Goal: Task Accomplishment & Management: Manage account settings

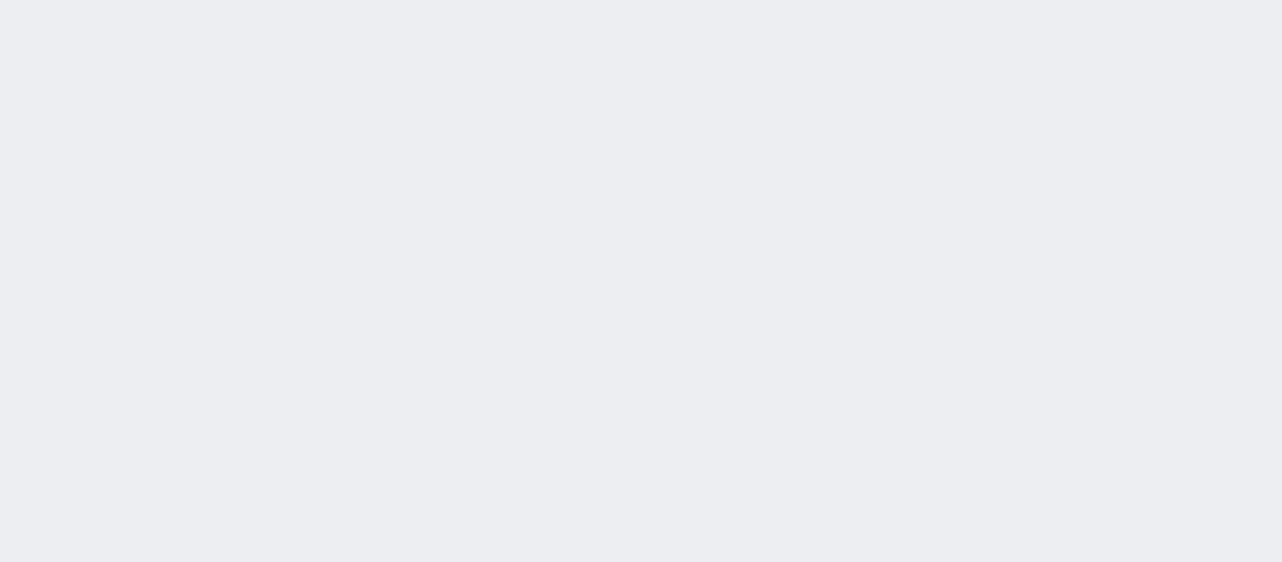
click at [575, 311] on div at bounding box center [641, 281] width 1282 height 562
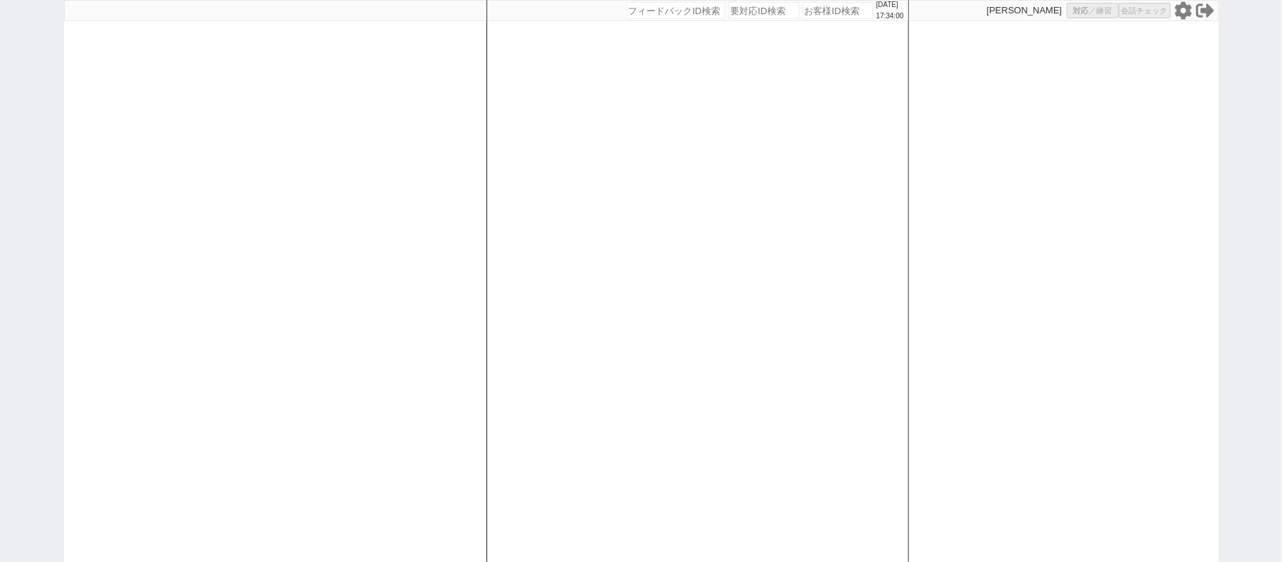
select select "1"
select select "2"
select select
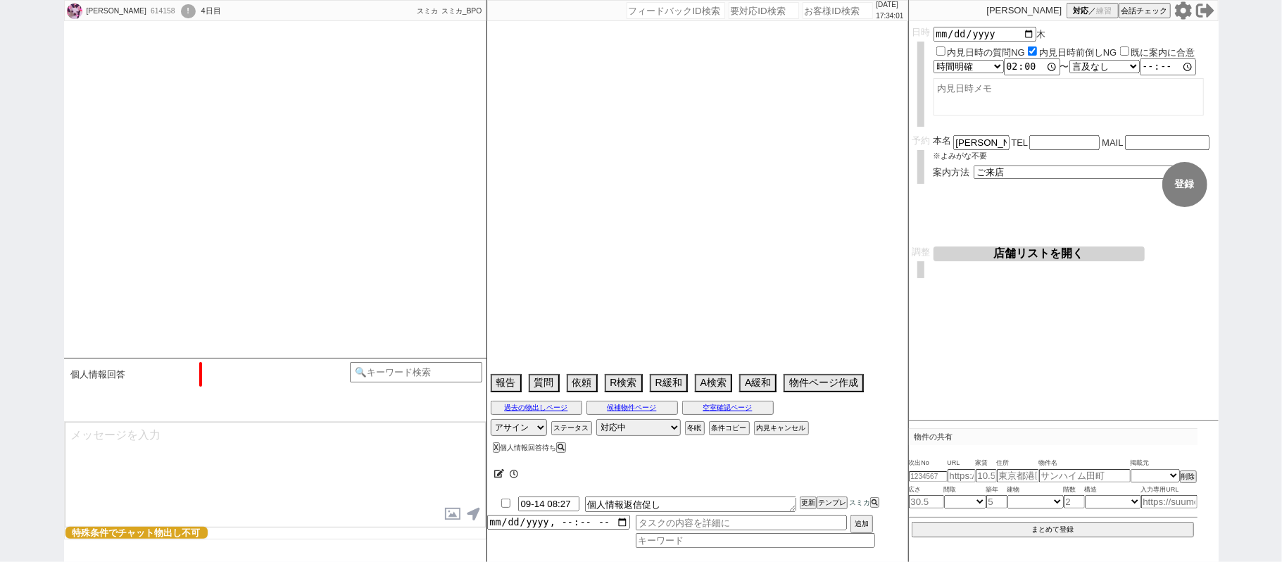
type textarea "77才 生活保護"
select select "2025"
select select "10"
select select "15"
select select "0"
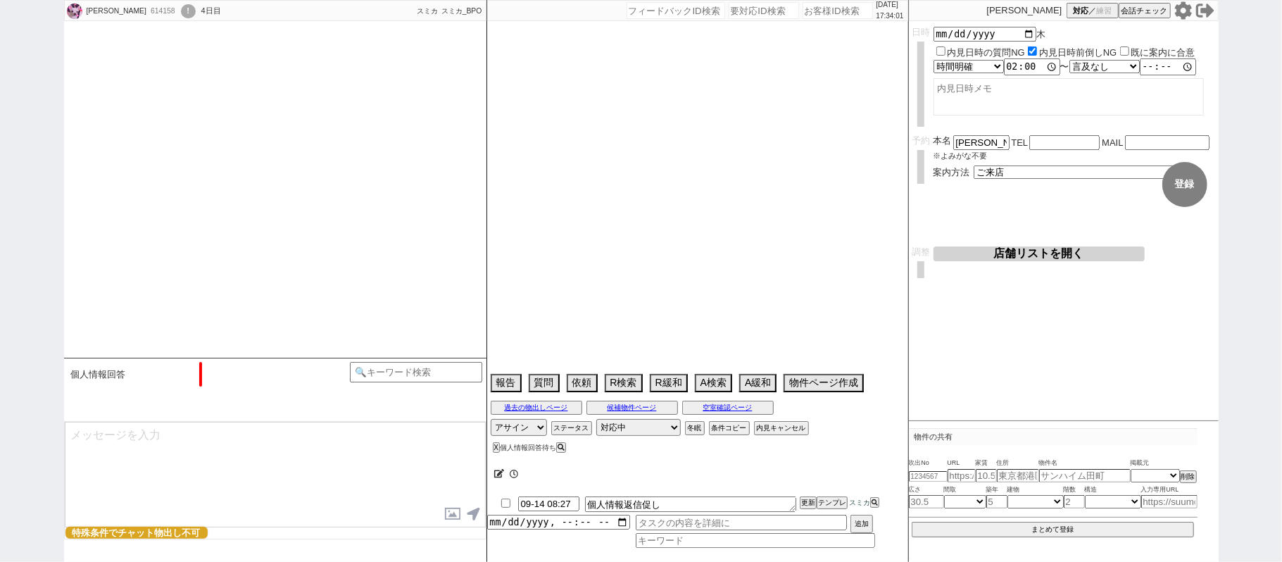
select select "14"
select select "72"
select select "91"
select select "2530"
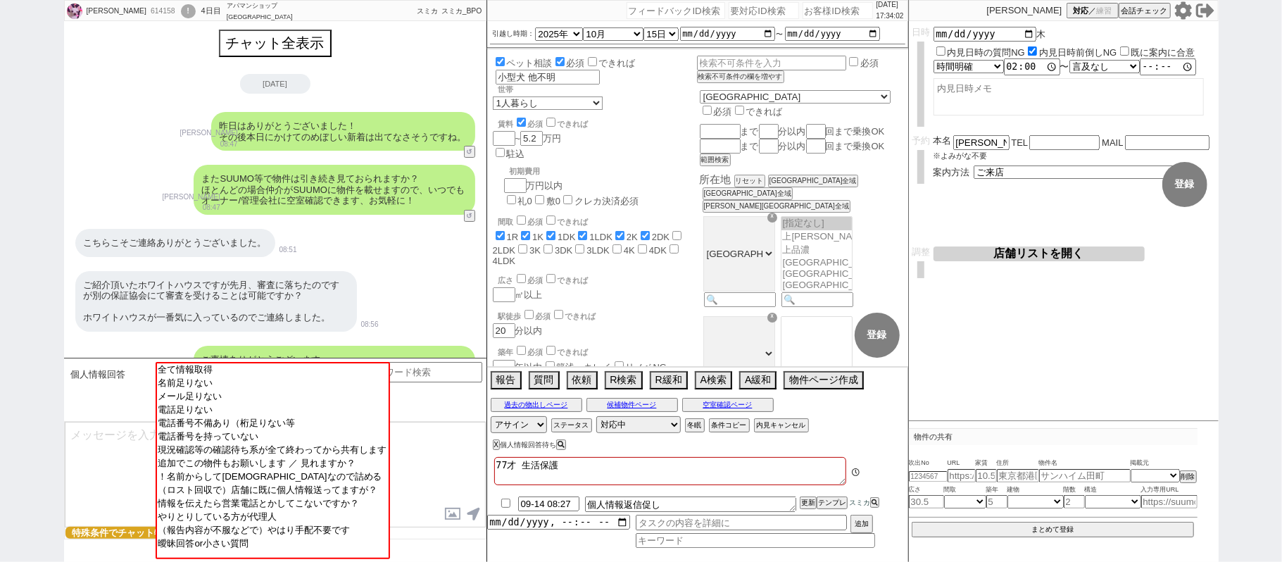
scroll to position [3019, 0]
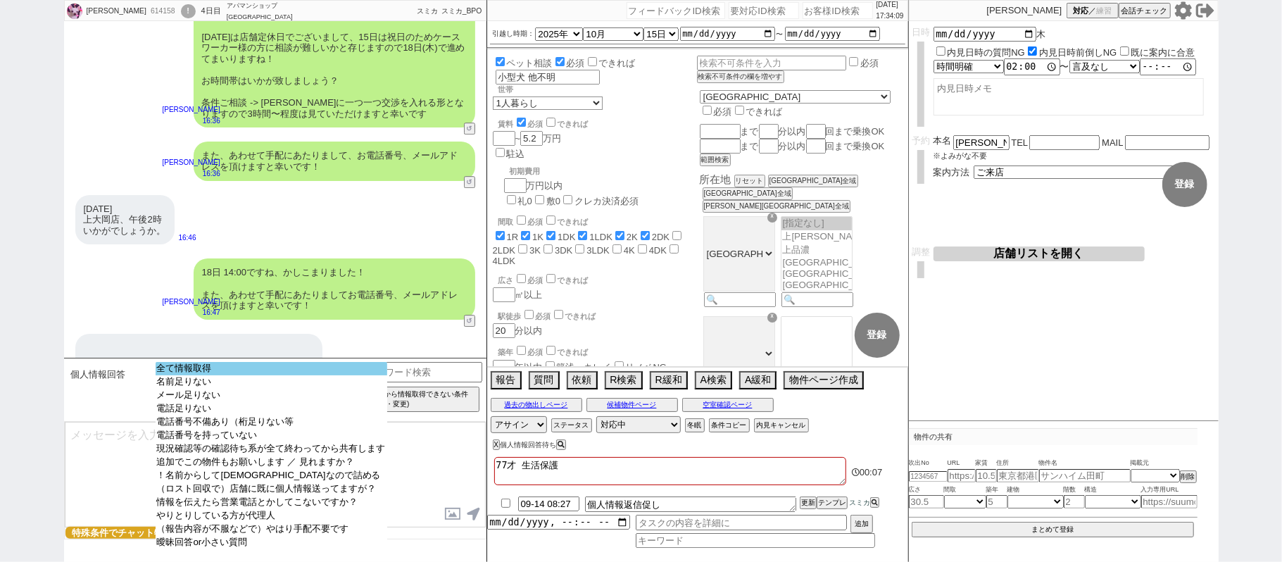
select select "全て情報取得"
click at [282, 369] on option "全て情報取得" at bounding box center [272, 368] width 232 height 13
type input "09041670249"
type input "zai1947@gmail.com"
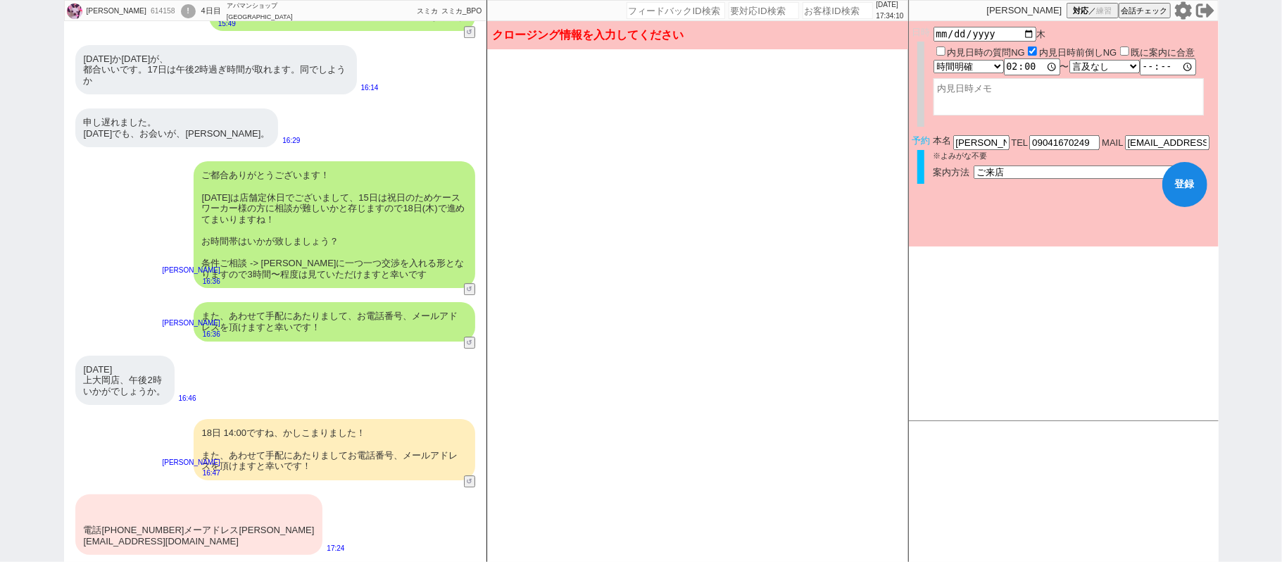
scroll to position [2815, 0]
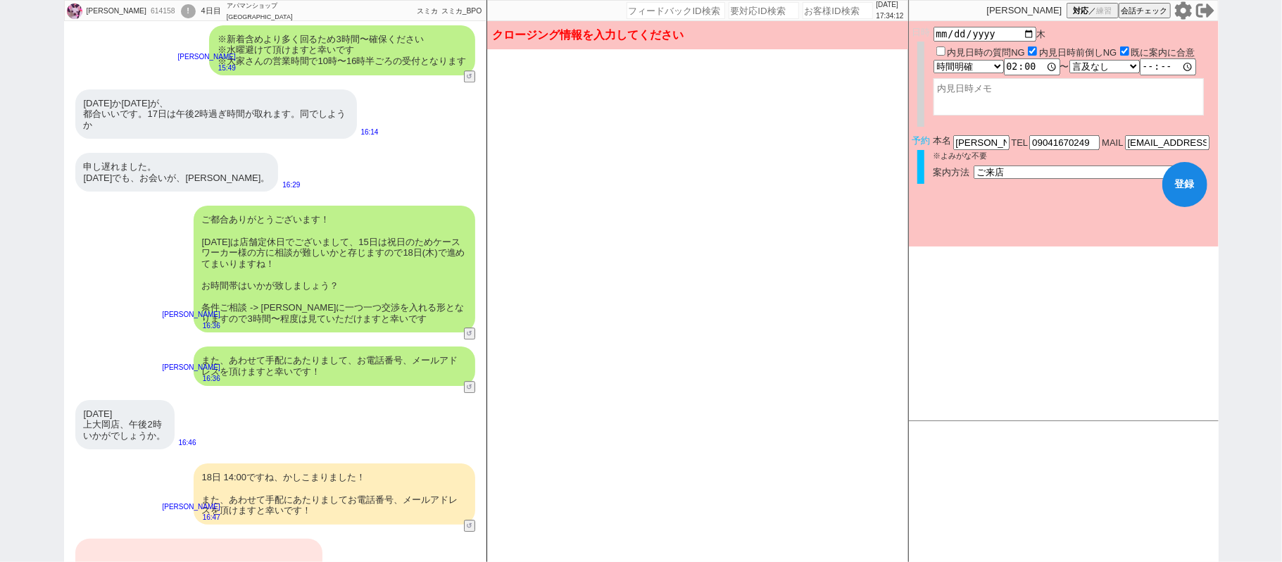
checkbox input "true"
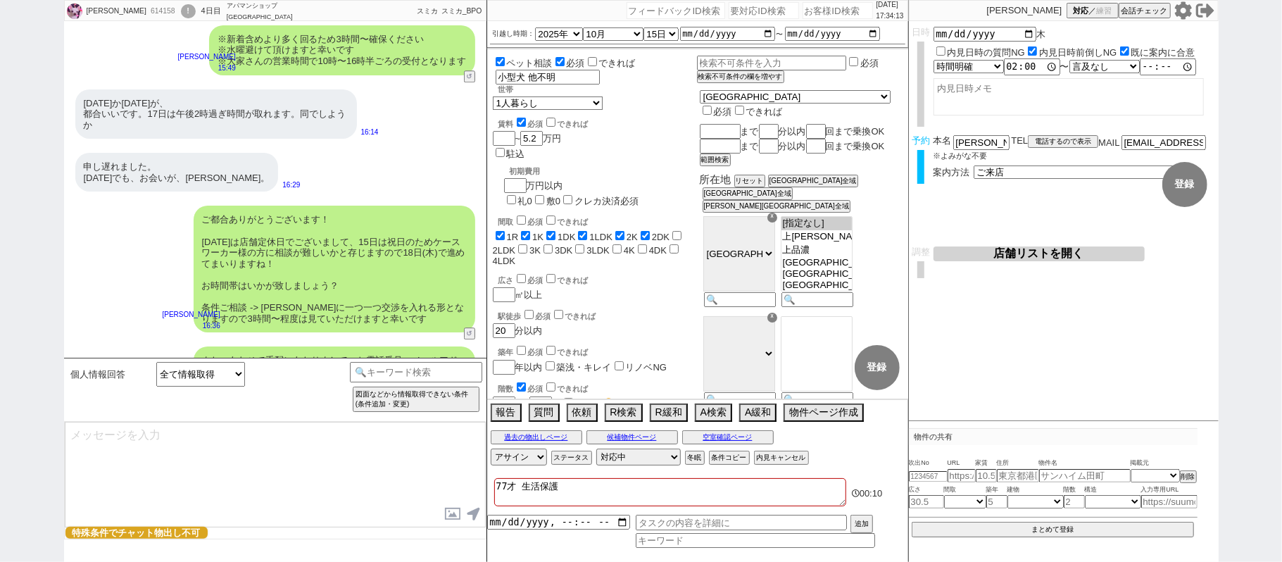
scroll to position [3019, 0]
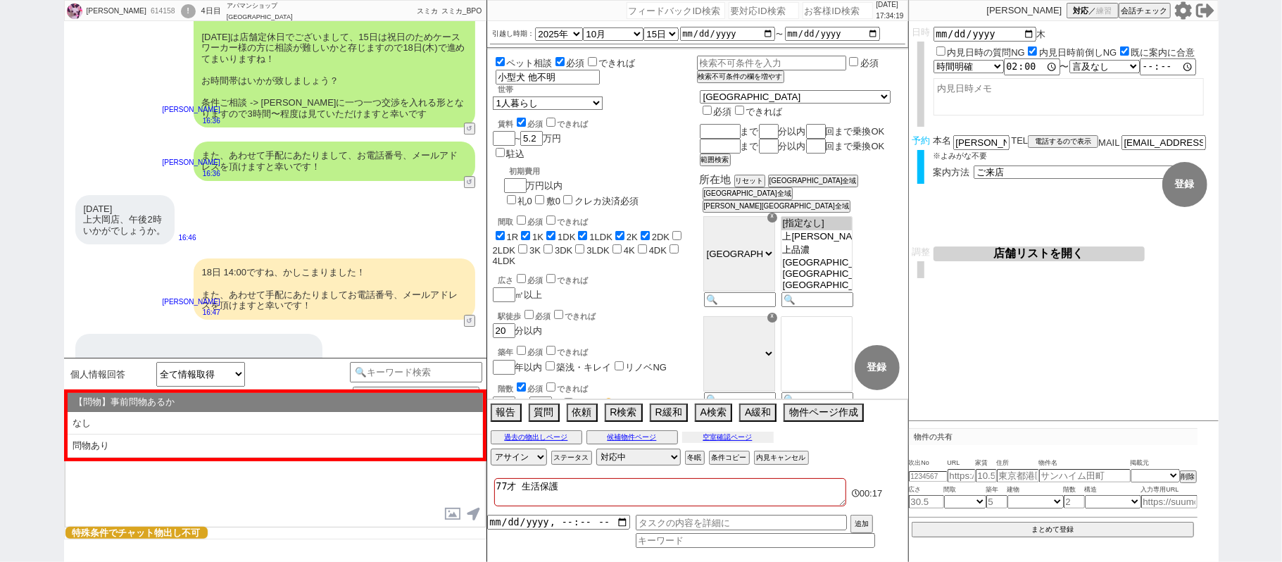
click at [716, 437] on button "空室確認ページ" at bounding box center [728, 437] width 92 height 11
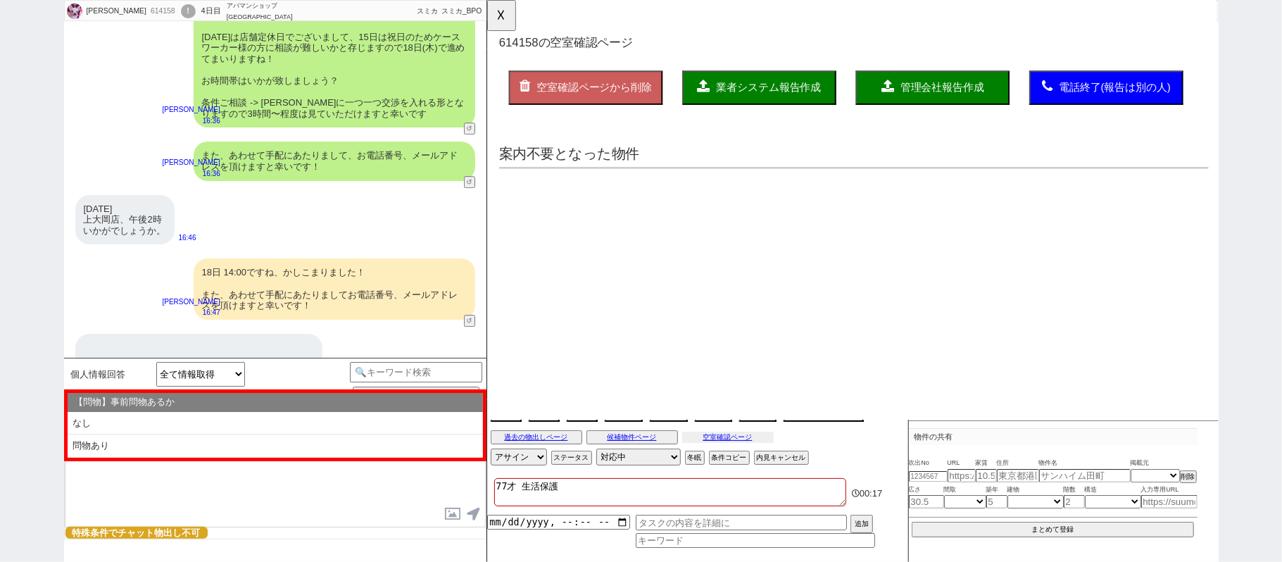
scroll to position [0, 0]
click at [489, 20] on button "☓" at bounding box center [500, 14] width 26 height 28
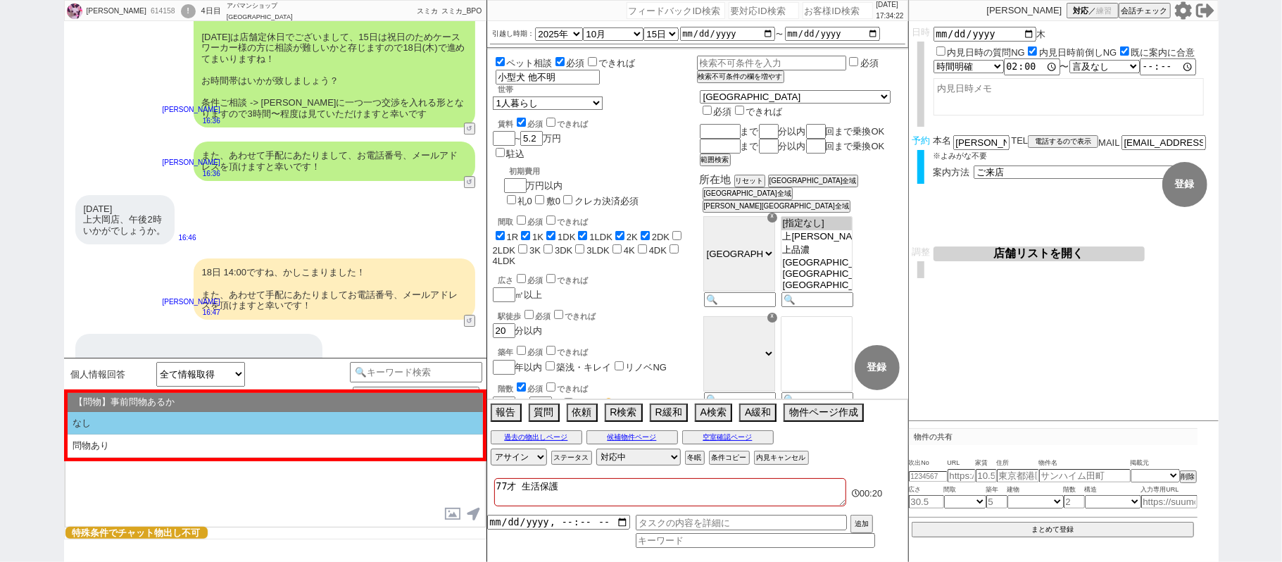
click at [195, 422] on li "なし" at bounding box center [275, 423] width 415 height 23
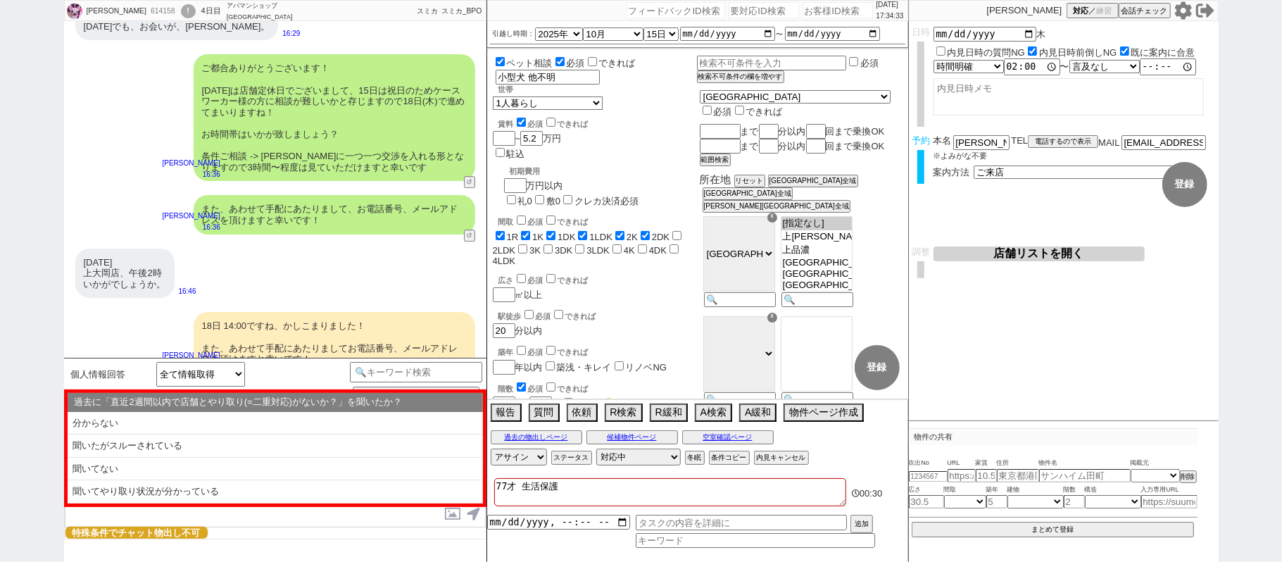
scroll to position [3019, 0]
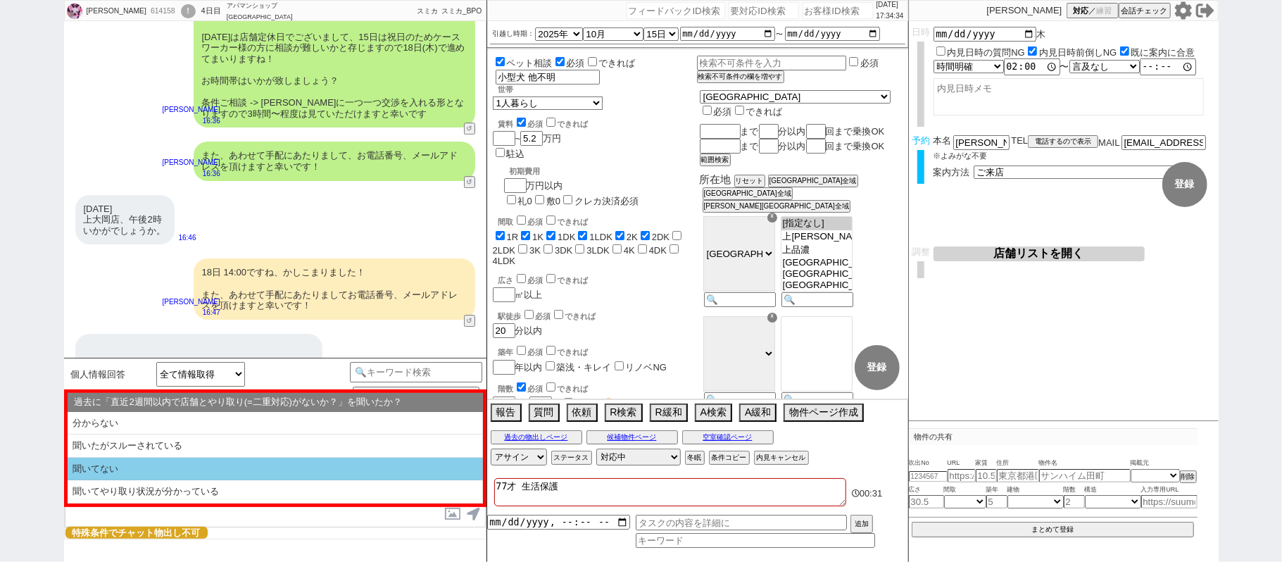
click at [148, 476] on li "聞いてない" at bounding box center [275, 469] width 415 height 23
select select "なし"
select select "聞いてない"
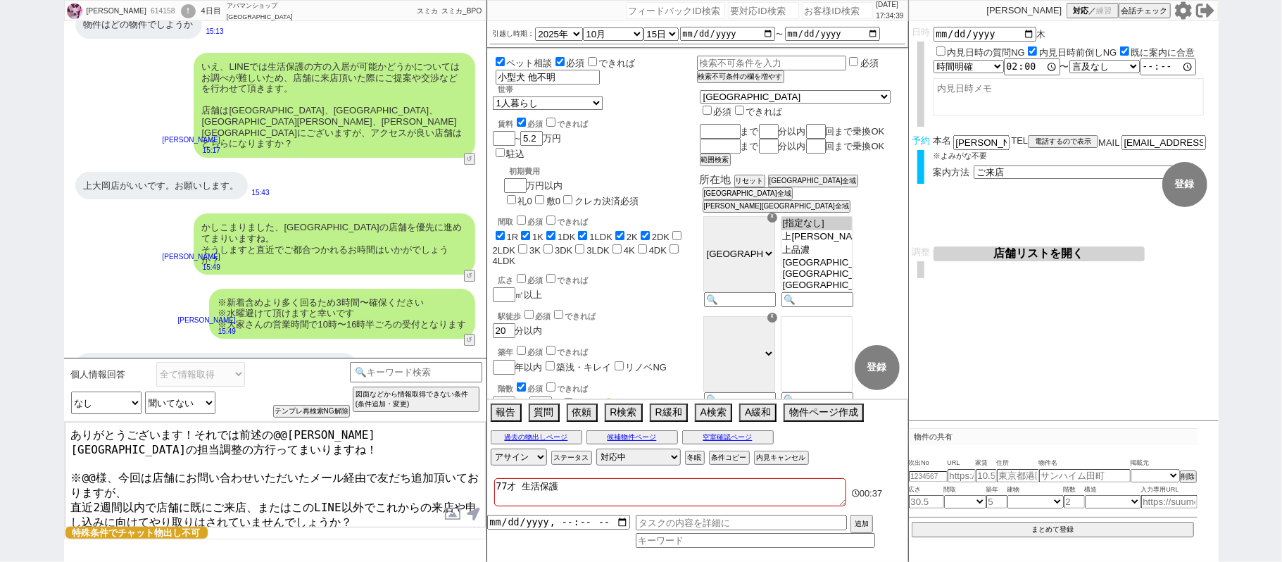
scroll to position [2550, 0]
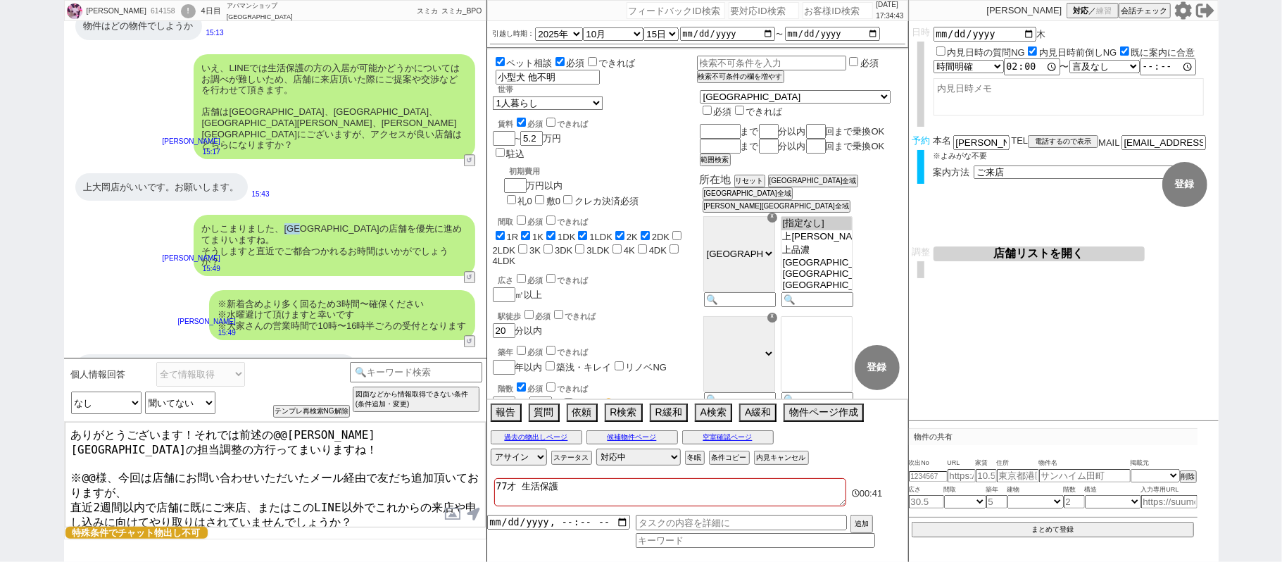
drag, startPoint x: 283, startPoint y: 183, endPoint x: 311, endPoint y: 183, distance: 28.2
click at [311, 215] on div "かしこまりました、上大岡駅の店舗を優先に進めてまりいますね。 そうしますと直近でご都合つかれるお時間はいかがでしょうか？" at bounding box center [335, 245] width 282 height 61
copy div "上大岡"
drag, startPoint x: 272, startPoint y: 435, endPoint x: 304, endPoint y: 435, distance: 32.4
click at [304, 435] on textarea "ありがとうございます！それでは前述の@@渋谷店の担当調整の方行ってまいりますね！ ※@@様、今回は店舗にお問い合わせいただいたメール経由で友だち追加頂いており…" at bounding box center [275, 475] width 421 height 106
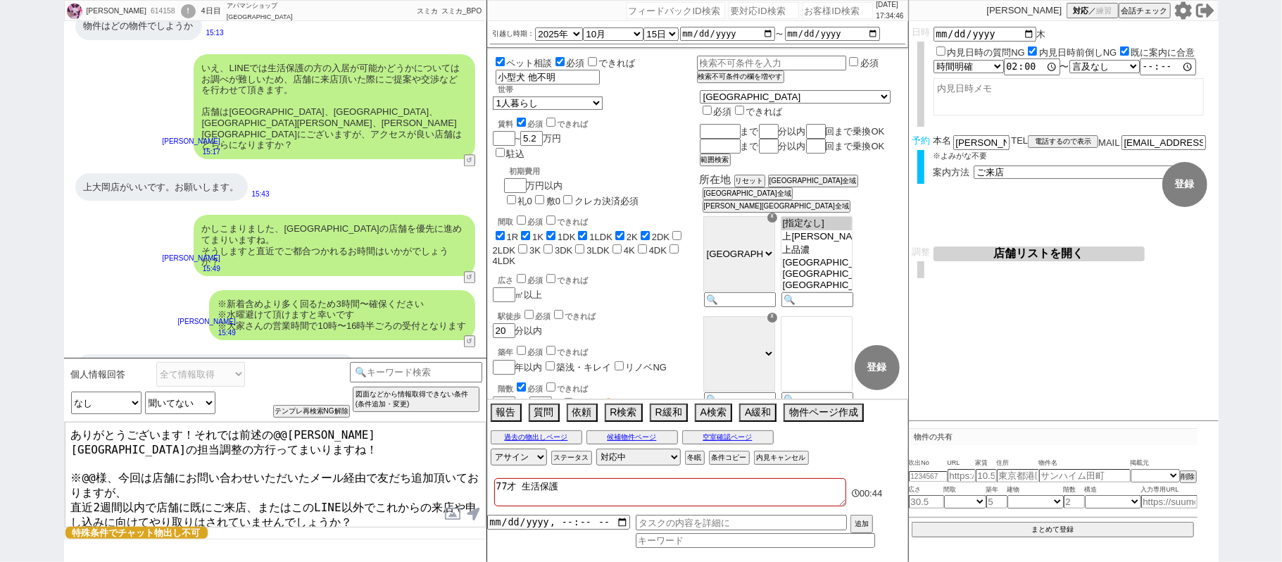
paste textarea "上大岡"
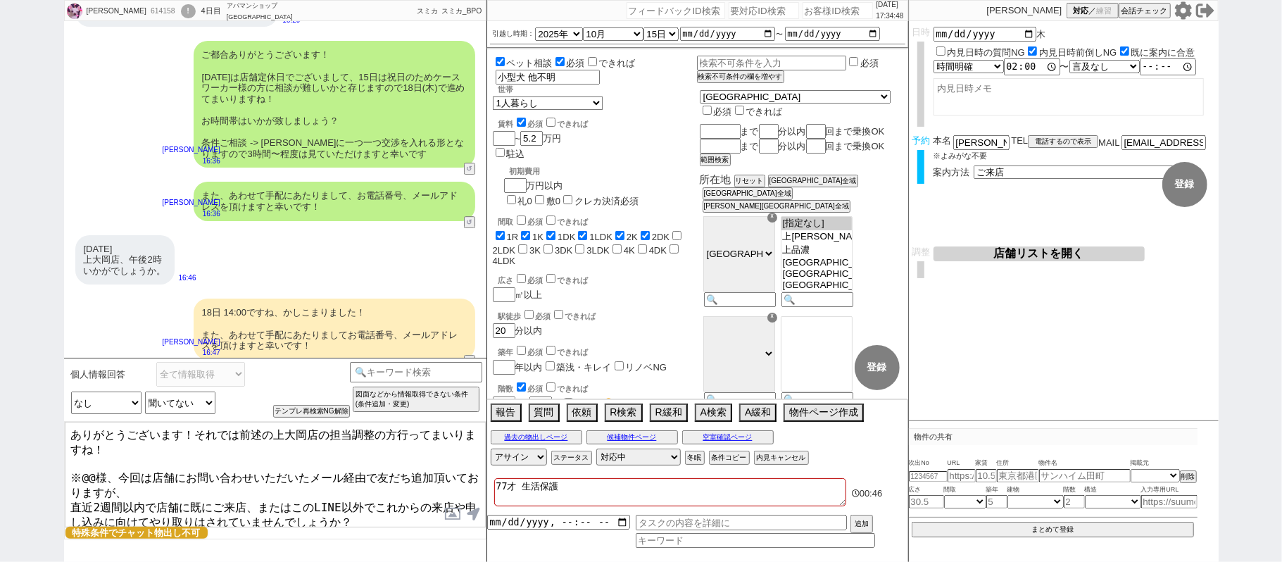
scroll to position [3019, 0]
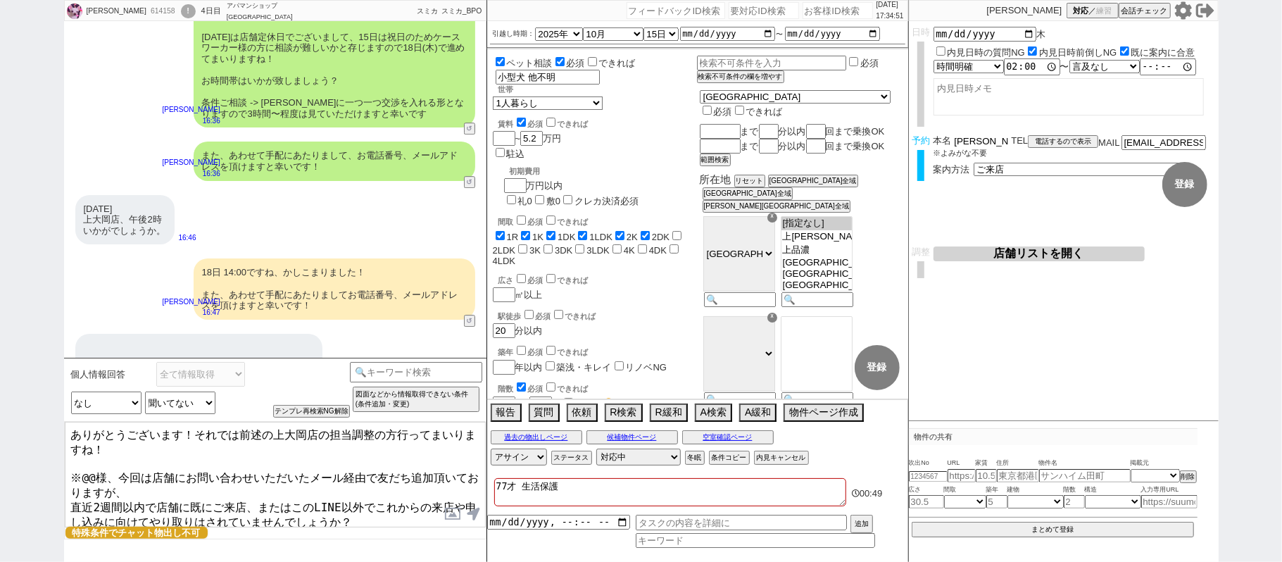
drag, startPoint x: 972, startPoint y: 142, endPoint x: 609, endPoint y: 212, distance: 369.2
click at [770, 166] on div "文江 614158 ! 0 4日目 アパマンショップ上大岡店 冬眠中 自社客 スミカ スミカ_BPO チャット全表示 2025-09-11 昨日はありがとうご…" at bounding box center [641, 281] width 1155 height 562
click at [96, 462] on textarea "ありがとうございます！それでは前述の上大岡店の担当調整の方行ってまいりますね！ ※@@様、今回は店舗にお問い合わせいただいたメール経由で友だち追加頂いておりま…" at bounding box center [275, 475] width 421 height 106
paste textarea "安西"
type textarea "ありがとうございます！それでは前述の上大岡店の担当調整の方行ってまいりますね！ ※安西様、今回は店舗にお問い合わせいただいたメール経由で友だち追加頂いておりま…"
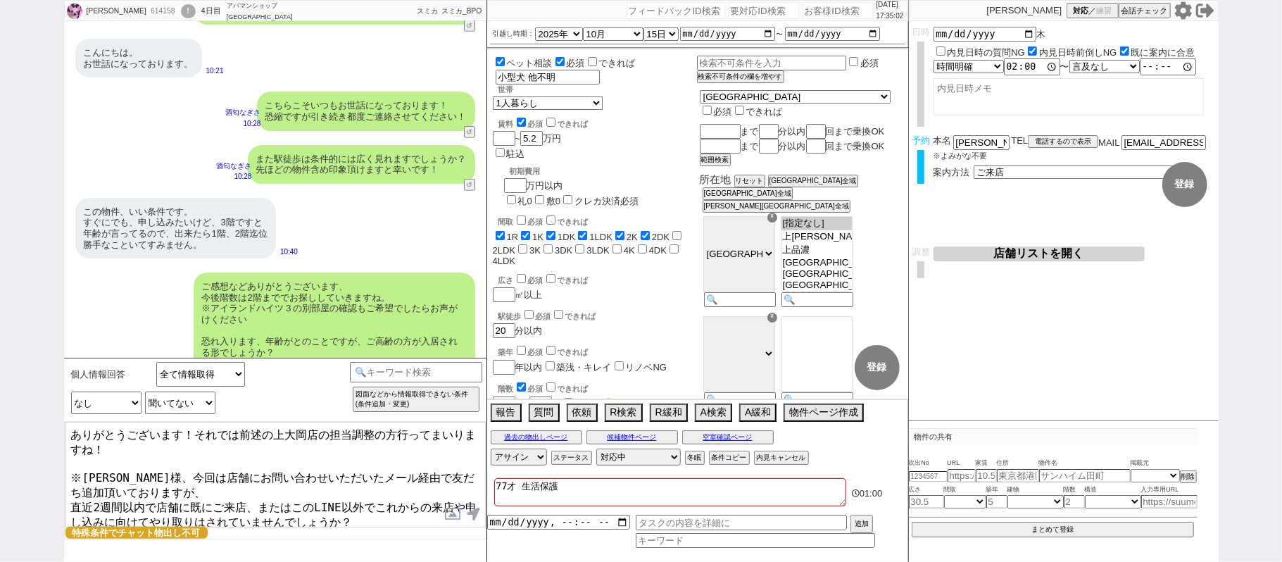
scroll to position [900, 0]
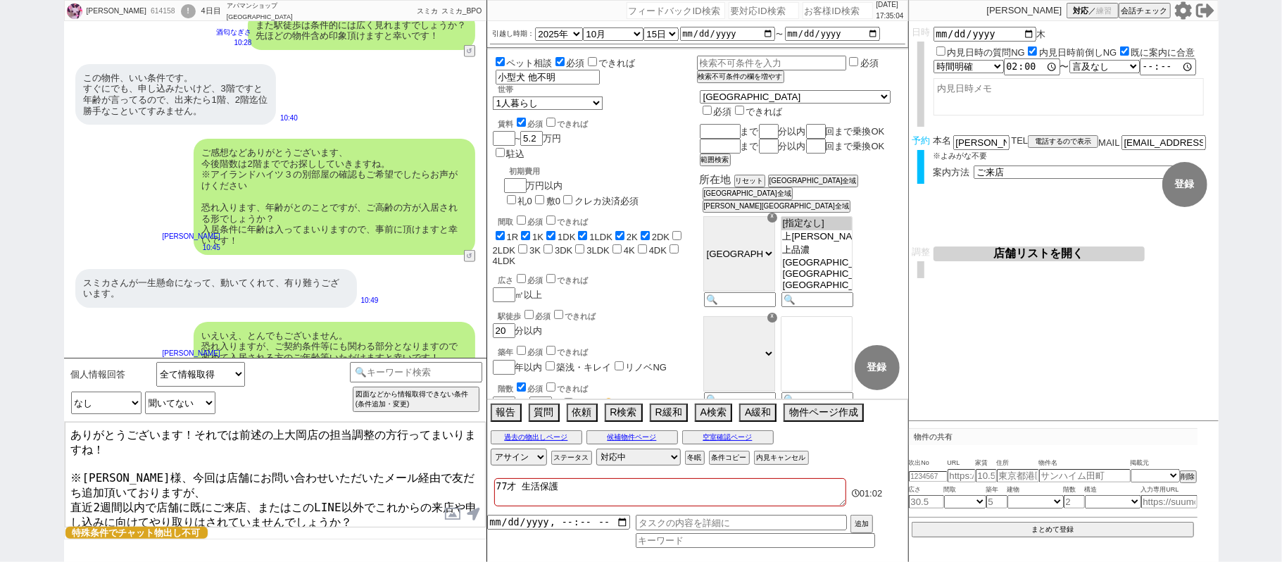
click at [237, 446] on textarea "ありがとうございます！それでは前述の上大岡店の担当調整の方行ってまいりますね！ ※安西様、今回は店舗にお問い合わせいただいたメール経由で友だち追加頂いておりま…" at bounding box center [275, 475] width 421 height 106
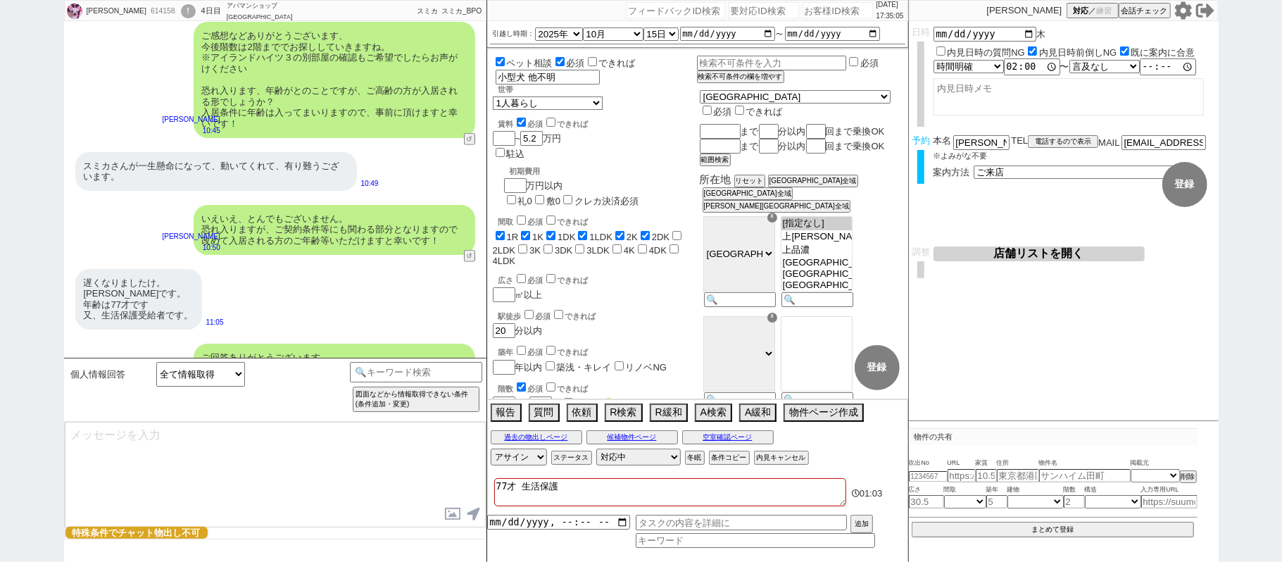
scroll to position [3033, 0]
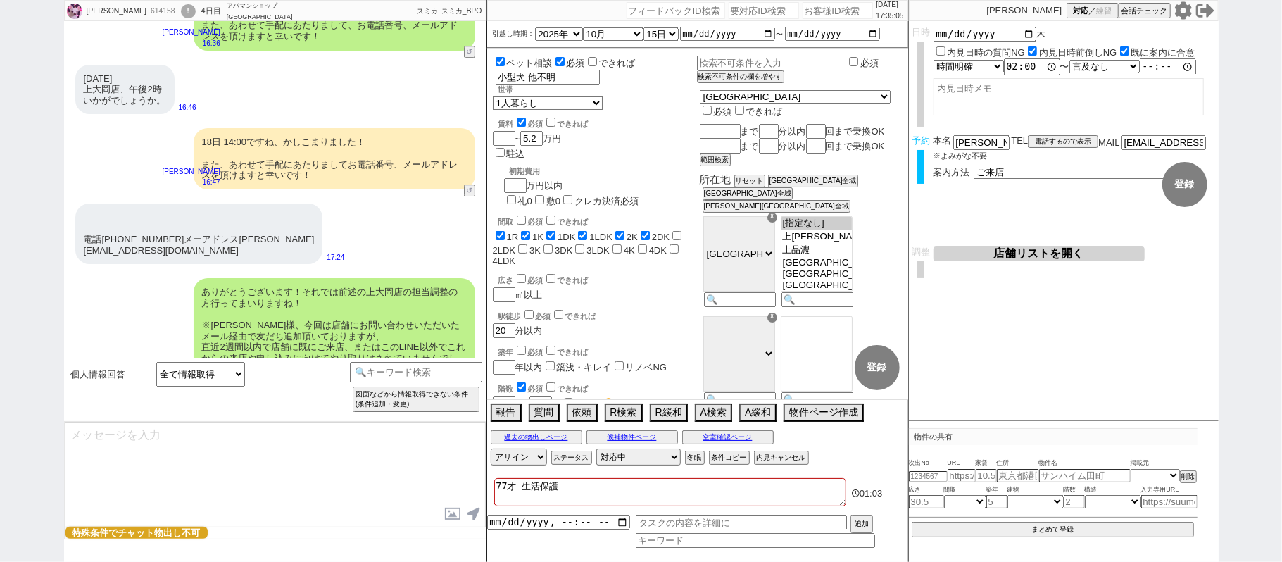
select select "431"
type textarea "※特殊な条件でいらっしゃるため店舗の状況などによってはご紹介が難しい場合がございます、ご了承ください。"
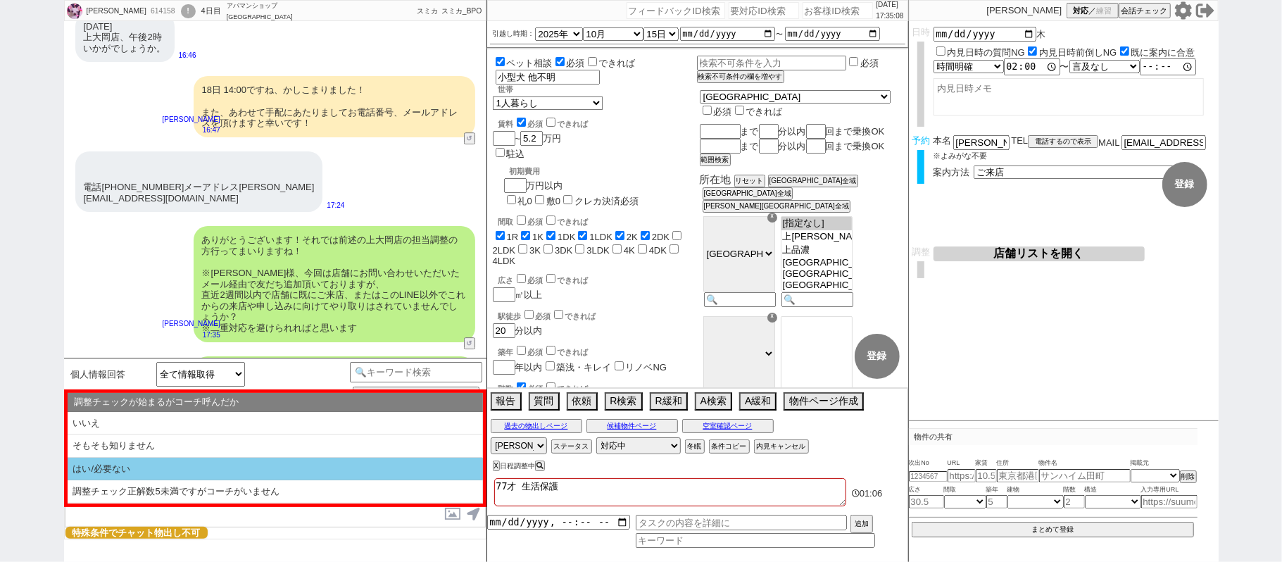
click at [277, 468] on li "はい/必要ない" at bounding box center [275, 469] width 415 height 23
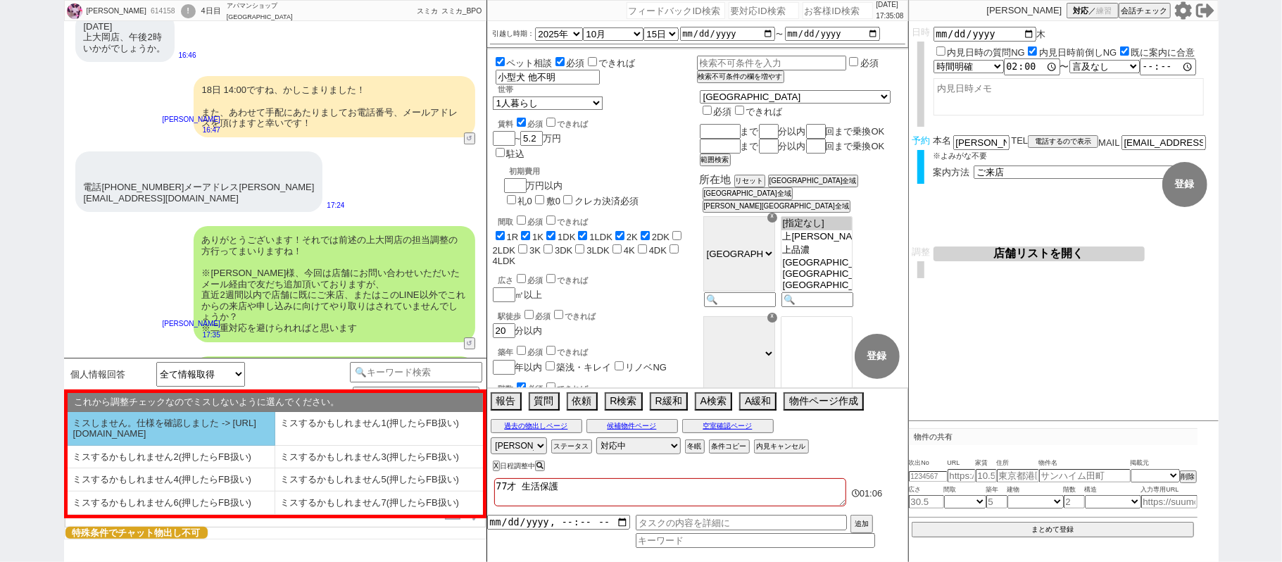
click at [183, 435] on li "ミスしません。仕様を確認しました -> https://jent.notion.site/841a6651aa67425da7d40ddfad41a184" at bounding box center [172, 429] width 208 height 34
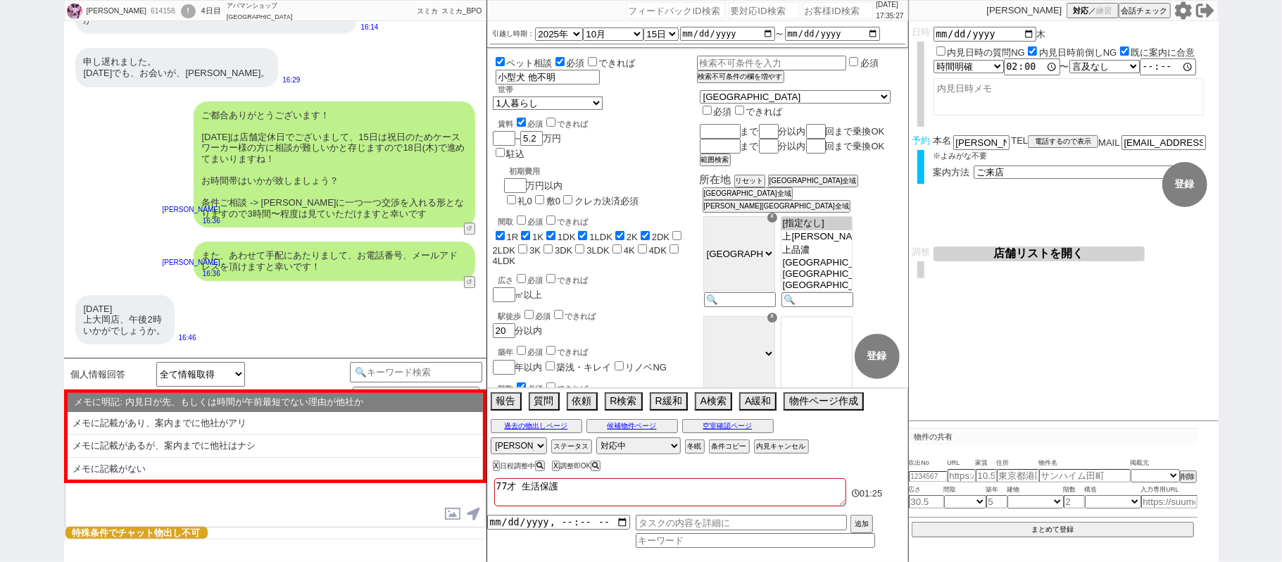
scroll to position [2803, 0]
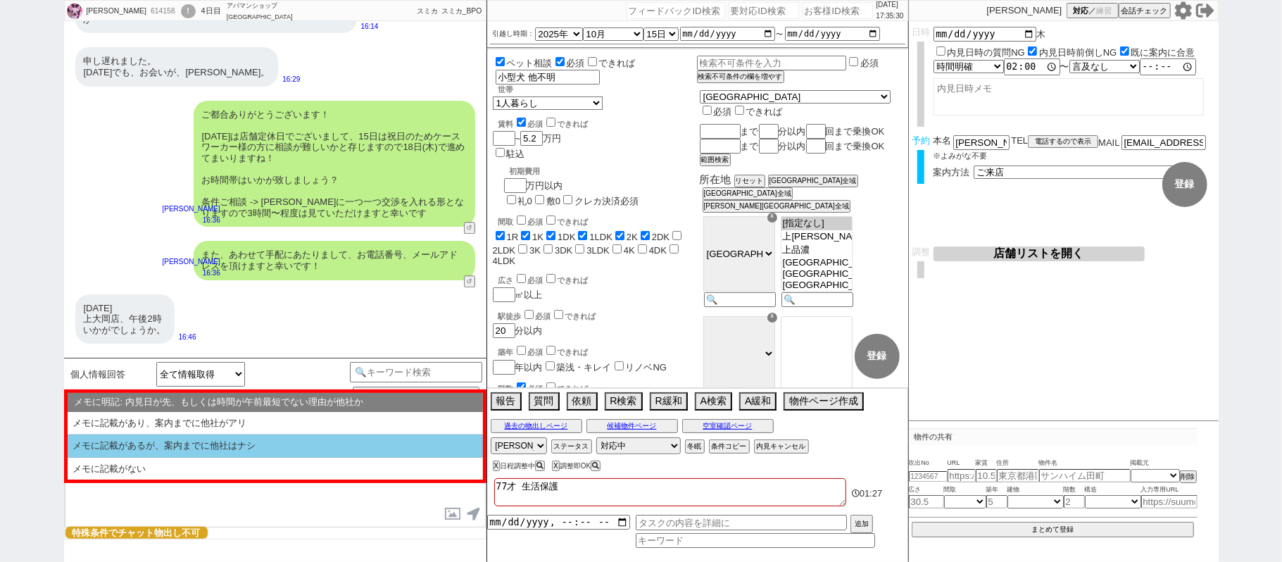
click at [249, 446] on li "メモに記載があるが、案内までに他社はナシ" at bounding box center [275, 445] width 415 height 23
select select "メモに記載があるが、案内までに他社はナシ"
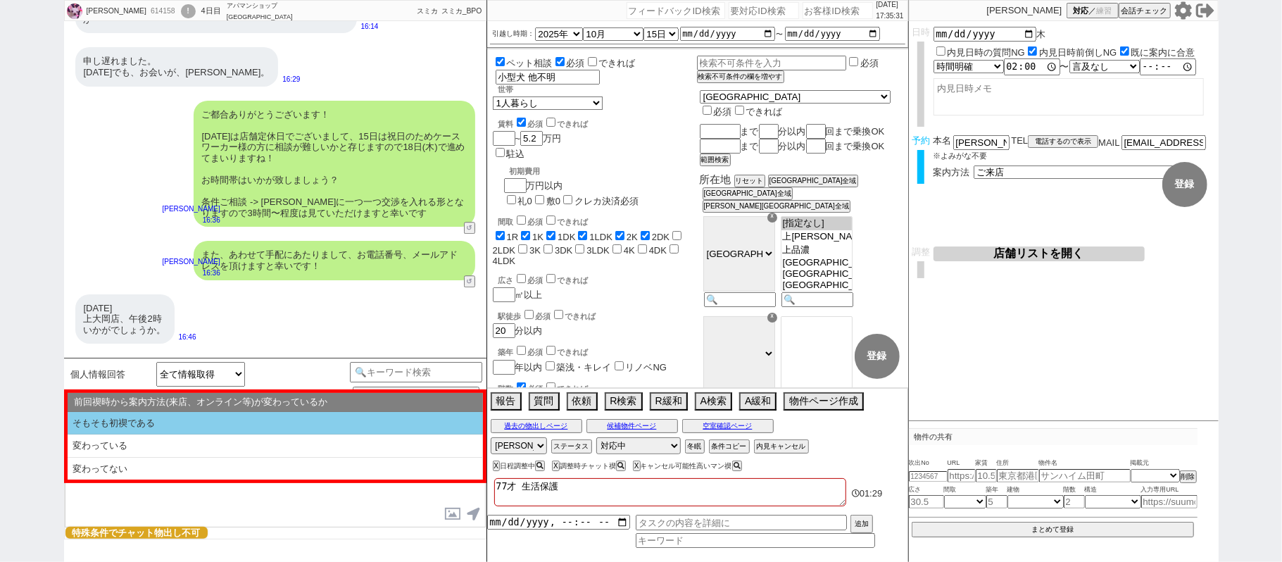
click at [232, 429] on li "そもそも初禊である" at bounding box center [275, 423] width 415 height 23
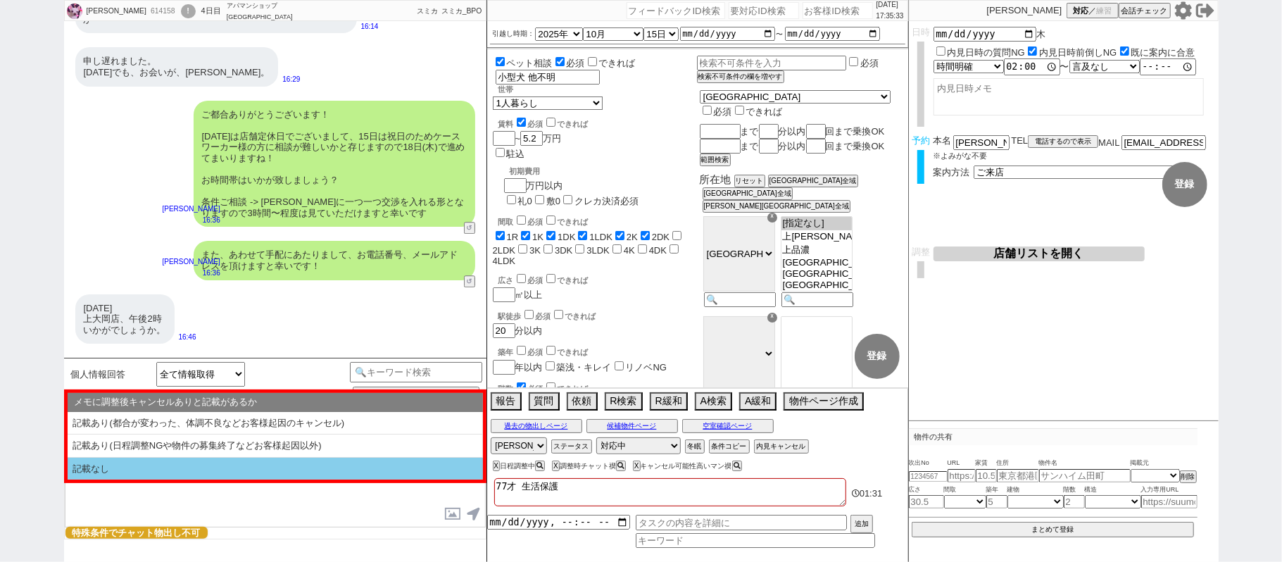
click at [215, 469] on li "記載なし" at bounding box center [275, 469] width 415 height 23
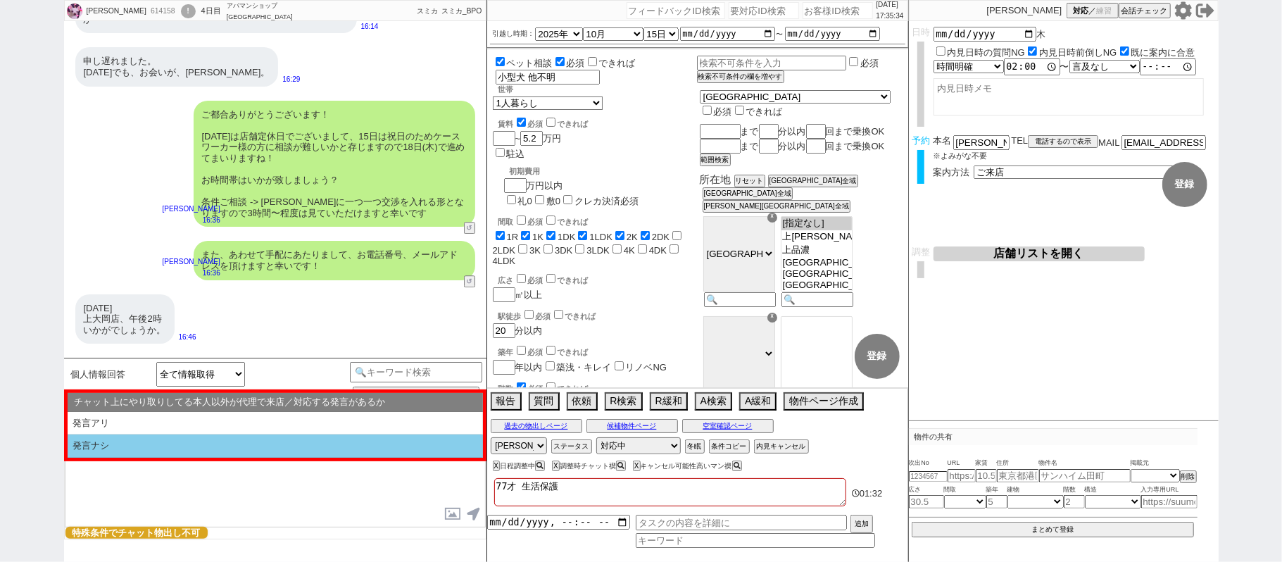
click at [203, 448] on li "発言ナシ" at bounding box center [275, 445] width 415 height 23
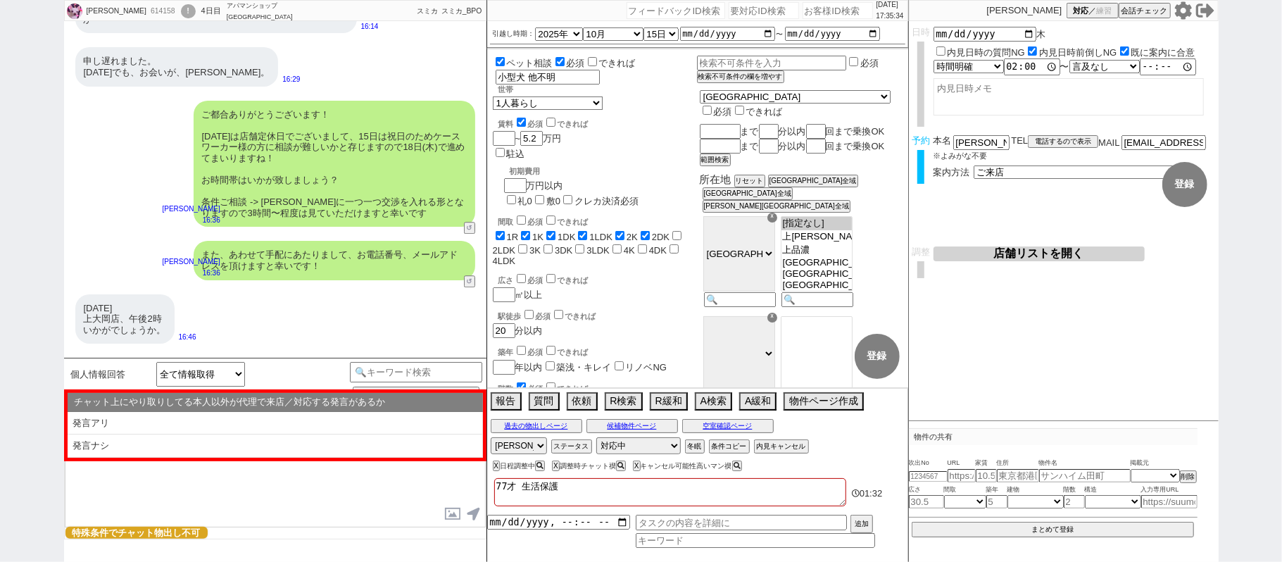
type textarea "またすみません、ご案内前に以下ご確認下さい！ ■■■ご予約及びスケジュールについて■■■ - ご案内は完全予約制のため、体調不良や交通機関の遅延といったやむを…"
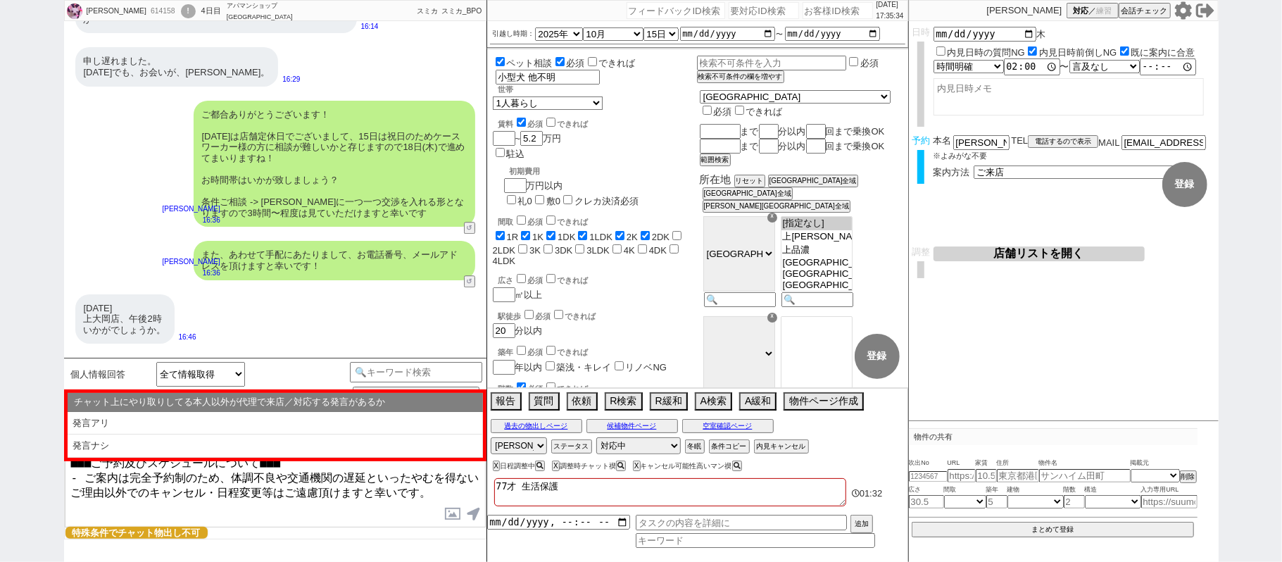
select select "そもそも初禊である"
select select "記載なし"
select select "発言ナシ"
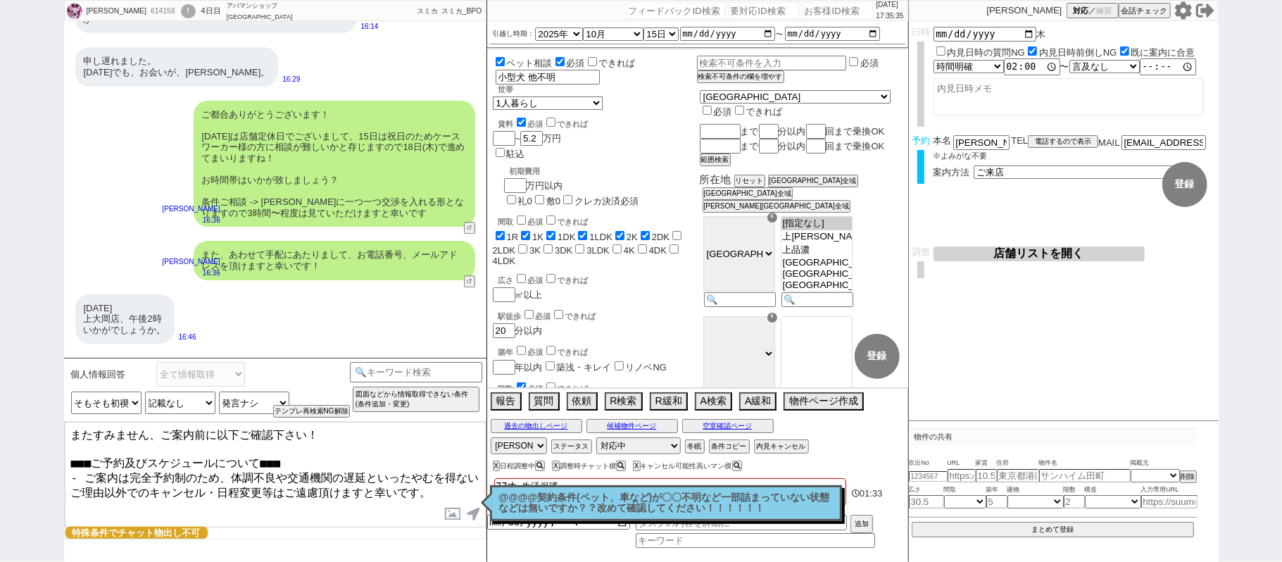
click at [222, 465] on textarea "またすみません、ご案内前に以下ご確認下さい！ ■■■ご予約及びスケジュールについて■■■ - ご案内は完全予約制のため、体調不良や交通機関の遅延といったやむを…" at bounding box center [275, 475] width 421 height 106
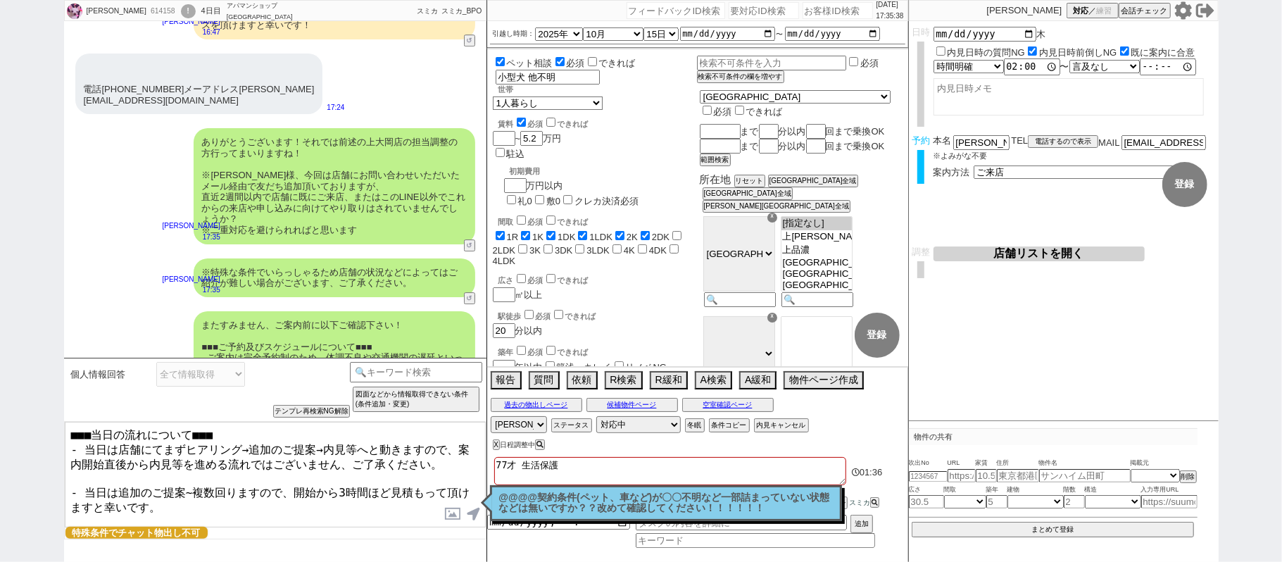
scroll to position [20, 0]
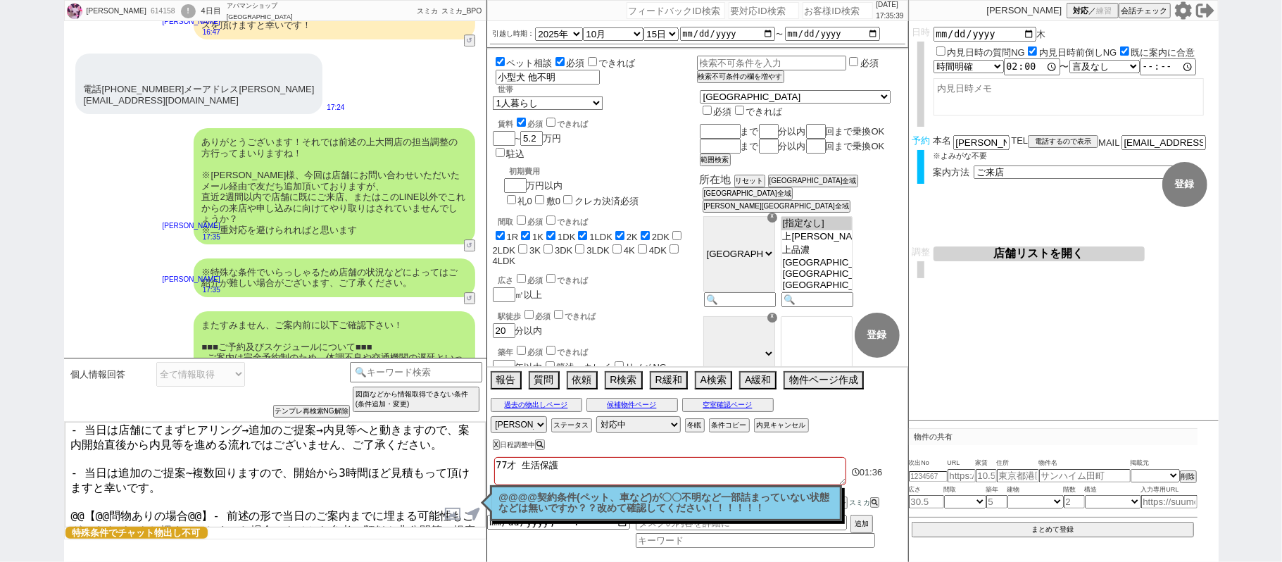
drag, startPoint x: 68, startPoint y: 516, endPoint x: 928, endPoint y: 573, distance: 861.5
click at [928, 561] on html "文江 614158 ! 0 4日目 アパマンショップ上大岡店 冬眠中 自社客 スミカ スミカ_BPO チャット全表示 2025-09-11 こちらこそご連絡あ…" at bounding box center [641, 281] width 1282 height 562
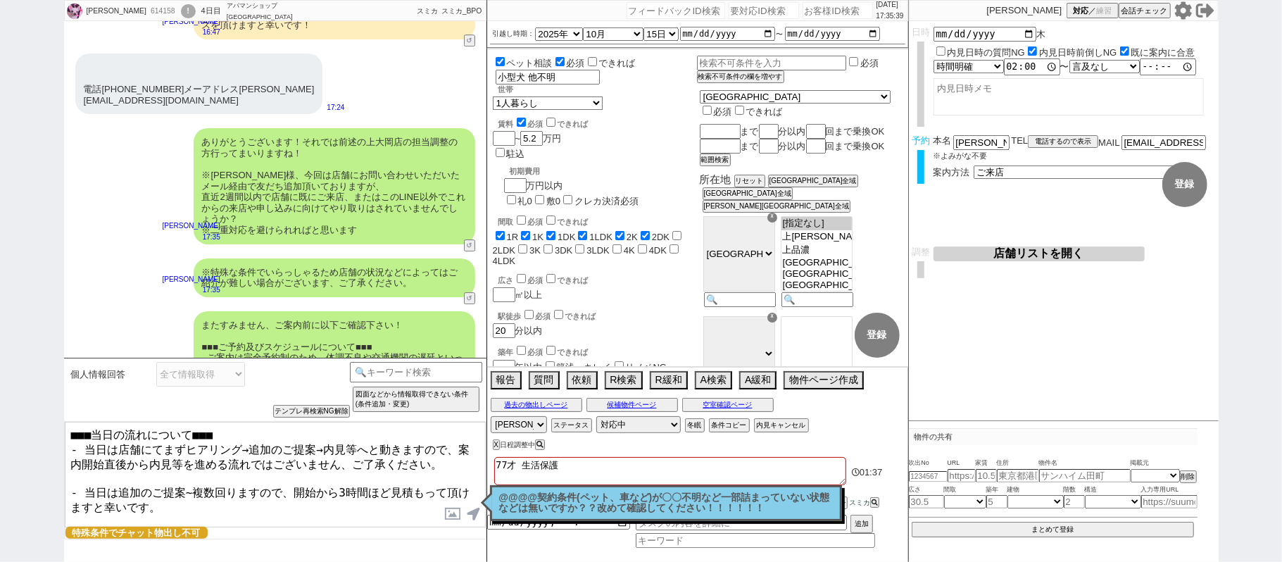
scroll to position [0, 0]
type textarea "■■■当日の流れについて■■■ - 当日は店舗にてまずヒアリング→追加のご提案→内見等へと動きますので、案内開始直後から内見等を進める流れではございません、ご…"
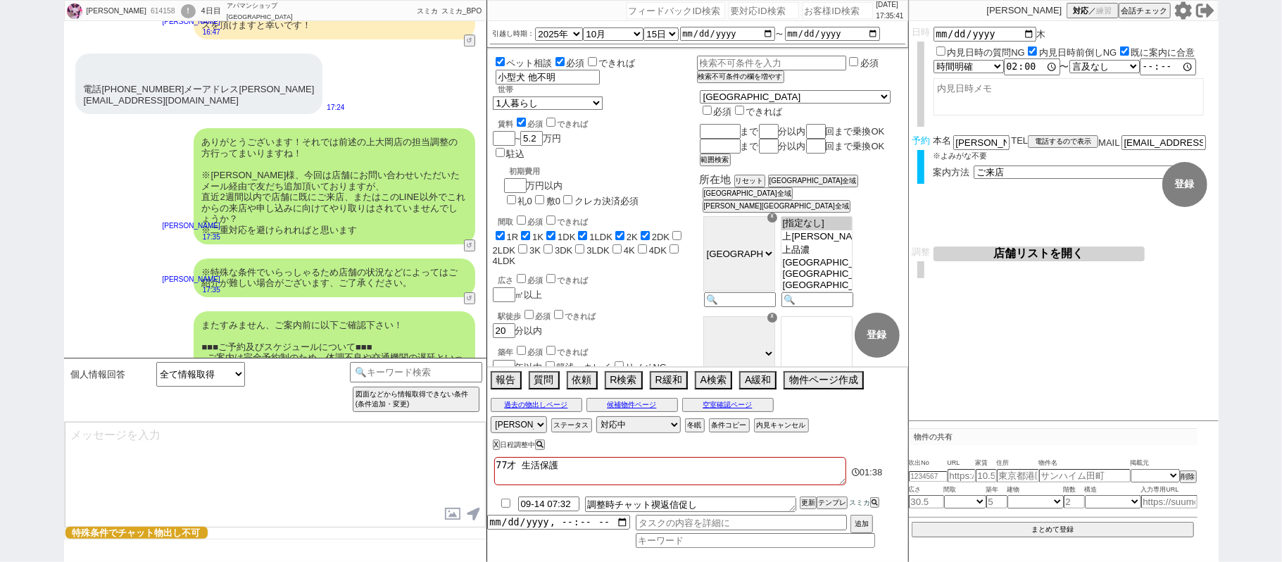
scroll to position [3290, 0]
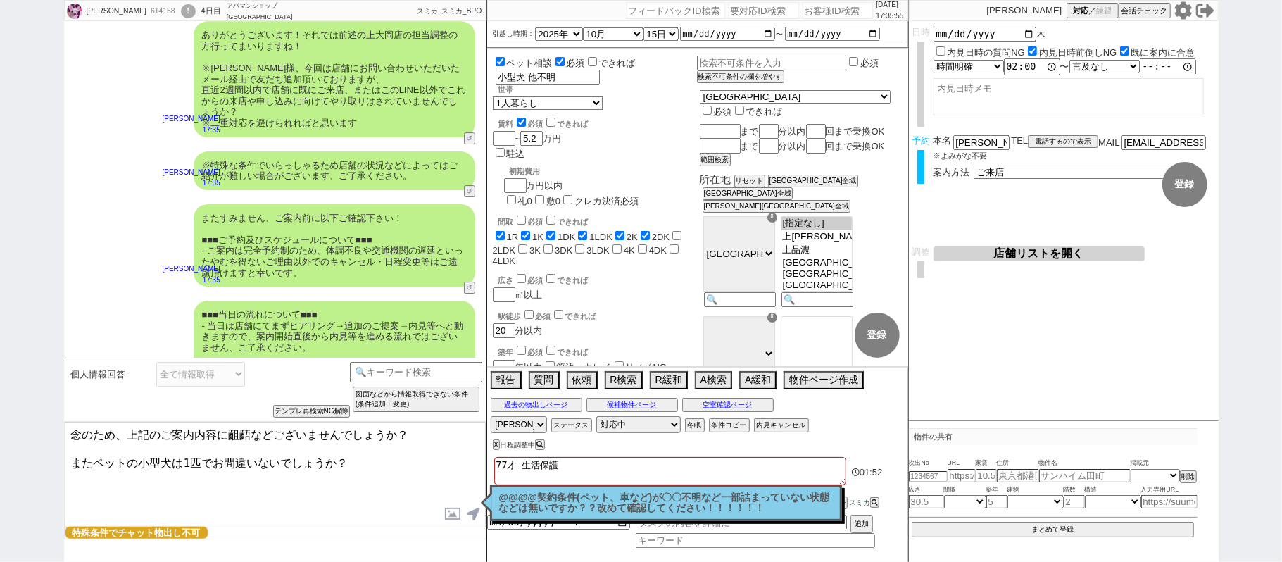
type textarea "念のため、上記のご案内内容に齟齬などございませんでしょうか？ またペットの小型犬は1匹でお間違いないでしょうか？"
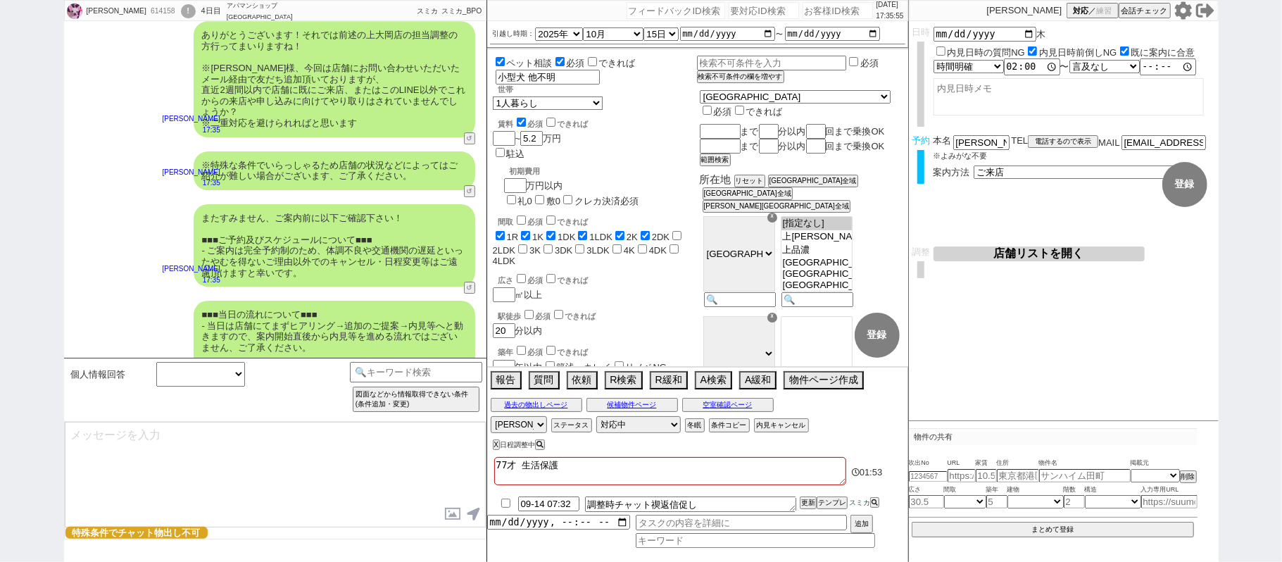
scroll to position [3365, 0]
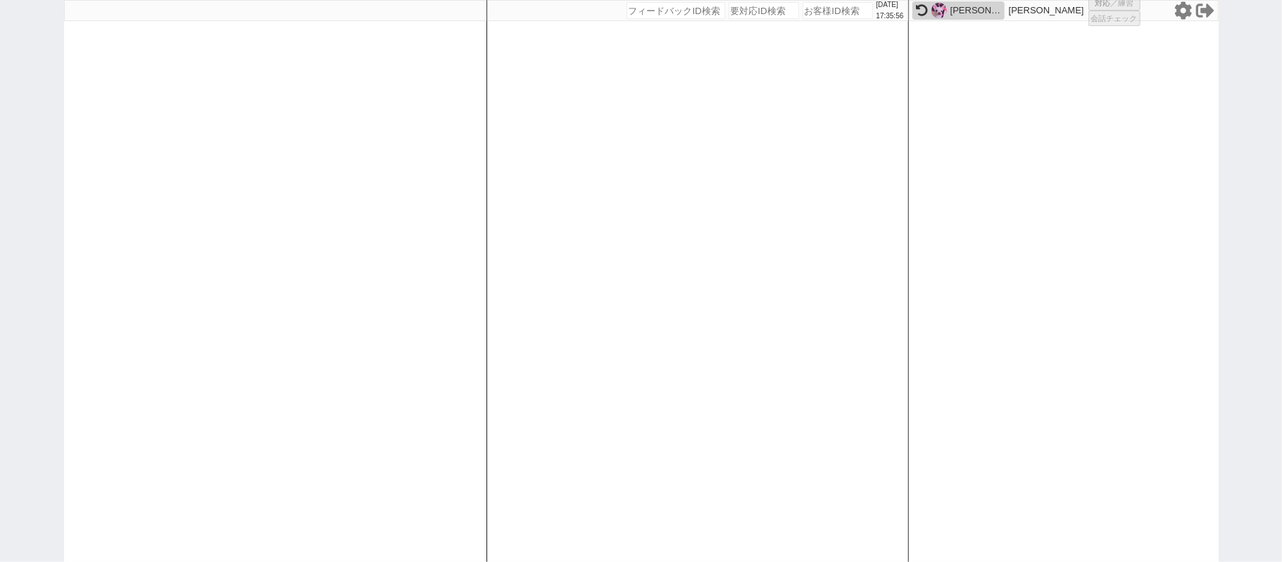
select select
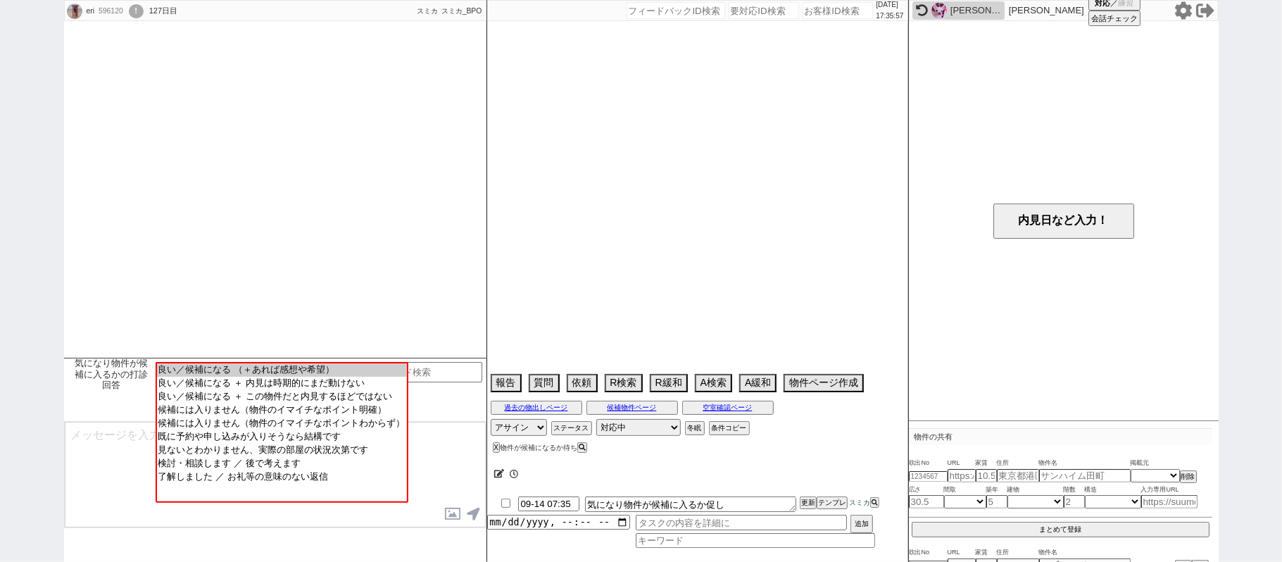
type textarea "物件により内見なしも検討？"
select select "15"
select select "0"
select select "12"
select select "122"
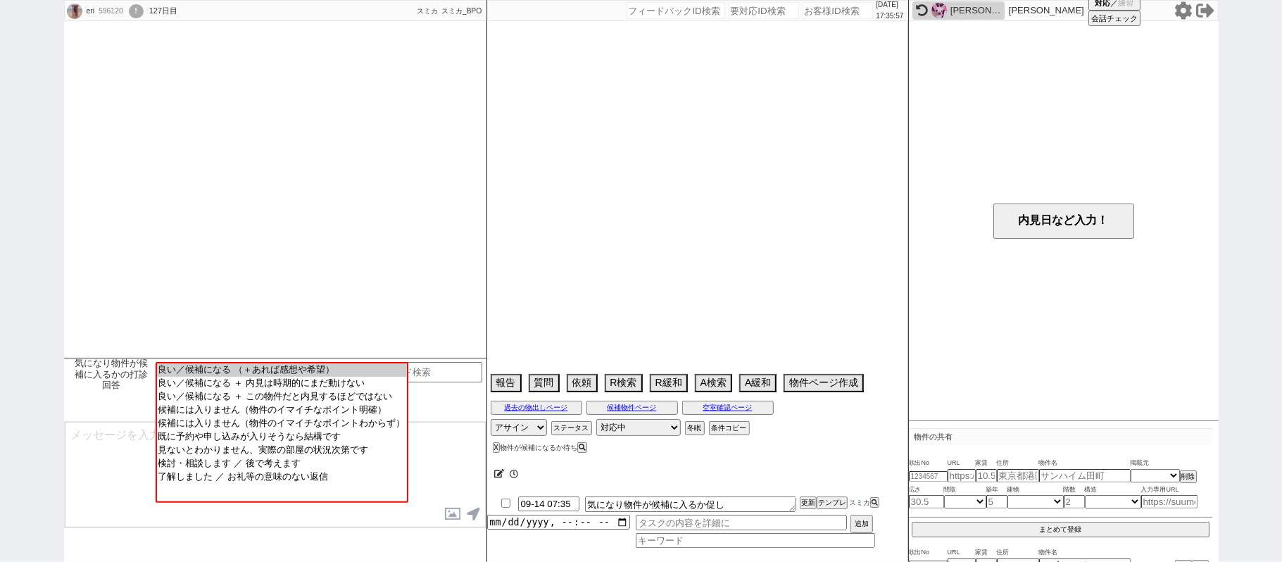
select select "123"
select select "124"
select select "126"
select select "151"
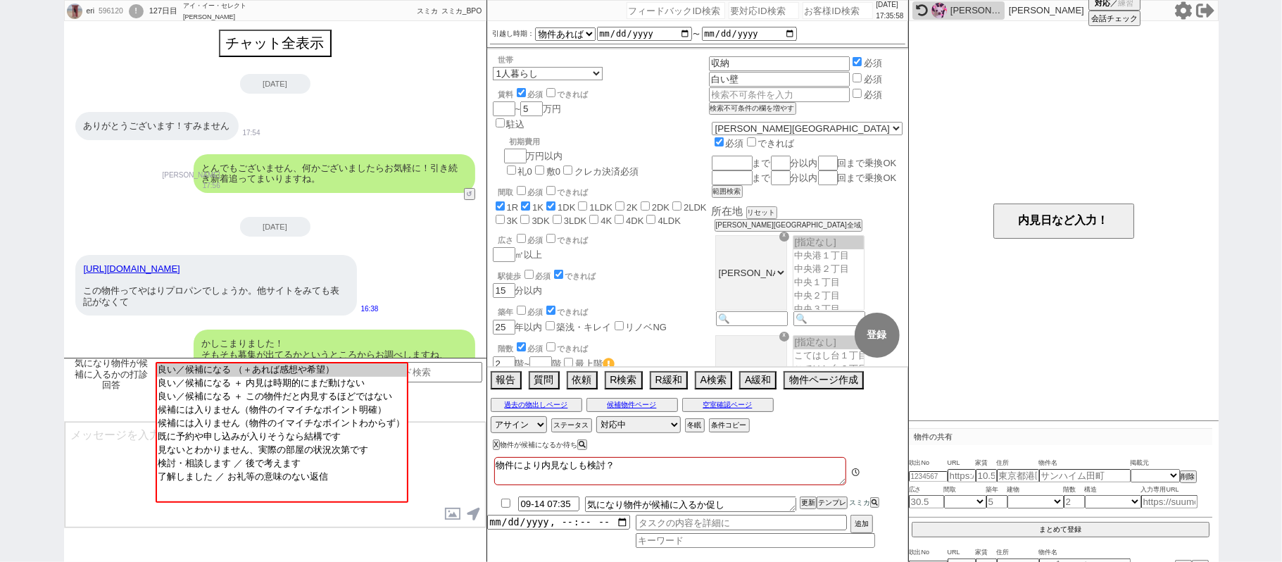
scroll to position [489, 0]
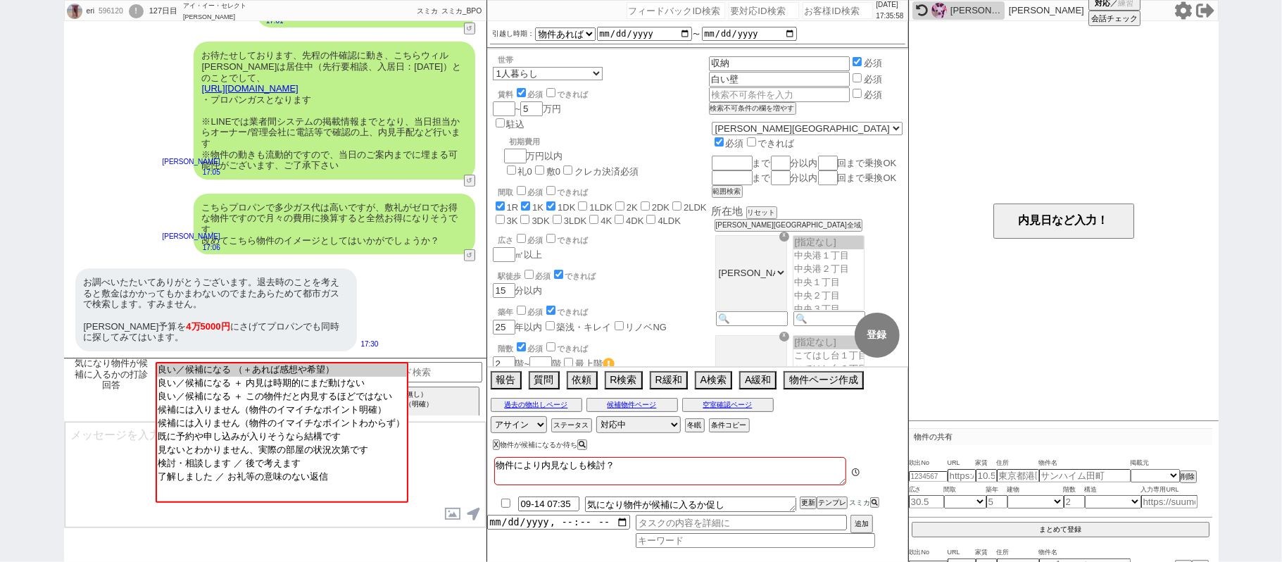
click at [930, 7] on div "文江" at bounding box center [958, 10] width 92 height 18
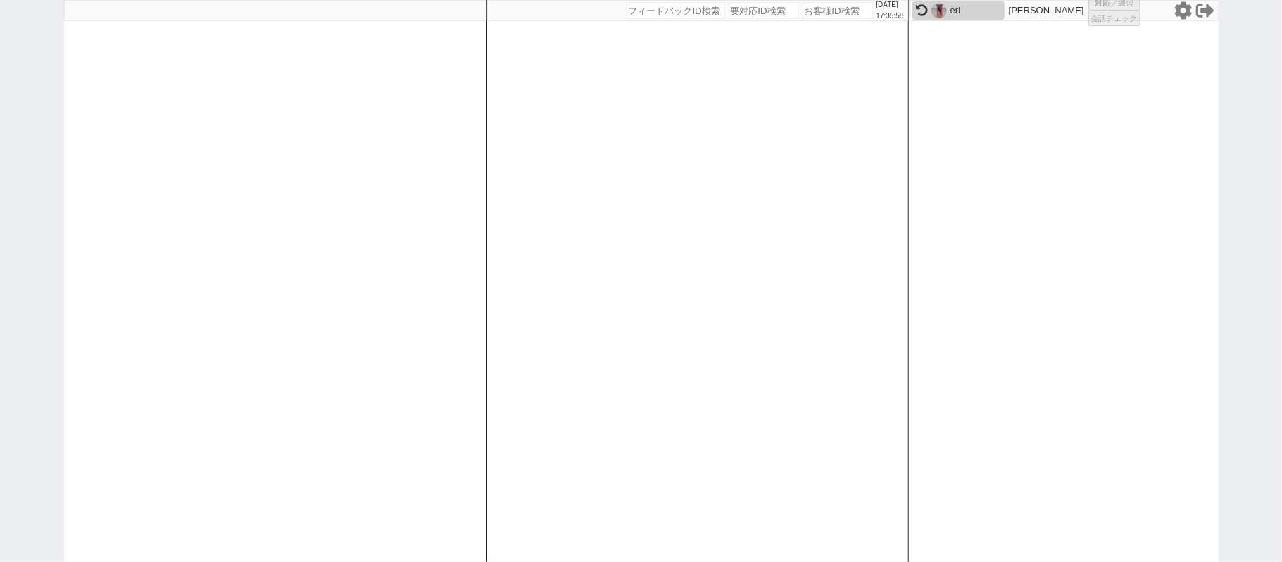
select select "431"
select select "1"
select select "2"
select select
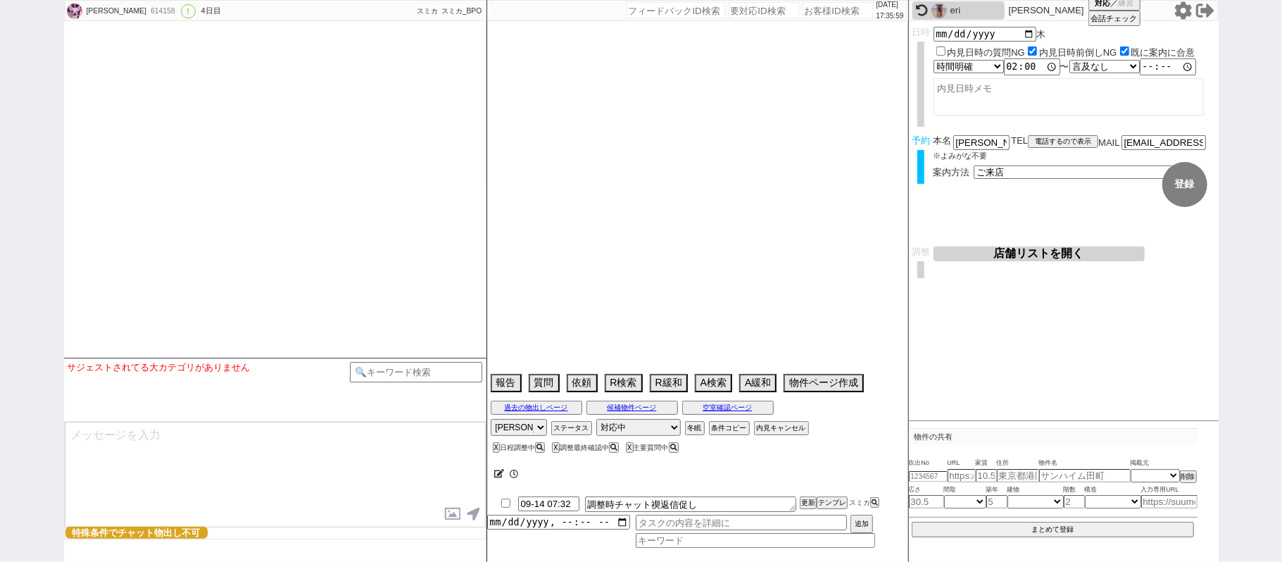
type textarea "77才 生活保護"
select select "2025"
select select "10"
select select "15"
select select "0"
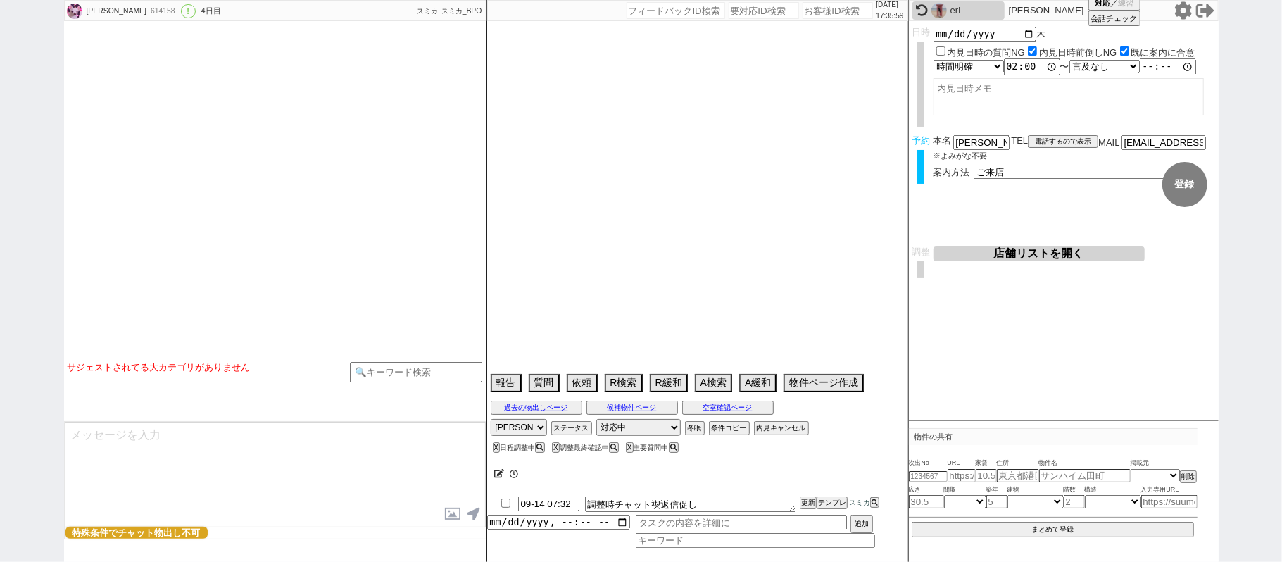
select select "14"
select select "72"
select select "91"
select select "2530"
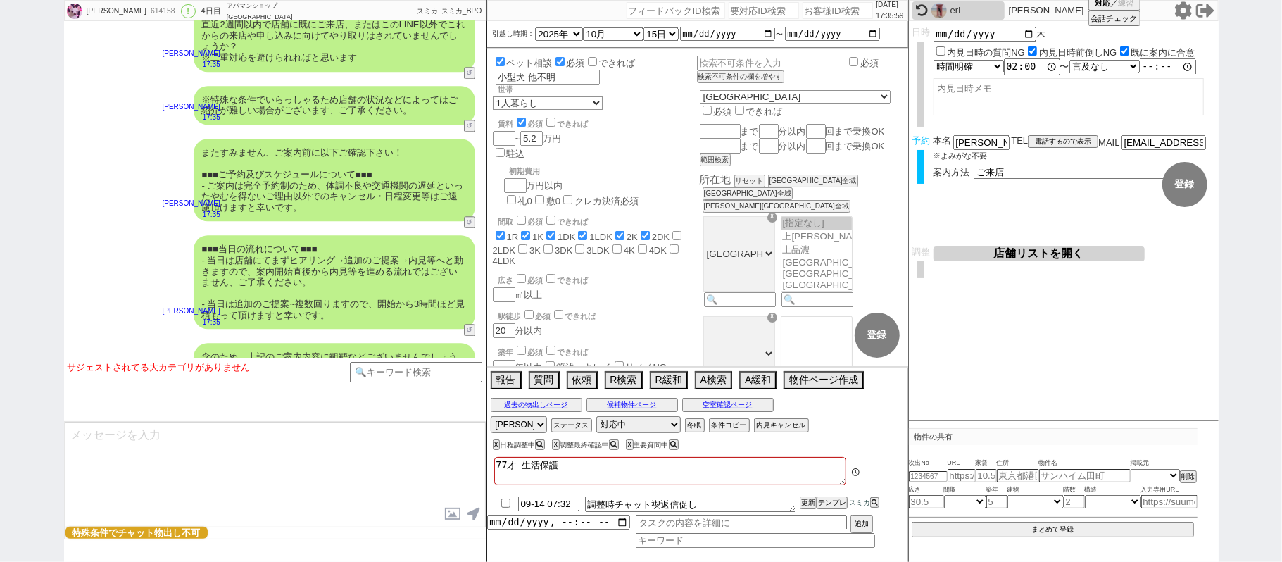
scroll to position [325, 0]
click at [541, 429] on select "アサイン 御手洗侑矢 松井健太朗 真鍋ひとみ" at bounding box center [519, 424] width 56 height 17
select select
click at [491, 417] on select "アサイン 御手洗侑矢 松井健太朗 真鍋ひとみ" at bounding box center [519, 424] width 56 height 17
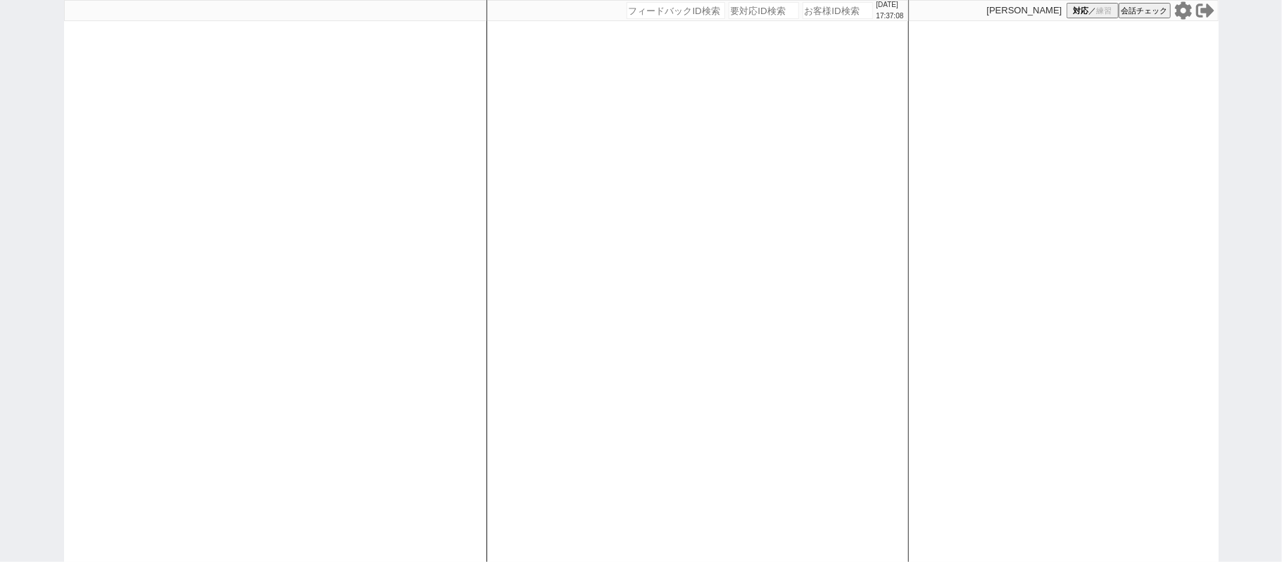
click at [466, 258] on div at bounding box center [275, 281] width 422 height 562
select select
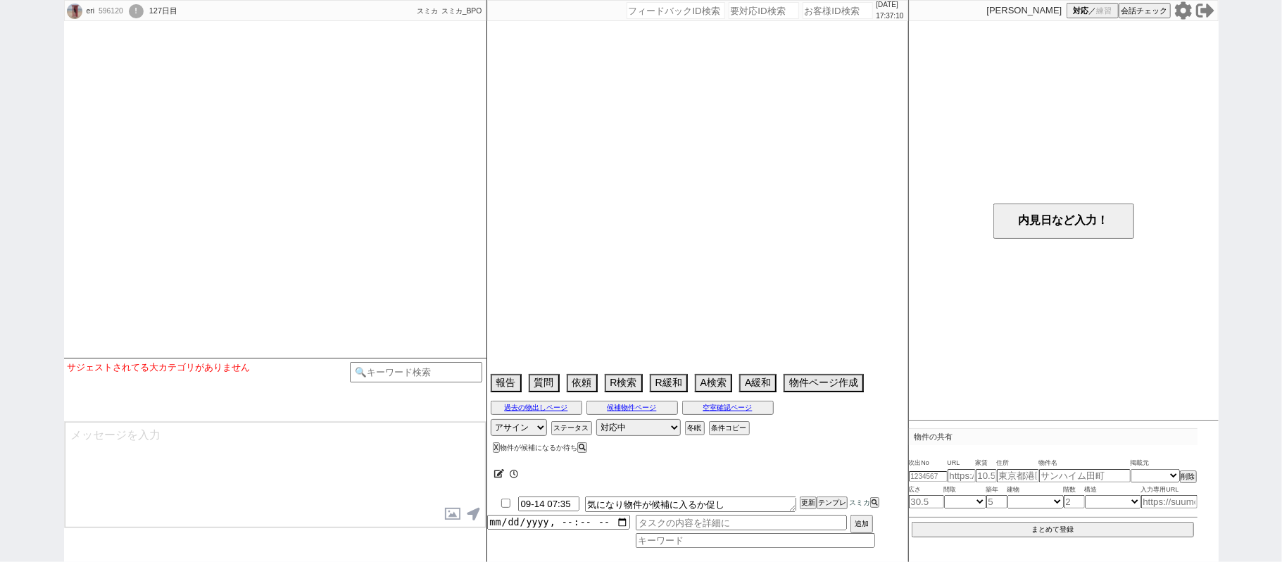
type textarea "物件により内見なしも検討？"
select select
select select "15"
select select "0"
select select "12"
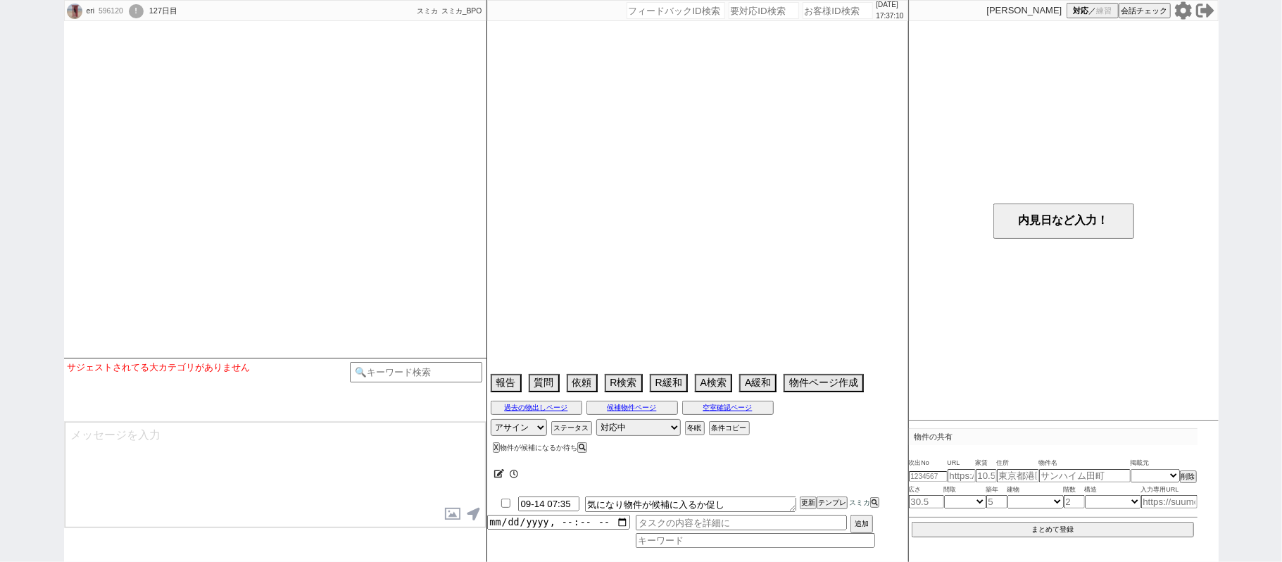
select select "122"
select select "123"
select select "124"
select select "126"
select select "151"
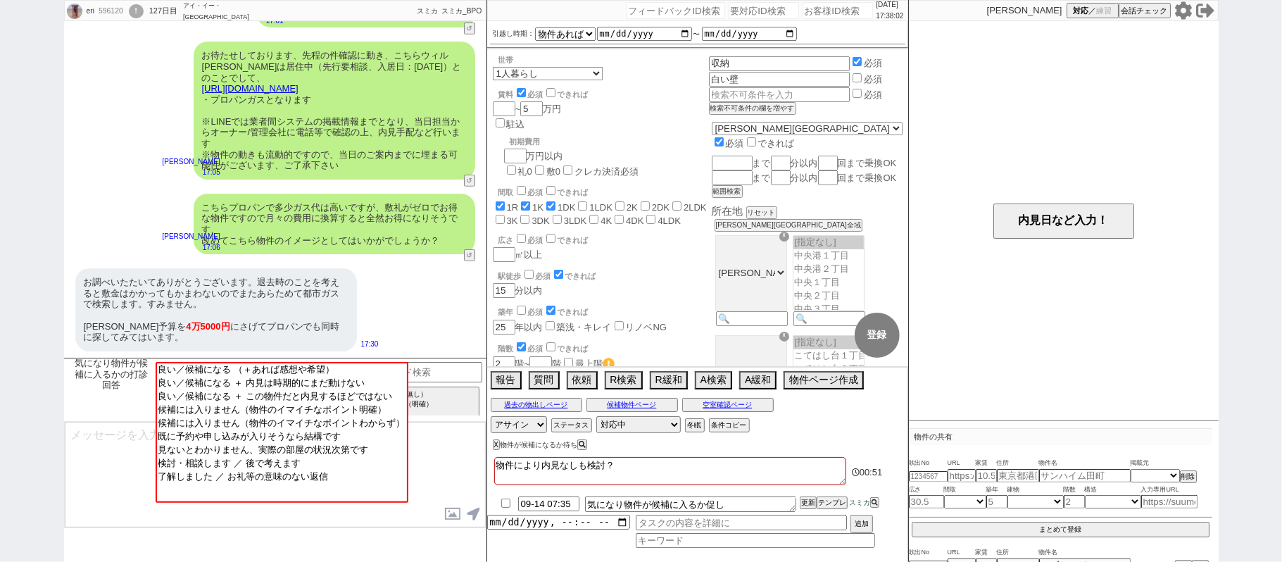
scroll to position [488, 0]
drag, startPoint x: 255, startPoint y: 420, endPoint x: 258, endPoint y: 409, distance: 11.6
select select "候補には入りません（物件のイマイチなポイント明確）"
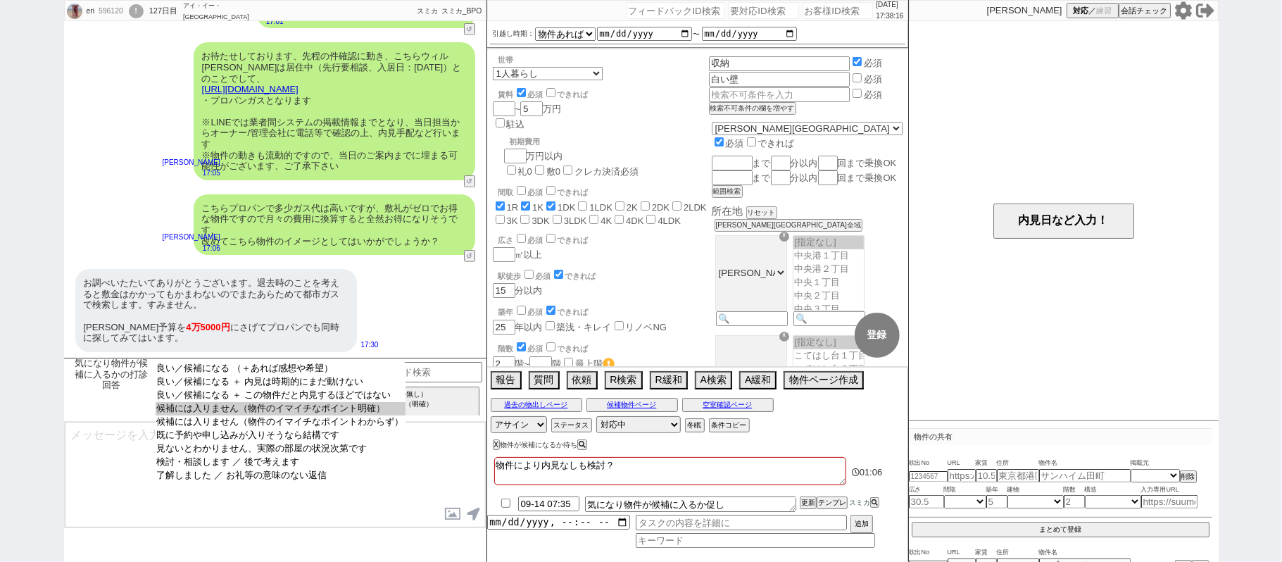
click at [255, 415] on option "候補には入りません（物件のイマイチなポイント明確）" at bounding box center [281, 408] width 250 height 13
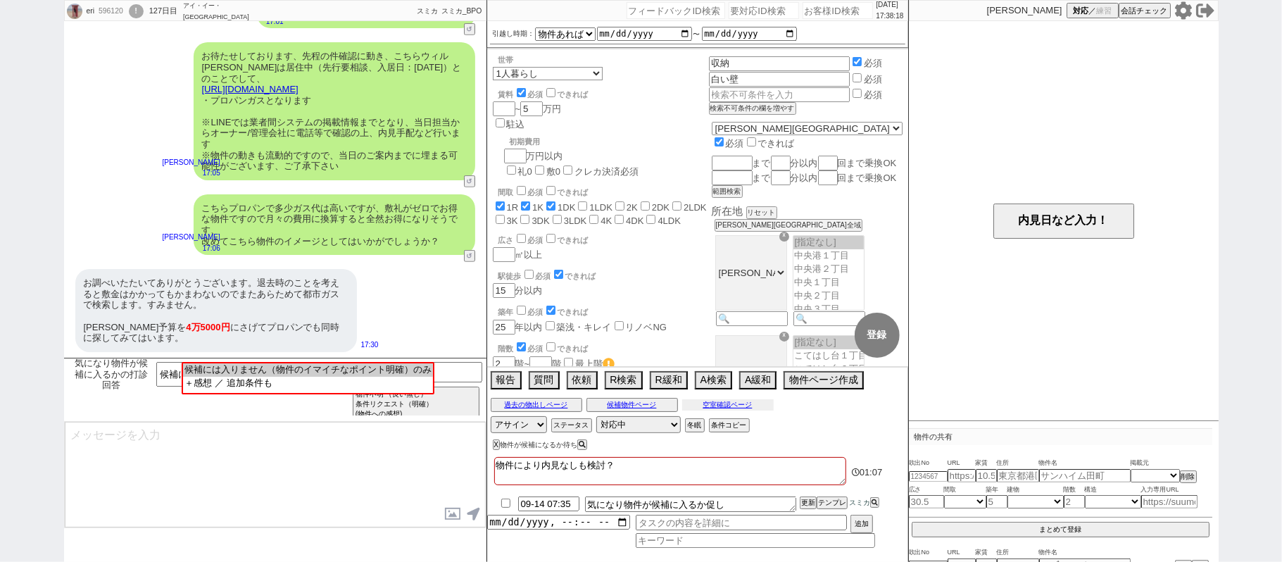
click at [733, 401] on button "空室確認ページ" at bounding box center [728, 404] width 92 height 11
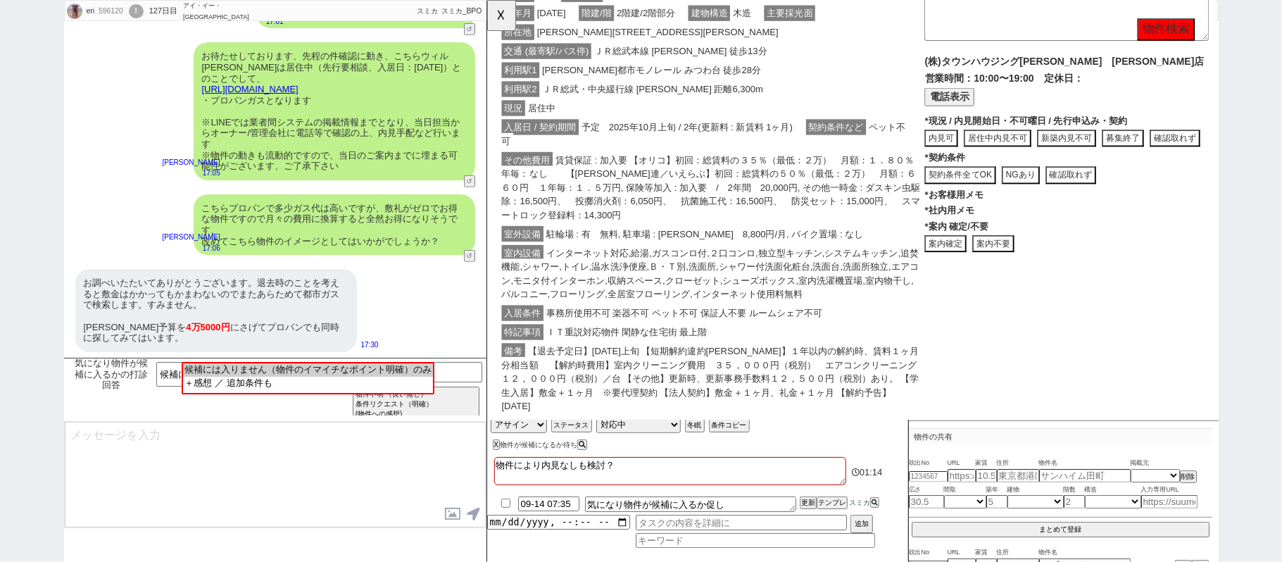
scroll to position [469, 0]
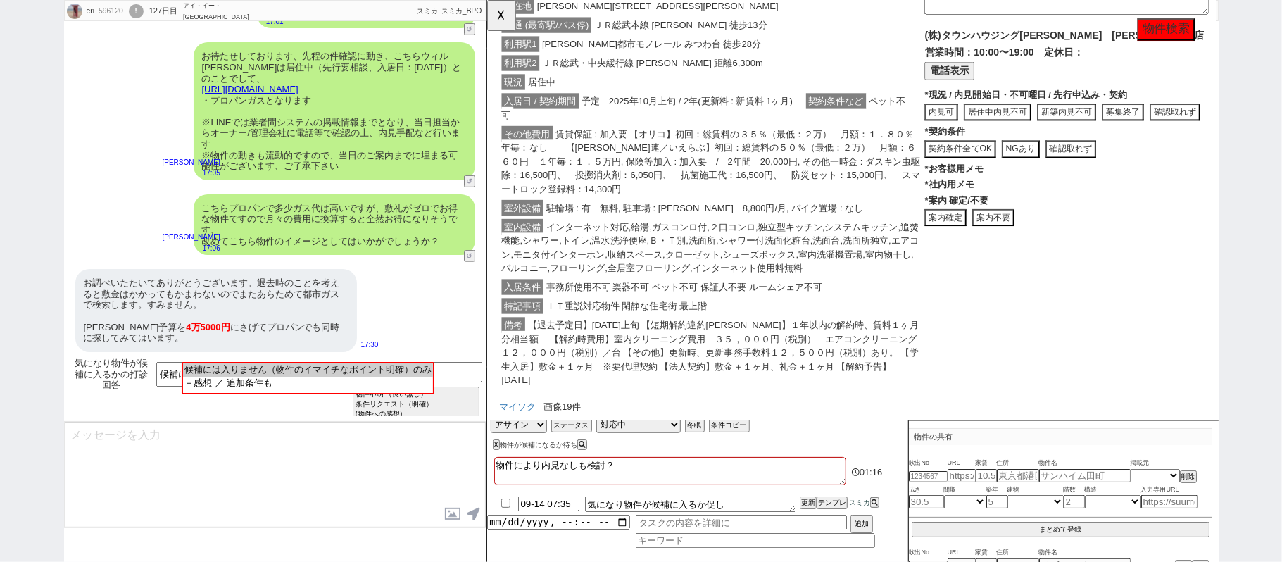
drag, startPoint x: 1030, startPoint y: 242, endPoint x: 957, endPoint y: 230, distance: 73.6
click at [1028, 242] on button "案内不要" at bounding box center [1030, 234] width 45 height 19
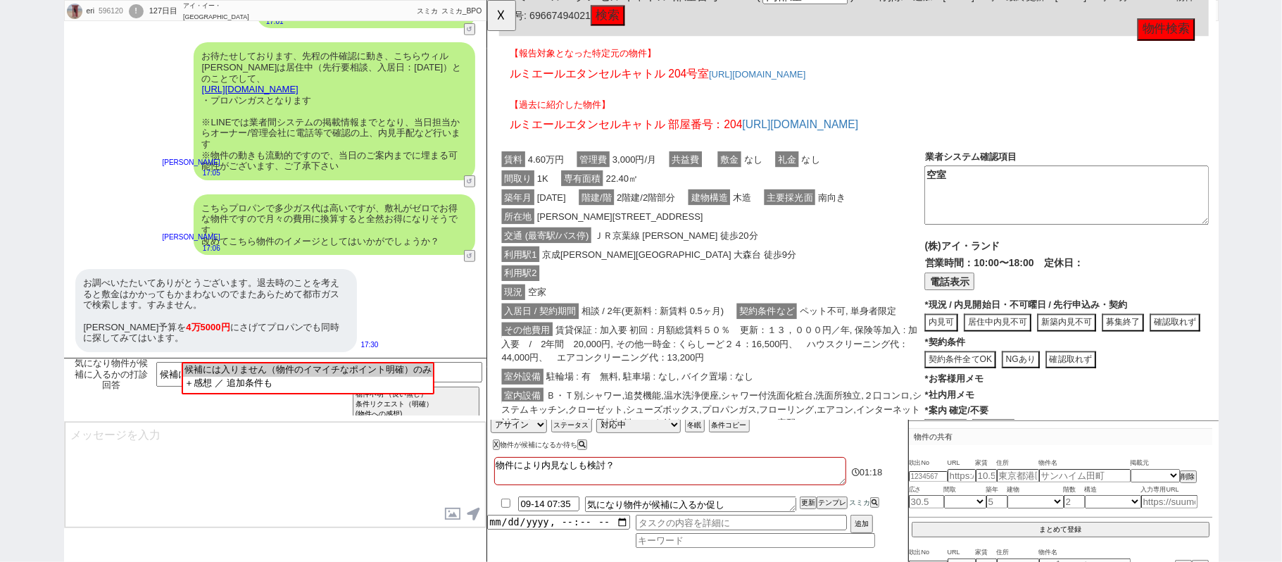
scroll to position [1502, 0]
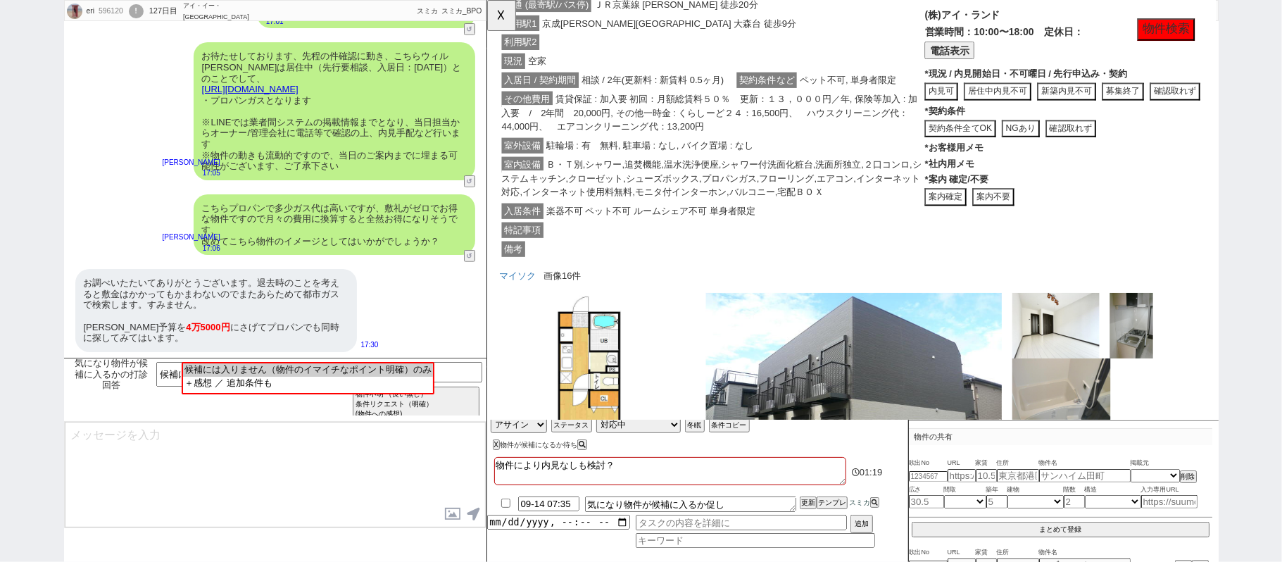
click at [1046, 220] on button "案内不要" at bounding box center [1030, 211] width 45 height 19
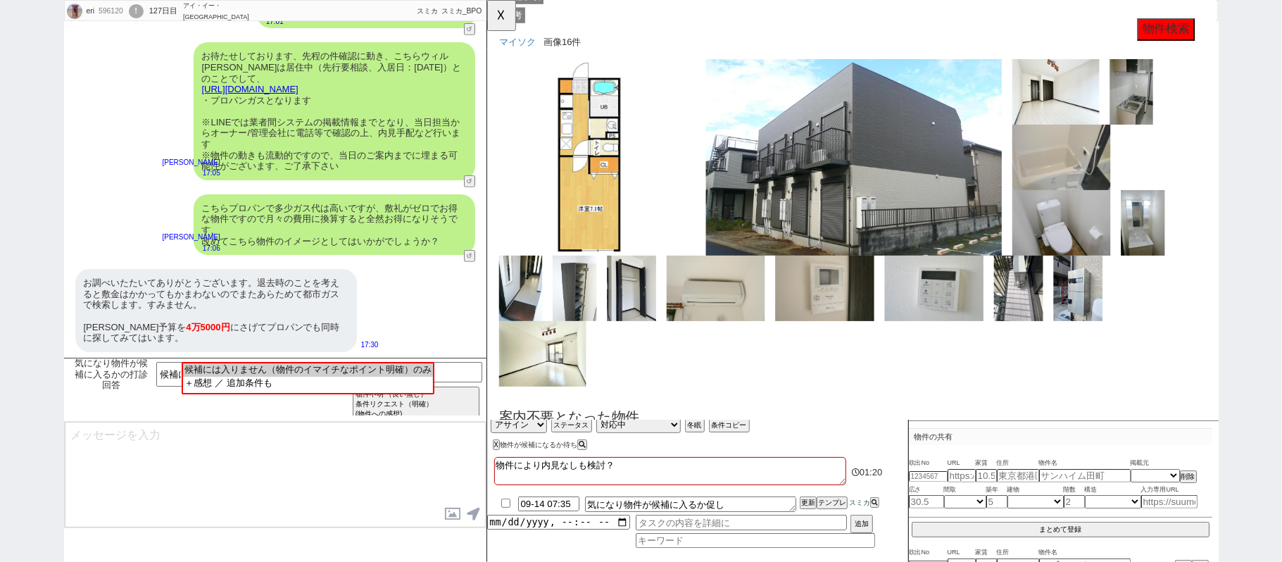
scroll to position [1837, 0]
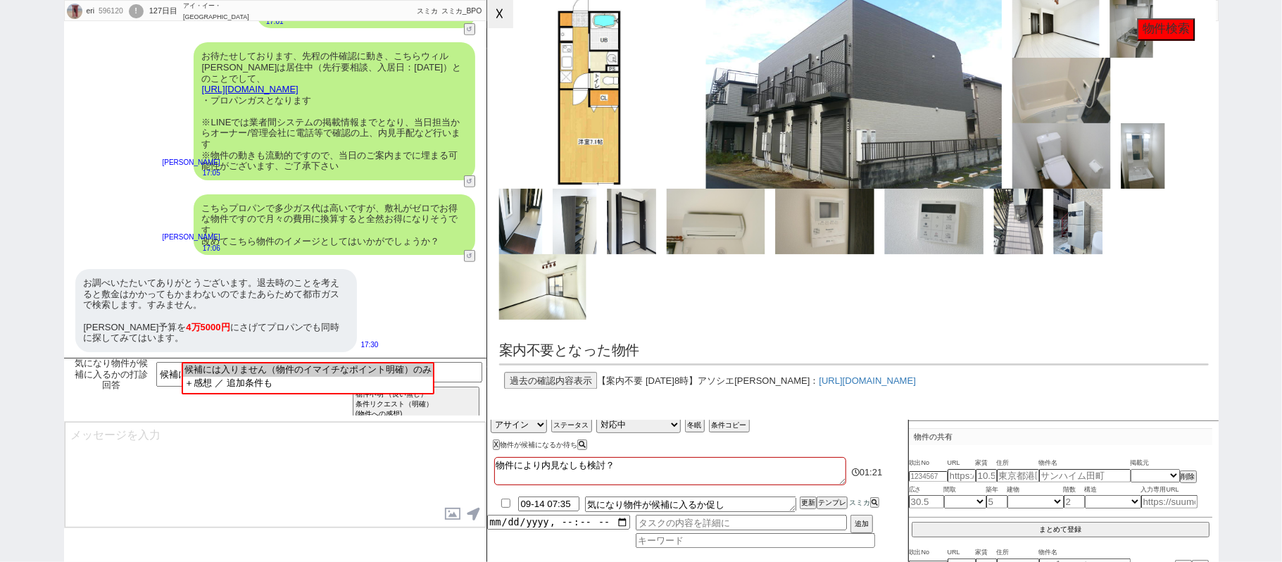
click at [505, 15] on button "☓" at bounding box center [500, 14] width 26 height 28
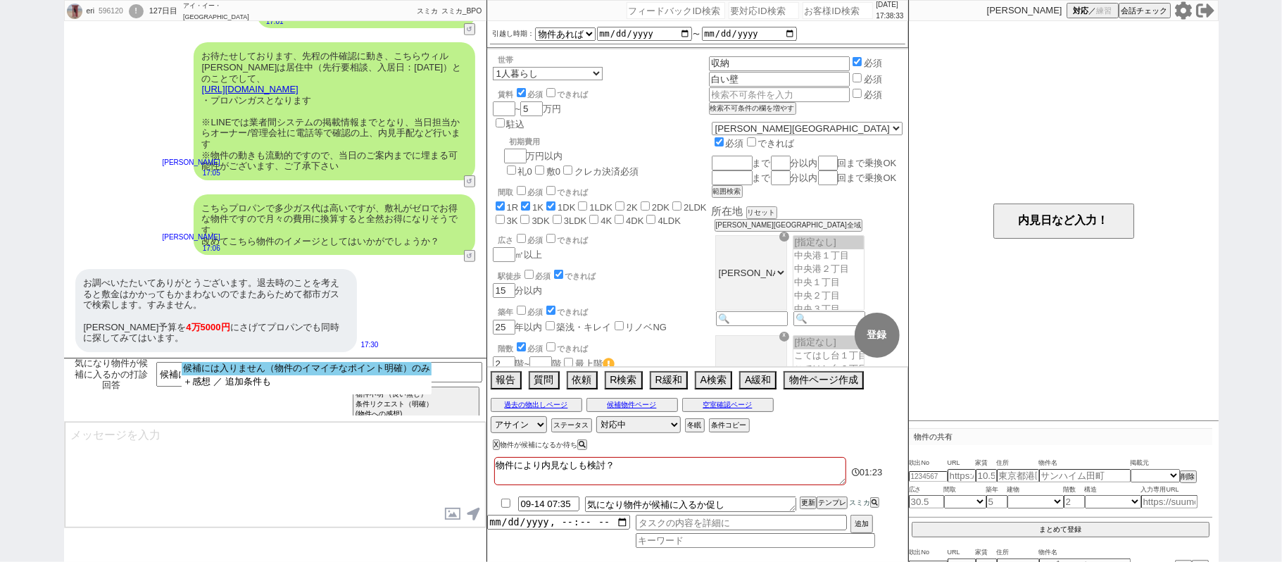
select select "候補には入りません（物件のイマイチなポイント明確）のみ"
click at [331, 370] on option "候補には入りません（物件のイマイチなポイント明確）のみ" at bounding box center [307, 368] width 250 height 13
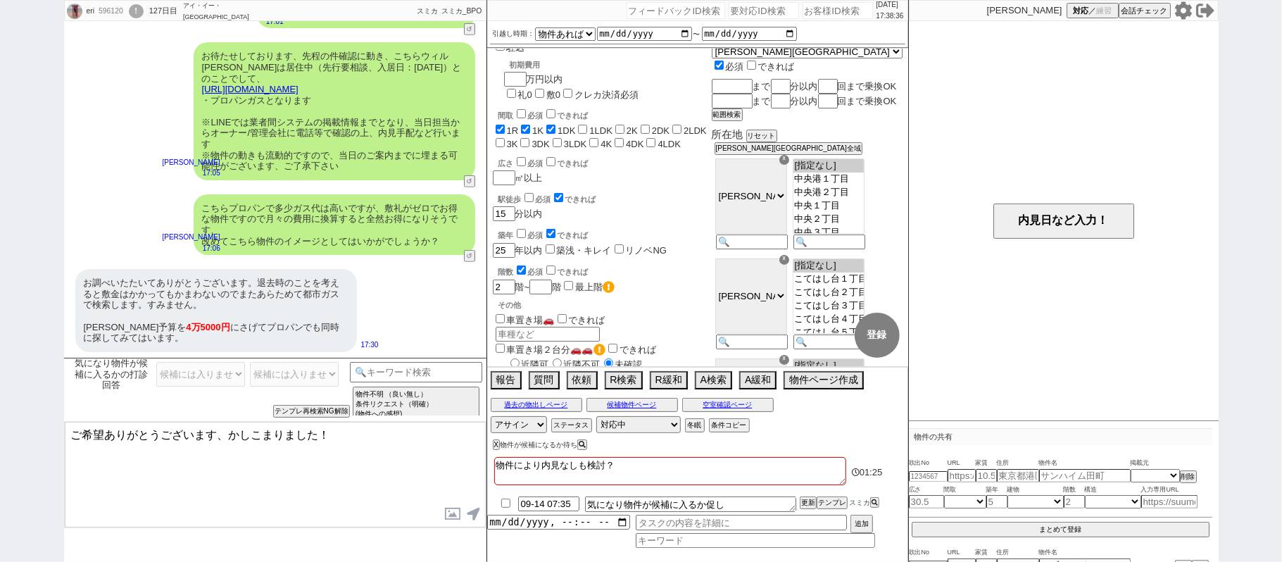
scroll to position [0, 0]
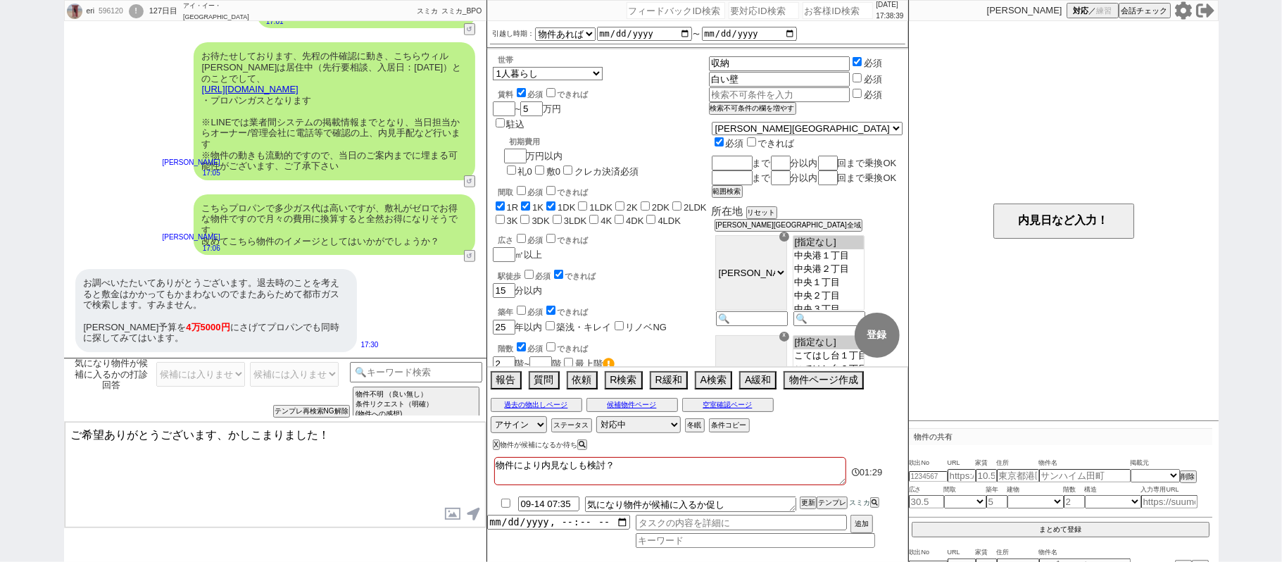
drag, startPoint x: 218, startPoint y: 429, endPoint x: 0, endPoint y: 338, distance: 236.0
click at [0, 346] on div "eri 596120 ! 0 127日目 アイ・イー・セレクト 千葉駅前店 冬眠中 自社客 スミカ スミカ_BPO チャット全表示 2025-09-11 あり…" at bounding box center [641, 281] width 1282 height 562
type textarea "さようですか、！かしこまりました。 また今後何か出ましたらご紹介"
click at [577, 429] on button "ステータス" at bounding box center [570, 425] width 38 height 11
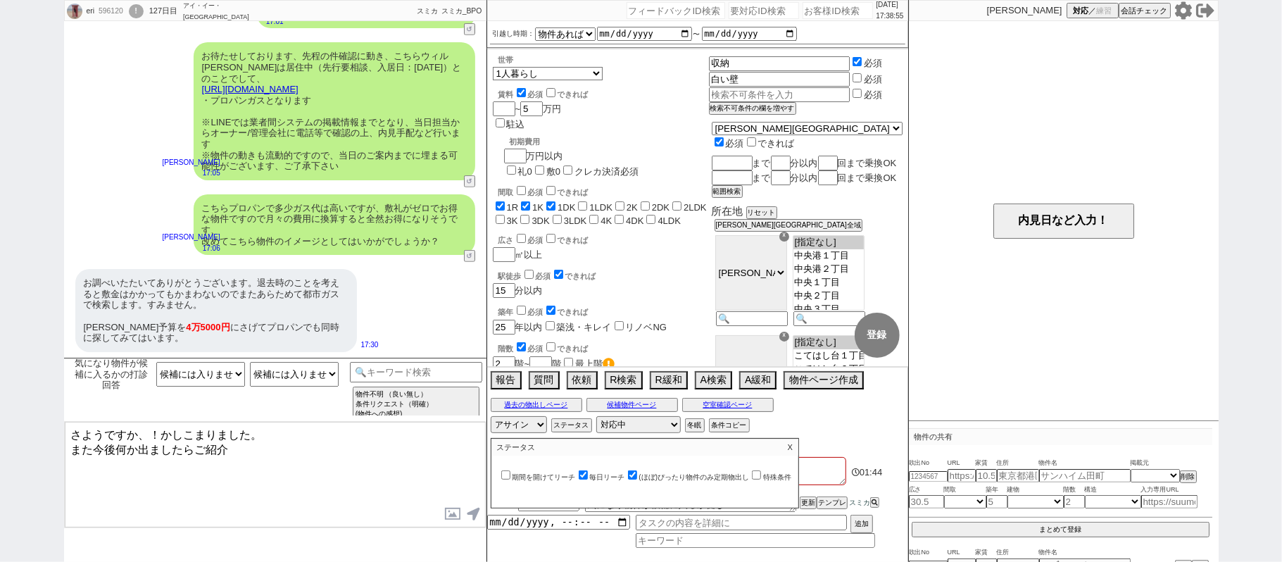
click at [601, 476] on label "毎日リーチ" at bounding box center [600, 477] width 49 height 8
click at [588, 476] on input "毎日リーチ" at bounding box center [583, 474] width 9 height 9
checkbox input "false"
click at [798, 449] on p "X" at bounding box center [790, 447] width 16 height 17
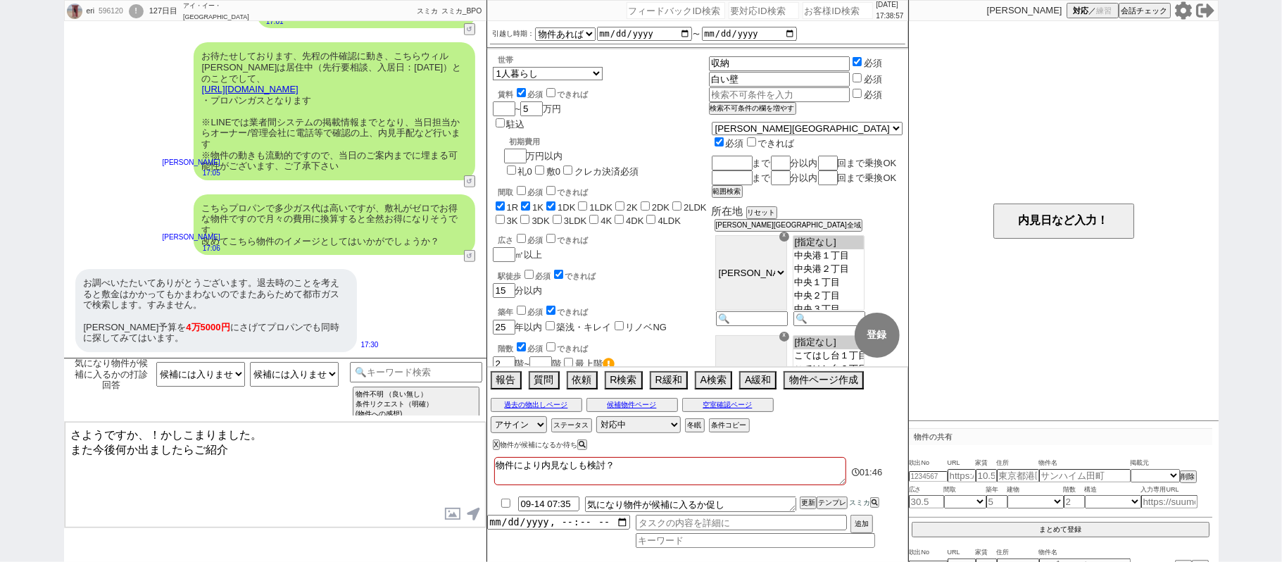
click at [246, 453] on textarea "さようですか、！かしこまりました。 また今後何か出ましたらご紹介" at bounding box center [275, 475] width 421 height 106
type textarea "さようですか、！かしこまりました。 また今後何か出ましたらご紹介いたしますね。"
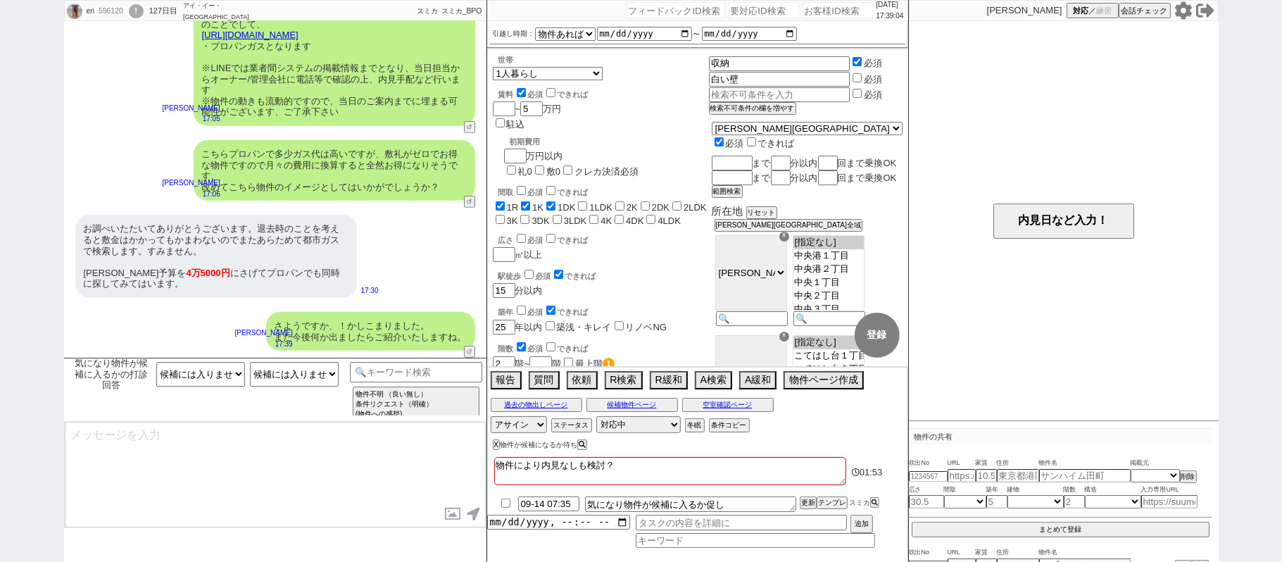
scroll to position [398, 0]
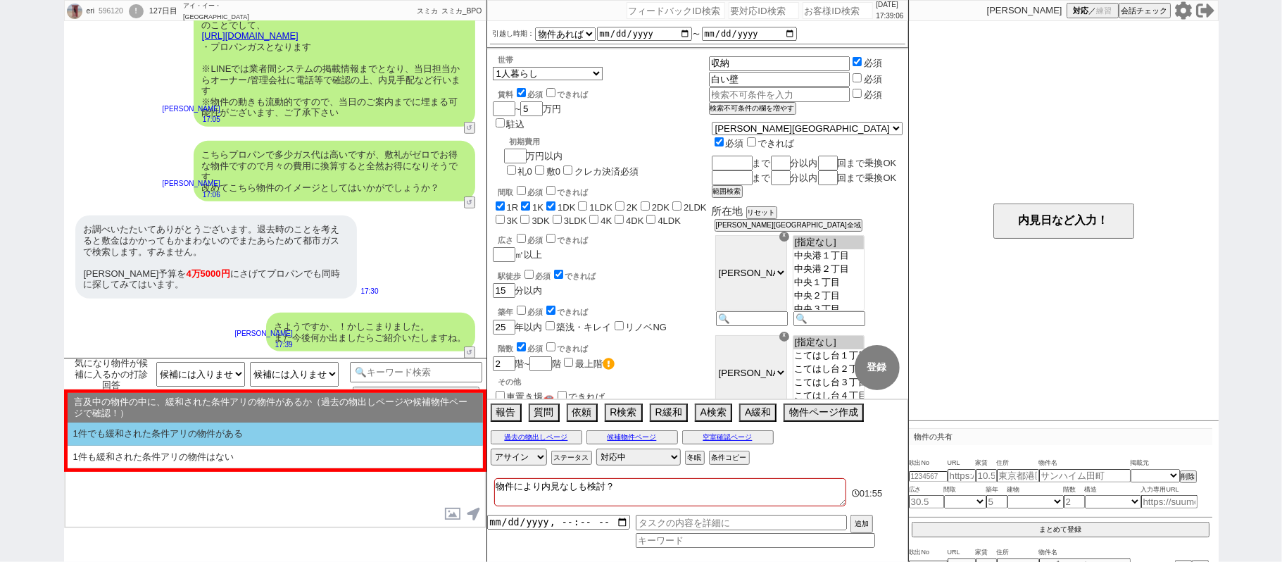
click at [245, 442] on li "1件でも緩和された条件アリの物件がある" at bounding box center [275, 433] width 415 height 23
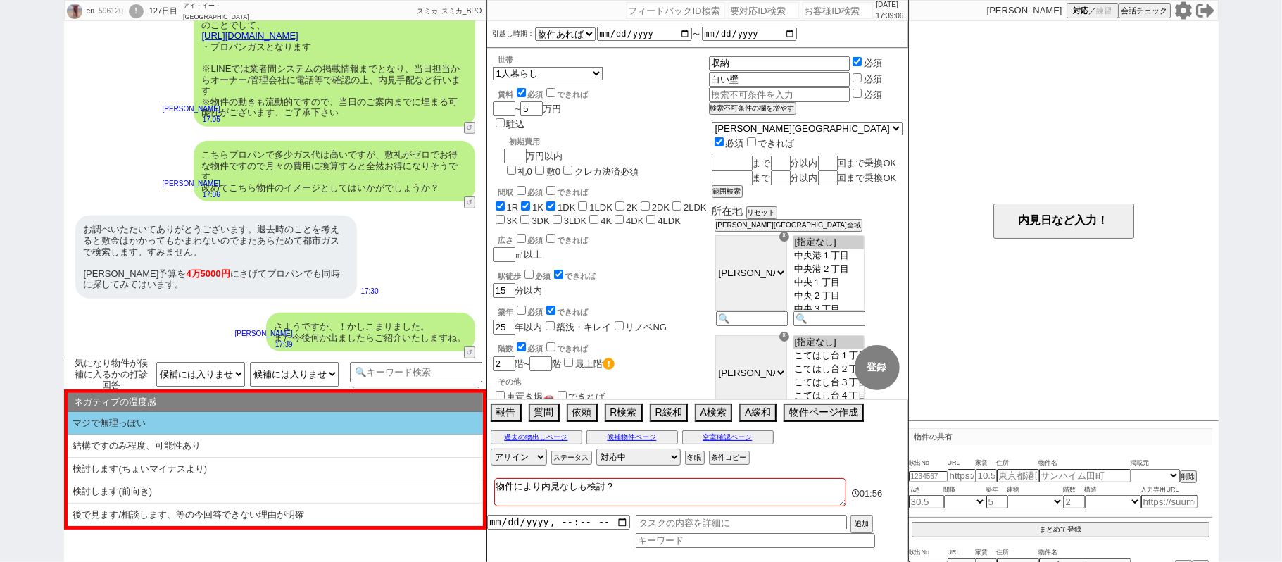
click at [241, 423] on li "マジで無理っぽい" at bounding box center [275, 423] width 415 height 23
select select "1件でも緩和された条件アリの物件がある"
select select "マジで無理っぽい"
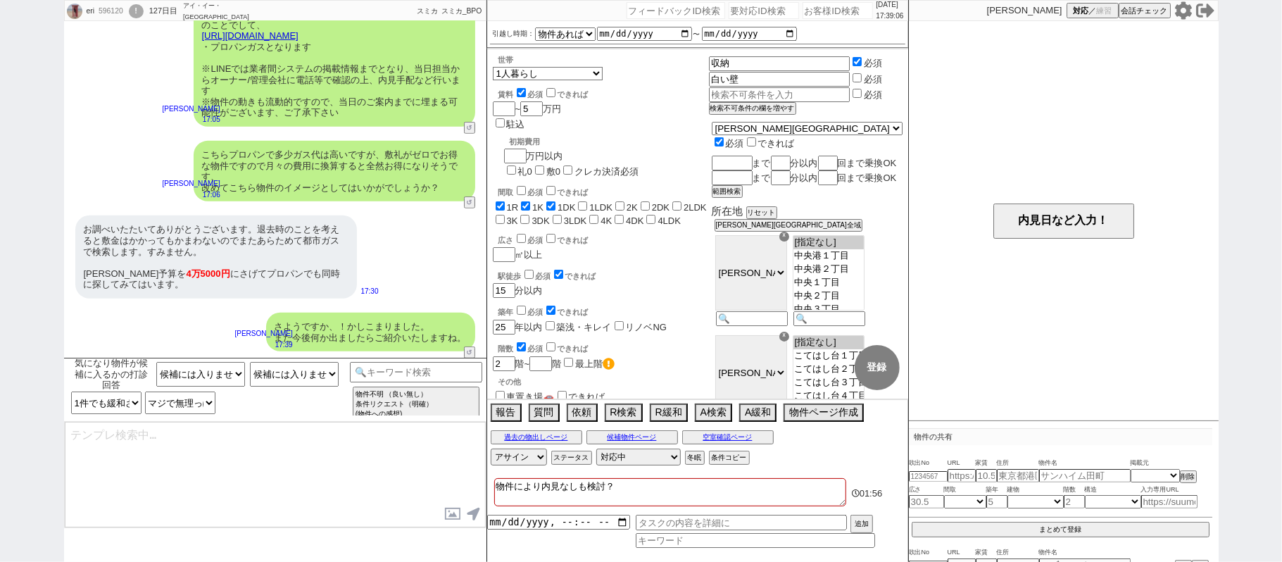
type textarea "いくつかご紹介&お探しされていく中でイメージが変わられる部分もあるかもしれませんので、またお声がけもさせてください！"
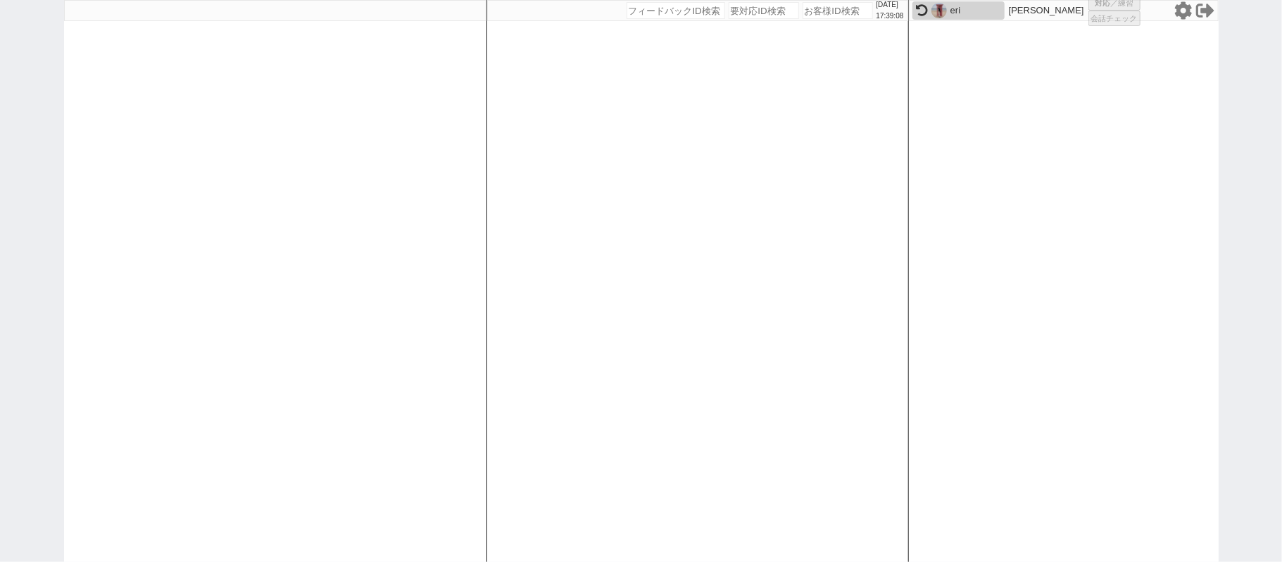
select select
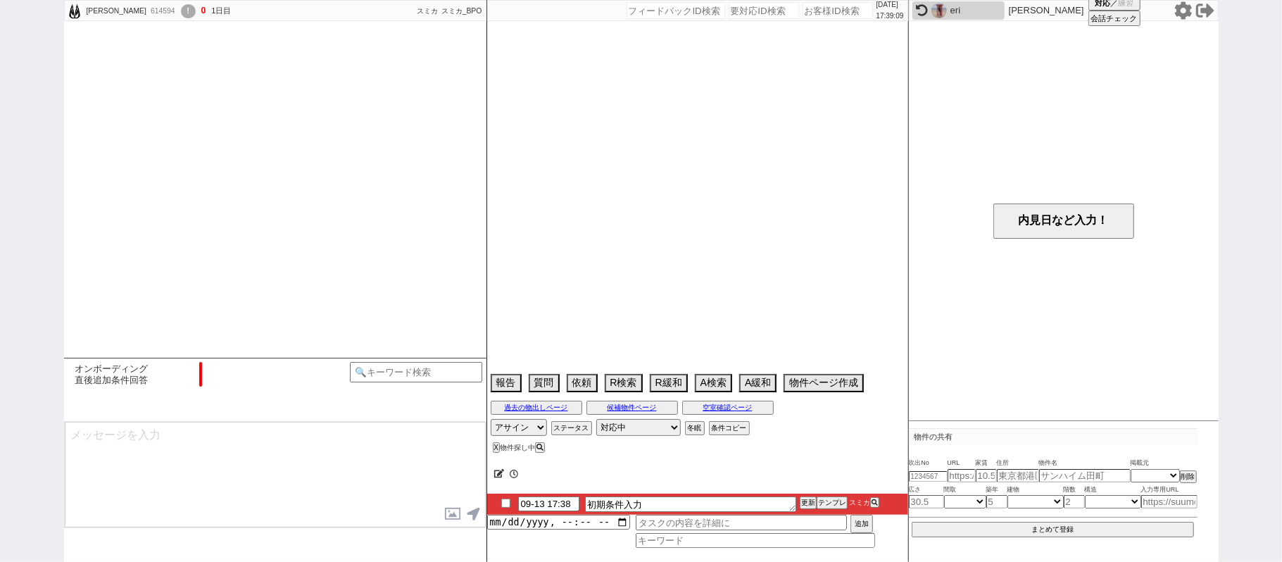
scroll to position [910, 0]
select select "0"
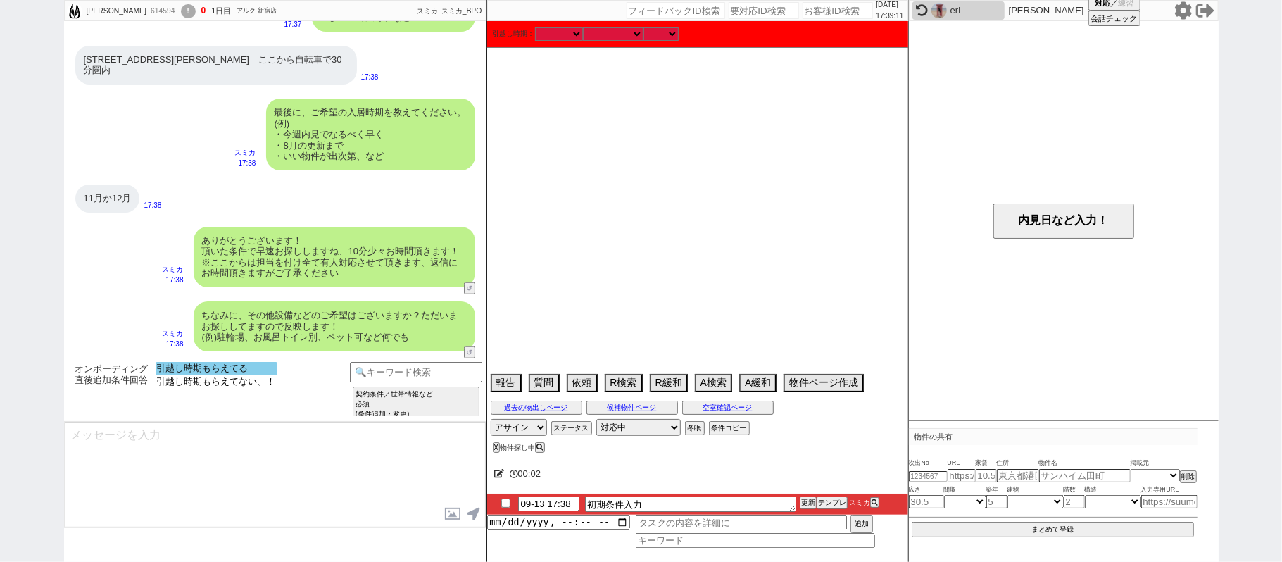
click at [256, 370] on option "引越し時期もらえてる" at bounding box center [217, 368] width 122 height 13
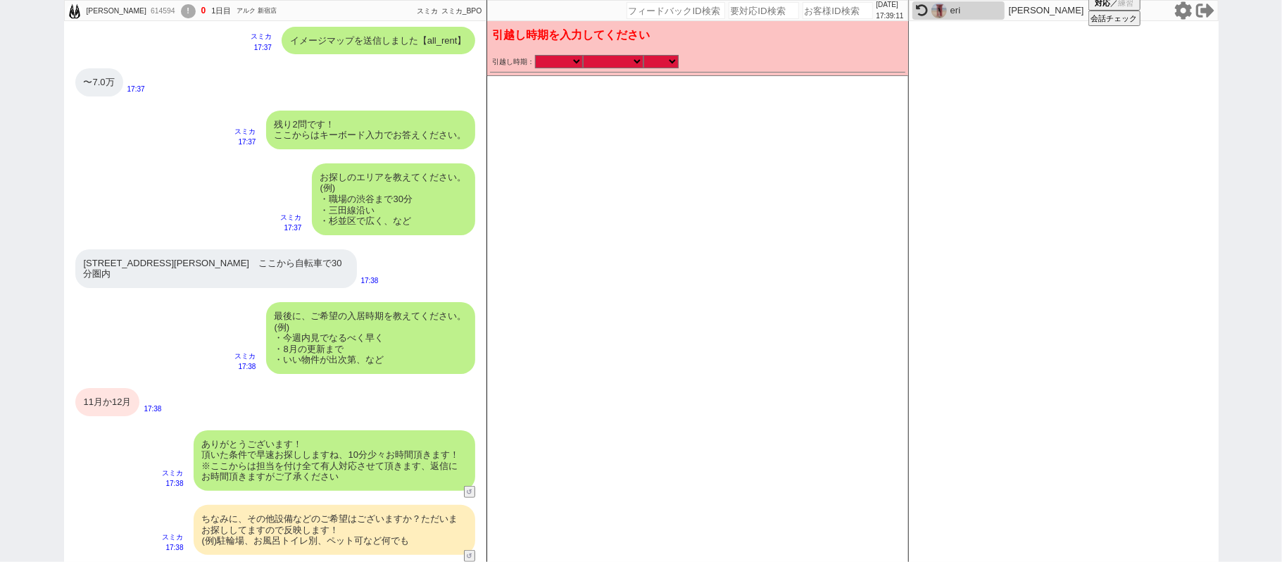
scroll to position [705, 0]
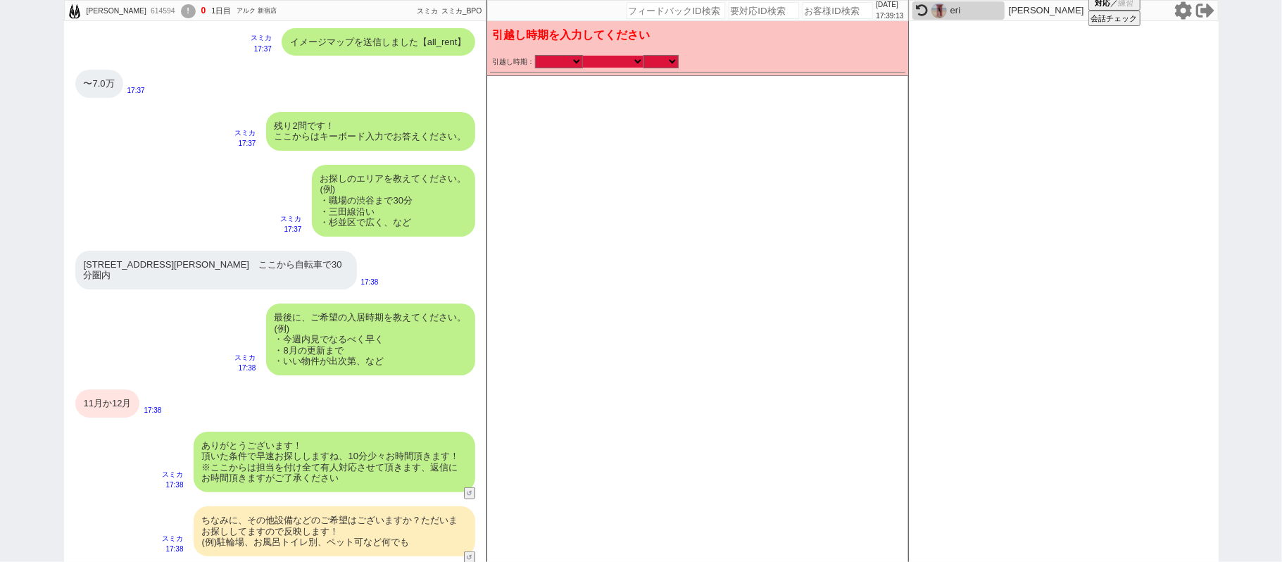
click at [607, 62] on select "なる早 未定 いつでも 物件あれば 年内 来年 1月 2月 3月 4月 5月 6月 7月 8月 9月 10月 11月 12月 春 夏 秋 冬" at bounding box center [613, 62] width 61 height 12
select select "11"
click at [583, 56] on select "なる早 未定 いつでも 物件あれば 年内 来年 1月 2月 3月 4月 5月 6月 7月 8月 9月 10月 11月 12月 春 夏 秋 冬" at bounding box center [613, 62] width 61 height 12
select select "2025"
checkbox input "true"
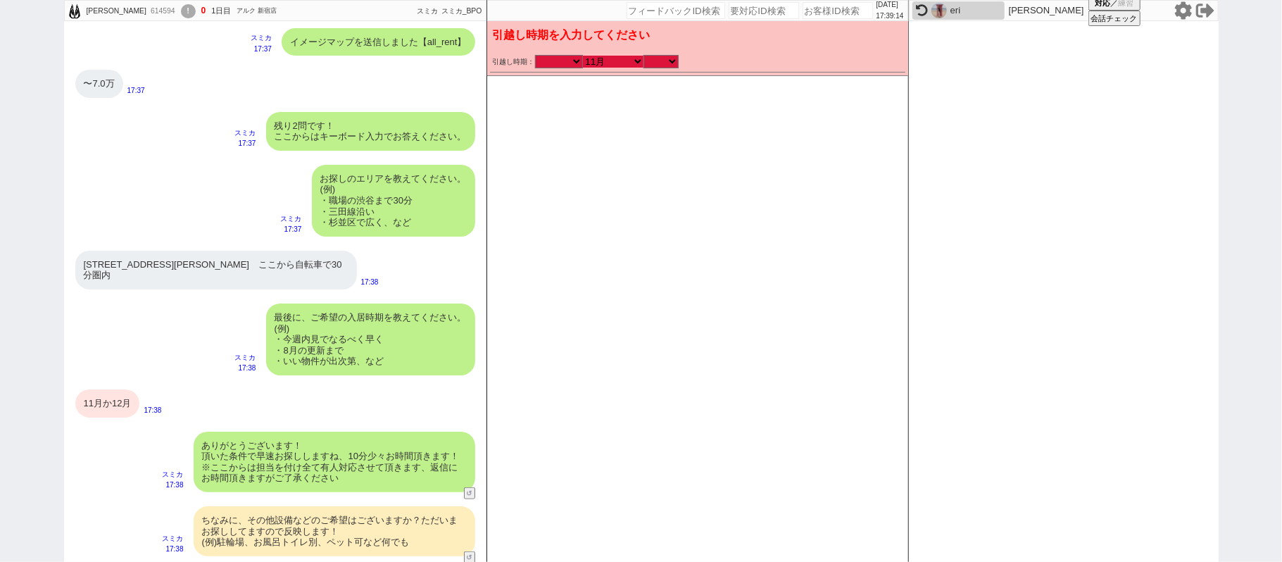
checkbox input "true"
checkbox input "false"
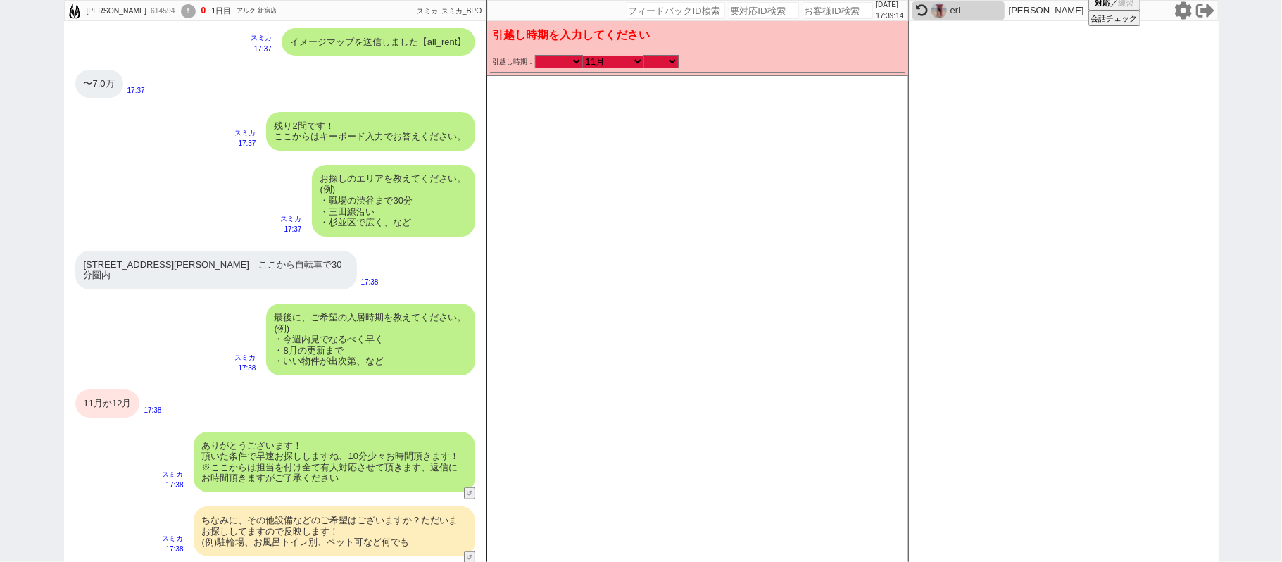
checkbox input "false"
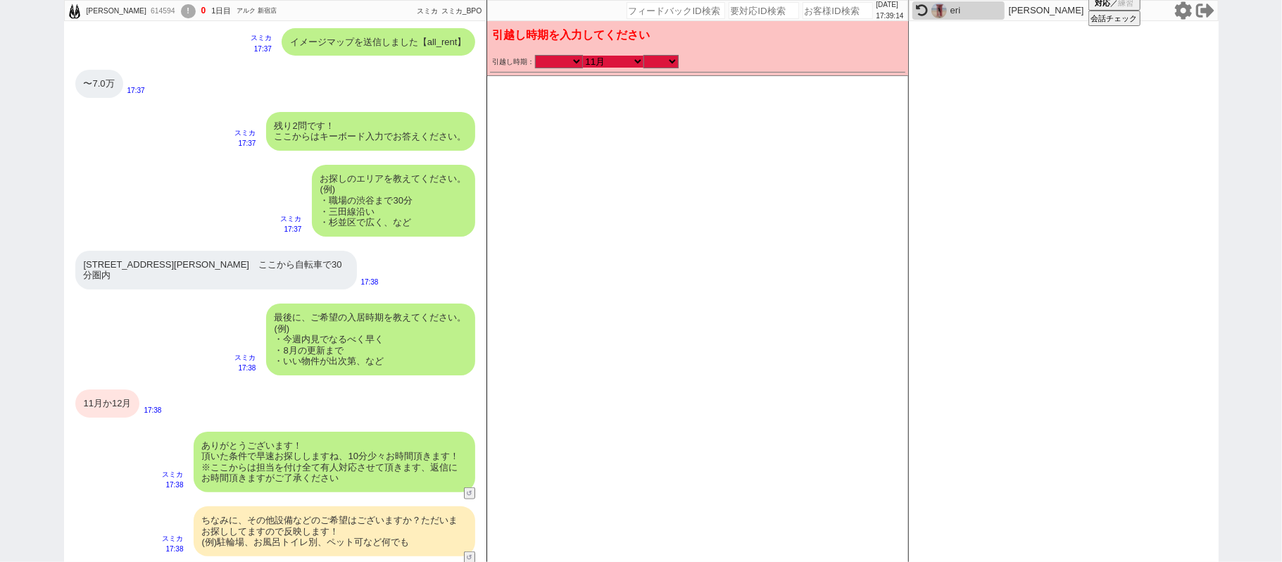
checkbox input "false"
click at [660, 59] on select "のみ 上旬 中旬 下旬 末 まで 1日 2日 3日 4日 5日 6日 7日 8日 9日 10日 11日 12日 13日 14日 15日 16日 17日 18日…" at bounding box center [660, 62] width 35 height 12
select select "36"
click at [643, 56] on select "のみ 上旬 中旬 下旬 末 まで 1日 2日 3日 4日 5日 6日 7日 8日 9日 10日 11日 12日 13日 14日 15日 16日 17日 18日…" at bounding box center [660, 62] width 35 height 12
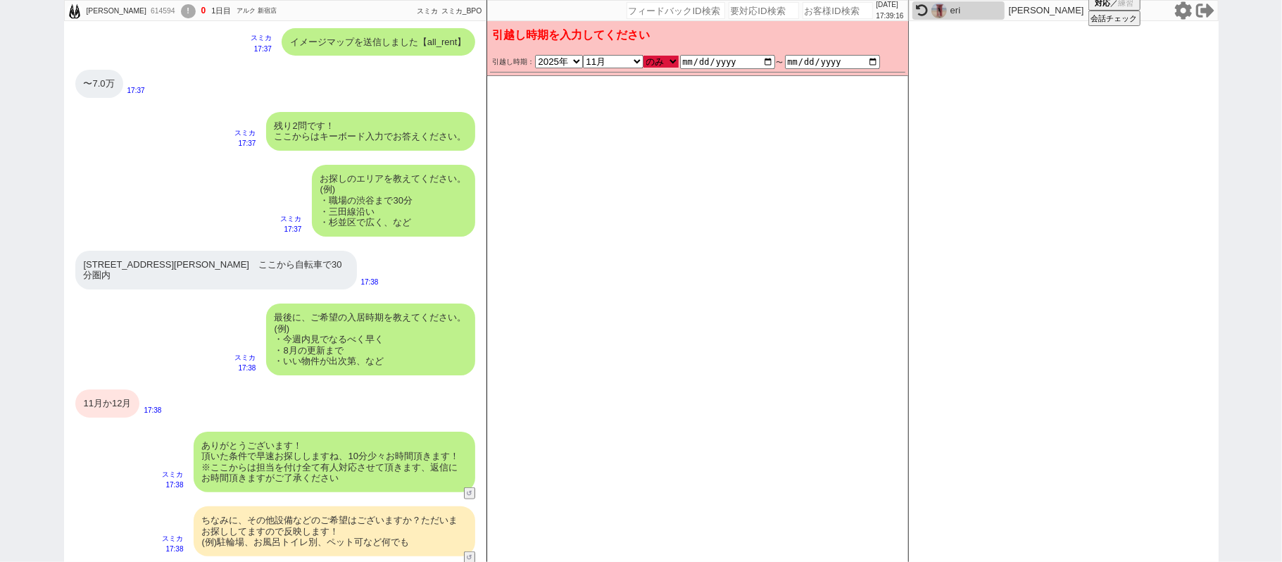
type input "2025-11-01"
type input "2025-11-30"
checkbox input "true"
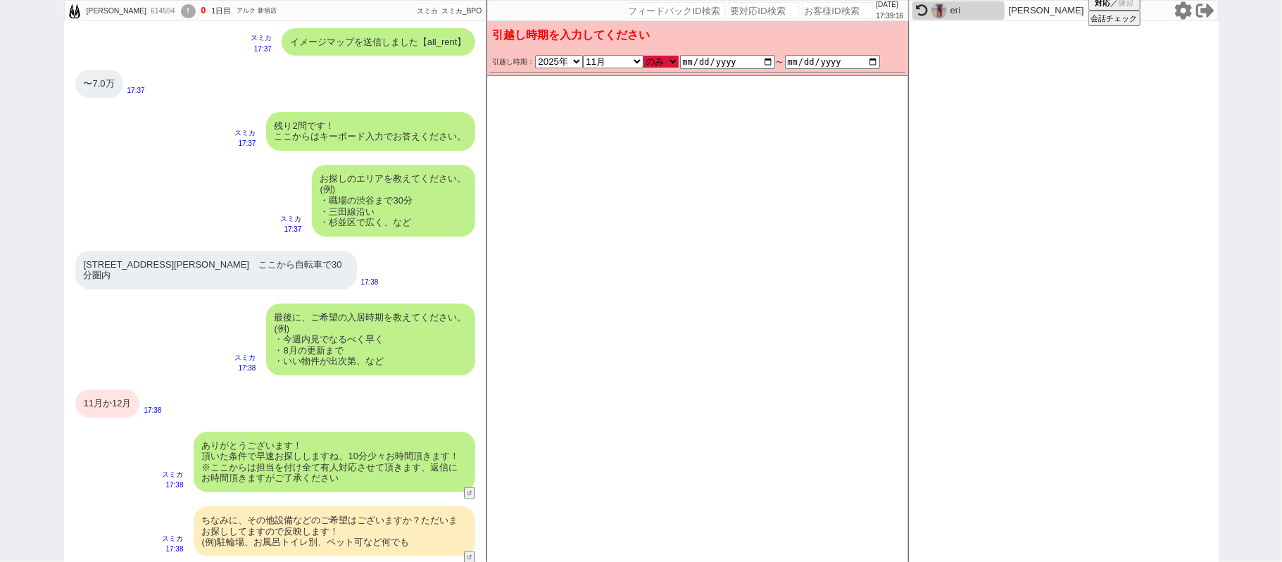
checkbox input "false"
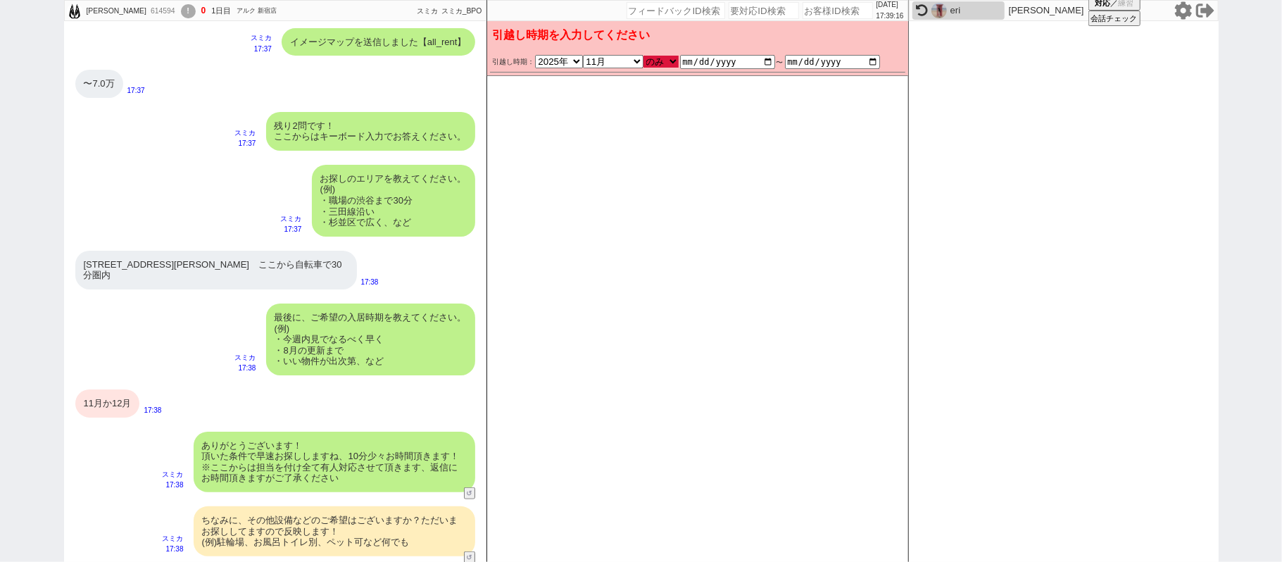
checkbox input "false"
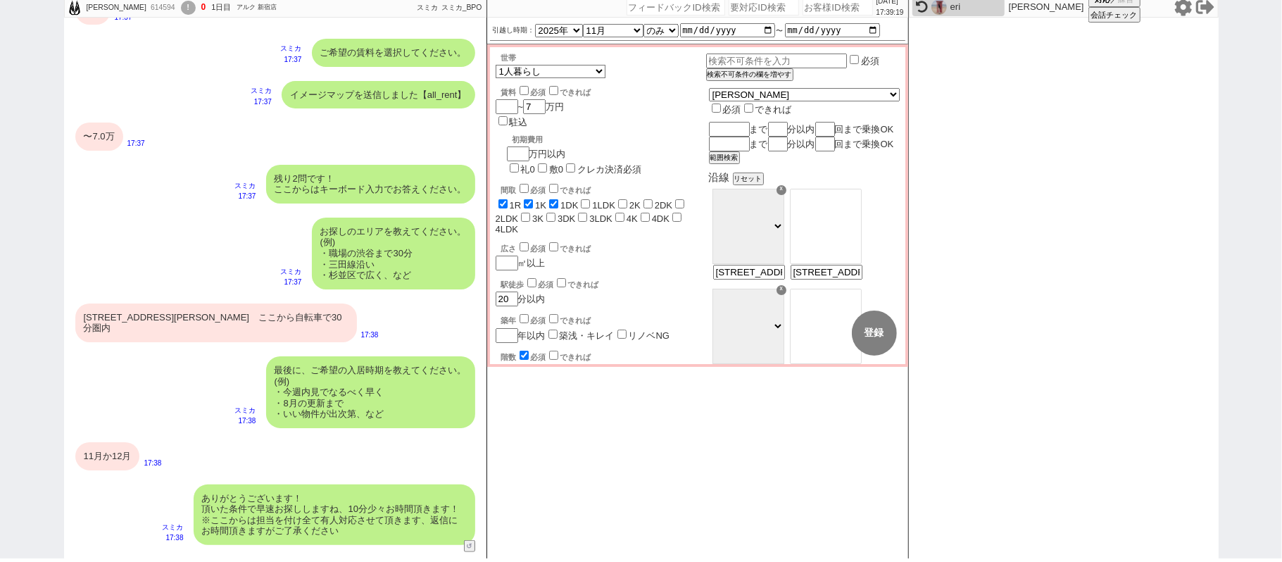
scroll to position [657, 0]
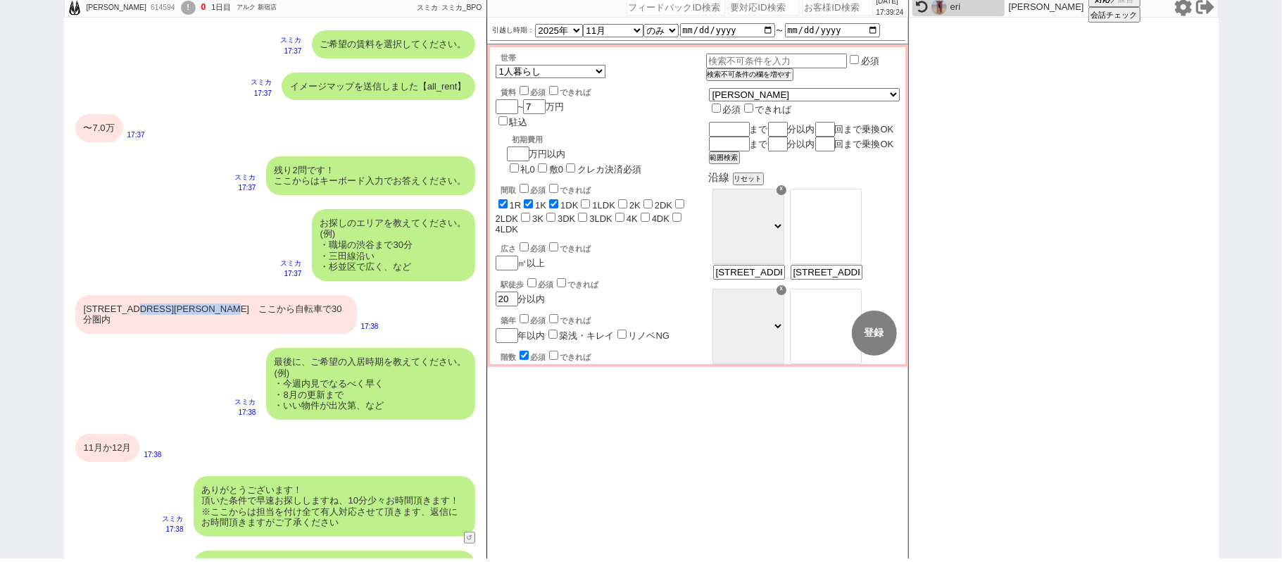
drag, startPoint x: 142, startPoint y: 305, endPoint x: 294, endPoint y: 305, distance: 152.1
click at [294, 305] on div "〒169-0073 東京都新宿区百人町２丁目１８−１２　ここから自転車で30分圏内" at bounding box center [216, 314] width 282 height 39
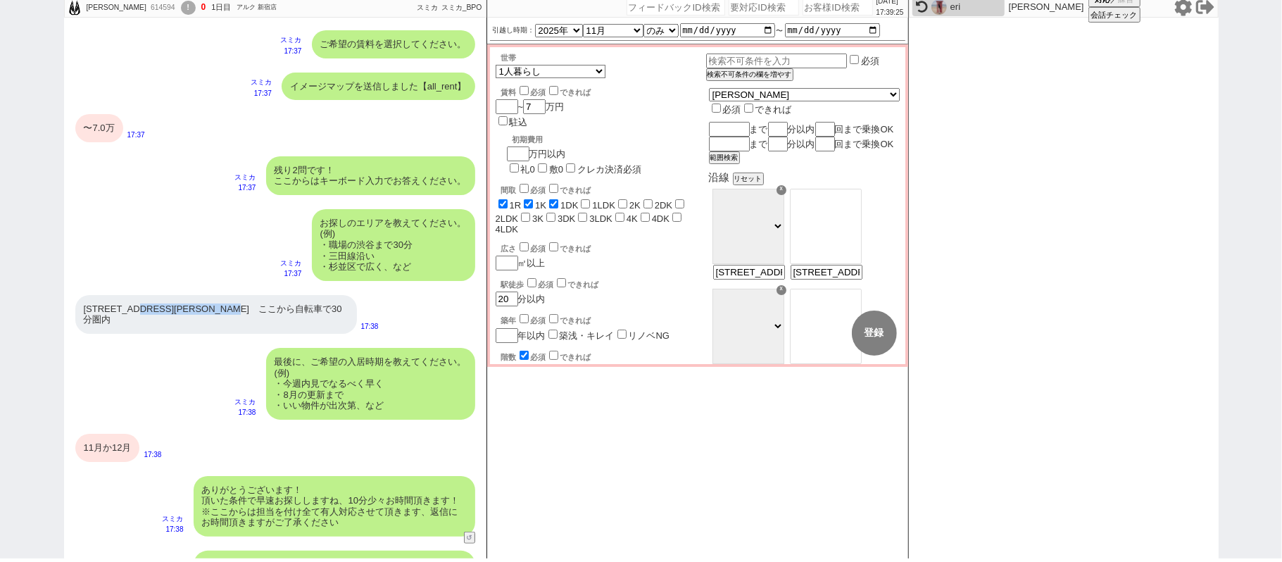
copy div "東京都新宿区百人町２丁目１８−１２"
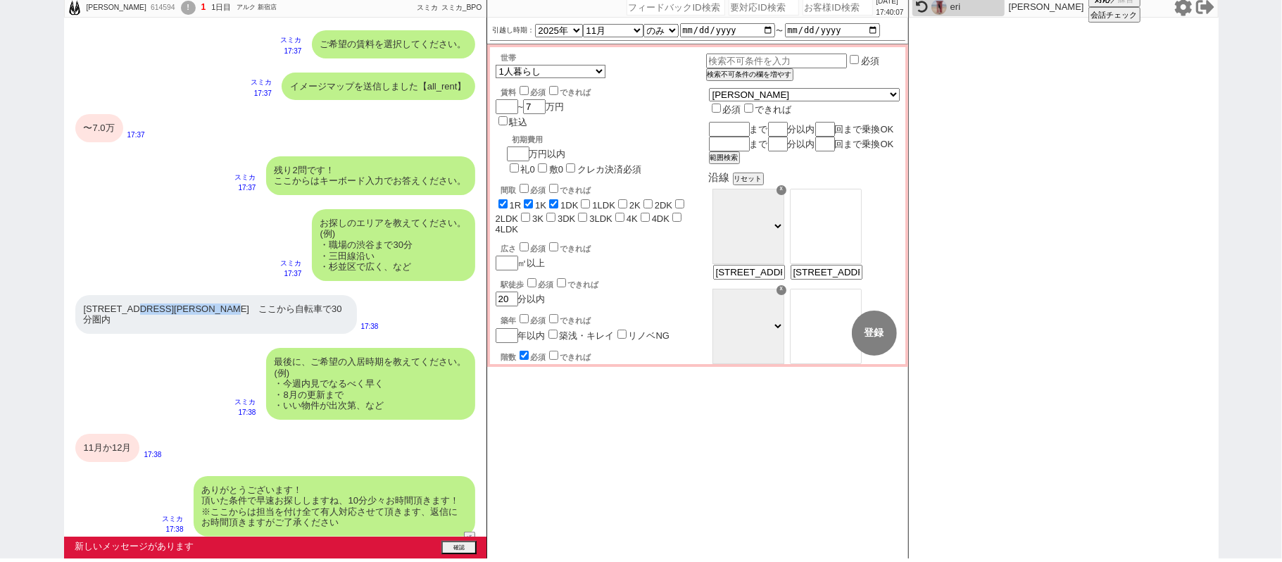
scroll to position [865, 0]
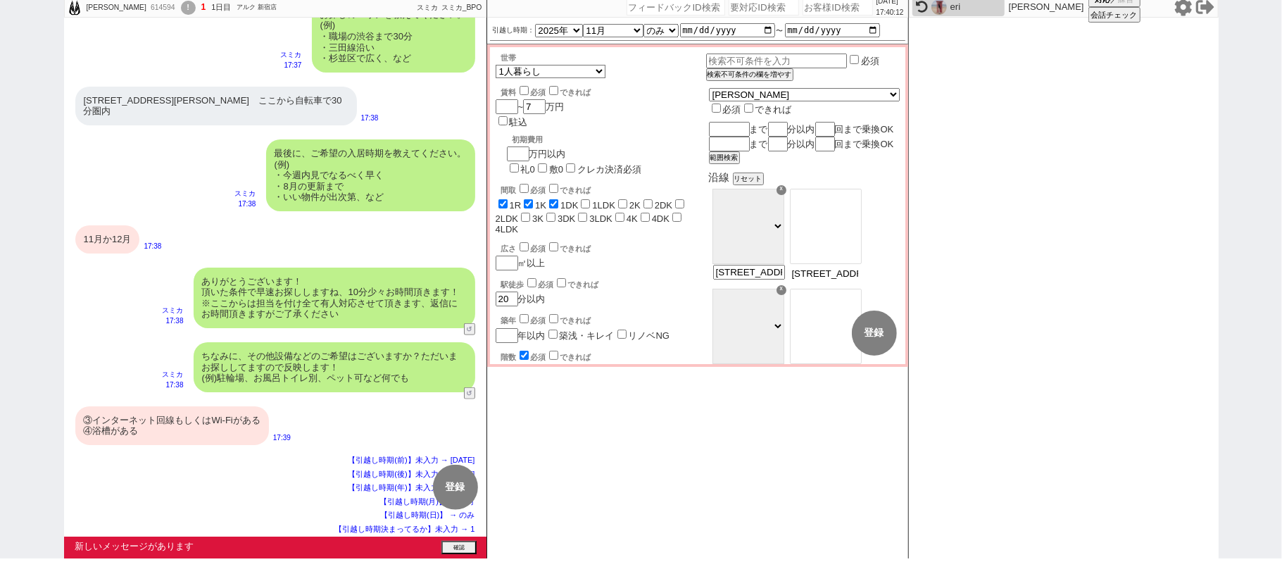
click at [860, 279] on input "〒169-0073 東京都新宿区百人町２丁目１８−１２　ここから自転車で30分圏内" at bounding box center [825, 274] width 69 height 12
type input "し"
click at [747, 123] on input "text" at bounding box center [728, 129] width 38 height 12
type input "新大久保から"
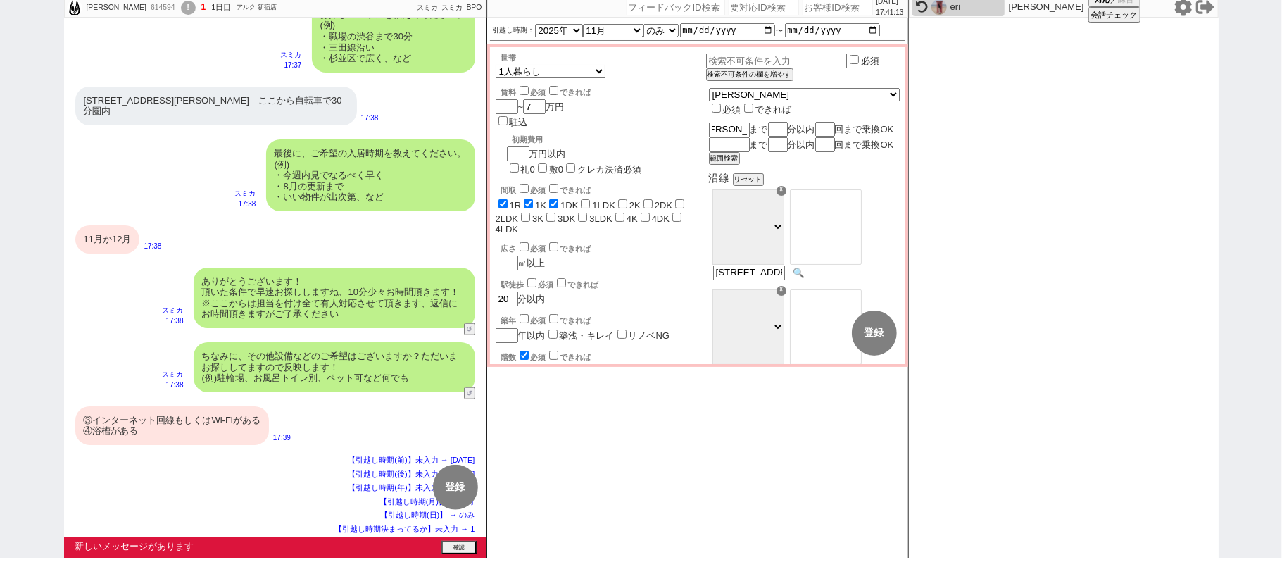
scroll to position [0, 0]
click at [810, 122] on div "新大久保から まで 分以内 回まで乗換OK" at bounding box center [804, 129] width 191 height 15
checkbox input "true"
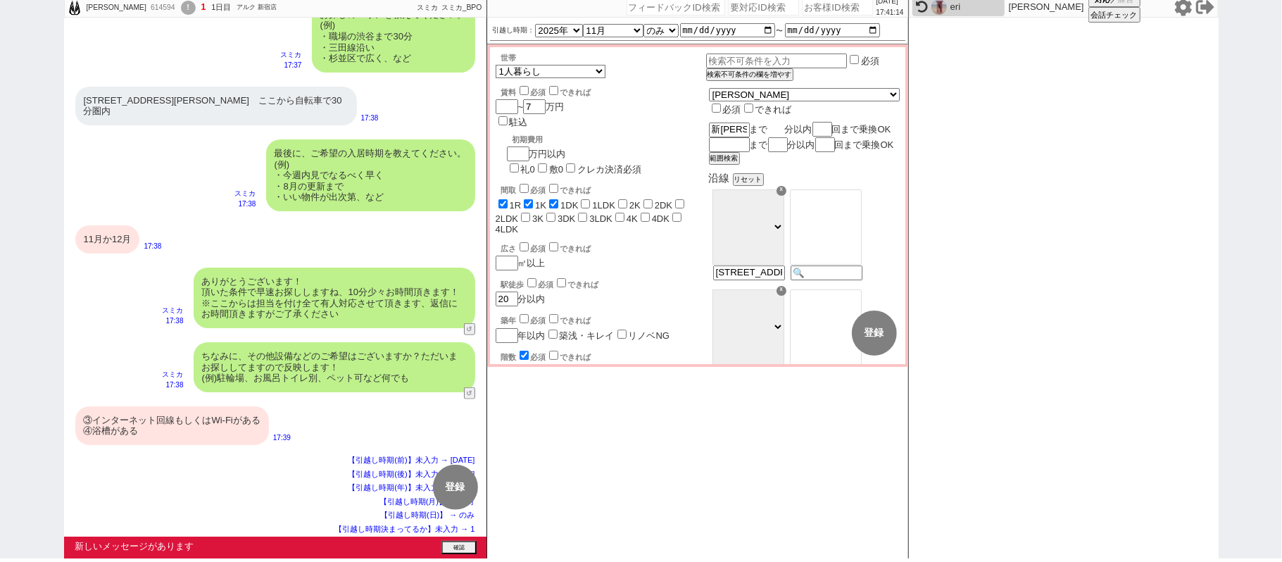
checkbox input "false"
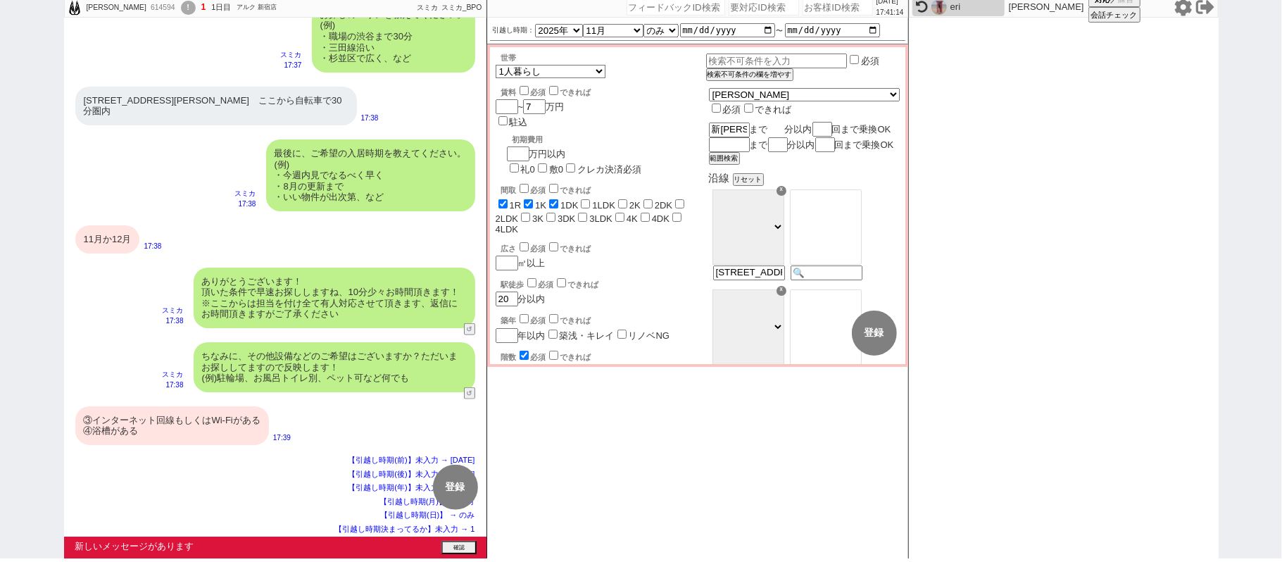
checkbox input "false"
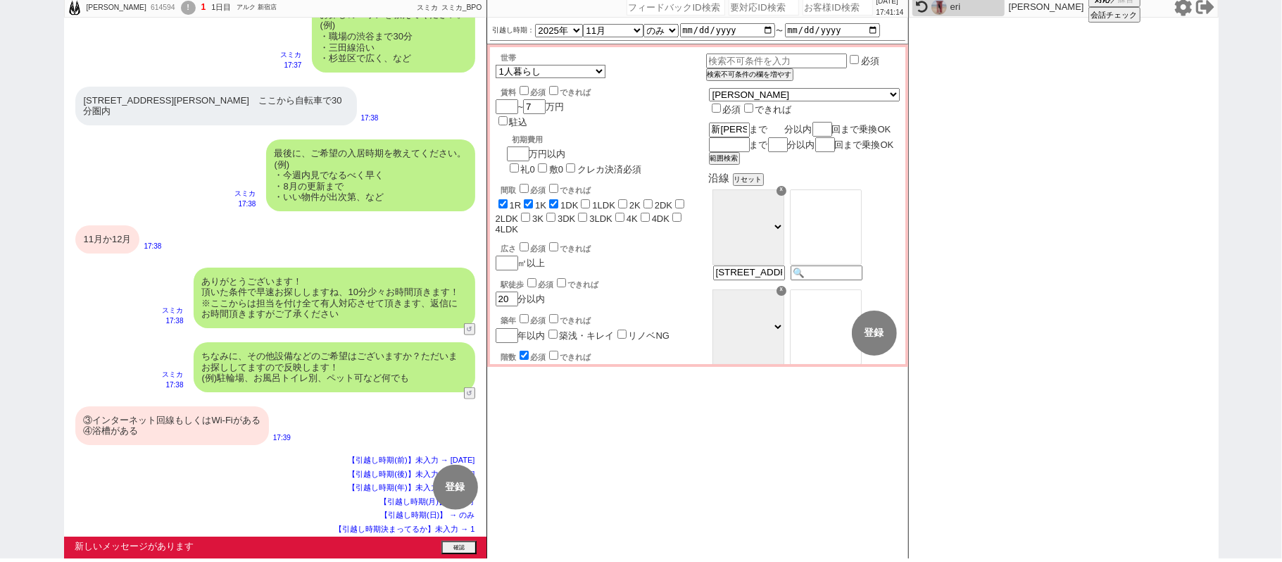
type input "1"
type input "〒169-0073 東京都新宿区百人町２丁目１８−１２　ここから自転車で30分圏内"
type input "10"
checkbox input "true"
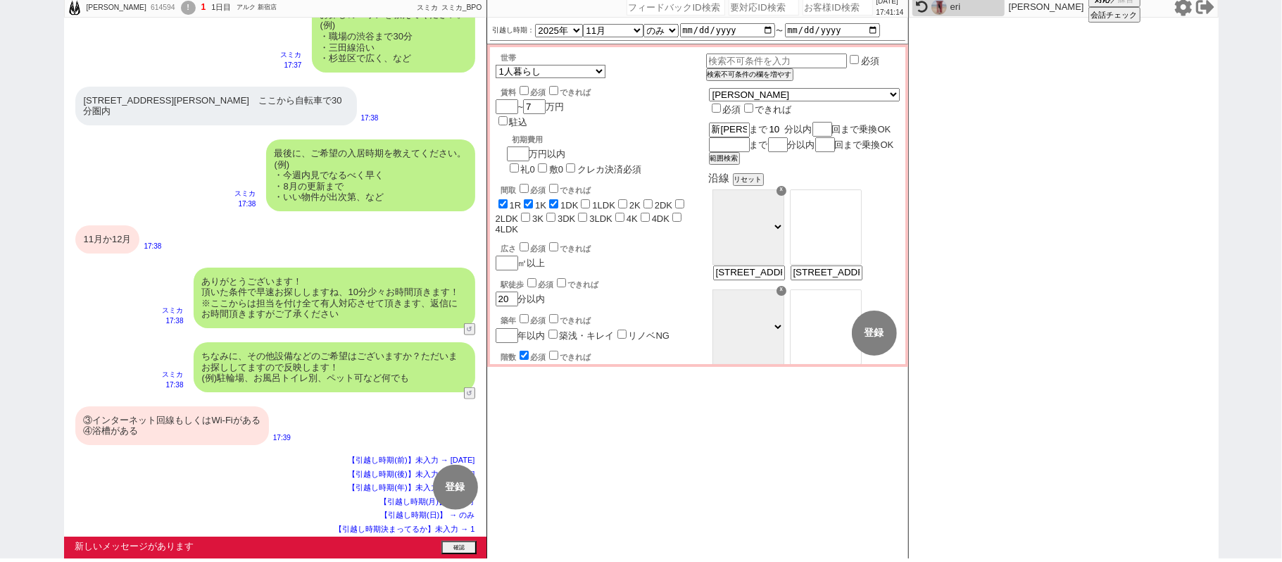
checkbox input "true"
checkbox input "false"
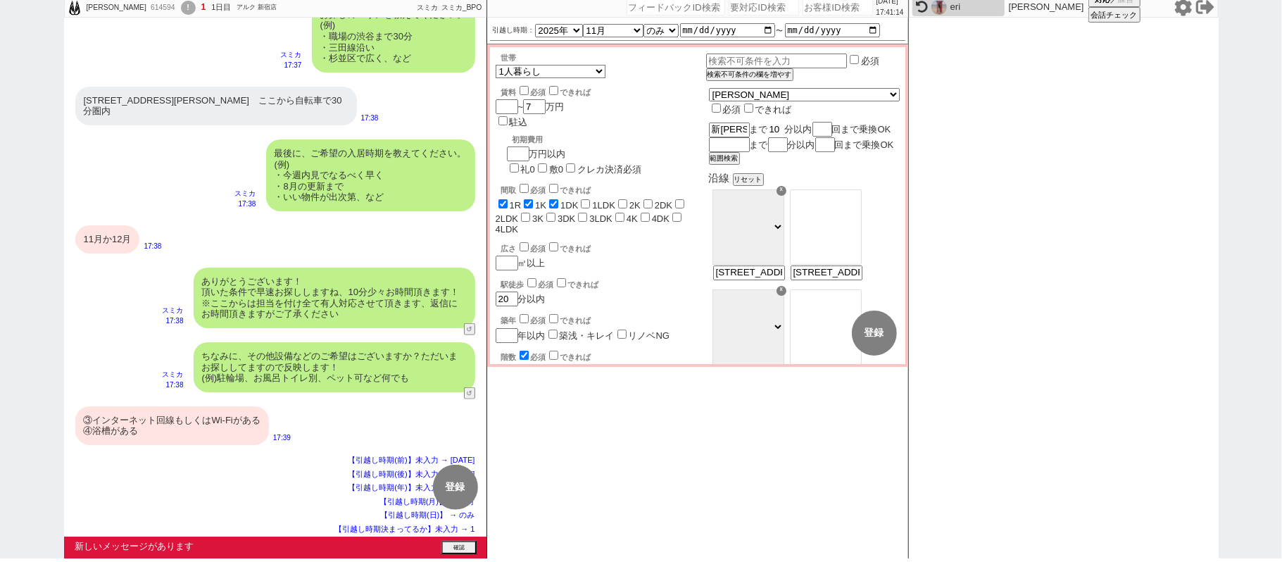
checkbox input "false"
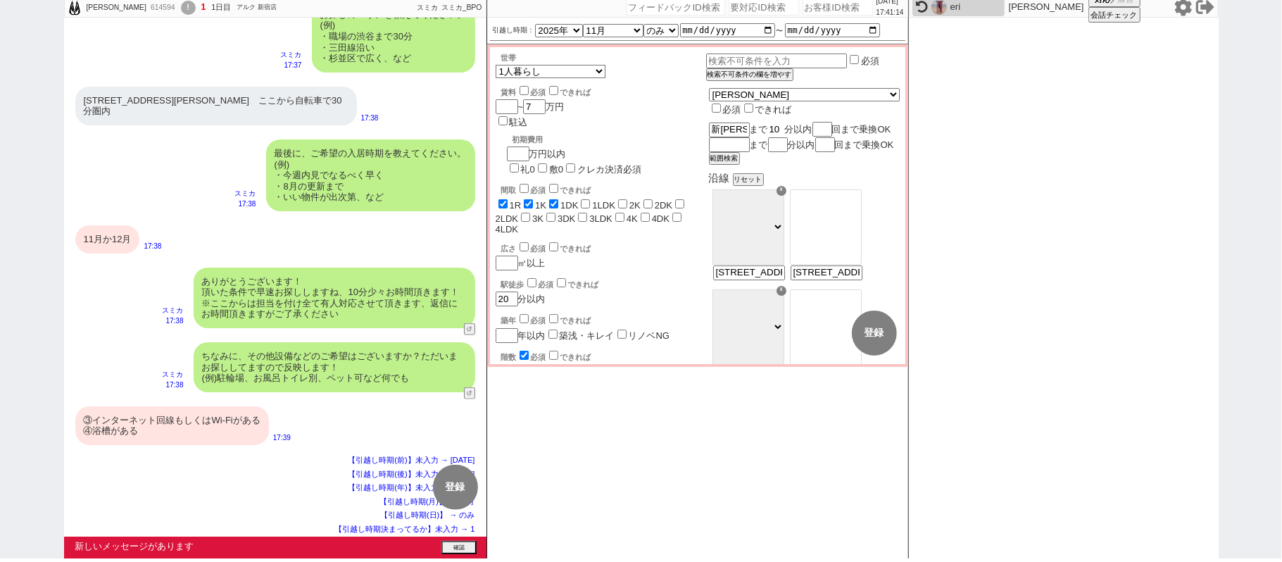
checkbox input "false"
type input "10"
click at [737, 163] on button "範囲検索" at bounding box center [723, 158] width 28 height 10
drag, startPoint x: 775, startPoint y: 122, endPoint x: 767, endPoint y: 122, distance: 7.7
click at [835, 124] on span "回まで乗換OK" at bounding box center [864, 129] width 59 height 11
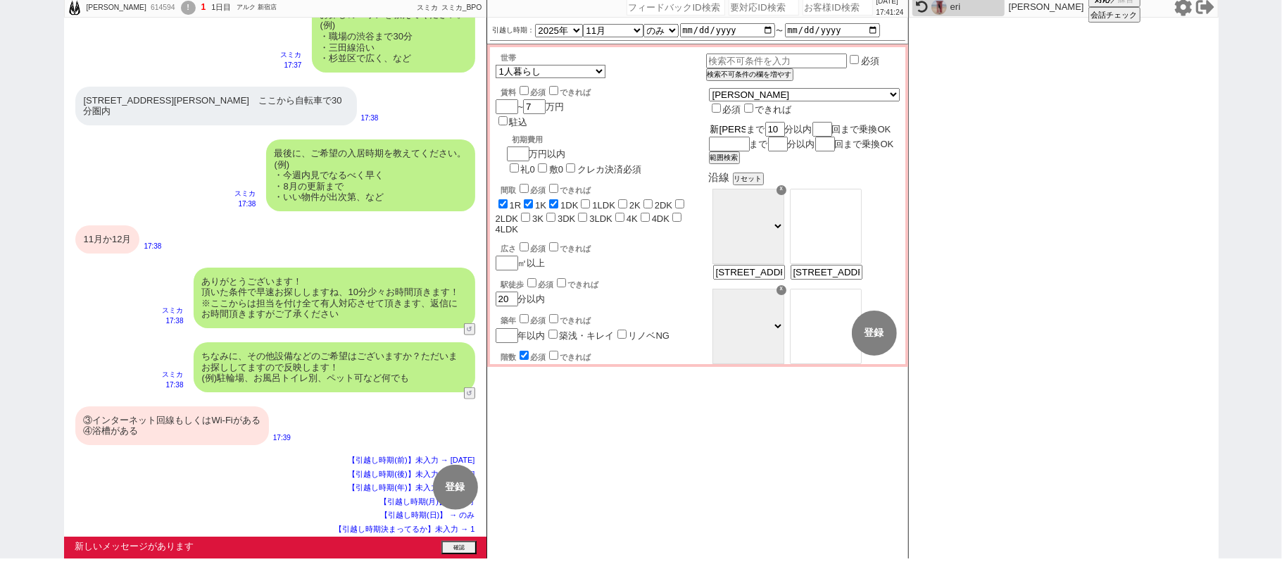
click at [747, 124] on input "新大久保から" at bounding box center [728, 130] width 38 height 12
type input "新大久保"
click at [737, 163] on button "範囲検索" at bounding box center [723, 158] width 28 height 10
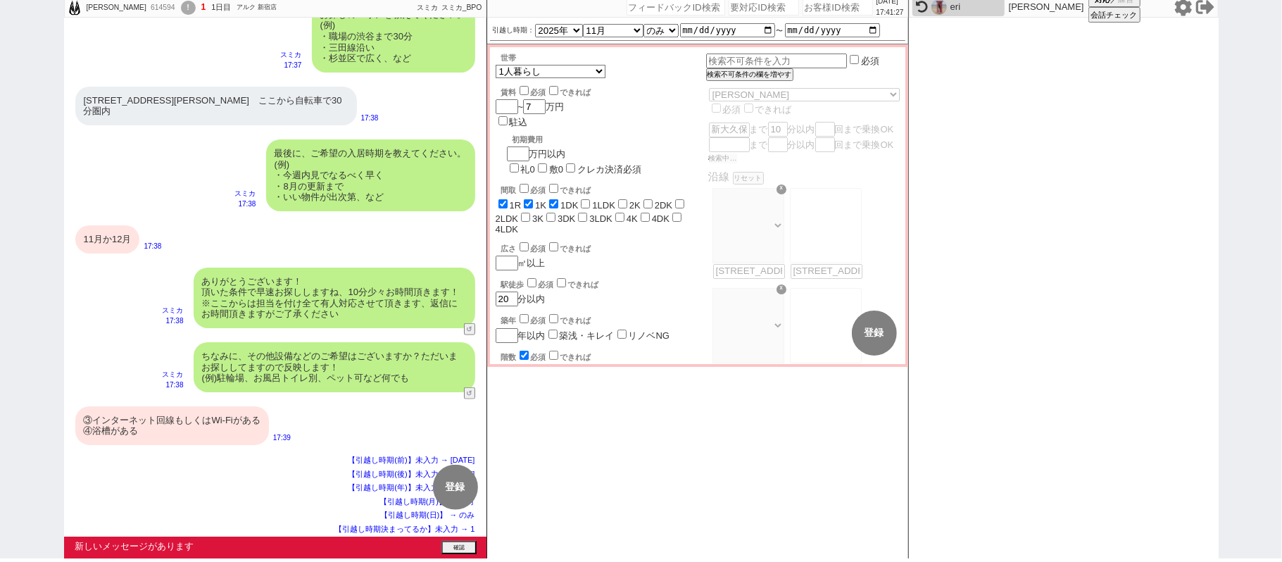
checkbox input "true"
checkbox input "false"
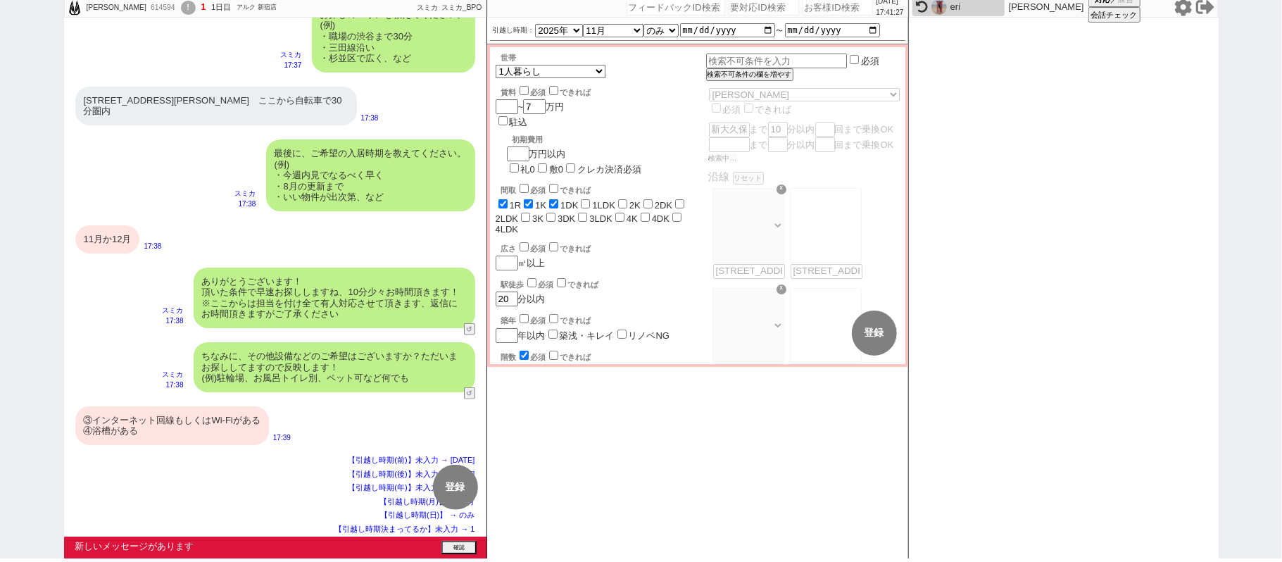
checkbox input "false"
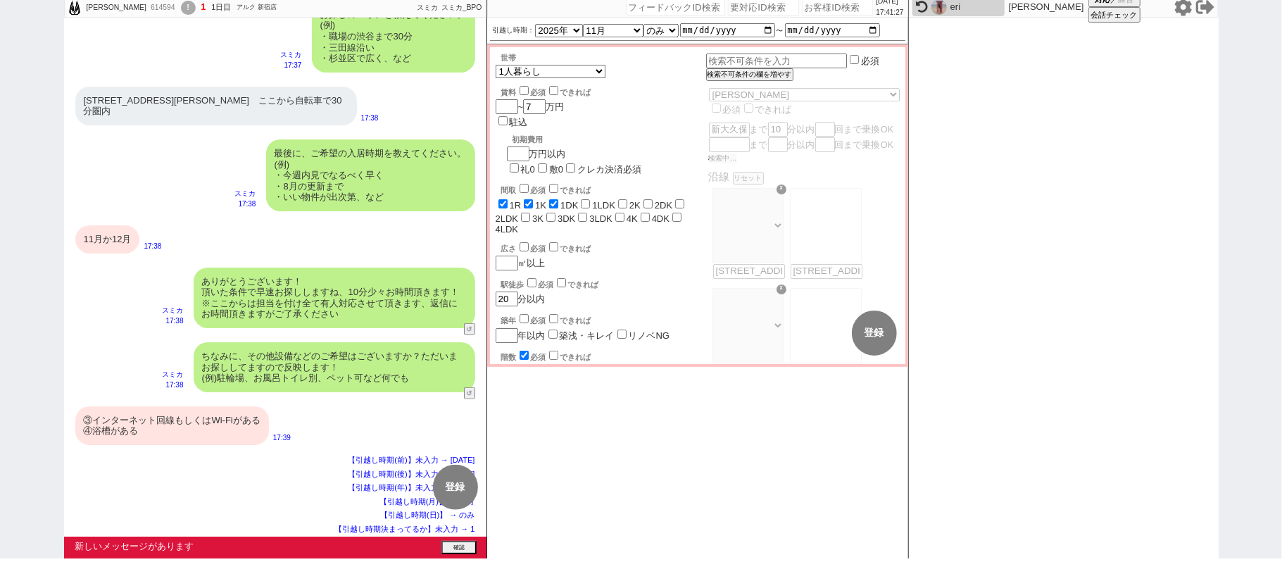
checkbox input "false"
select select "14"
select select "480"
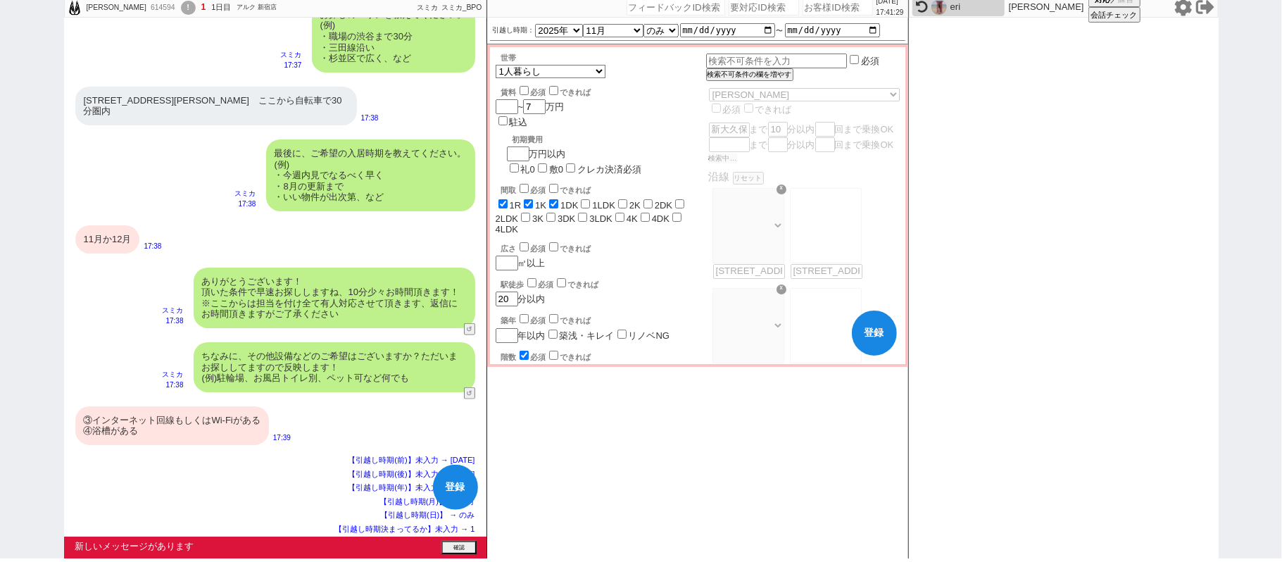
select select "833"
select select "60"
select select "1495"
select select "75"
select select "1810"
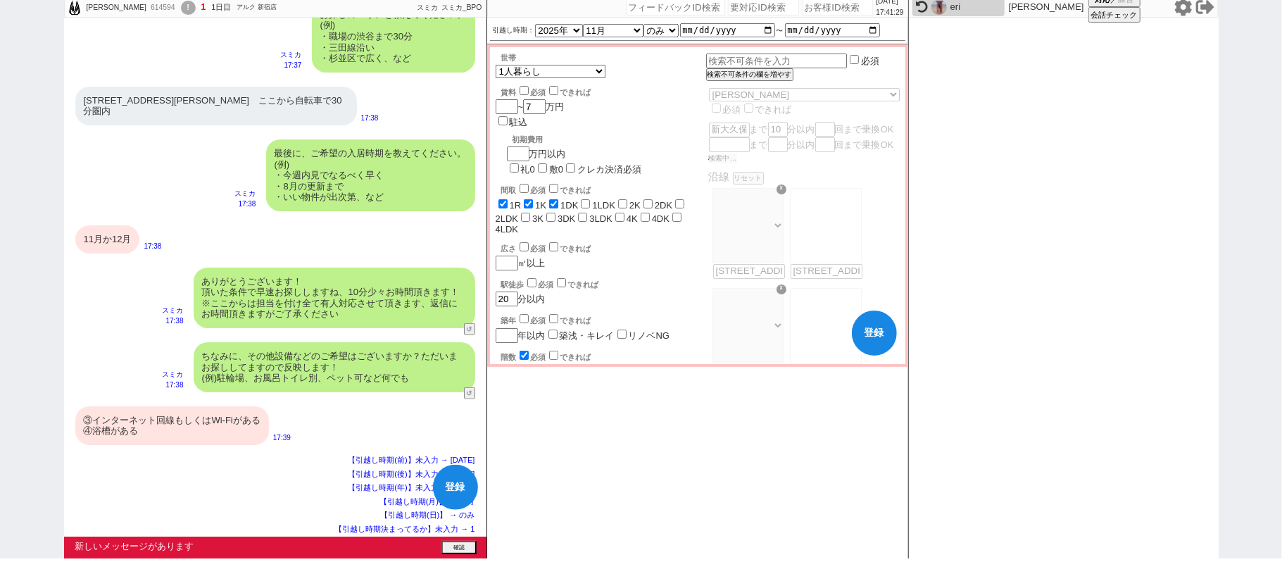
select select "63"
select select "1532"
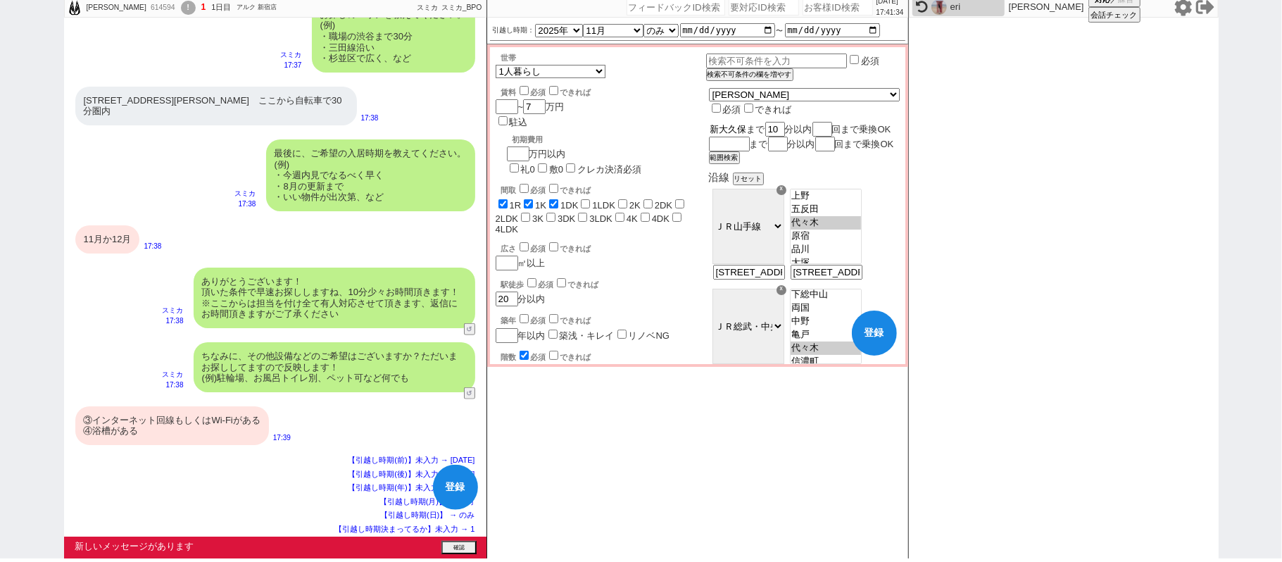
click at [747, 124] on input "新大久保" at bounding box center [728, 130] width 38 height 12
type input "新大久a"
click at [785, 123] on input "10" at bounding box center [776, 129] width 17 height 12
checkbox input "true"
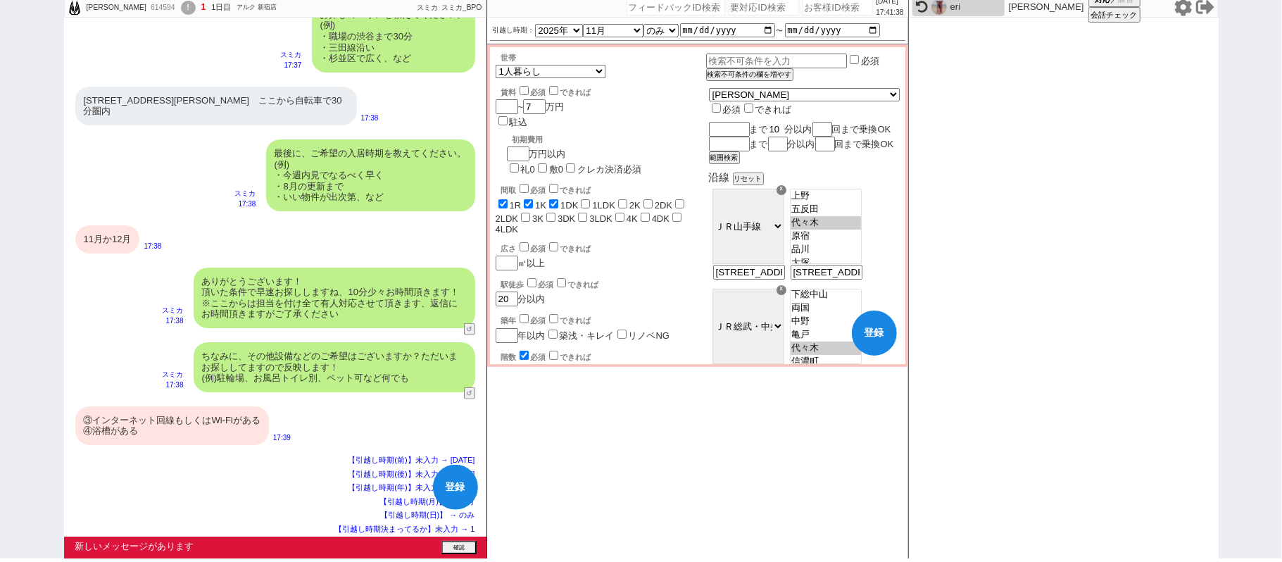
checkbox input "true"
checkbox input "false"
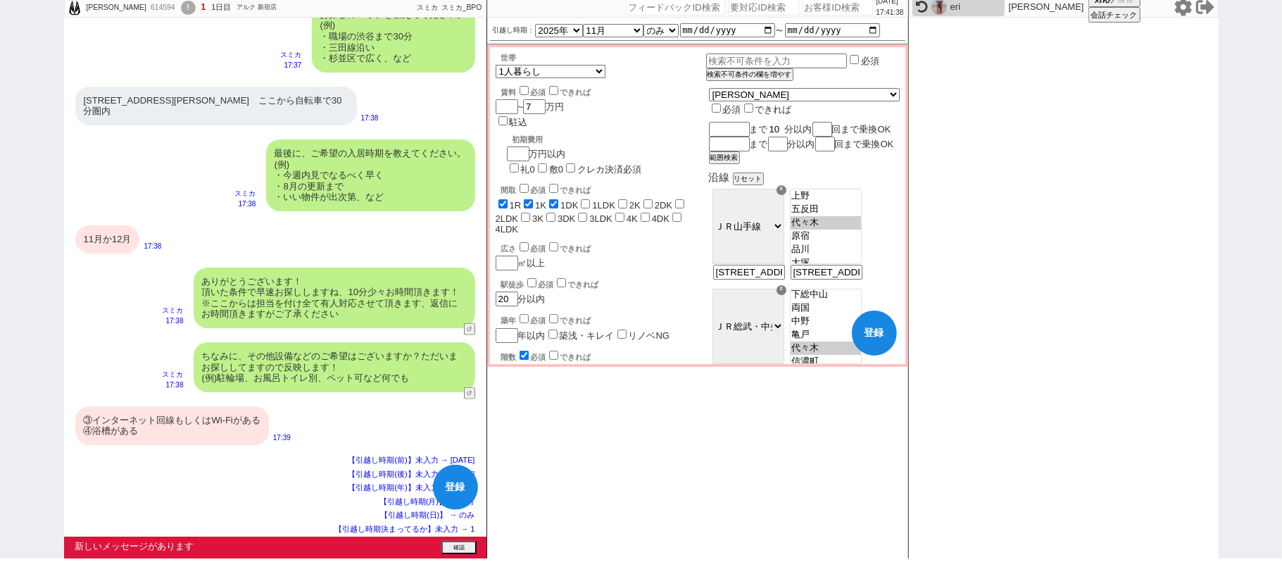
checkbox input "false"
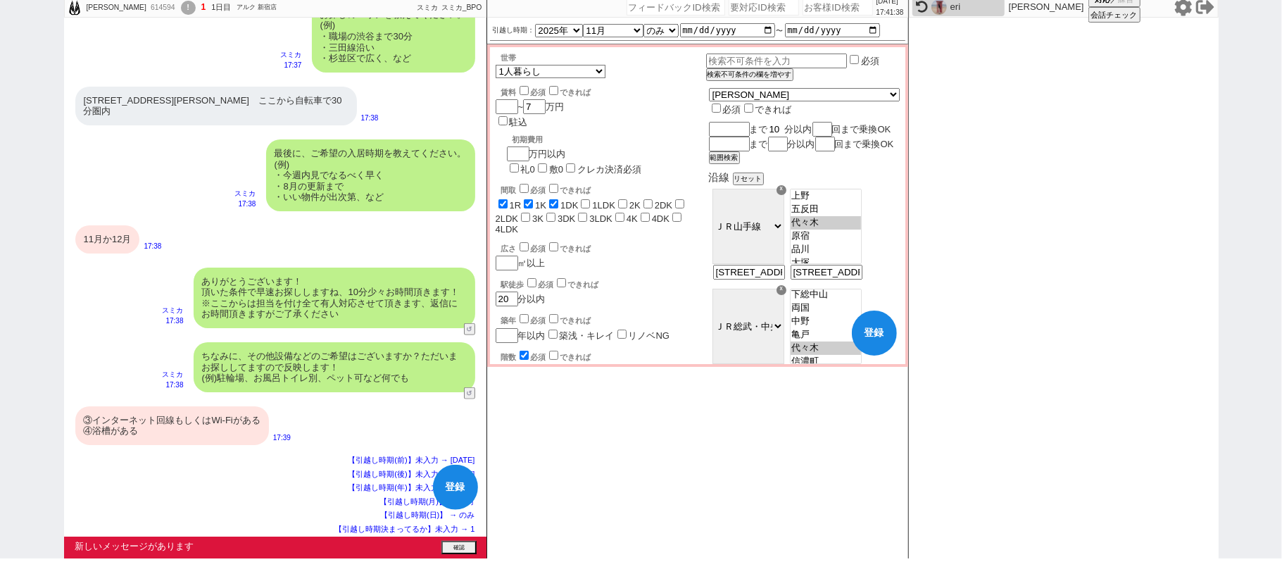
checkbox input "false"
checkbox input "true"
checkbox input "false"
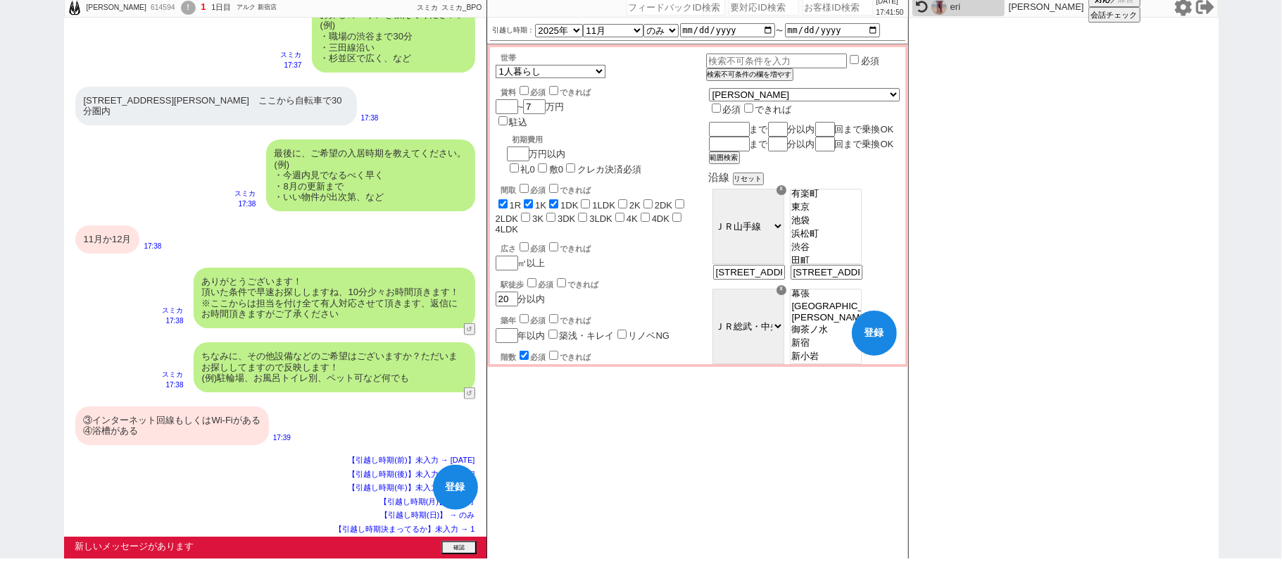
checkbox input "false"
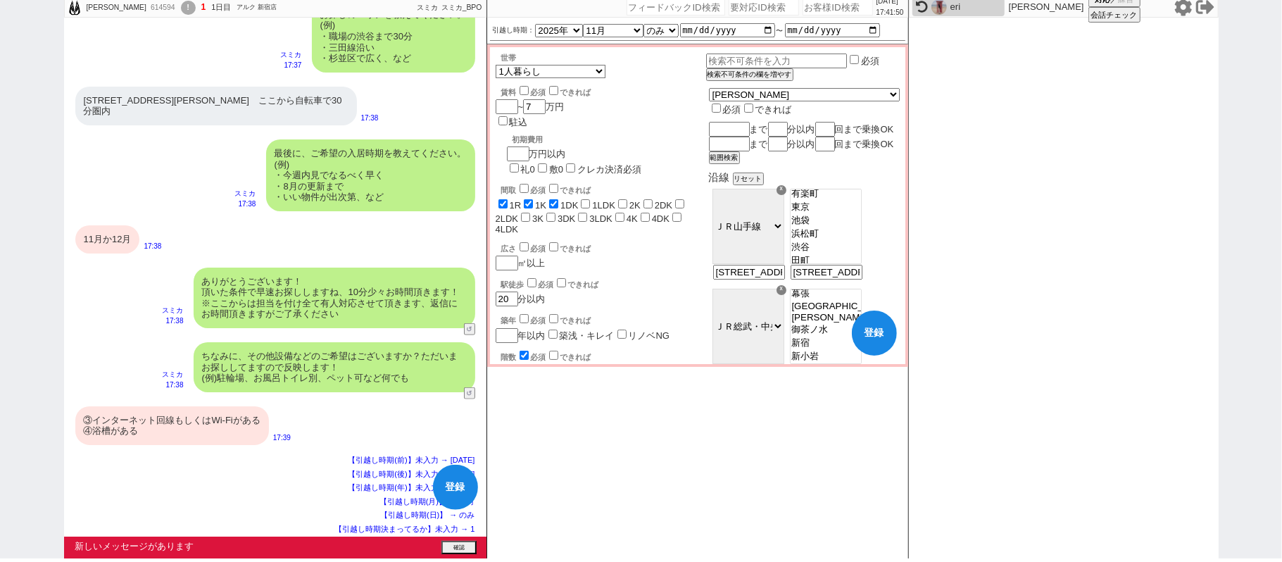
checkbox input "false"
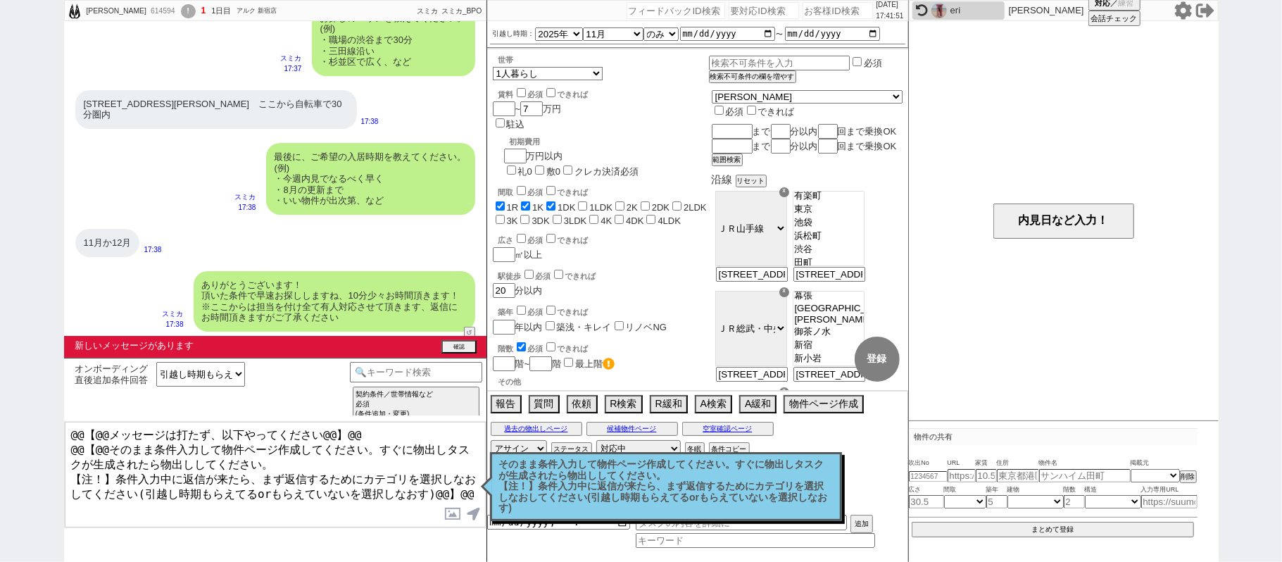
select select "14"
select select "478"
select select "832"
select select "60"
select select "75"
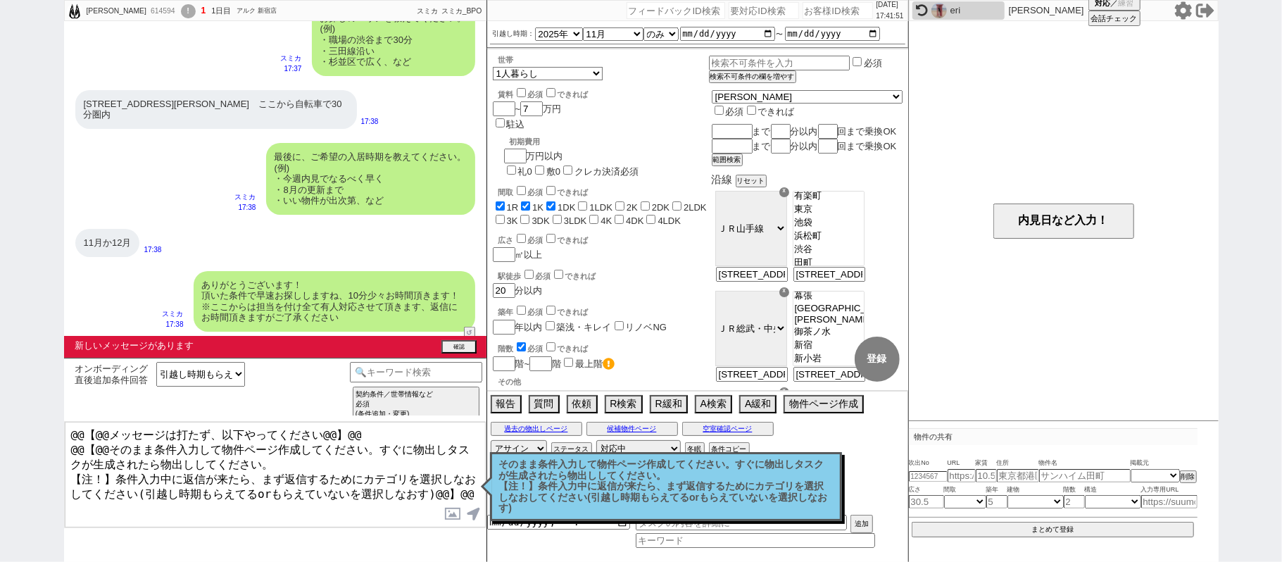
select select "1785"
select select "63"
select select "1532"
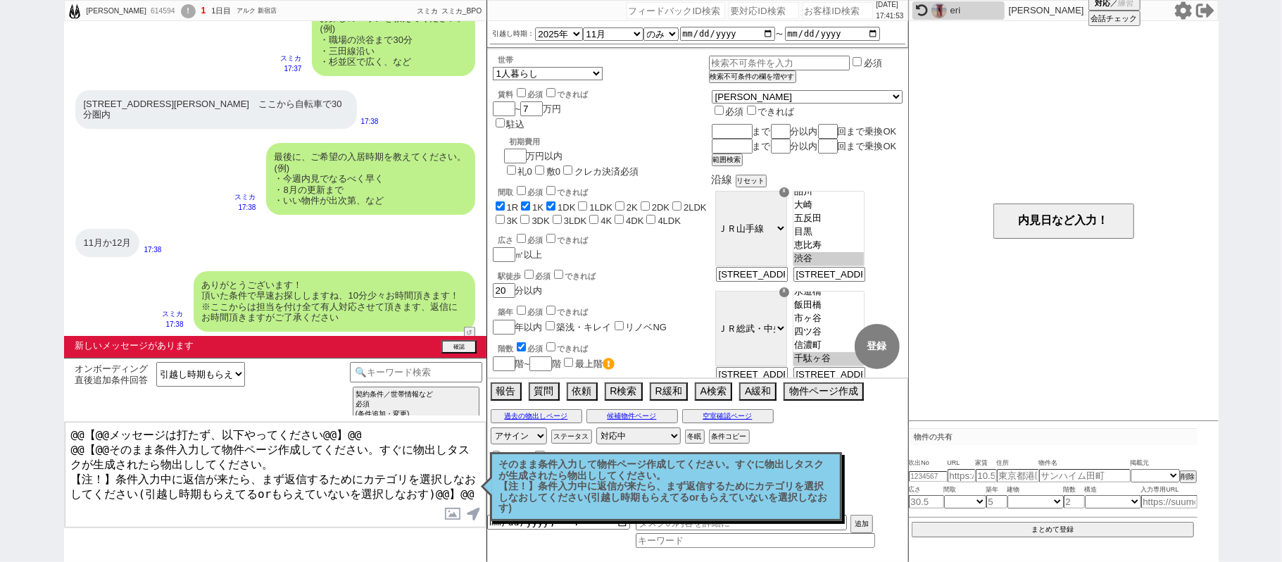
scroll to position [339, 0]
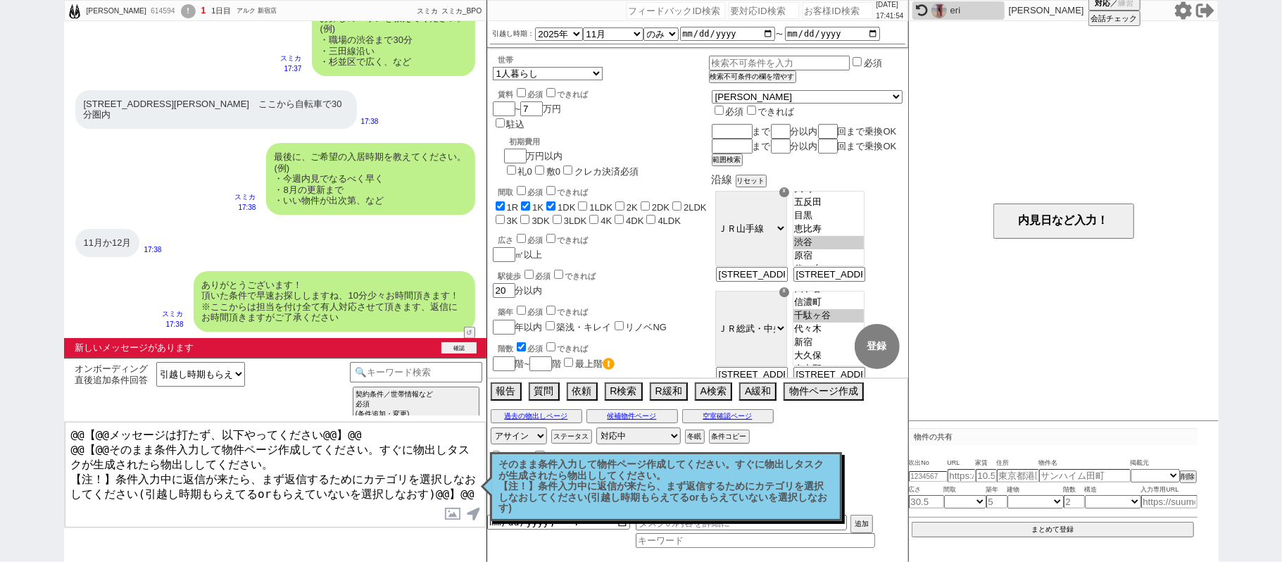
click at [460, 344] on button "確認" at bounding box center [458, 347] width 35 height 11
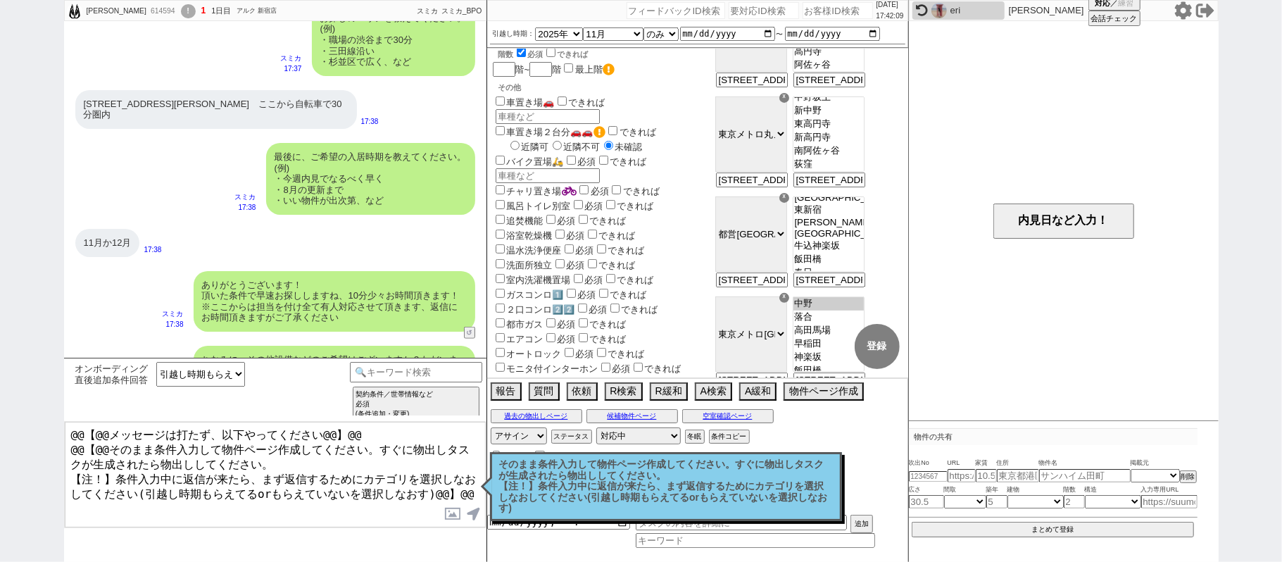
scroll to position [15, 0]
click at [862, 220] on option "東新宿" at bounding box center [828, 213] width 70 height 13
click at [864, 232] on option "若松河田" at bounding box center [828, 225] width 70 height 11
select select "1785"
click at [864, 243] on option "牛込柳町" at bounding box center [828, 237] width 70 height 11
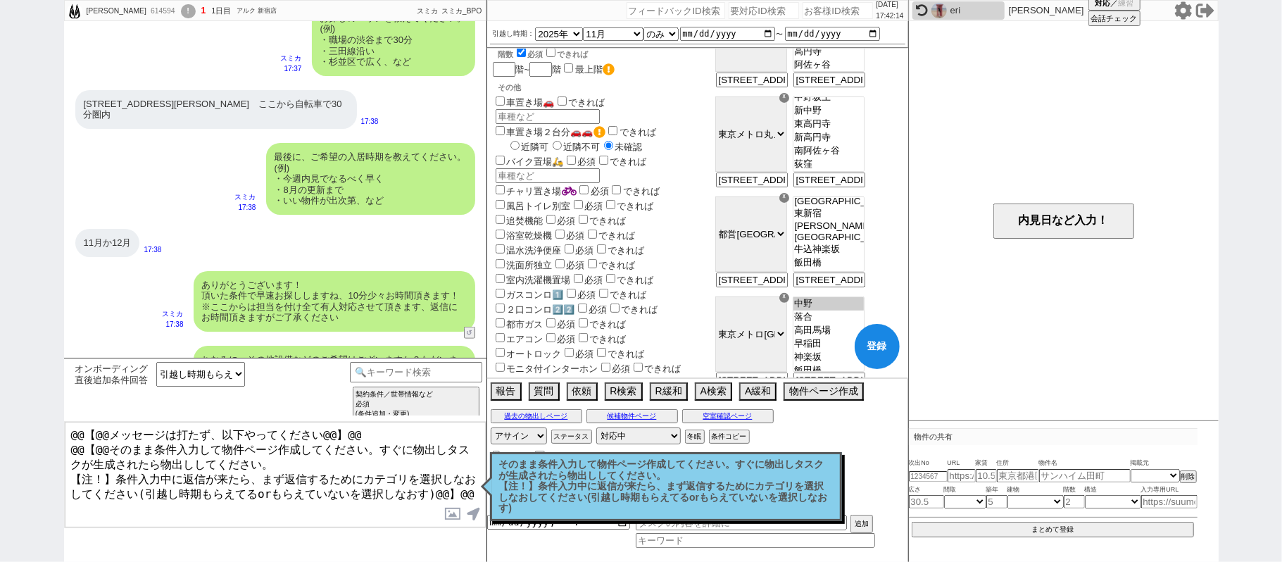
click at [885, 350] on button "登録" at bounding box center [877, 346] width 45 height 45
checkbox input "true"
checkbox input "false"
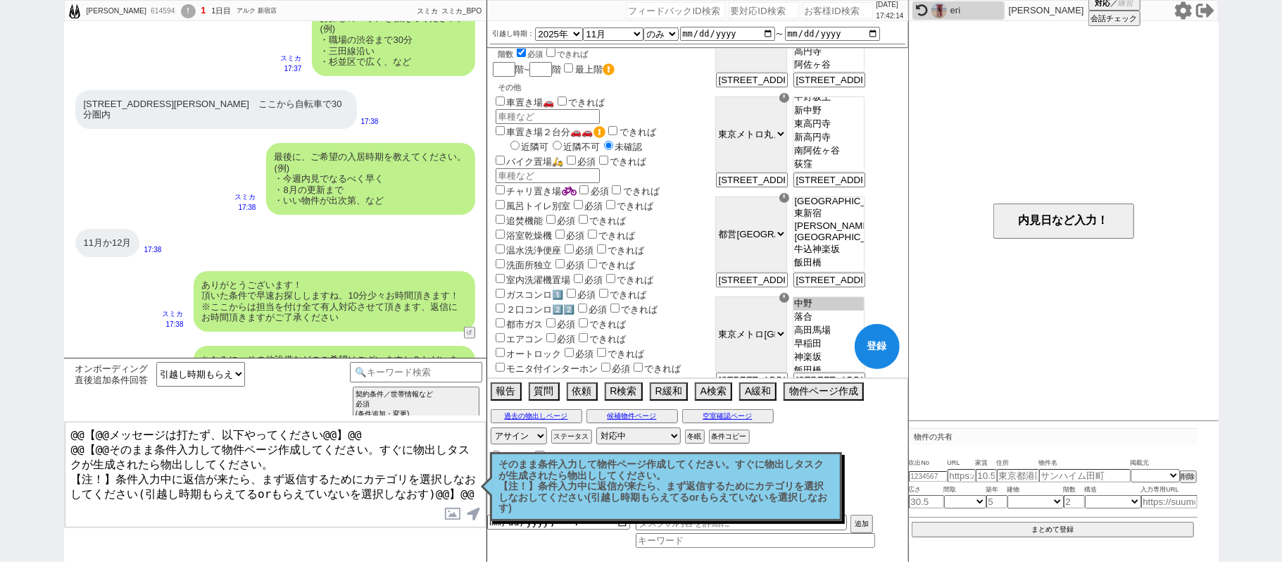
checkbox input "false"
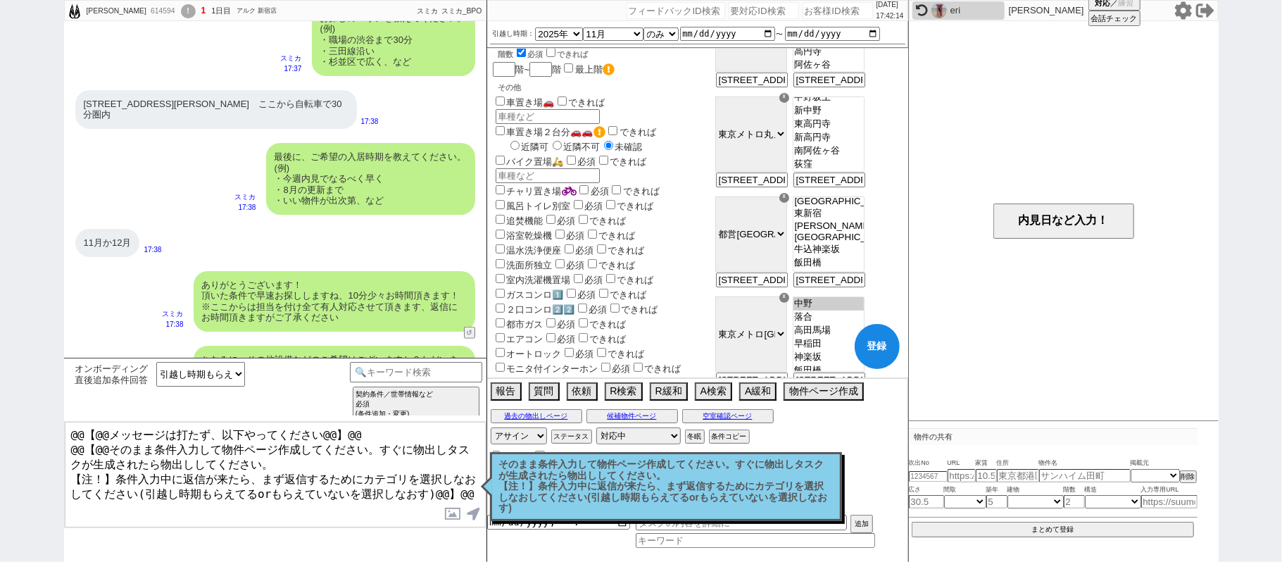
checkbox input "false"
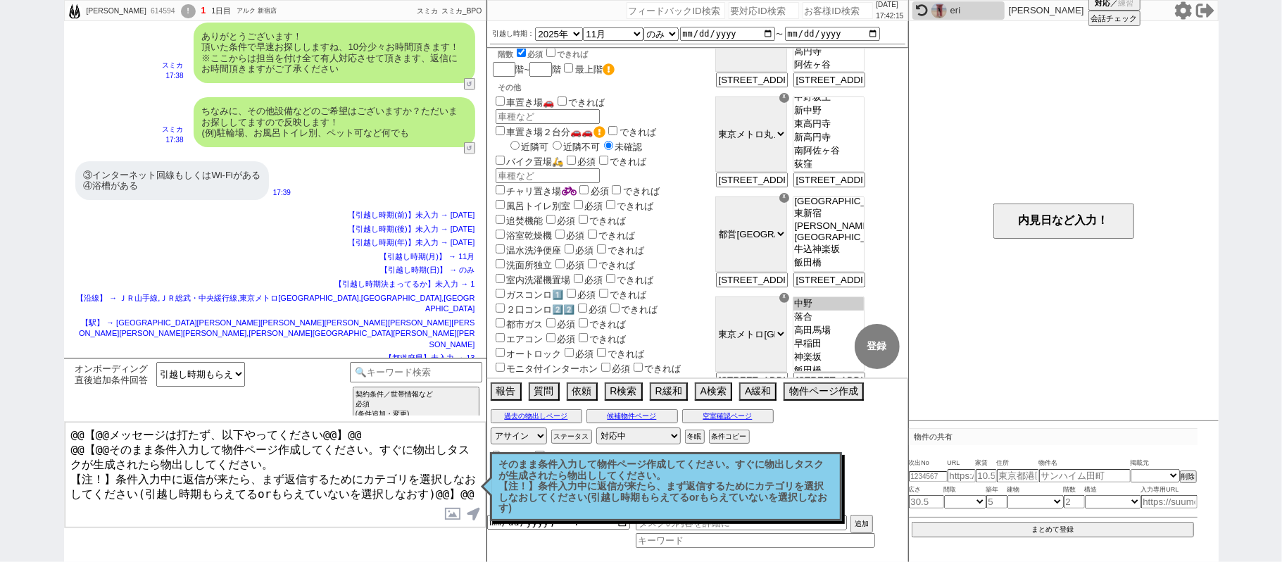
select select "14"
select select "478"
select select "832"
select select "60"
select select "75"
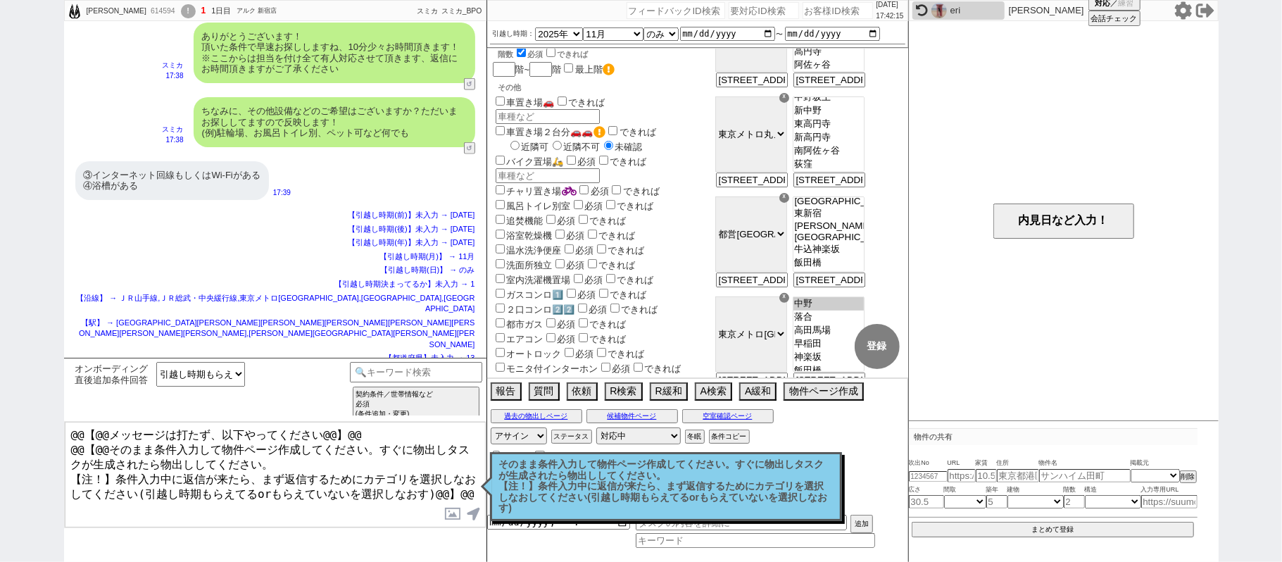
select select "1785"
select select "63"
select select "1532"
type textarea "@@【@@メッセージは打たず、以下やってください@@】@@ @@【@@すでに条件入力もされているので、「オンボーディング直後追加条件回答」カテゴリでは対応しま…"
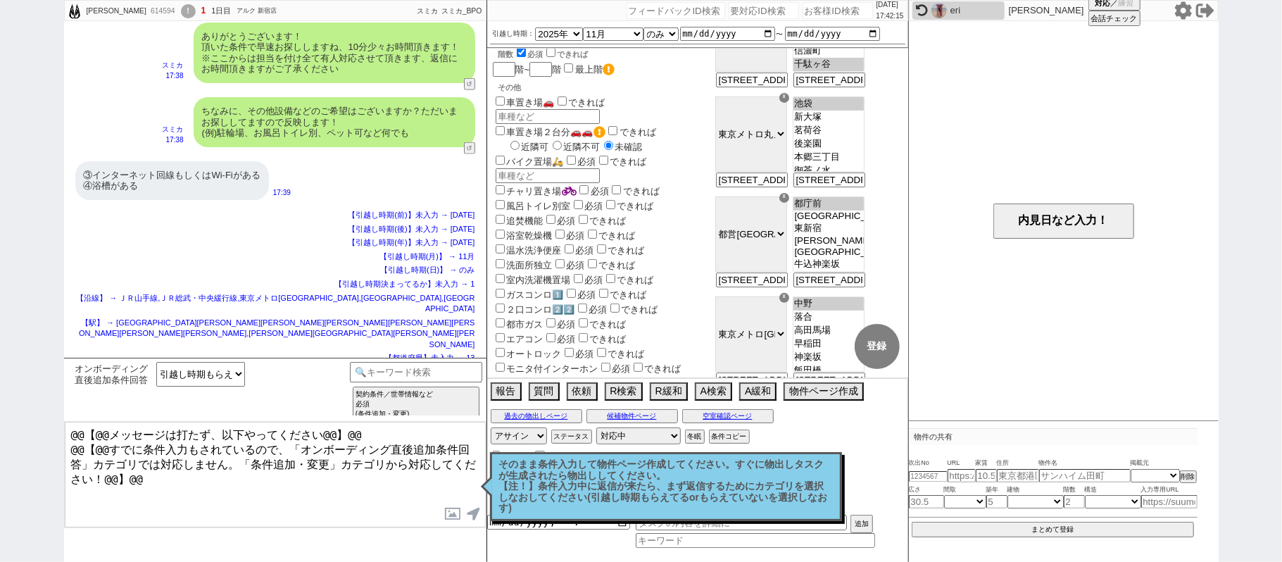
scroll to position [0, 0]
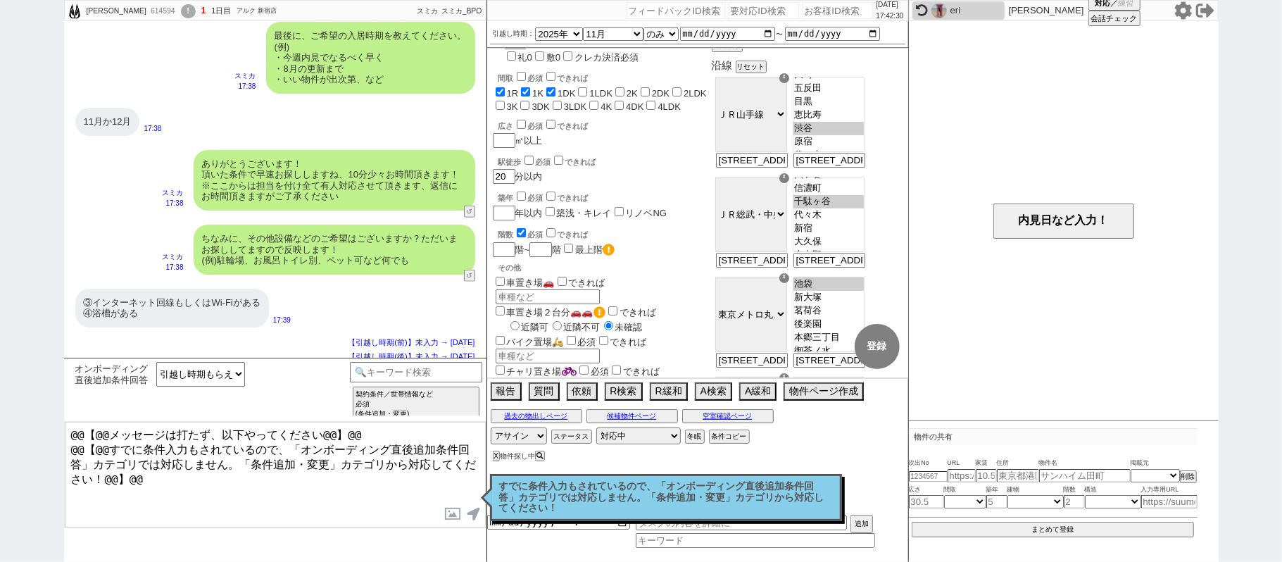
click at [531, 366] on label "チャリ置き場" at bounding box center [535, 371] width 84 height 11
click at [505, 365] on input "チャリ置き場" at bounding box center [500, 369] width 9 height 9
checkbox input "true"
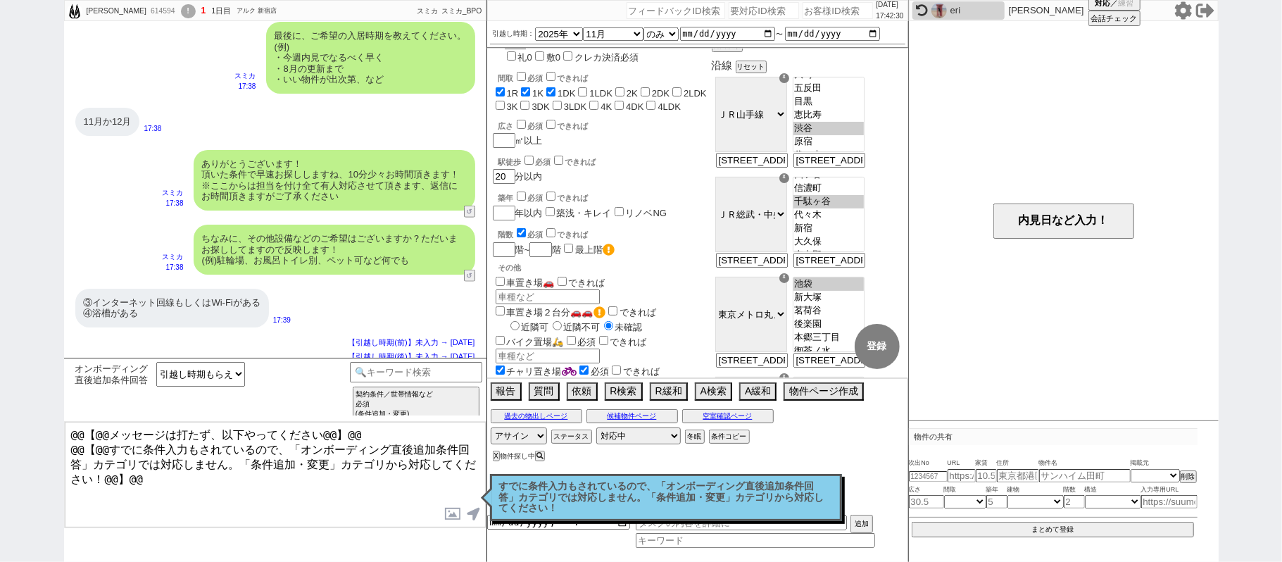
checkbox input "true"
checkbox input "false"
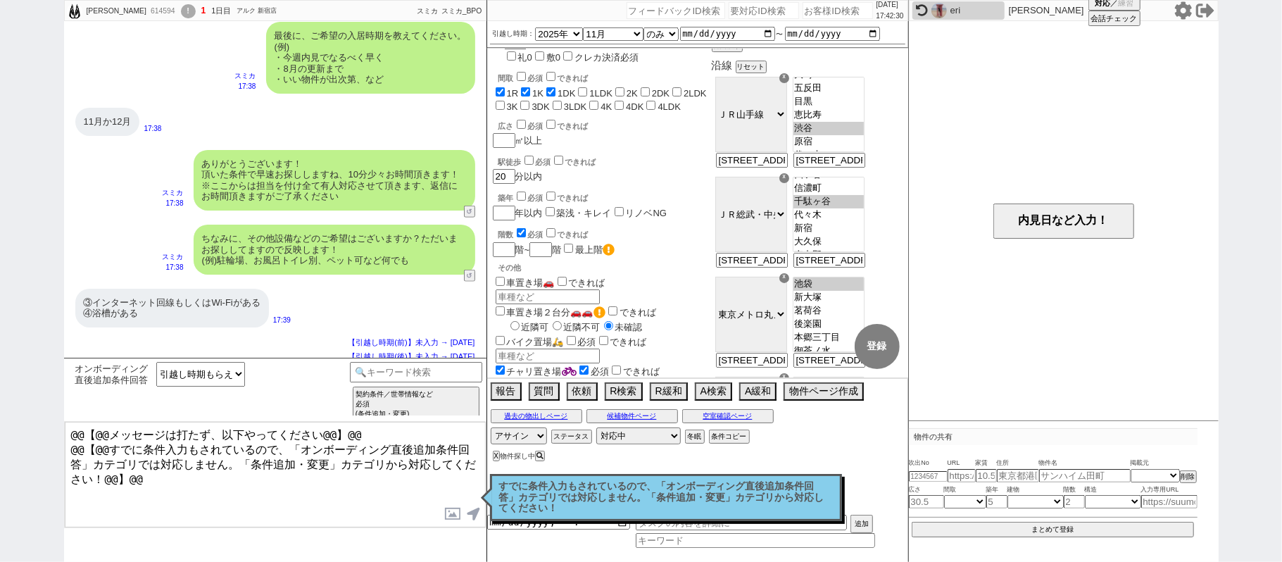
checkbox input "false"
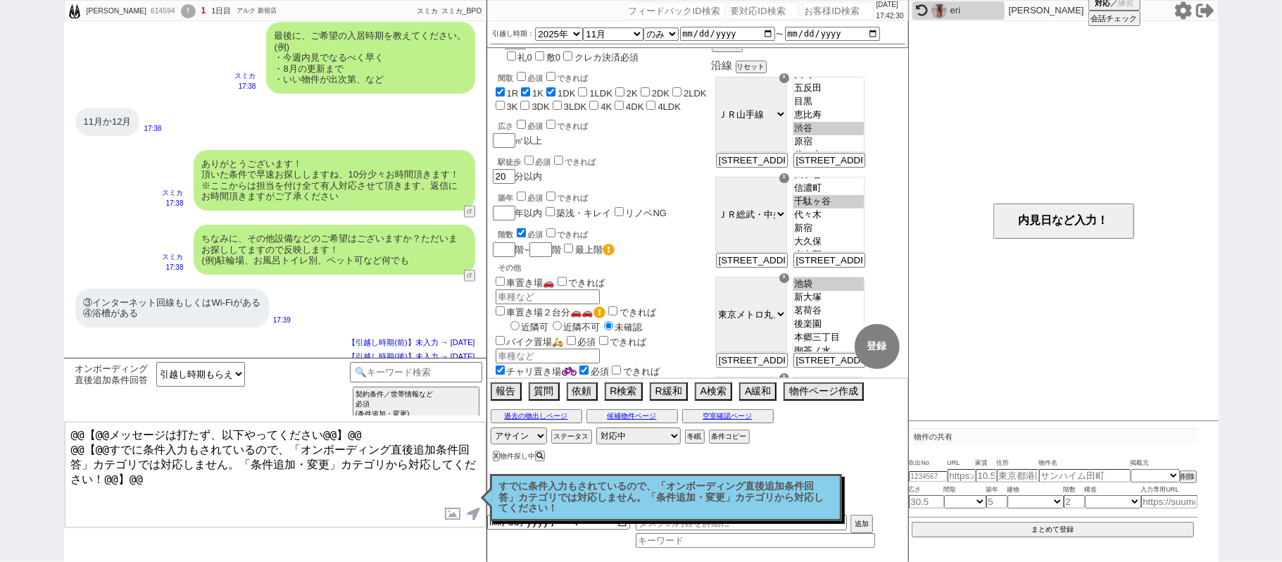
checkbox input "false"
checkbox input "true"
click at [867, 363] on button "登録" at bounding box center [877, 346] width 45 height 45
checkbox input "true"
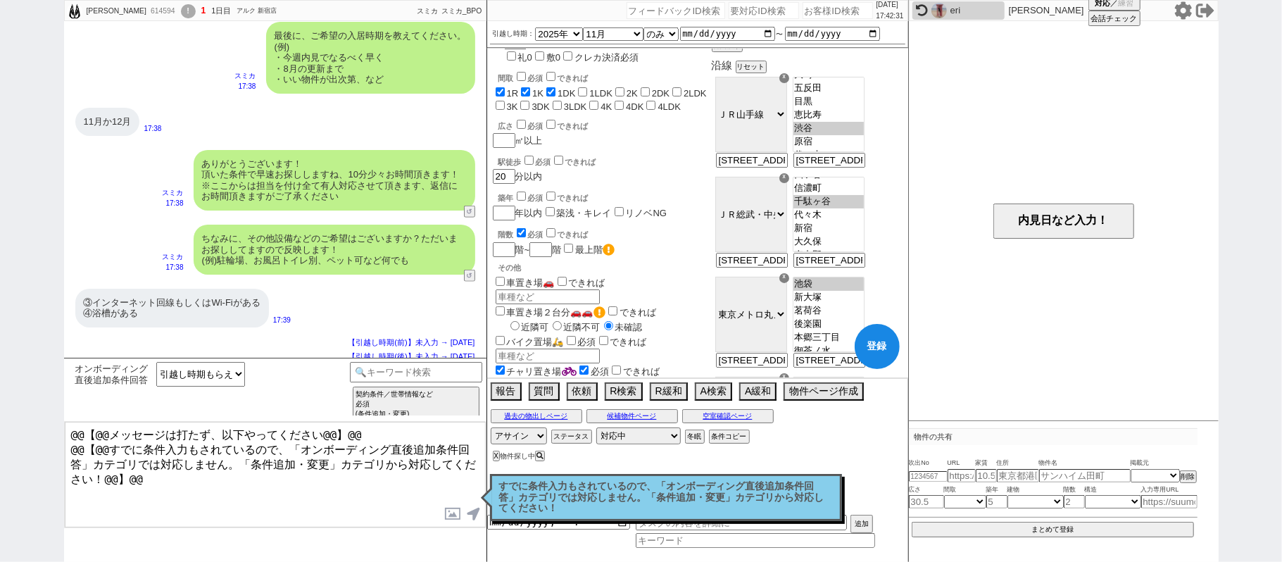
checkbox input "true"
checkbox input "false"
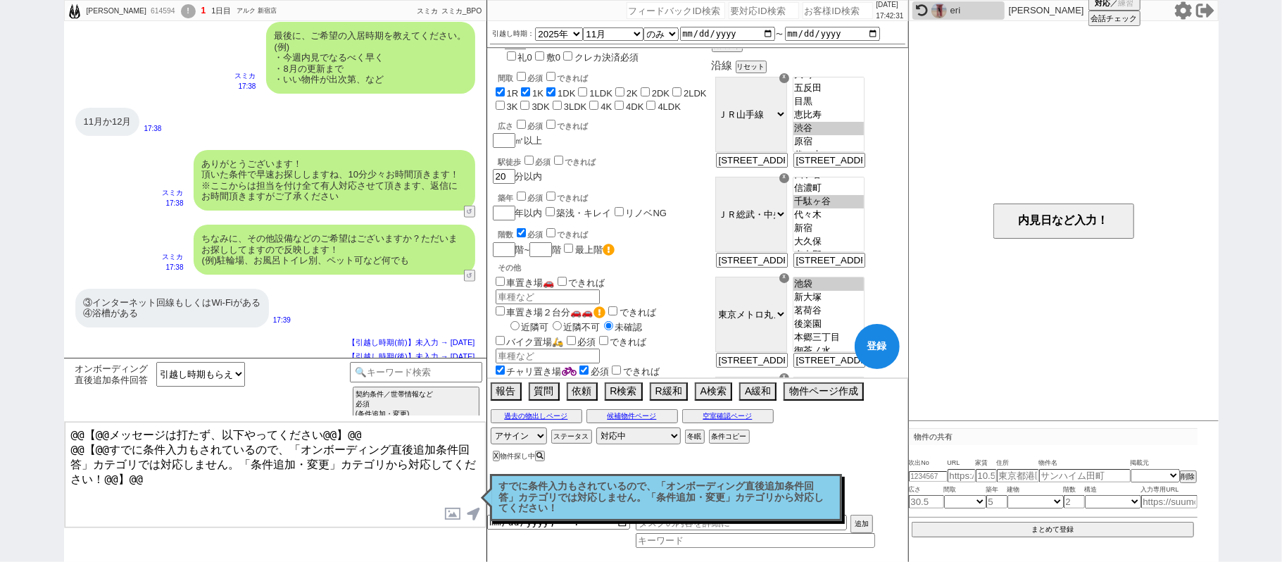
checkbox input "false"
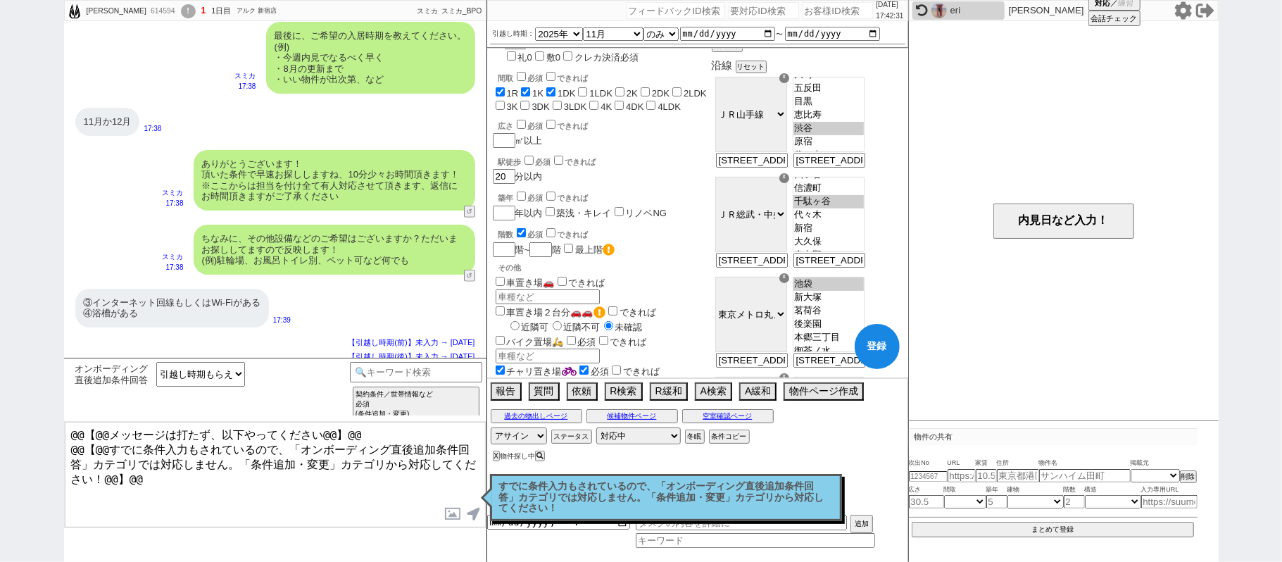
checkbox input "false"
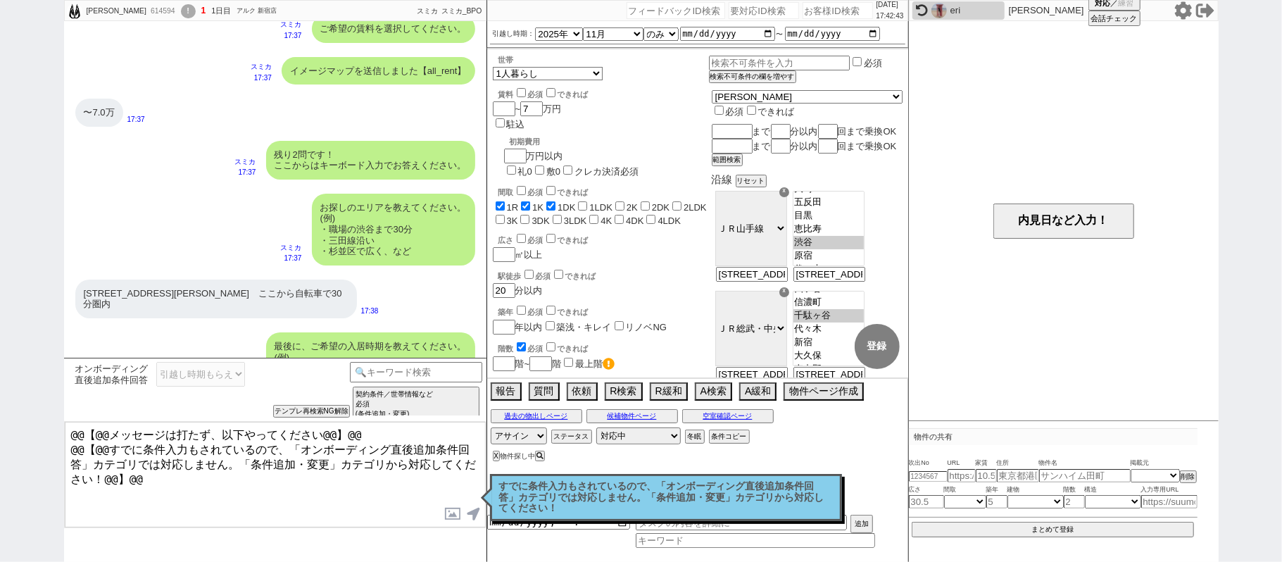
click at [658, 507] on p "すでに条件入力もされているので、「オンボーディング直後追加条件回答」カテゴリでは対応しません。「条件追加・変更」カテゴリから対応してください！" at bounding box center [666, 497] width 334 height 33
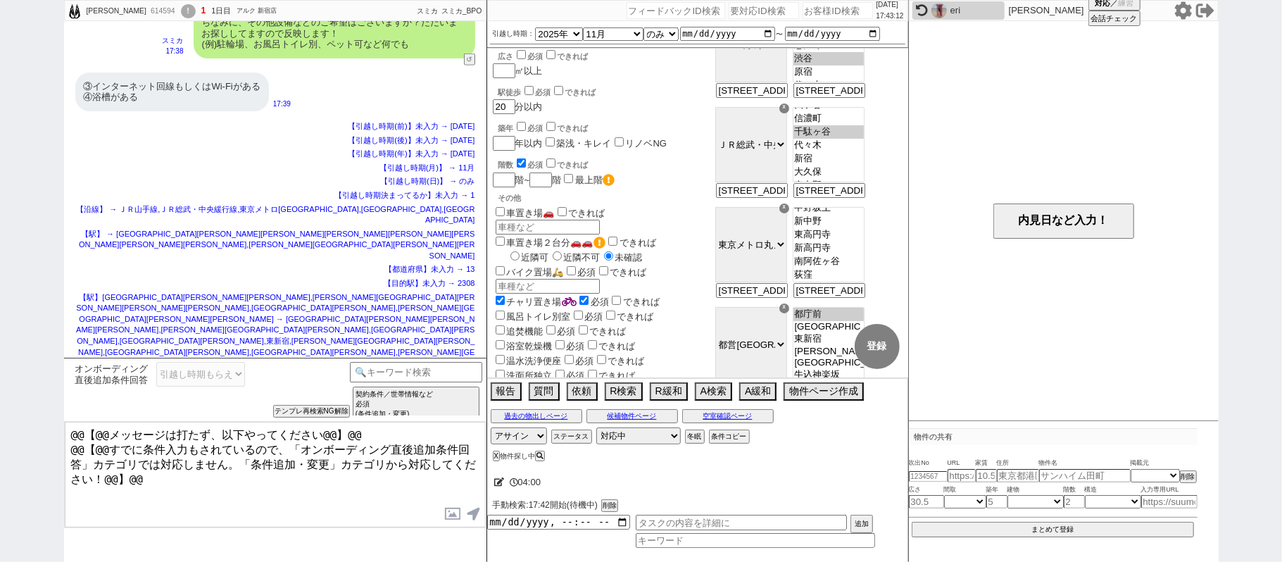
scroll to position [268, 0]
click at [864, 215] on option "中野坂上" at bounding box center [828, 207] width 70 height 13
click at [864, 228] on option "新中野" at bounding box center [828, 221] width 70 height 13
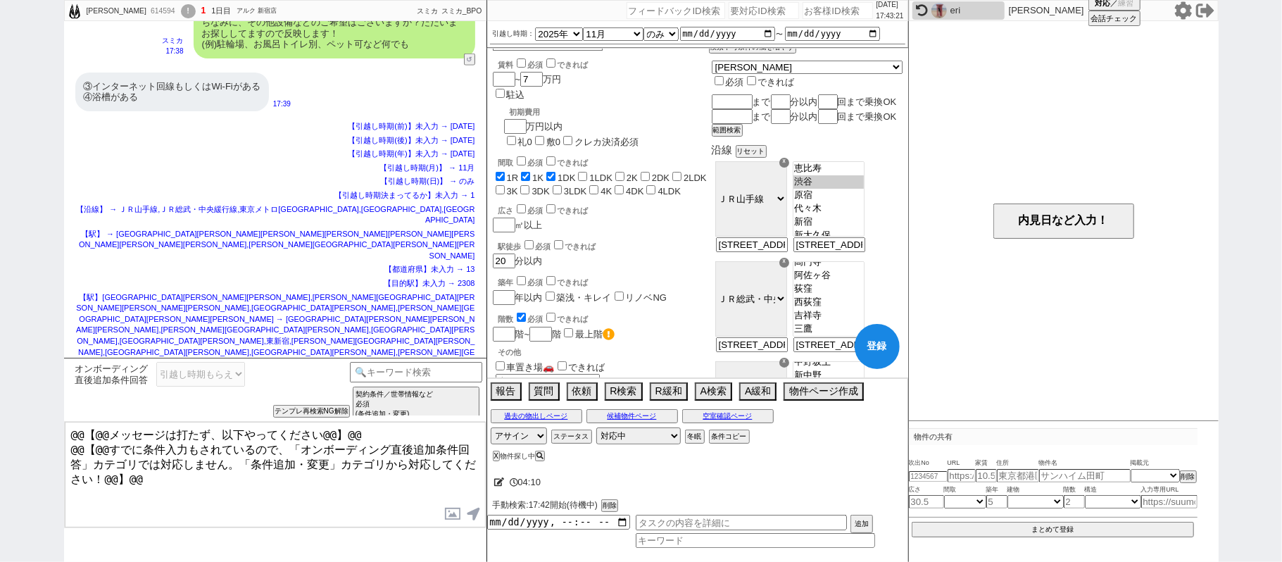
scroll to position [449, 0]
click at [856, 242] on option "東中野" at bounding box center [828, 235] width 70 height 13
click at [855, 256] on option "中野" at bounding box center [828, 248] width 70 height 13
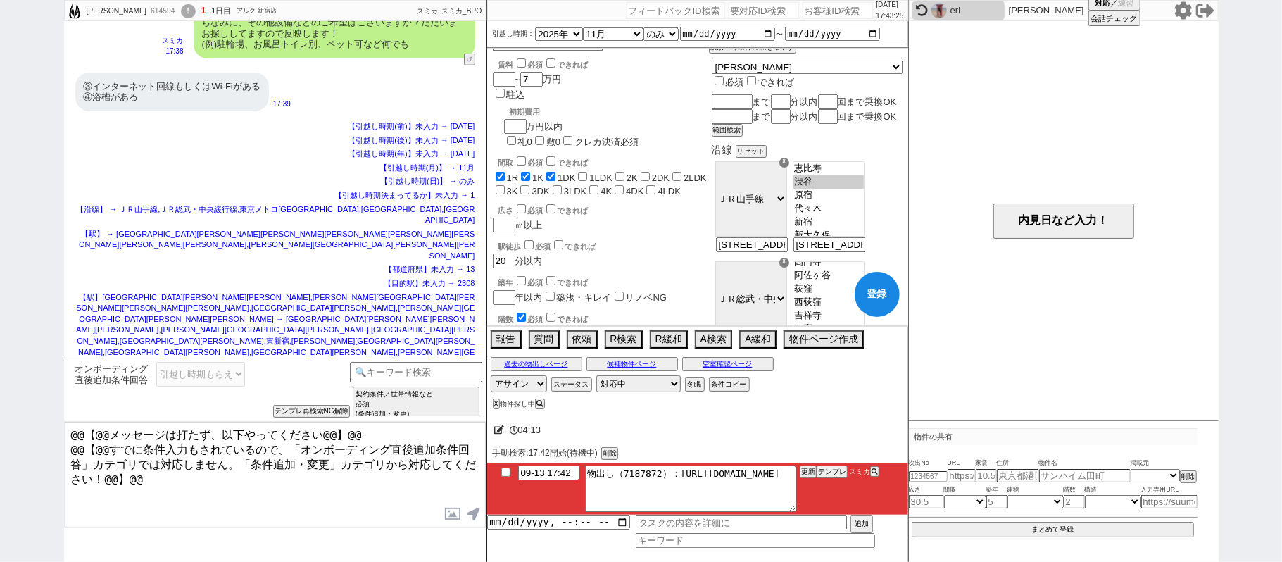
click at [687, 202] on div "広さ 必須 できれば ㎡以上" at bounding box center [601, 217] width 216 height 30
drag, startPoint x: 831, startPoint y: 474, endPoint x: 800, endPoint y: 76, distance: 399.7
click at [831, 474] on button "テンプレ" at bounding box center [832, 472] width 31 height 10
click at [880, 291] on button "登録" at bounding box center [877, 294] width 45 height 45
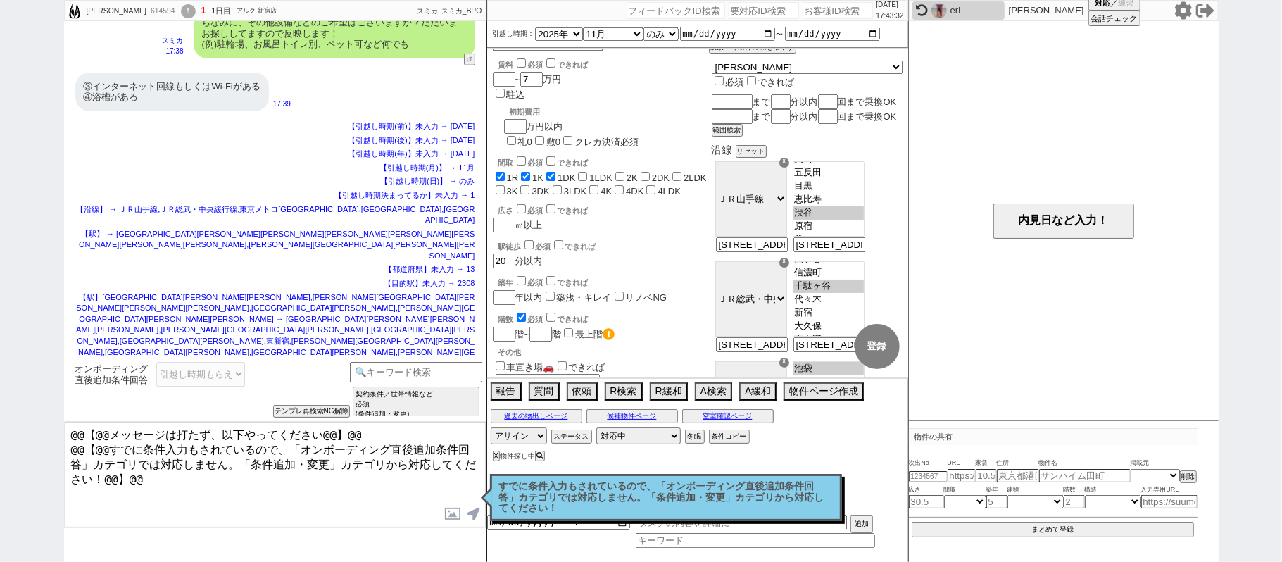
scroll to position [1249, 0]
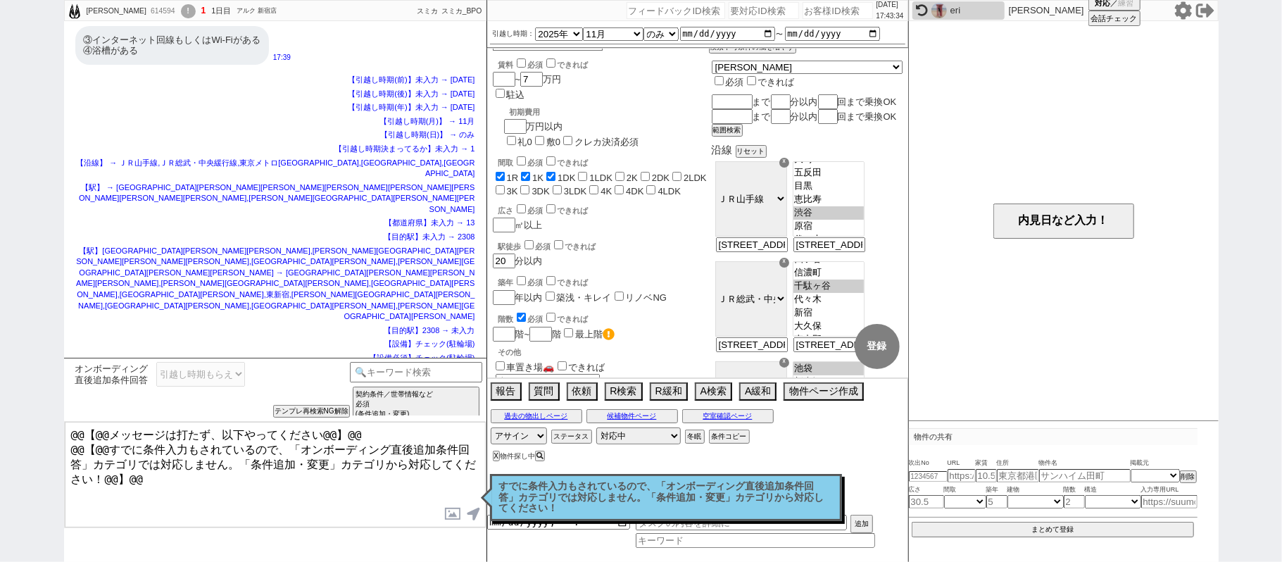
click at [1181, 15] on icon at bounding box center [1182, 10] width 17 height 18
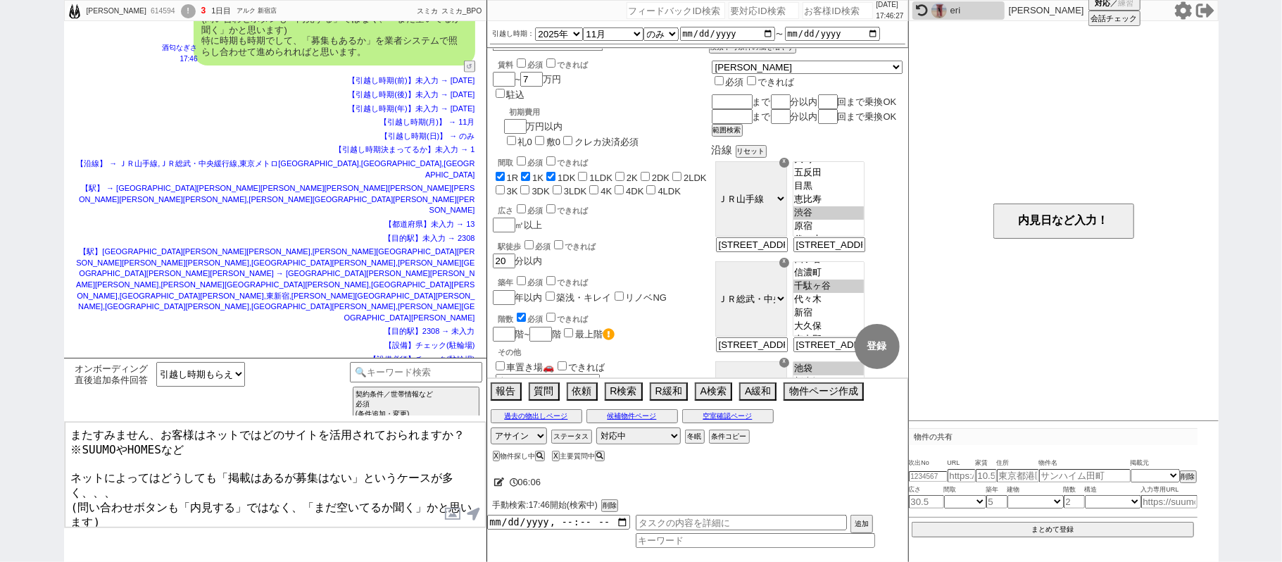
scroll to position [1431, 0]
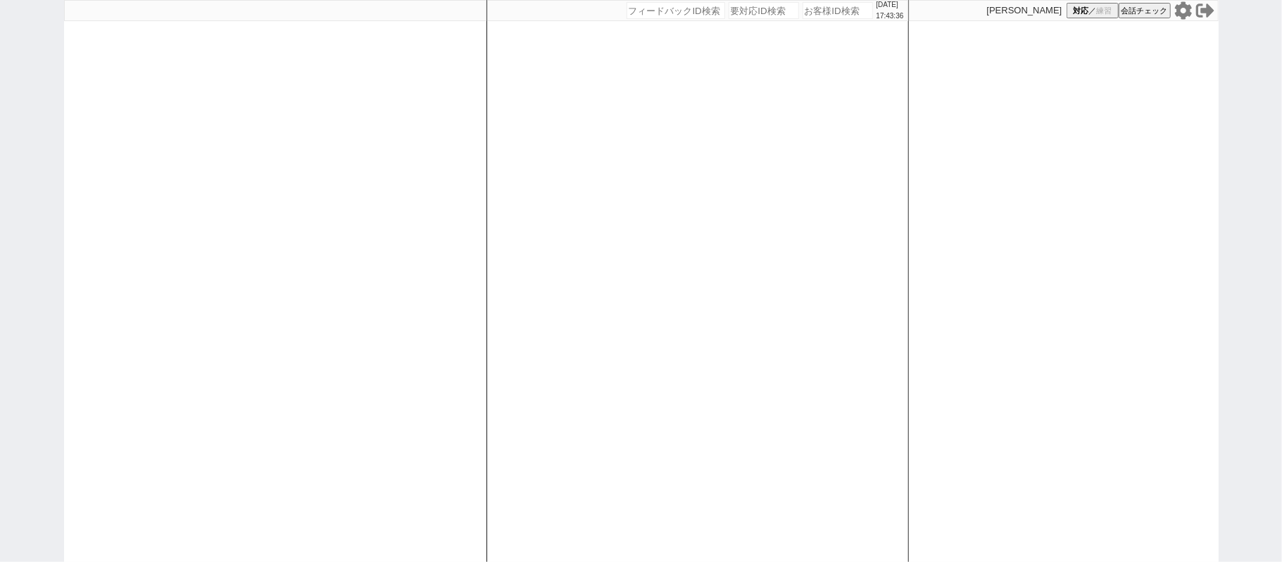
drag, startPoint x: 296, startPoint y: 139, endPoint x: 291, endPoint y: 130, distance: 10.4
click at [294, 136] on div at bounding box center [275, 281] width 422 height 562
select select
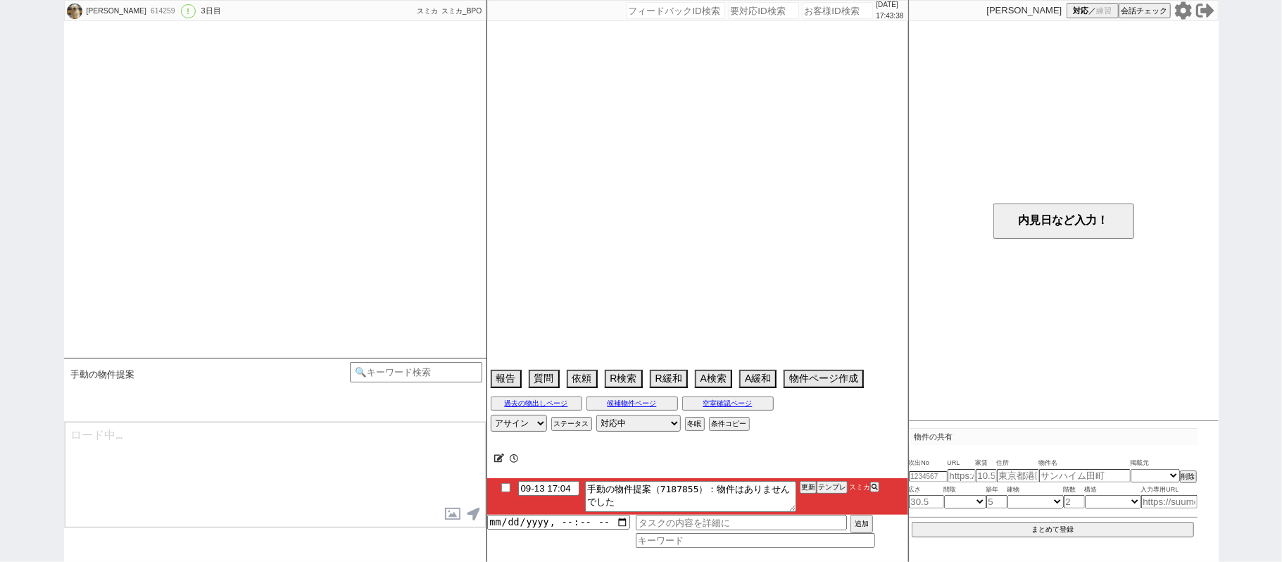
select select "2025"
select select "11"
select select "1"
select select "50"
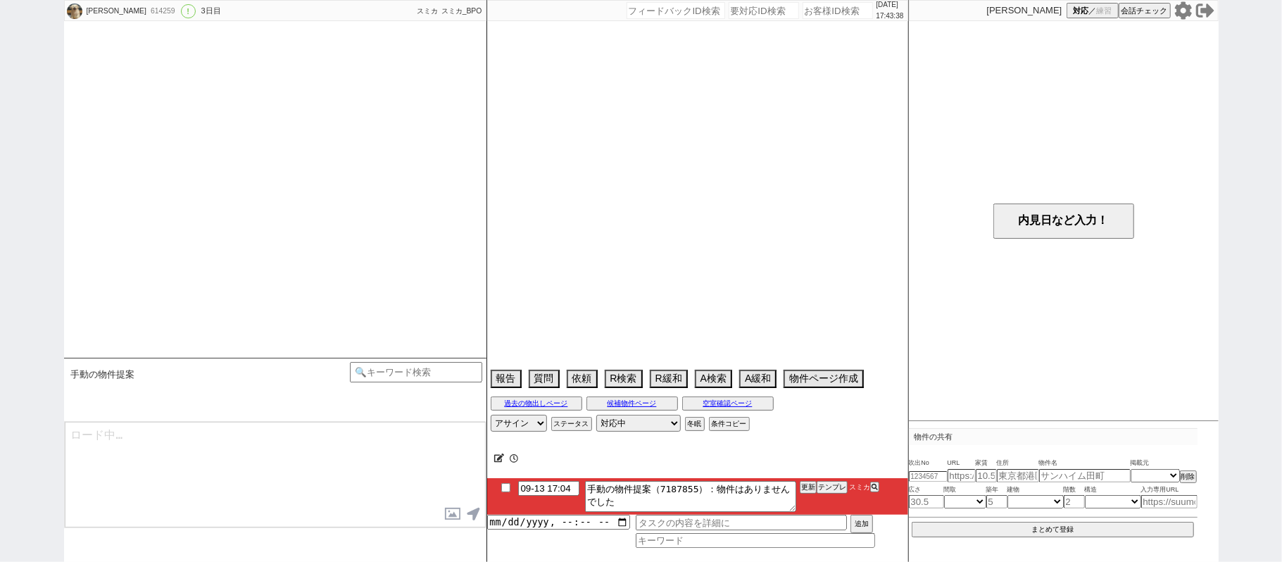
select select "1291"
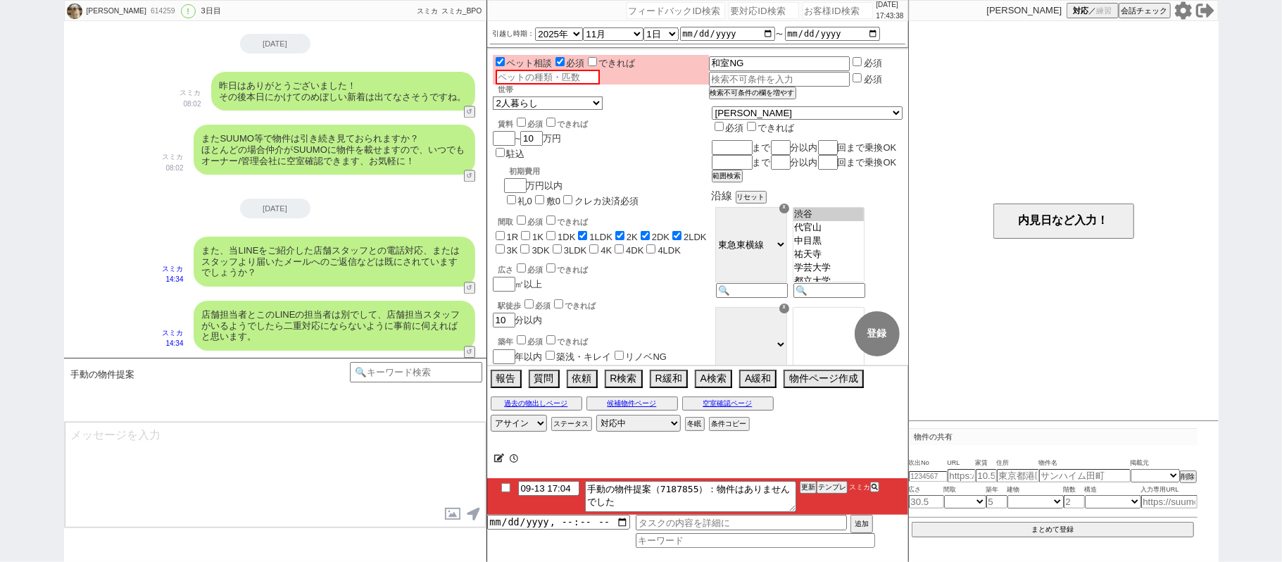
scroll to position [89, 0]
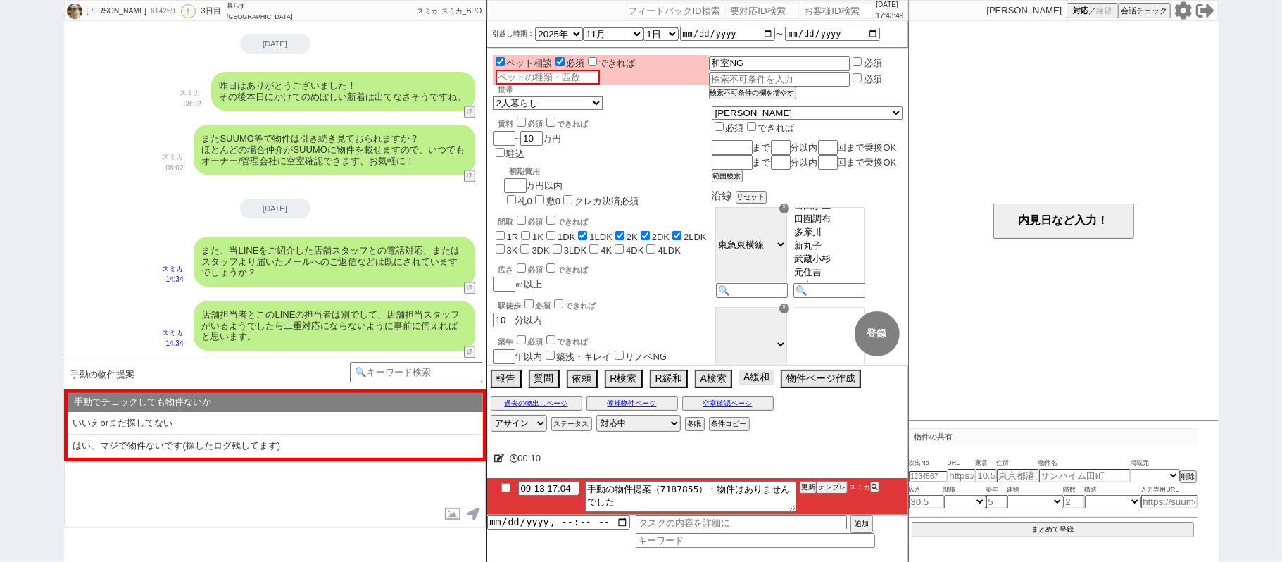
click at [750, 385] on button "A緩和" at bounding box center [756, 377] width 34 height 15
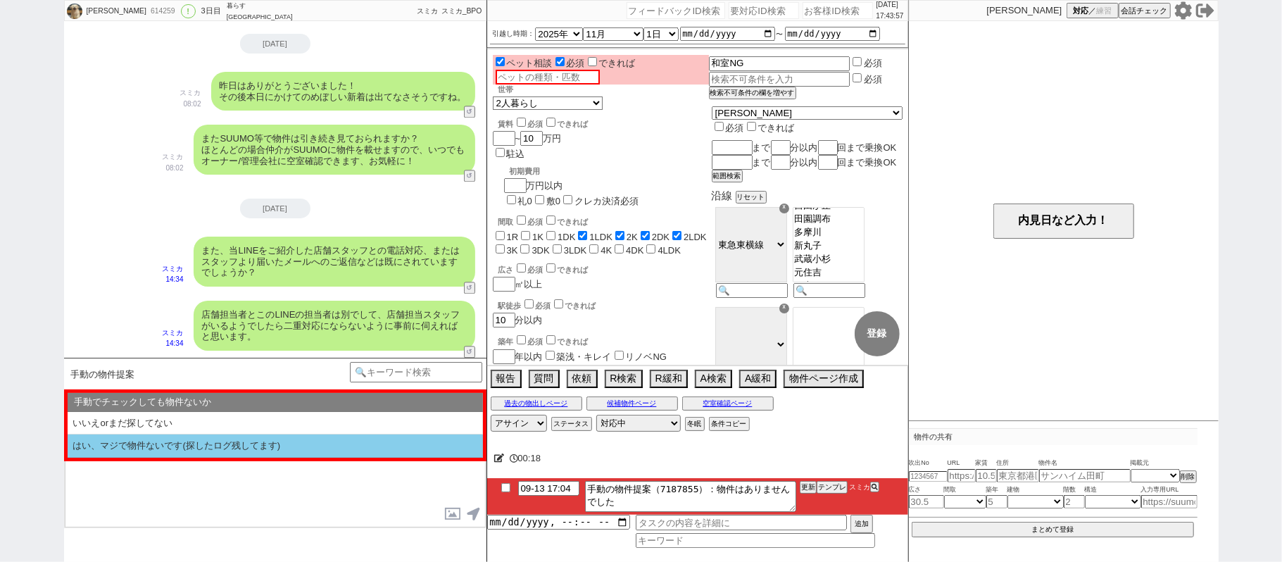
click at [304, 457] on li "はい、マジで物件ないです(探したログ残してます)" at bounding box center [275, 445] width 415 height 23
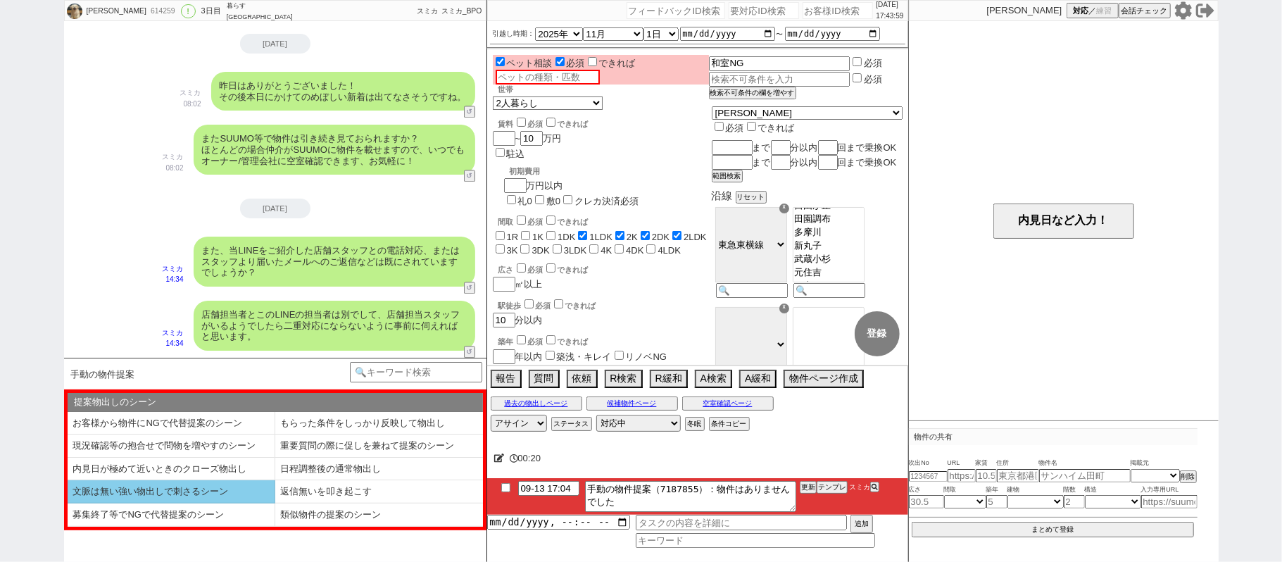
click at [238, 494] on li "文脈は無い強い物出しで刺さるシーン" at bounding box center [172, 491] width 208 height 23
select select "はい、マジで物件ないです(探したログ残してます)"
select select "文脈は無い強い物出しで刺さるシーン"
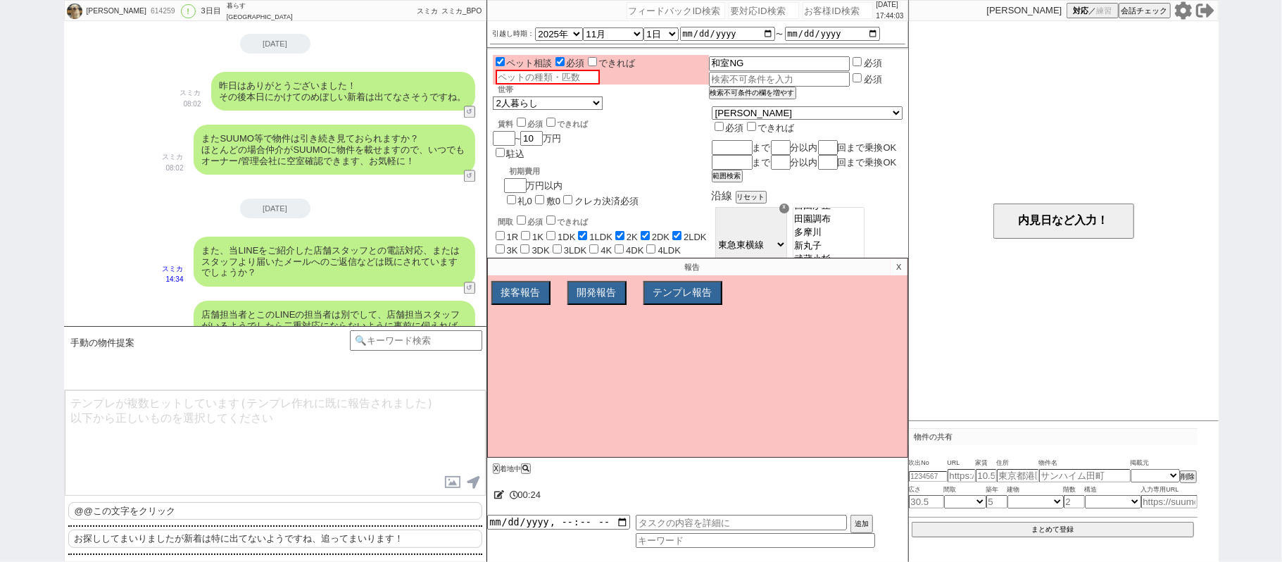
drag, startPoint x: 237, startPoint y: 535, endPoint x: 237, endPoint y: 511, distance: 23.9
click at [237, 535] on p "お探ししてまいりましたが新着は特に出てないようですね、追ってまいります！" at bounding box center [275, 538] width 414 height 18
type textarea "お探ししてまいりましたが新着は特に出てないようですね、追ってまいります！"
click at [253, 472] on textarea "お探ししてまいりましたが新着は特に出てないようですね、追ってまいります！" at bounding box center [275, 443] width 421 height 106
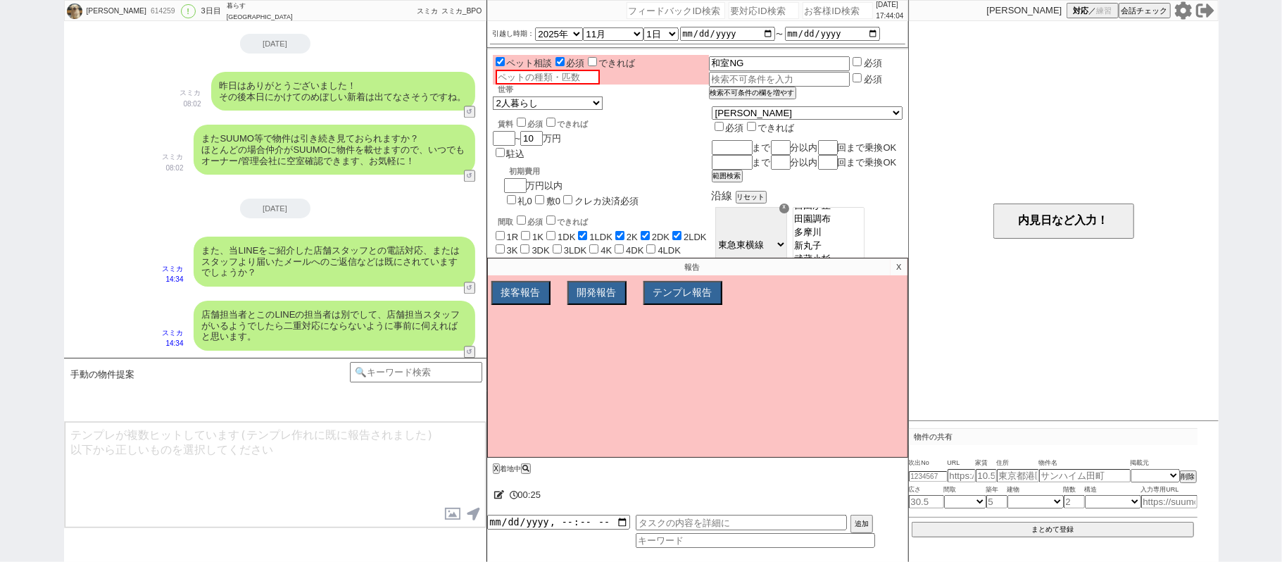
scroll to position [2337, 0]
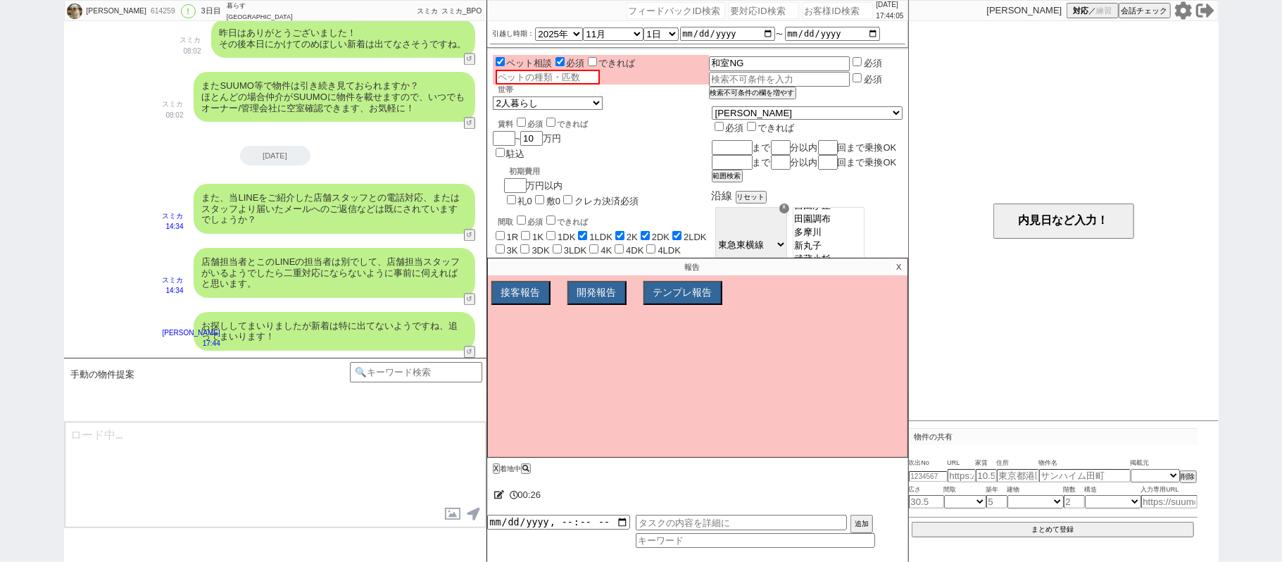
type textarea "また、スミカはSUUMOなどの物件も全て対応しています。 物件のURLを頂きますと空室確認など行えますが、ネットで物件は探されてますでしょうか？"
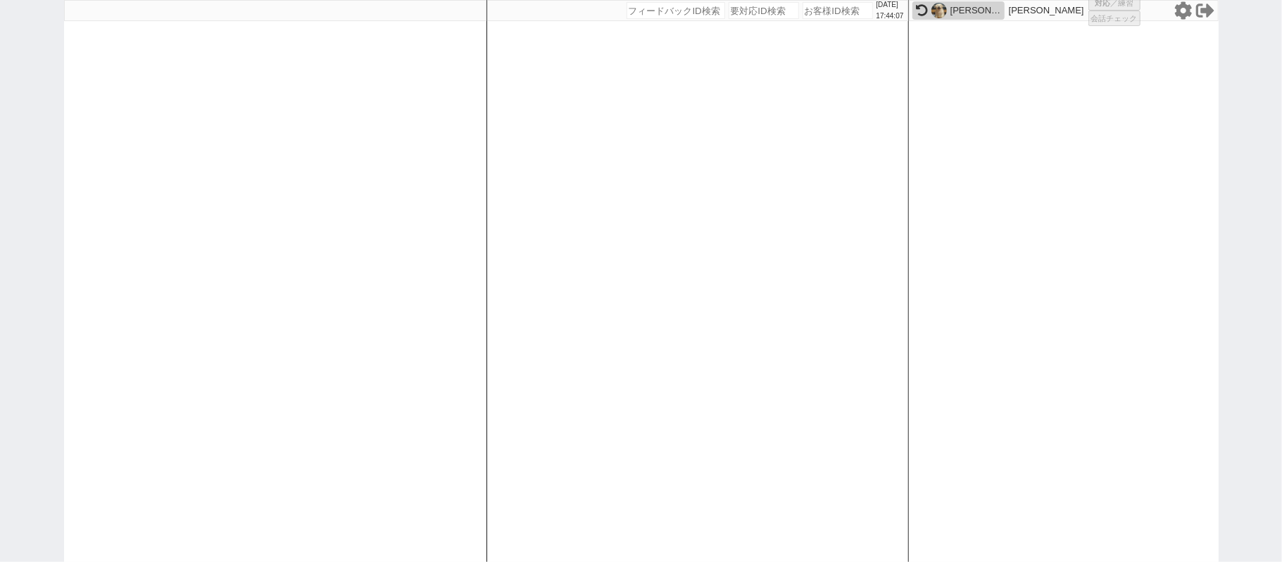
select select
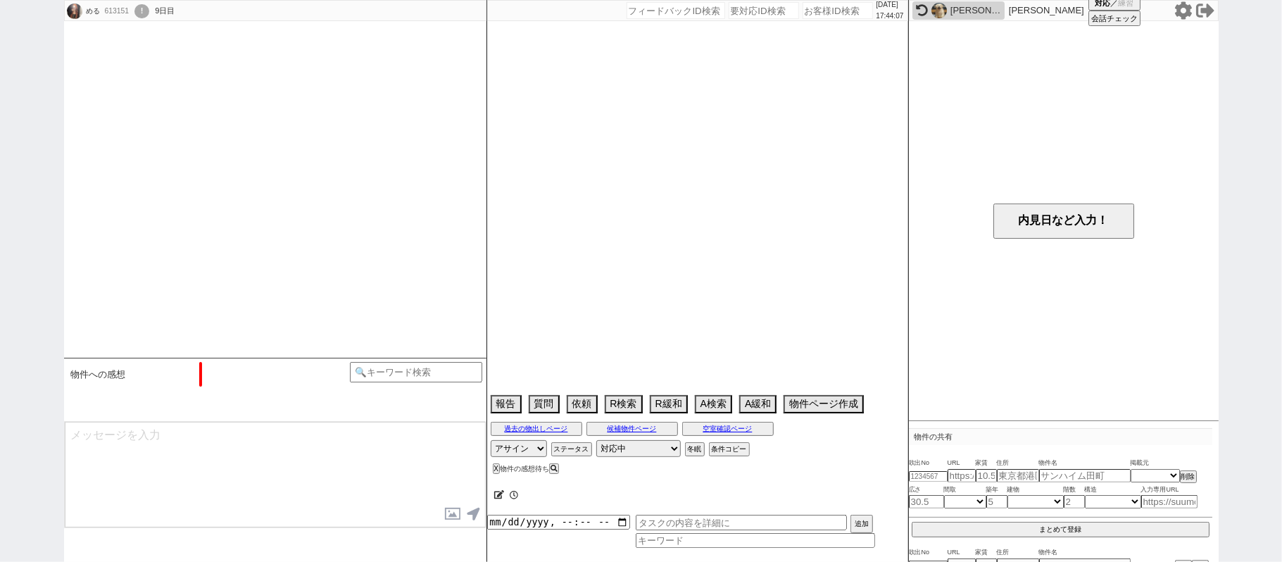
select select "2025"
select select "9"
select select "35"
select select "1"
select select "14"
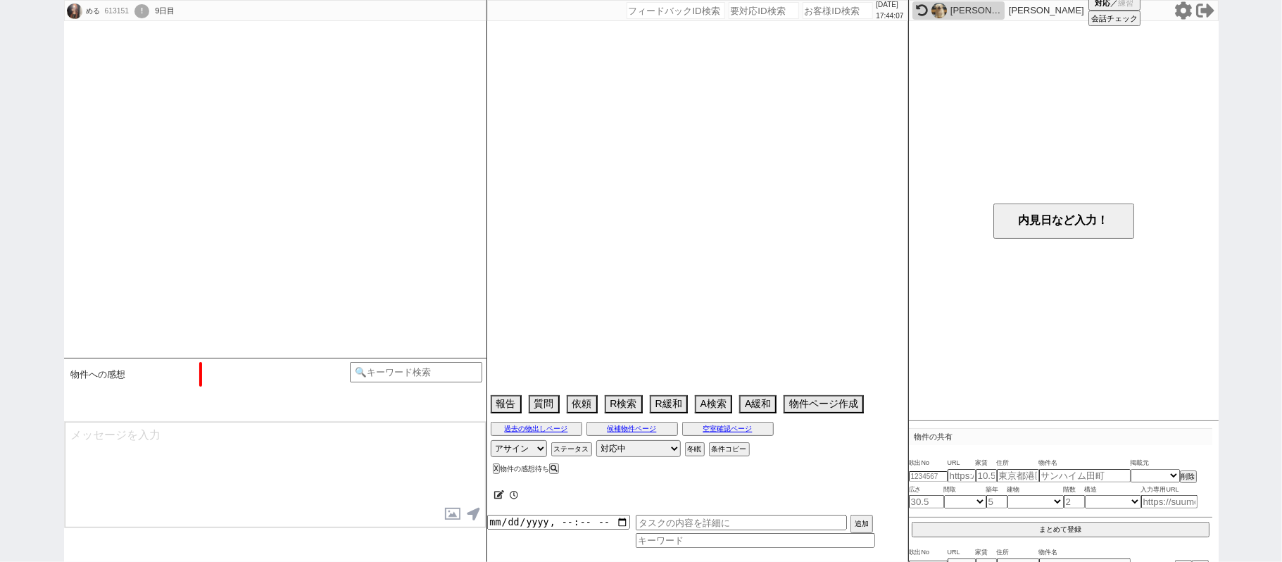
select select "81"
select select "82"
select select "83"
select select "84"
select select "85"
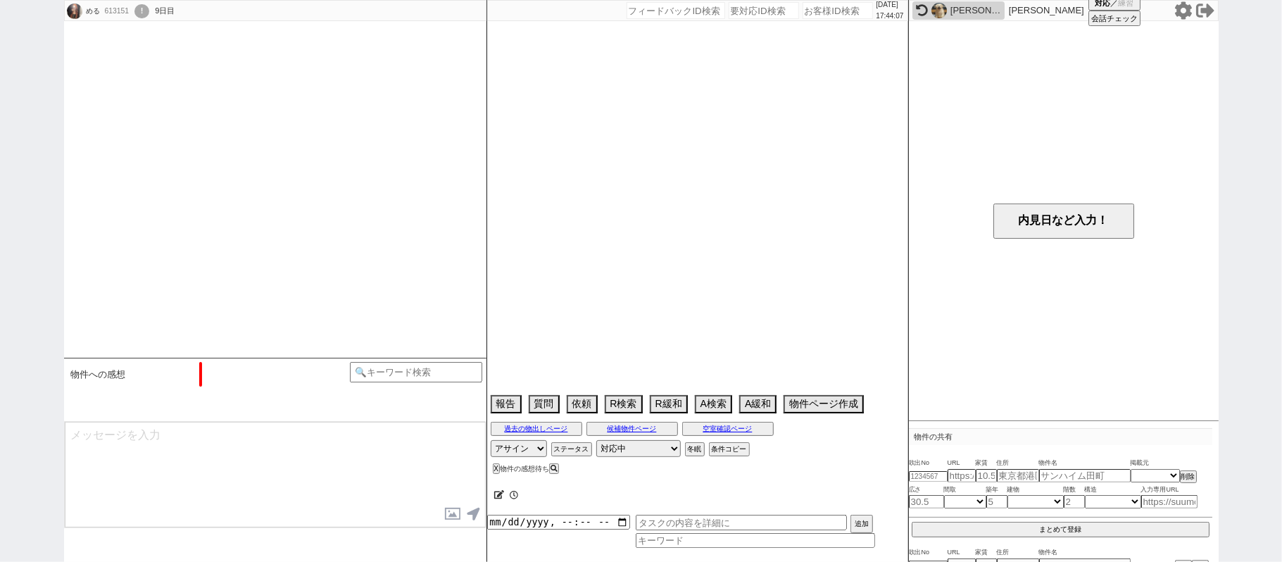
select select "86"
select select "87"
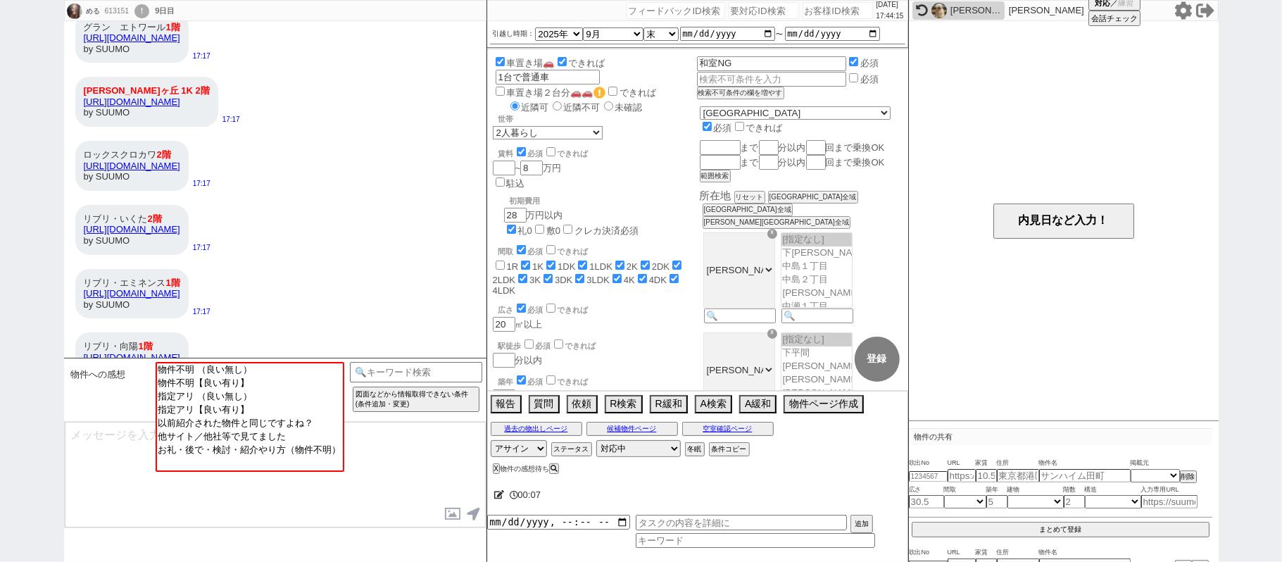
scroll to position [4054, 0]
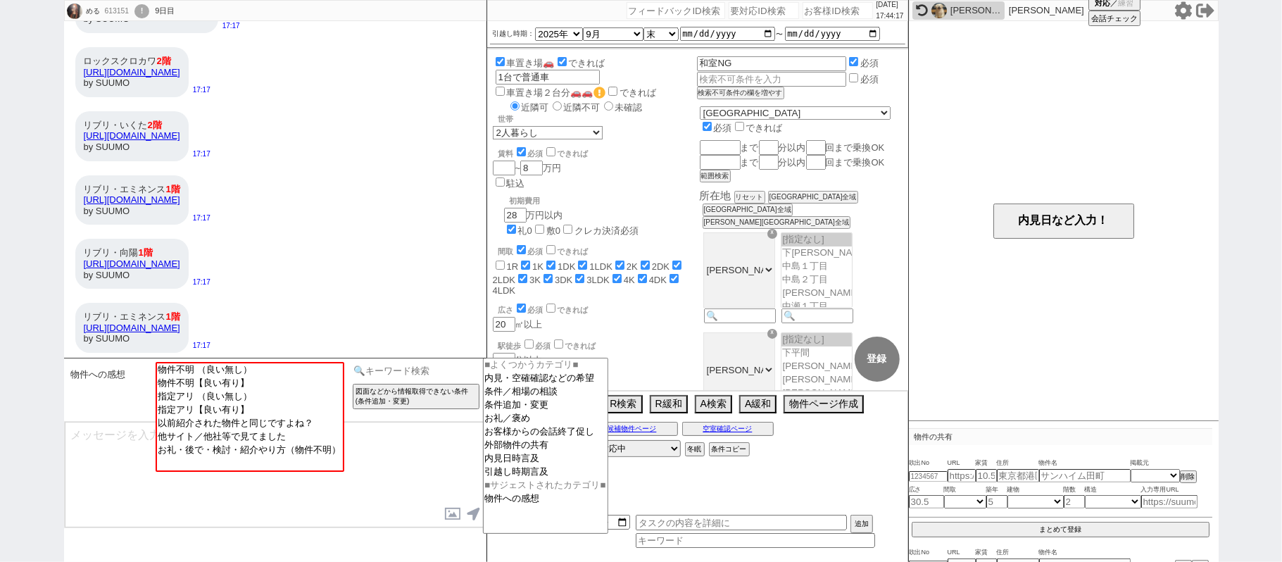
click at [378, 373] on input at bounding box center [416, 371] width 133 height 18
click at [549, 452] on option "外部物件の共有" at bounding box center [546, 445] width 124 height 13
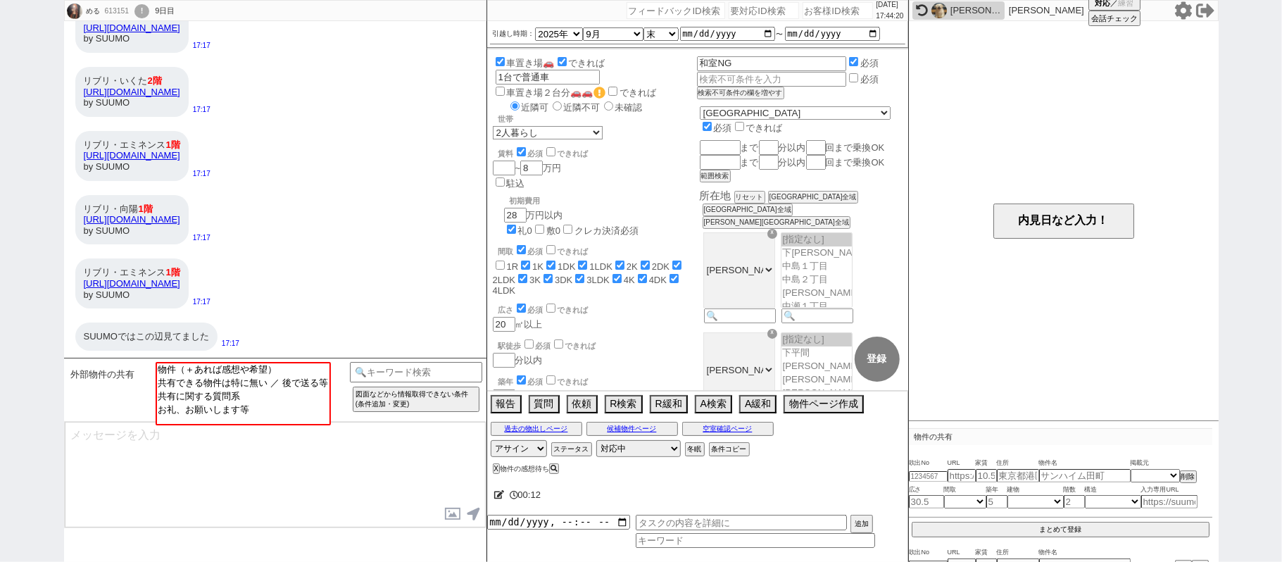
scroll to position [2768, 0]
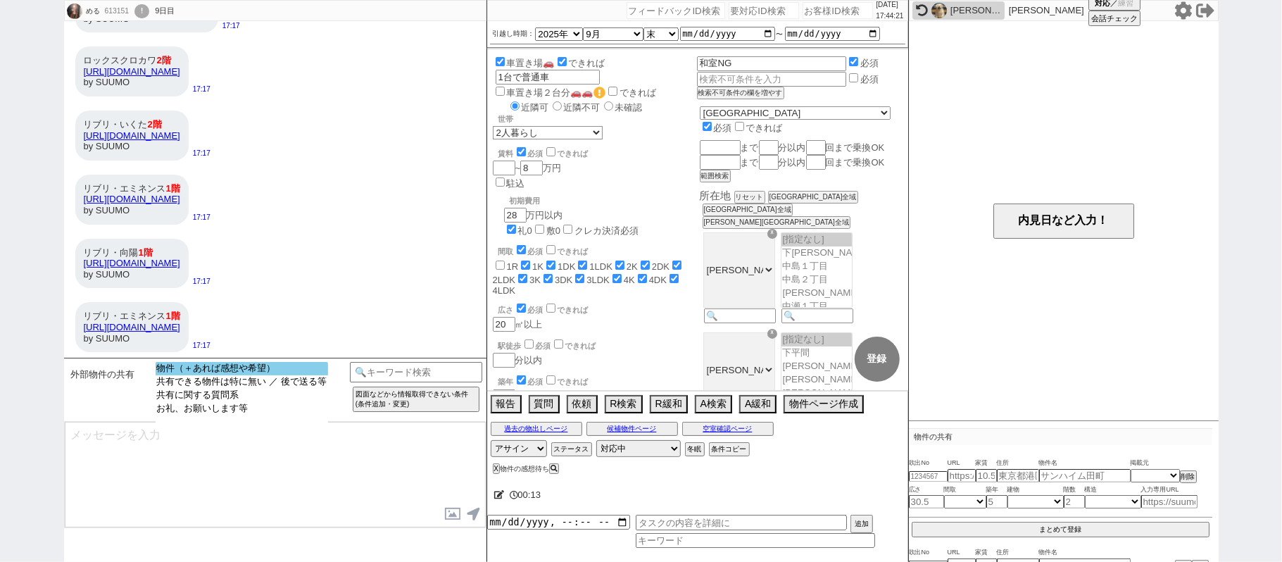
select select "物件（＋あれば感想や希望）"
click at [265, 364] on option "物件（＋あれば感想や希望）" at bounding box center [242, 368] width 172 height 13
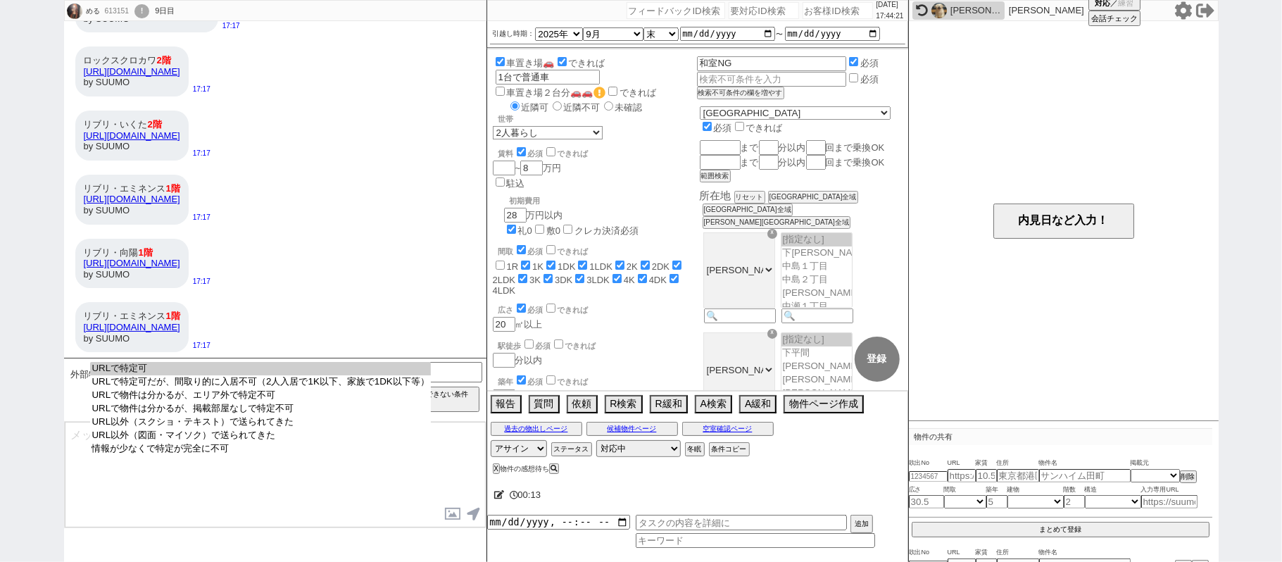
select select "URLで特定可"
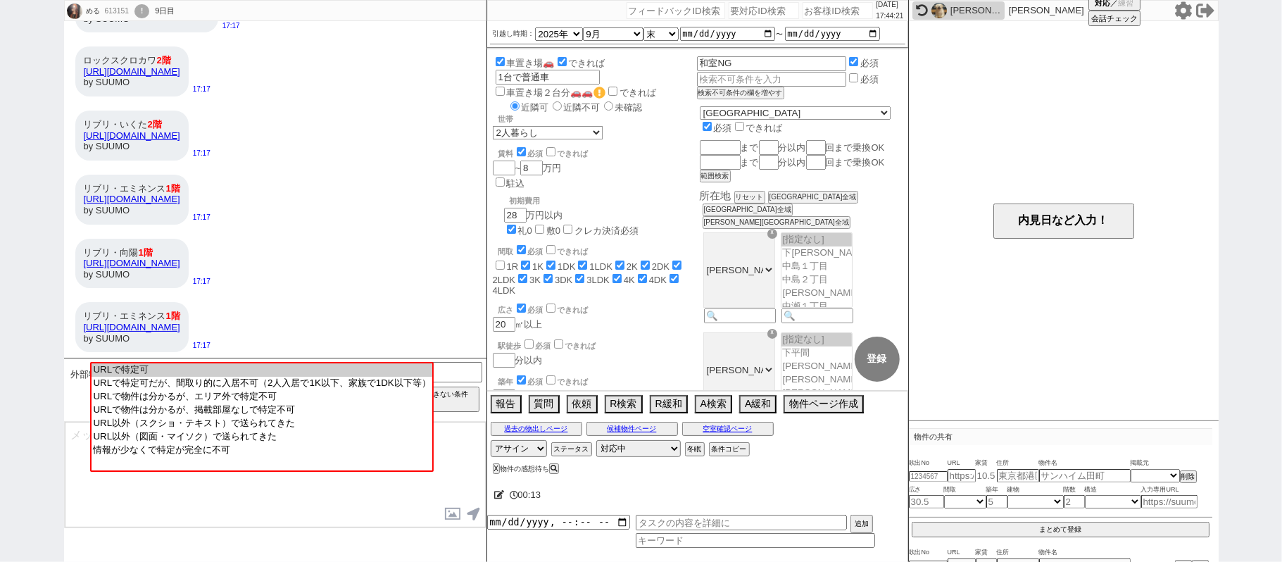
click at [265, 364] on option "URLで特定可" at bounding box center [262, 369] width 340 height 13
type input "37048858"
type input "https://suumo.jp/chintai/bc_100456422367/"
select select "1"
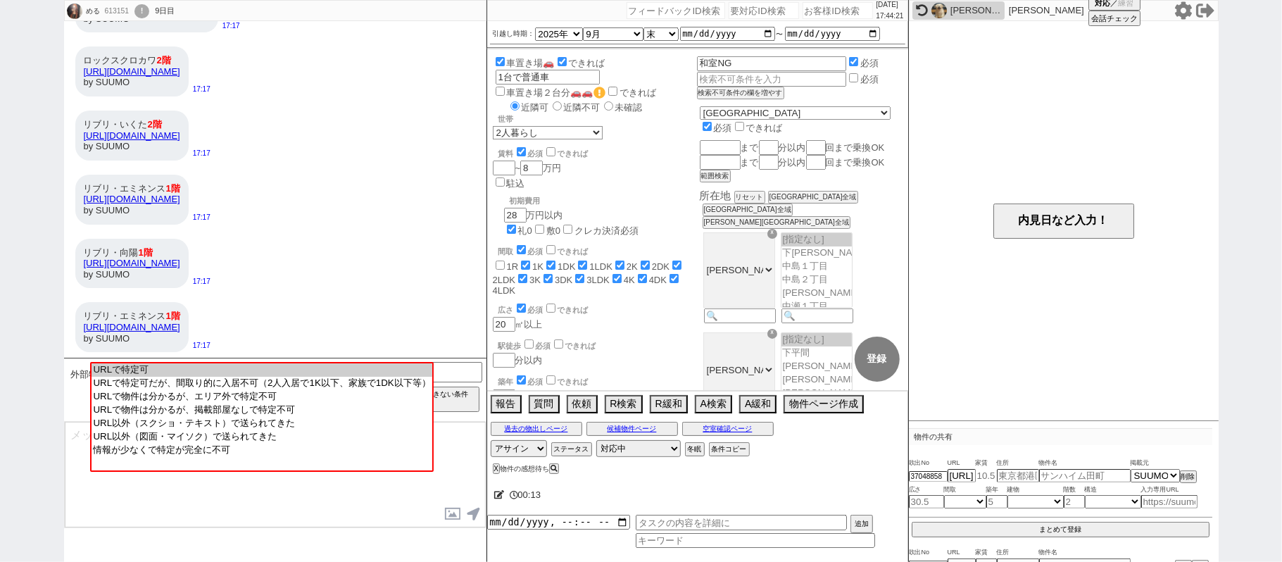
select select "1"
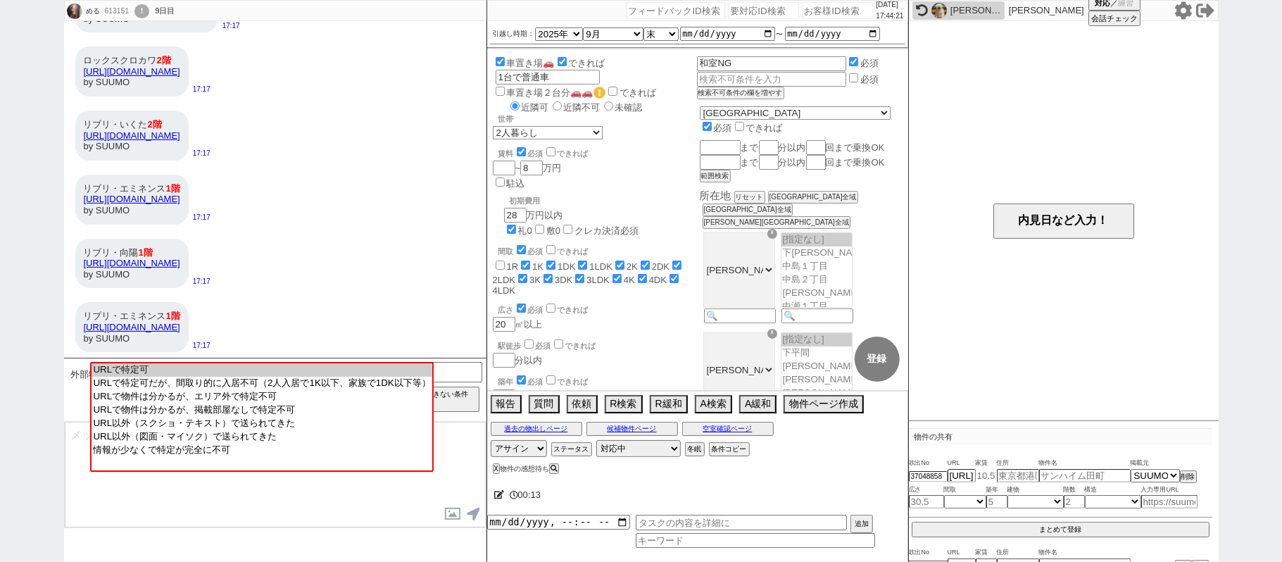
select select "1"
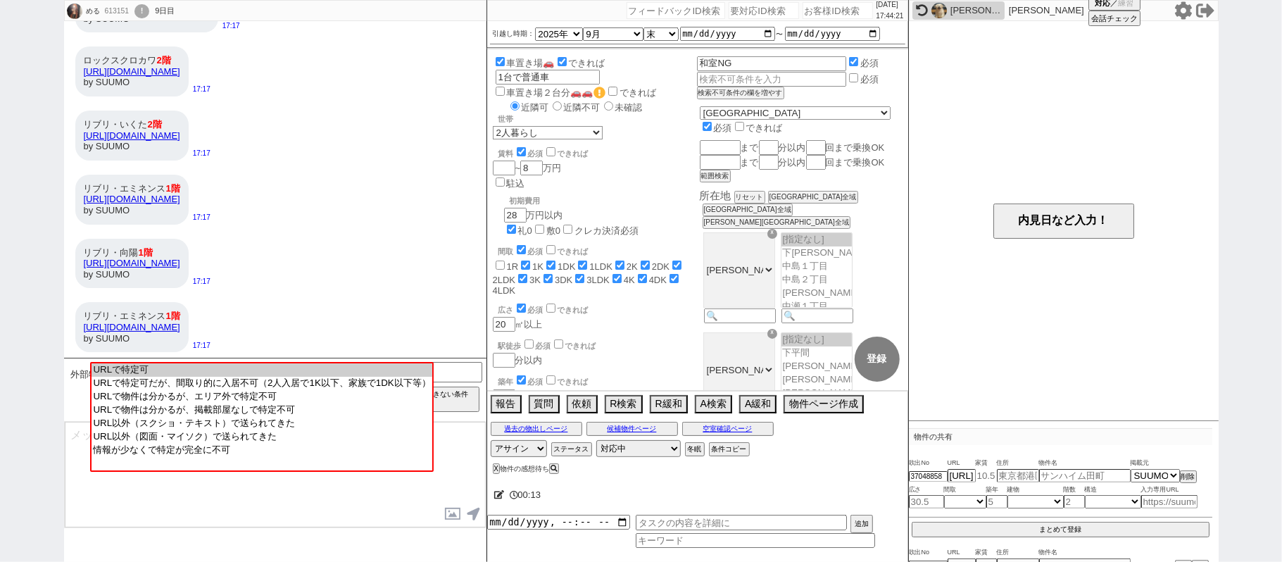
select select "1"
select select
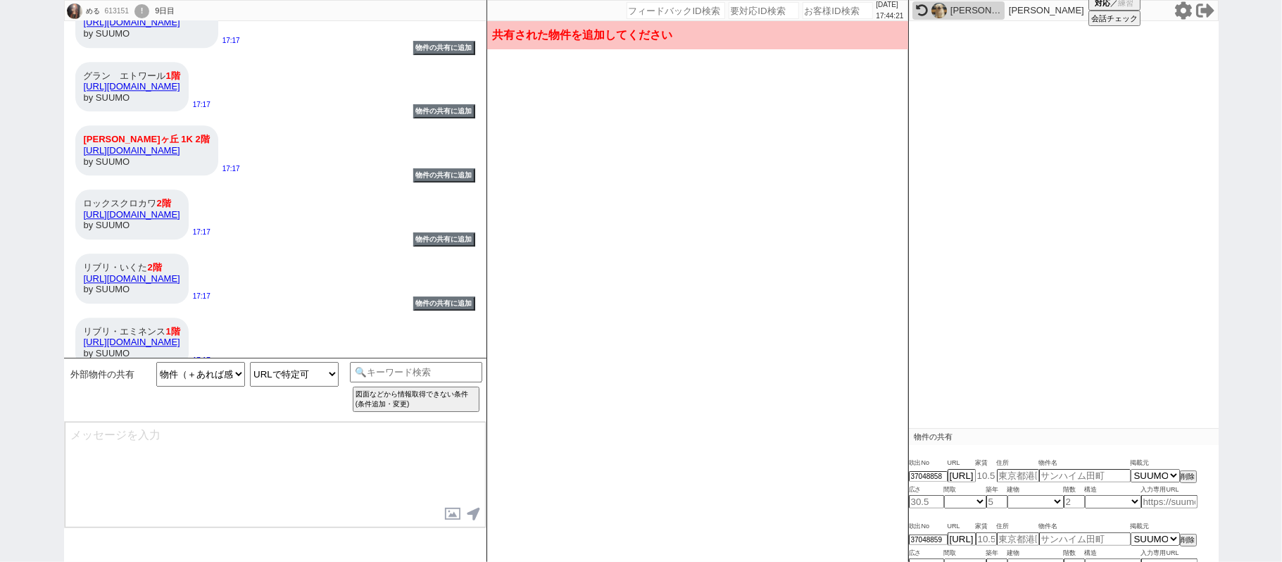
scroll to position [2580, 0]
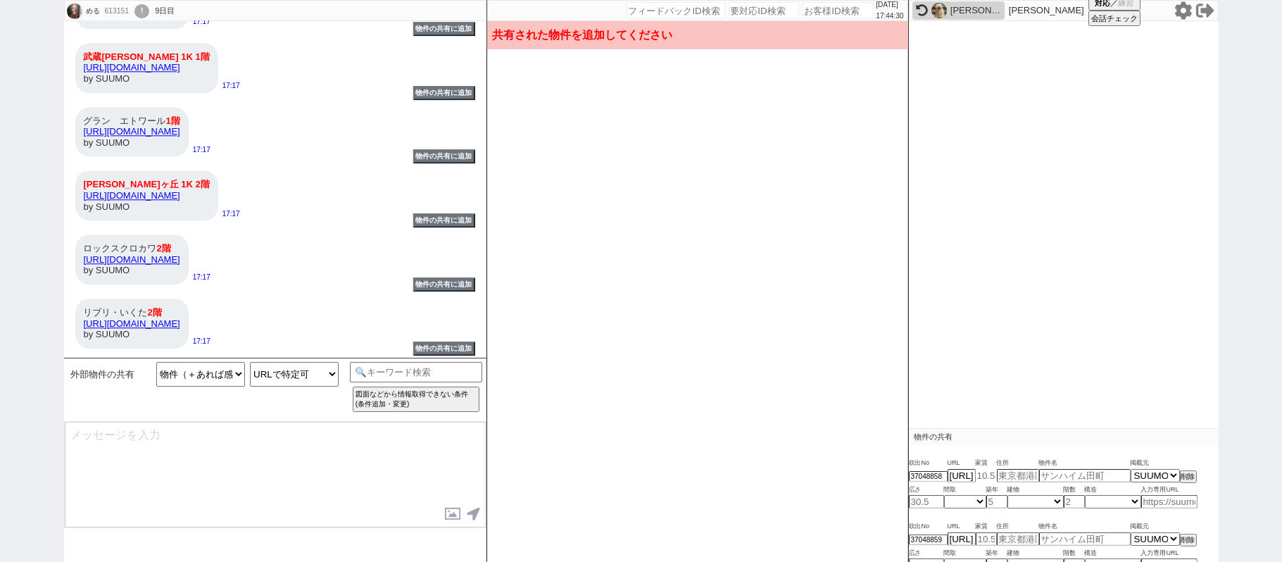
type input "5.8"
type input "神奈川県川崎市麻生区栗木台１"
type input "グラン　エトワール 108.号室"
type input "25.38"
select select "1"
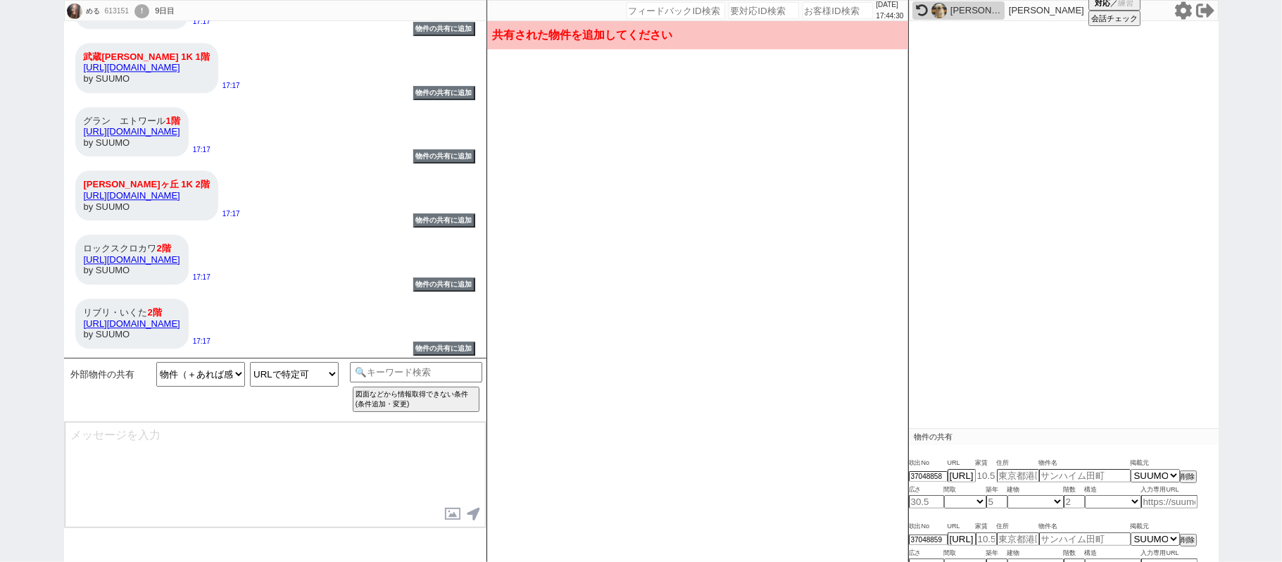
type input "8"
select select "0"
type input "1"
select select "3"
type input "8"
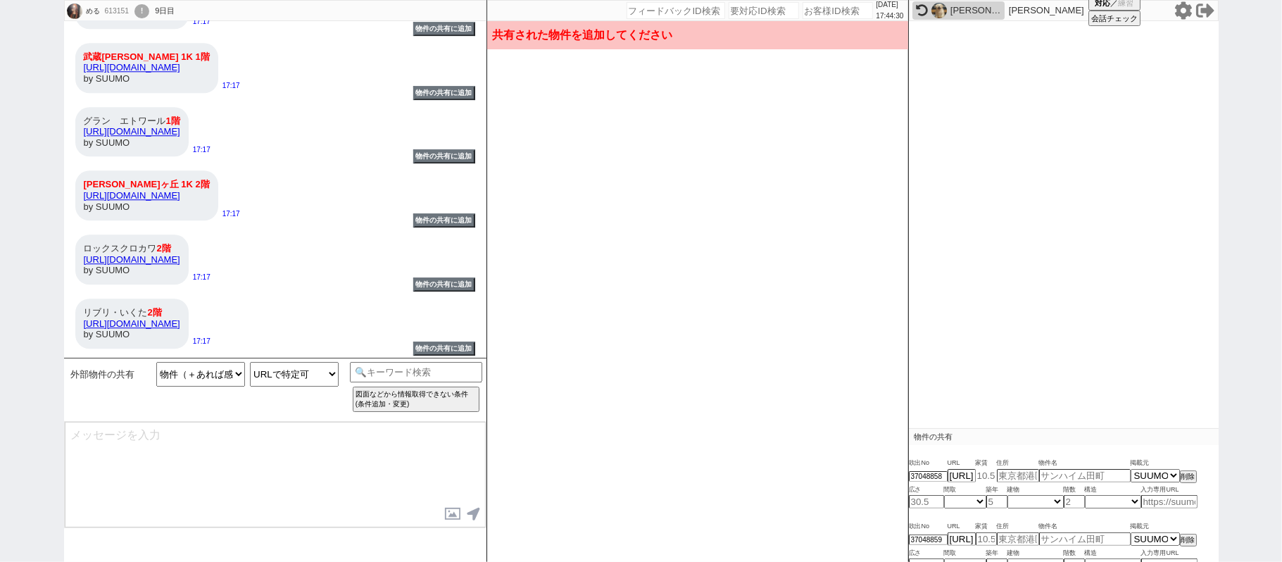
type input "神奈川県川崎市中原区宮内２"
type input "ＪＲ南武線 武蔵中原駅 3階建 築15年"
type input "28.25"
select select "1"
type input "14"
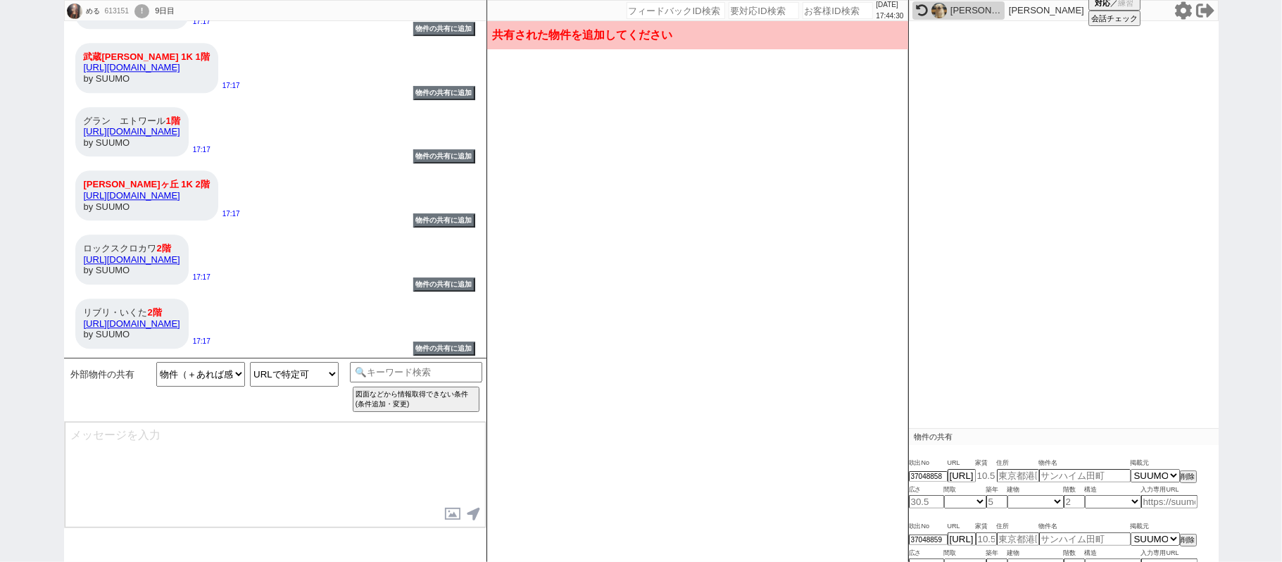
select select "1"
type input "1"
select select "8"
type input "7.7"
type input "神奈川県川崎市高津区下作延４"
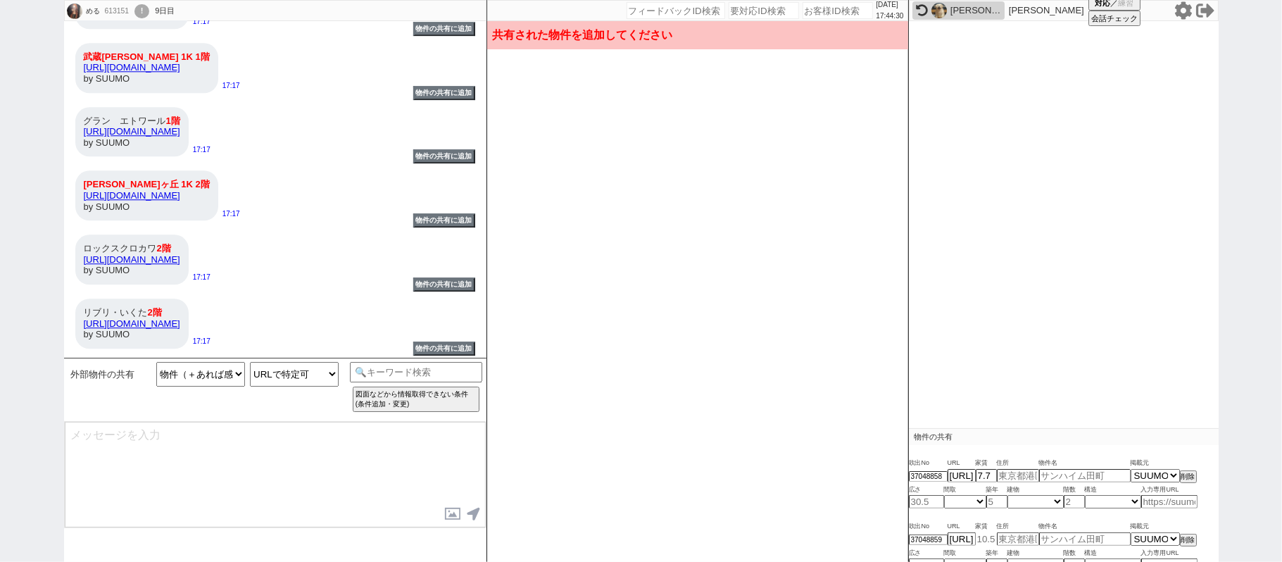
type input "東急田園都市線 溝の口駅 5階建 築14年"
type input "27.55"
select select "1"
type input "13"
select select "0"
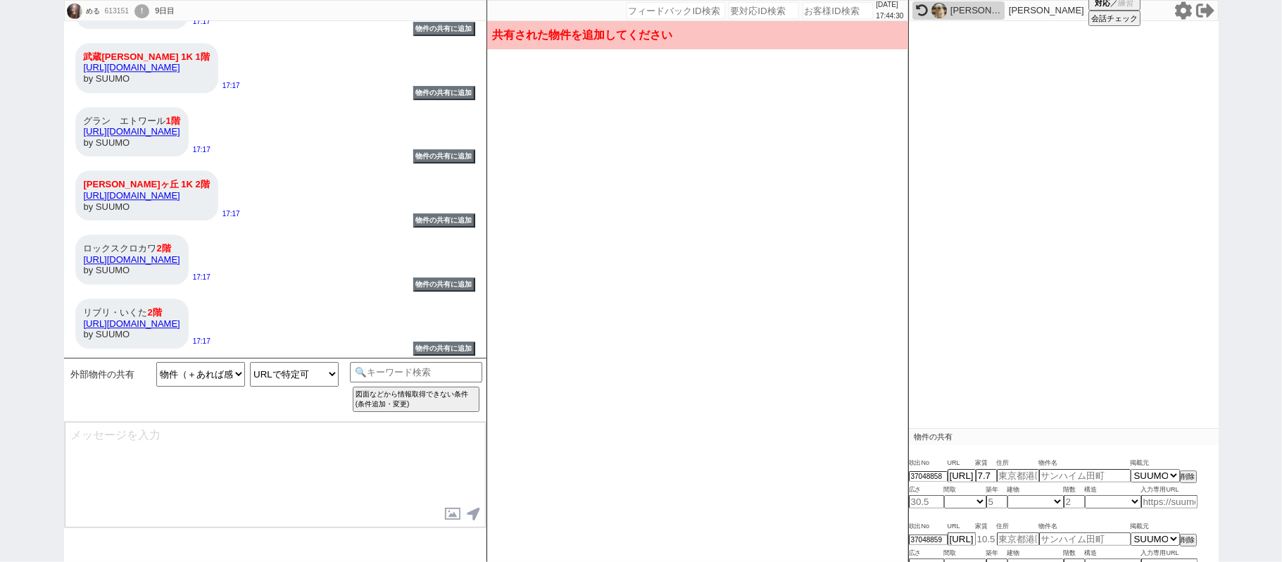
type input "4"
select select "4"
type input "7.5"
type input "神奈川県川崎市多摩区宿河原７"
type input "武ビル"
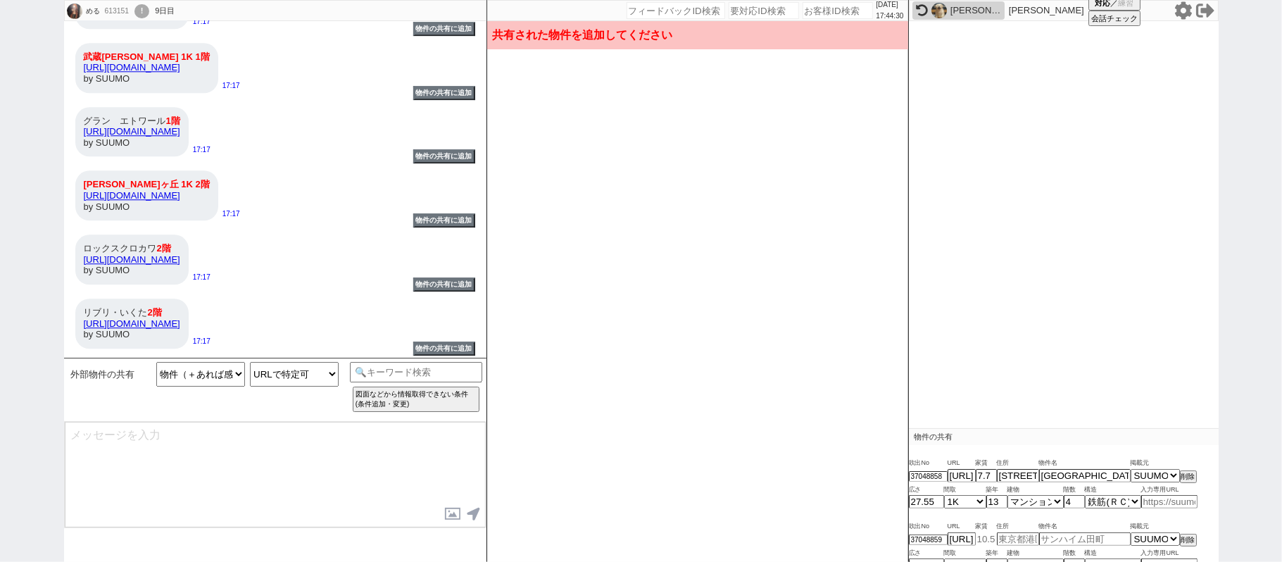
type input "31.66"
select select "3"
type input "11"
select select "1"
type input "2"
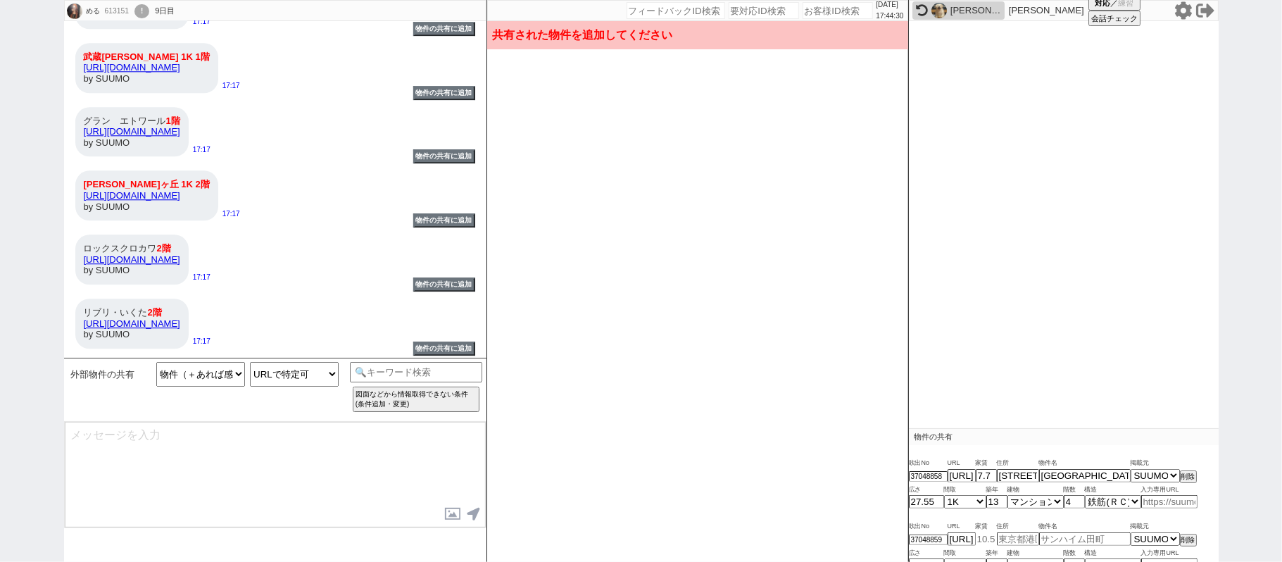
select select "8"
type input "7.6"
type input "神奈川県川崎市多摩区枡形６"
type input "小田急線 向ヶ丘遊園駅 3階建 築11年"
type input "26.08"
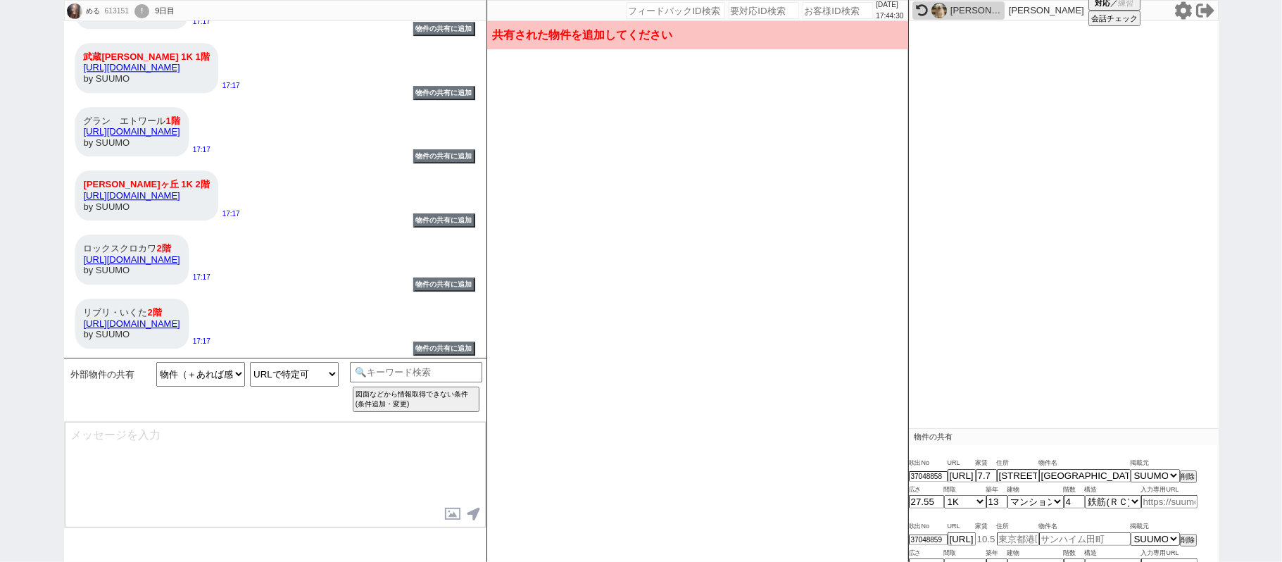
select select "1"
type input "10"
select select "0"
type input "1"
select select "3"
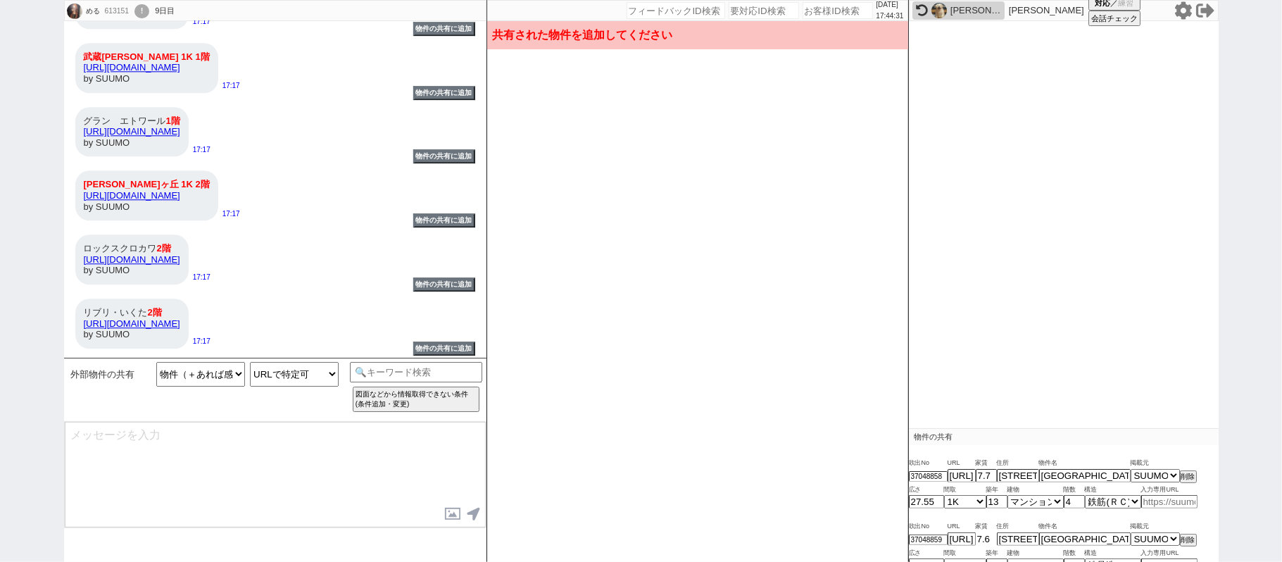
type input "7.98"
type input "神奈川県川崎市多摩区宿河原２"
type input "楪 102号室"
type input "28.09"
select select "1"
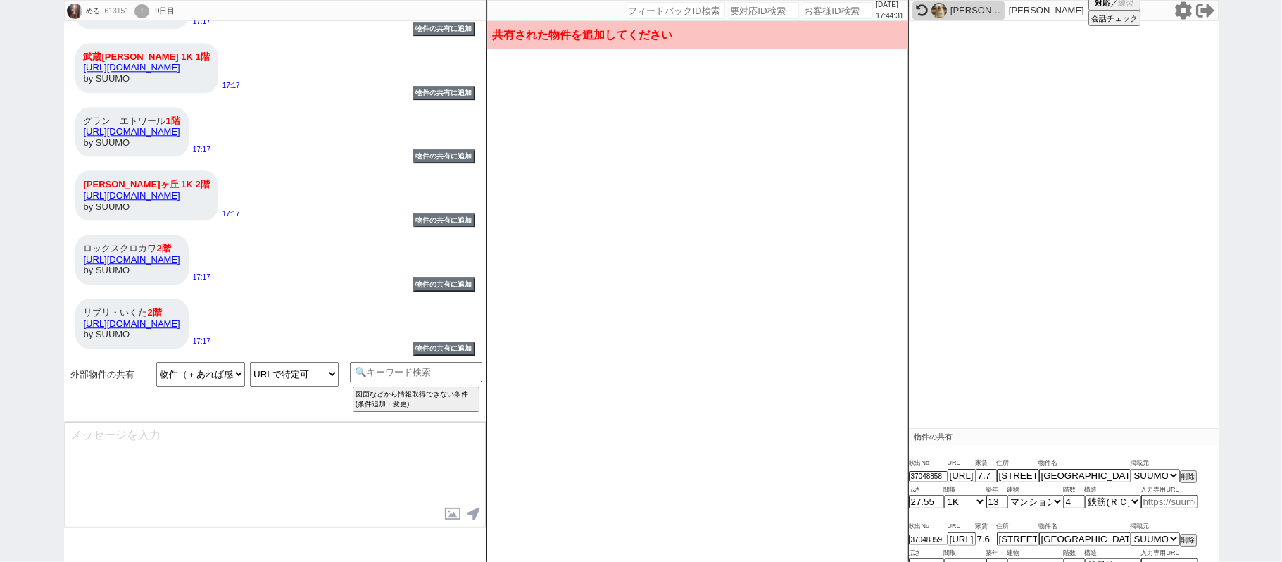
type input "0"
select select "1"
type input "1"
select select "1"
type input "6.5"
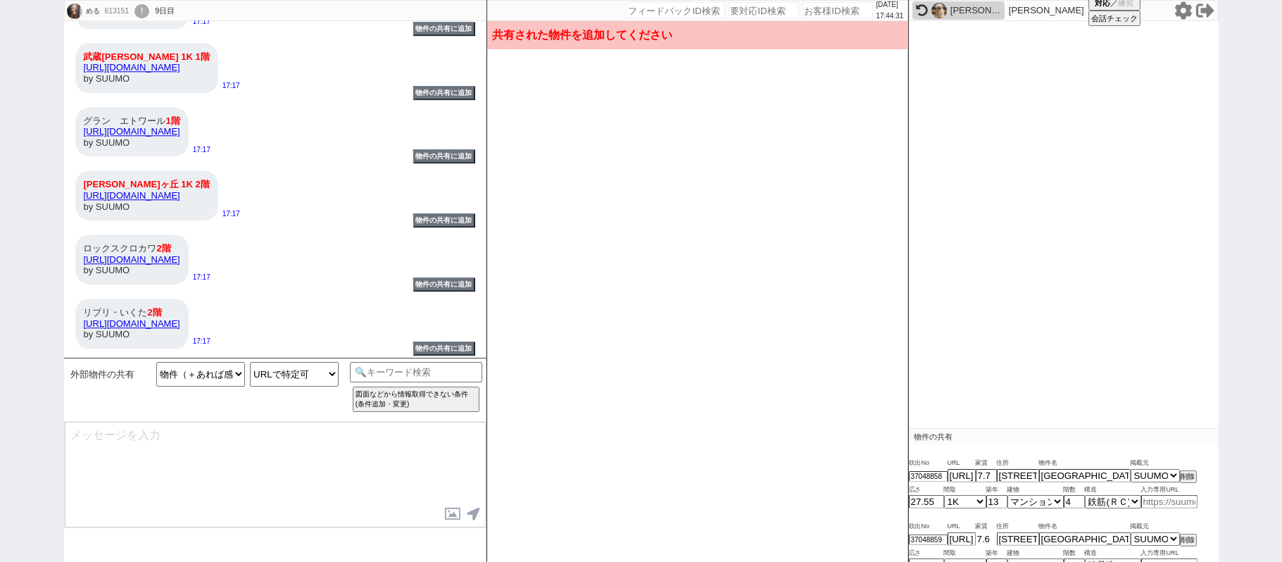
type input "神奈川県川崎市多摩区三田２"
type input "リブリ・いくた 203号室"
type input "26.08"
select select "1"
type input "14"
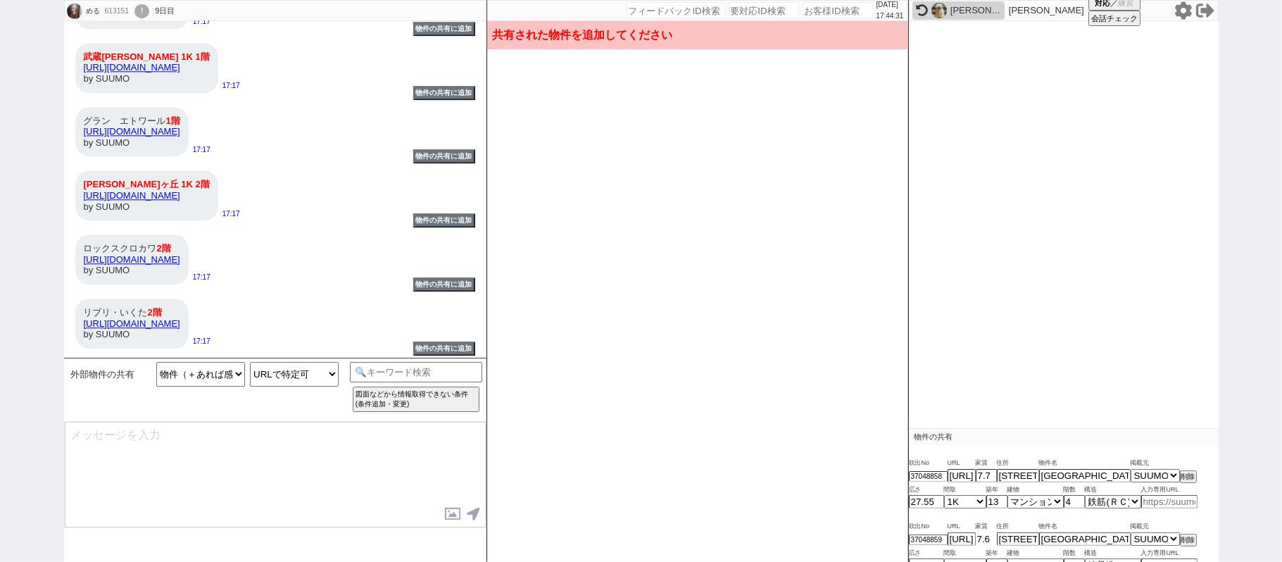
select select "1"
type input "2"
select select "1"
type input "7.7"
type input "神奈川県川崎市多摩区枡形２"
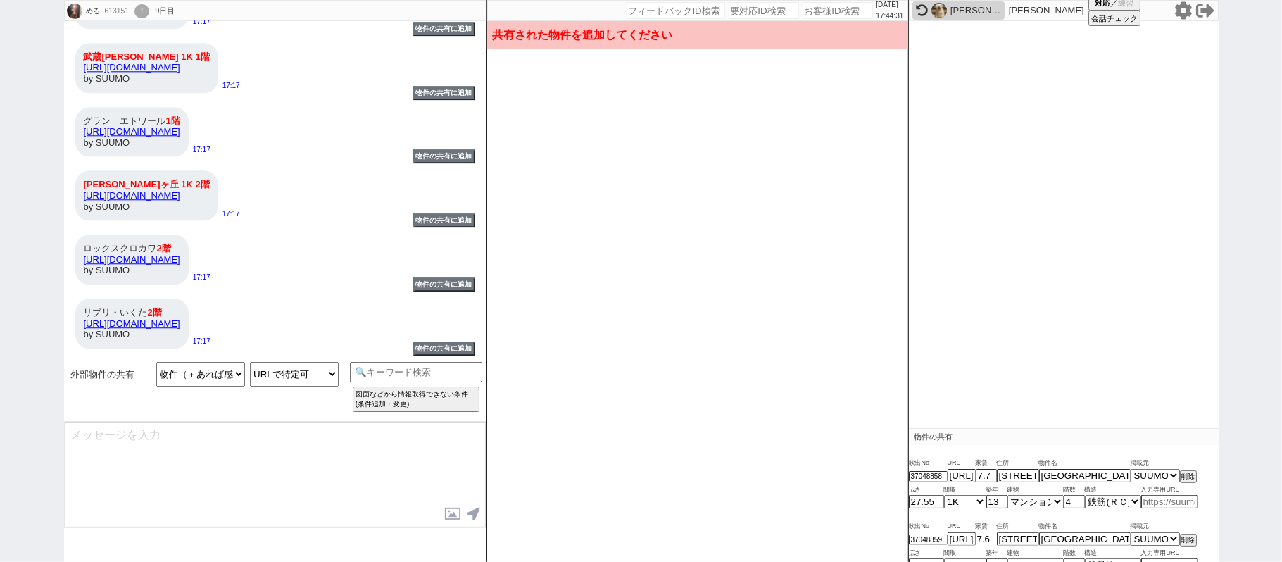
type input "リブリ・エミネンス"
type input "31.88"
select select "1"
type input "11"
select select "1"
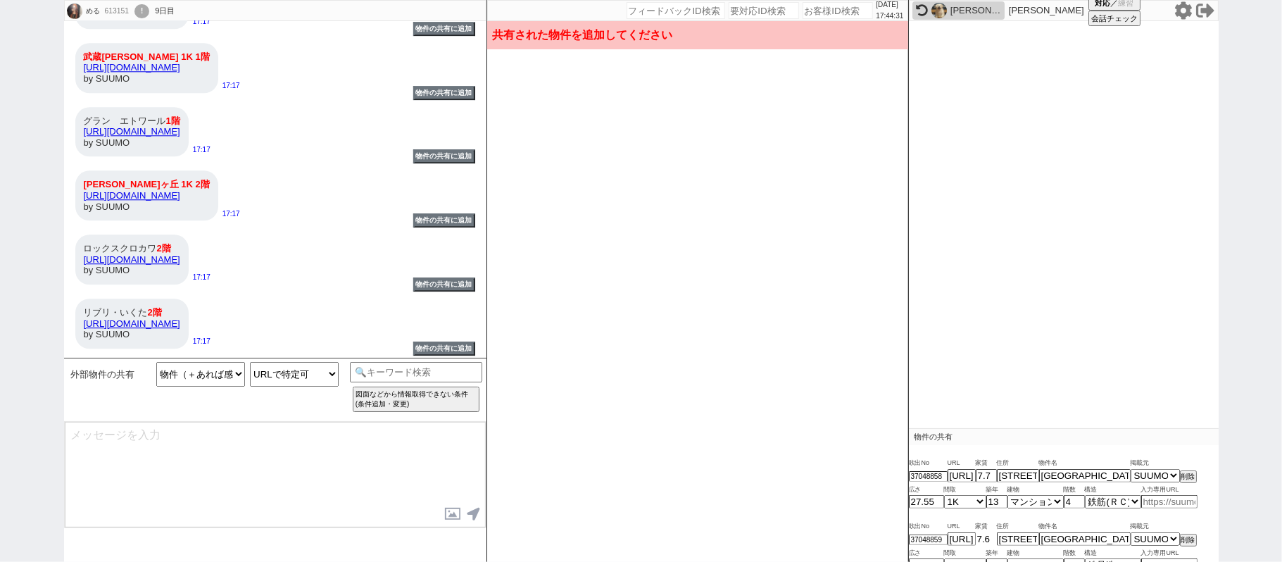
type input "1"
select select "1"
type input "7.7"
type input "神奈川県川崎市多摩区枡形２"
type input "リブリ・エミネンス"
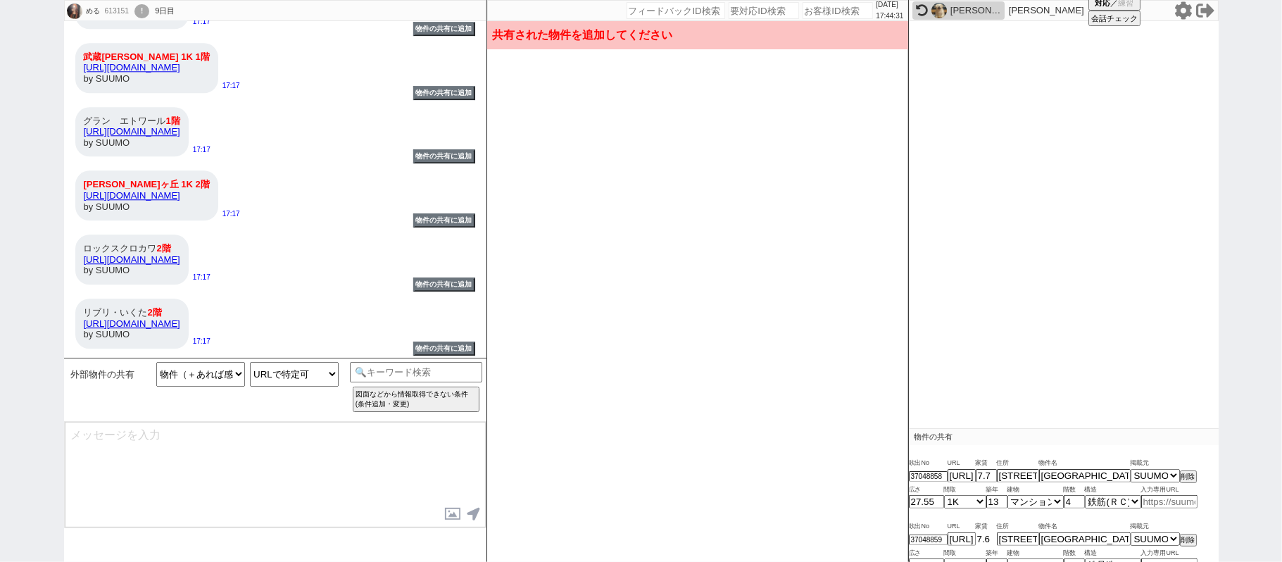
type input "31.88"
select select "1"
type input "11"
select select "1"
type input "1"
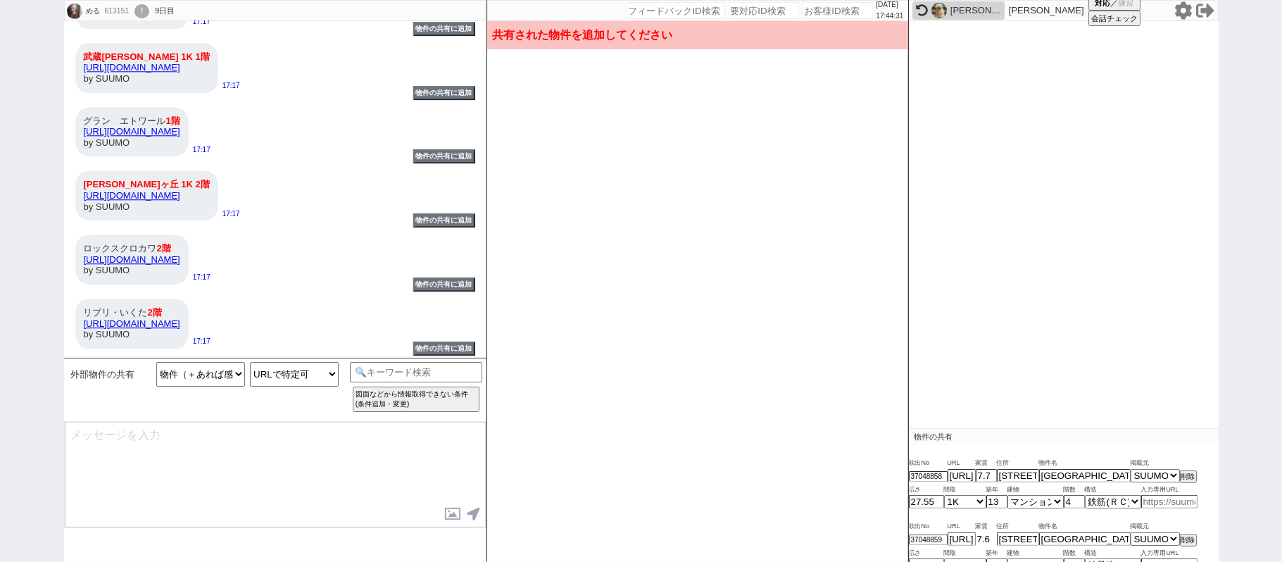
select select "1"
type input "8"
type input "神奈川県川崎市麻生区黒川"
type input "ロックスクロカワ"
type input "28.12"
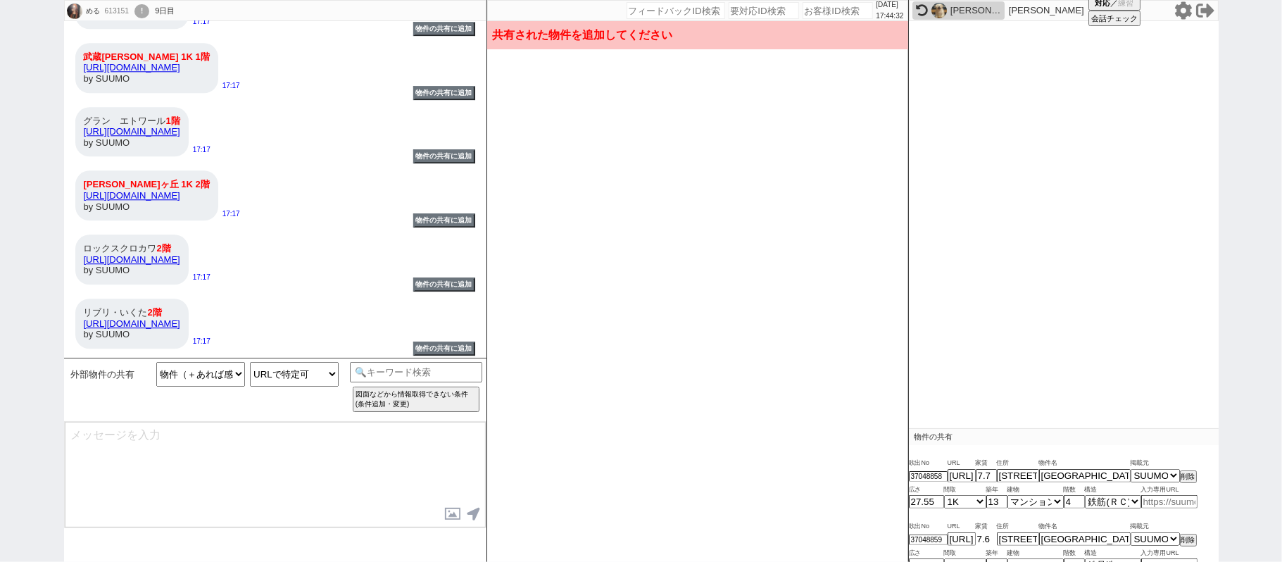
select select "1"
type input "4"
select select "0"
type input "2"
select select "4"
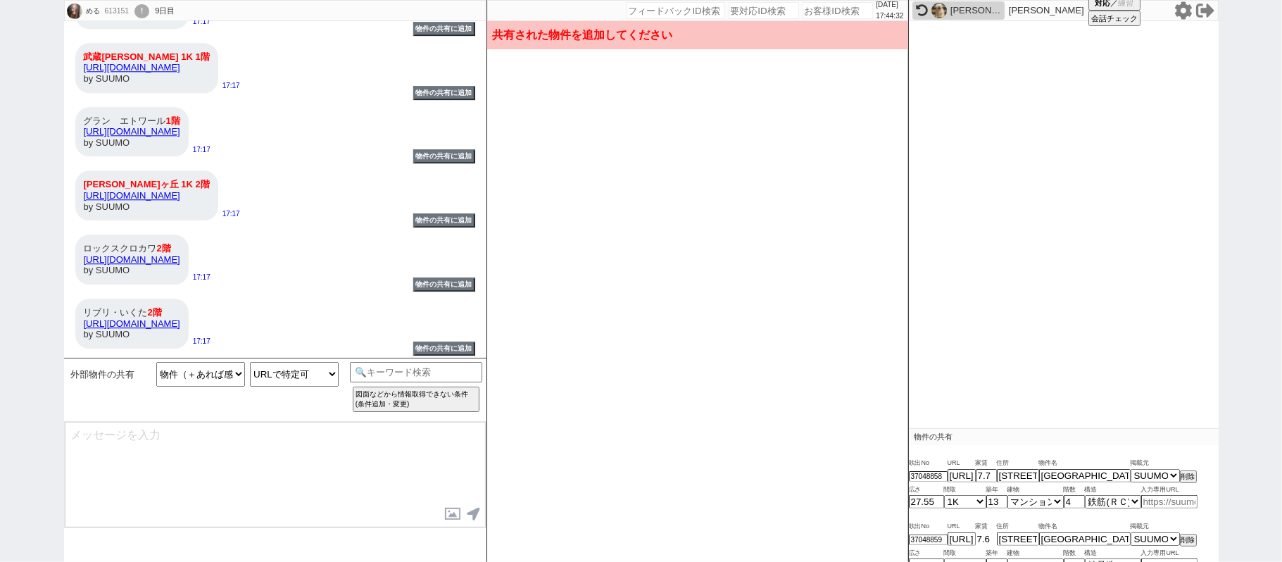
type input "6.7"
type input "神奈川県川崎市麻生区多摩美１"
type input "イルデパン"
type input "25.8"
select select "1"
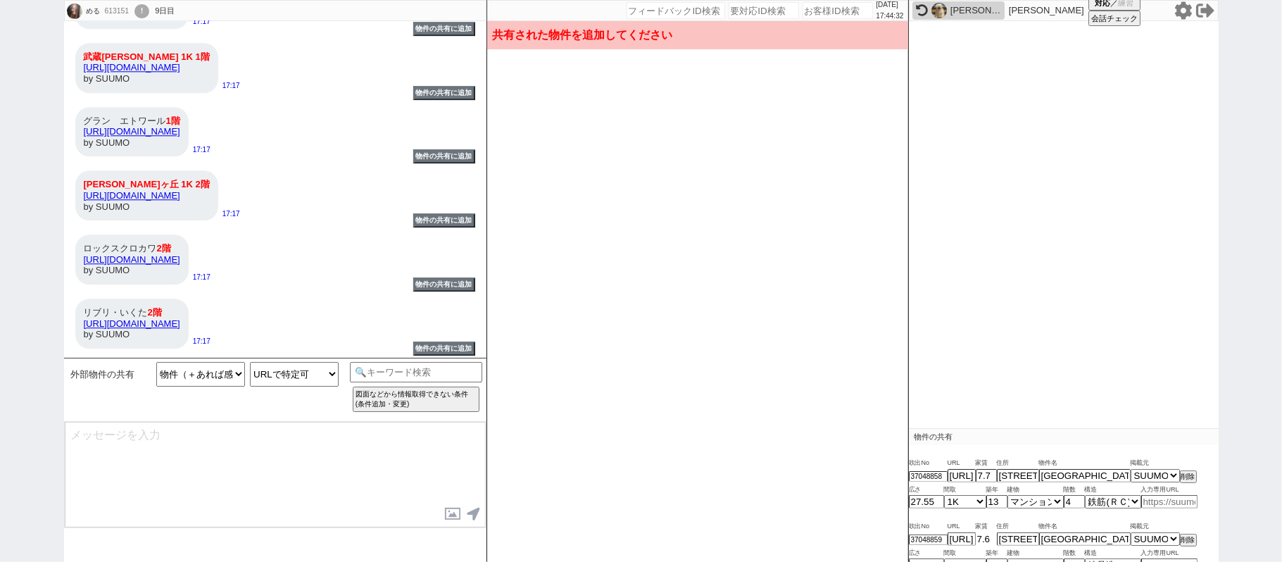
type input "4"
select select "1"
type input "2"
select select "1"
type input "7.3"
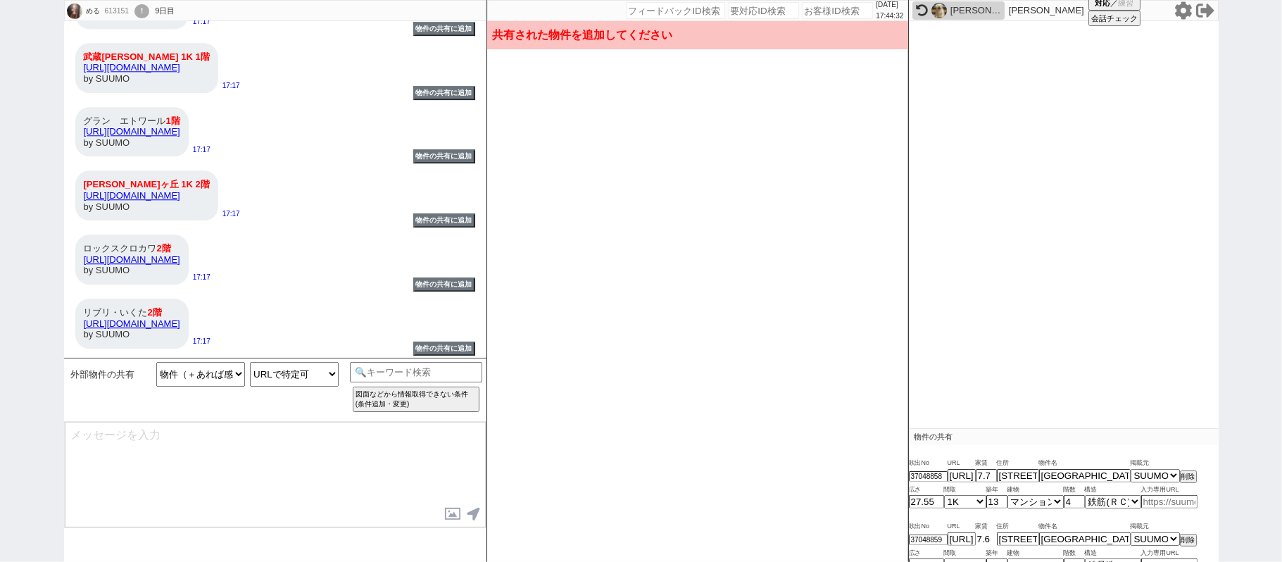
type input "神奈川県川崎市幸区紺屋町"
type input "リブリ・向陽 103号室"
type input "26.08"
select select "1"
type input "6"
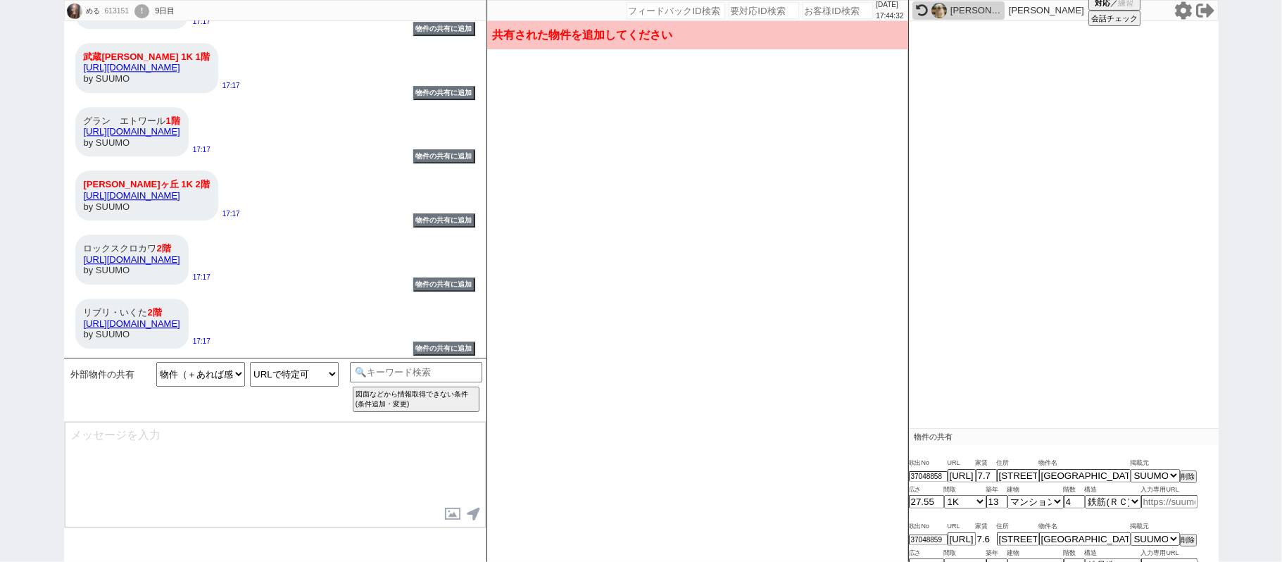
select select "0"
type input "1"
select select "3"
type input "7.5"
type input "神奈川県川崎市麻生区高石５"
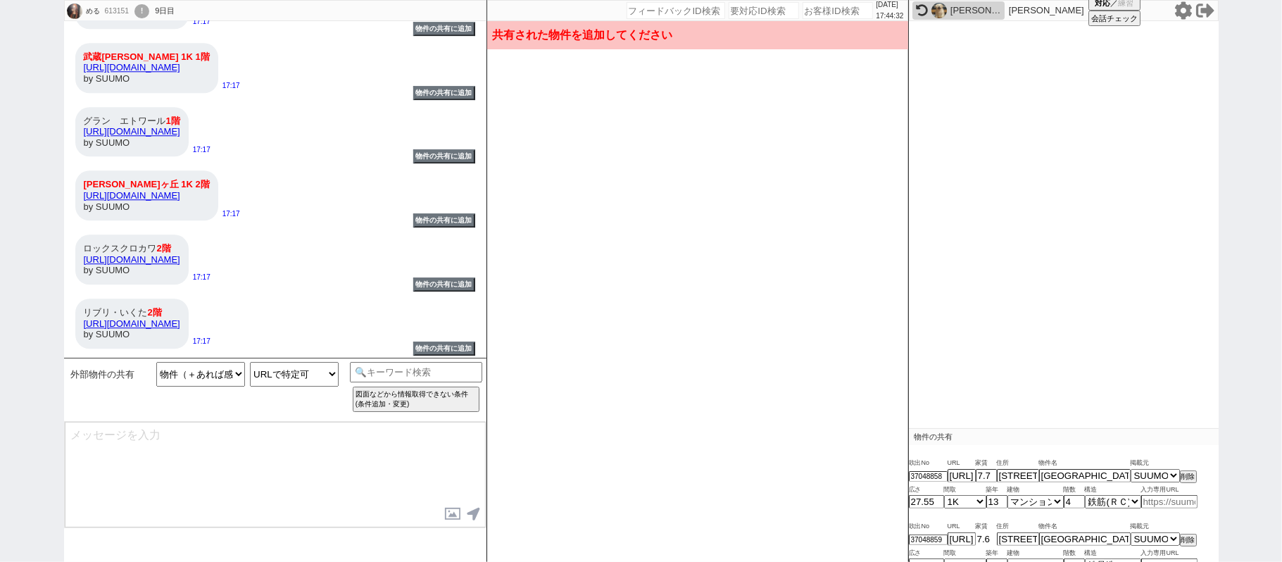
type input "小田急線 百合ヶ丘駅 2階建 築13年"
type input "41.4"
select select "1"
type input "12"
select select "1"
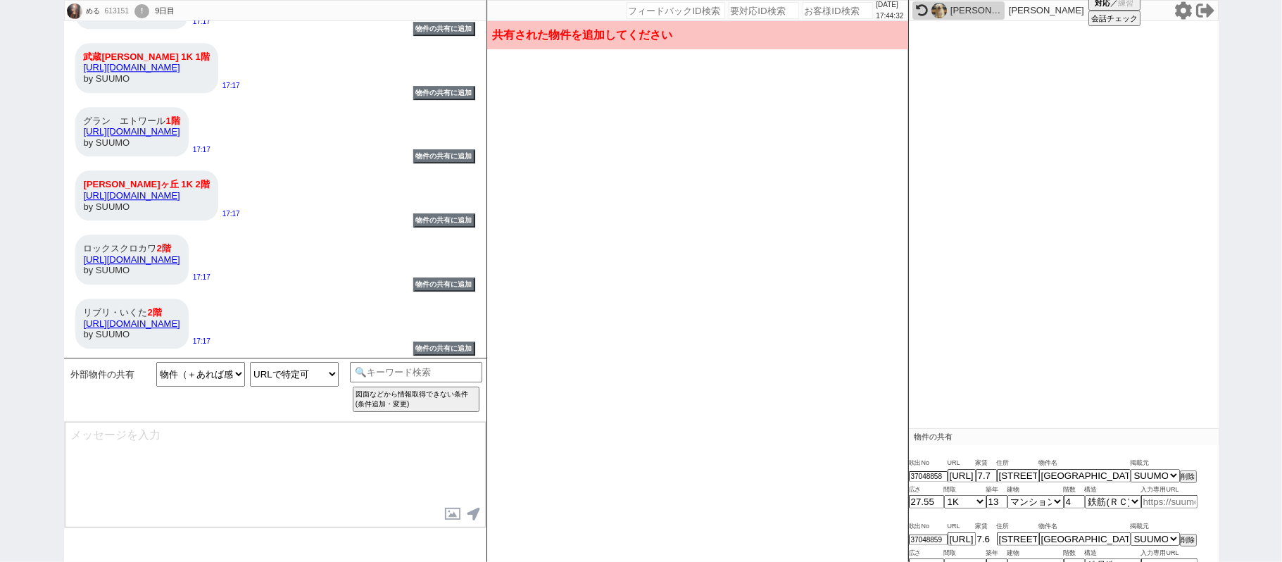
type input "2"
select select "1"
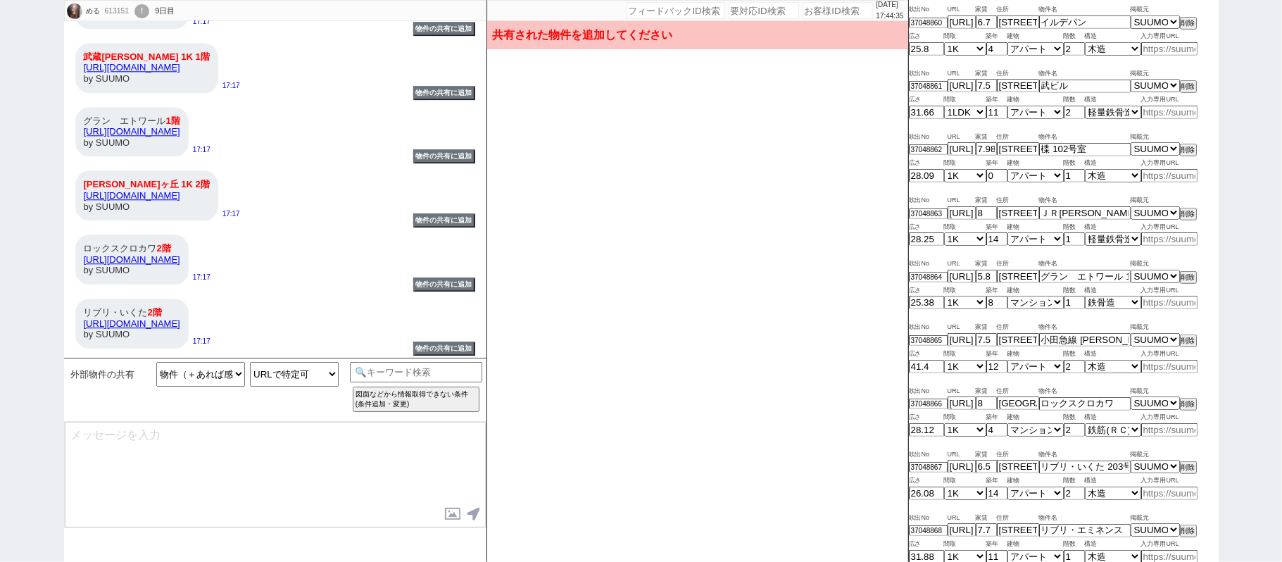
scroll to position [845, 0]
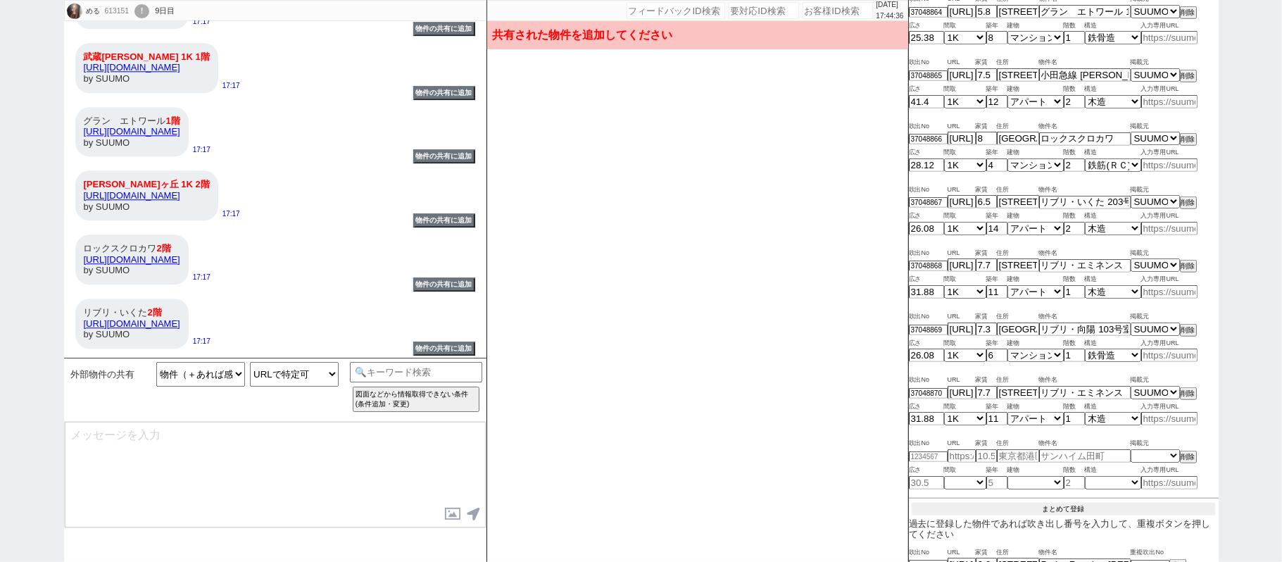
click at [1074, 508] on button "まとめて登録" at bounding box center [1063, 509] width 303 height 13
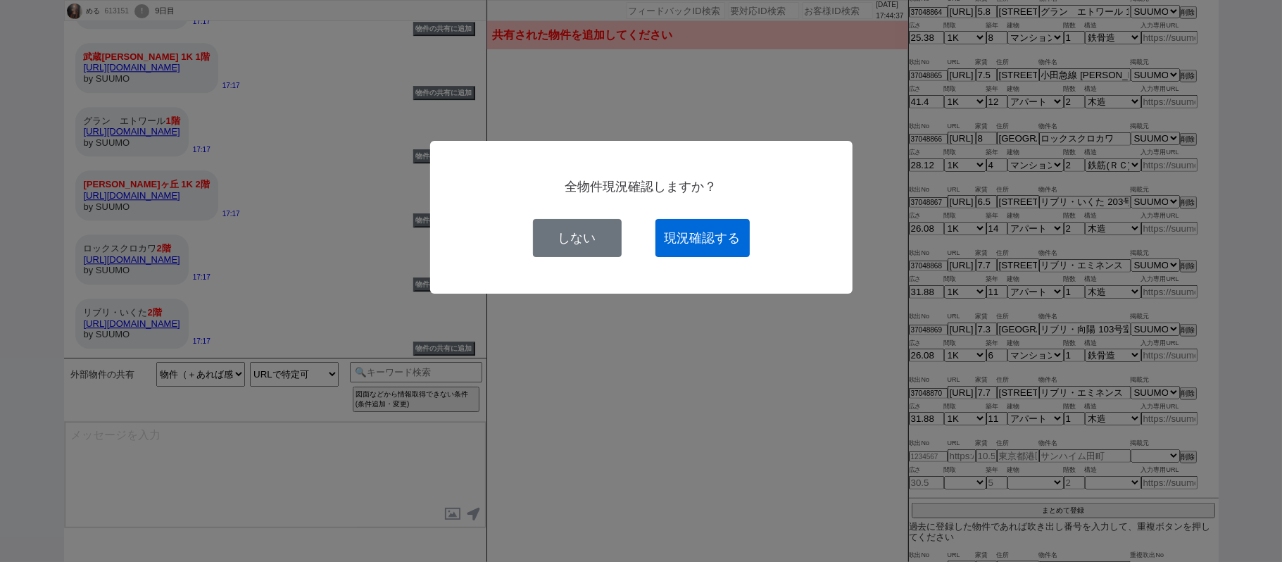
click at [738, 234] on button "現況確認する" at bounding box center [702, 238] width 94 height 38
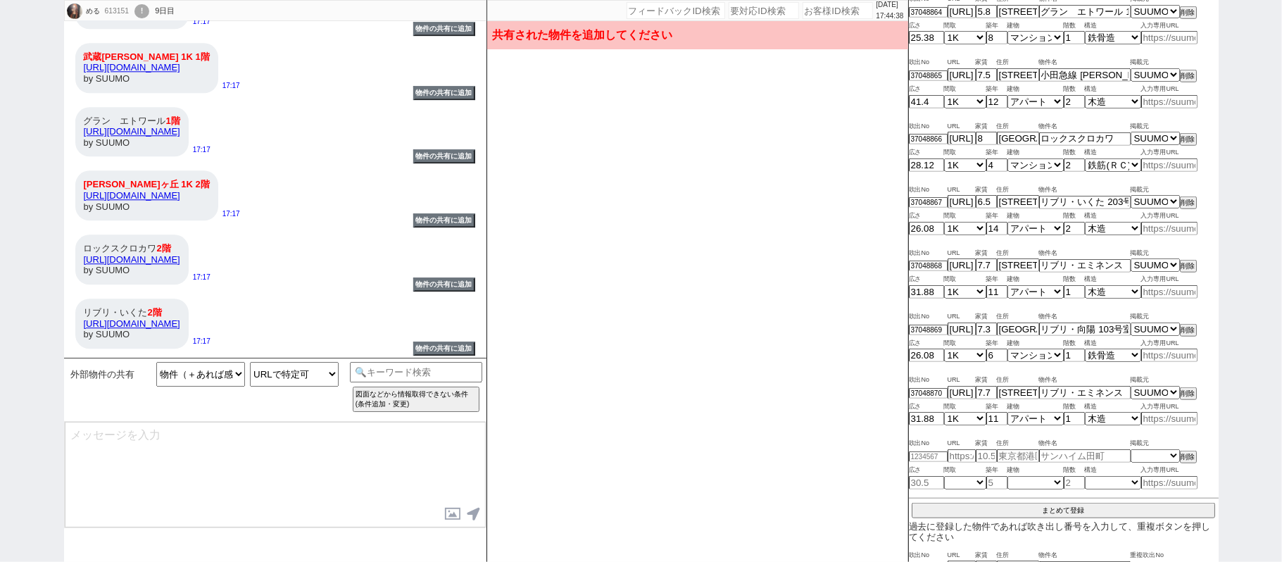
select select
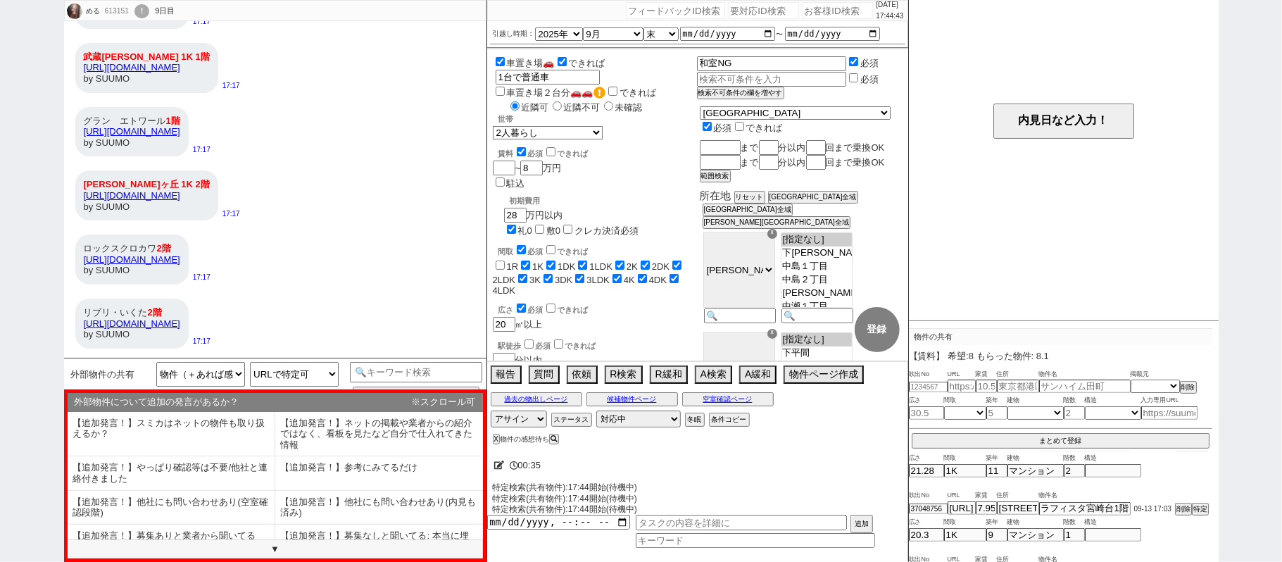
scroll to position [0, 0]
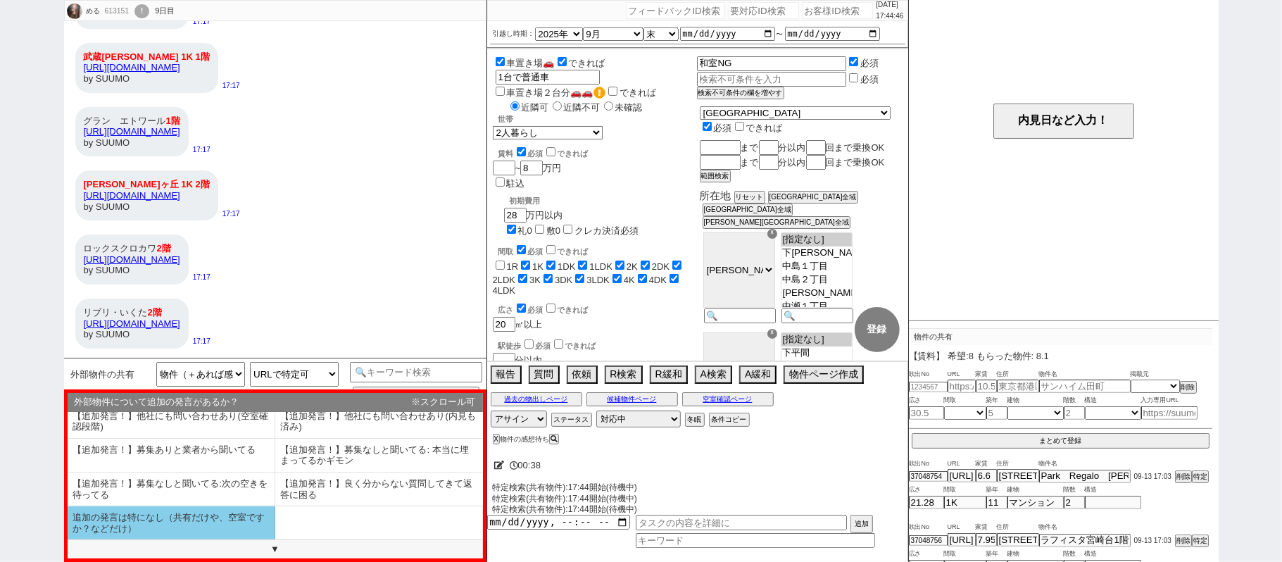
click at [184, 533] on li "追加の発言は特になし（共有だけや、空室ですか？などだけ）" at bounding box center [172, 522] width 208 height 33
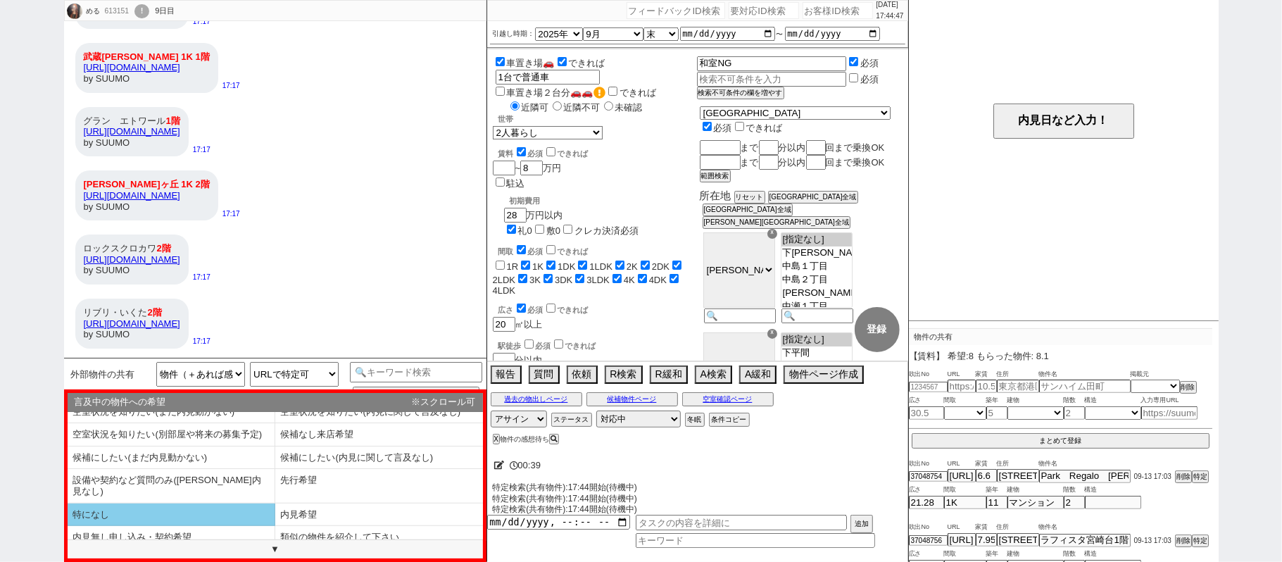
click at [215, 505] on li "特になし" at bounding box center [172, 514] width 208 height 23
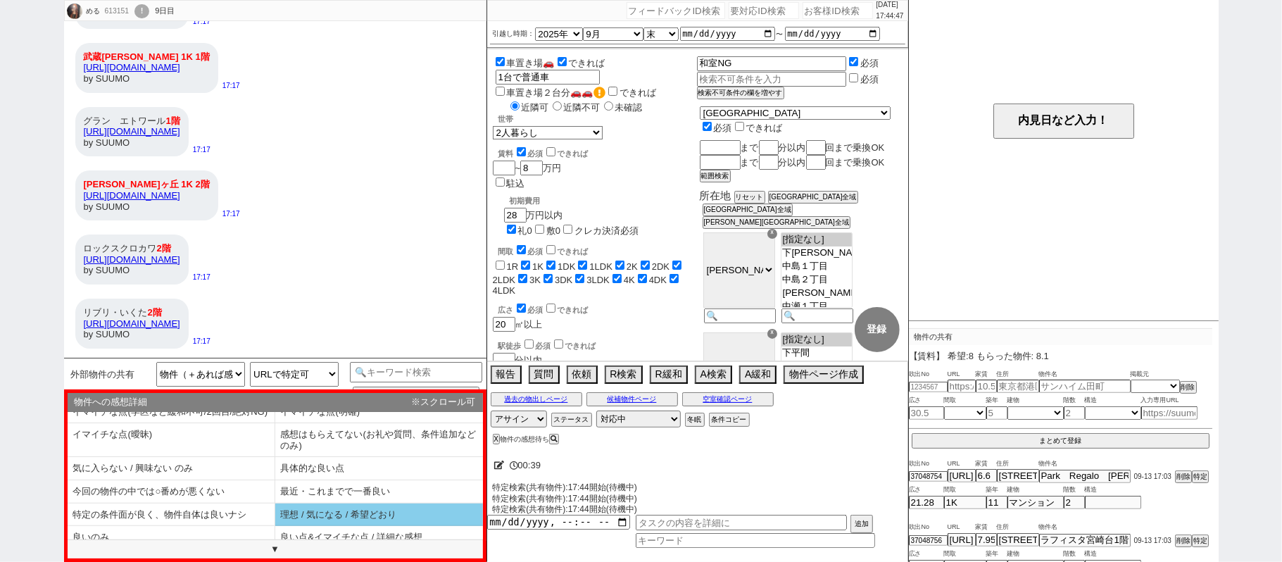
scroll to position [34, 0]
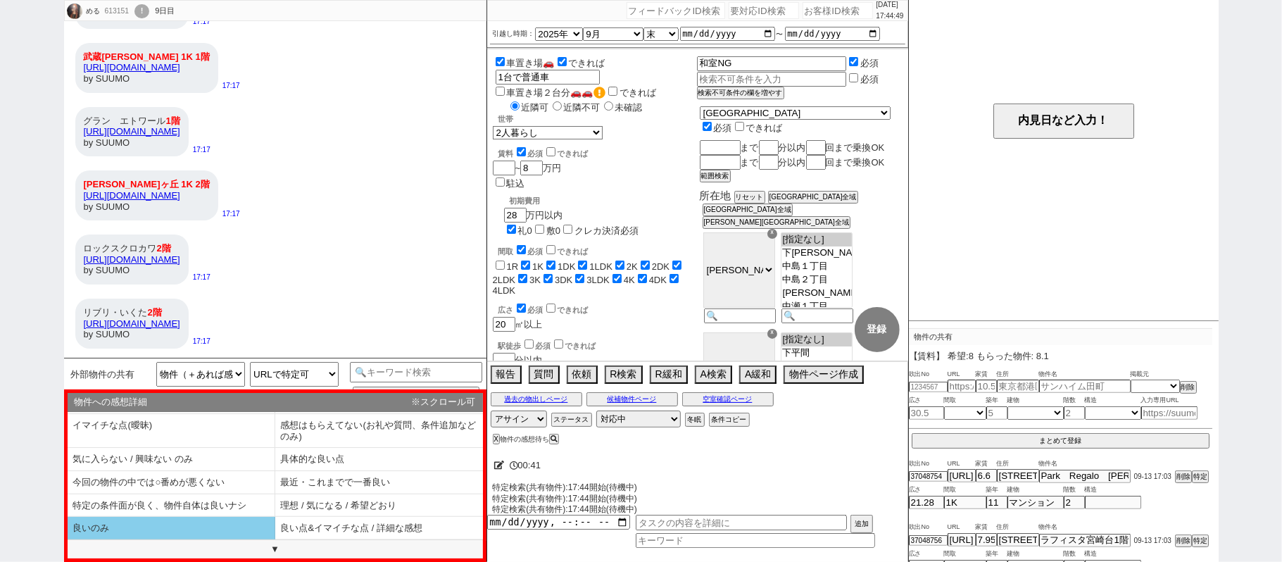
click at [248, 522] on li "良いのみ" at bounding box center [172, 528] width 208 height 23
select select "追加の発言は特になし（共有だけや、空室ですか？などだけ）"
select select "特になし"
select select "良いのみ"
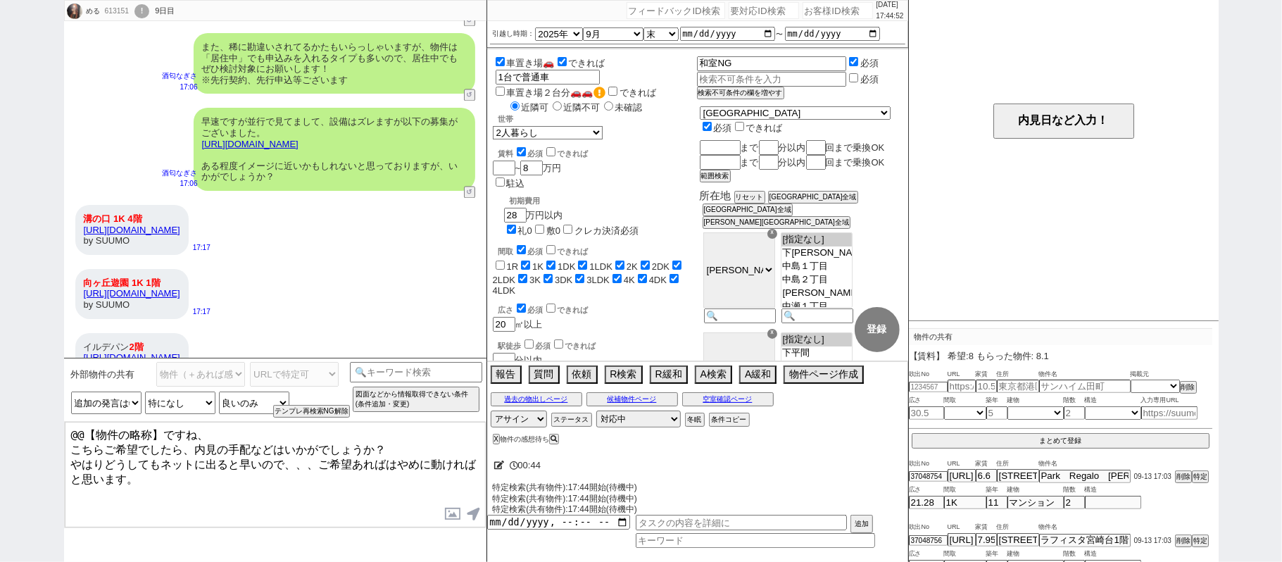
scroll to position [2017, 0]
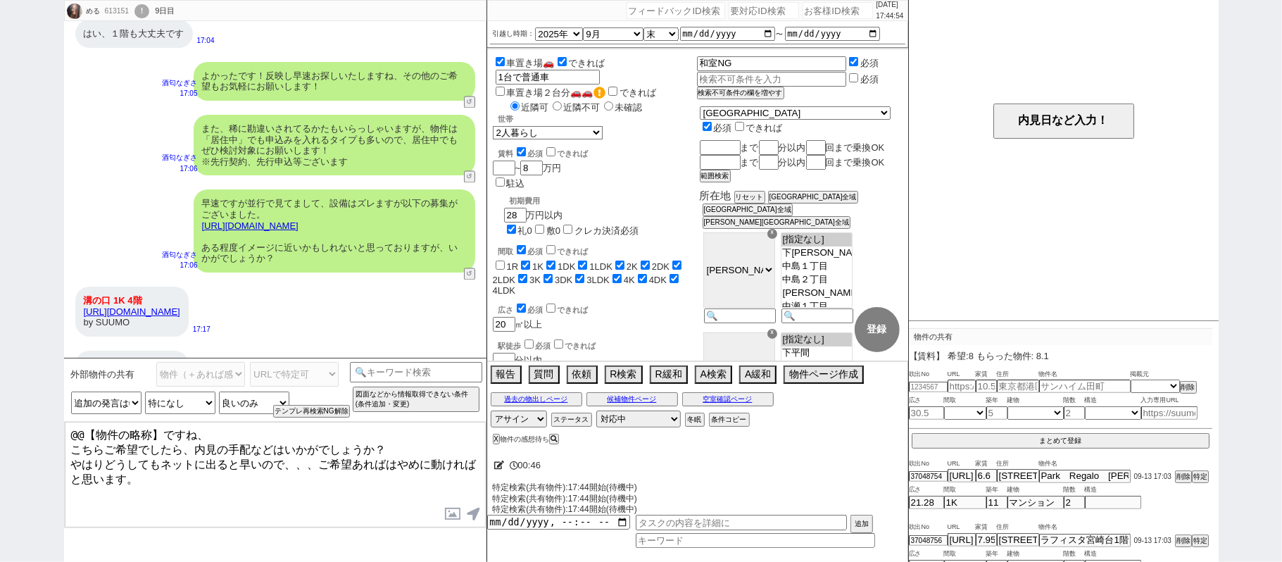
drag, startPoint x: 209, startPoint y: 432, endPoint x: 0, endPoint y: 367, distance: 218.7
click at [0, 397] on div "める 613151 ! 0 9日目 冬眠中 自社客 スミカ スミカ_BPO チャット全表示 2025-09-07 ありがとうございます！ 15:46 物件の共…" at bounding box center [641, 281] width 1282 height 562
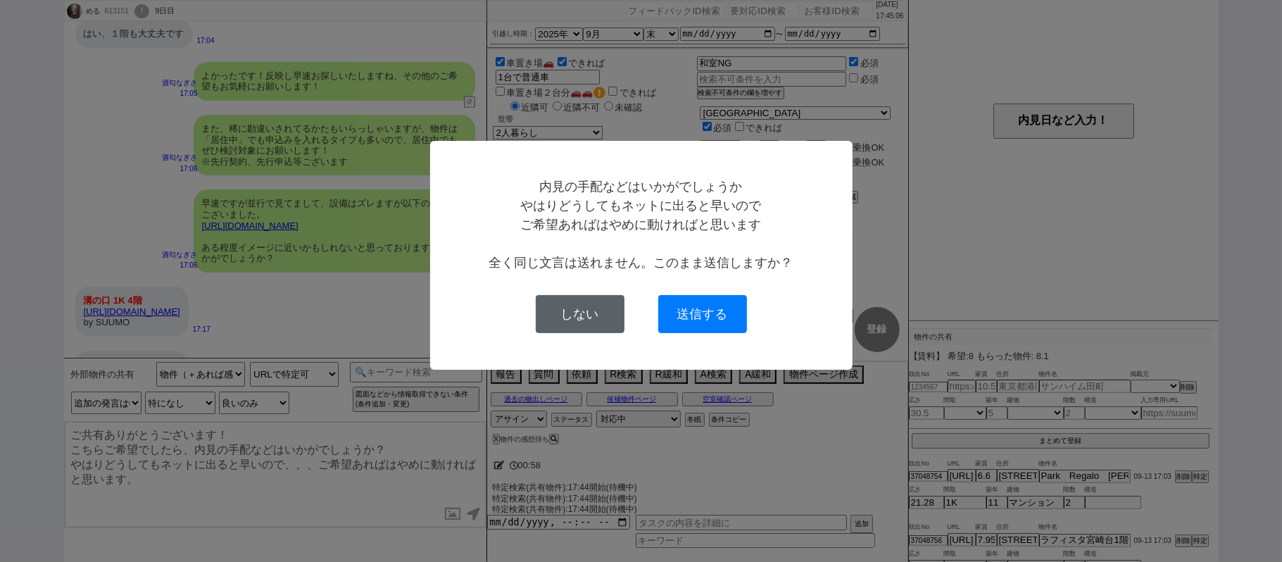
click at [603, 310] on button "しない" at bounding box center [580, 314] width 89 height 38
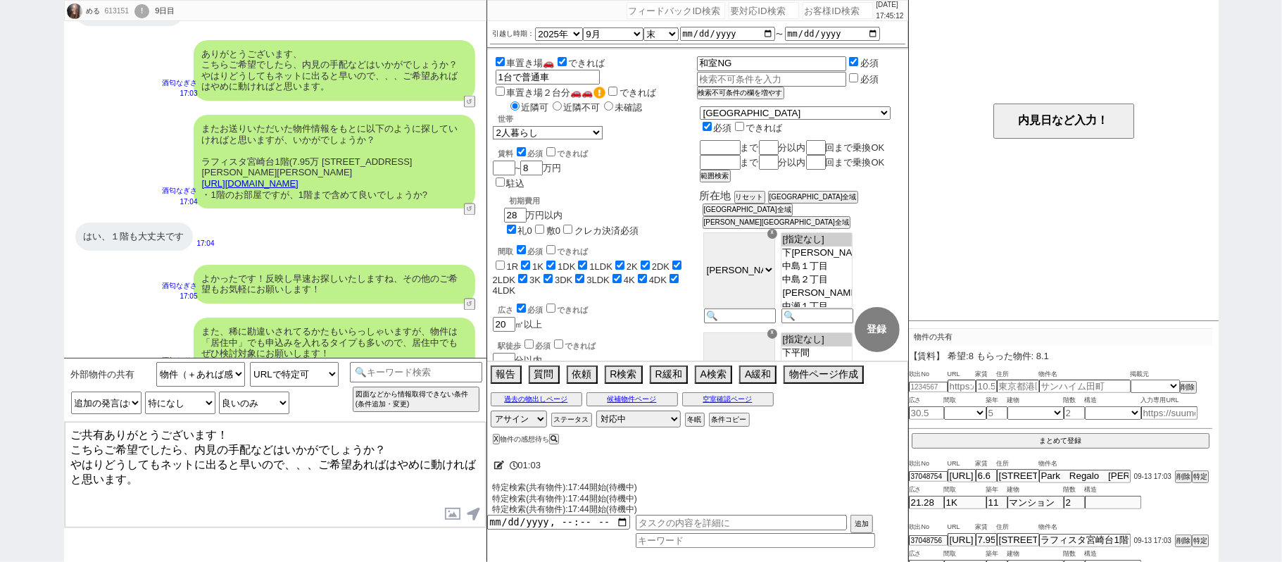
scroll to position [1923, 0]
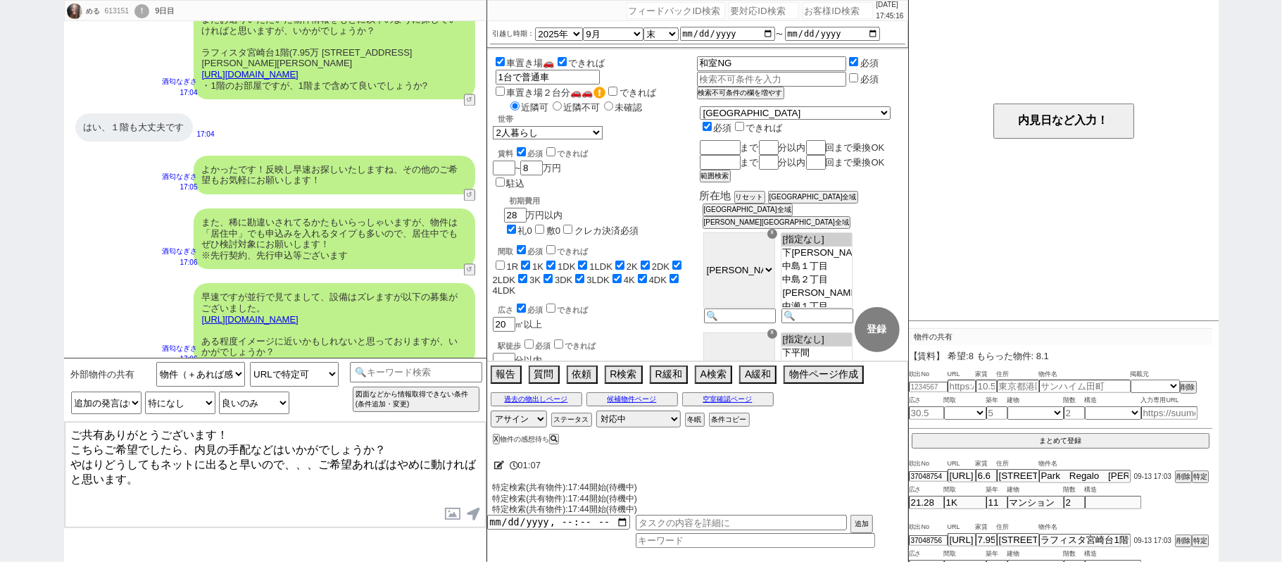
click at [74, 451] on textarea "ご共有ありがとうございます！ こちらご希望でしたら、内見の手配などはいかがでしょうか？ やはりどうしてもネットに出ると早いので、、、ご希望あればはやめに動けれ…" at bounding box center [275, 475] width 421 height 106
type textarea "ご共有ありがとうございます！ 改めてこちらご希望でしたら、内見の手配など可能ですがいかがでしょうか？ ネットに出ますと皆様の目に入り埋まるのも早いので、実際に…"
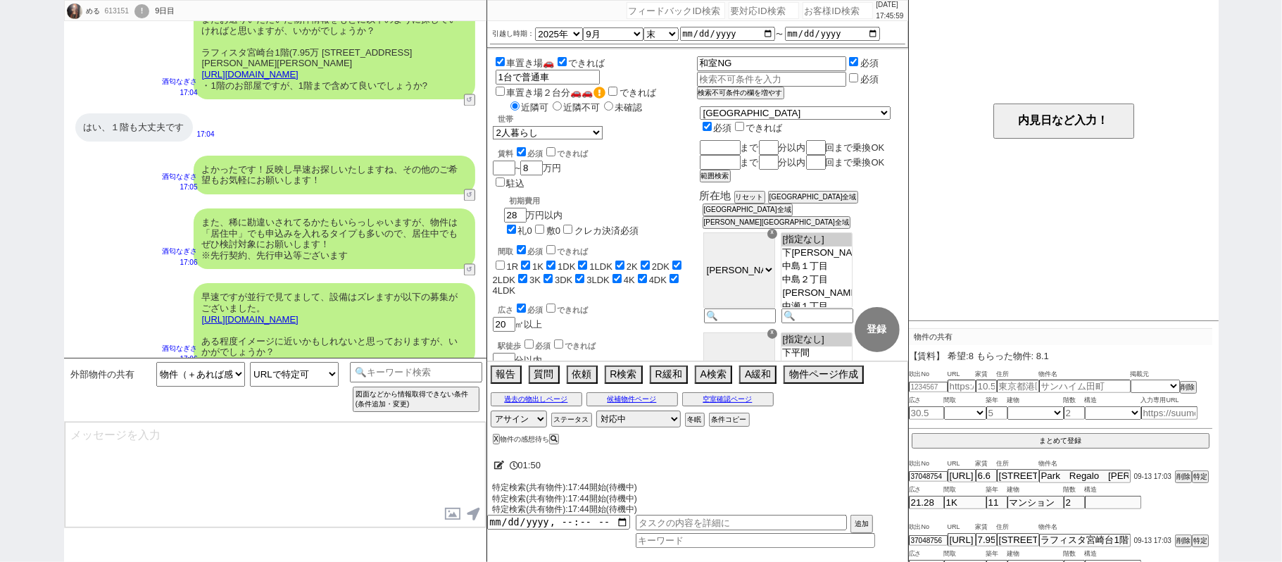
scroll to position [2161, 0]
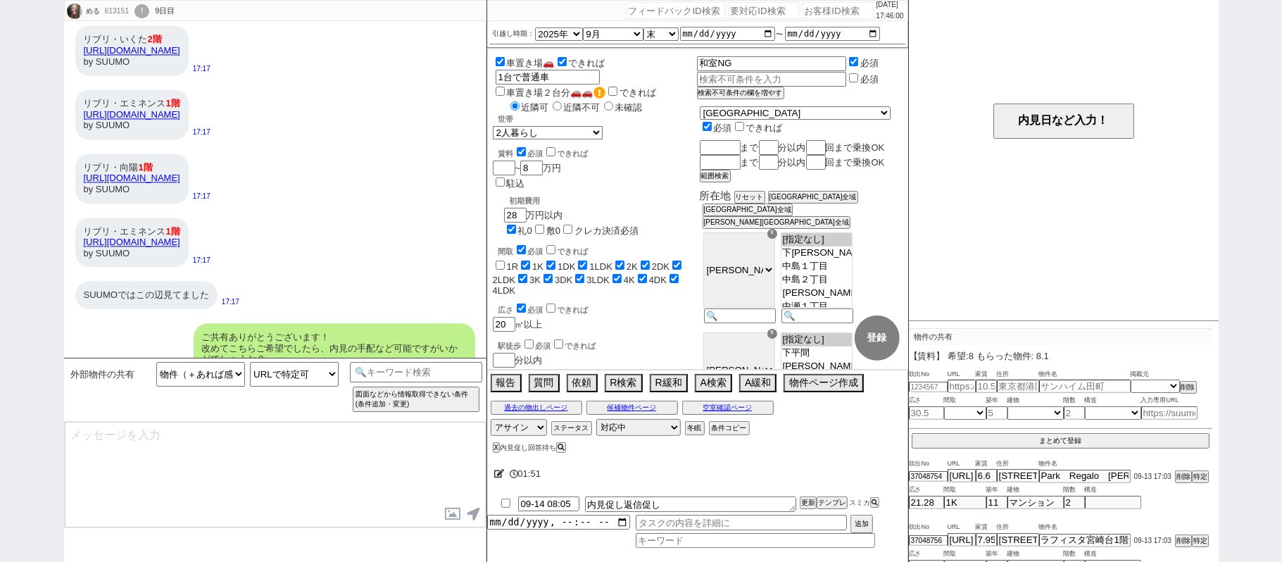
type textarea "またお送りいただいた物件情報をもとに以下のように探していければと思いますが、いかがでしょうか？ 東急田園都市線 溝の口駅 5階建 築14年(7.7万 神奈川県…"
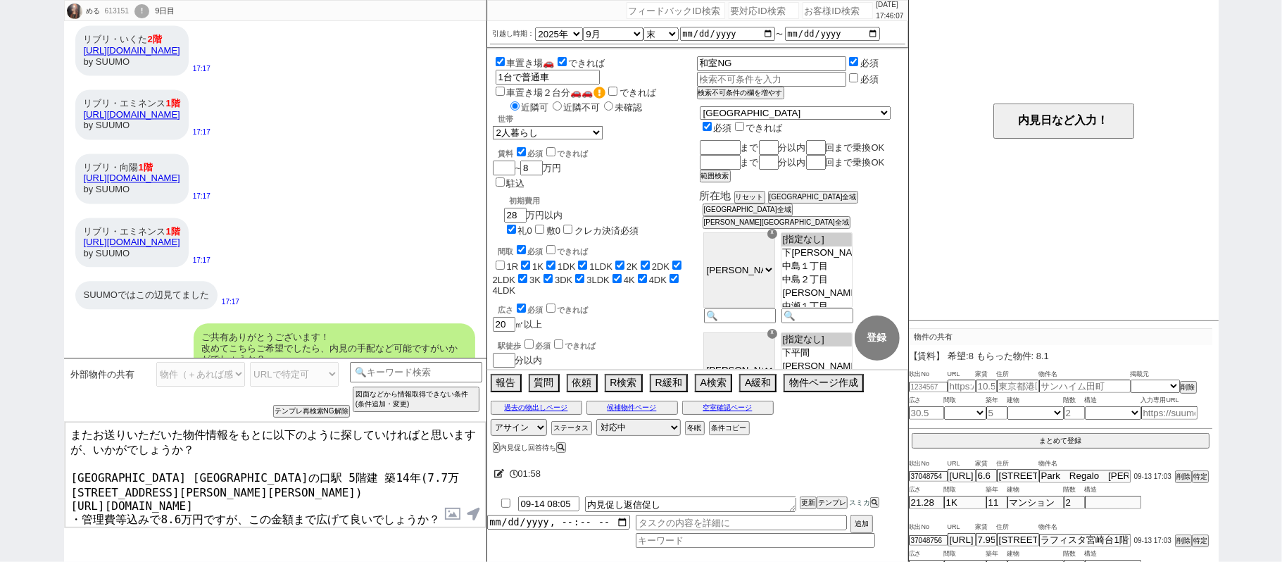
click at [322, 504] on textarea "またお送りいただいた物件情報をもとに以下のように探していければと思いますが、いかがでしょうか？ 東急田園都市線 溝の口駅 5階建 築14年(7.7万 神奈川県…" at bounding box center [275, 475] width 421 height 106
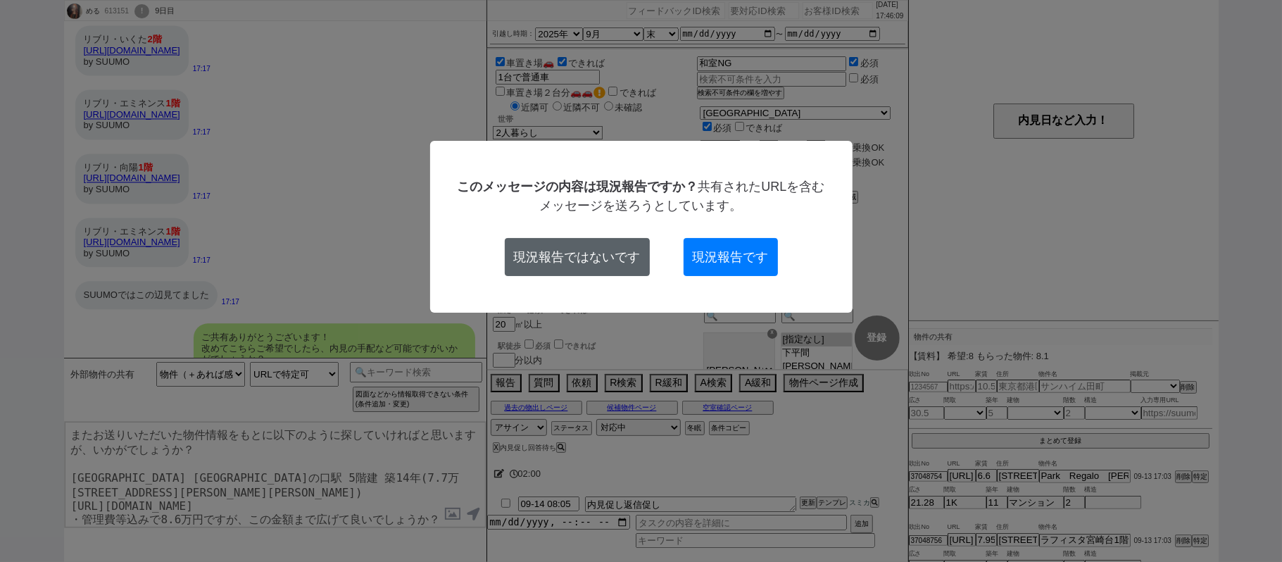
click at [615, 266] on button "現況報告ではないです" at bounding box center [577, 257] width 145 height 38
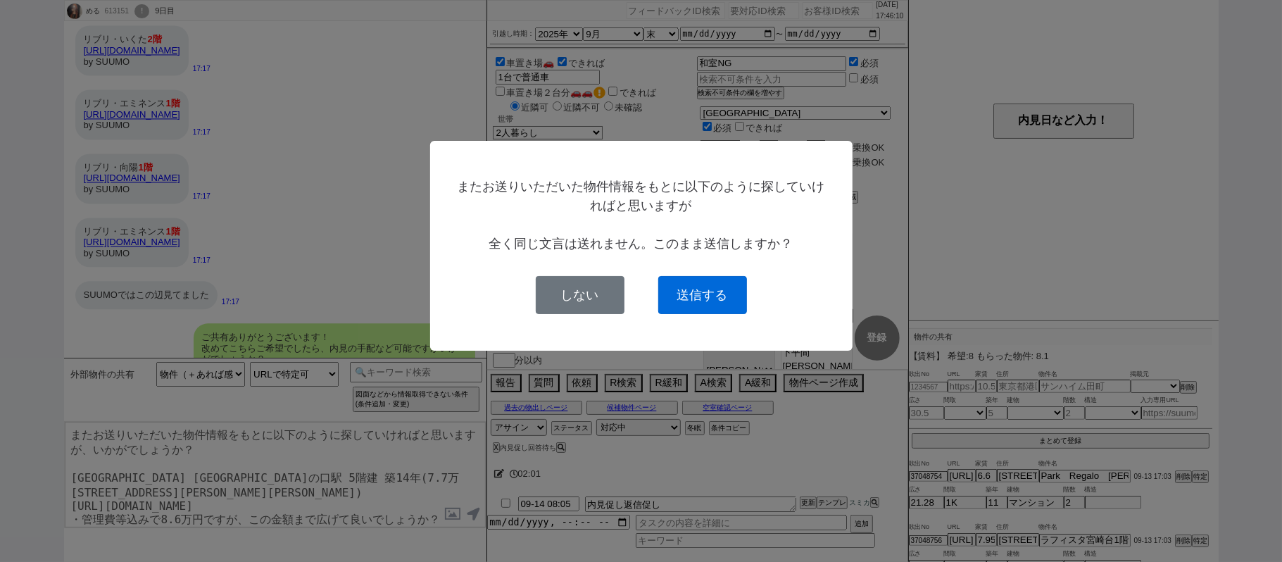
click at [725, 294] on button "送信する" at bounding box center [702, 295] width 89 height 38
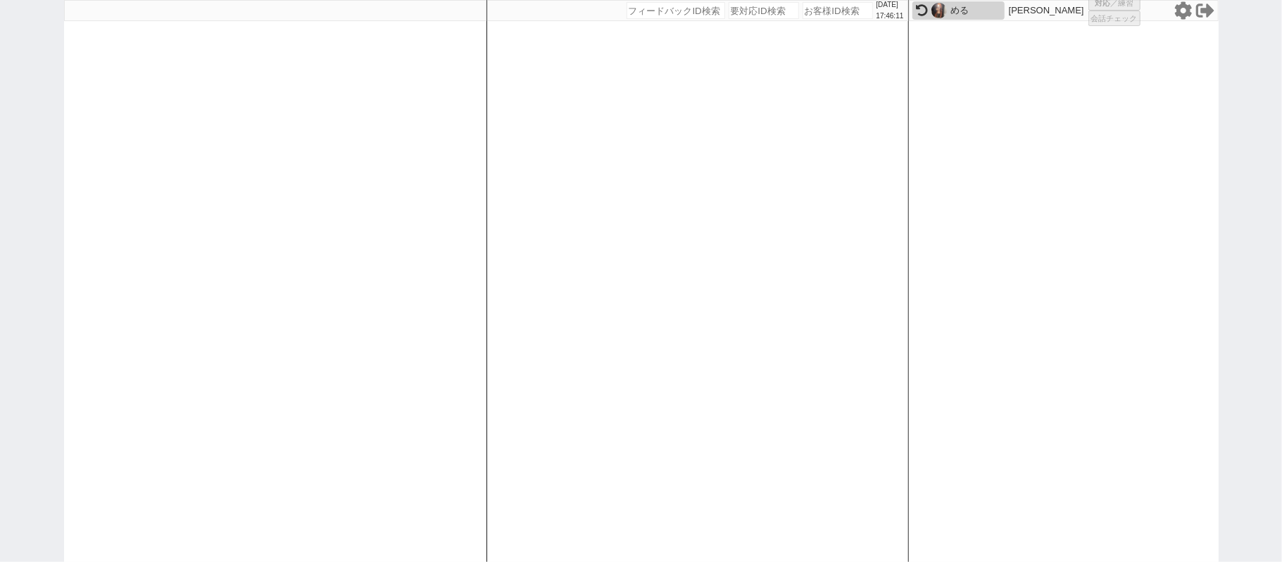
scroll to position [0, 0]
select select
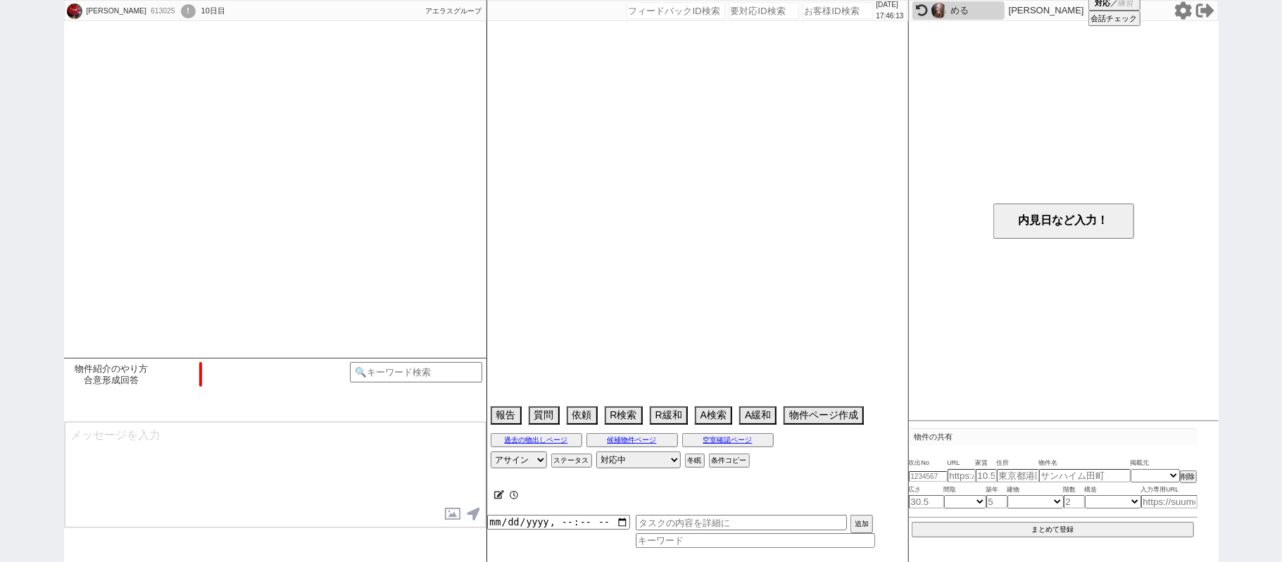
scroll to position [1361, 0]
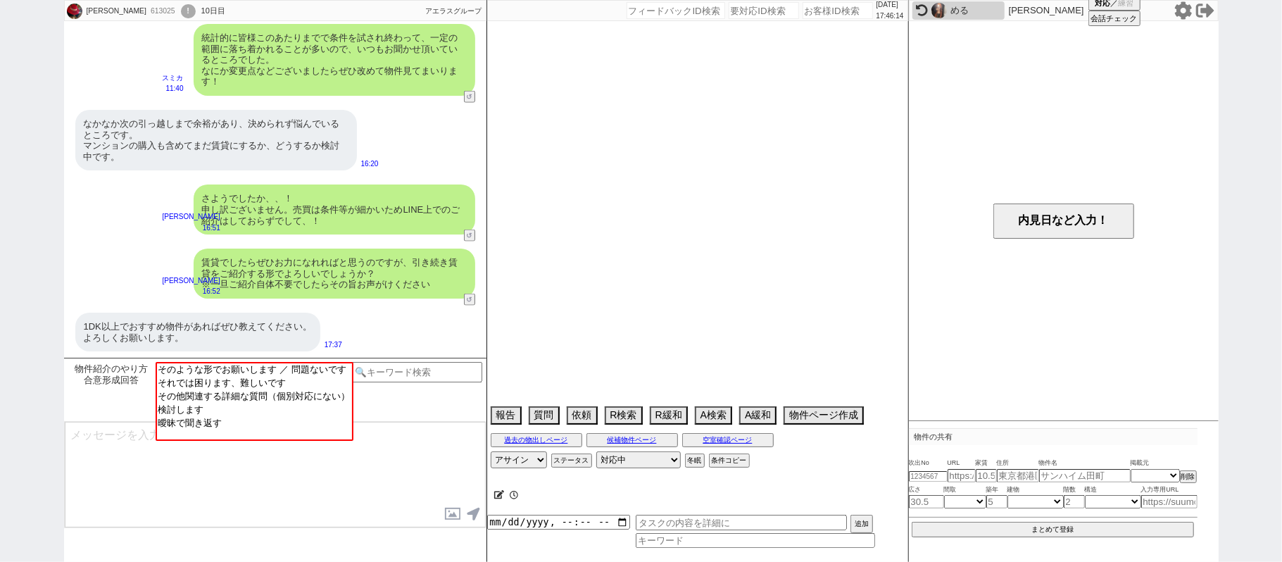
select select "15"
select select "0"
select select "2"
select select "3"
select select "4"
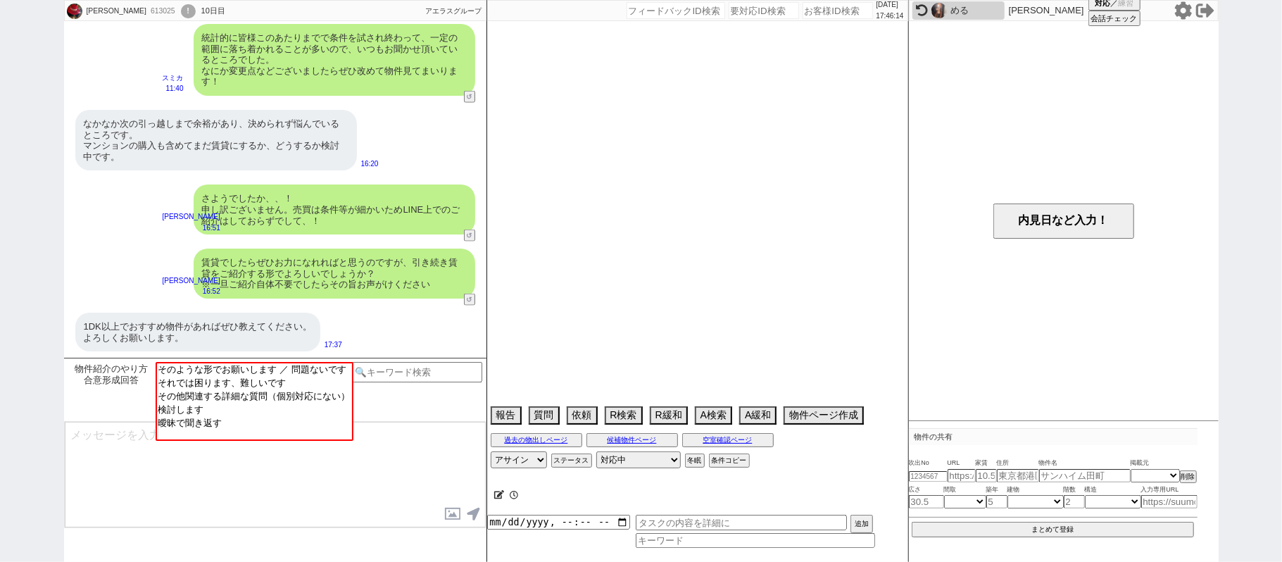
select select "5"
select select "6"
select select "9"
select select "10"
select select "11"
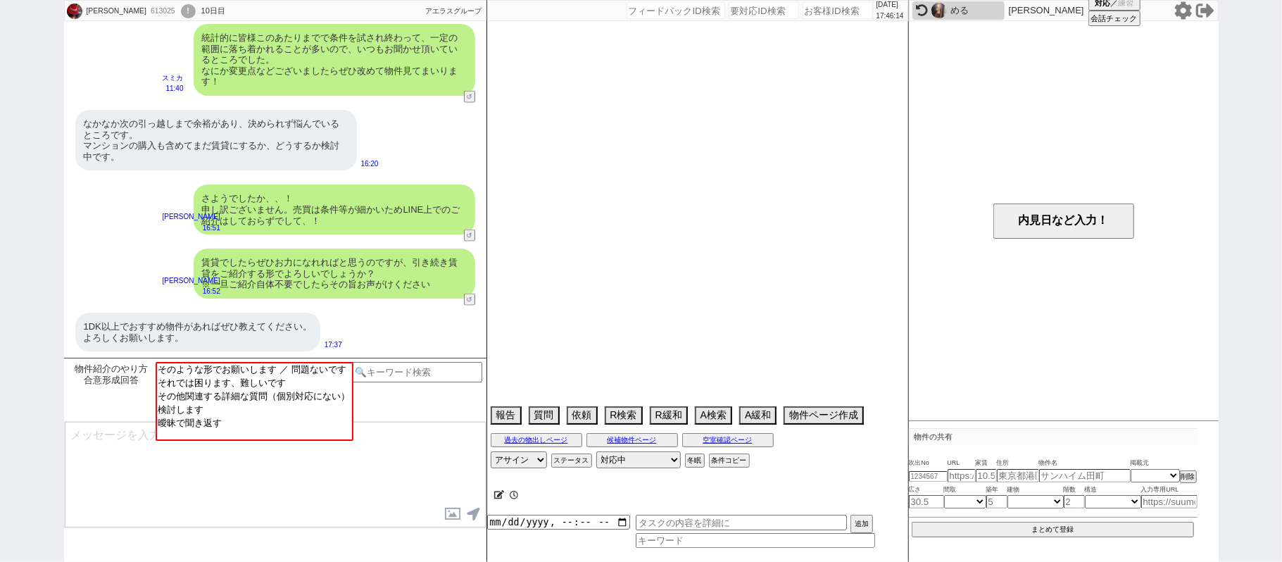
select select "12"
select select "13"
select select "14"
select select "15"
select select "16"
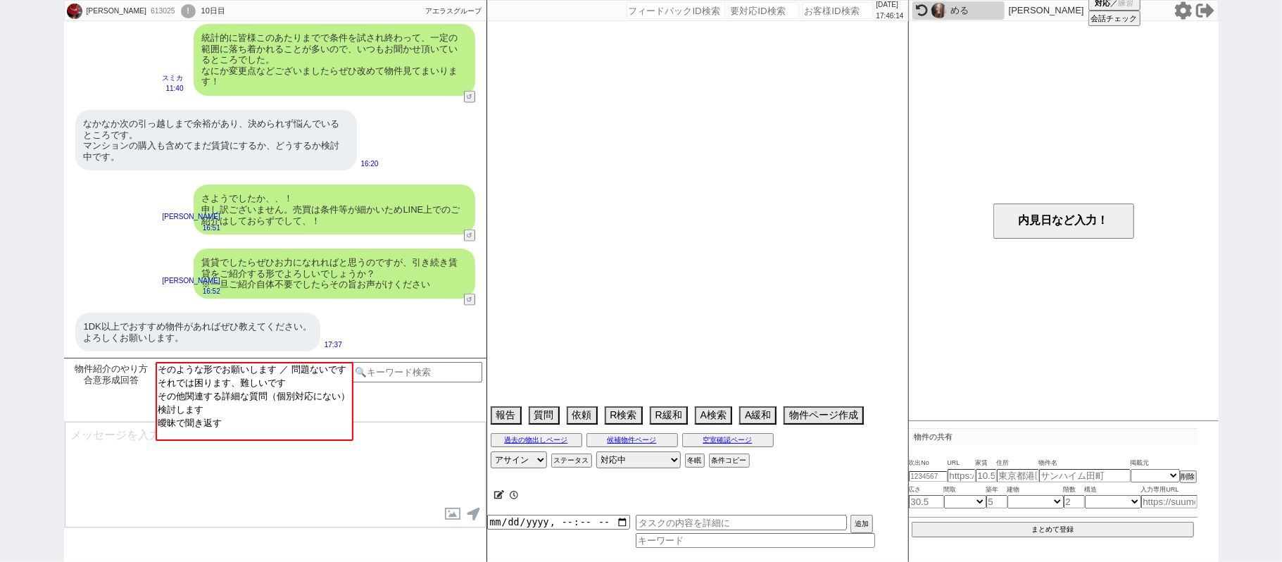
select select "17"
select select "18"
select select "19"
select select "20"
select select "22"
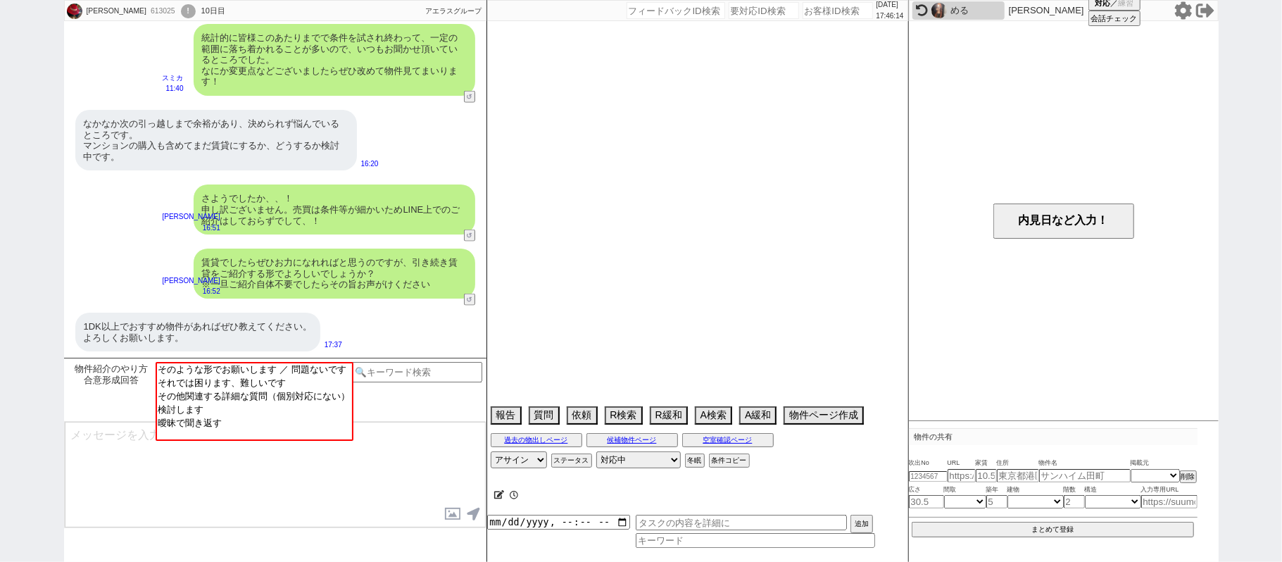
select select "24"
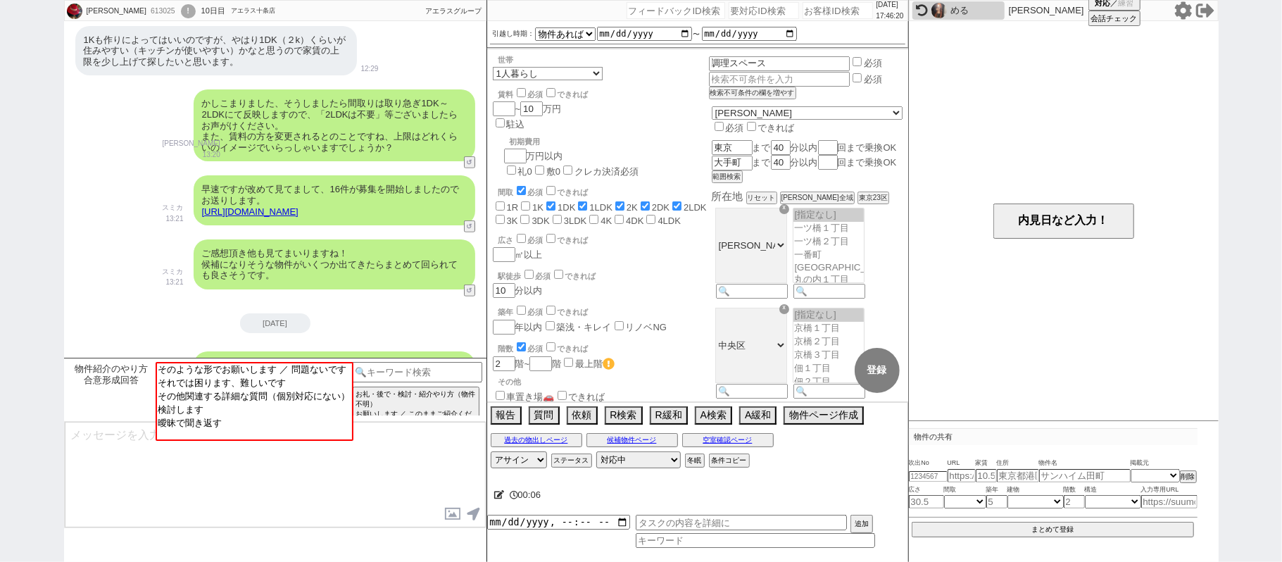
scroll to position [798, 0]
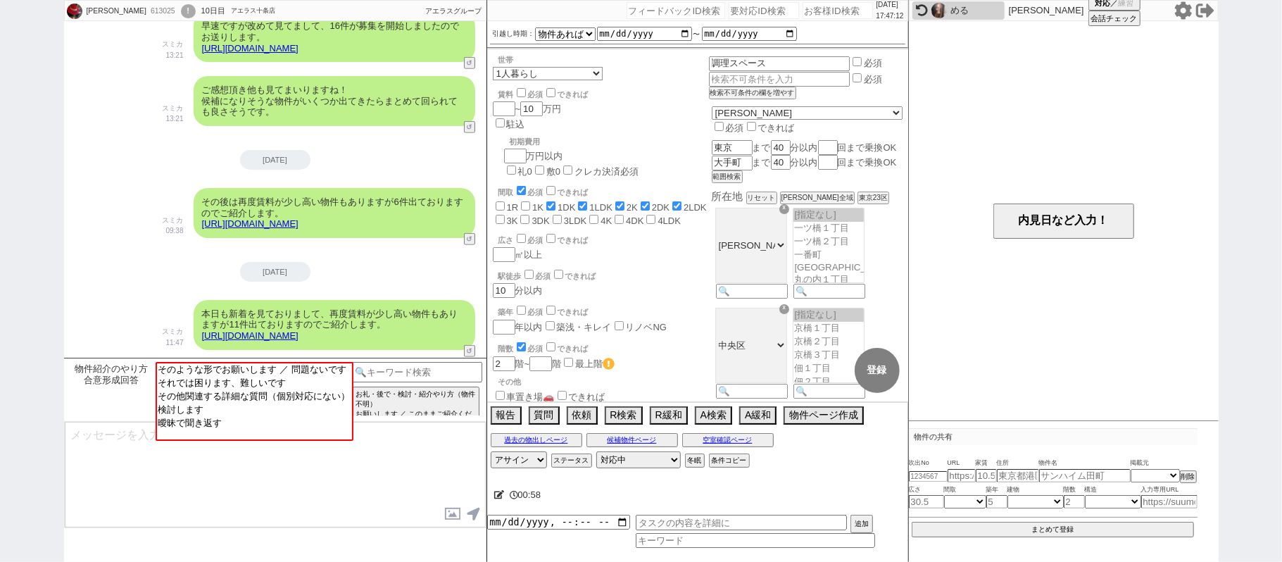
click at [190, 170] on div "2025-09-09 その後は再度賃料が少し高い物件もありますが6件出ておりますのでご紹介します。 https://tools.sumika.live/pag…" at bounding box center [275, 197] width 422 height 95
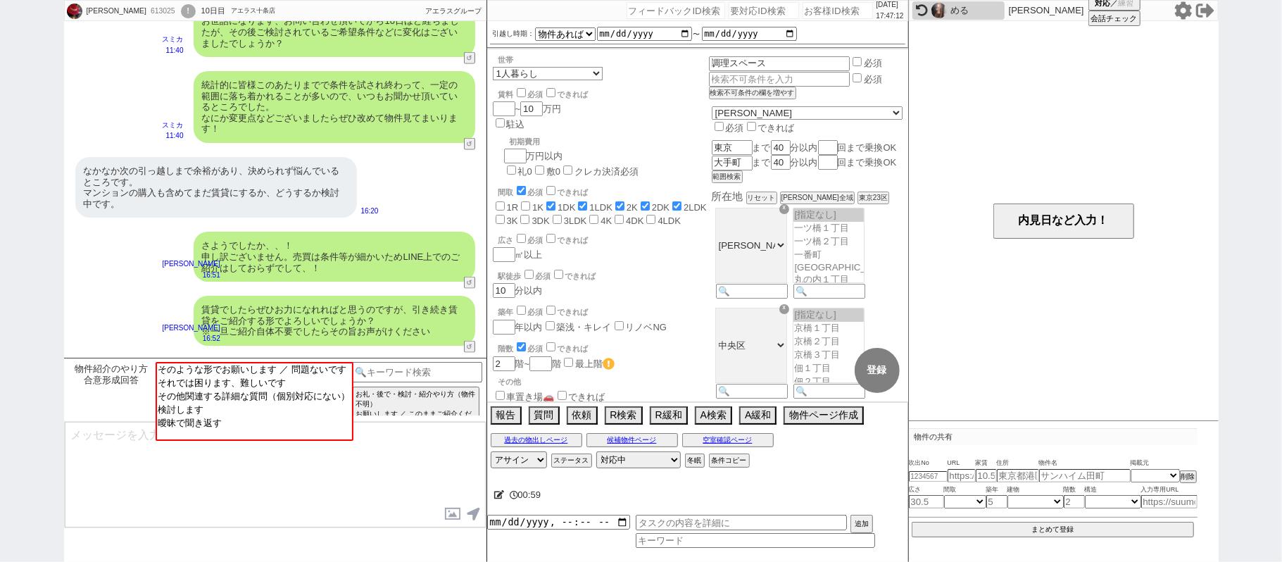
scroll to position [1361, 0]
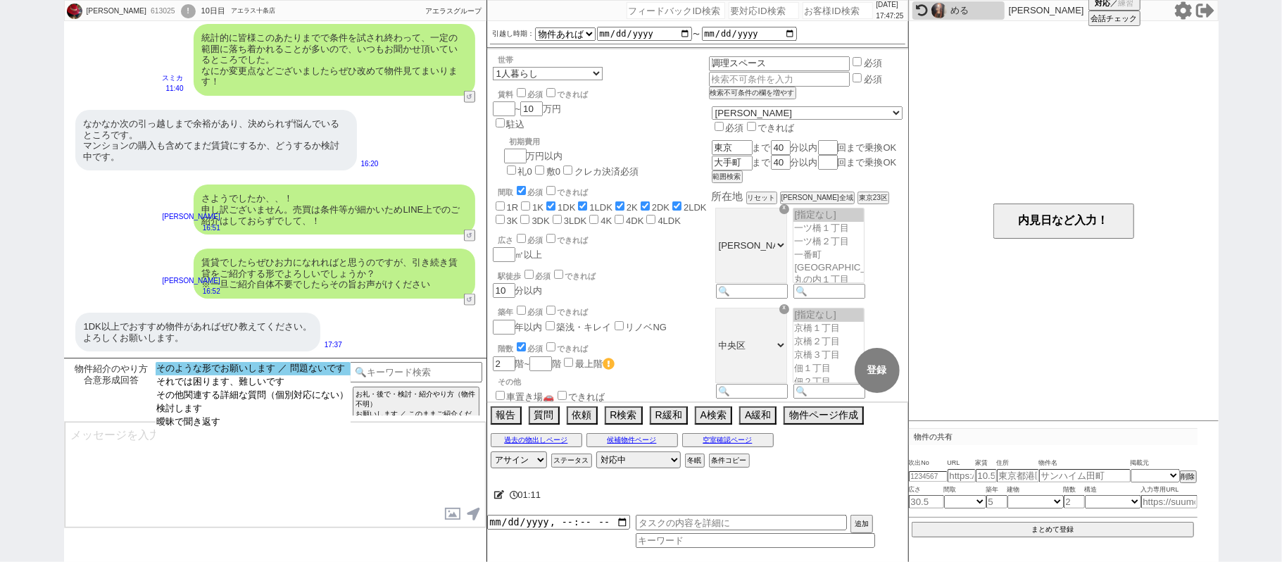
click at [293, 370] on option "そのような形でお願いします ／ 問題ないです" at bounding box center [253, 368] width 195 height 13
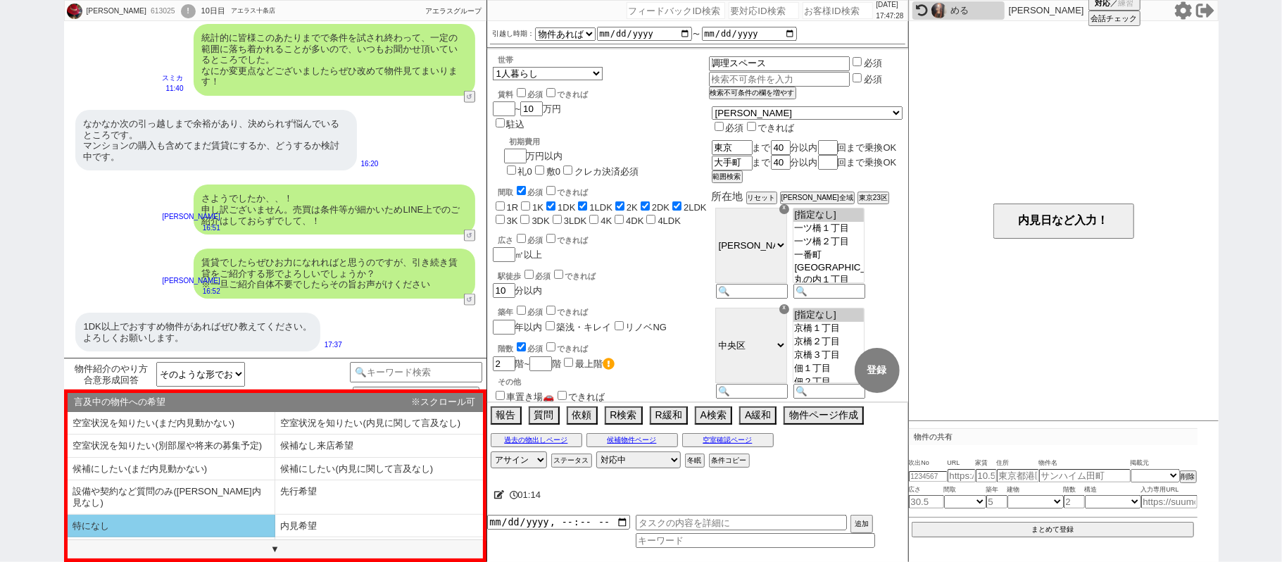
click at [179, 515] on li "特になし" at bounding box center [172, 526] width 208 height 23
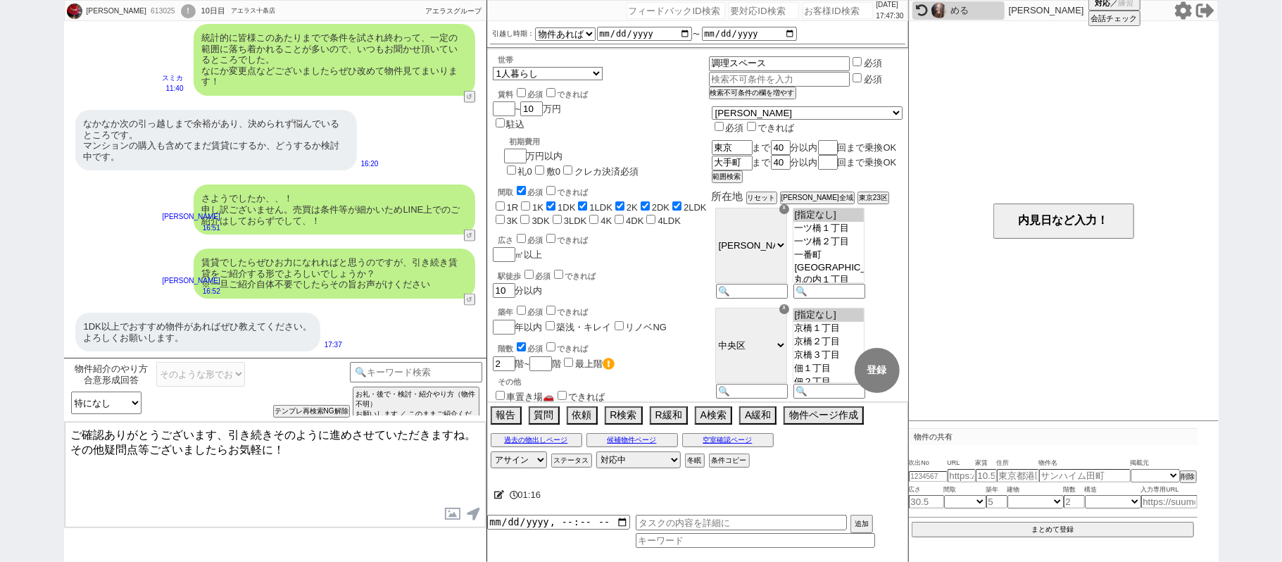
drag, startPoint x: 215, startPoint y: 432, endPoint x: 0, endPoint y: 222, distance: 299.7
click at [0, 293] on div "五家 昌子 613025 ! 0 10日目 アエラス十条店 冬眠中 自社客 アエラスグループ スミカ_BPO チャット全表示 2025-09-07 その後も見…" at bounding box center [641, 281] width 1282 height 562
drag, startPoint x: 215, startPoint y: 428, endPoint x: 548, endPoint y: 594, distance: 371.5
click at [548, 561] on html "五家 昌子 613025 ! 0 10日目 アエラス十条店 冬眠中 自社客 アエラスグループ スミカ_BPO チャット全表示 2025-09-07 その後も見…" at bounding box center [641, 281] width 1282 height 562
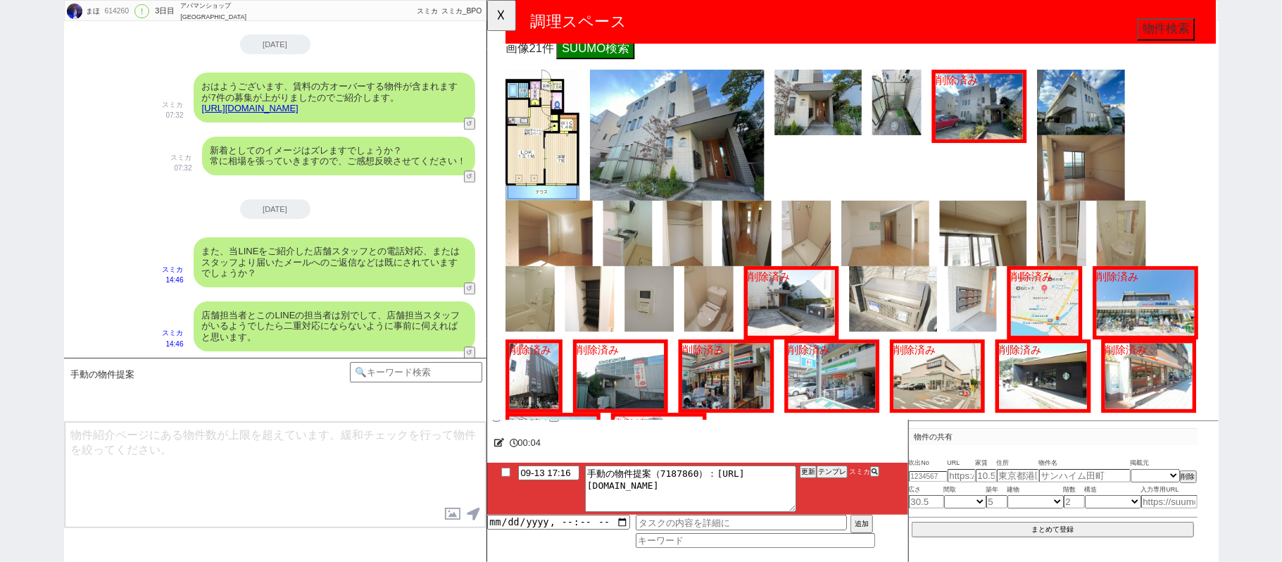
scroll to position [563, 0]
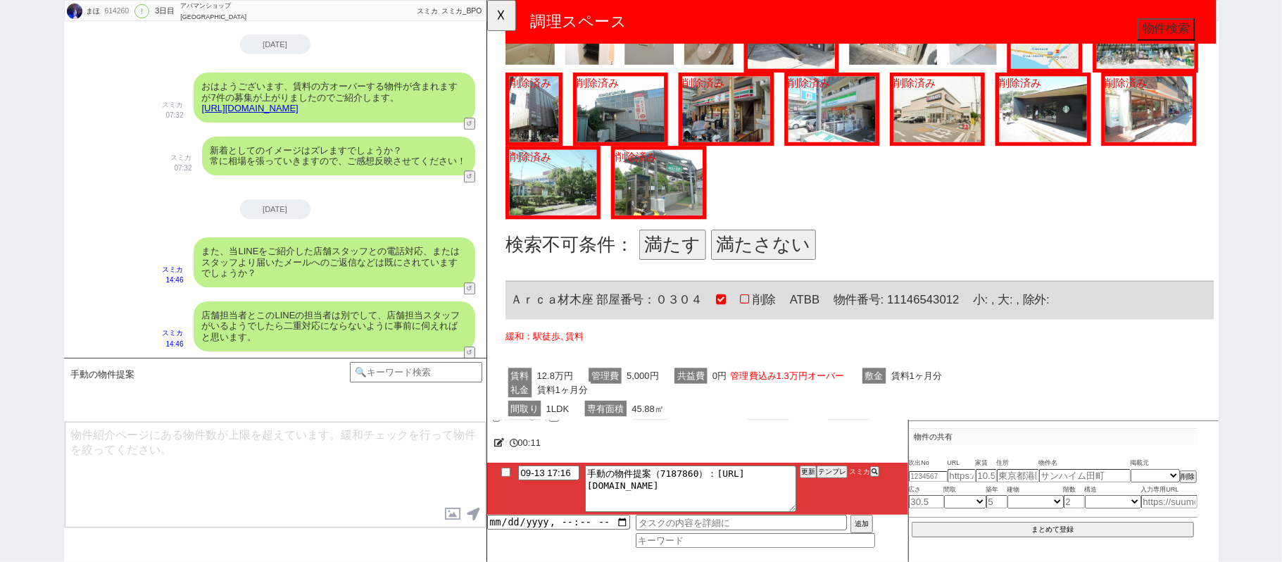
click at [685, 254] on button "満たす" at bounding box center [686, 263] width 72 height 32
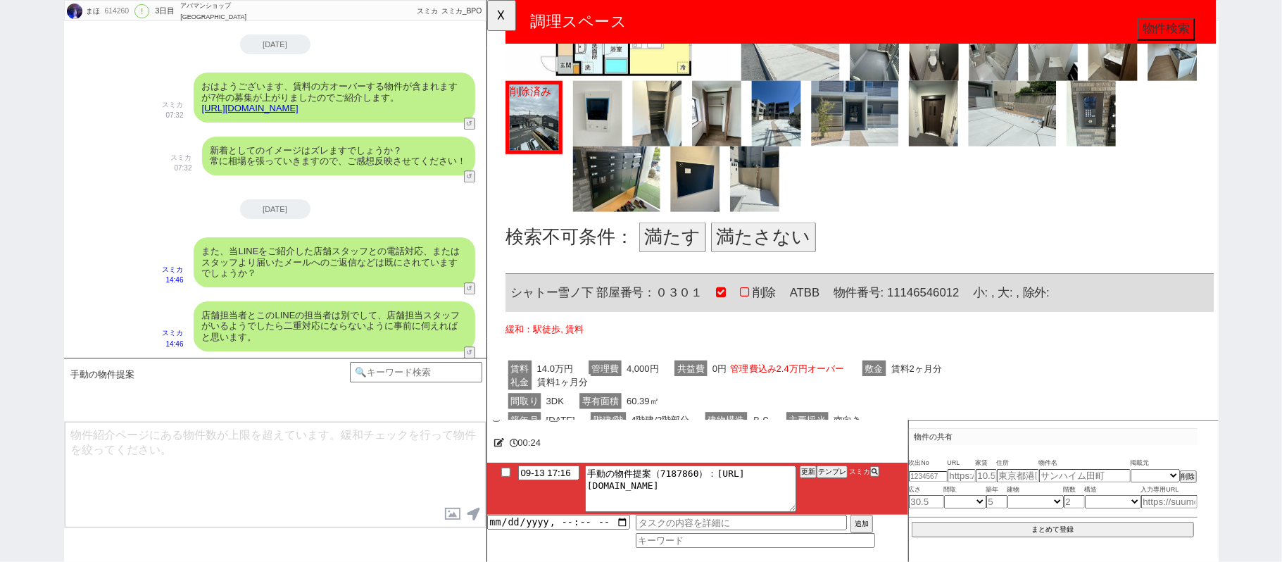
scroll to position [1690, 0]
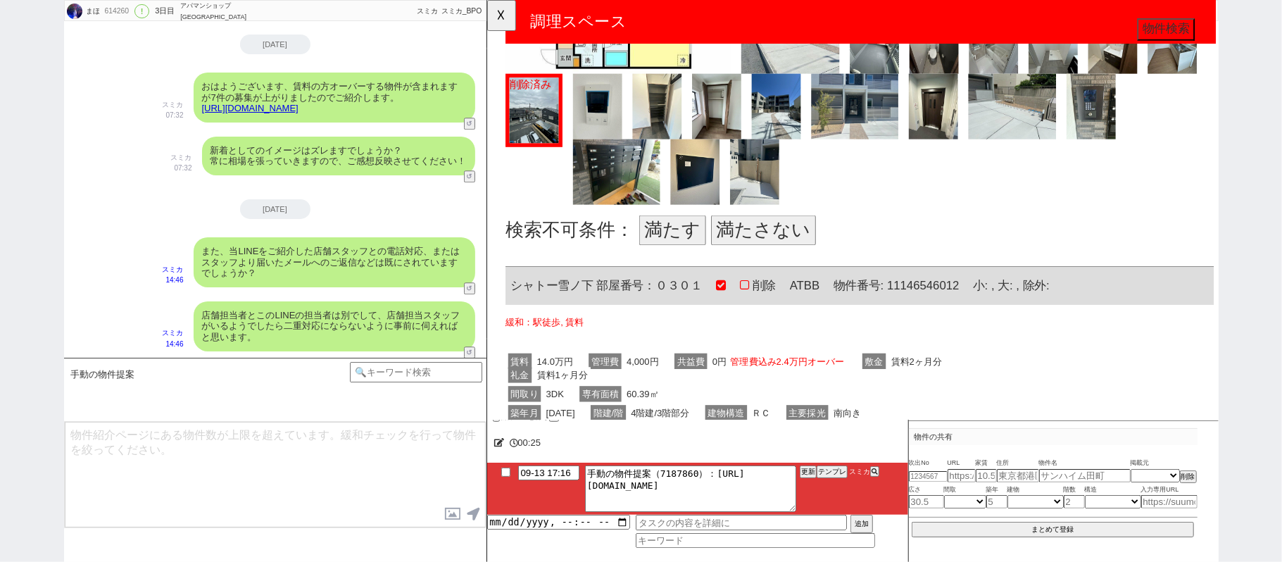
click at [700, 250] on button "満たす" at bounding box center [686, 248] width 72 height 32
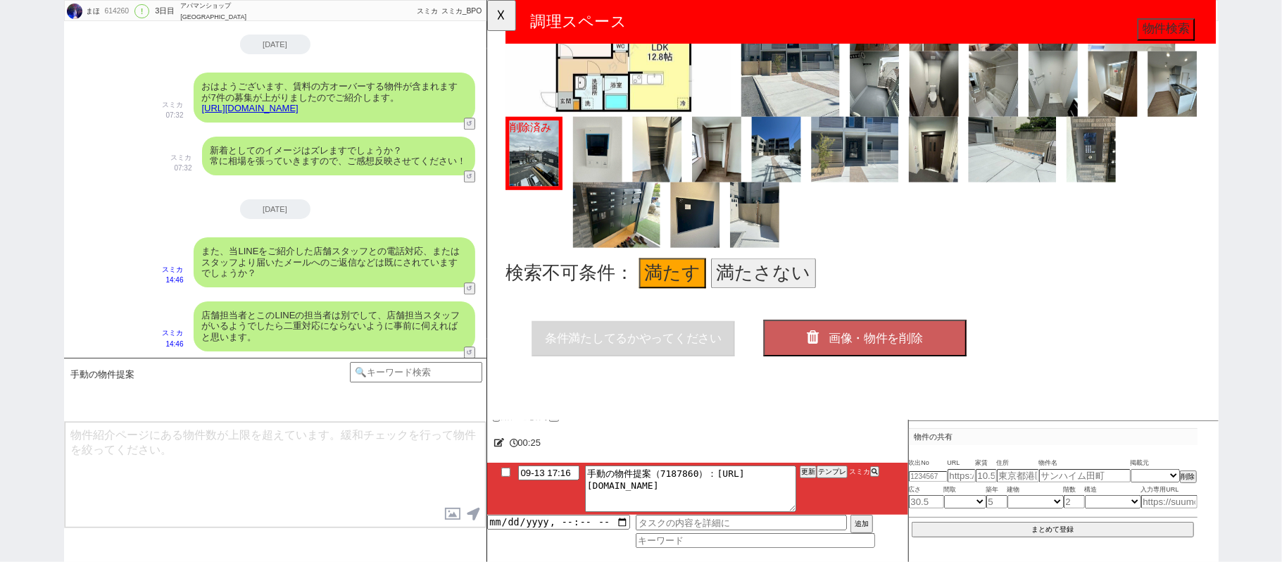
scroll to position [1663, 0]
click at [918, 356] on span "画像・物件を削除" at bounding box center [903, 363] width 101 height 14
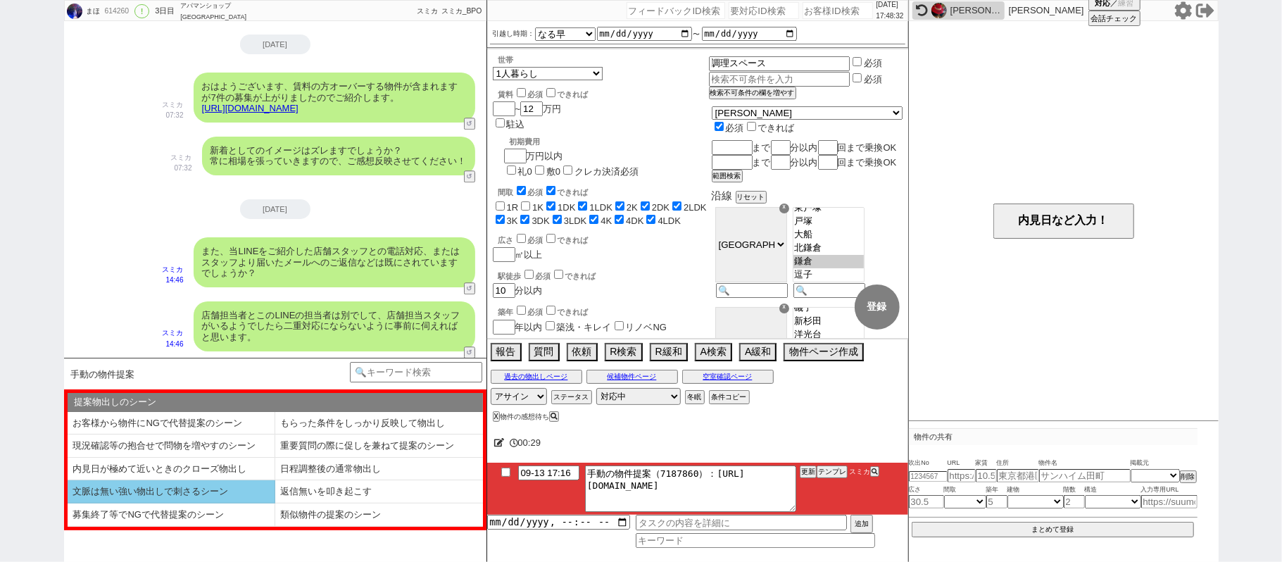
click at [245, 488] on li "文脈は無い強い物出しで刺さるシーン" at bounding box center [172, 491] width 208 height 23
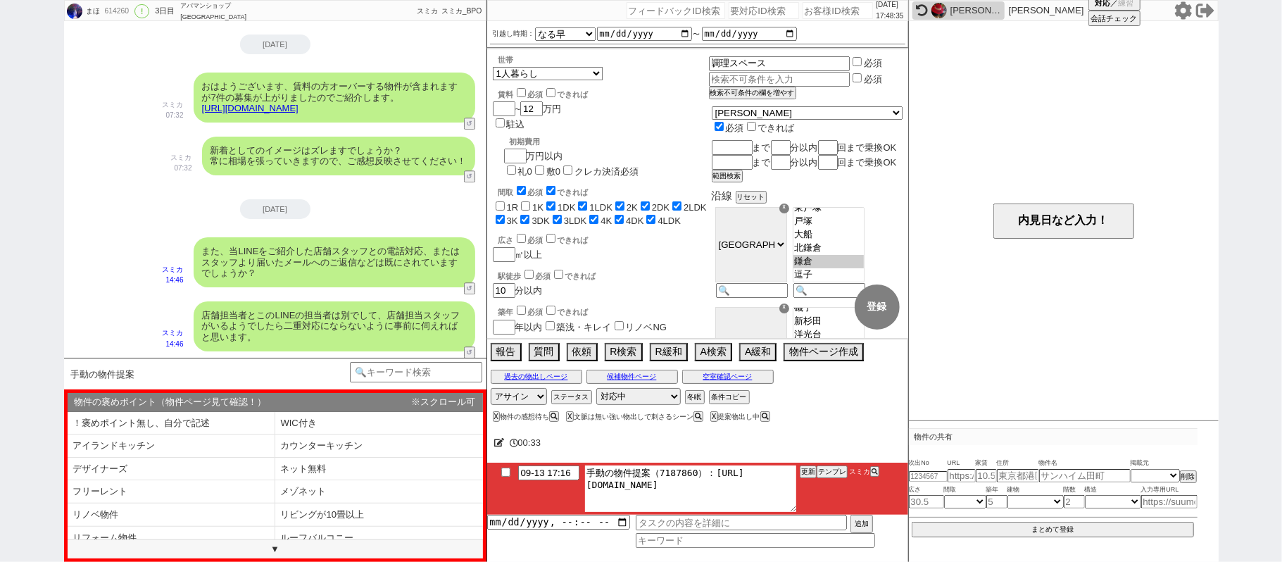
click at [710, 477] on textarea "手動の物件提案（7187860）：https://jent-crm.com/2ng-84y191pn3984hy/introduction_pages/487…" at bounding box center [690, 488] width 211 height 46
click at [780, 494] on textarea "手動の物件提案（7187860）：https://jent-crm.com/2ng-84y191pn3984hy/introduction_pages/487…" at bounding box center [690, 488] width 211 height 46
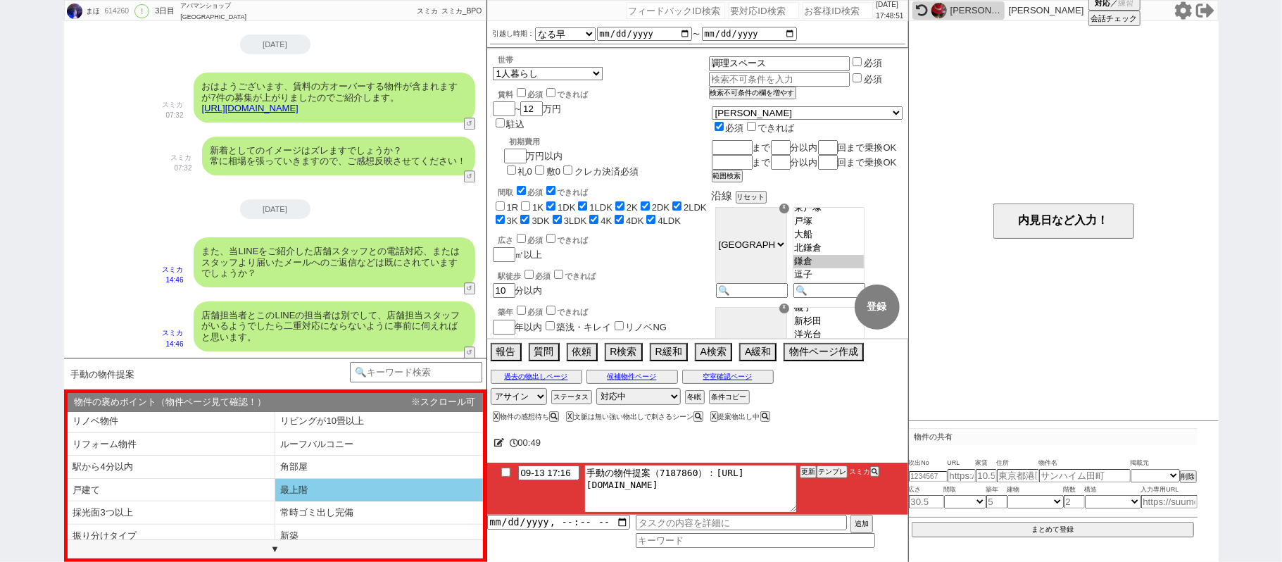
scroll to position [187, 0]
click at [384, 491] on li "南~南東向き" at bounding box center [379, 488] width 208 height 23
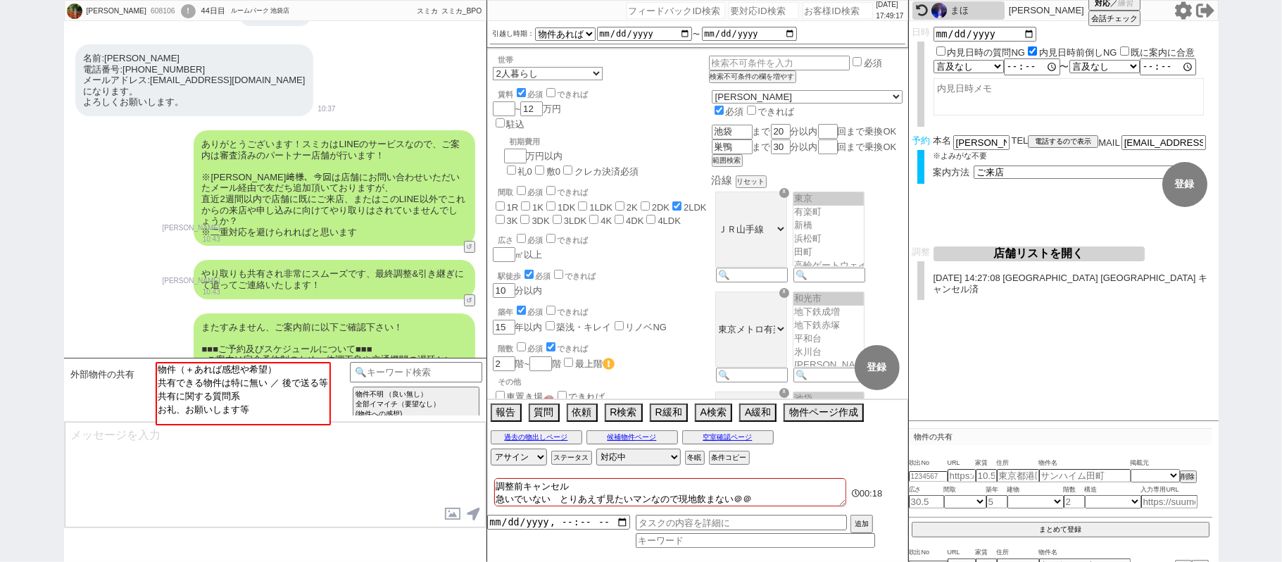
scroll to position [0, 0]
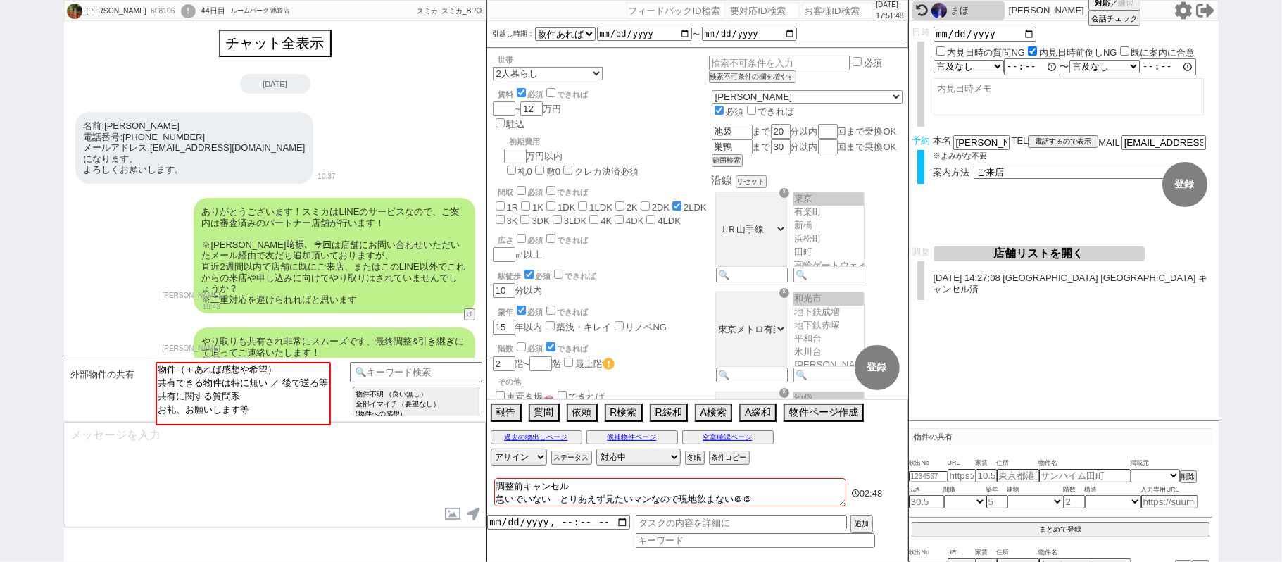
click at [251, 243] on div "ありがとうございます！スミカはLINEのサービスなので、ご案内は審査済みのパートナー店舗が行います！ ※下﨑様、今回は店舗にお問い合わせいただいたメール経由で…" at bounding box center [335, 255] width 282 height 115
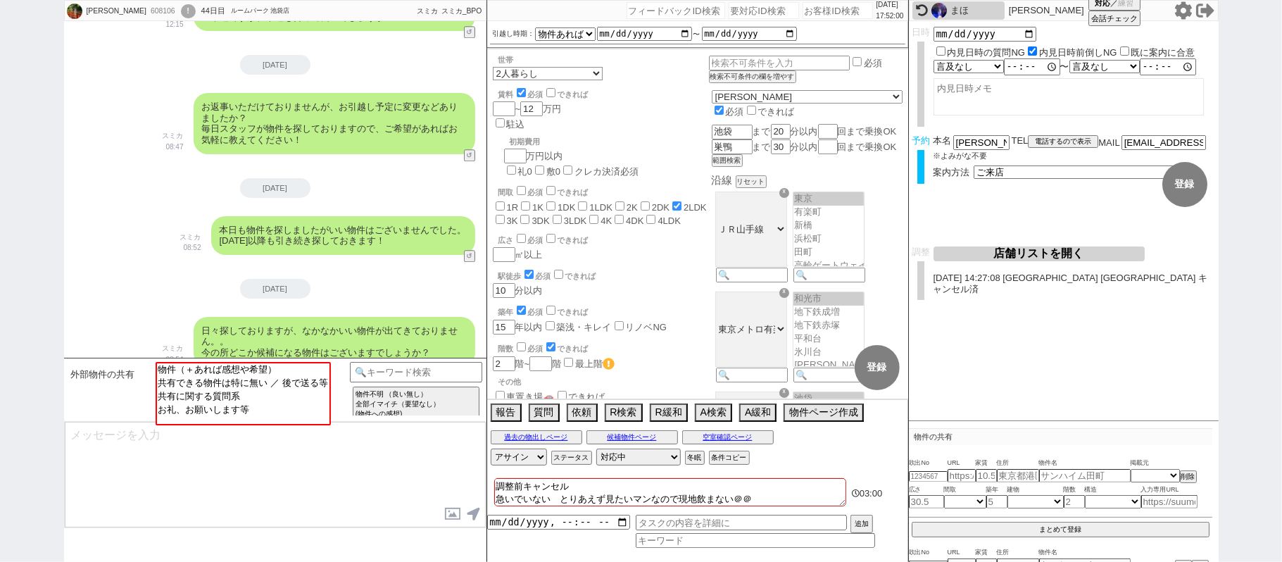
scroll to position [2702, 0]
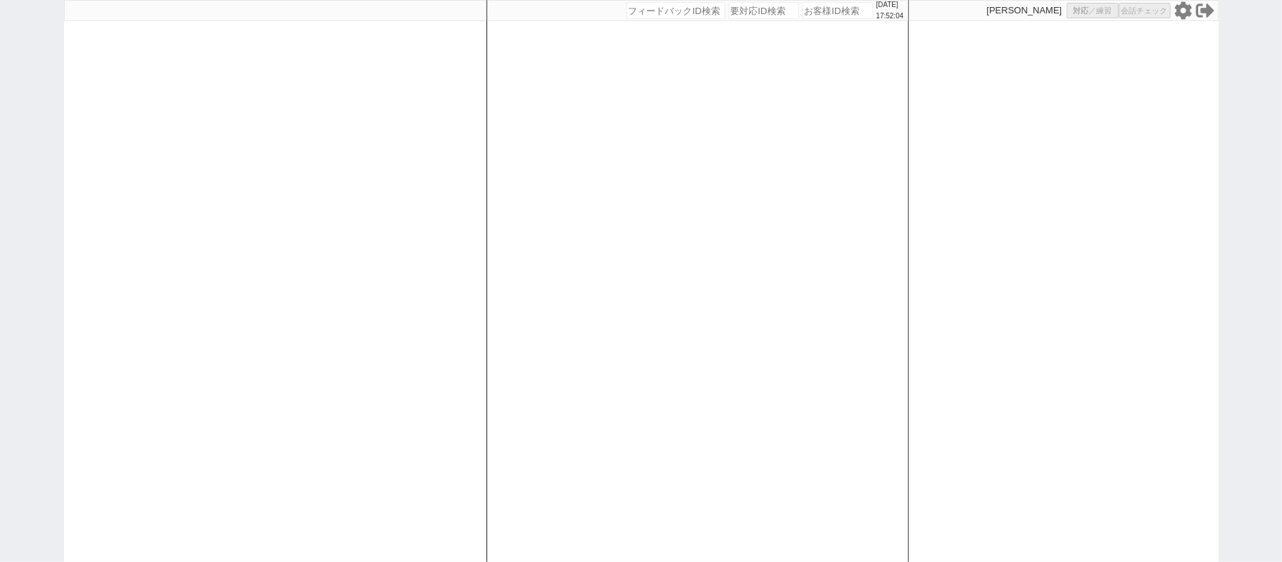
select select "100"
select select "1"
select select "2"
select select "5"
select select
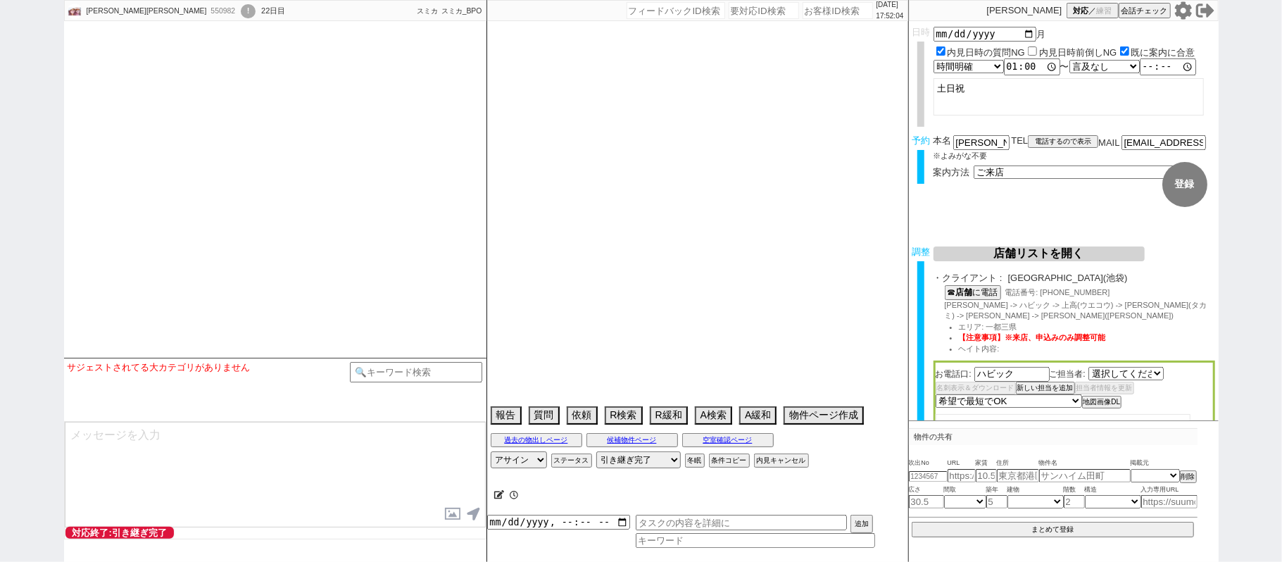
select select "2735"
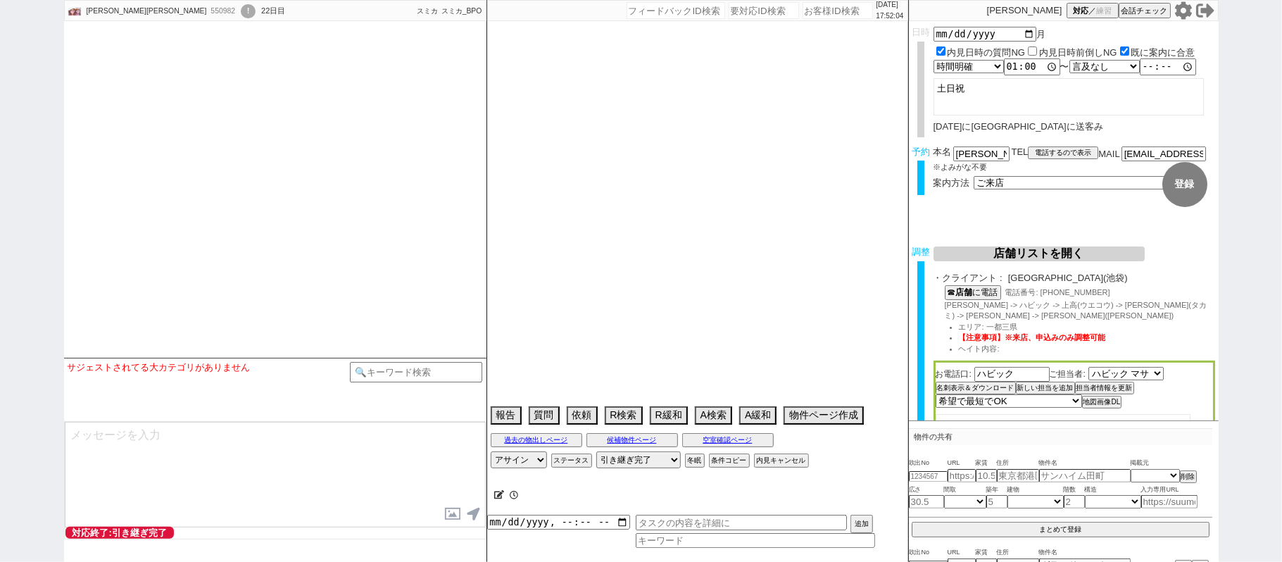
select select "15"
select select "1"
select select "70"
select select "1679"
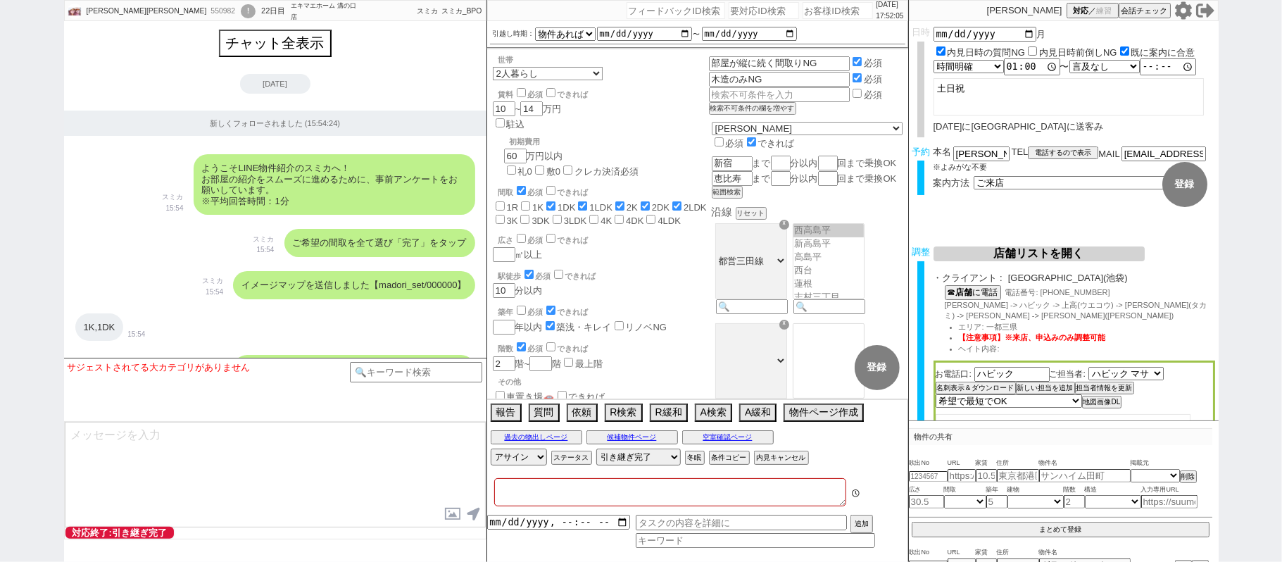
type textarea "都内在住@当日までの他社予定なし エリアあまり確定していない"
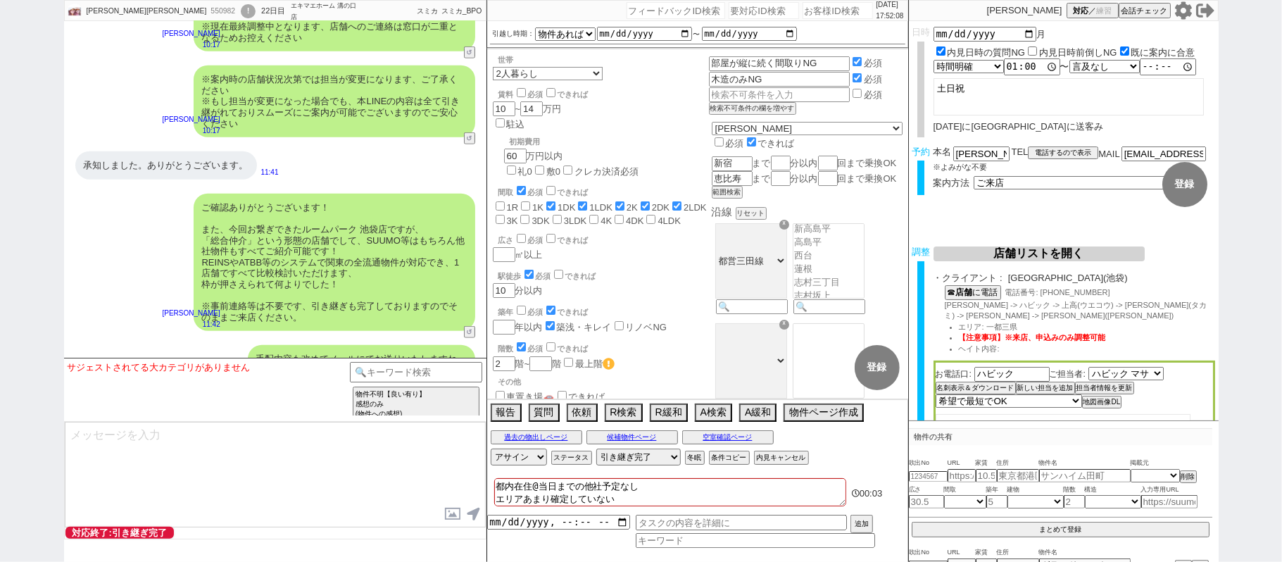
scroll to position [27821, 0]
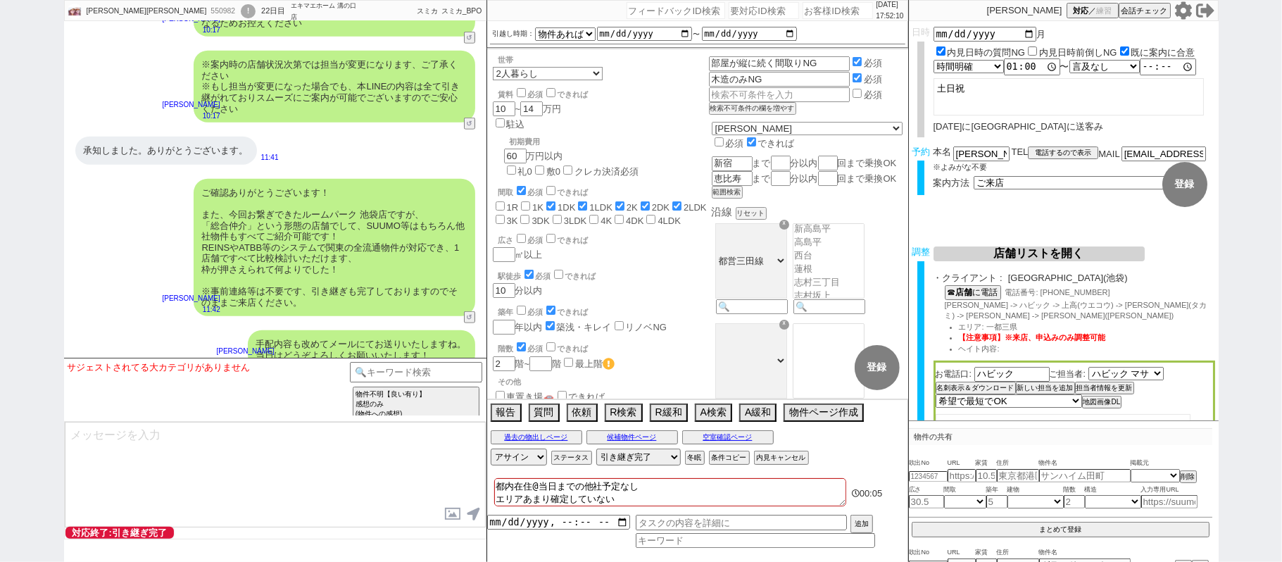
click at [467, 453] on button "↺" at bounding box center [471, 457] width 8 height 9
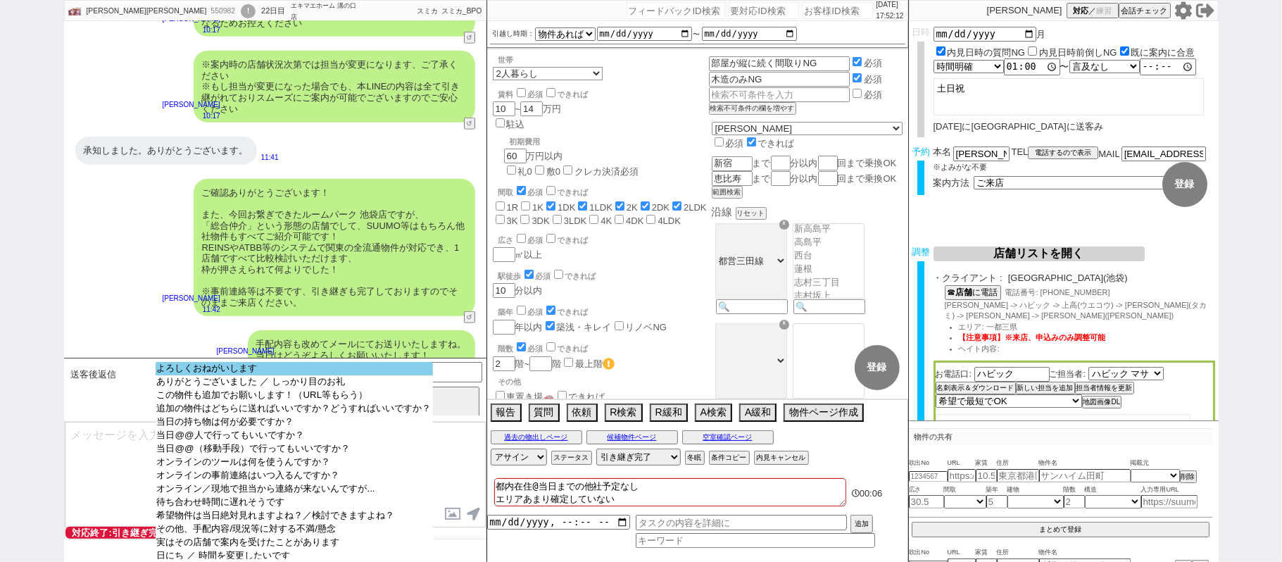
select select "よろしくおねがいします"
click at [265, 370] on option "よろしくおねがいします" at bounding box center [294, 368] width 277 height 13
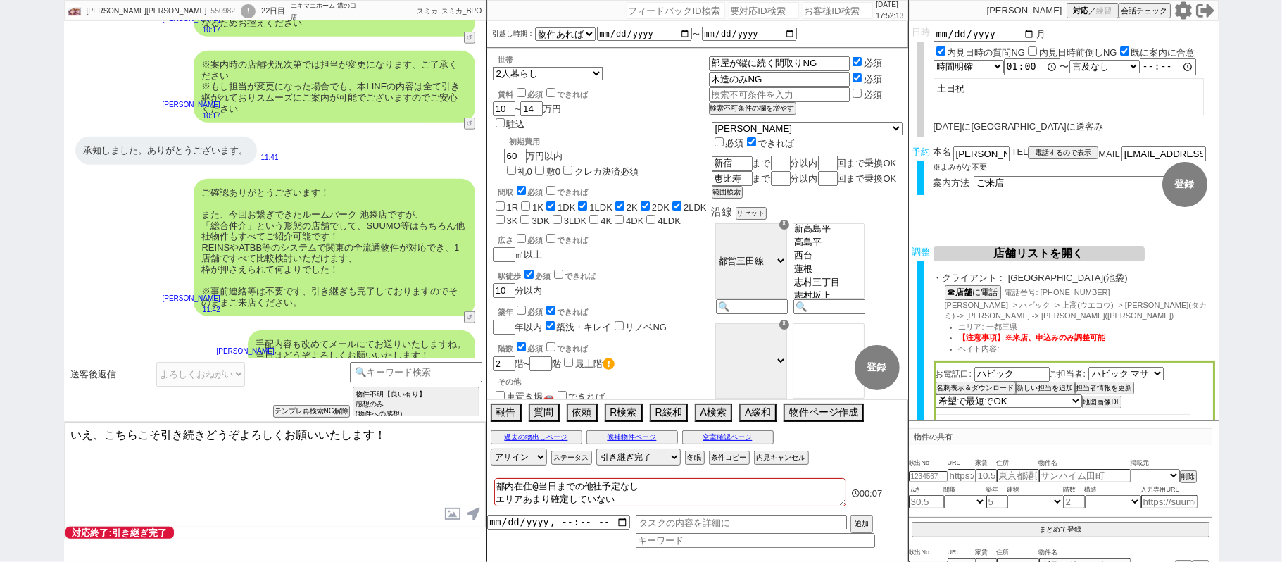
drag, startPoint x: 94, startPoint y: 434, endPoint x: 0, endPoint y: 391, distance: 103.0
click at [0, 397] on div "りさりさ 550982 ! 0 22日目 エキマエホーム 溝の口店 冬眠中 自社客 スミカ スミカ_BPO チャット全表示 2024-10-21 新しくフォロ…" at bounding box center [641, 281] width 1282 height 562
type textarea "かしこまりました、こちらこそ引き続きどうぞよろしくお願いいたします！"
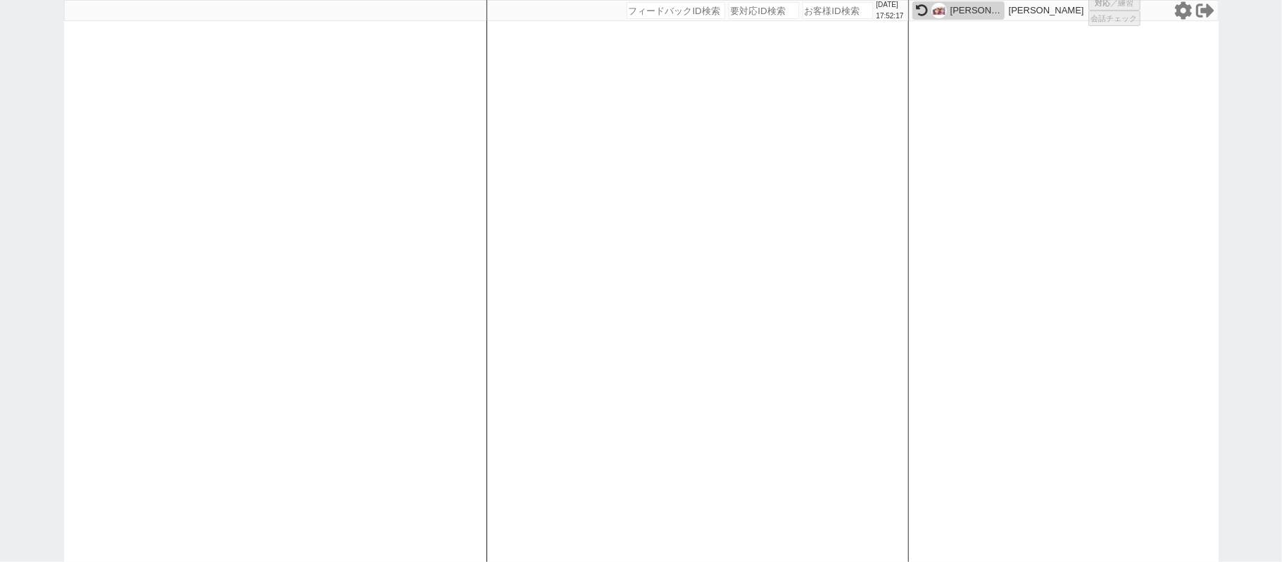
select select "1"
select select "2"
select select
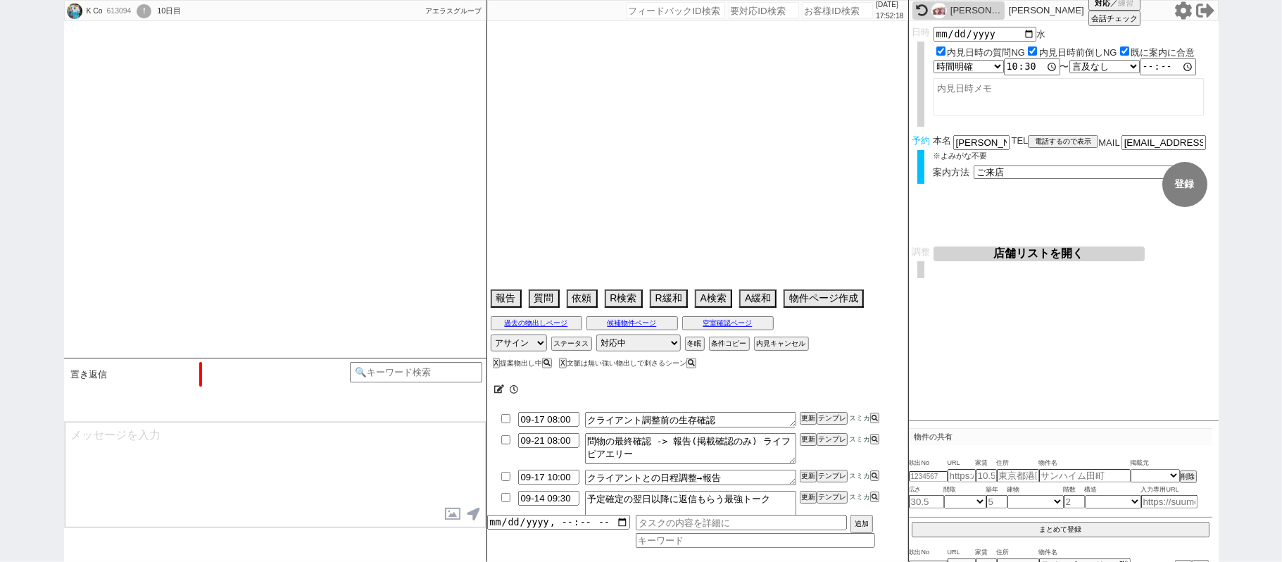
scroll to position [572, 0]
type textarea "他社なし @視覚障害ありだが眼鏡かけて見える程度"
select select "2025"
select select "10"
select select "36"
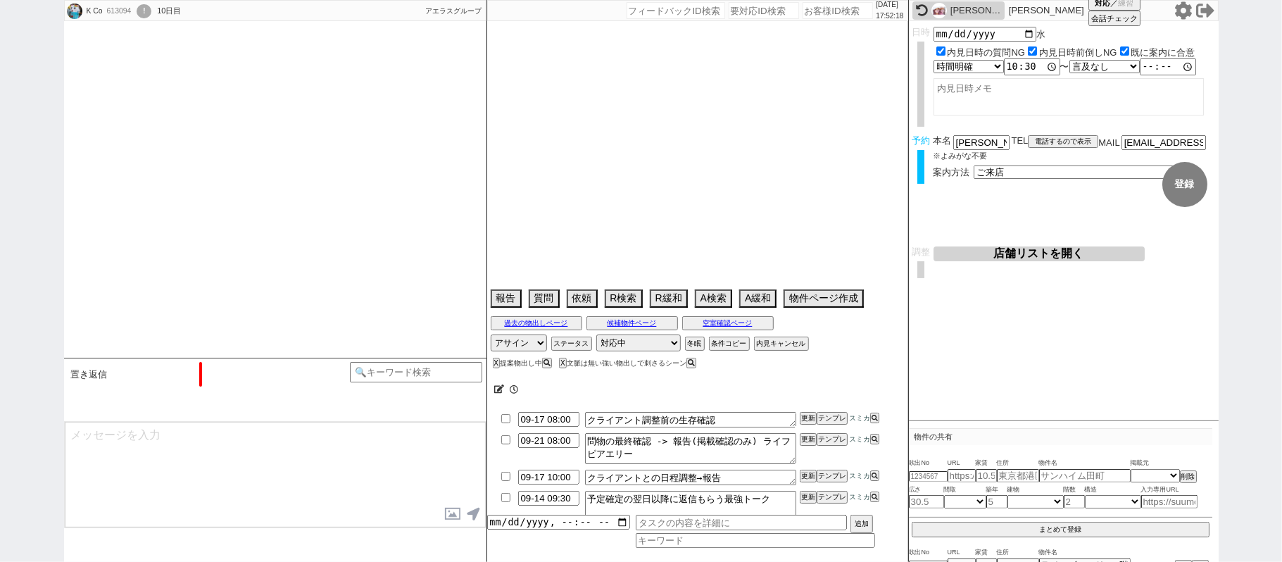
select select "0"
select select "4"
select select "14"
select select "75"
select select "71"
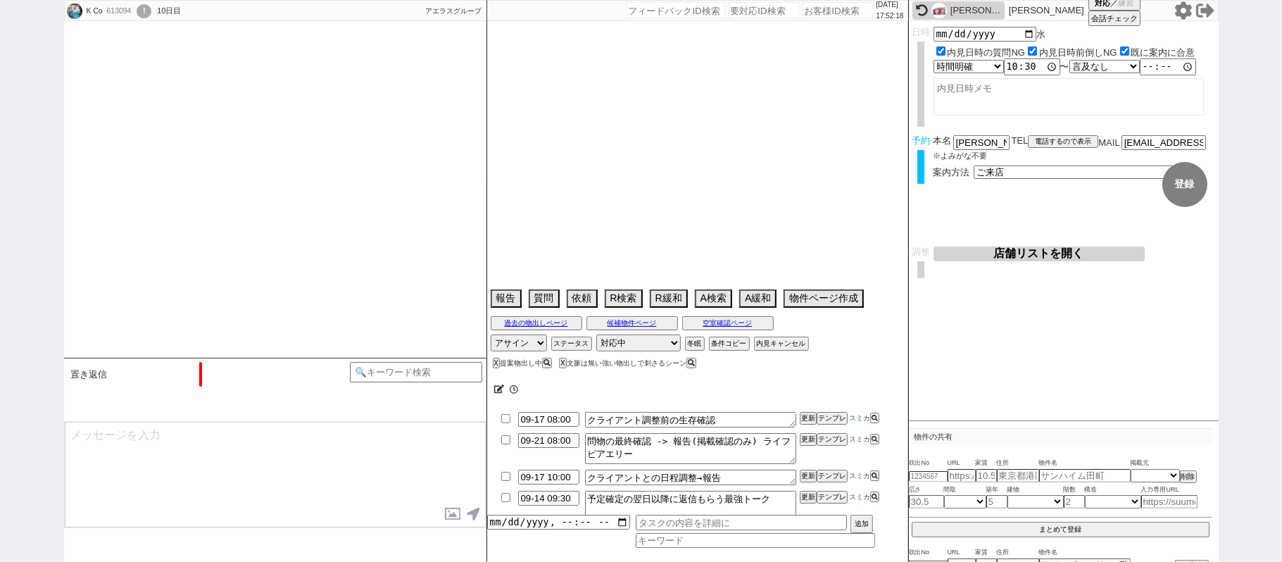
select select "38"
select select "1090"
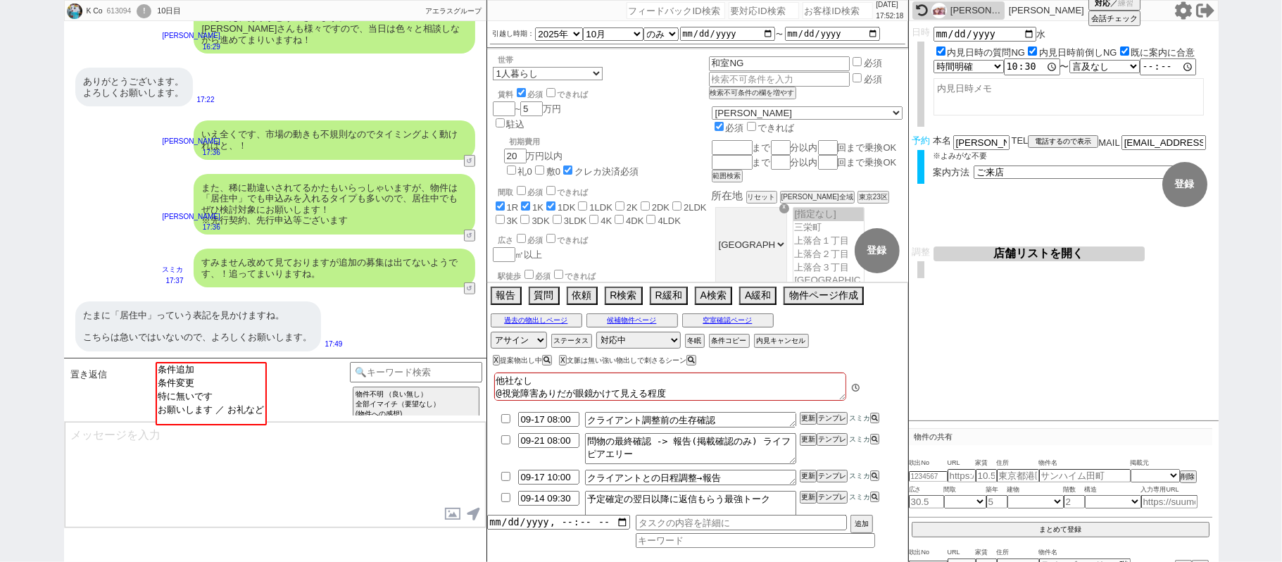
scroll to position [44, 0]
click at [590, 381] on textarea "他社なし @視覚障害ありだが眼鏡かけて見える程度" at bounding box center [670, 386] width 352 height 28
type textarea "他社なし @視覚障害ありだが眼鏡かけて見える程度"
checkbox input "true"
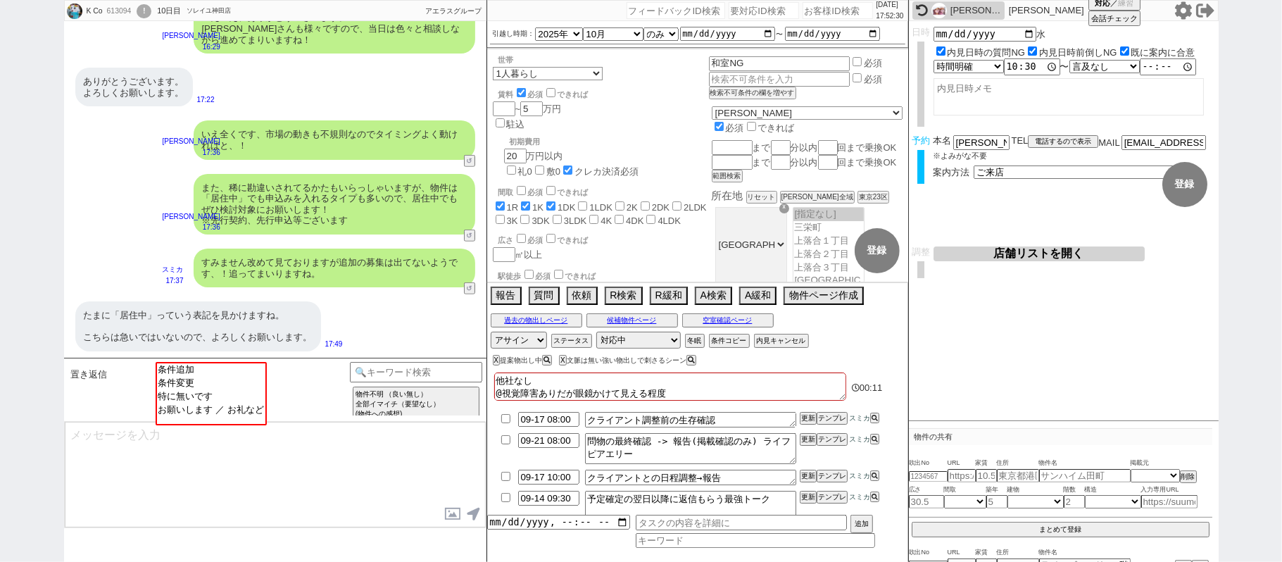
checkbox input "true"
checkbox input "false"
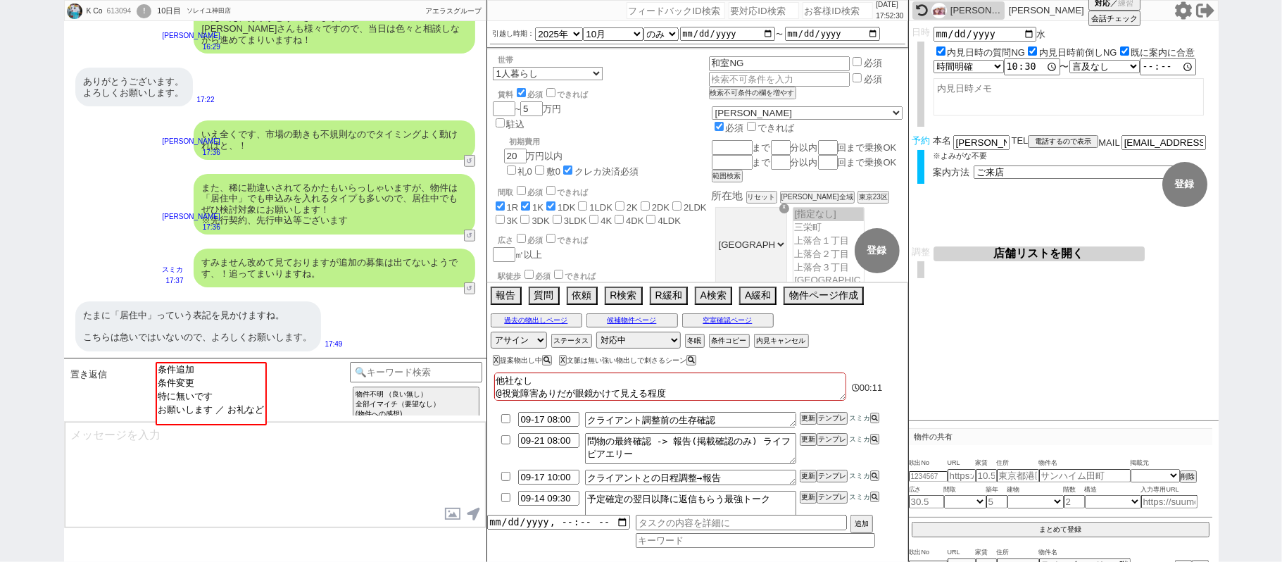
checkbox input "false"
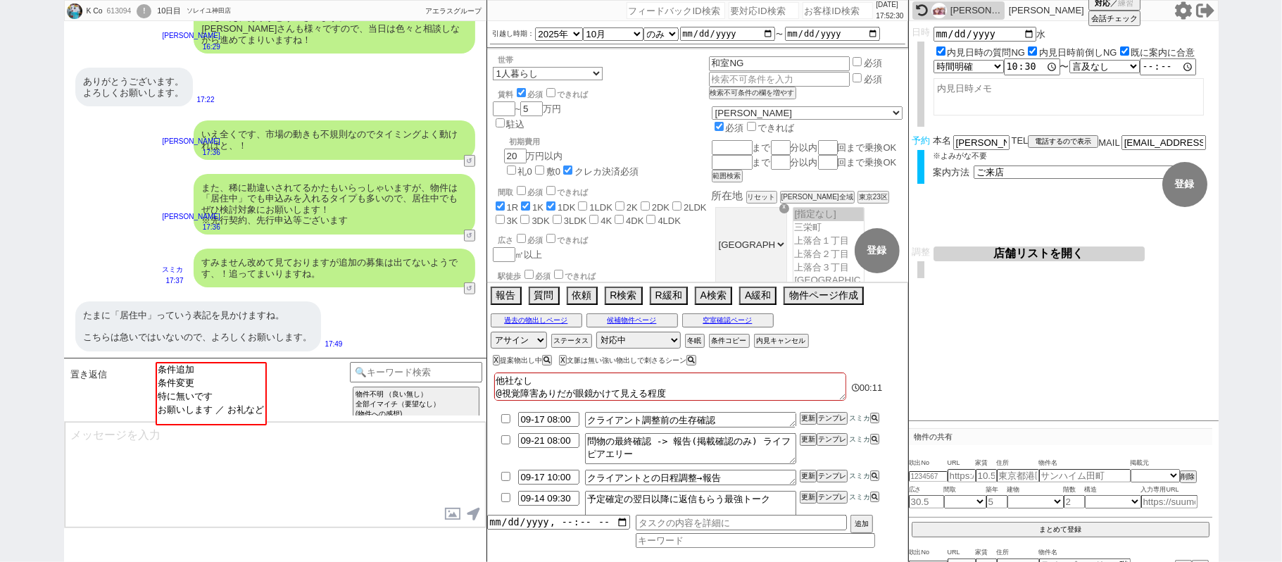
checkbox input "false"
type textarea "他社なし　い @視覚障害ありだが眼鏡かけて見える程度"
checkbox input "true"
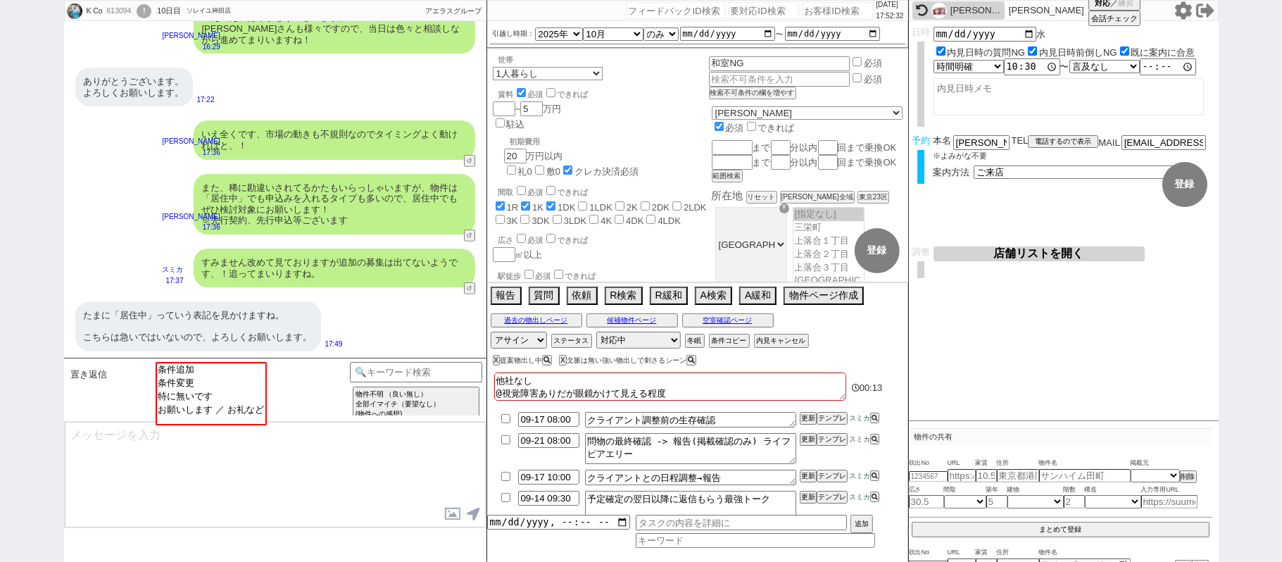
checkbox input "false"
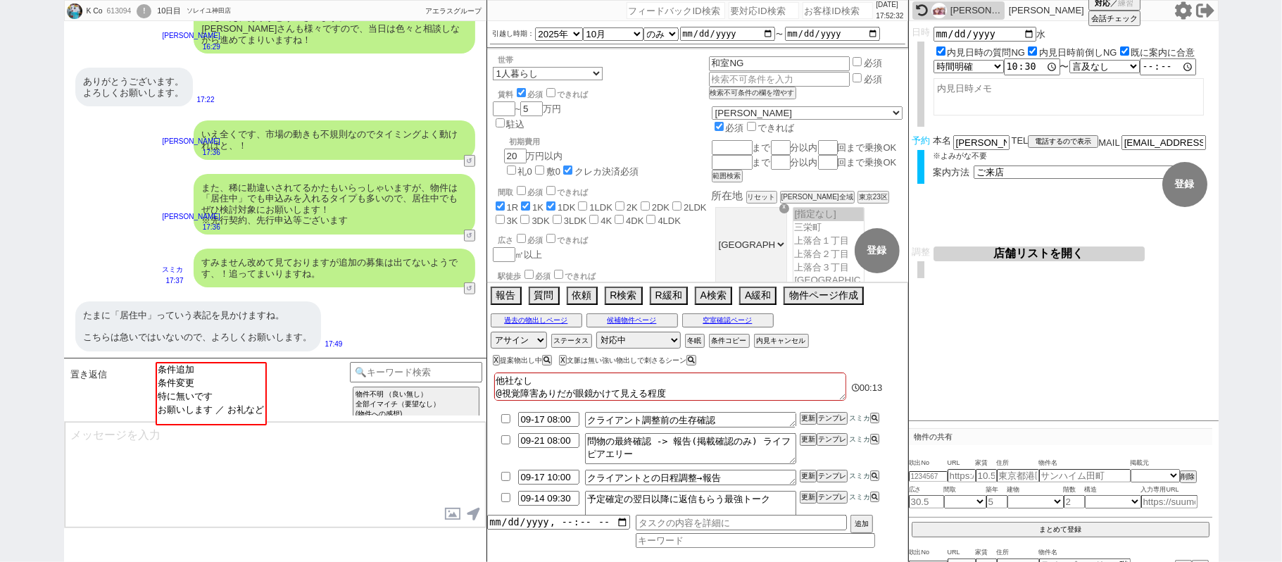
checkbox input "false"
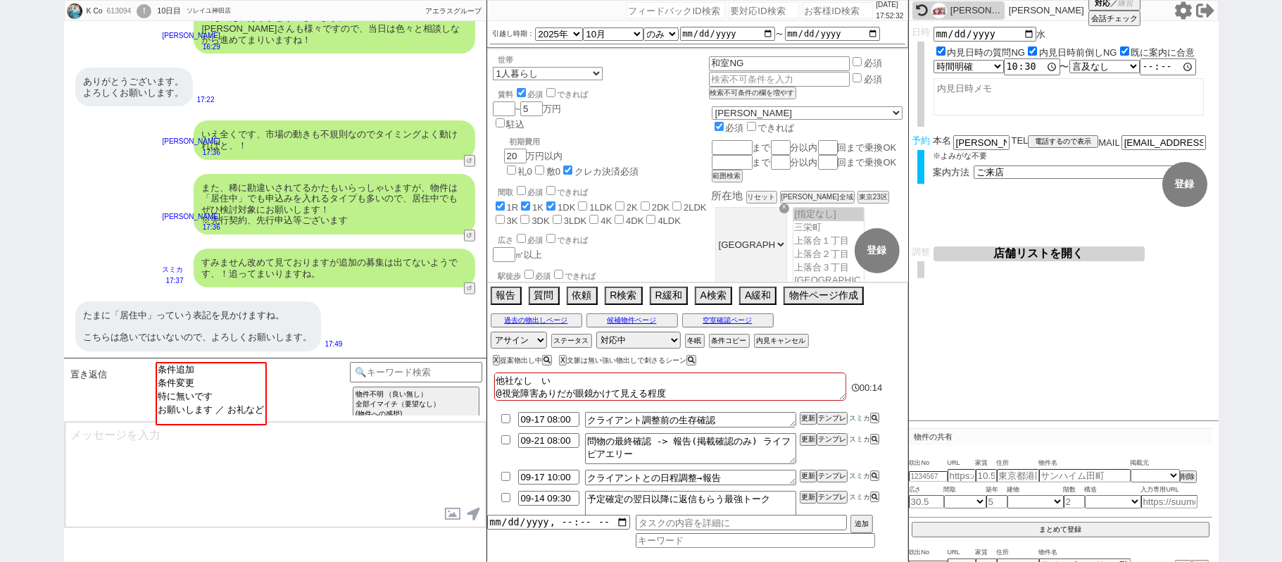
type textarea "他社なし　いｓ @視覚障害ありだが眼鏡かけて見える程度"
checkbox input "true"
checkbox input "false"
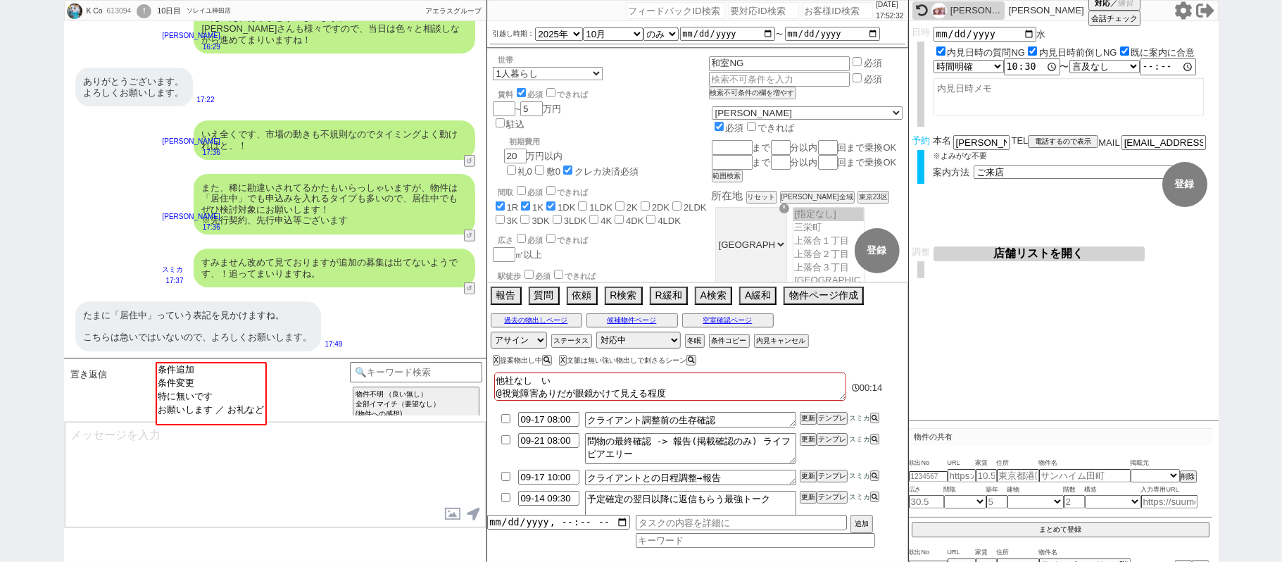
checkbox input "false"
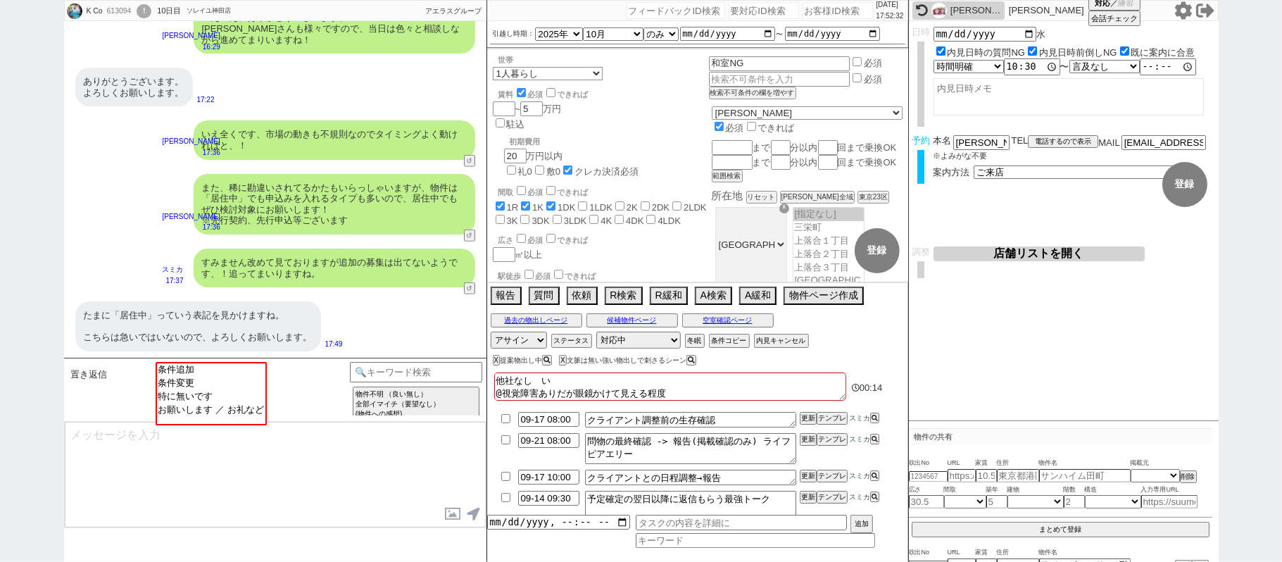
checkbox input "false"
type textarea "他社なし　いそ @視覚障害ありだが眼鏡かけて見える程度"
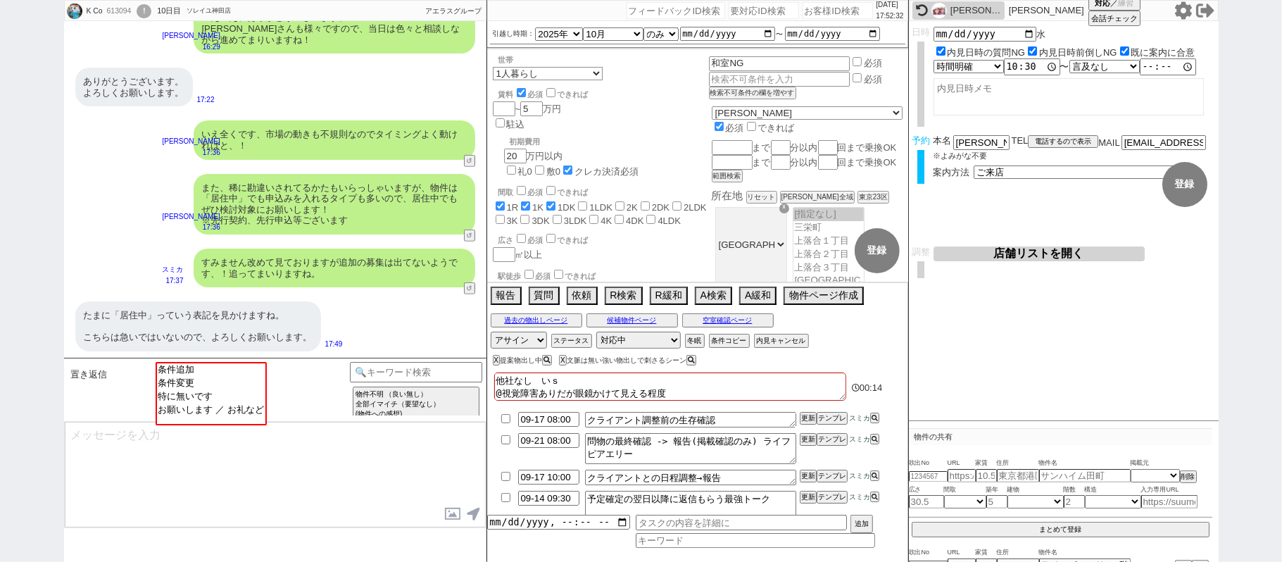
checkbox input "true"
checkbox input "false"
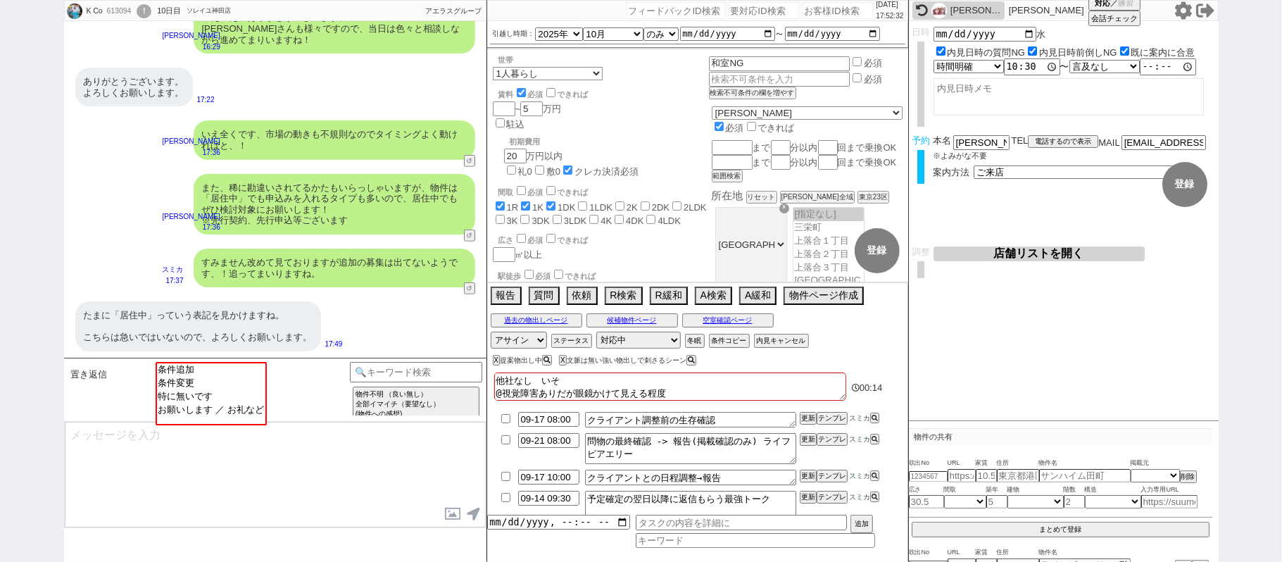
checkbox input "false"
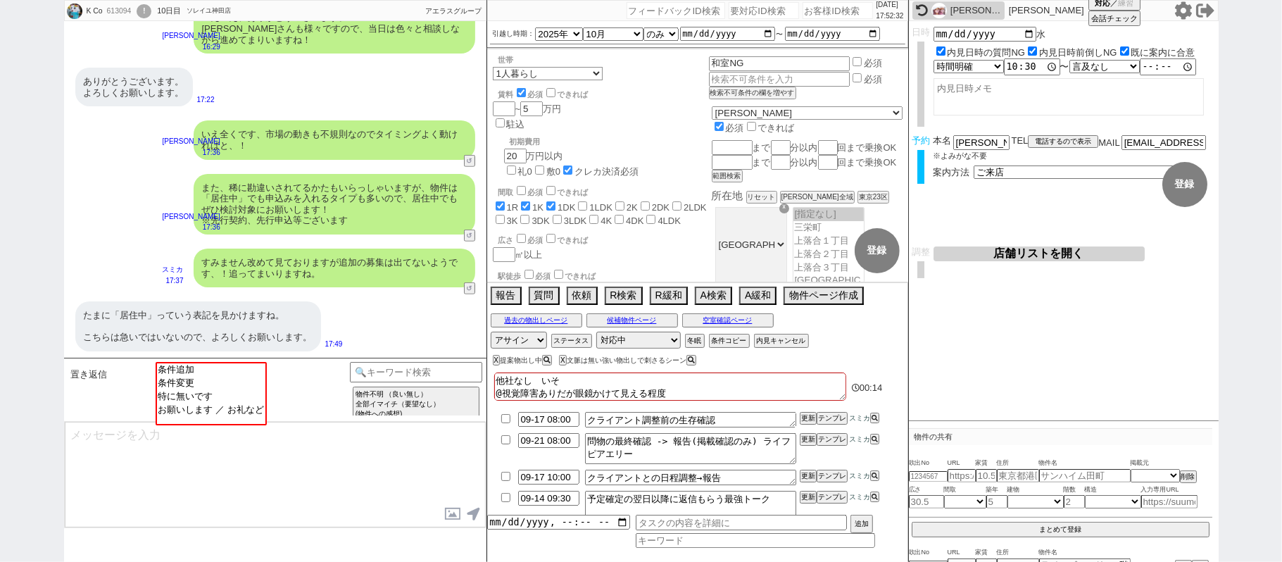
checkbox input "false"
type textarea "他社なし　いそい @視覚障害ありだが眼鏡かけて見える程度"
checkbox input "true"
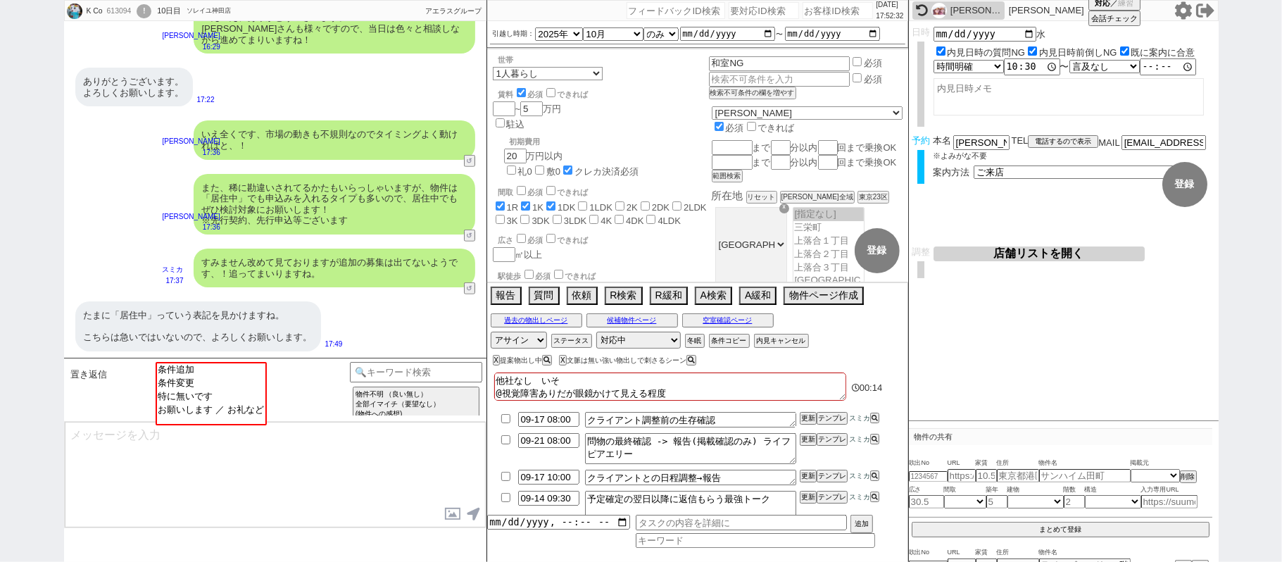
checkbox input "true"
checkbox input "false"
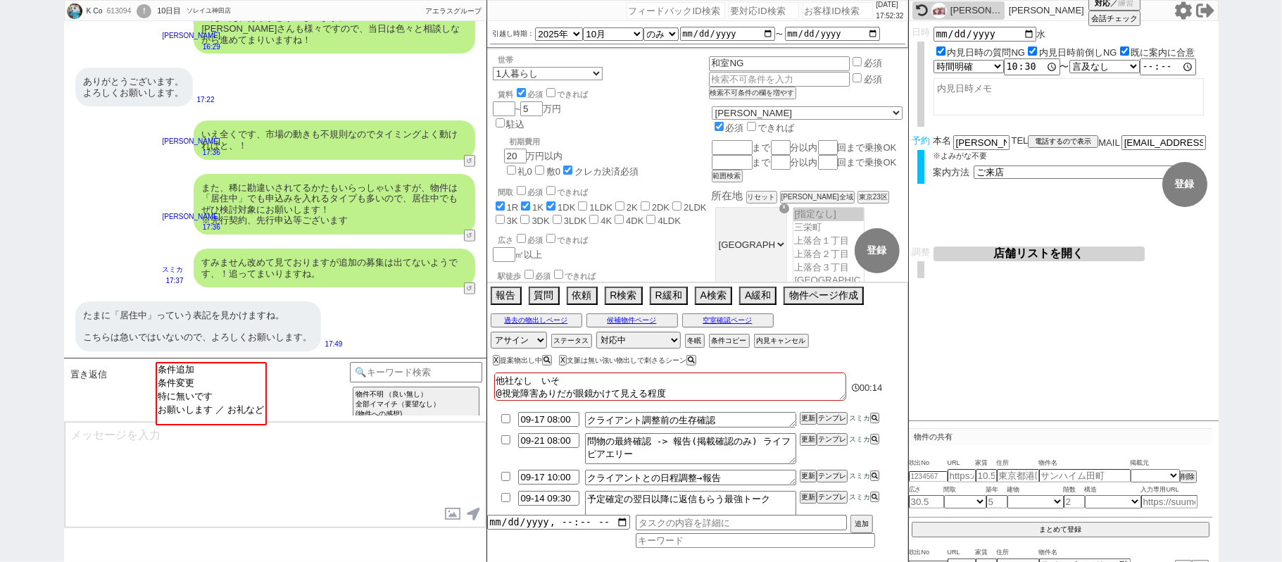
checkbox input "false"
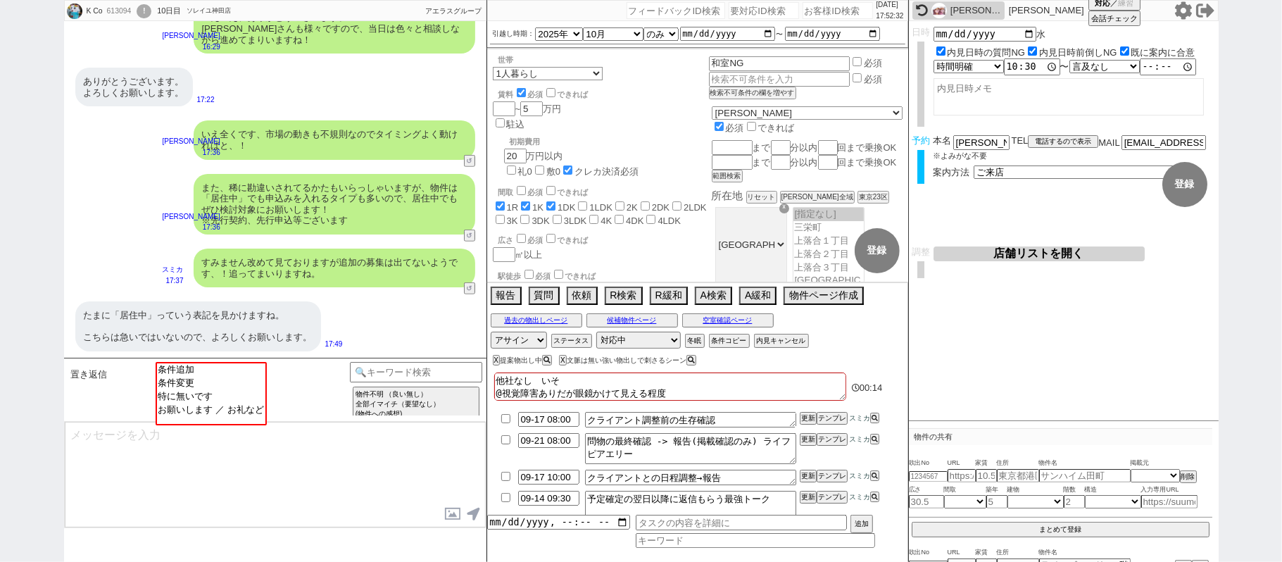
checkbox input "false"
type textarea "他社なし　いそいｄ @視覚障害ありだが眼鏡かけて見える程度"
checkbox input "true"
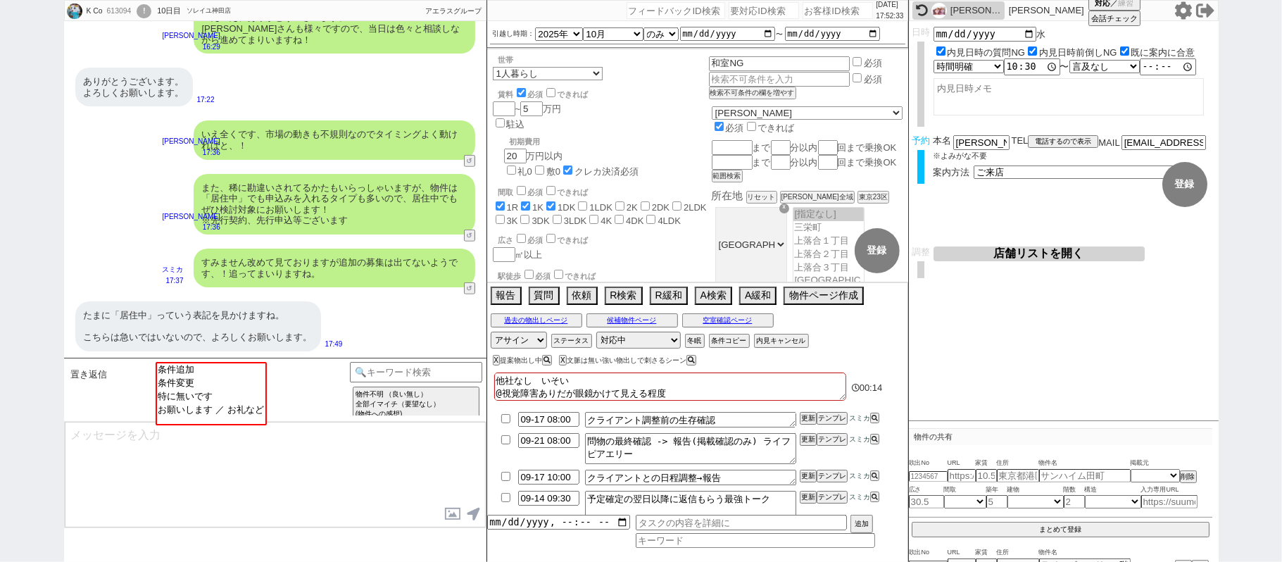
checkbox input "true"
checkbox input "false"
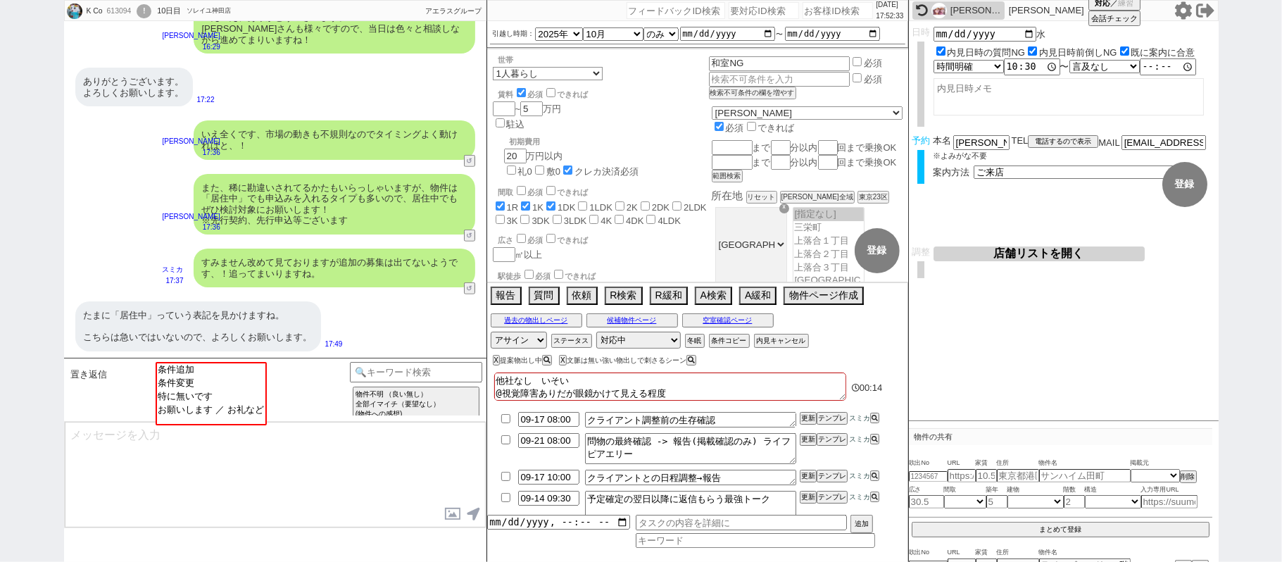
checkbox input "false"
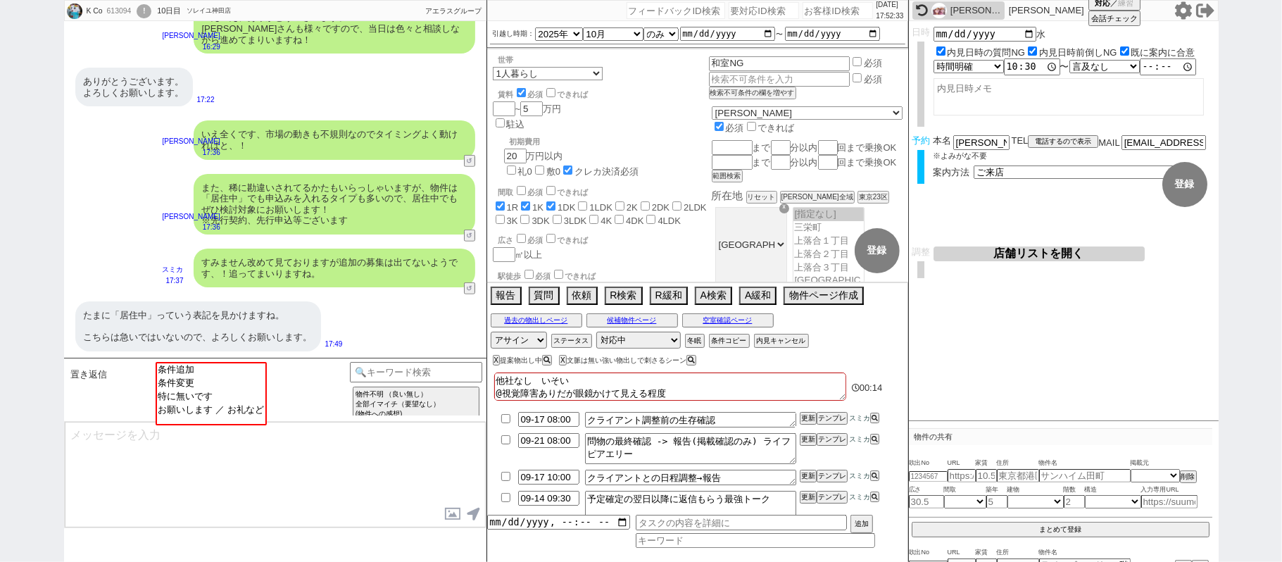
checkbox input "false"
type textarea "他社なし　いそいで @視覚障害ありだが眼鏡かけて見える程度"
checkbox input "true"
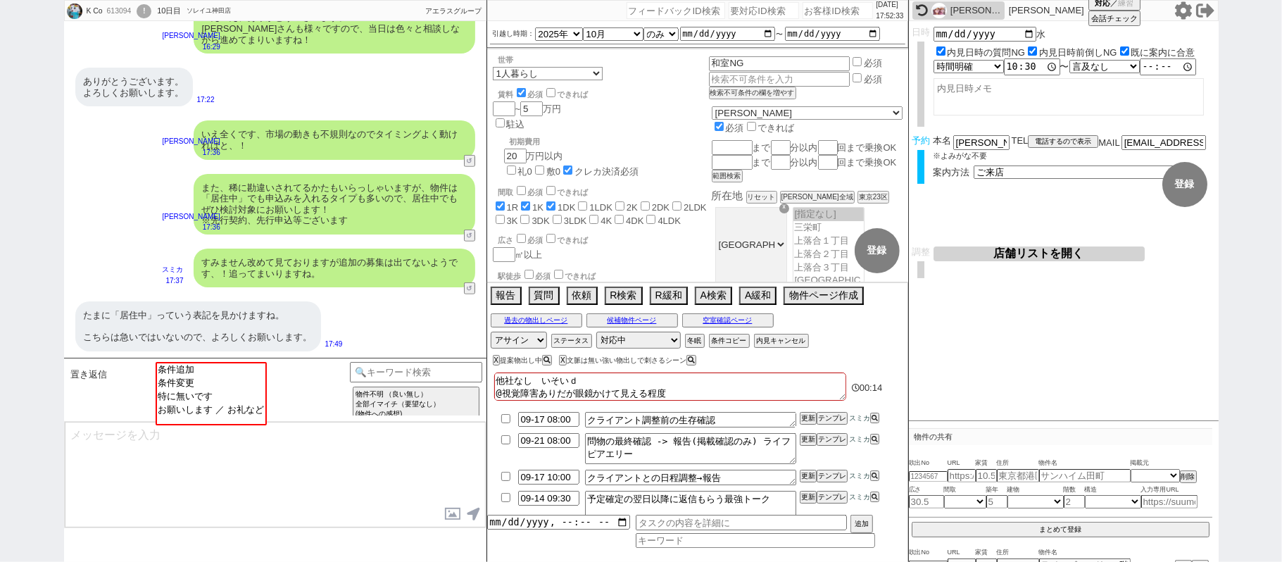
checkbox input "false"
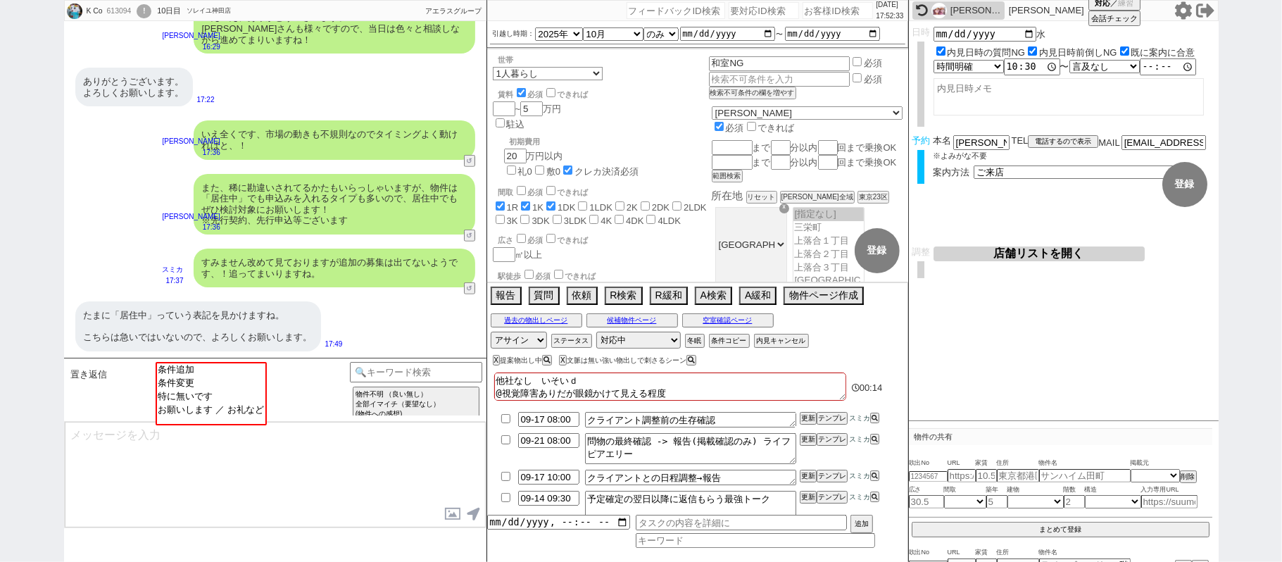
checkbox input "false"
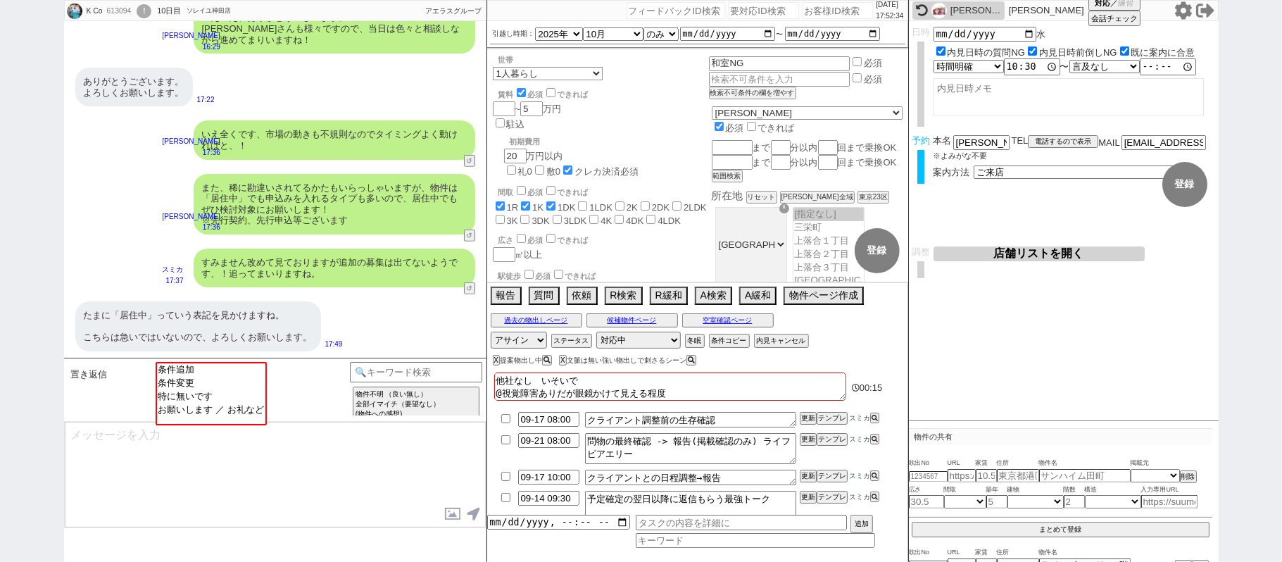
type textarea "他社なし　いそいでい @視覚障害ありだが眼鏡かけて見える程度"
checkbox input "true"
checkbox input "false"
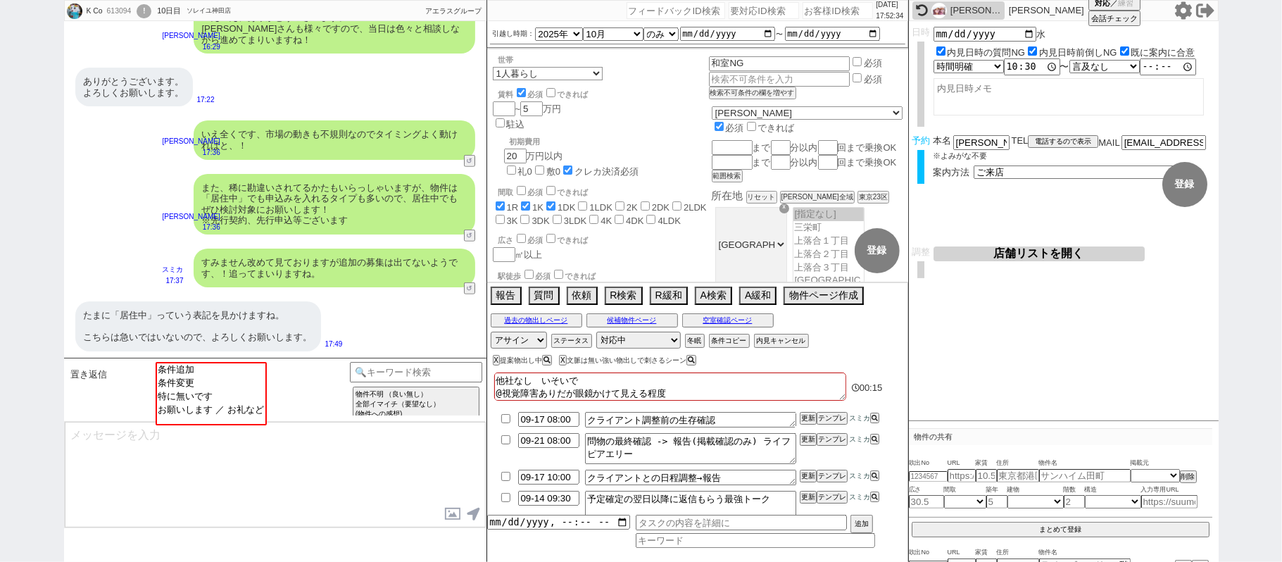
checkbox input "false"
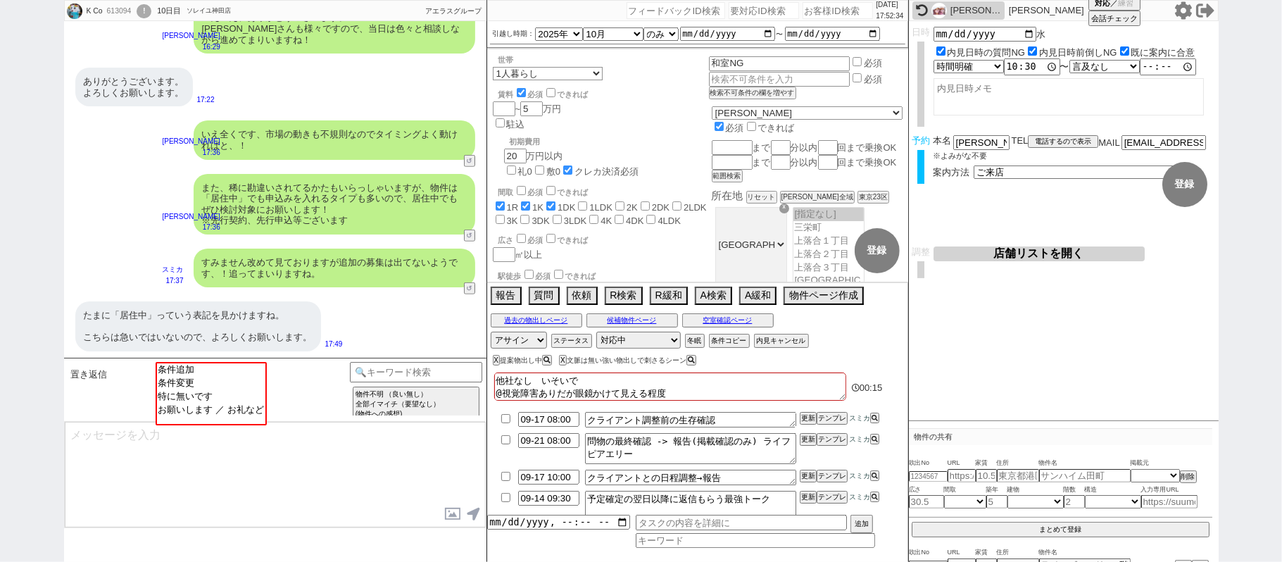
checkbox input "false"
type textarea "他社なし　いそいでいｎ @視覚障害ありだが眼鏡かけて見える程度"
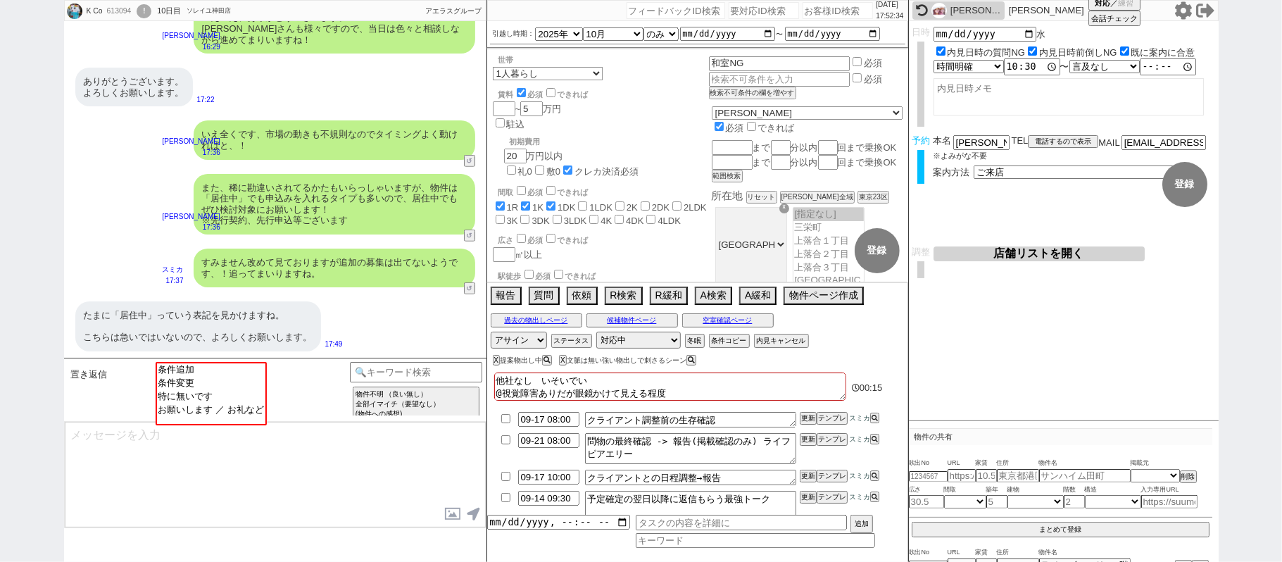
checkbox input "true"
checkbox input "false"
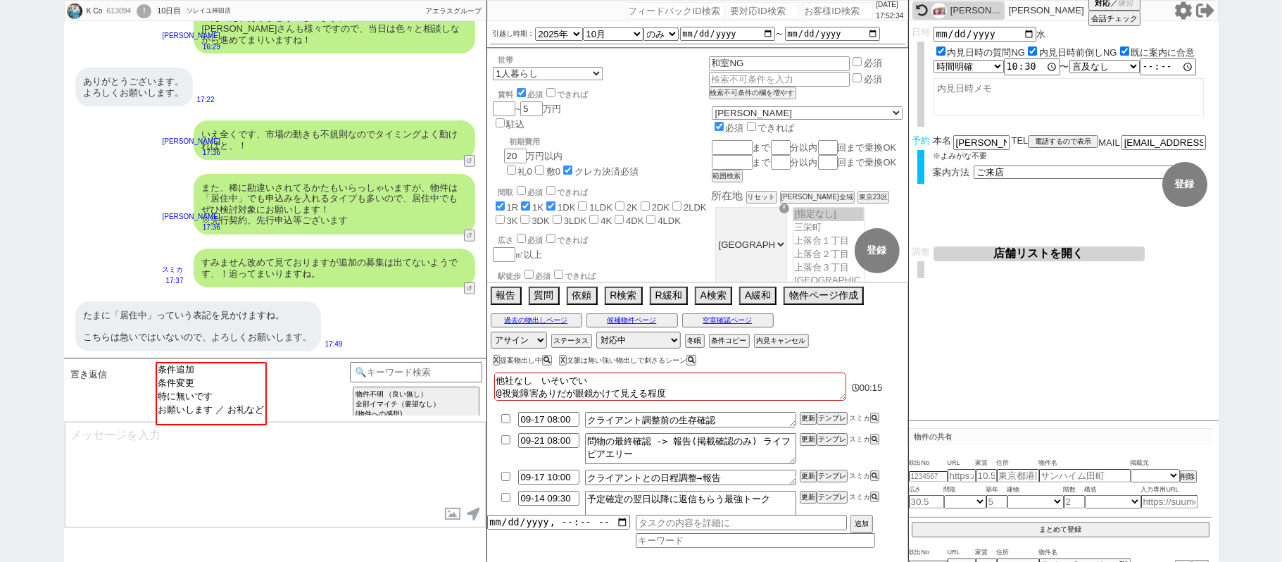
checkbox input "false"
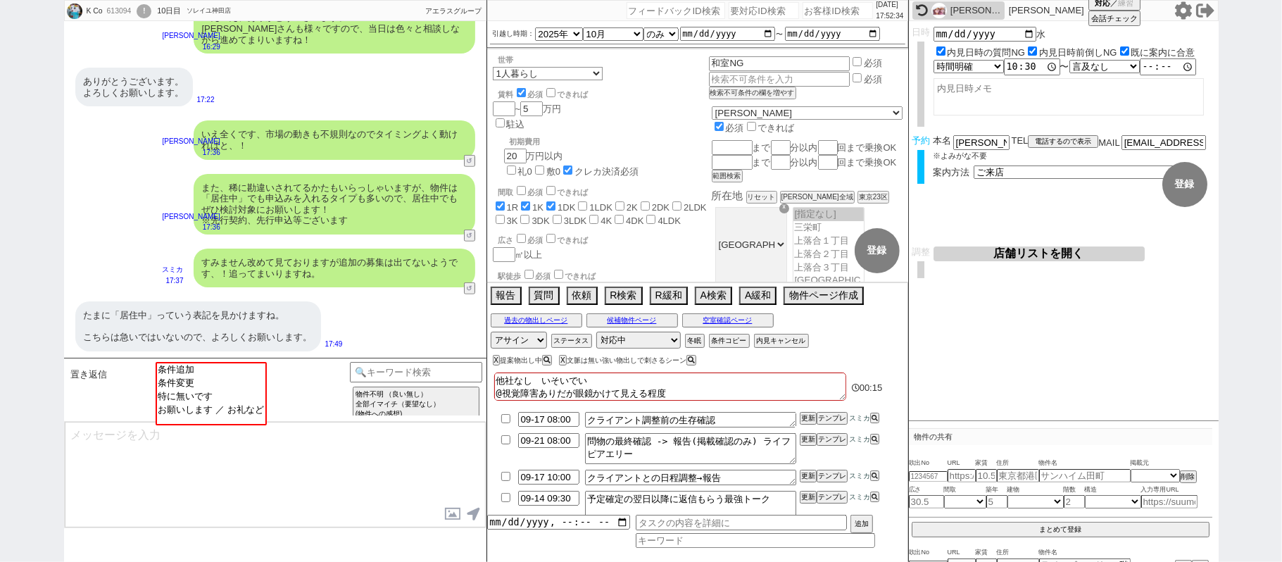
checkbox input "false"
type textarea "他社なし　いそいでいな @視覚障害ありだが眼鏡かけて見える程度"
checkbox input "true"
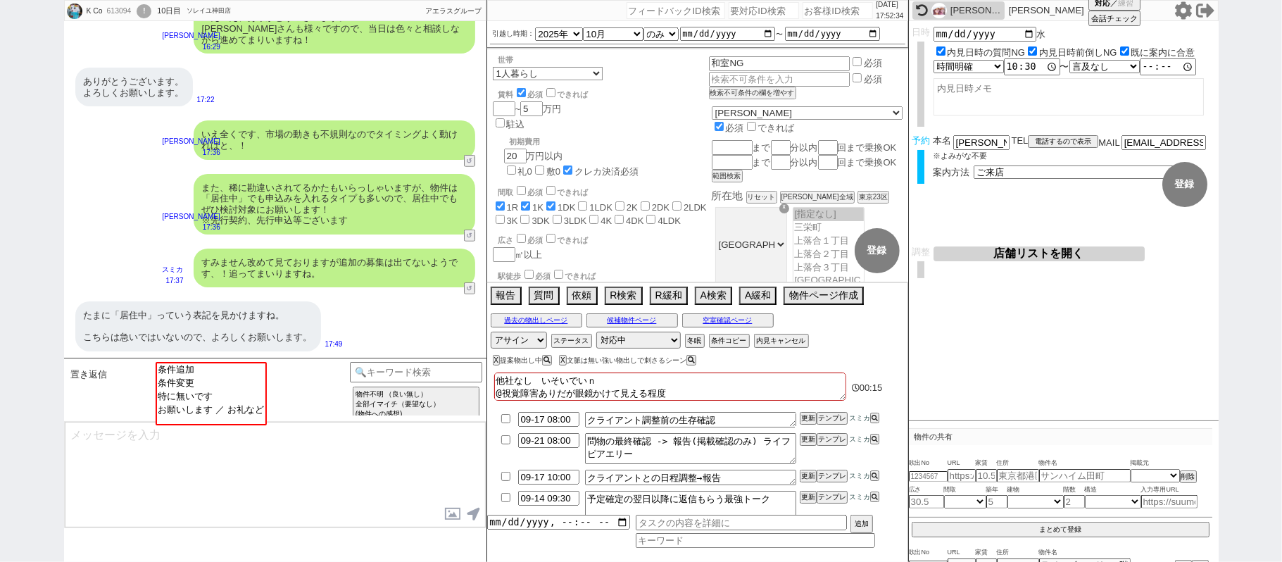
checkbox input "true"
checkbox input "false"
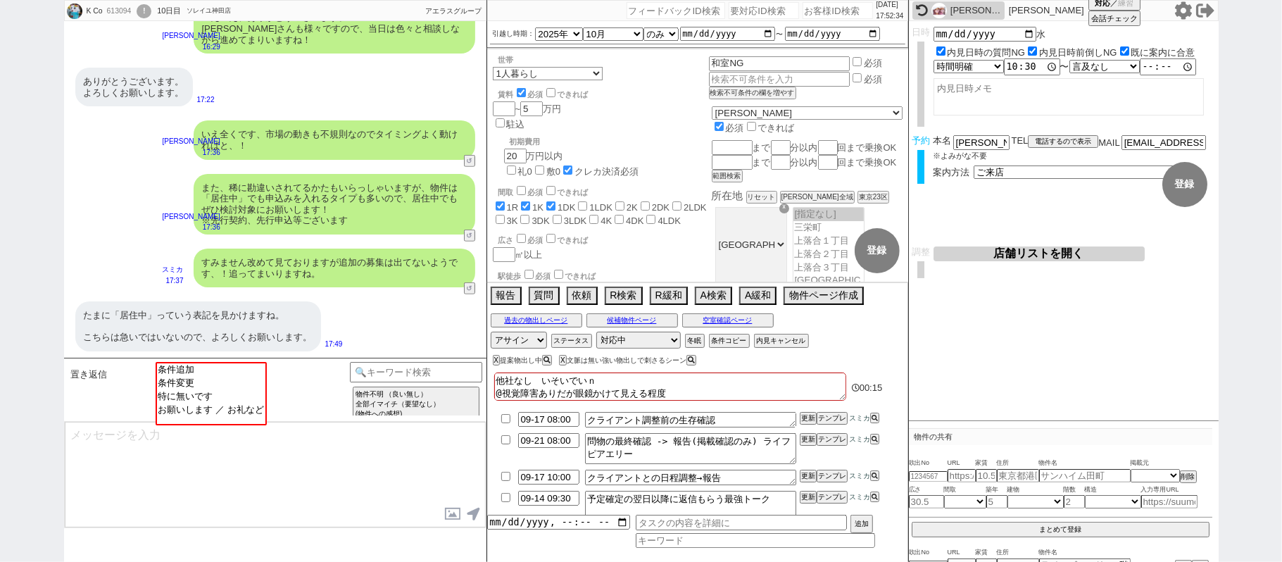
checkbox input "false"
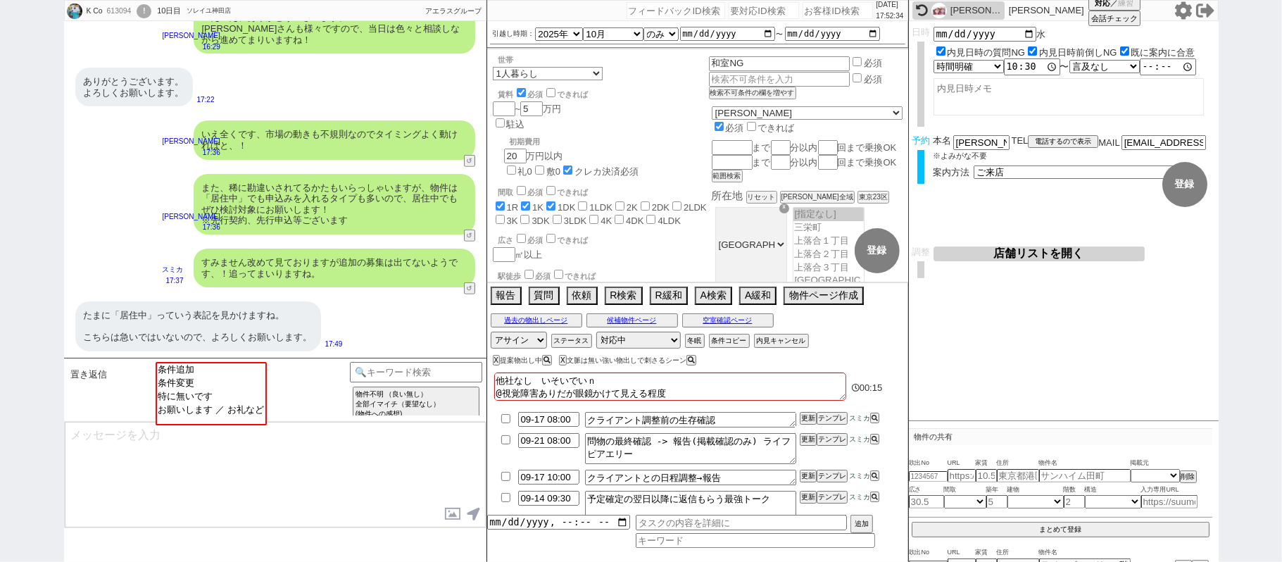
checkbox input "false"
type textarea "他社なし　いそいでいない @視覚障害ありだが眼鏡かけて見える程度"
checkbox input "true"
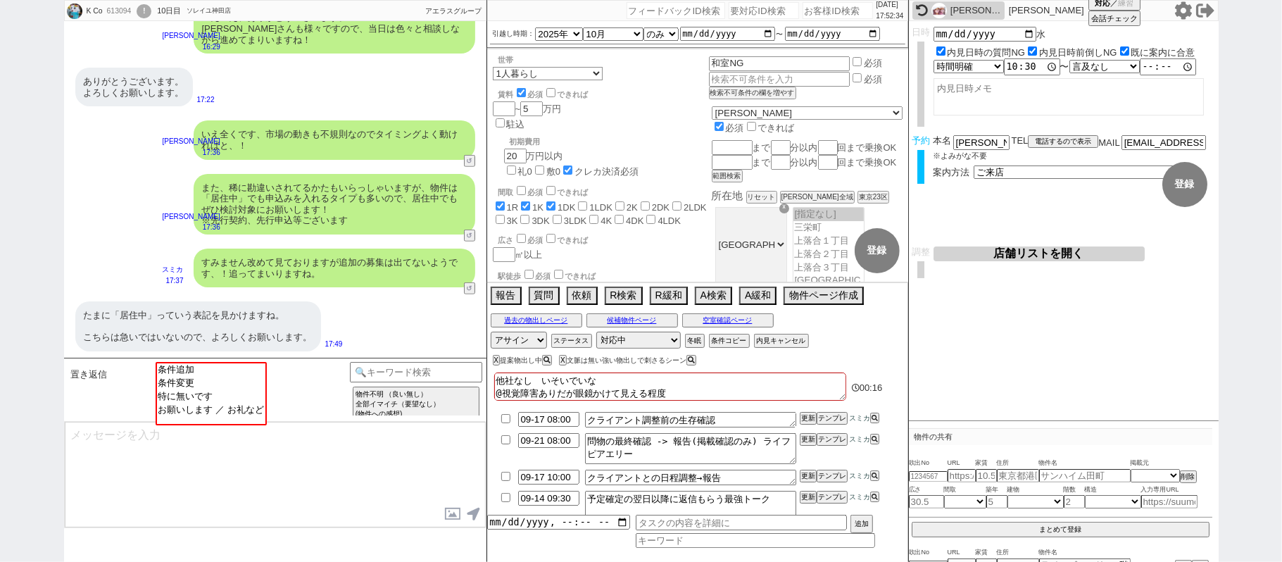
checkbox input "true"
checkbox input "false"
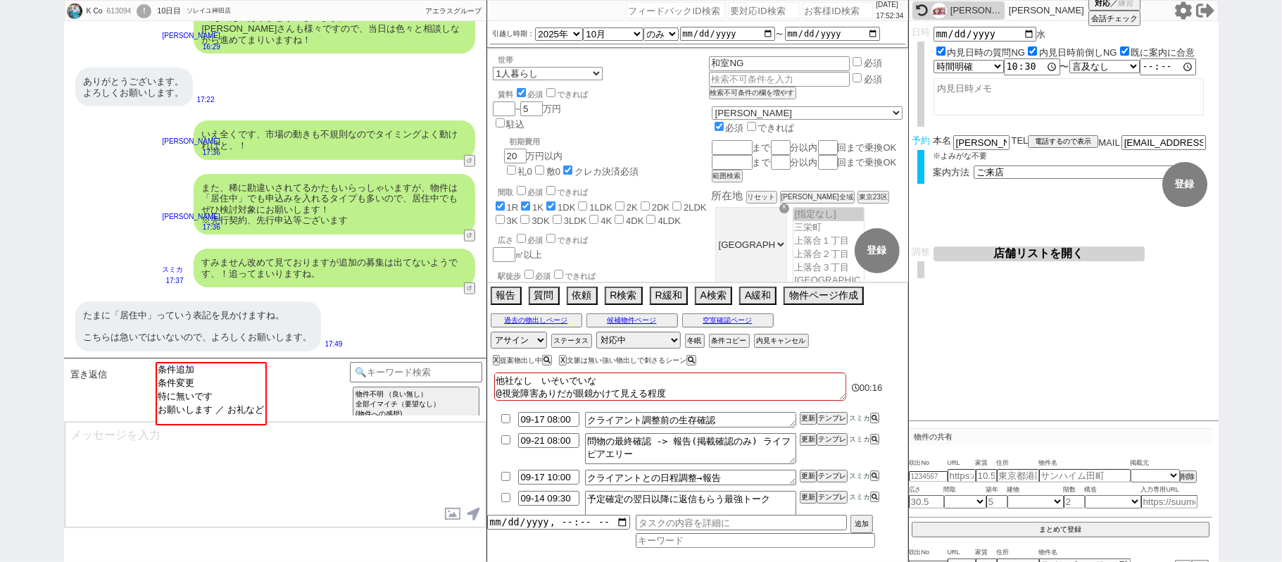
checkbox input "false"
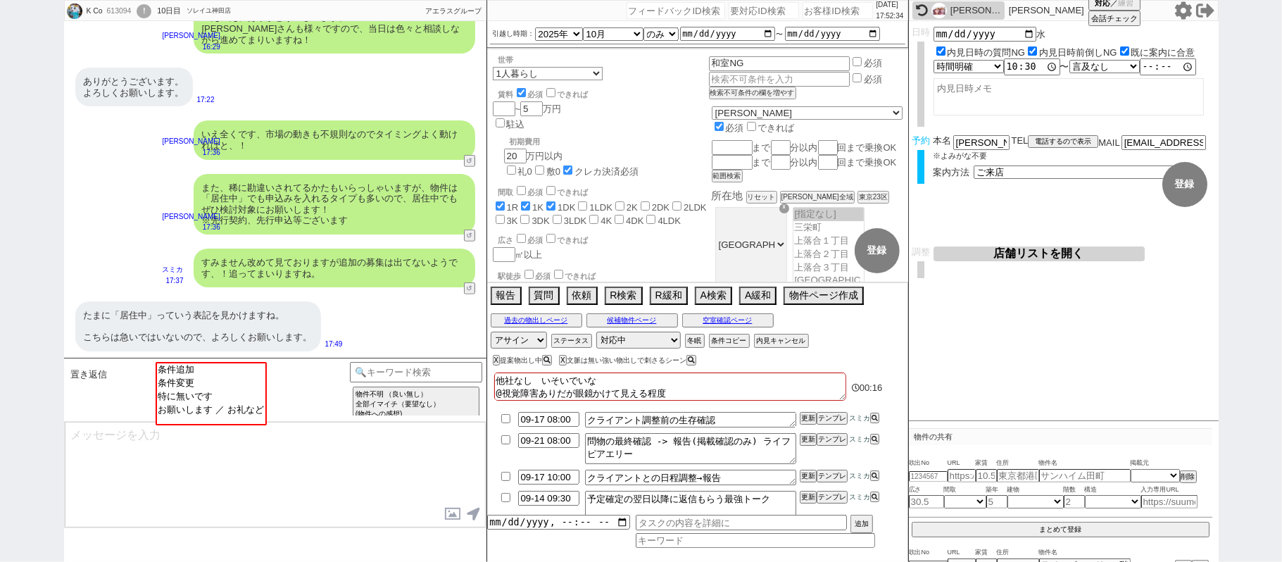
checkbox input "false"
type textarea "他社なし　急いでいない @視覚障害ありだが眼鏡かけて見える程度"
checkbox input "true"
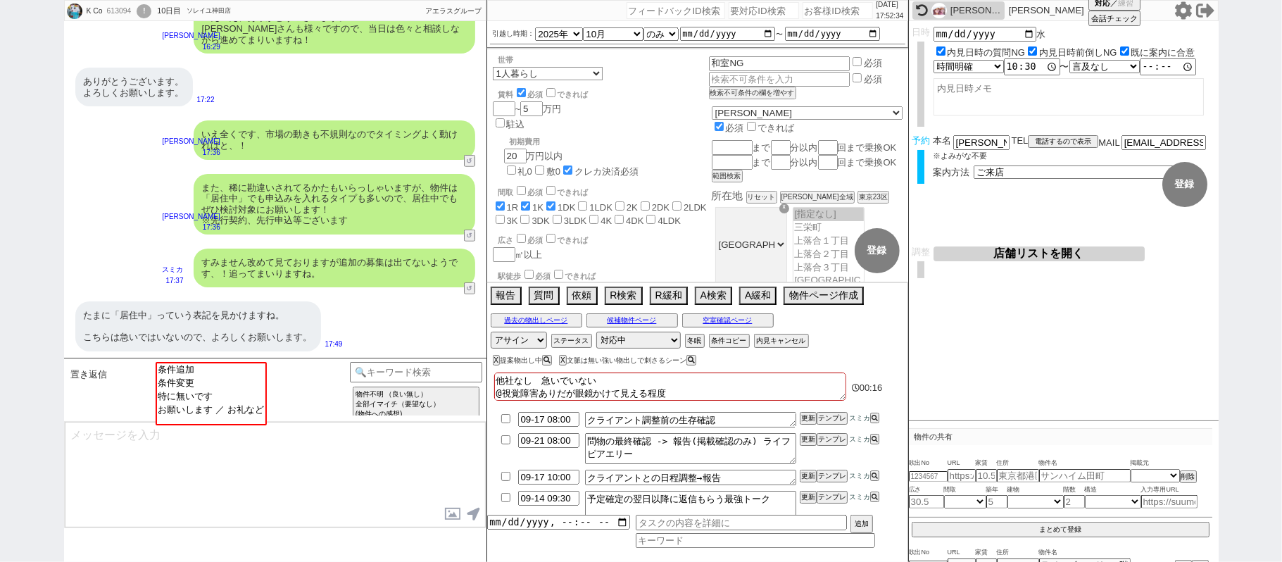
checkbox input "false"
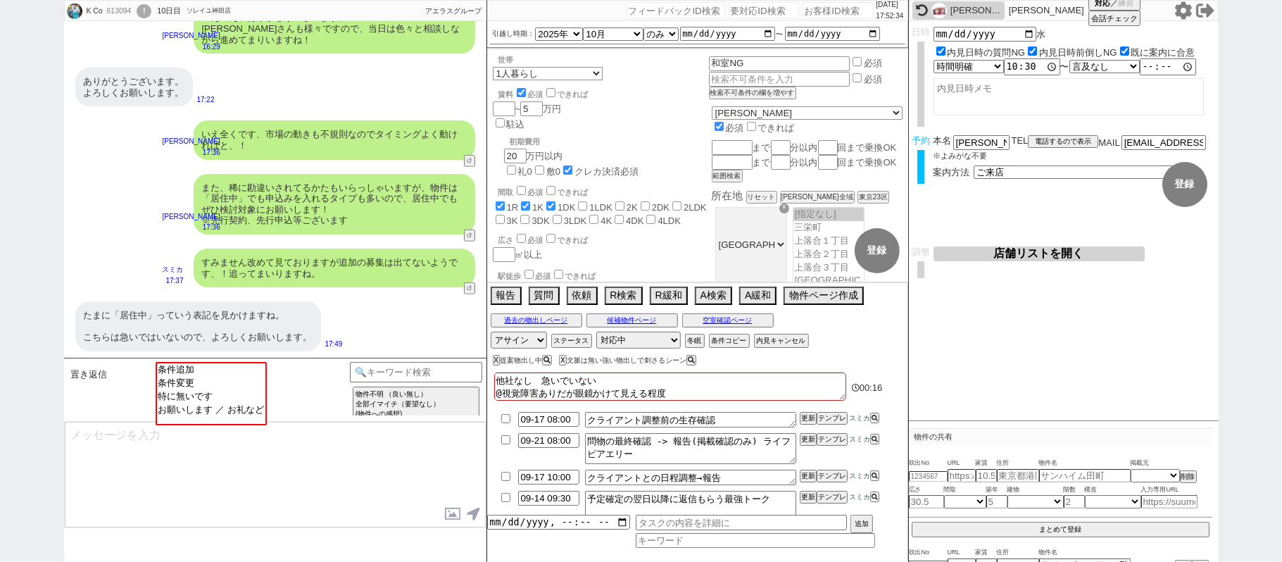
checkbox input "false"
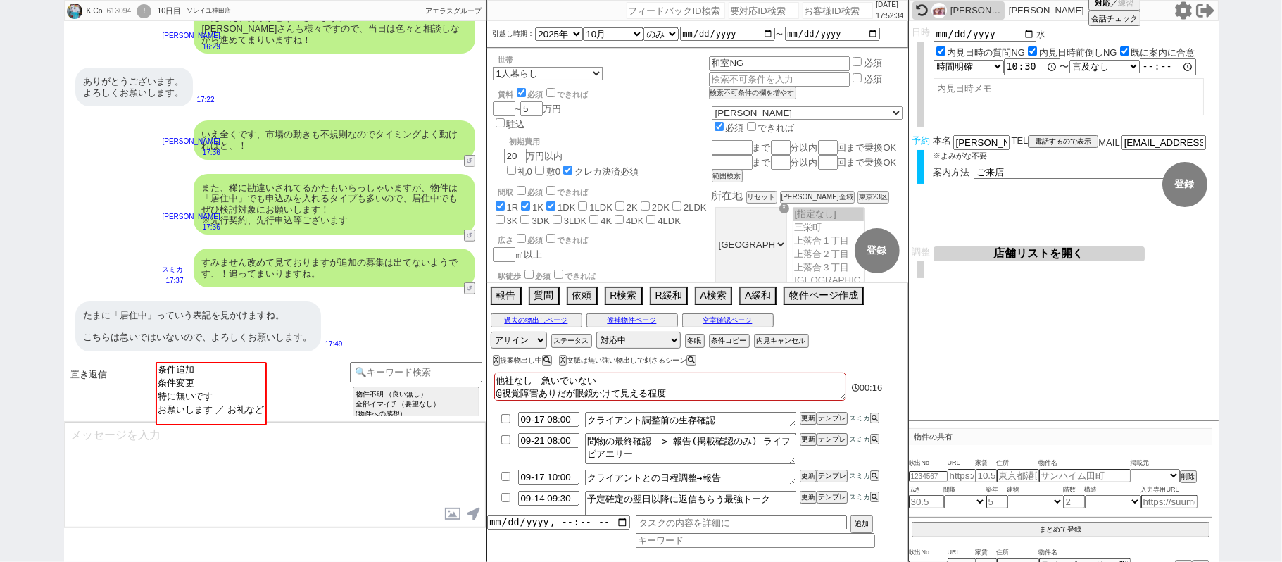
checkbox input "true"
checkbox input "false"
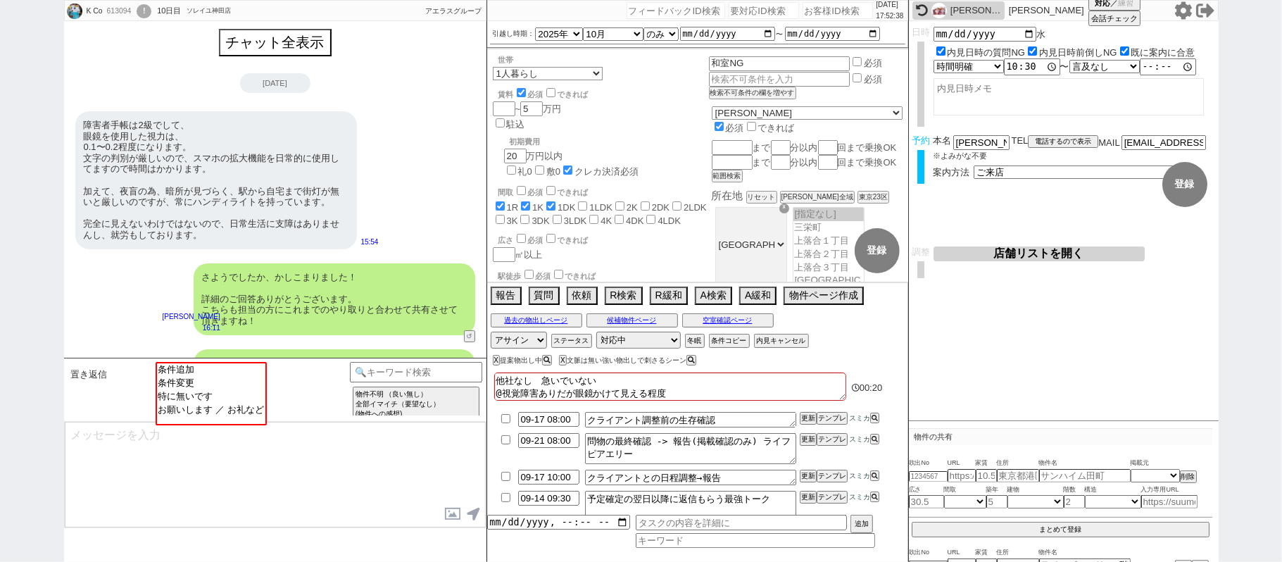
scroll to position [0, 0]
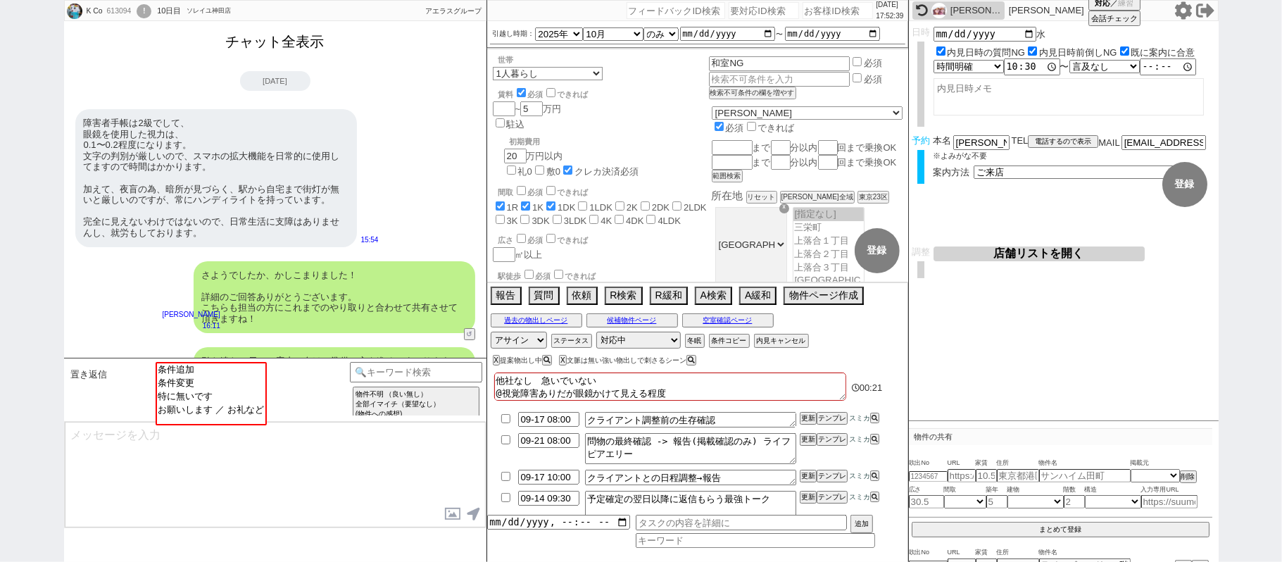
click at [266, 34] on button "チャット全表示" at bounding box center [275, 42] width 110 height 25
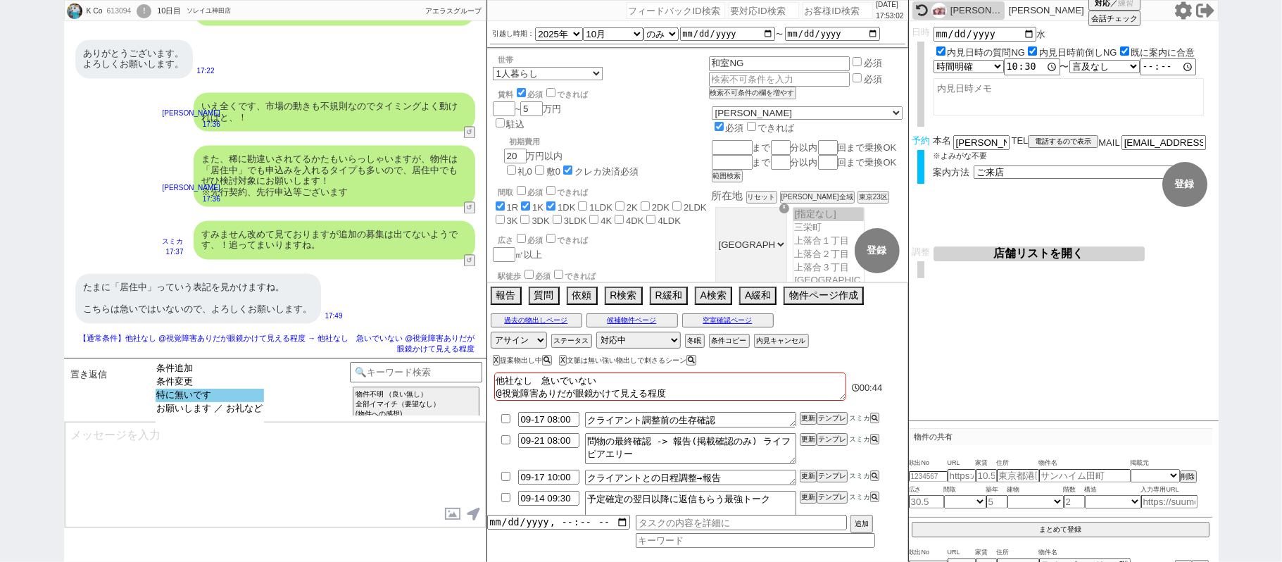
scroll to position [13662, 0]
click at [221, 395] on option "特に無いです" at bounding box center [210, 395] width 108 height 13
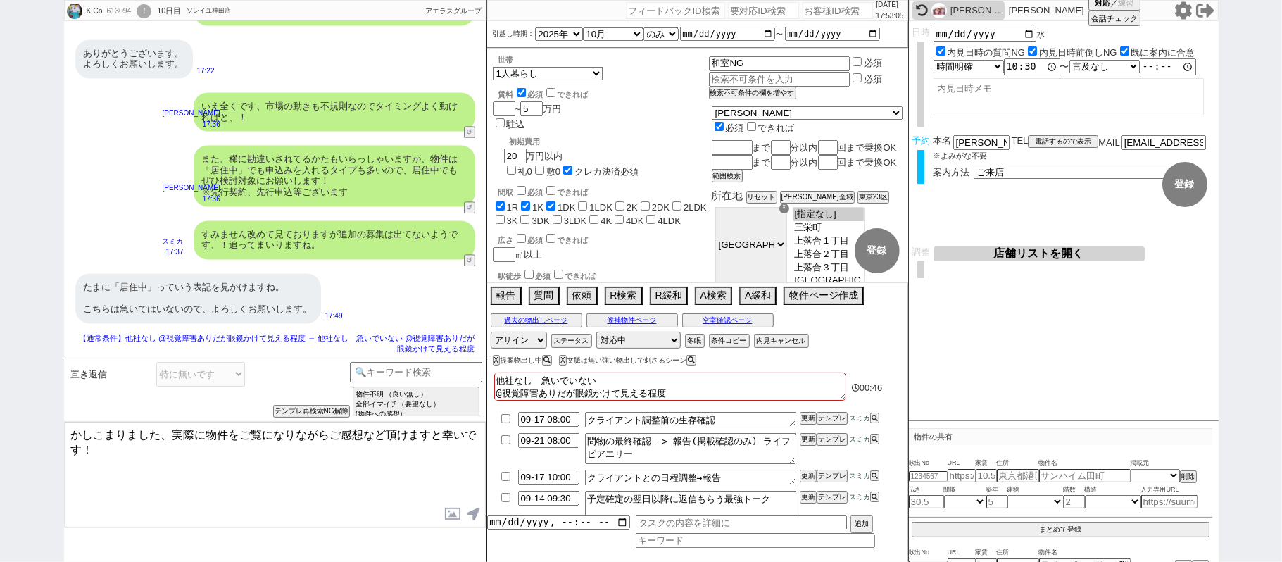
drag, startPoint x: 169, startPoint y: 436, endPoint x: 349, endPoint y: 528, distance: 202.1
click at [336, 525] on textarea "かしこまりました、実際に物件をご覧になりながらご感想など頂けますと幸いです！" at bounding box center [275, 475] width 421 height 106
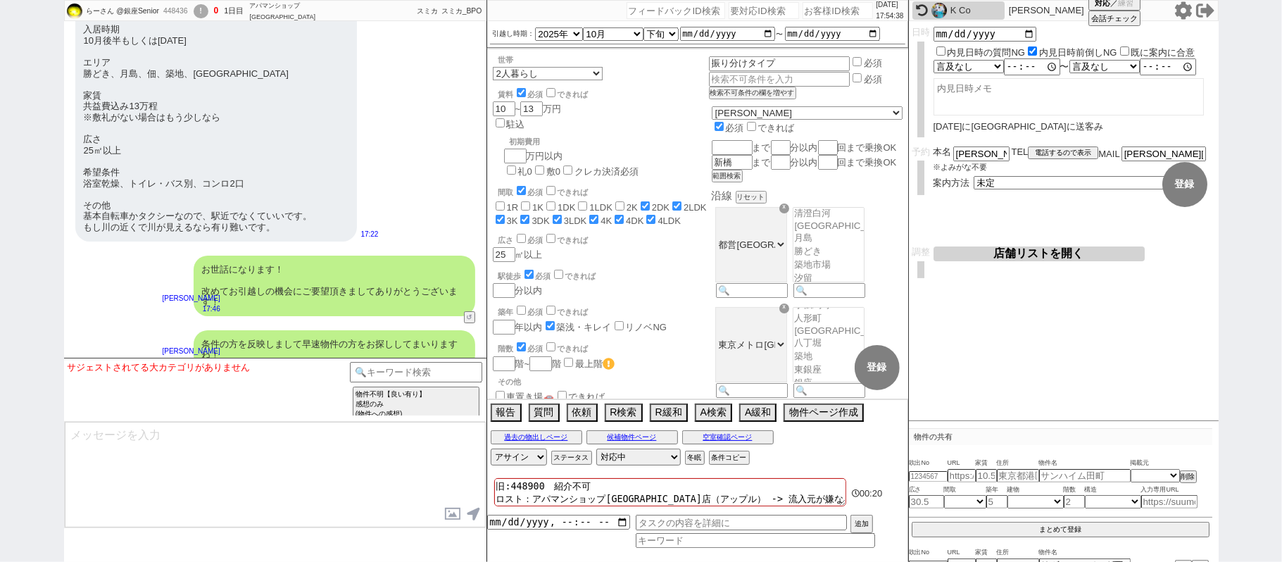
scroll to position [7666, 0]
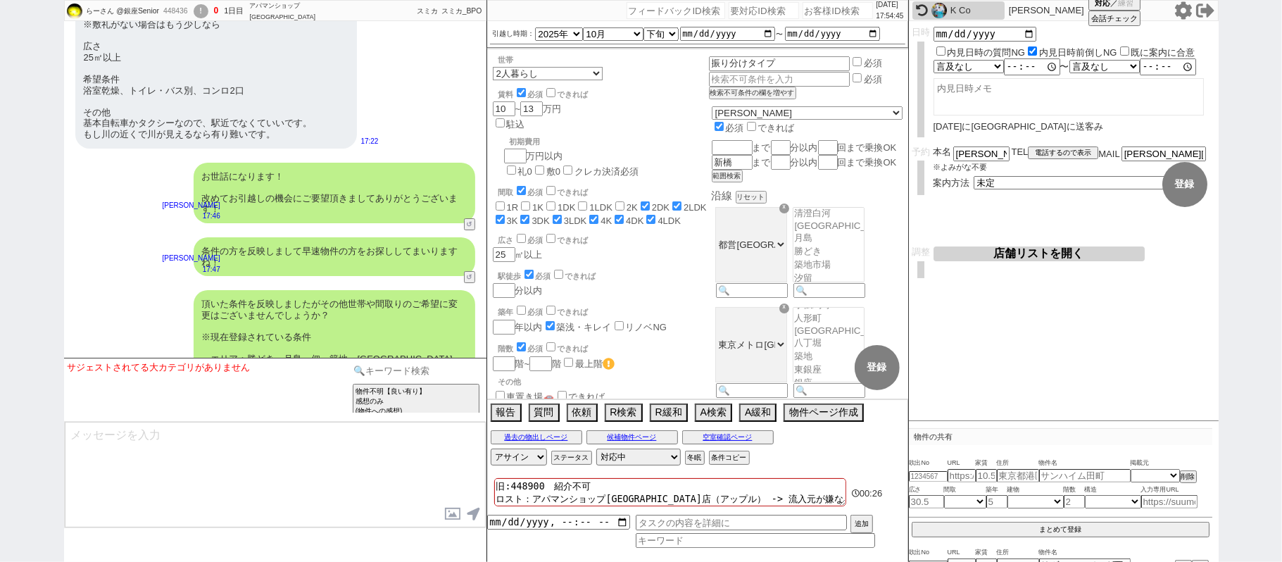
drag, startPoint x: 389, startPoint y: 375, endPoint x: 440, endPoint y: 373, distance: 51.4
click at [389, 373] on input at bounding box center [416, 371] width 133 height 18
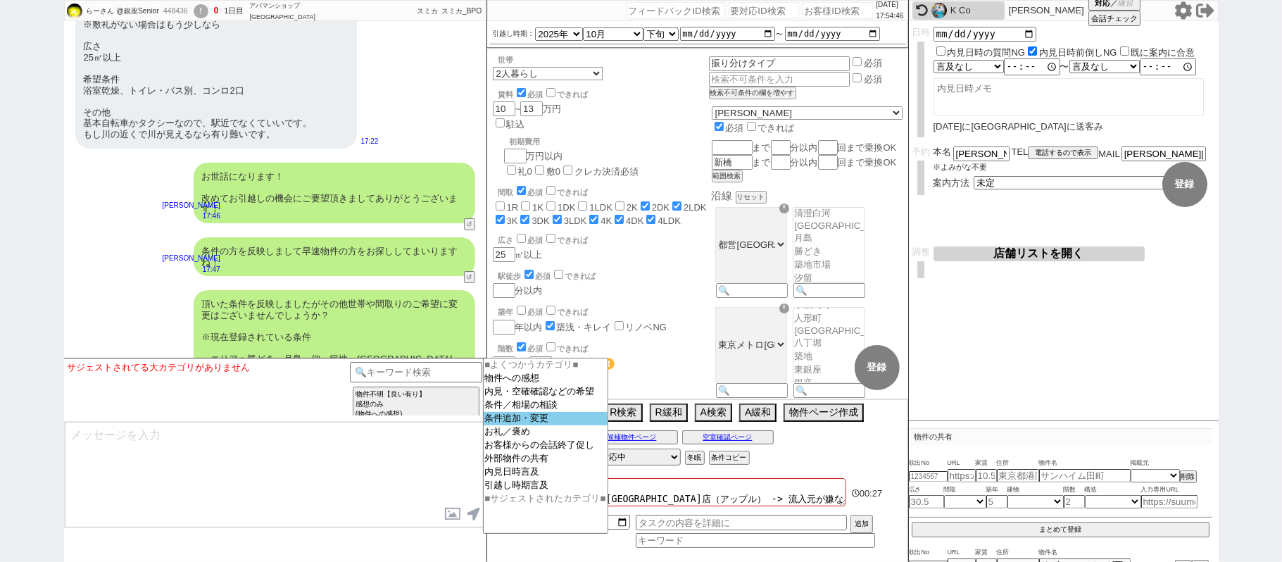
click at [543, 425] on option "条件追加・変更" at bounding box center [546, 418] width 124 height 13
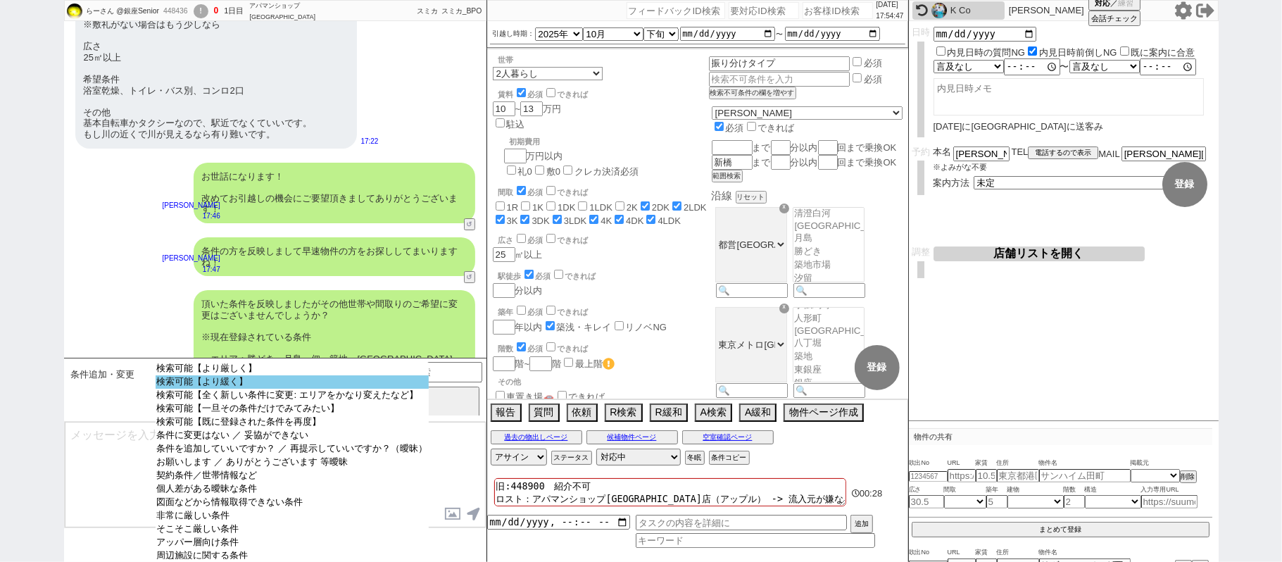
click at [308, 386] on option "検索可能【より緩く】" at bounding box center [292, 381] width 273 height 13
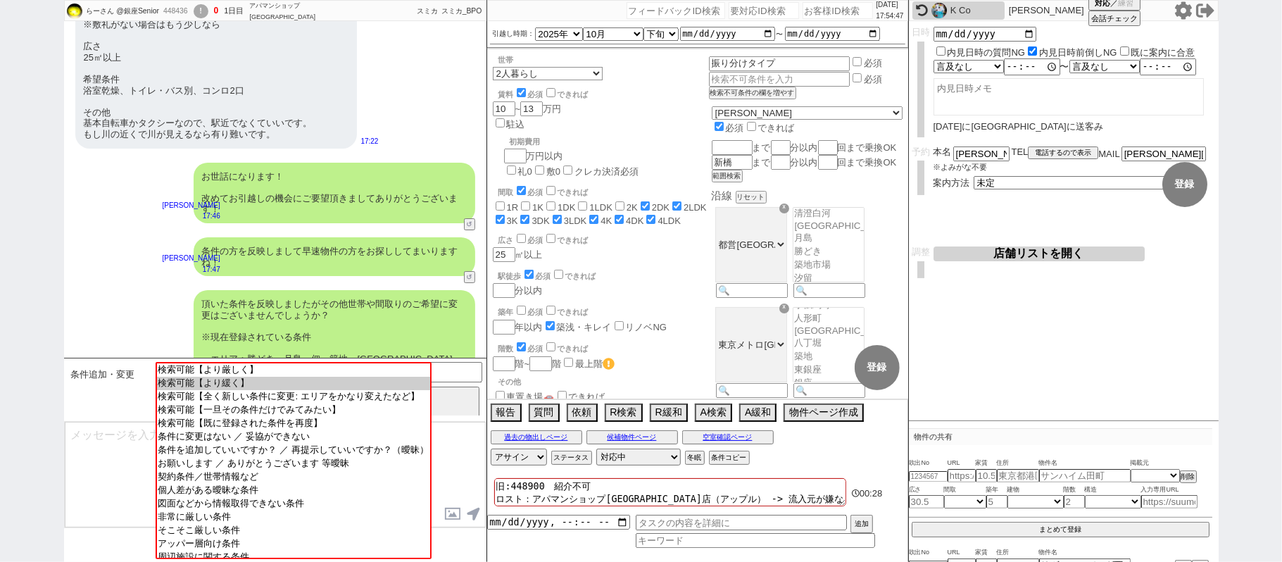
scroll to position [7513, 0]
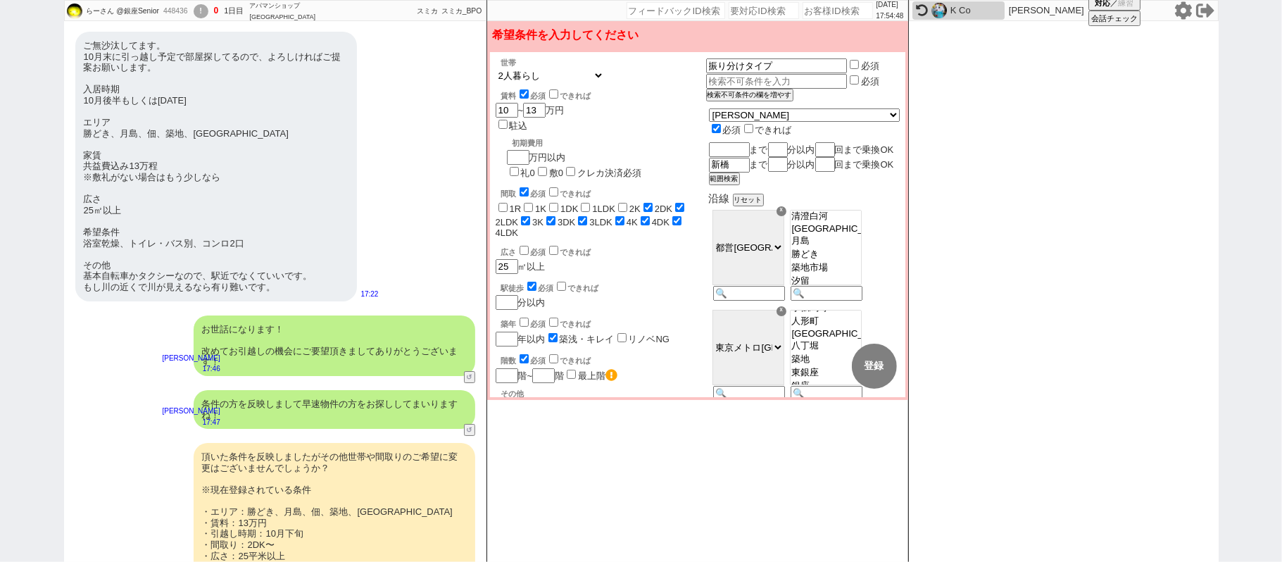
click at [558, 70] on div "世帯 1人暮らし 2人暮らし 家族:小学生以下含む 家族:小学生以下含まず 兄弟・姉妹 ルームシェア その他 子供 家族(子供なし) ルームシェア" at bounding box center [601, 70] width 210 height 24
click at [496, 72] on select "1人暮らし 2人暮らし 家族:小学生以下含む 家族:小学生以下含まず 兄弟・姉妹 ルームシェア その他" at bounding box center [550, 76] width 108 height 12
click at [513, 205] on label "1R" at bounding box center [516, 210] width 12 height 11
click at [525, 204] on input "1K" at bounding box center [528, 208] width 9 height 9
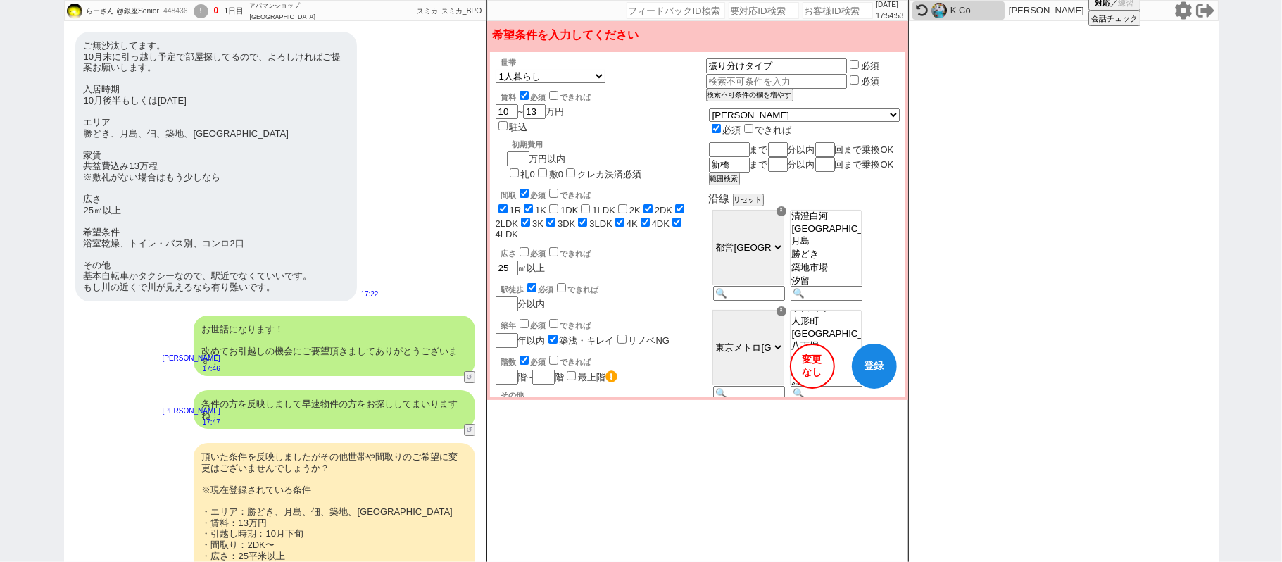
drag, startPoint x: 550, startPoint y: 163, endPoint x: 586, endPoint y: 162, distance: 36.6
click at [551, 204] on input "1DK" at bounding box center [553, 208] width 9 height 9
click at [586, 204] on input "1LDK" at bounding box center [585, 208] width 9 height 9
click at [629, 205] on span "2K" at bounding box center [627, 210] width 25 height 11
click at [627, 204] on input "2K" at bounding box center [622, 208] width 9 height 9
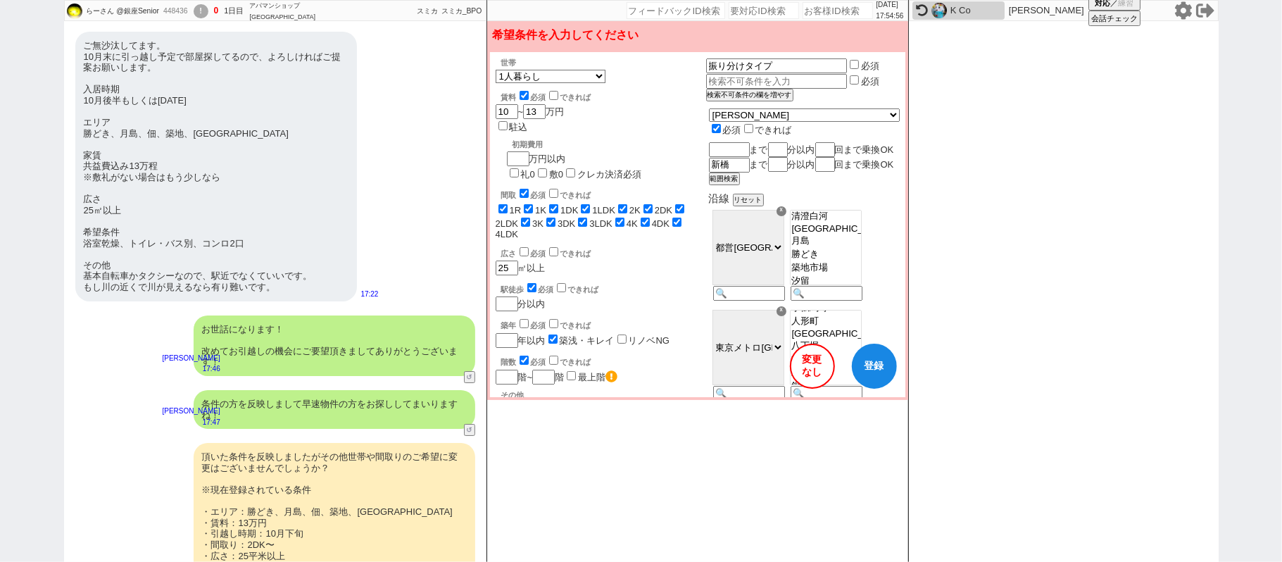
click at [856, 370] on button "登録" at bounding box center [874, 366] width 45 height 45
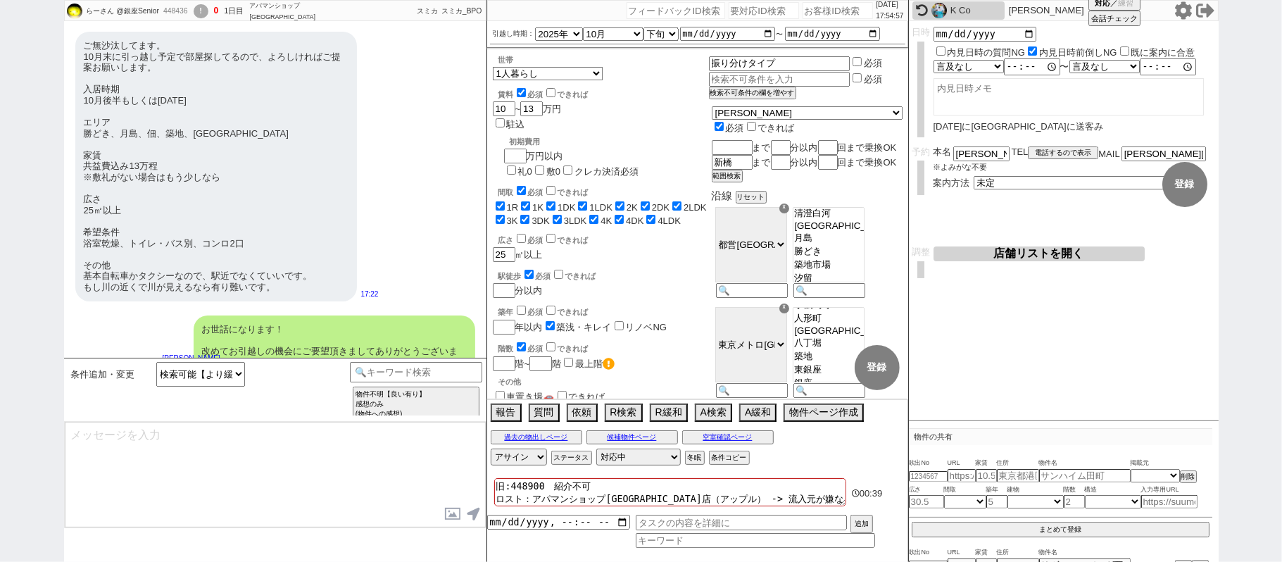
scroll to position [7696, 0]
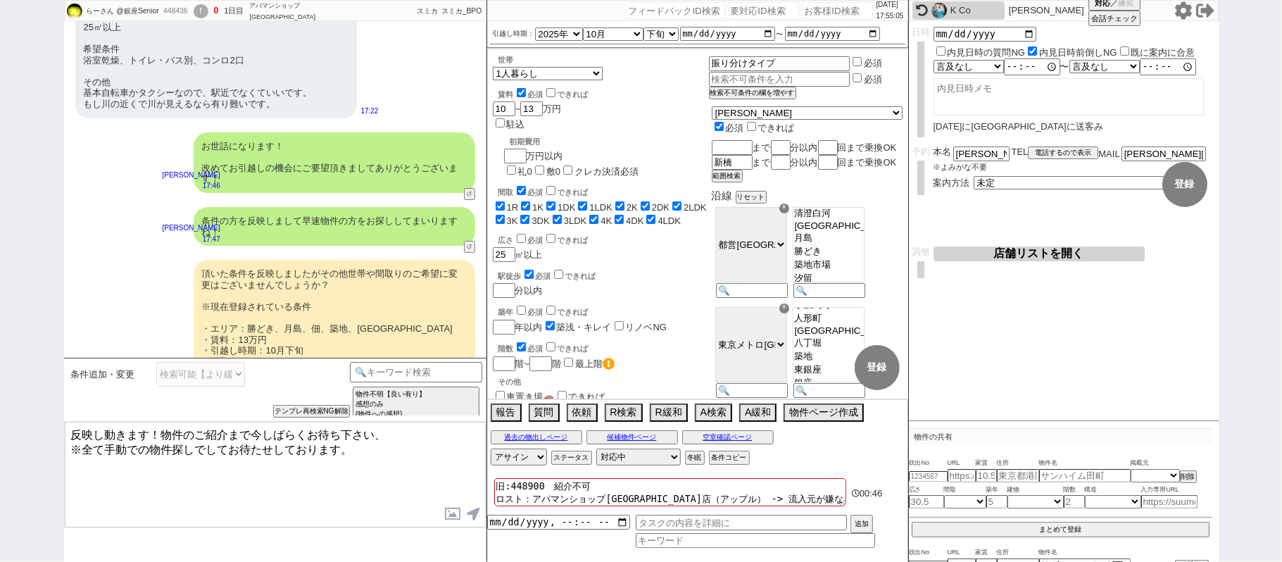
drag, startPoint x: 152, startPoint y: 434, endPoint x: 0, endPoint y: 286, distance: 212.6
click at [0, 310] on div "らーさん @銀座Senior 448436 ! 0 1日目 アパマンショップ門前仲町駅前店 冬眠中 自社客 スミカ スミカ_BPO チャット全表示 2023-…" at bounding box center [641, 281] width 1282 height 562
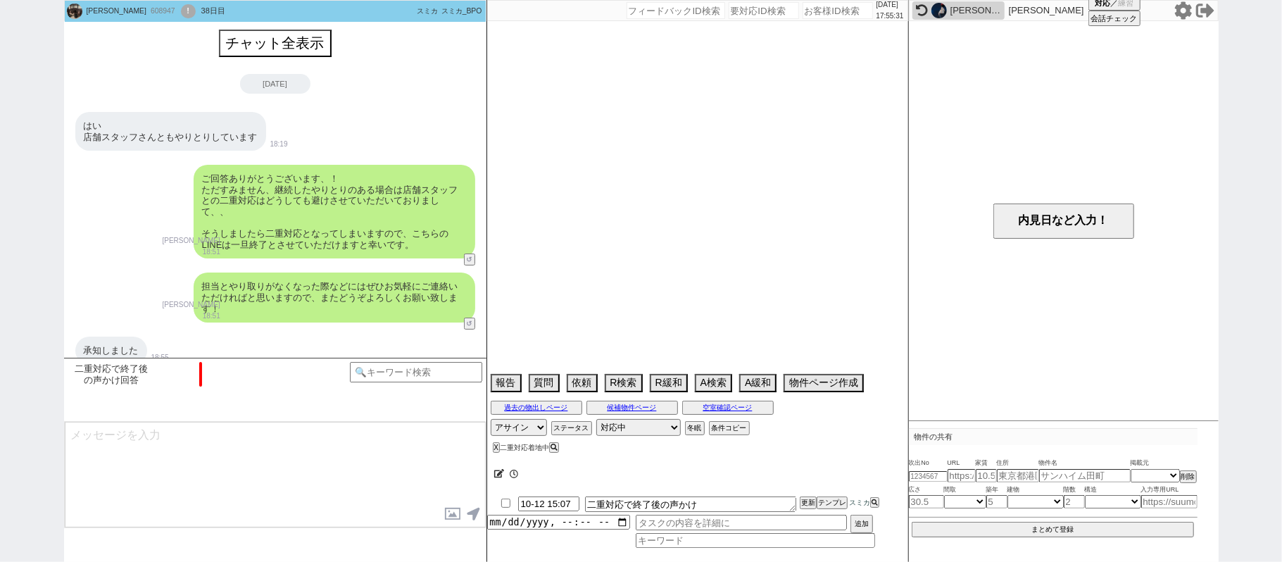
scroll to position [178, 0]
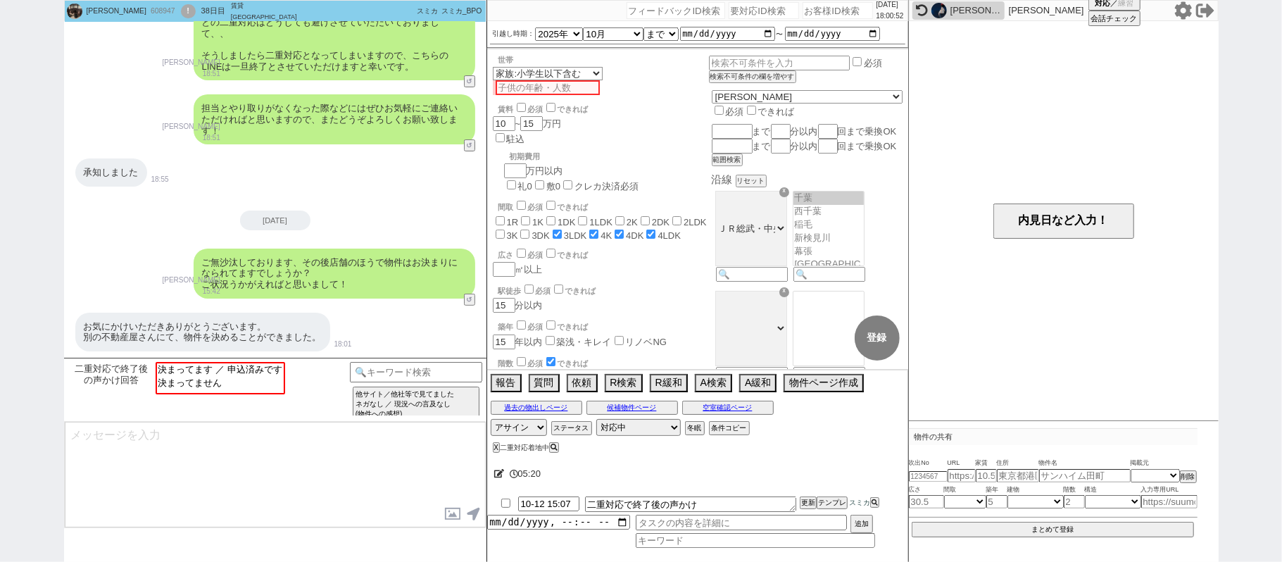
drag, startPoint x: 113, startPoint y: 201, endPoint x: 165, endPoint y: 153, distance: 70.2
click at [116, 199] on div "チャット全表示 2025-08-09 はい 店舗スタッフさんともやりとりしています 18:19 物件の共有に追加 ご回答ありがとうございます、！ ただすみませ…" at bounding box center [275, 100] width 422 height 515
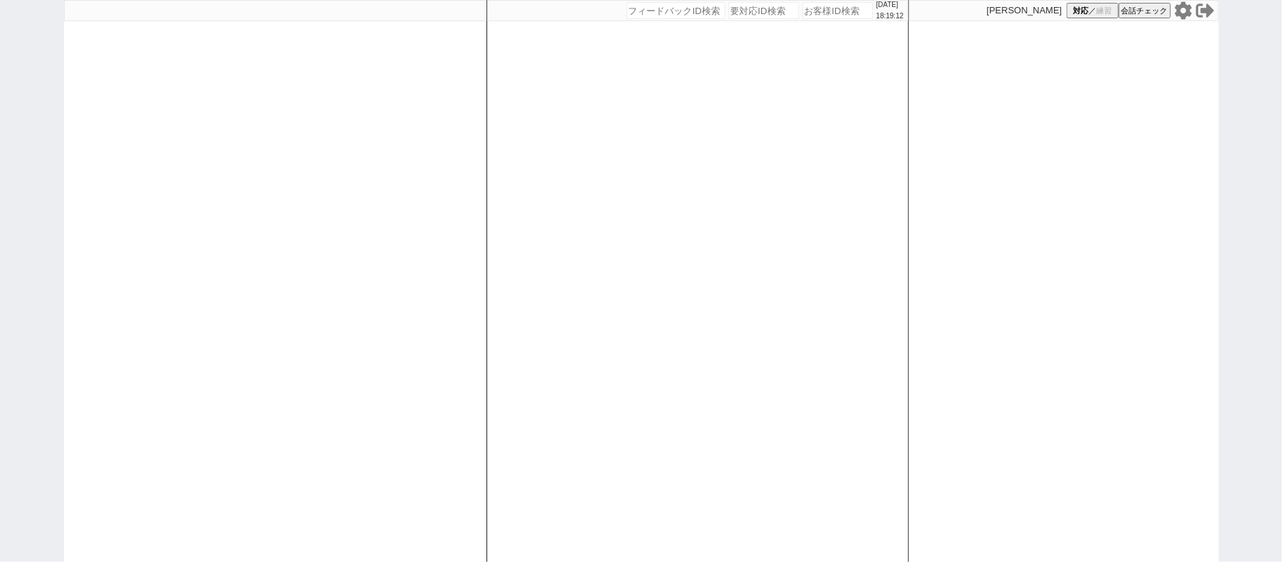
click at [147, 63] on div at bounding box center [275, 281] width 422 height 562
select select "1"
select select "6"
select select "2"
select select "5"
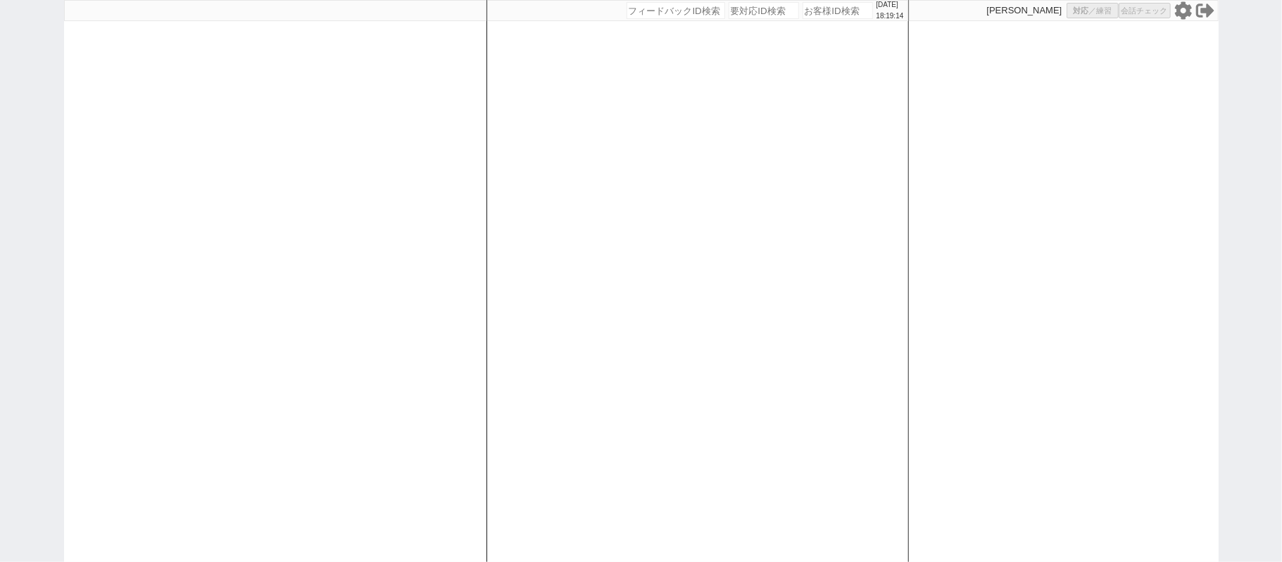
select select
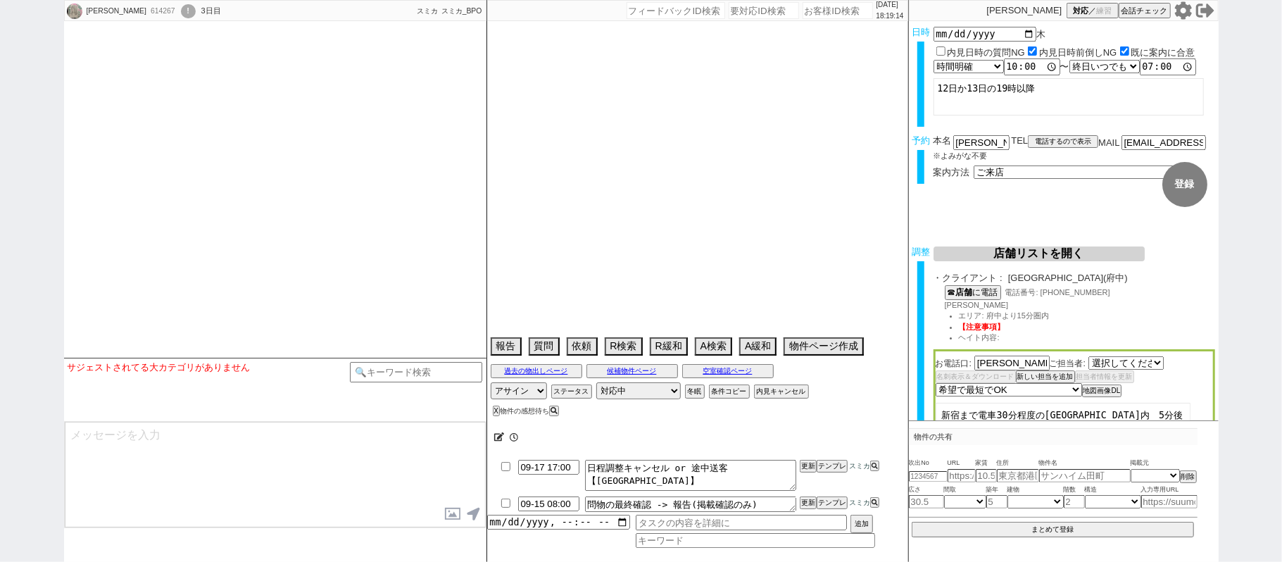
select select "[DATE]"
type textarea "大阪 同居人だけ一時的に東京にいる @当日までの他社予定なし"
select select "2025"
select select "10"
select select "37"
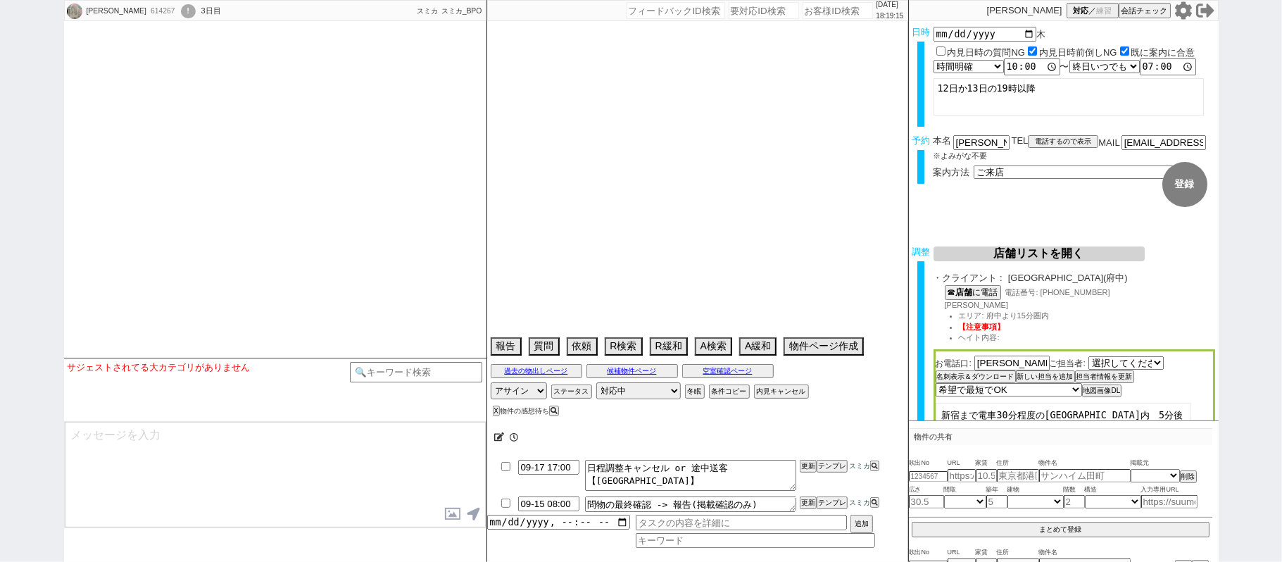
select select "1"
select select "29"
select select "44"
select select "[DATE]"
select select "15"
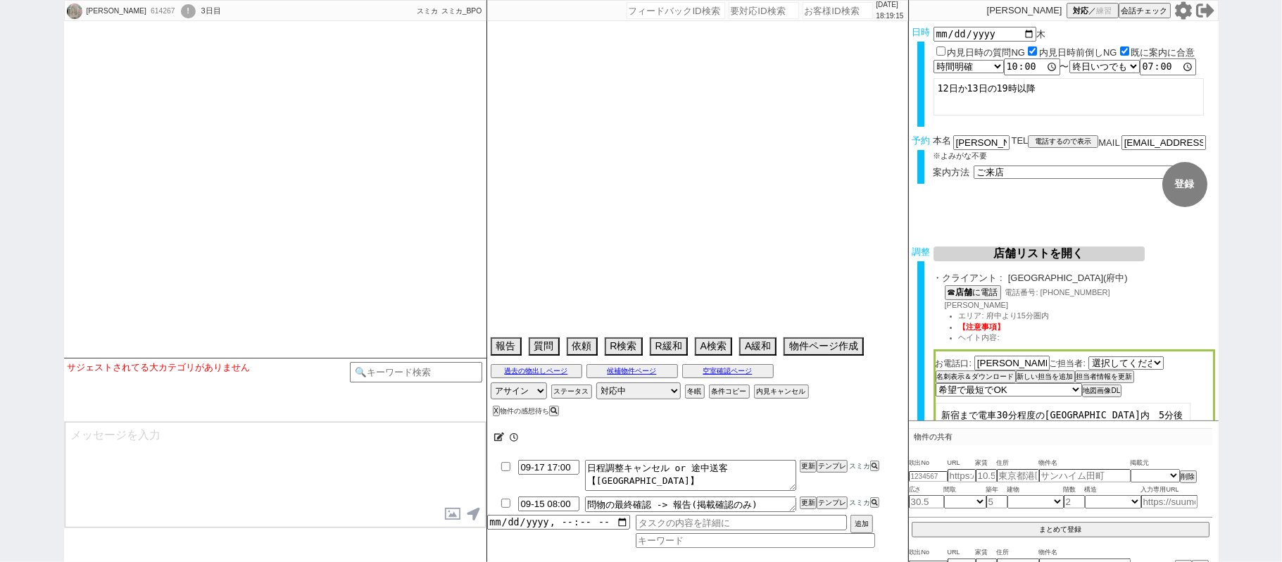
select select "522"
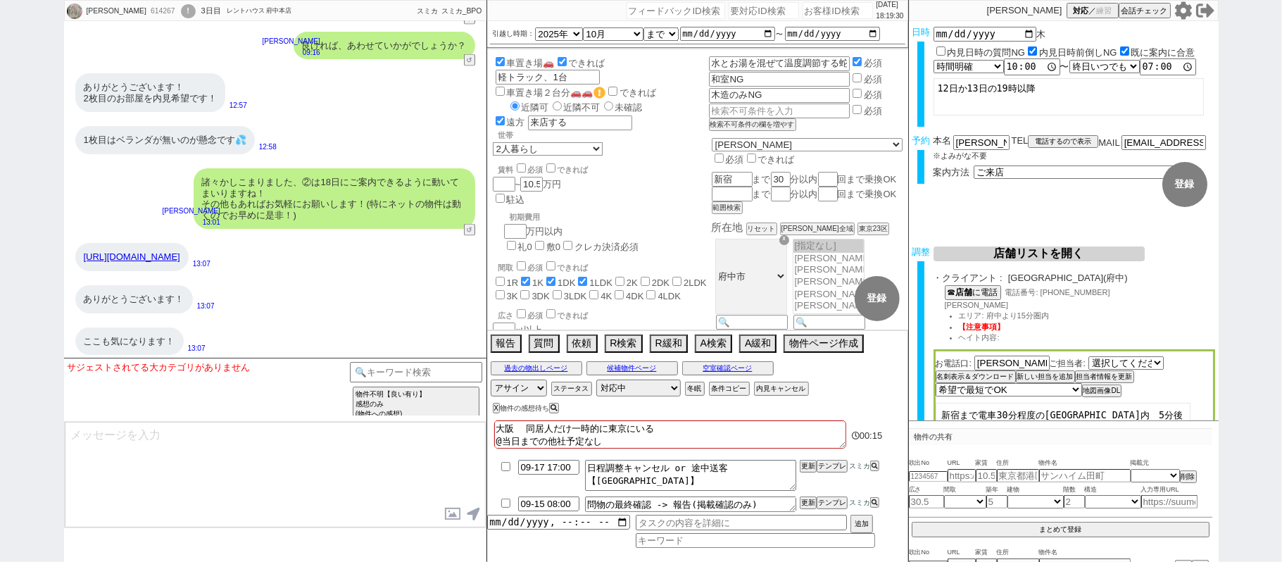
scroll to position [5394, 0]
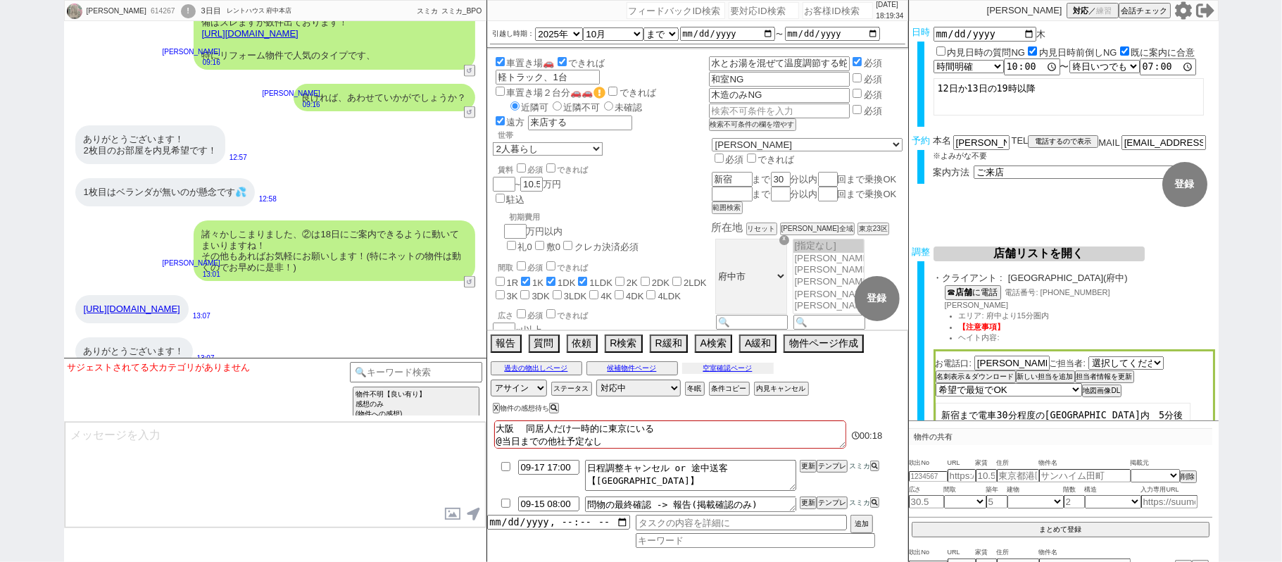
click at [748, 366] on button "空室確認ページ" at bounding box center [728, 368] width 92 height 11
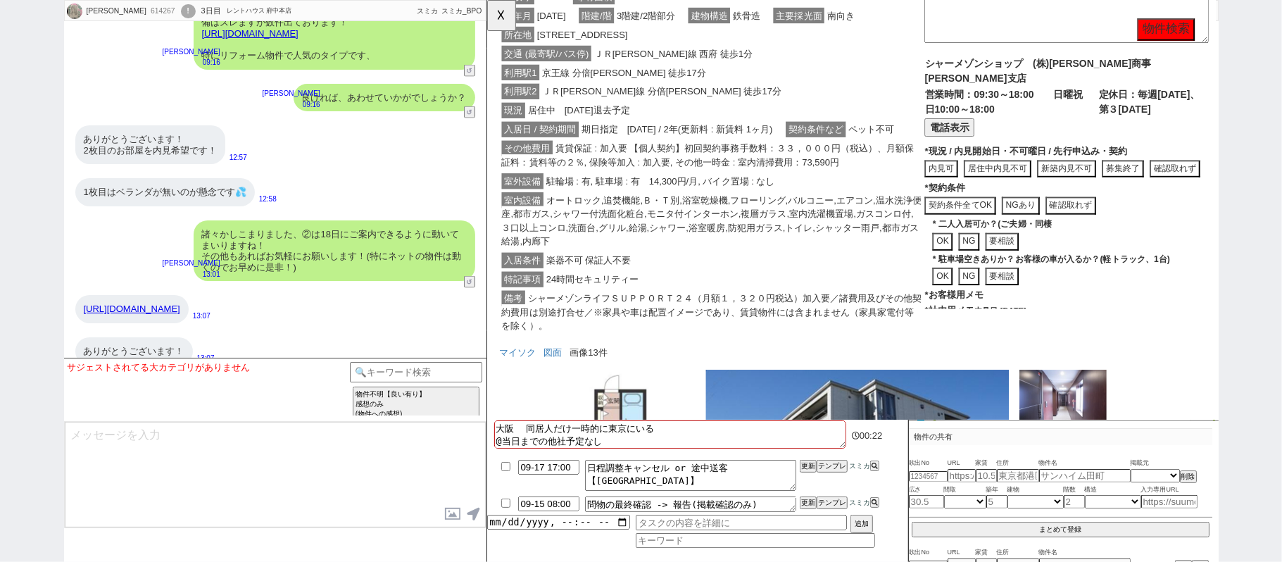
scroll to position [350, 0]
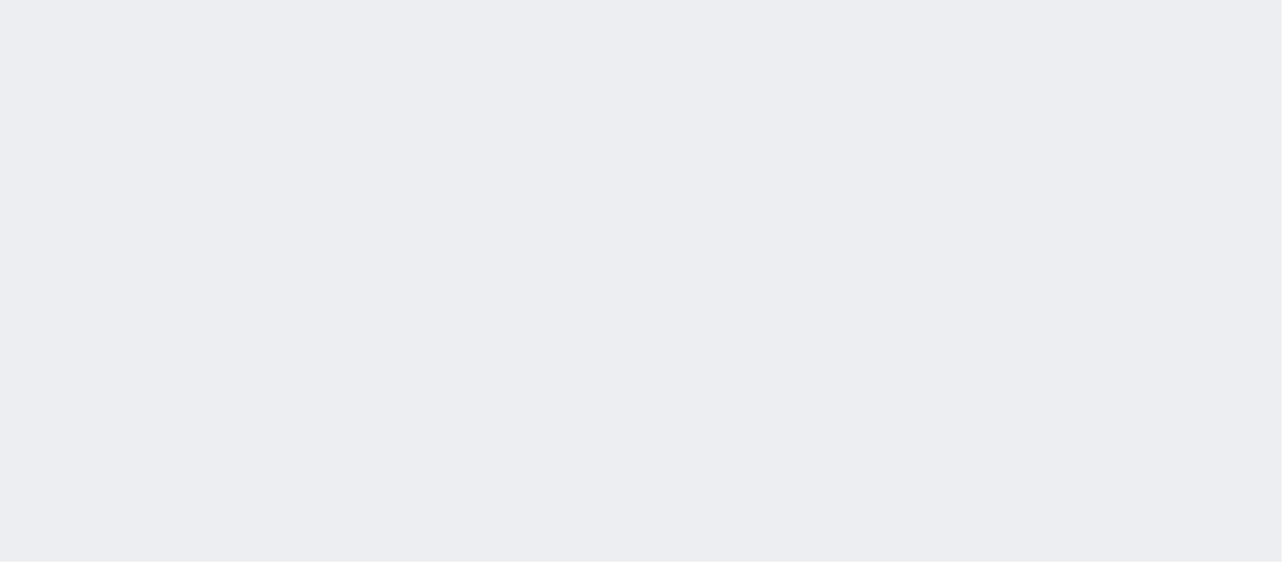
click at [722, 164] on div "[DATE] 18:11:44 候補物件を追加してしてください 紹介した物件一覧 他社物件を追加する 空室確認ページに追加・削除 紹介した物件一覧 他社物件を…" at bounding box center [641, 281] width 1282 height 562
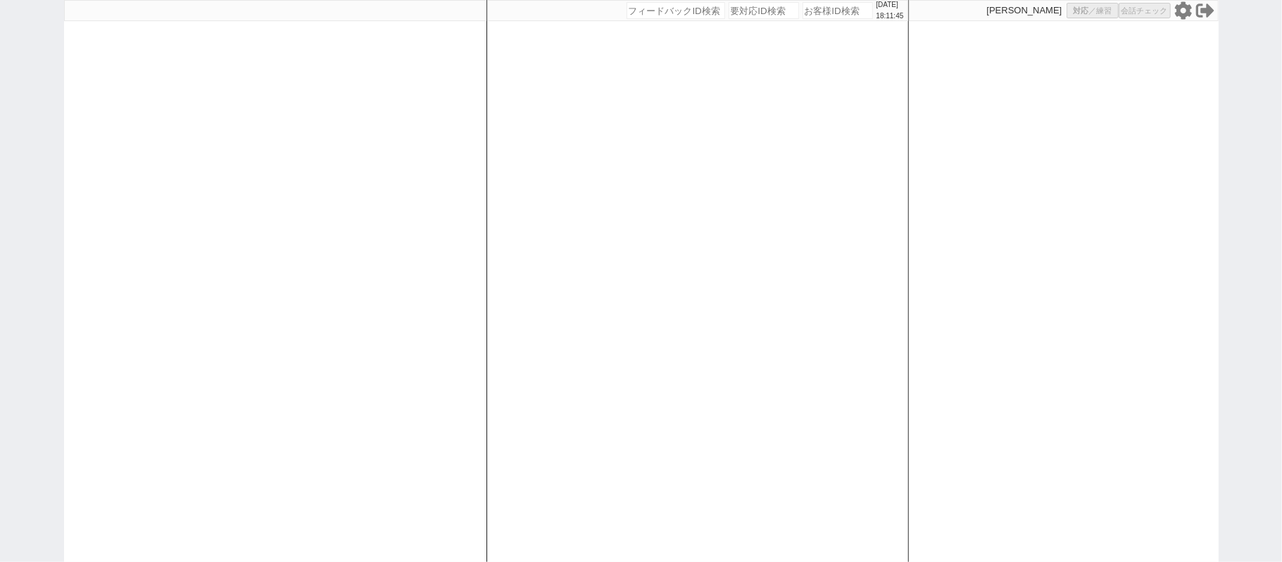
select select "2"
select select
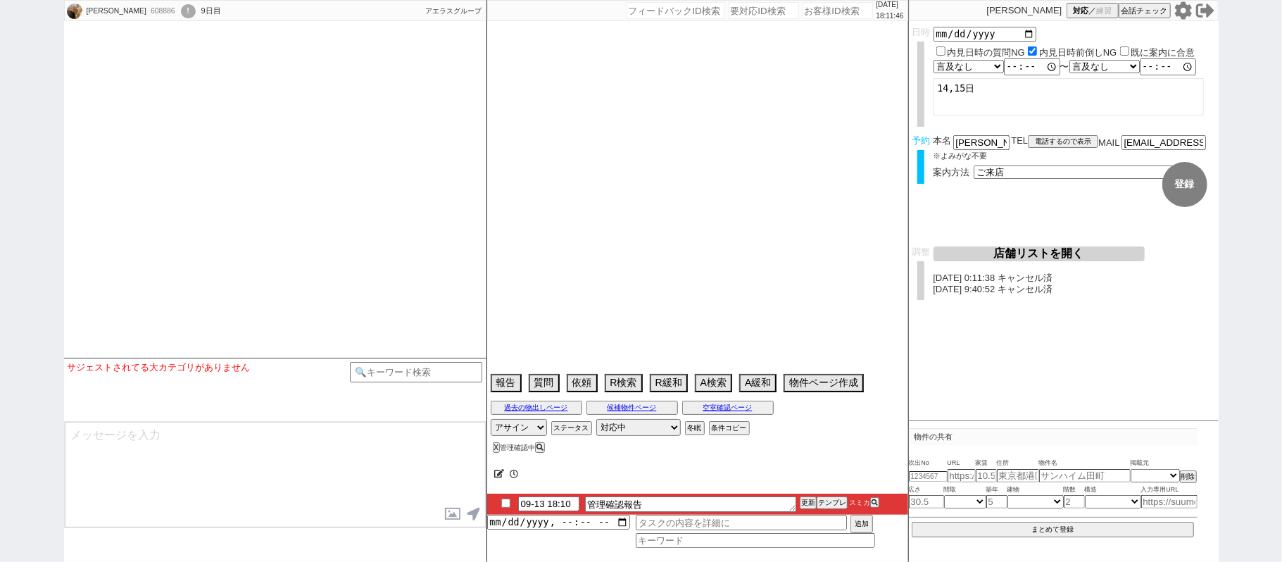
select select
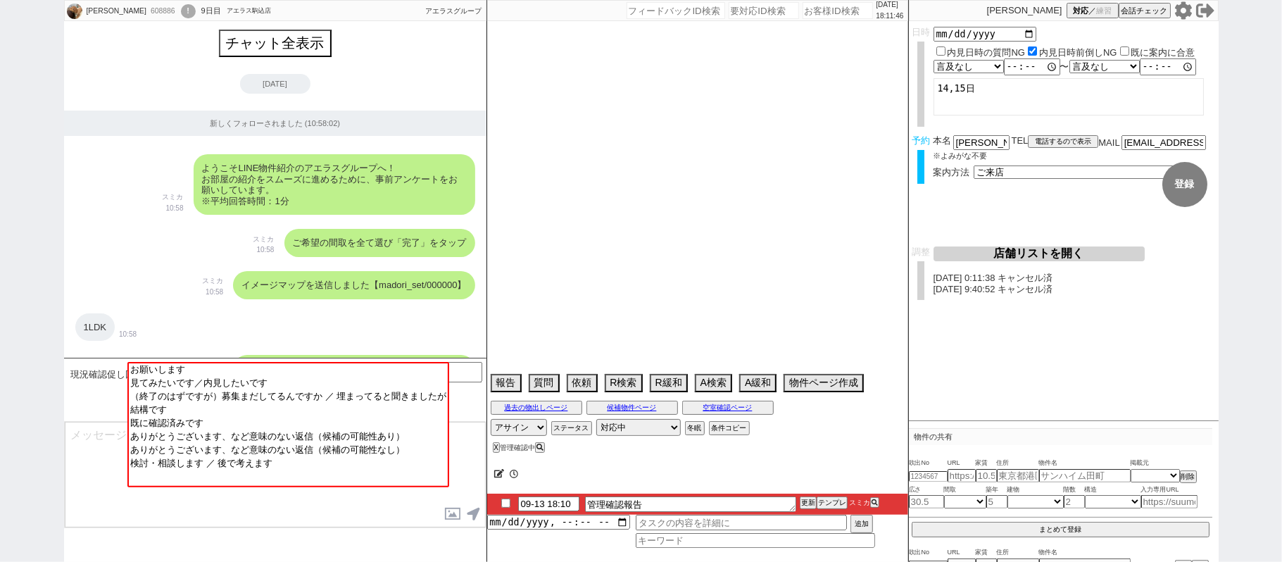
scroll to position [13042, 0]
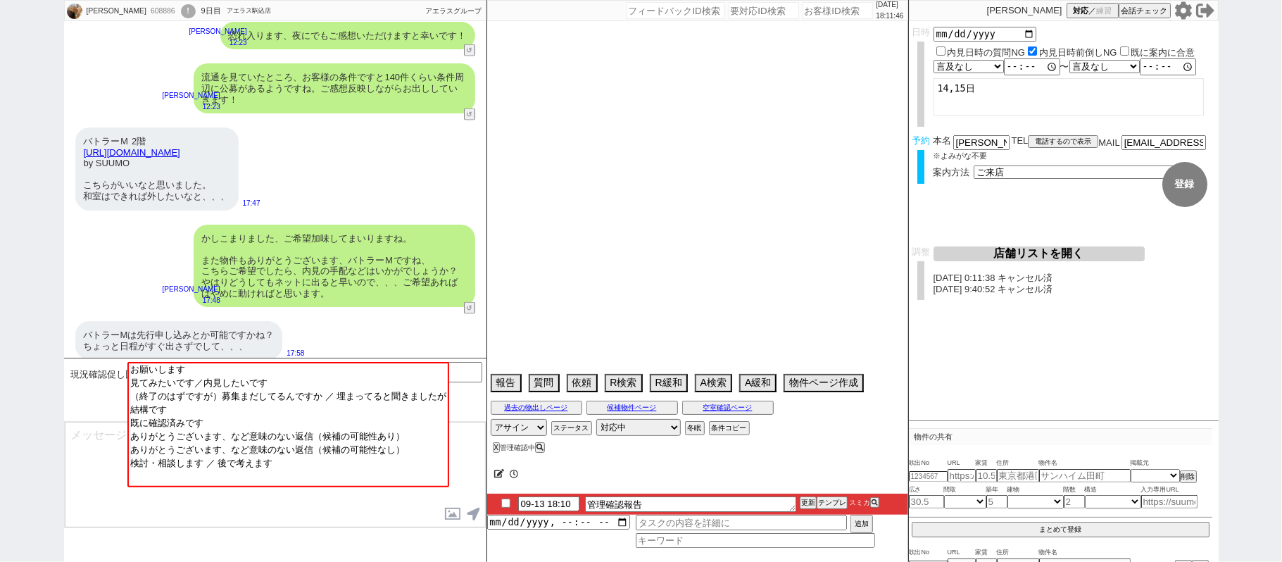
type textarea "@パートナーの意見でキャンセルになる可能性あり"
select select "2025"
select select "10"
select select "36"
select select "1"
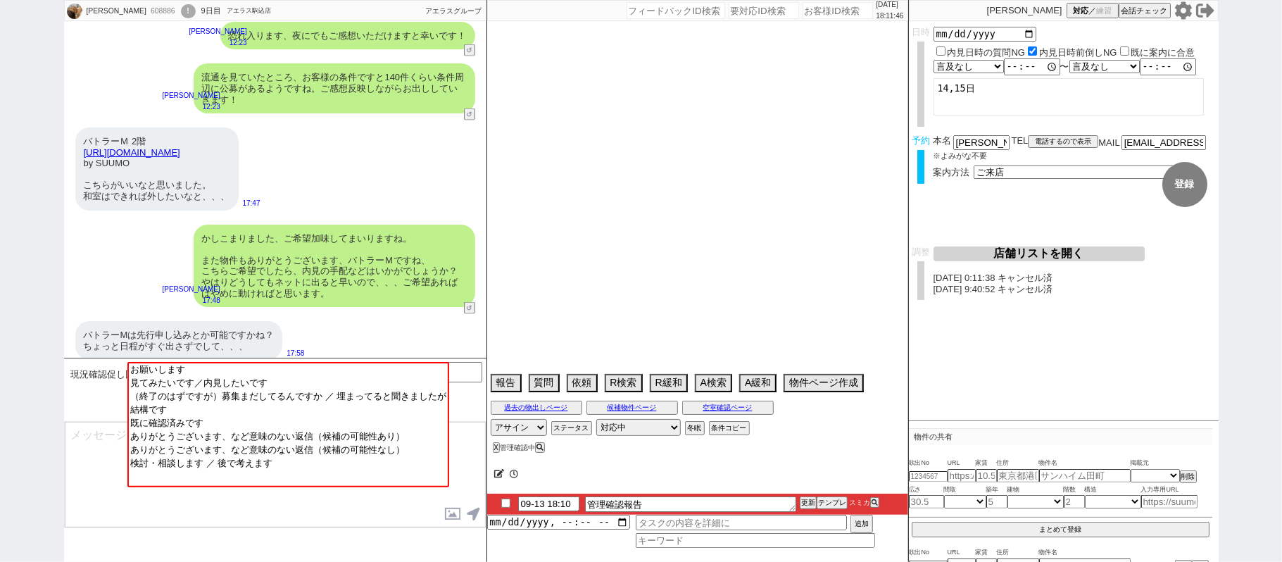
select select "23"
select select "723"
select select "69"
select select "59"
select select "14"
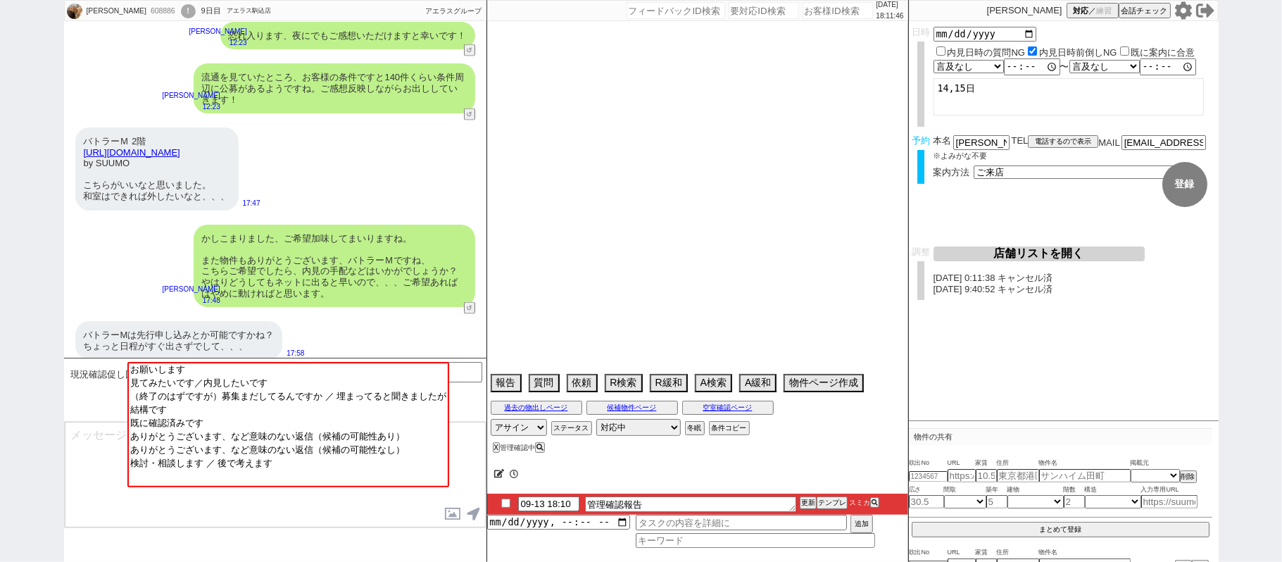
select select "7"
select select "74"
select select "75"
select select "60"
select select "62"
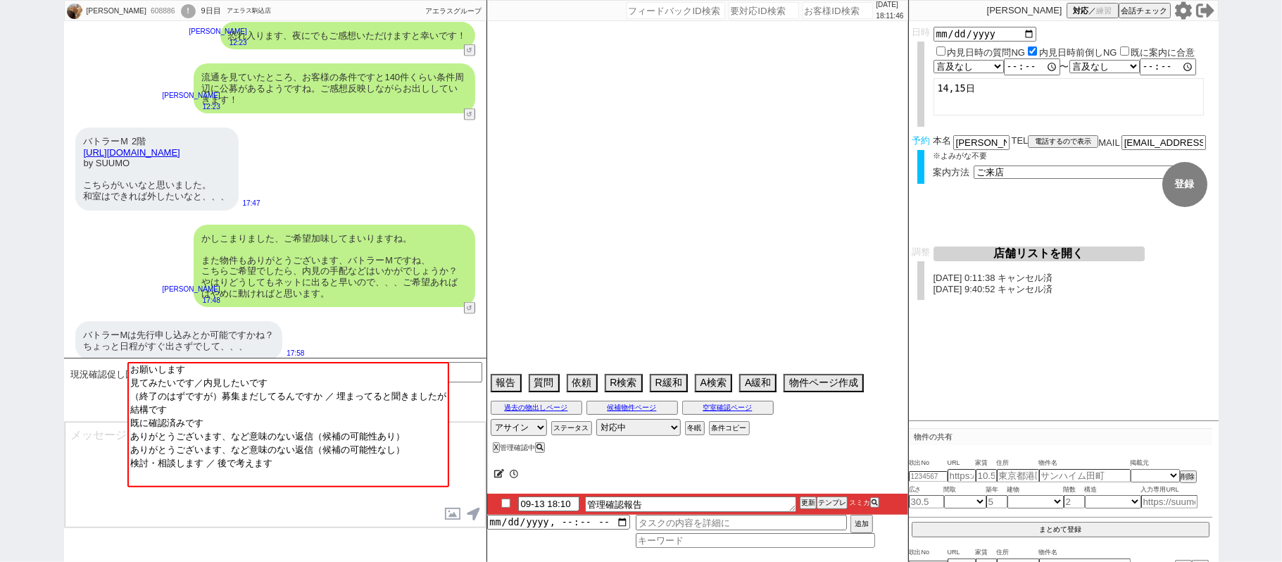
select select "64"
select select "817"
select select "63"
select select "57"
select select "65"
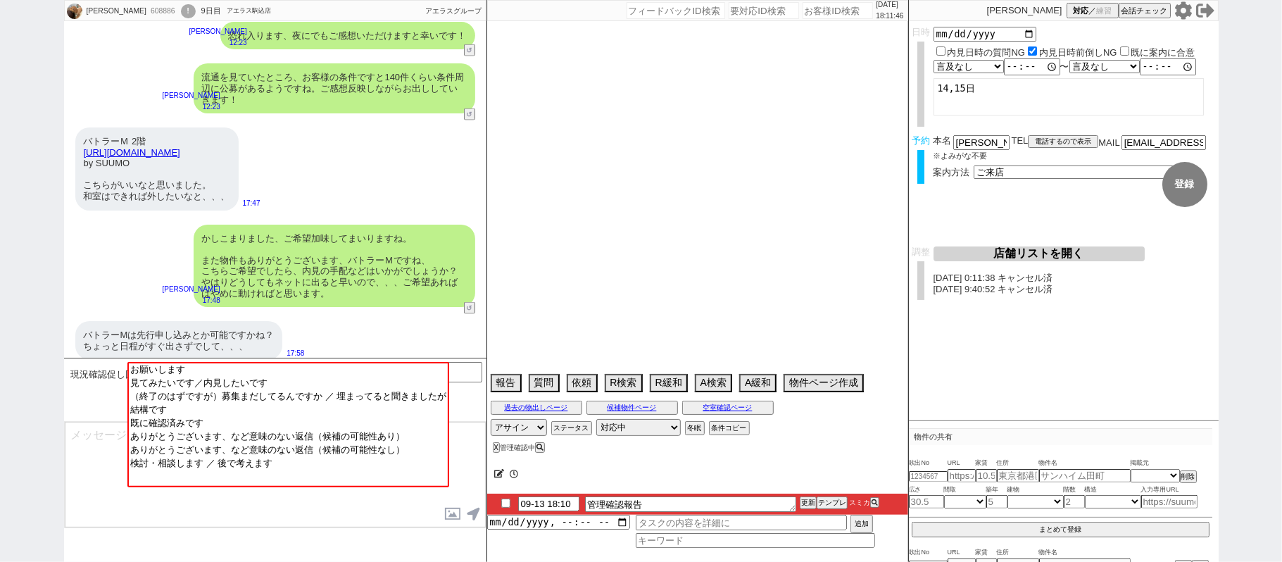
select select "[DATE]"
select select "71"
select select "70"
select select "1685"
select select "67"
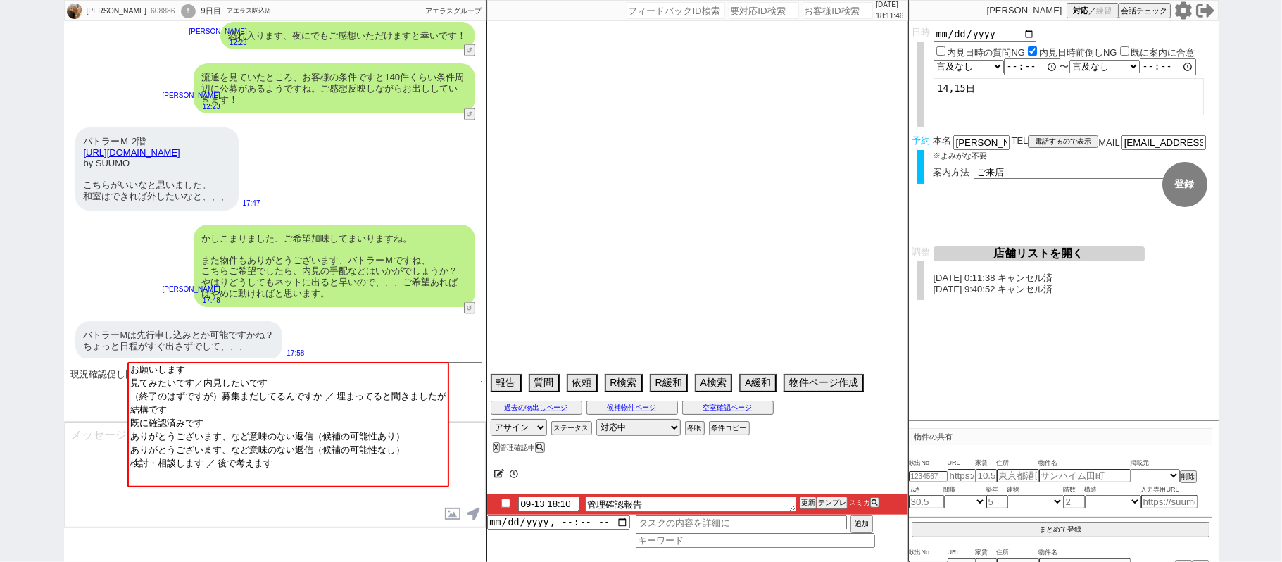
select select "50"
select select "66"
select select "56"
select select "54"
select select "25"
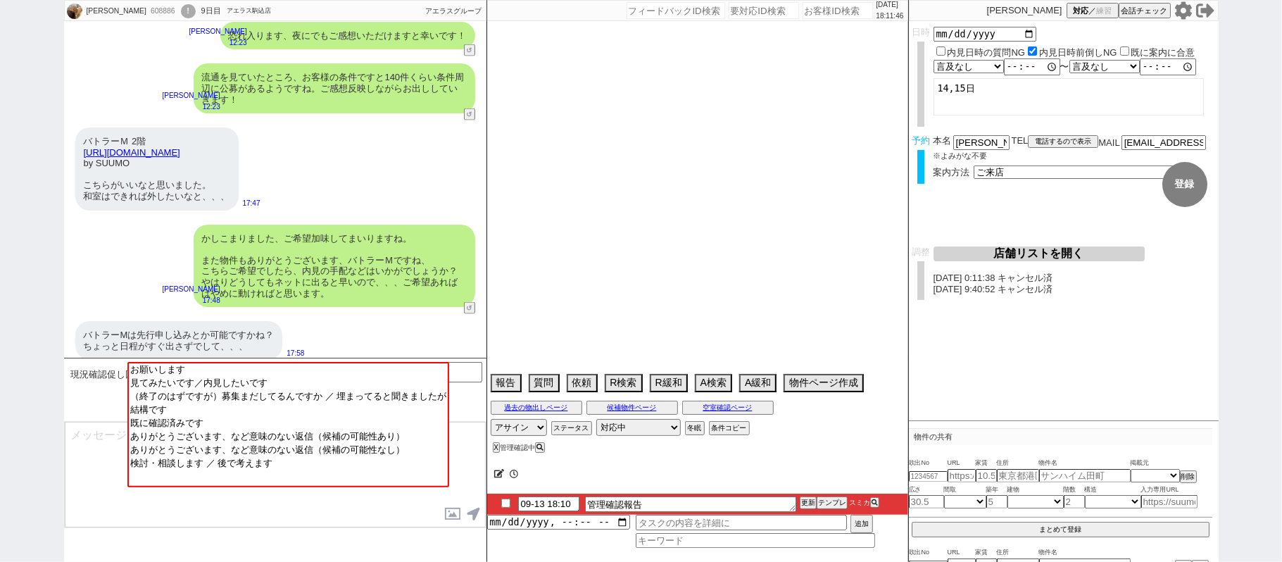
select select "3116"
select select "9"
select select "332"
select select "15"
select select "52"
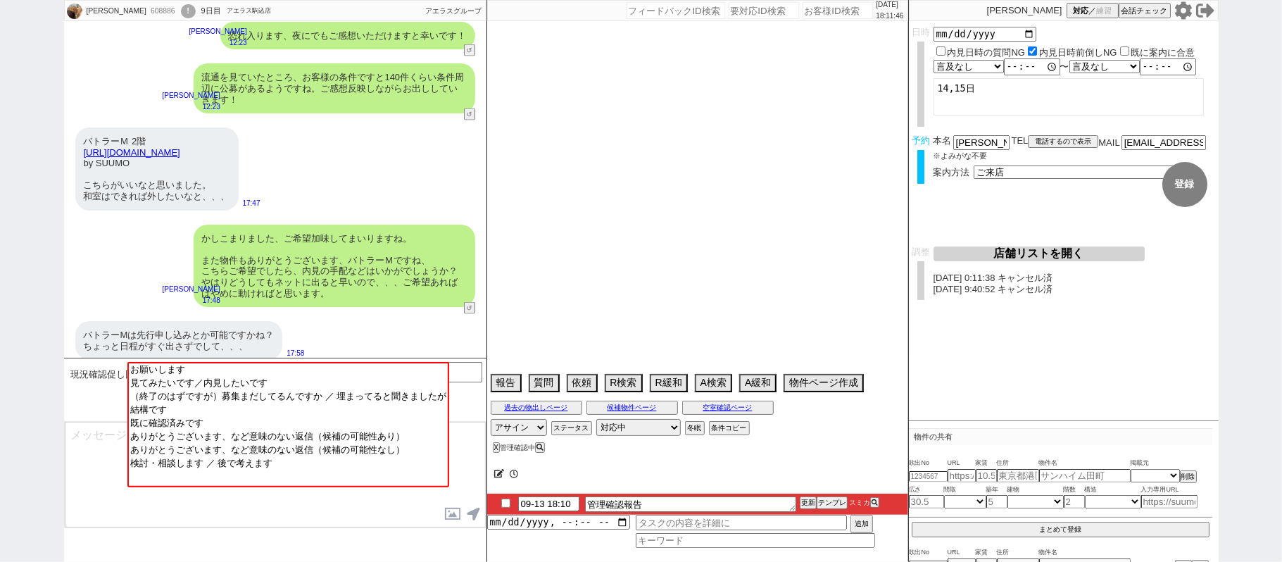
select select "33"
select select "73"
select select "47"
select select "29"
select select "58"
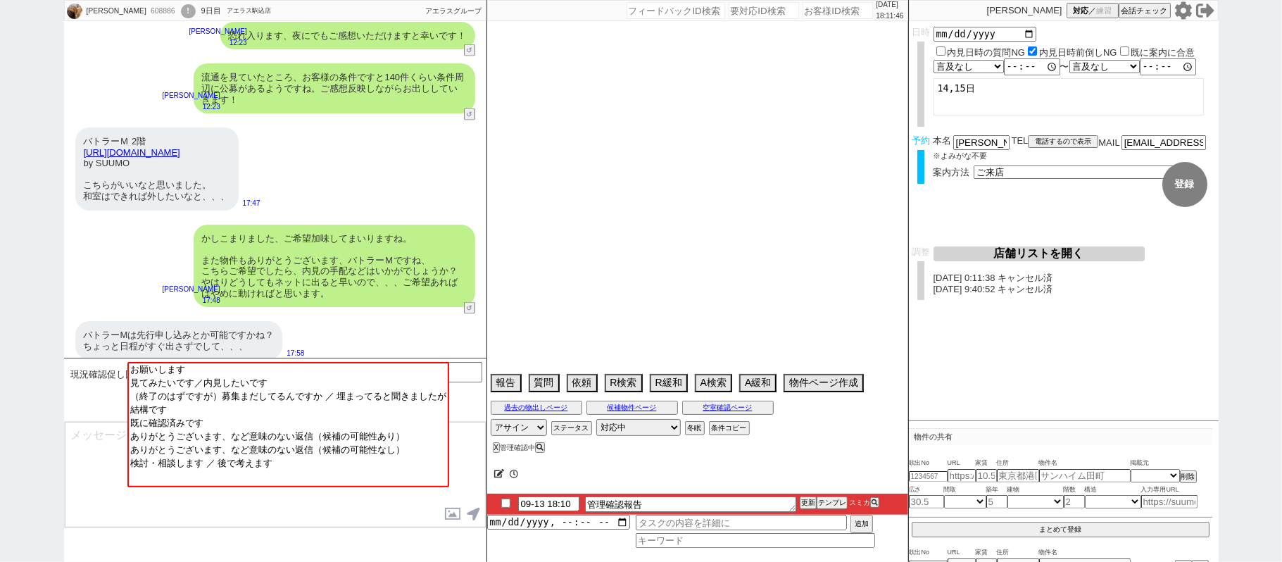
select select "77"
select select "12"
select select "27"
select select "11"
select select "76"
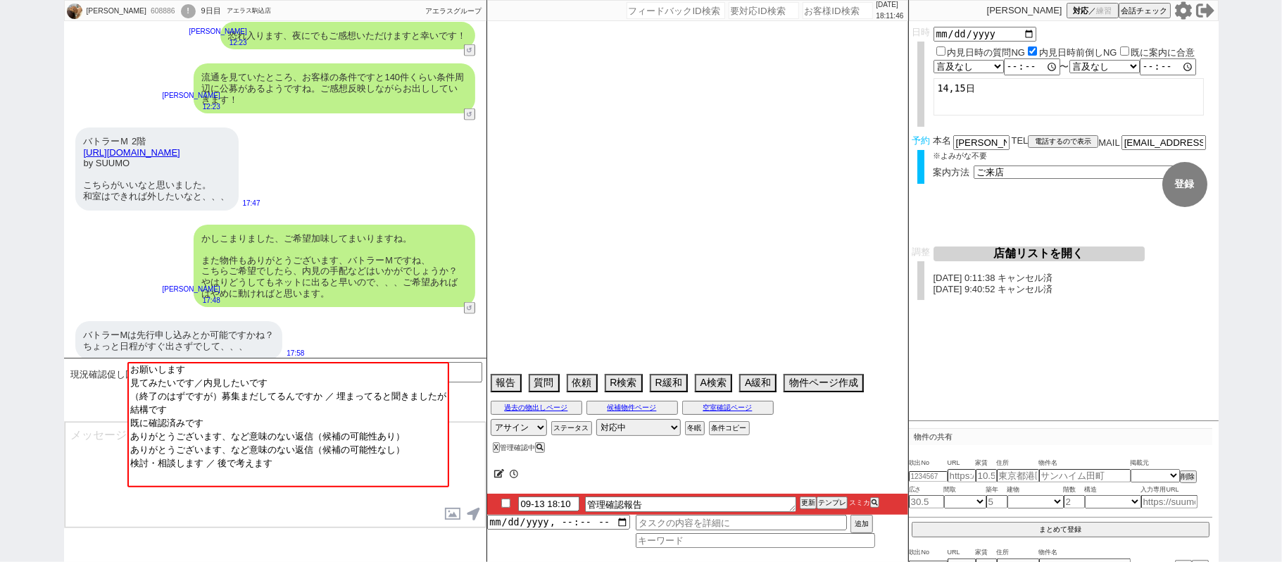
select select "68"
select select "[DATE]"
select select "30"
select select "51"
select select "61"
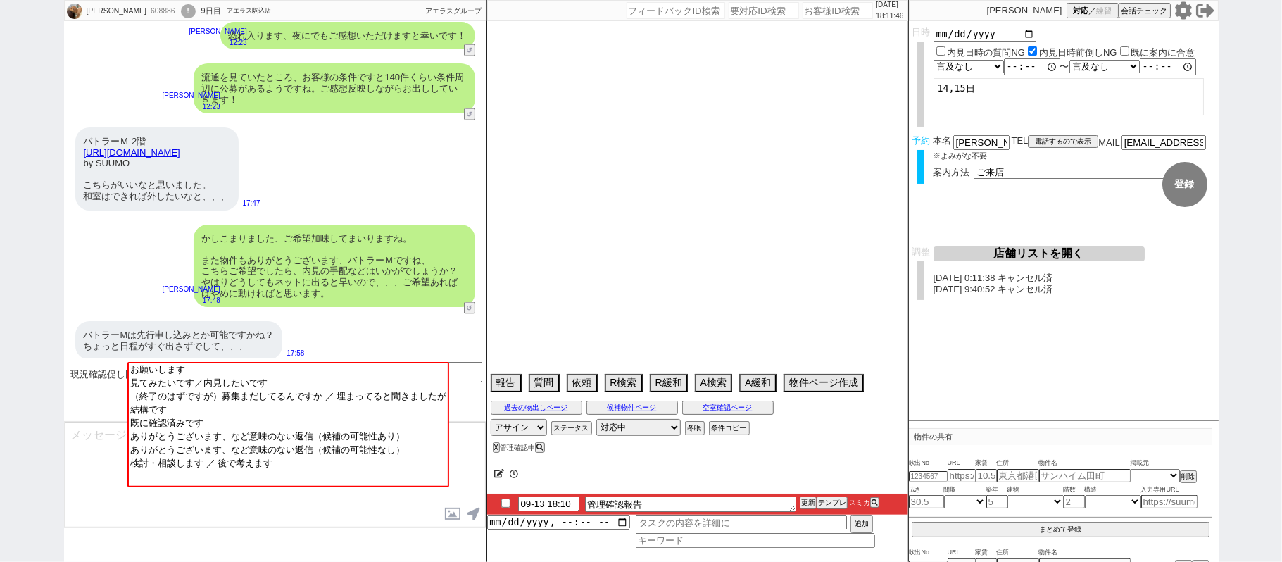
select select "53"
select select "38"
select select "72"
select select "1729"
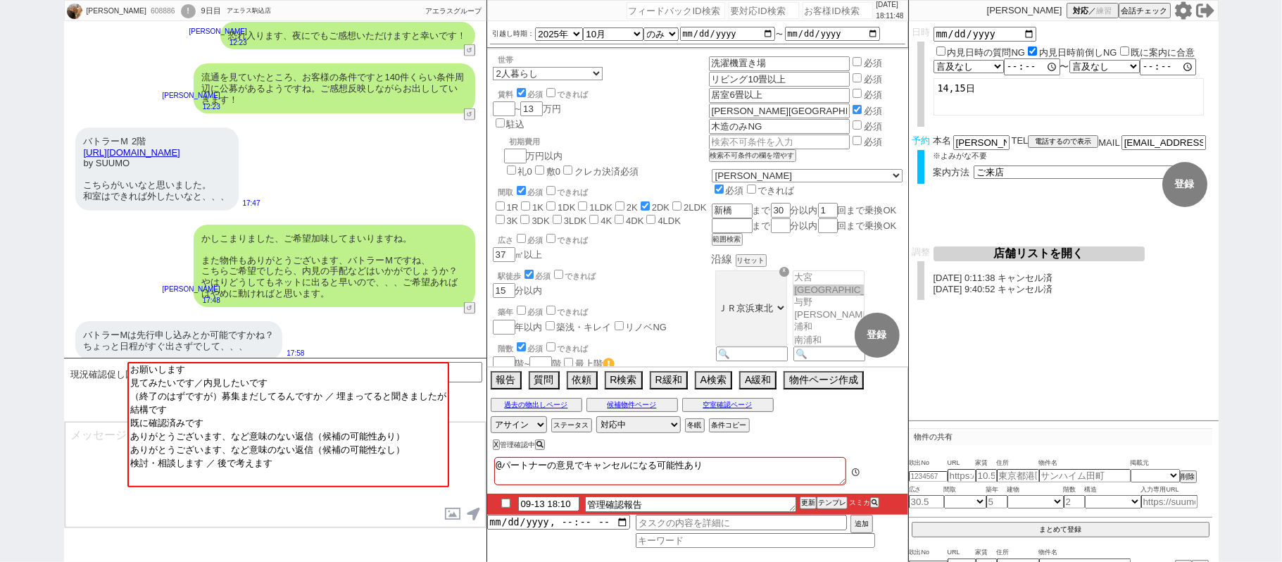
scroll to position [15, 0]
click at [724, 407] on button "空室確認ページ" at bounding box center [728, 404] width 92 height 11
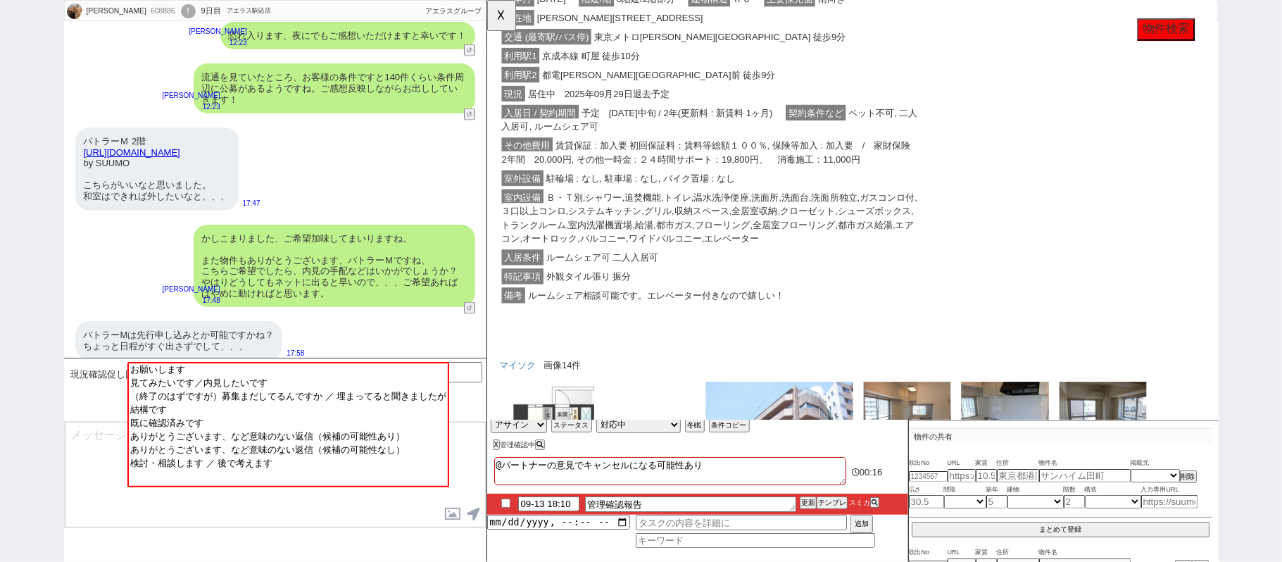
scroll to position [563, 0]
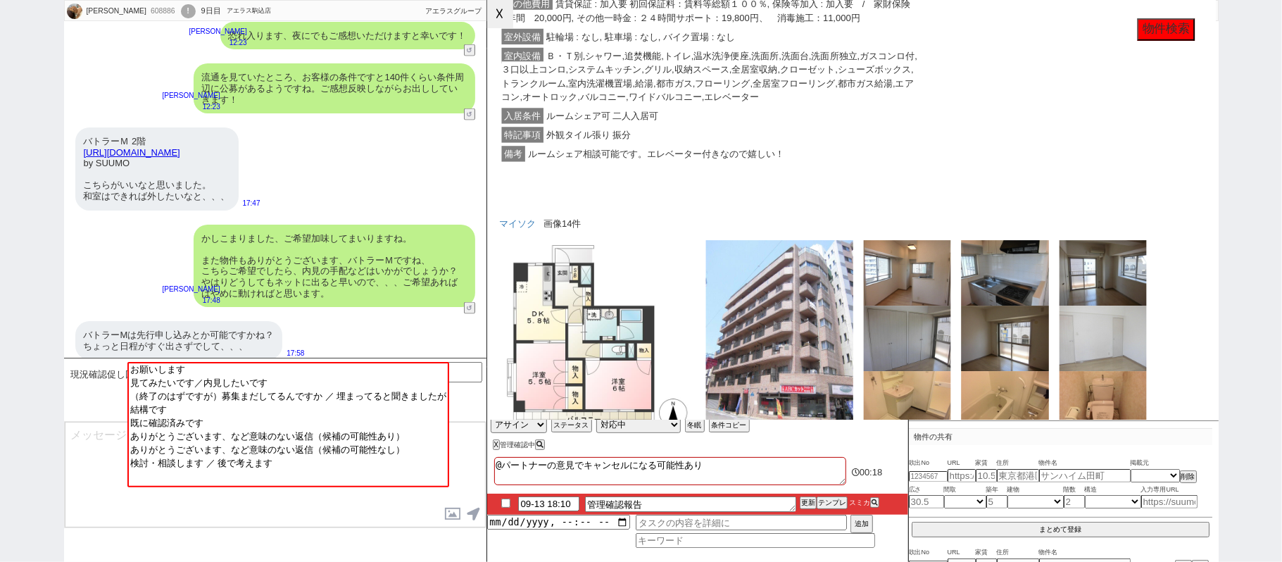
click at [507, 18] on button "☓" at bounding box center [500, 14] width 26 height 28
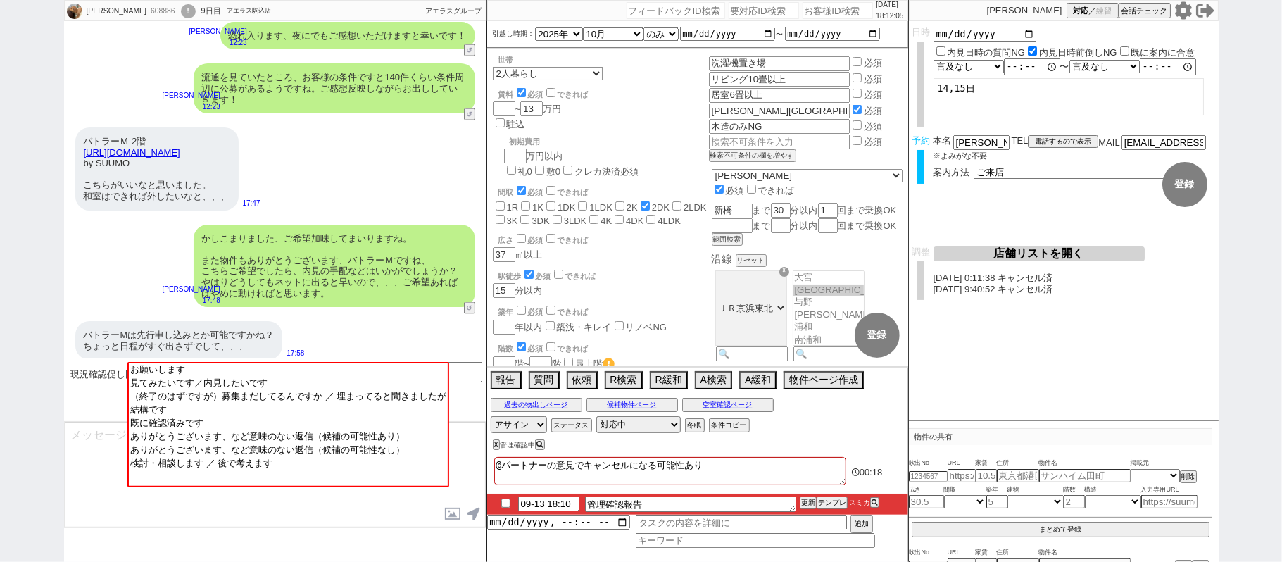
click at [68, 507] on textarea at bounding box center [275, 475] width 421 height 106
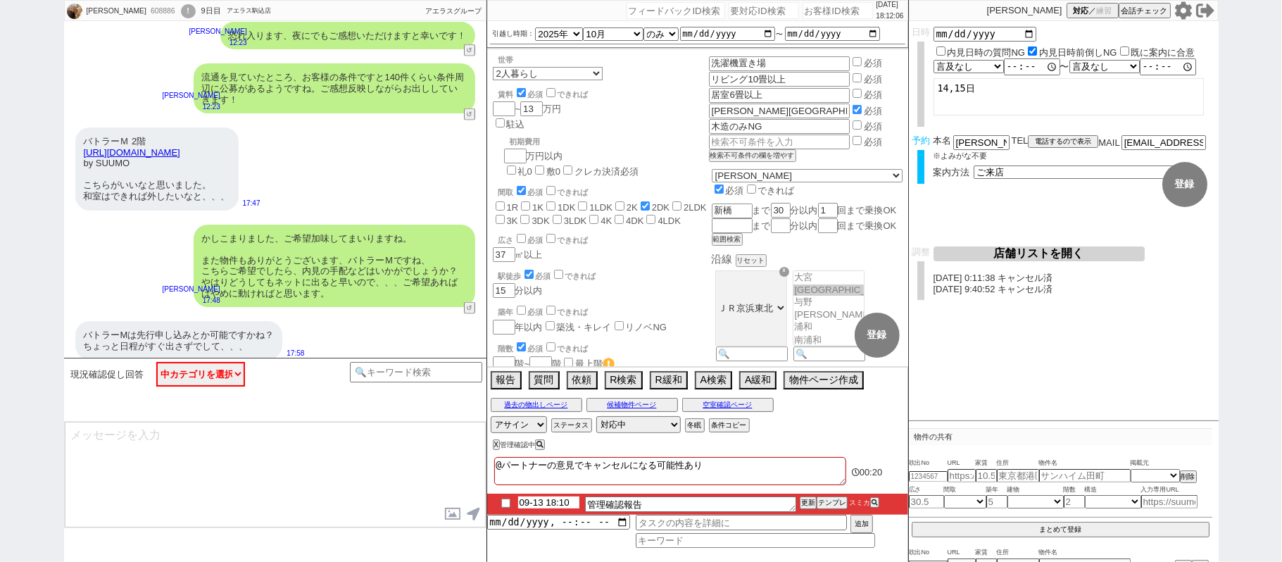
click at [544, 502] on input "09-13 18:10" at bounding box center [548, 502] width 61 height 12
type input "09-14 10:00"
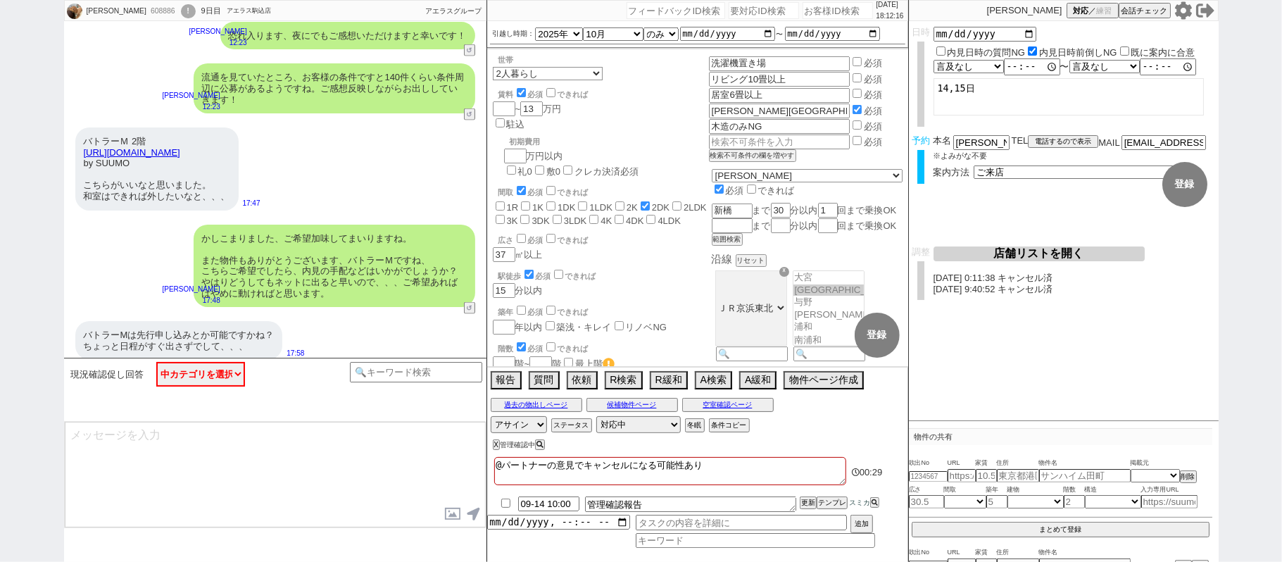
click at [803, 493] on div at bounding box center [697, 491] width 421 height 6
click at [804, 499] on button "更新" at bounding box center [807, 503] width 14 height 10
click at [803, 503] on div "@パートナーの意見でキャンセルになる可能性あり 00:[PHONE_NUMBER]:00 管理確認報告 更新 テンプレ スミカ 追加" at bounding box center [697, 507] width 421 height 108
click at [798, 503] on li "09-14 10:00 管理確認報告 更新 テンプレ スミカ" at bounding box center [697, 504] width 421 height 21
drag, startPoint x: 798, startPoint y: 503, endPoint x: 780, endPoint y: 491, distance: 21.3
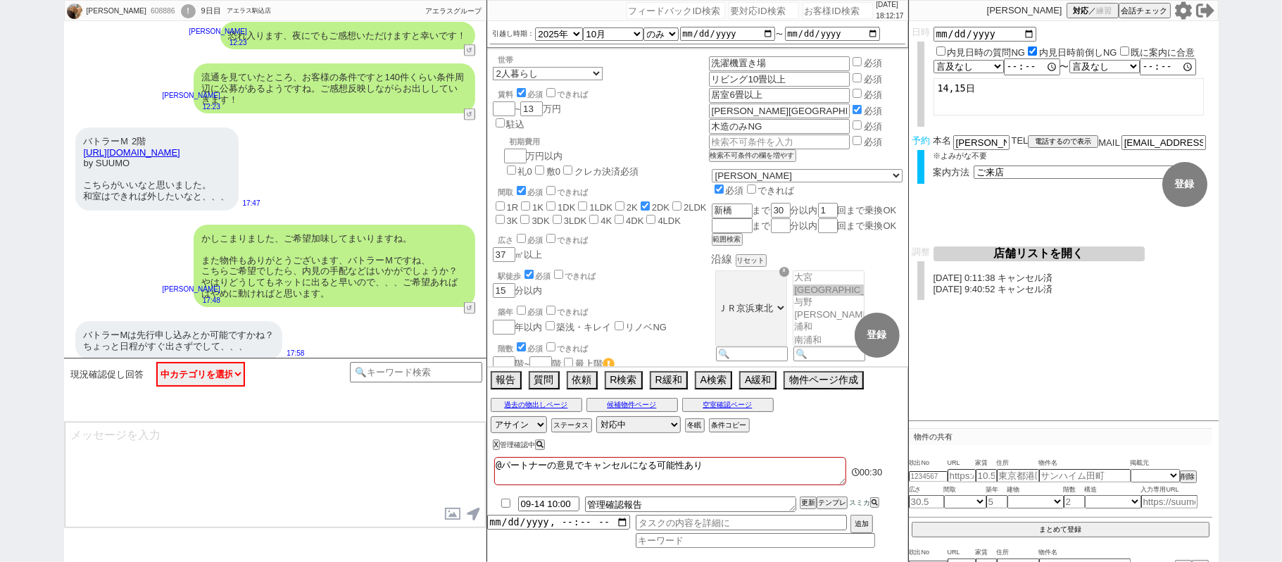
click at [798, 502] on li "09-14 10:00 管理確認報告 更新 テンプレ スミカ" at bounding box center [697, 504] width 421 height 21
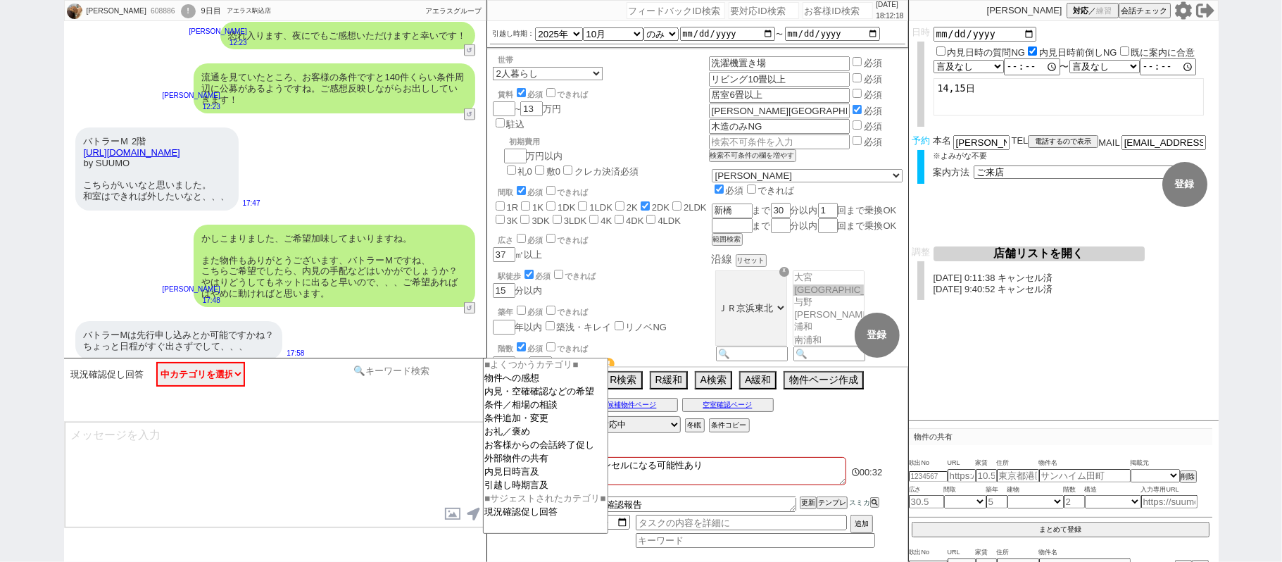
click at [389, 375] on input at bounding box center [416, 371] width 133 height 18
type input "記述"
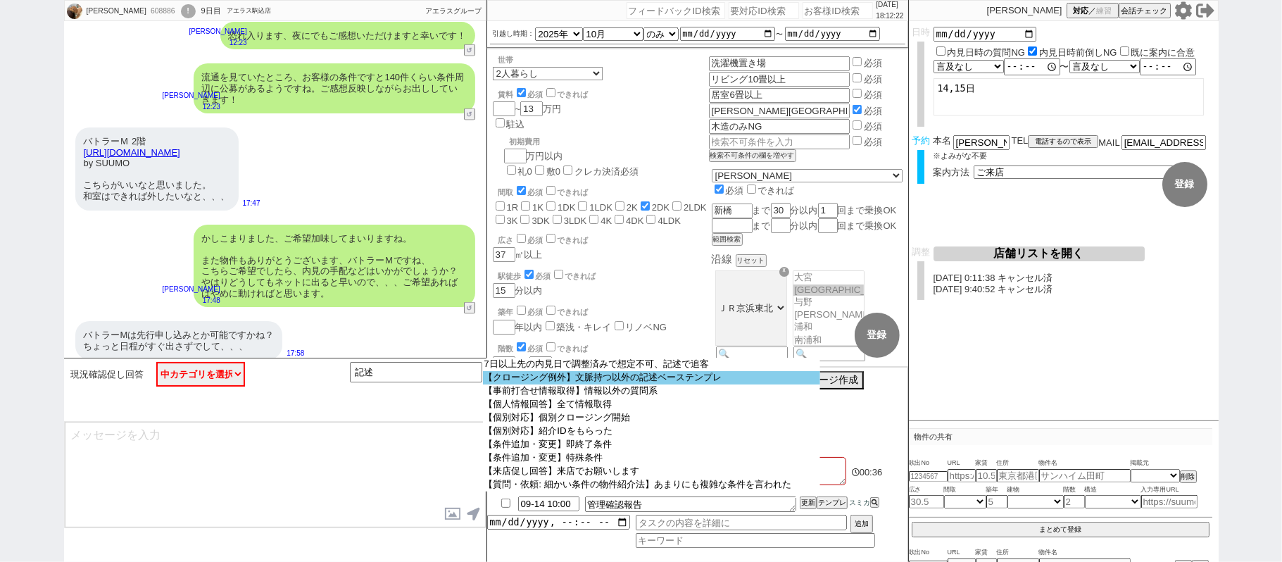
click at [594, 382] on option "【クロージング例外】文脈持つ以外の記述ベーステンプレ" at bounding box center [651, 377] width 337 height 13
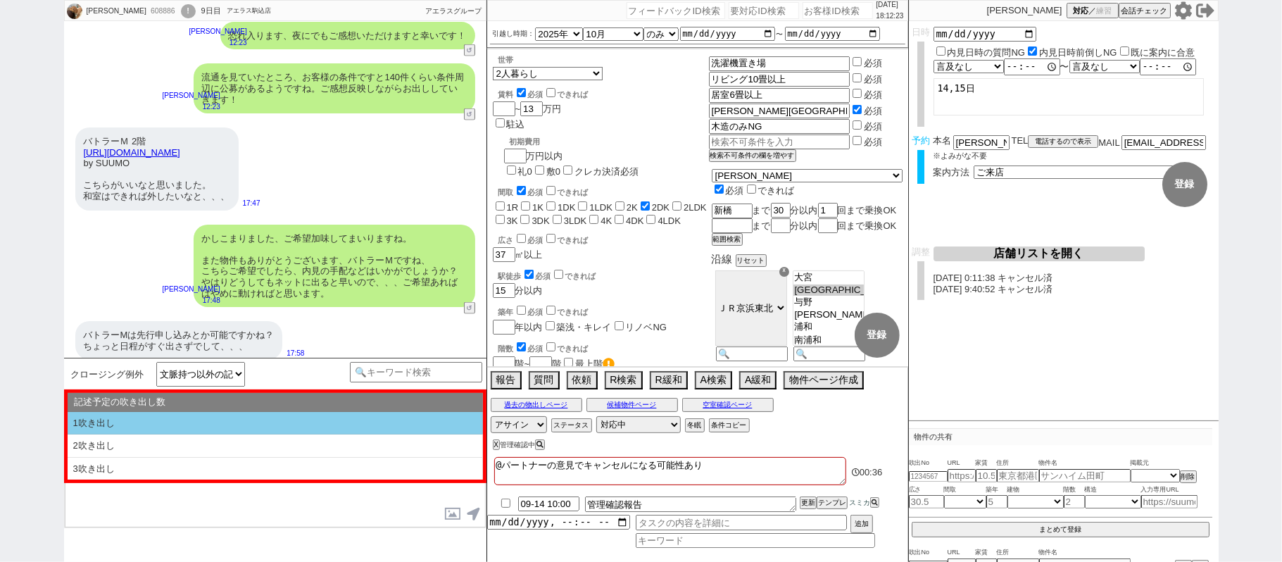
click at [243, 418] on li "1吹き出し" at bounding box center [275, 423] width 415 height 23
select select "1吹き出し"
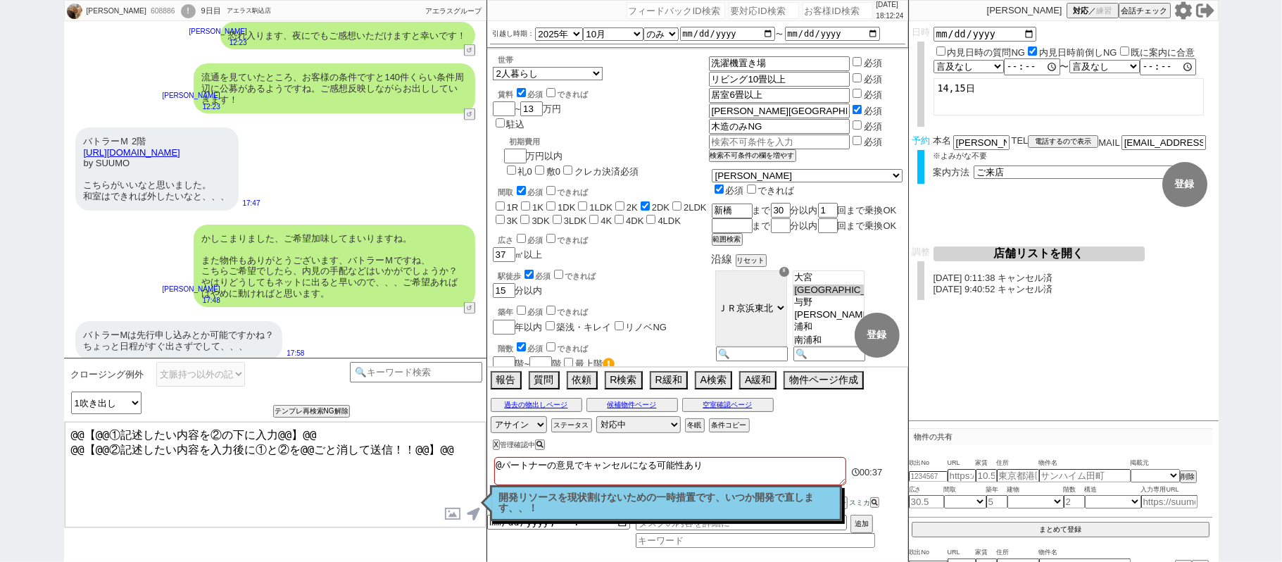
click at [460, 442] on textarea "@@【@@①記述したい内容を②の下に入力@@】@@ @@【@@②記述したい内容を入力後に①と②を@@ごと消して送信！！@@】@@" at bounding box center [275, 475] width 421 height 106
type textarea "@@【@@①記述したい内容を②の下に入力@@】@@ @@【@@②記述したい内容を入力後に①と②を@@ごと消して送信！！@@】@@ 先行をご希望とのことですが、"
drag, startPoint x: 601, startPoint y: 510, endPoint x: 593, endPoint y: 494, distance: 18.6
click at [598, 508] on p "開発リソースを現状割けないための一時措置です、いつか開発で直します、、！" at bounding box center [666, 503] width 334 height 22
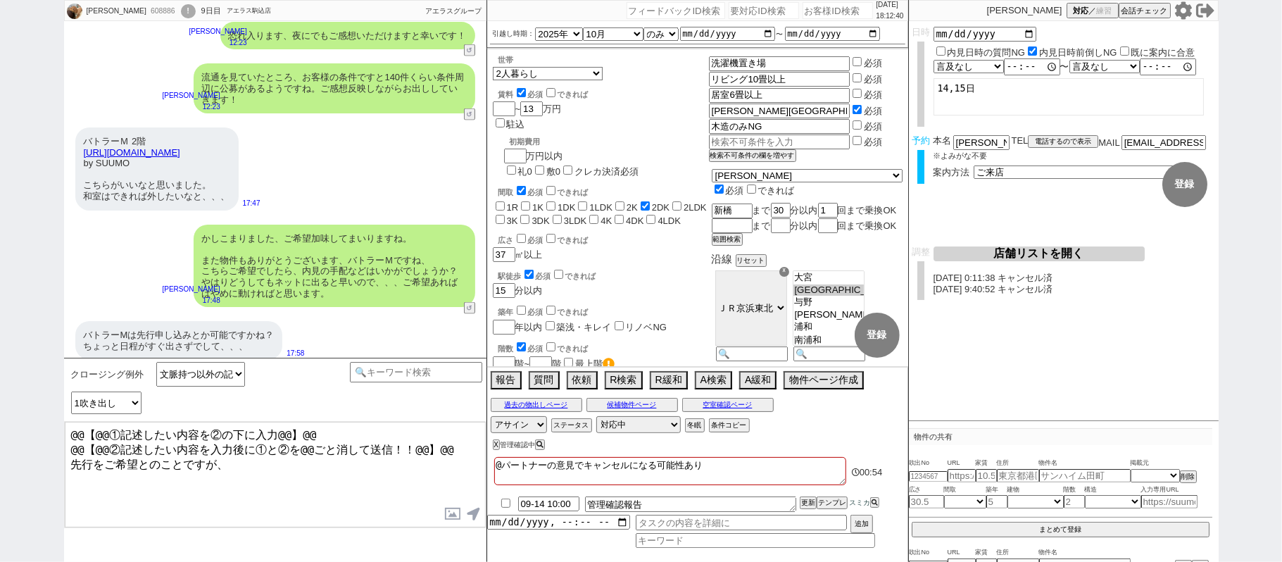
click at [504, 505] on input "checkbox" at bounding box center [506, 502] width 20 height 9
checkbox input "true"
drag, startPoint x: 808, startPoint y: 501, endPoint x: 808, endPoint y: 493, distance: 8.4
click at [808, 494] on div "@パートナーの意見でキャンセルになる可能性あり 00:55 09-14 10:00 管理確認報告 更新 テンプレ スミカ 追加" at bounding box center [697, 507] width 421 height 108
click at [808, 493] on div at bounding box center [697, 491] width 421 height 6
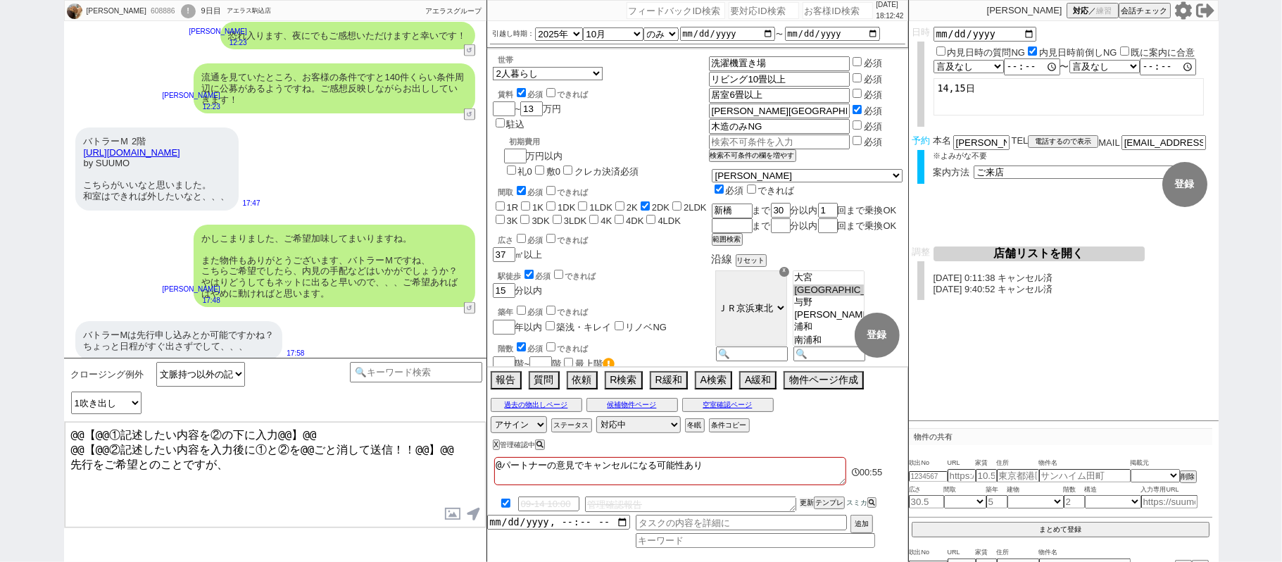
drag, startPoint x: 808, startPoint y: 498, endPoint x: 806, endPoint y: 491, distance: 8.0
click at [808, 497] on li "09-14 10:00 管理確認報告 更新 テンプレ スミカ" at bounding box center [697, 504] width 421 height 21
drag, startPoint x: 806, startPoint y: 498, endPoint x: 800, endPoint y: 491, distance: 9.6
click at [804, 499] on li "09-14 10:00 管理確認報告 更新 テンプレ スミカ" at bounding box center [697, 504] width 421 height 21
click at [800, 491] on div at bounding box center [697, 491] width 421 height 6
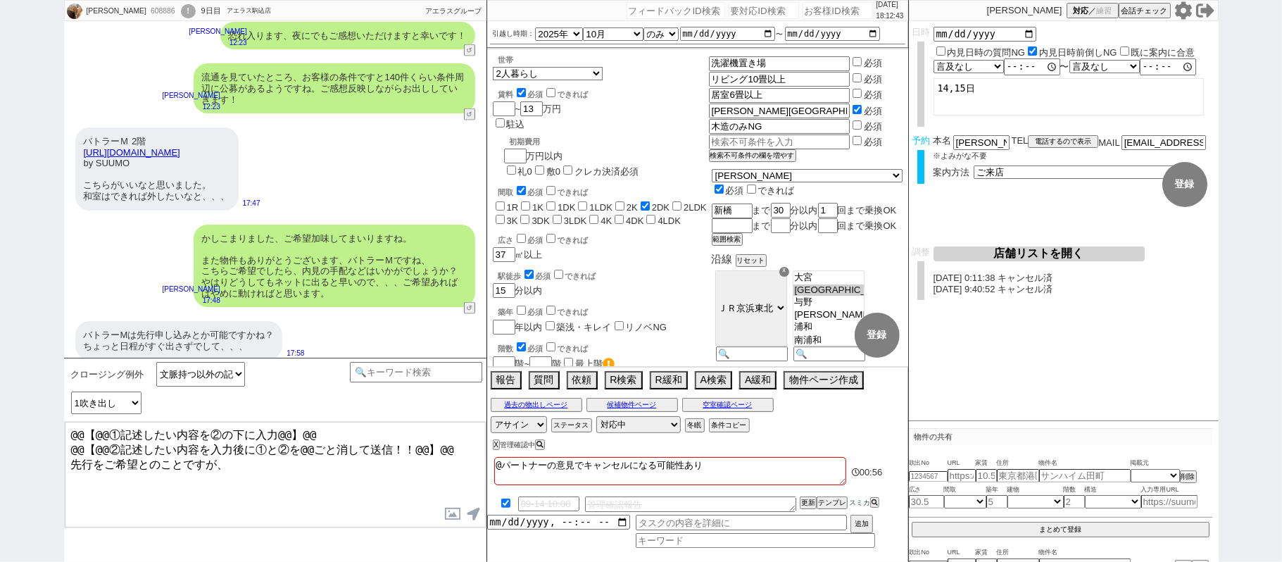
drag, startPoint x: 308, startPoint y: 482, endPoint x: 0, endPoint y: 483, distance: 308.4
click at [0, 479] on div "立川春樹 608886 ! 0 9日目 アエラス駒込店 冬眠中 自社客 アエラスグループ スミカ_BPO チャット全表示 2025-08-07 新しくフォロー…" at bounding box center [641, 281] width 1282 height 562
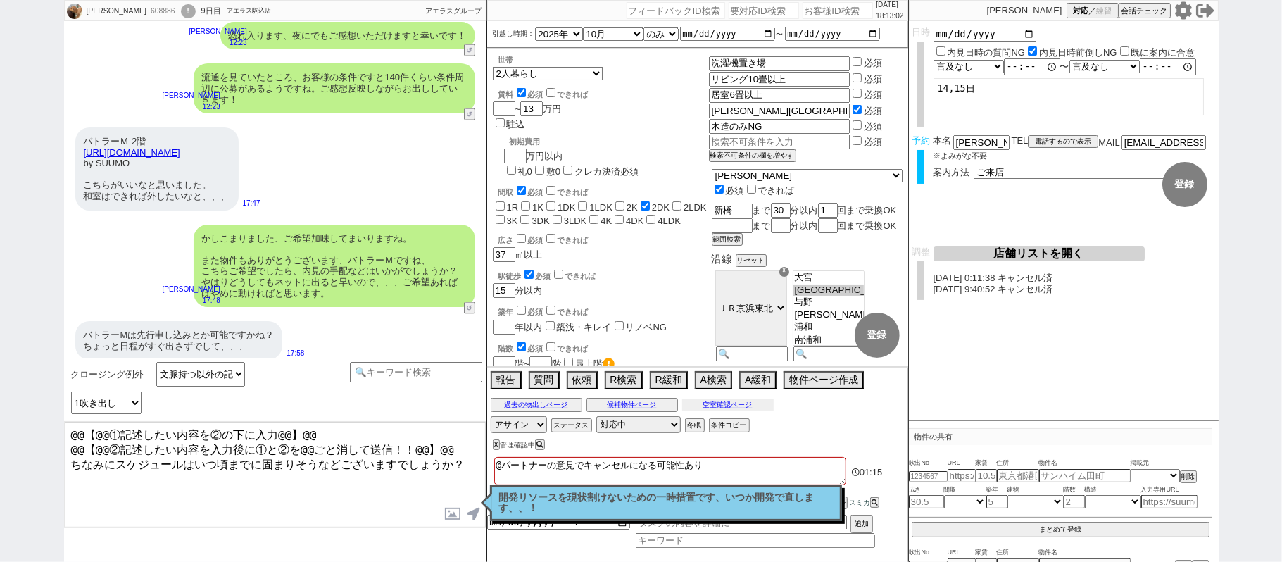
click at [743, 406] on button "空室確認ページ" at bounding box center [728, 404] width 92 height 11
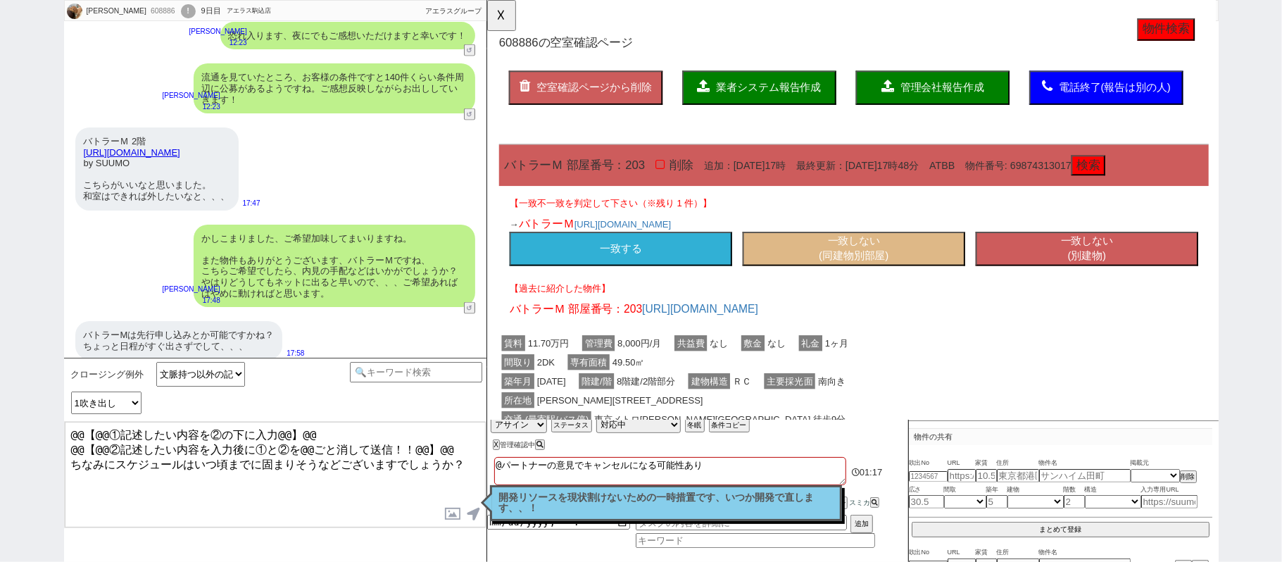
scroll to position [187, 0]
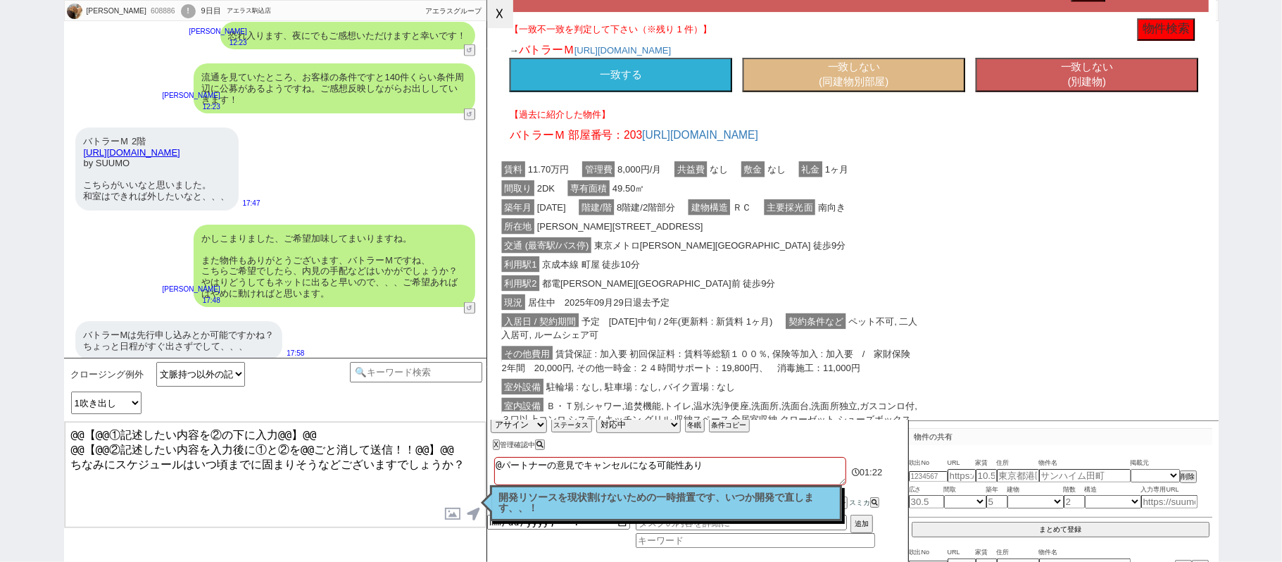
drag, startPoint x: 498, startPoint y: 6, endPoint x: 497, endPoint y: 51, distance: 45.1
click at [497, 6] on button "☓" at bounding box center [500, 14] width 26 height 28
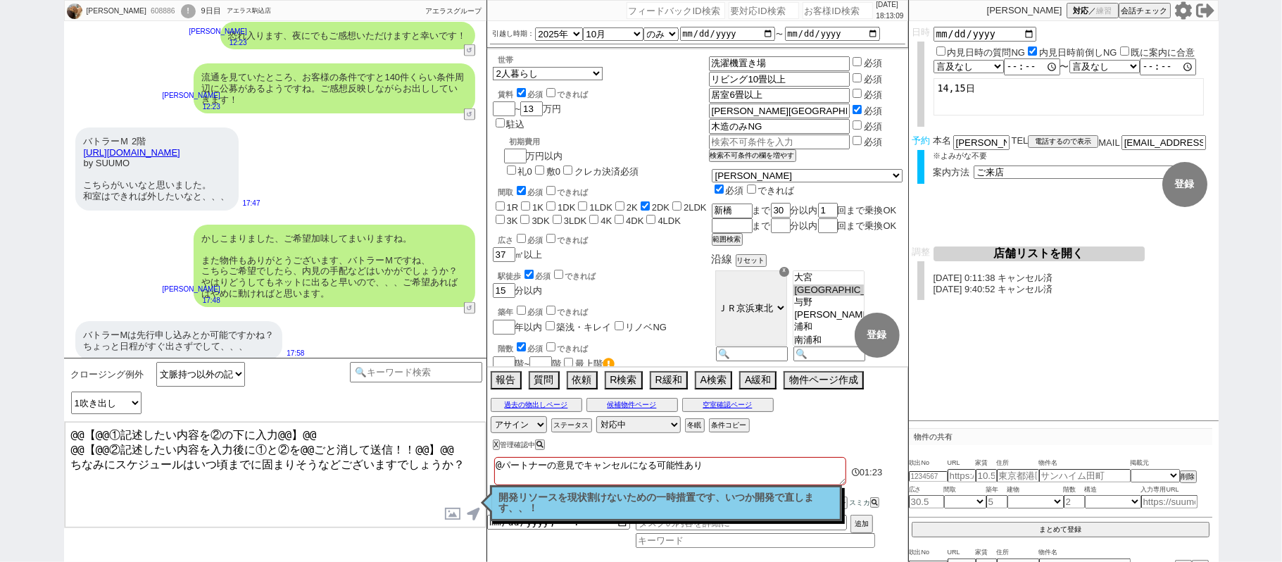
click at [135, 474] on textarea "@@【@@①記述したい内容を②の下に入力@@】@@ @@【@@②記述したい内容を入力後に①と②を@@ごと消して送信！！@@】@@ ちなみにスケジュールはいつ頃…" at bounding box center [275, 475] width 421 height 106
drag, startPoint x: 454, startPoint y: 444, endPoint x: 0, endPoint y: 54, distance: 598.6
click at [0, 139] on div "立川春樹 608886 ! 0 9日目 アエラス駒込店 冬眠中 自社客 アエラスグループ スミカ_BPO チャット全表示 2025-08-07 新しくフォロー…" at bounding box center [641, 281] width 1282 height 562
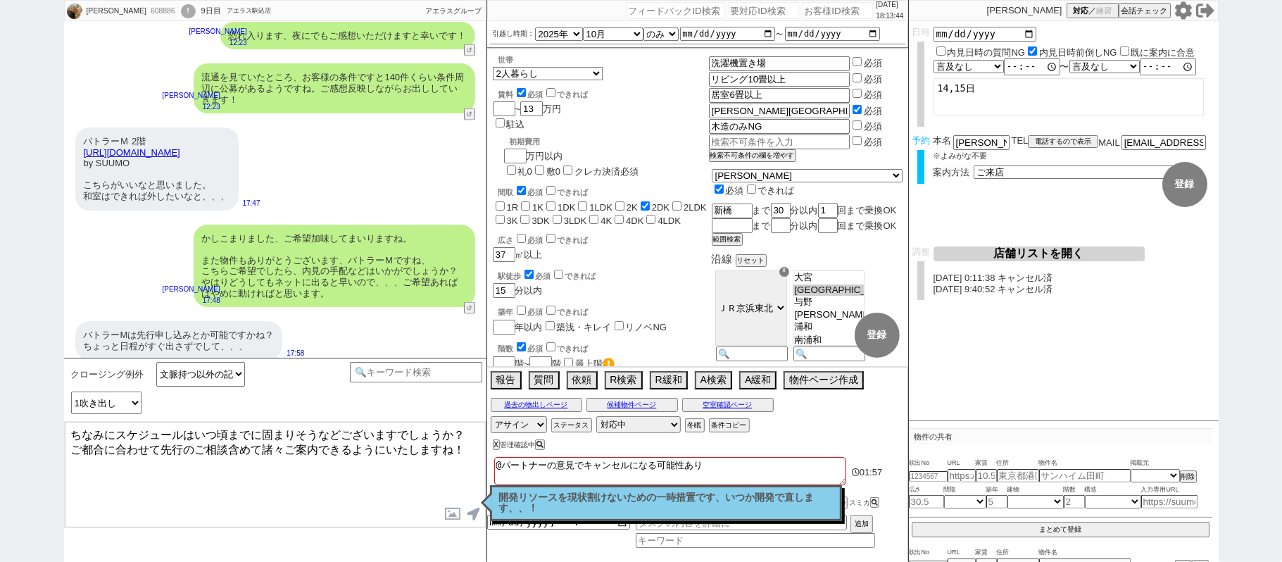
click at [472, 463] on textarea "ちなみにスケジュールはいつ頃までに固まりそうなどございますでしょうか？ ご都合に合わせて先行のご相談含めて諸々ご案内できるようにいたしますね！" at bounding box center [275, 475] width 421 height 106
click at [74, 460] on textarea "ちなみにスケジュールはいつ頃までに固まりそうなどございますでしょうか？ ご都合に合わせて先行のご相談含めて諸々ご案内できるようにいたしますね！" at bounding box center [275, 475] width 421 height 106
click at [349, 463] on textarea "ちなみにスケジュールはいつ頃までに固まりそうなどございますでしょうか？ そちらのタイミングに合わせてお伺いし、すぐにご案内できるようにいたしますね！" at bounding box center [275, 475] width 421 height 106
click at [353, 459] on textarea "ちなみにスケジュールはいつ頃までに固まりそうなどございますでしょうか？ そちらのタイミングに合わせてお伺いし、すぐにご案内できるようにいたしますね！" at bounding box center [275, 475] width 421 height 106
type textarea "ちなみにスケジュールはいつ頃までに固まりそうなどございますでしょうか？ そちらのタイミングに合わせてお伺いし、すぐにご調整できるようにいたしますね！"
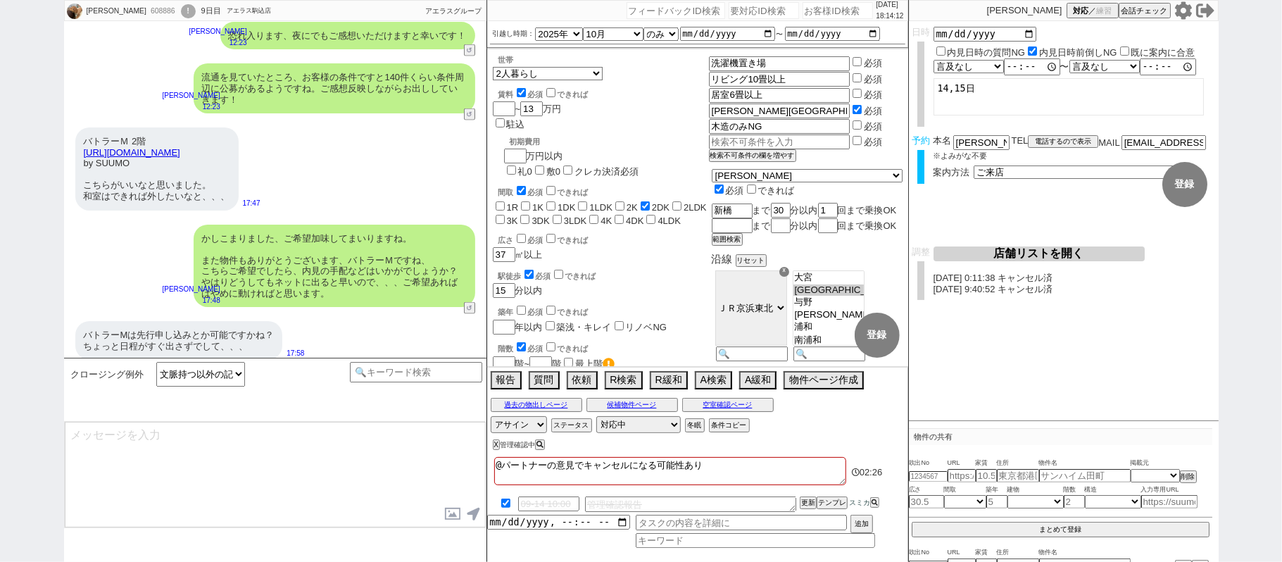
scroll to position [13118, 0]
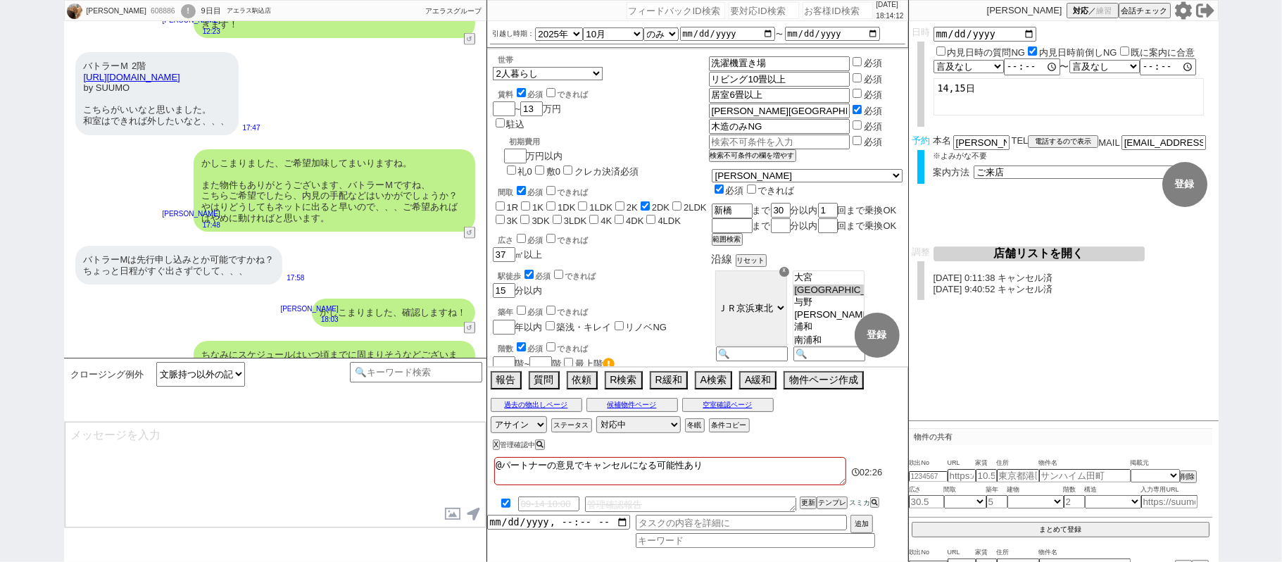
select select "431"
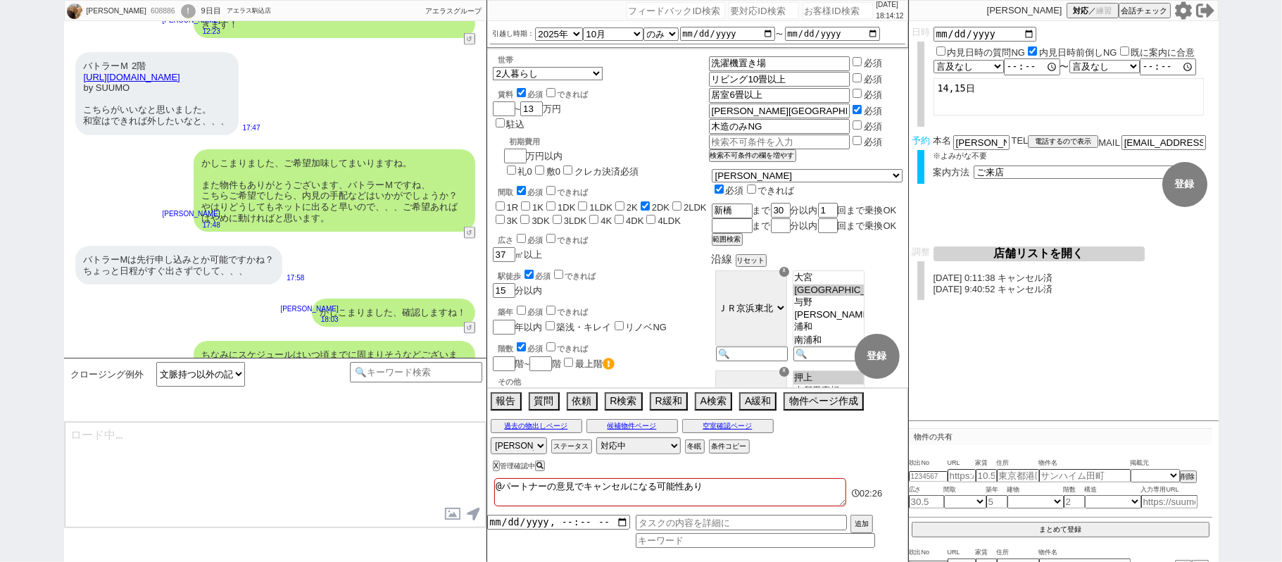
type textarea "@@【@@メッセージは打たず、以下やってください@@】@@ @@【@@タスク整理、追加、条件入力等のやるべきことはやりましたか？？全て終わったら自分に付いたア…"
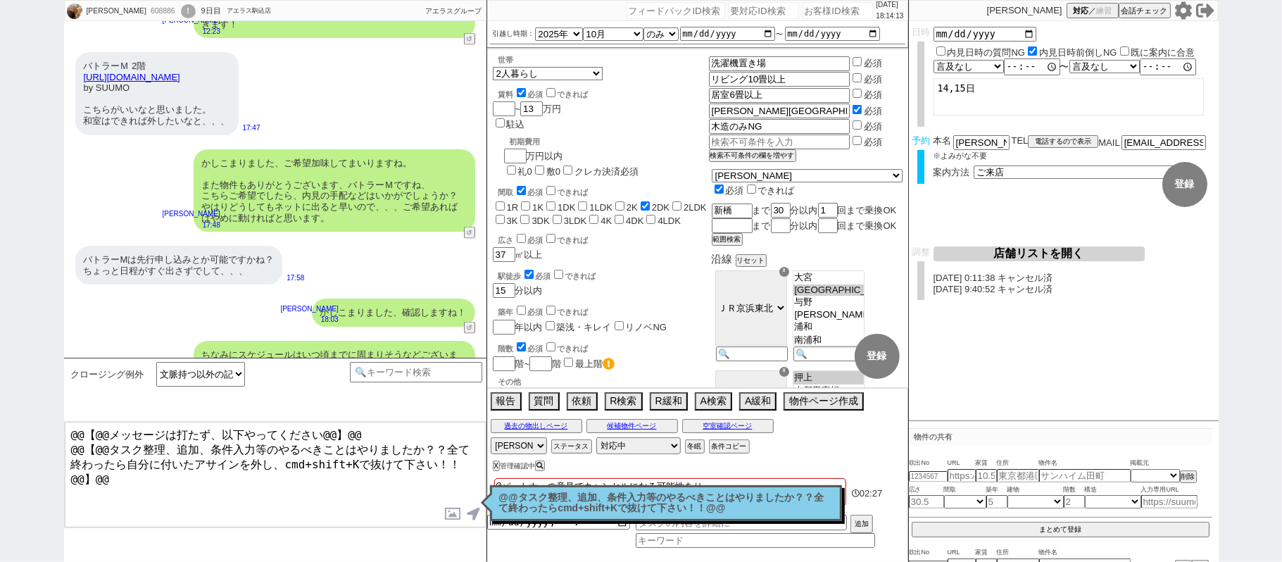
drag, startPoint x: 628, startPoint y: 521, endPoint x: 637, endPoint y: 511, distance: 13.4
click at [629, 519] on div "@@タスク整理、追加、条件入力等のやるべきことはやりましたか？？全て終わったらcmd+shift+Kで抜けて下さい！！@@ 読んだ" at bounding box center [666, 503] width 352 height 36
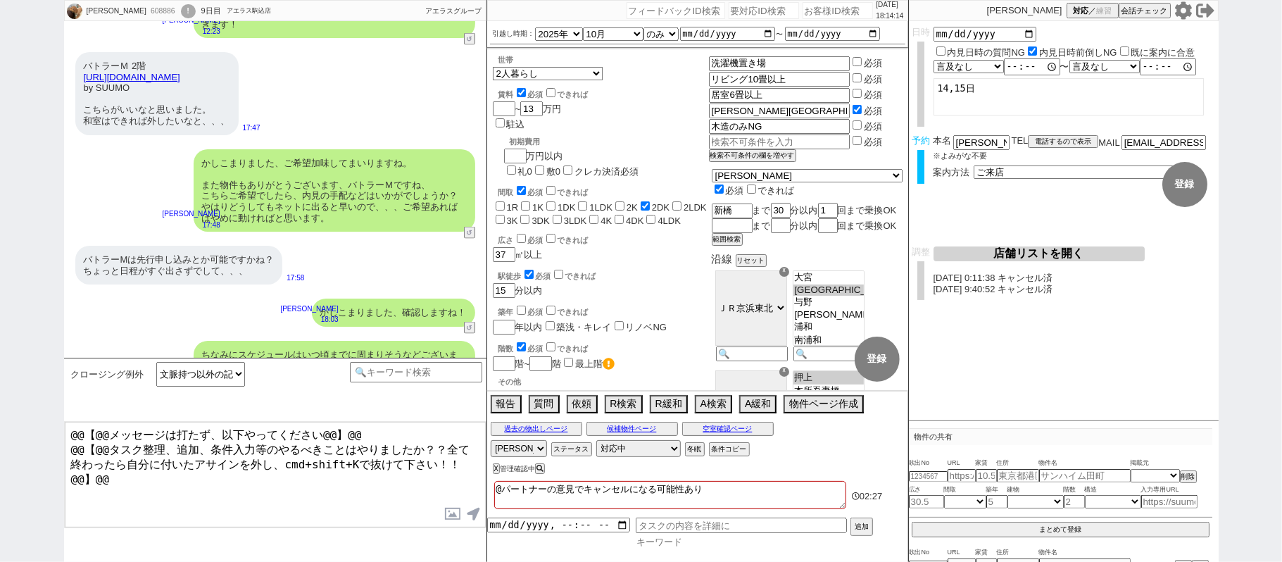
click at [650, 539] on input at bounding box center [755, 542] width 239 height 12
type input "汎用"
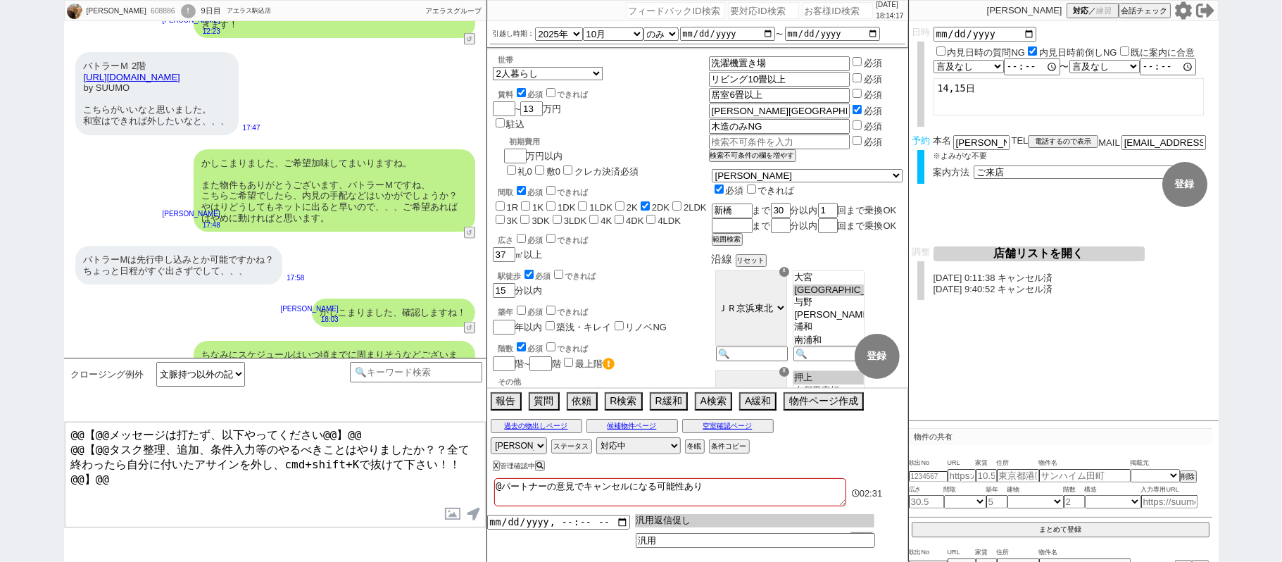
type input "汎用返信促し"
click at [539, 527] on input "datetime-local" at bounding box center [558, 521] width 143 height 12
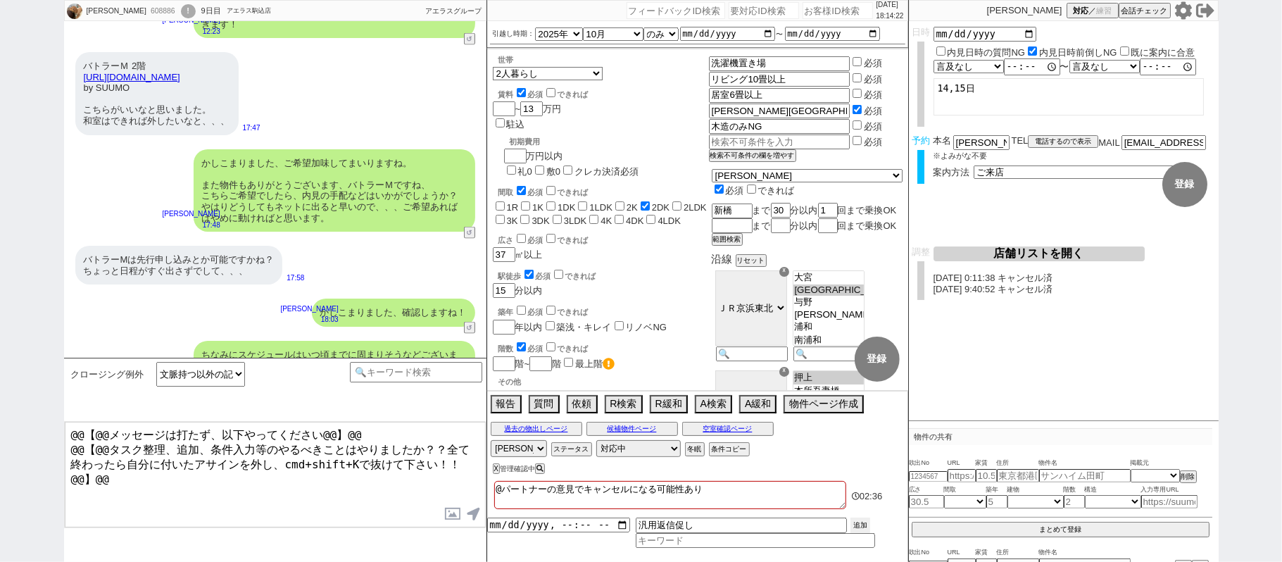
click at [863, 520] on button "追加" at bounding box center [860, 524] width 20 height 15
type input "[DATE]T18:00"
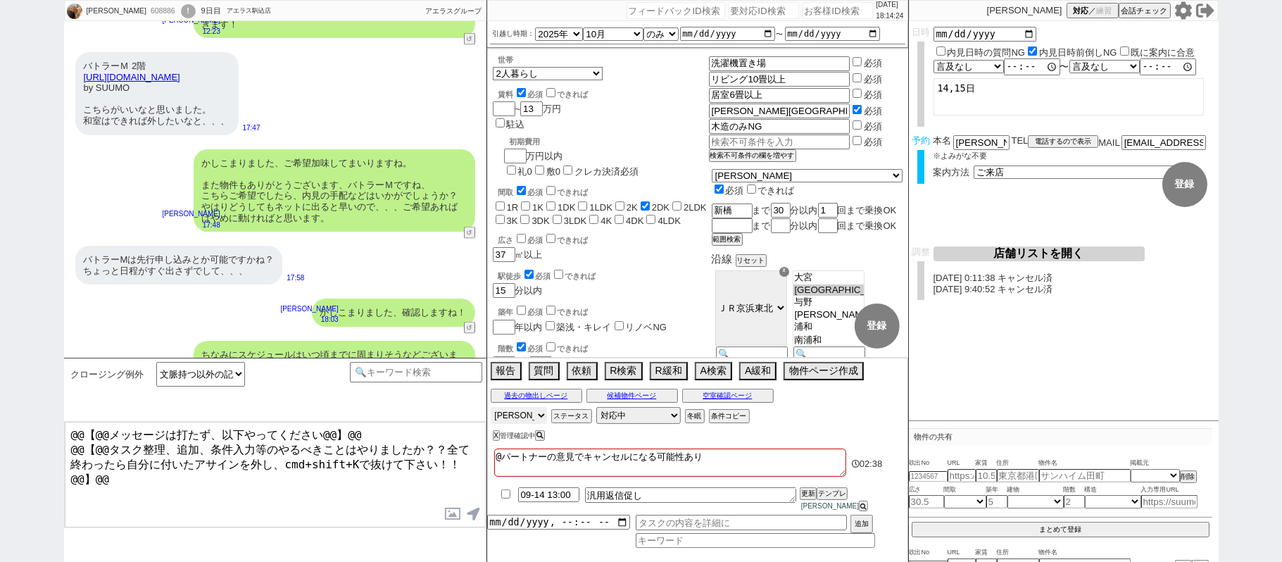
click at [515, 424] on select "アサイン 斎藤ひな 黒澤沙由里 御手洗侑矢 松井健太朗 廣瀬晶子 真鍋ひとみ 林瑞季" at bounding box center [519, 415] width 56 height 17
select select
click at [491, 417] on select "アサイン 斎藤ひな 黒澤沙由里 御手洗侑矢 松井健太朗 廣瀬晶子 真鍋ひとみ 林瑞季" at bounding box center [519, 415] width 56 height 17
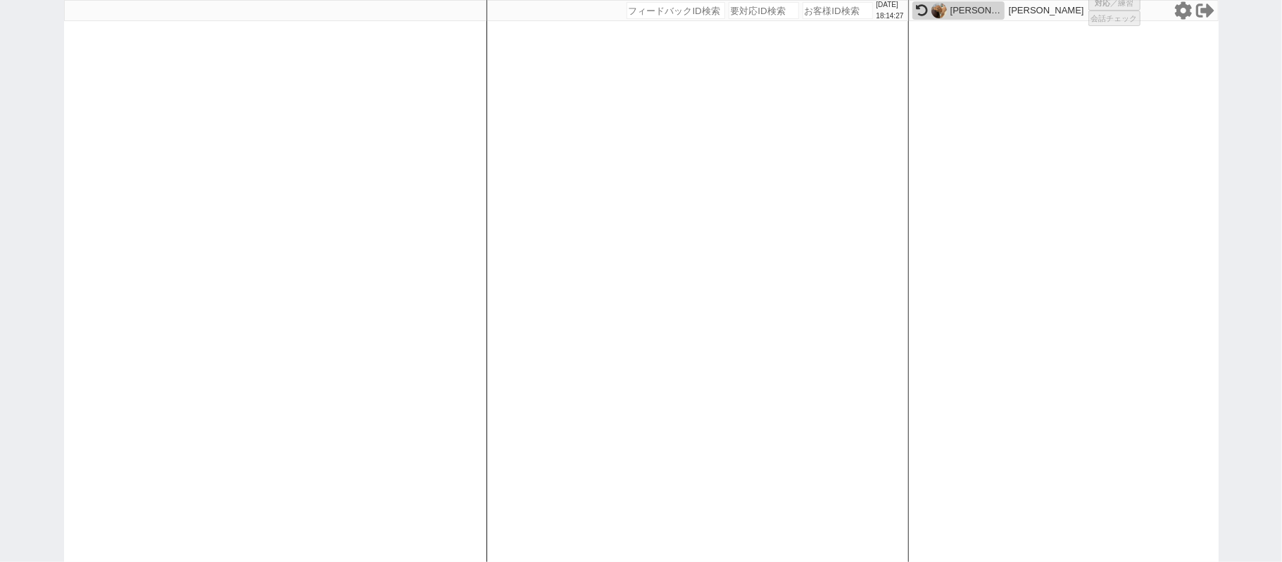
select select
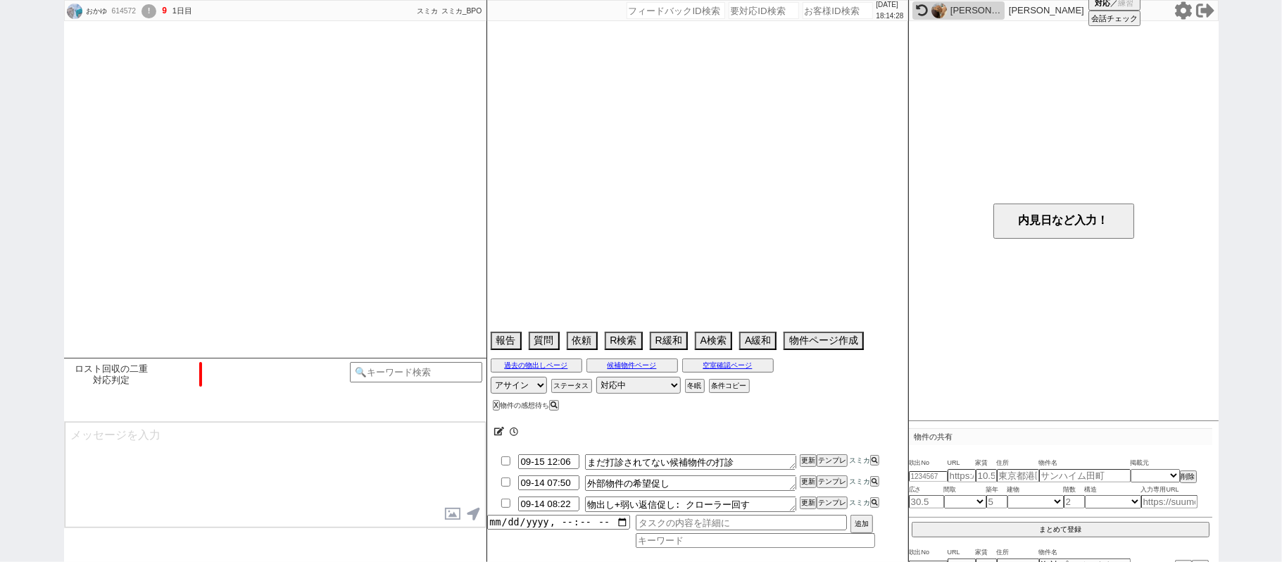
scroll to position [203, 0]
select select "2025"
select select "10"
select select "36"
select select "0"
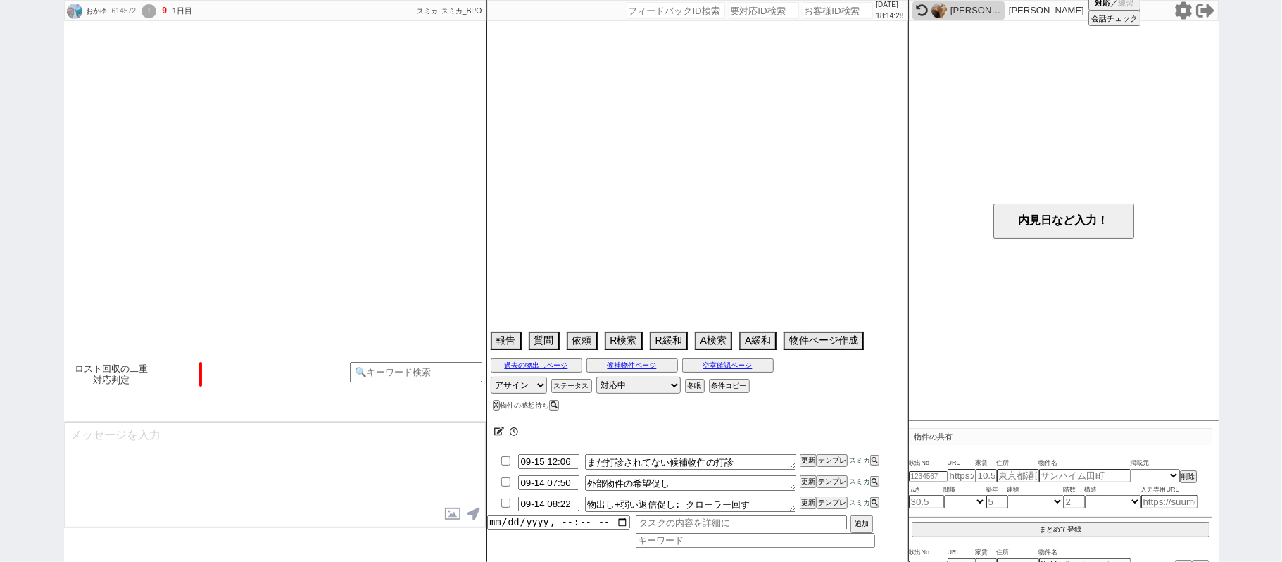
select select "813"
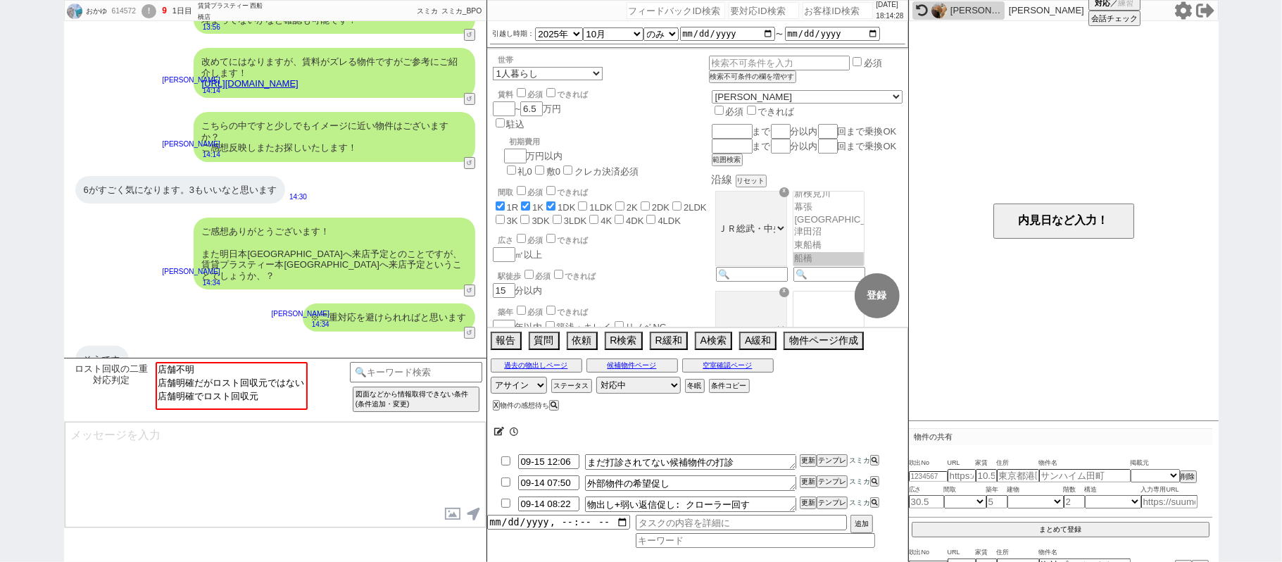
scroll to position [59, 0]
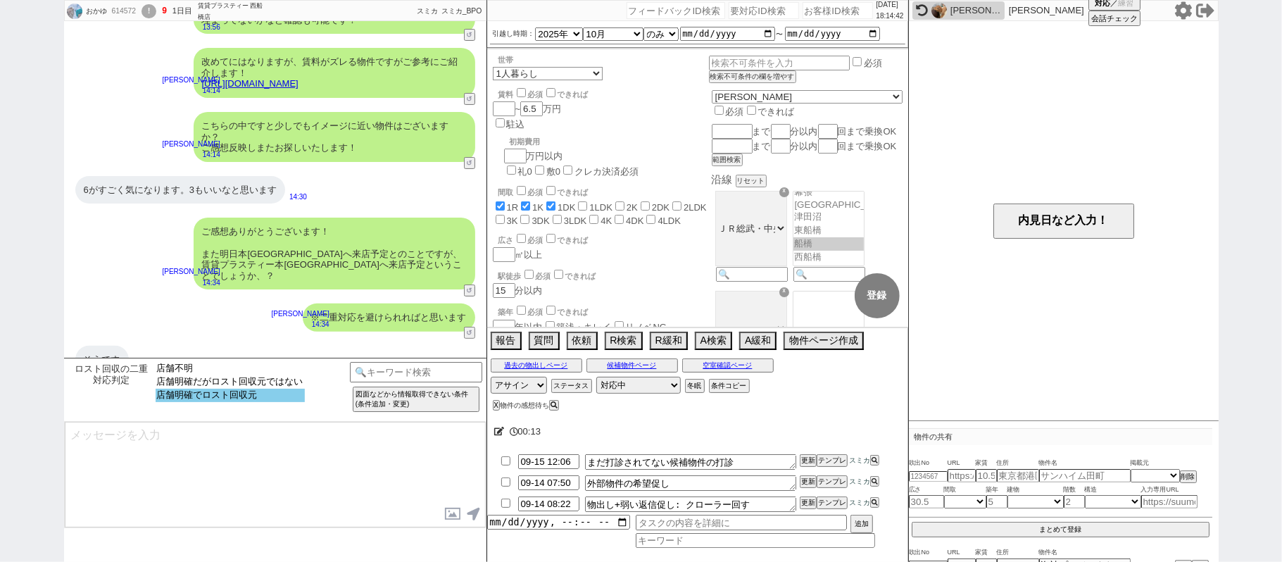
select select "店舗明確でロスト回収元"
click at [280, 397] on option "店舗明確でロスト回収元" at bounding box center [230, 395] width 149 height 13
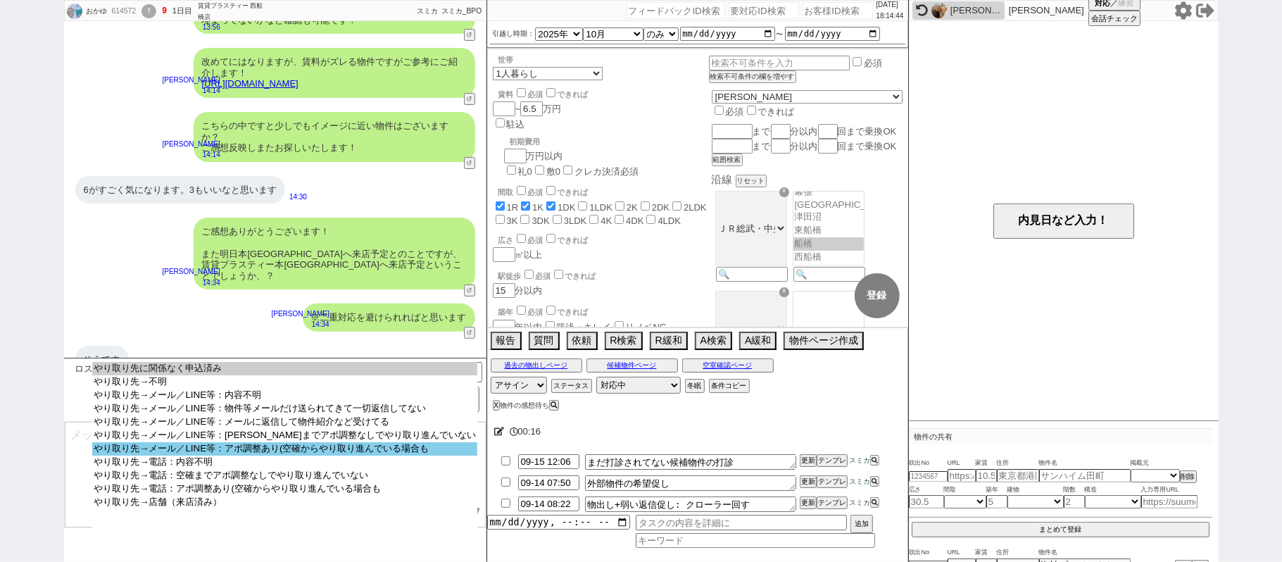
select select "やり取り先→メール／LINE等：アポ調整あり(空確からやり取り進んでいる場合も"
click at [297, 455] on option "やり取り先→メール／LINE等：アポ調整あり(空確からやり取り進んでいる場合も" at bounding box center [284, 448] width 385 height 13
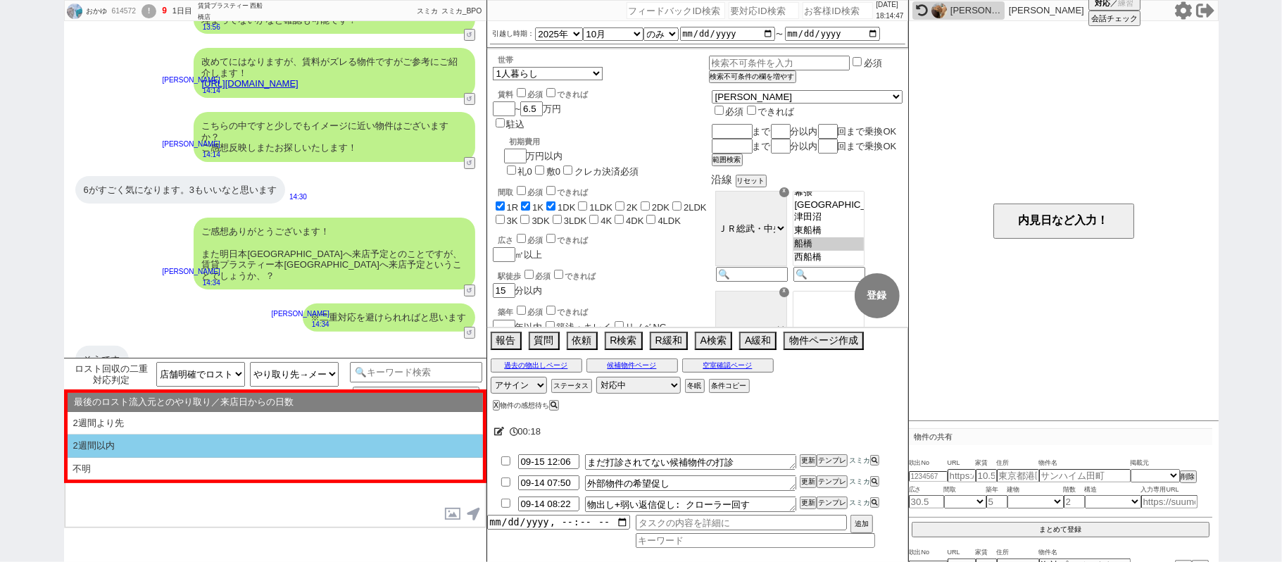
click at [254, 443] on li "2週間以内" at bounding box center [275, 445] width 415 height 23
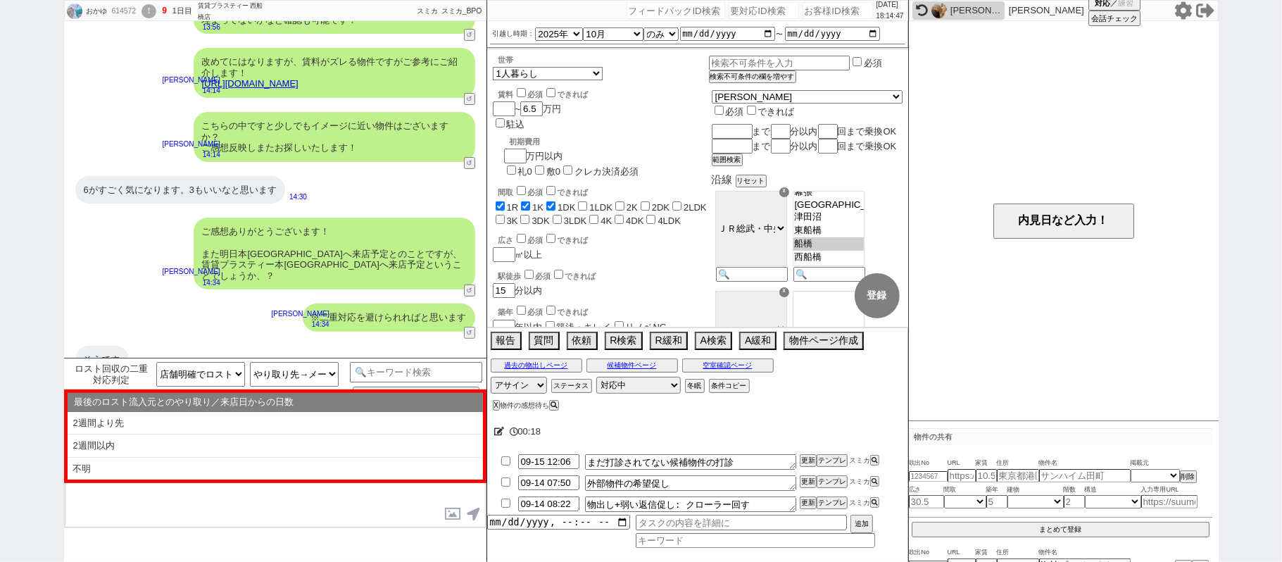
type textarea "かしこまりました、既に予約済みでいらっしゃる形ですね、！ そうしますと二重対応とならないよう、こちらのLINEでのやり取りは一旦閉じさせて頂きますね。"
select select "2週間以内"
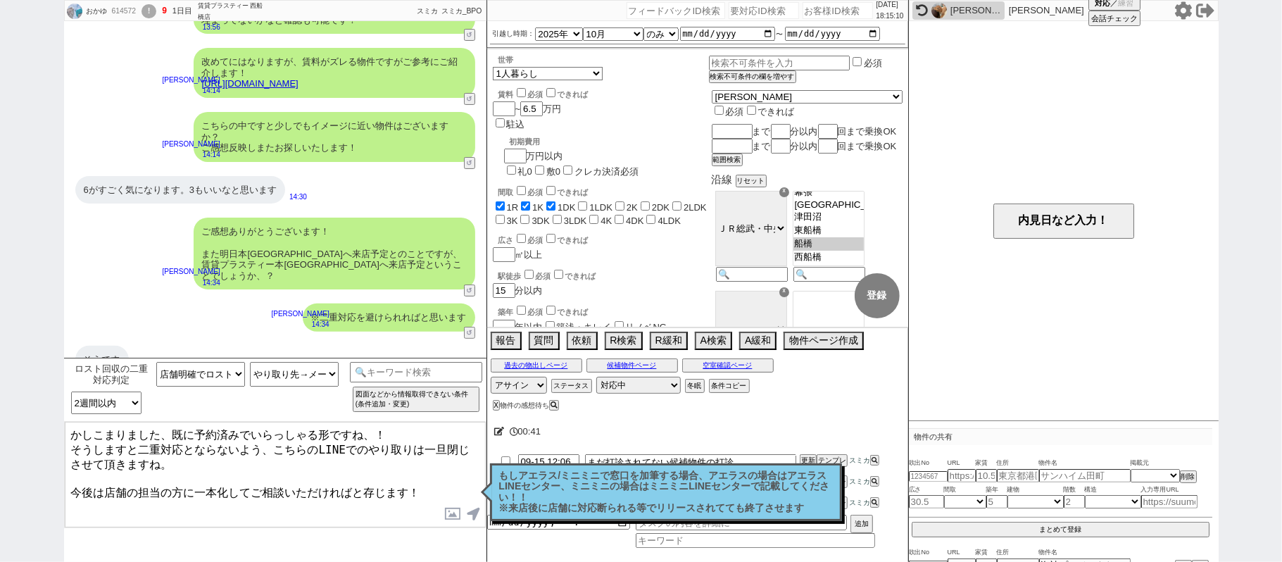
type textarea "かしこまりました、既に予約済みでいらっしゃる形ですね、！ そうしますと二重対応とならないよう、こちらのLINEでのやり取りは一旦閉じさせて頂きますね。 今後は…"
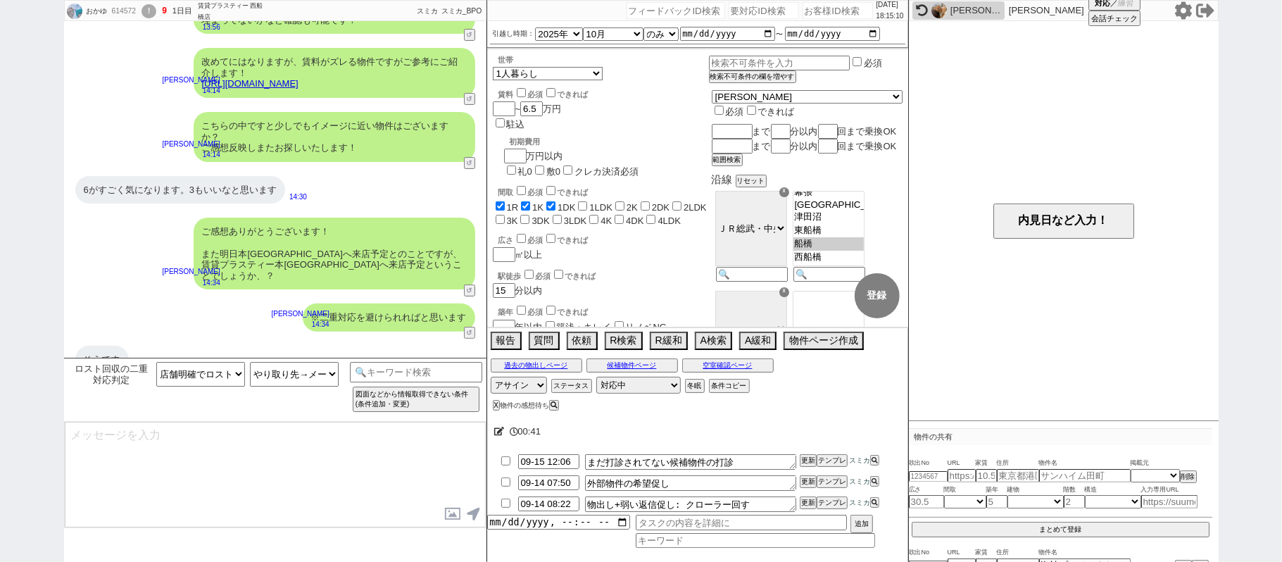
scroll to position [172, 0]
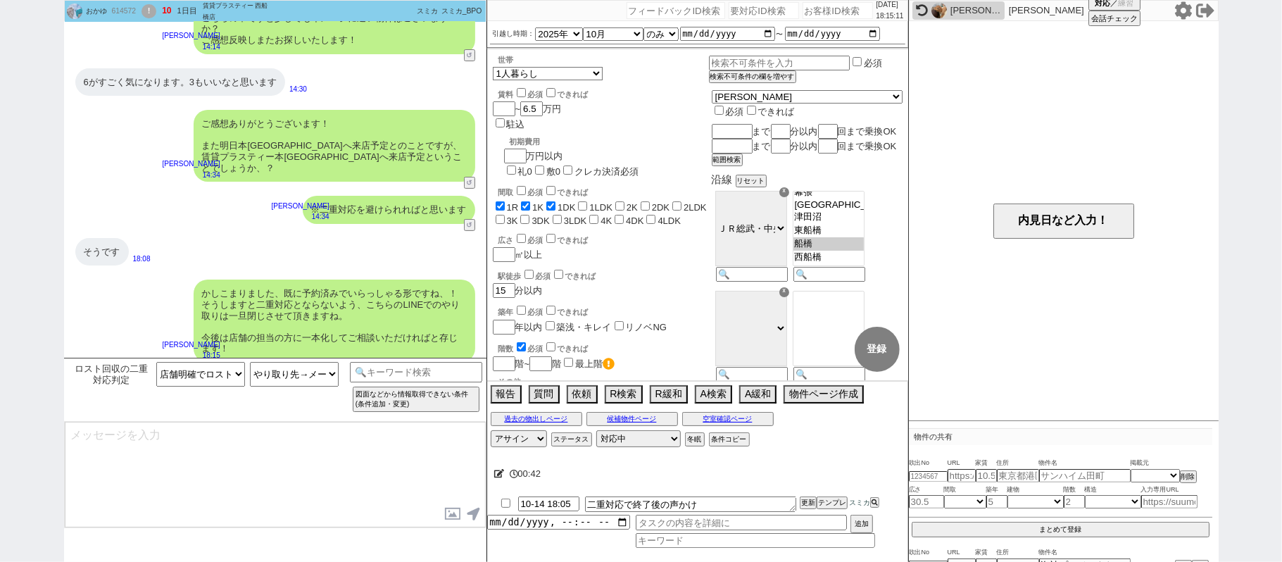
type textarea "もし店舗と進めていくなかで物件がお決まりにならなかった場合などは、 担当に「LINEのほうで探していいですか？」といった旨ご確認いただき、 再度またご連絡いた…"
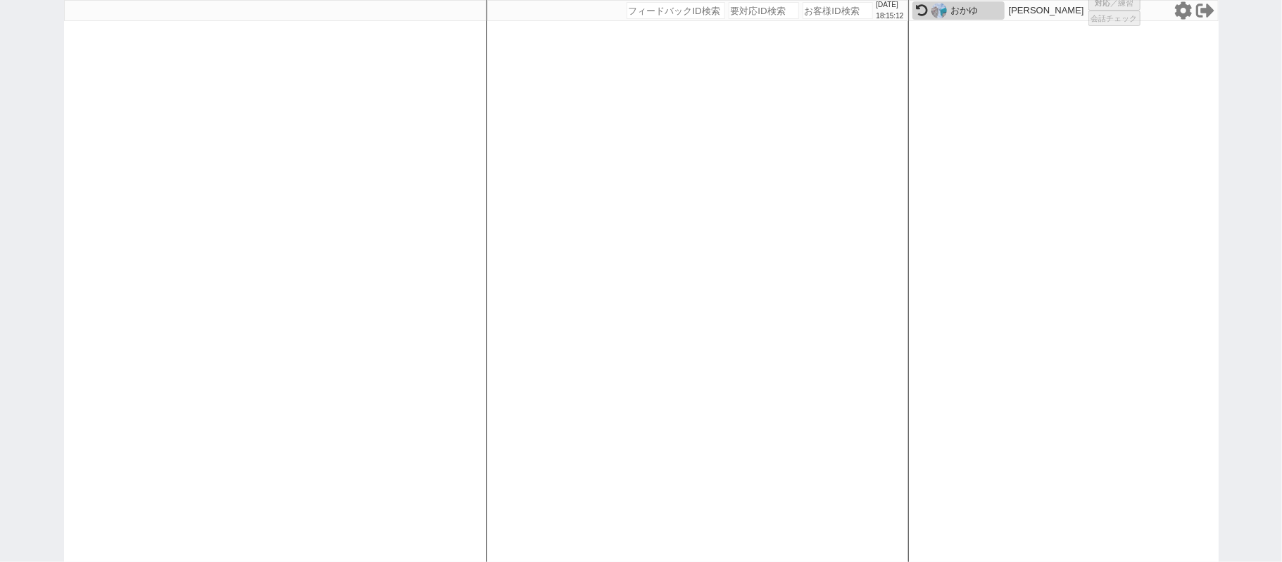
select select "2"
select select
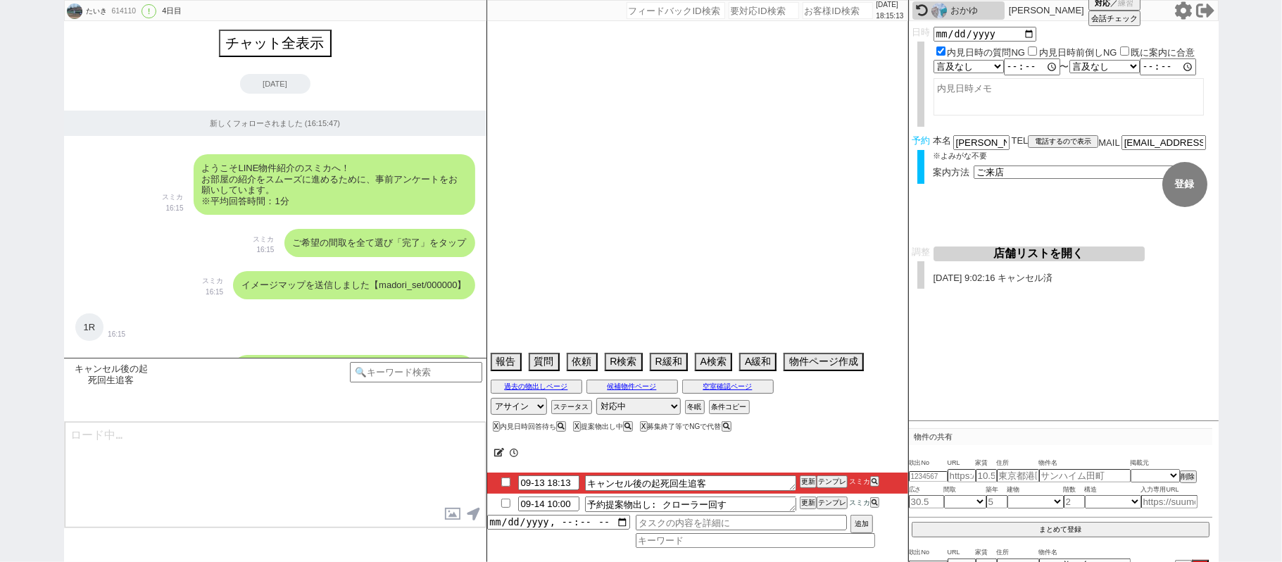
scroll to position [7939, 0]
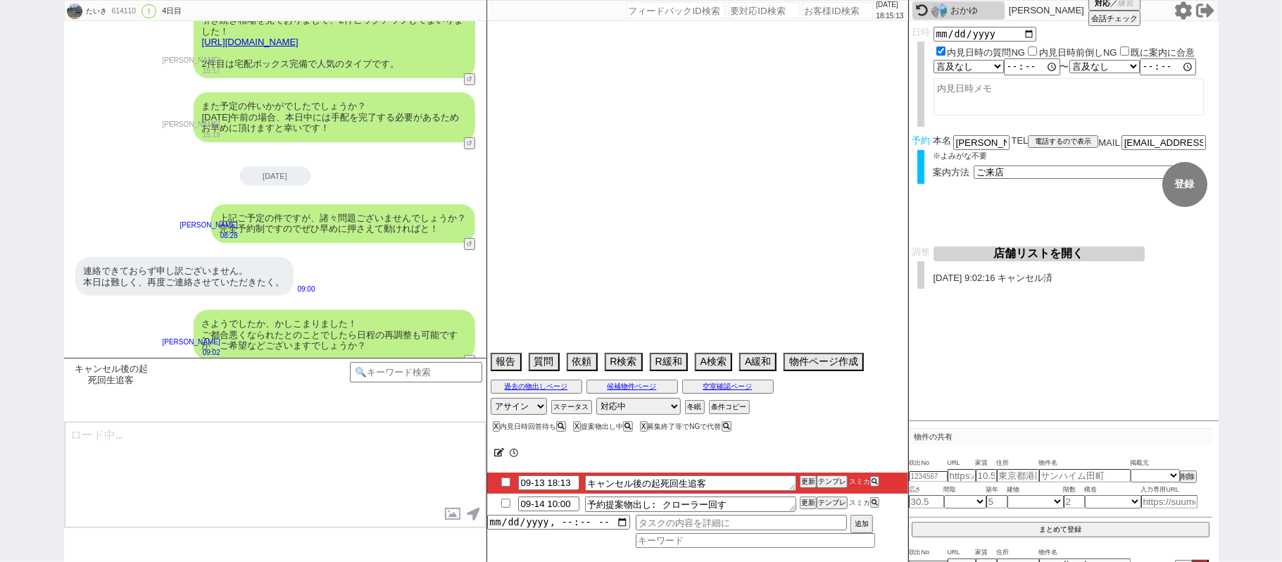
type textarea "@613553のアカウントは対応止めた（暮らすティ蒲田東口店流入） 金曜日に予定が分かる"
select select "13"
select select "0"
select select "14"
select select "469"
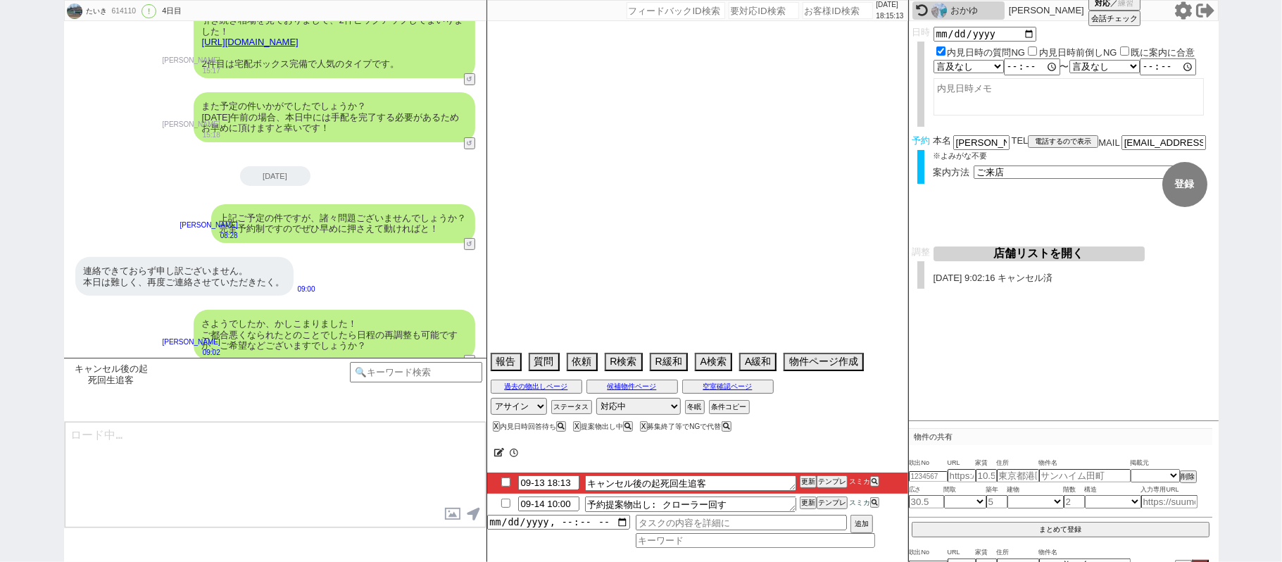
select select "23"
select select "744"
select select "69"
select select "1663"
select select "54"
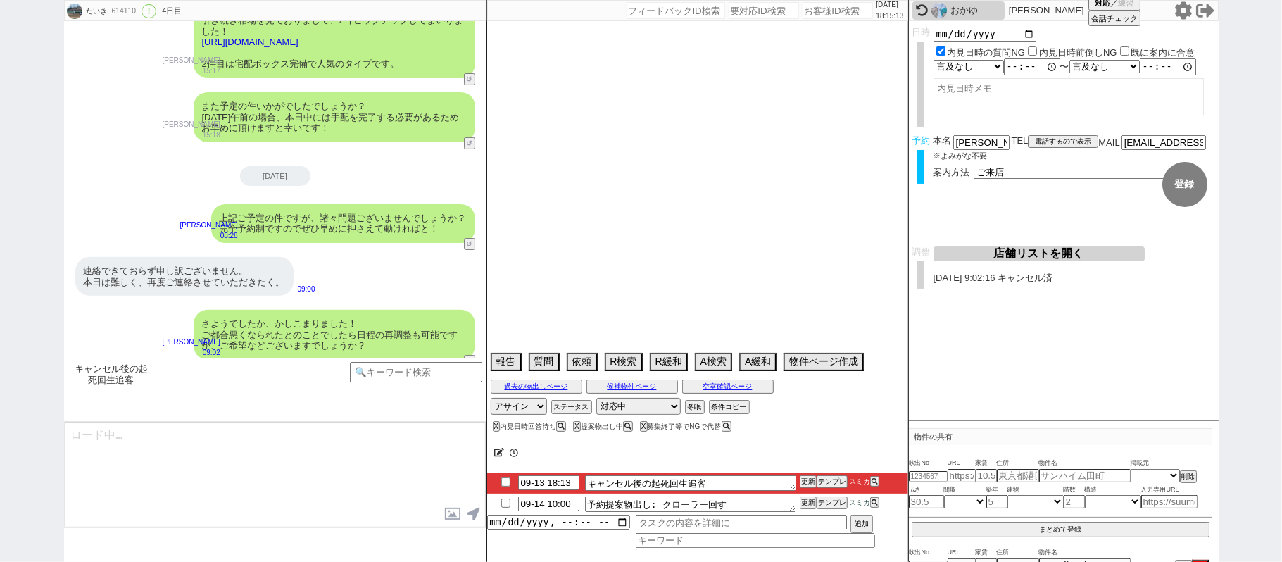
select select "25"
select select "3117"
select select "57"
select select "56"
select select "70"
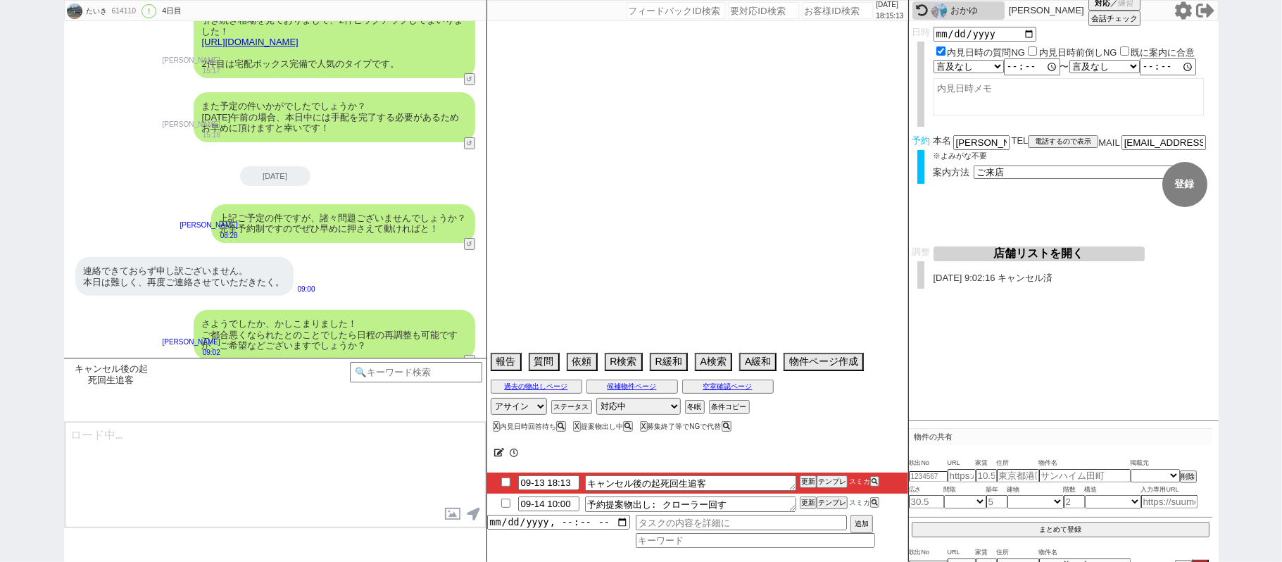
select select "1697"
select select "77"
select select "1842"
select select "50"
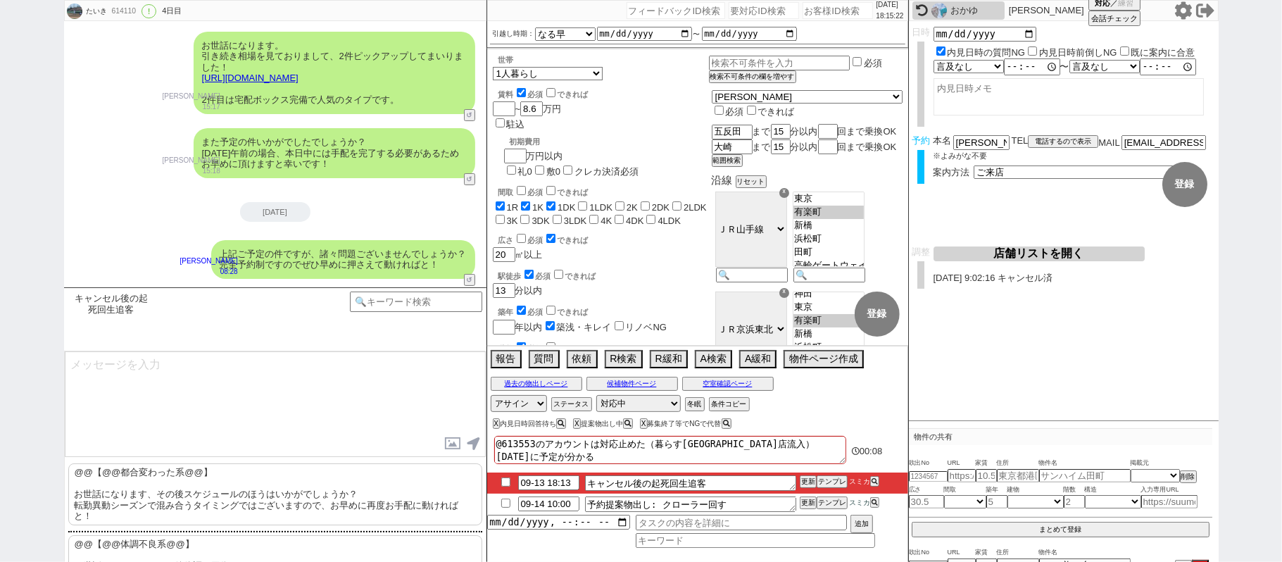
scroll to position [8009, 0]
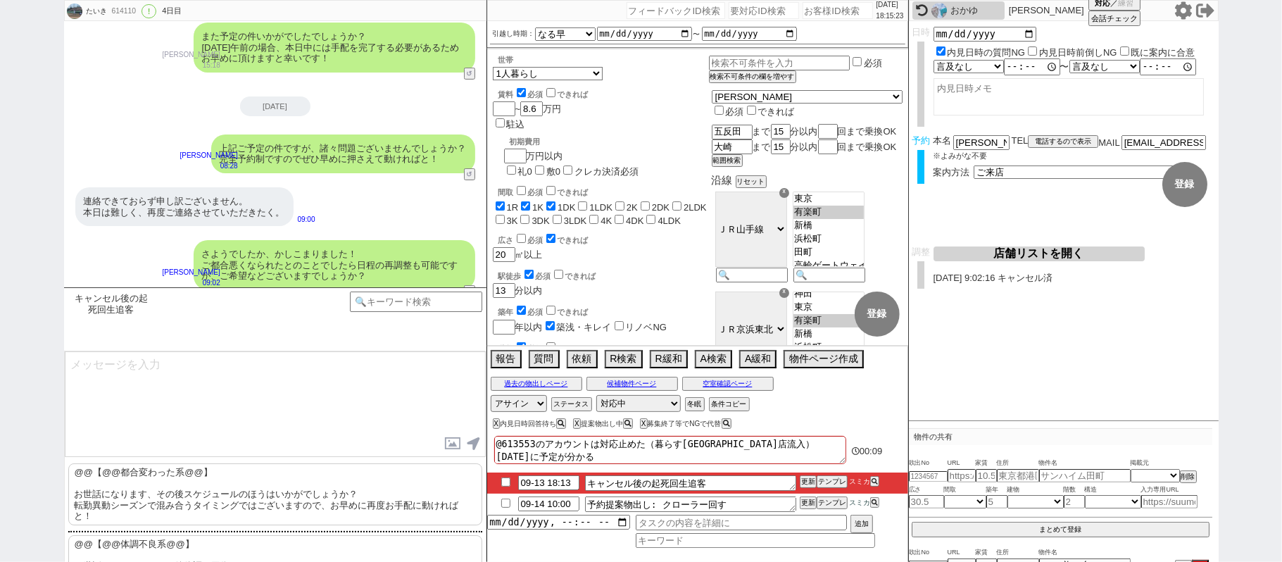
drag, startPoint x: 213, startPoint y: 496, endPoint x: 211, endPoint y: 489, distance: 7.2
click at [212, 494] on p "@@【@@都合変わった系@@】 お世話になります、その後スケジュールのほうはいかがでしょうか？ 転勤異動シーズンで混み合うタイミングではございますので、お早め…" at bounding box center [275, 494] width 414 height 62
type textarea "@@【@@都合変わった系@@】 お世話になります、その後スケジュールのほうはいかがでしょうか？ 転勤異動シーズンで混み合うタイミングではございますので、お早め…"
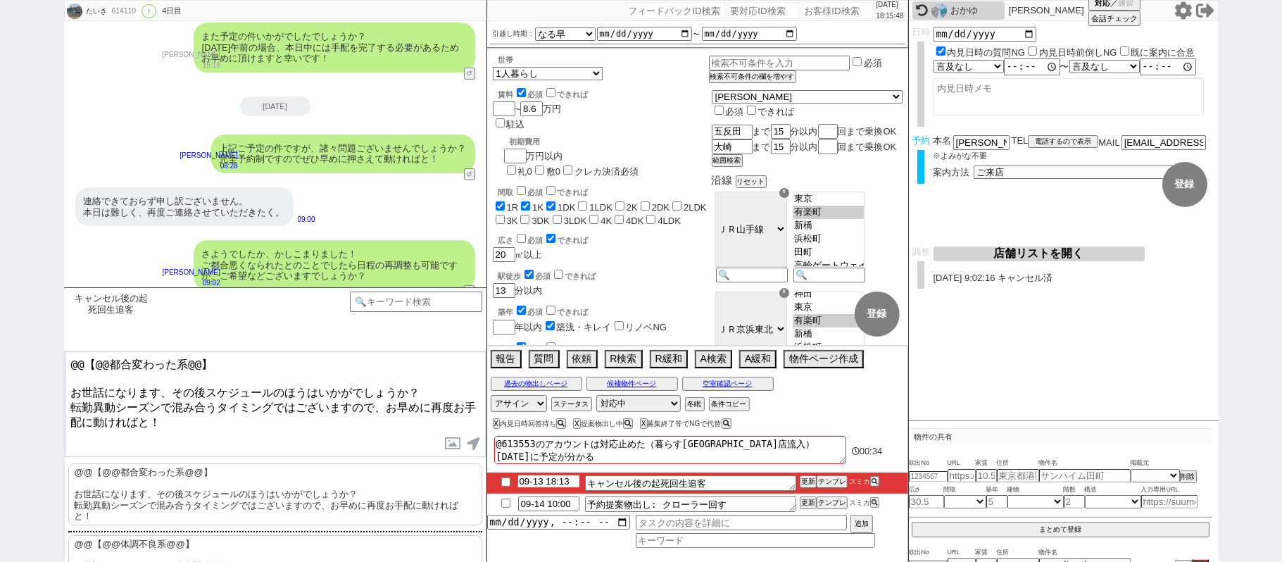
click at [546, 484] on input "09-13 18:13" at bounding box center [548, 481] width 61 height 12
type input "09-14 08:13"
drag, startPoint x: 809, startPoint y: 484, endPoint x: 808, endPoint y: 477, distance: 7.8
click at [808, 483] on button "更新" at bounding box center [807, 482] width 14 height 10
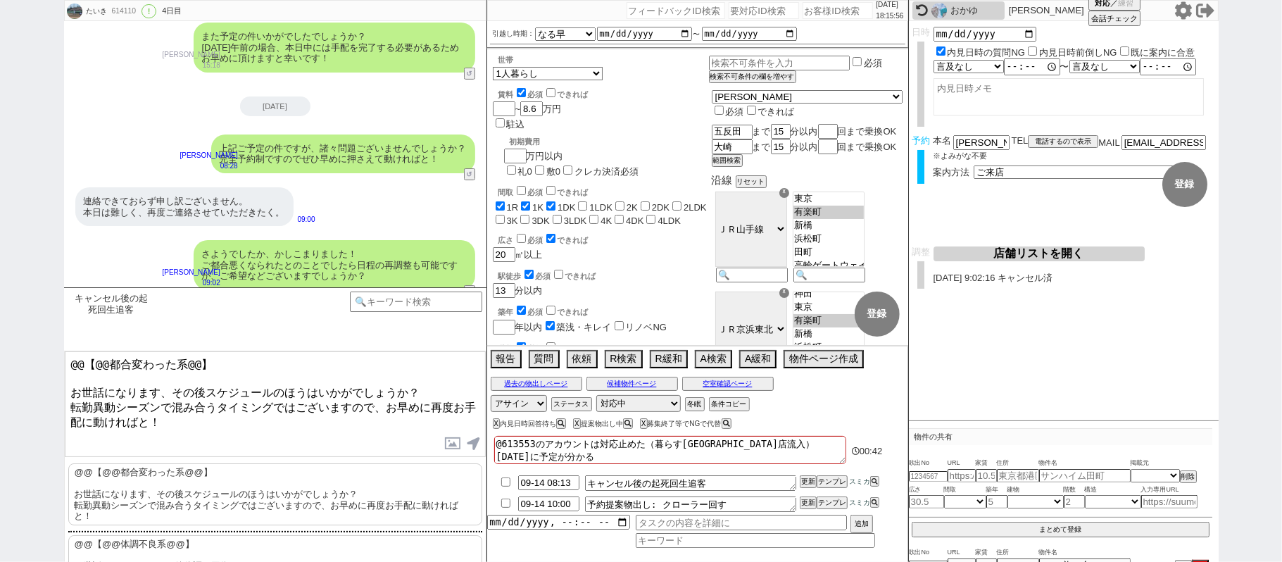
click at [808, 474] on li "09-14 08:13 キャンセル後の起死回生追客 更新 テンプレ スミカ" at bounding box center [697, 482] width 421 height 21
click at [809, 483] on button "更新" at bounding box center [807, 482] width 14 height 10
click at [805, 474] on li "09-14 08:13 キャンセル後の起死回生追客 更新 テンプレ スミカ" at bounding box center [697, 482] width 421 height 21
click at [807, 479] on button "更新" at bounding box center [807, 482] width 14 height 10
click at [806, 474] on li "09-14 08:13 キャンセル後の起死回生追客 更新 テンプレ スミカ" at bounding box center [697, 482] width 421 height 21
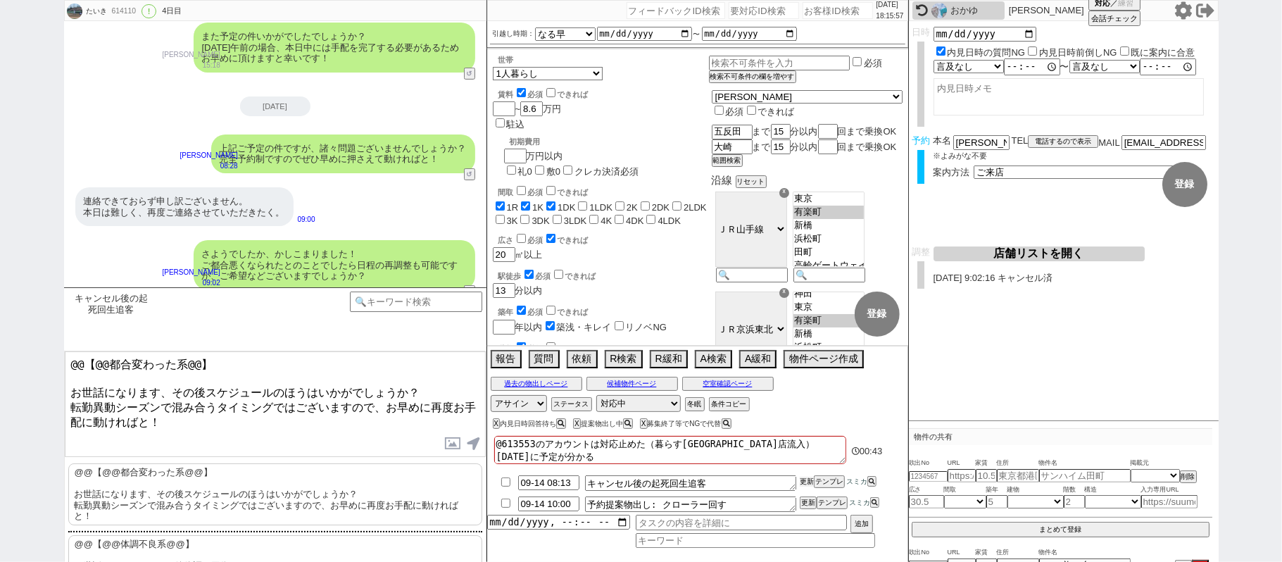
click at [806, 480] on button "更新" at bounding box center [807, 482] width 14 height 10
drag, startPoint x: 805, startPoint y: 474, endPoint x: 807, endPoint y: 483, distance: 8.6
click at [805, 476] on li "09-14 08:13 キャンセル後の起死回生追客 更新 テンプレ スミカ" at bounding box center [697, 482] width 421 height 21
drag, startPoint x: 807, startPoint y: 483, endPoint x: 806, endPoint y: 474, distance: 8.5
click at [807, 482] on button "更新" at bounding box center [807, 482] width 14 height 10
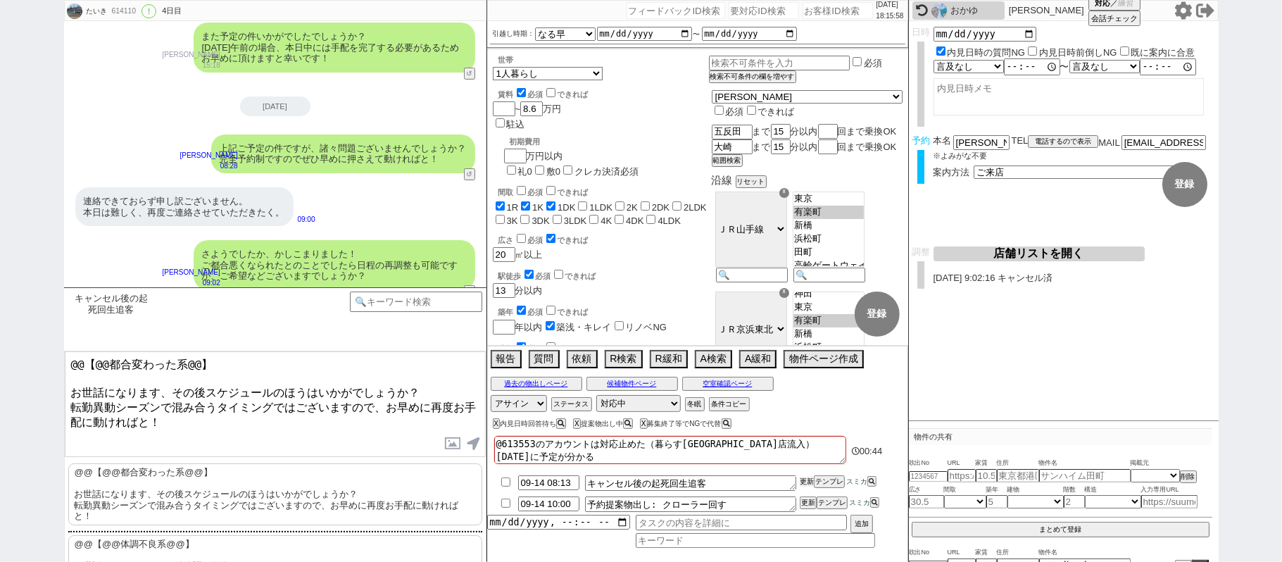
click at [807, 479] on button "更新" at bounding box center [807, 482] width 14 height 10
click at [805, 477] on li "09-14 08:13 キャンセル後の起死回生追客 更新 テンプレ スミカ" at bounding box center [697, 482] width 421 height 21
click at [805, 477] on button "更新" at bounding box center [807, 482] width 14 height 10
click at [805, 476] on li "09-14 08:13 キャンセル後の起死回生追客 更新 テンプレ スミカ" at bounding box center [697, 482] width 421 height 21
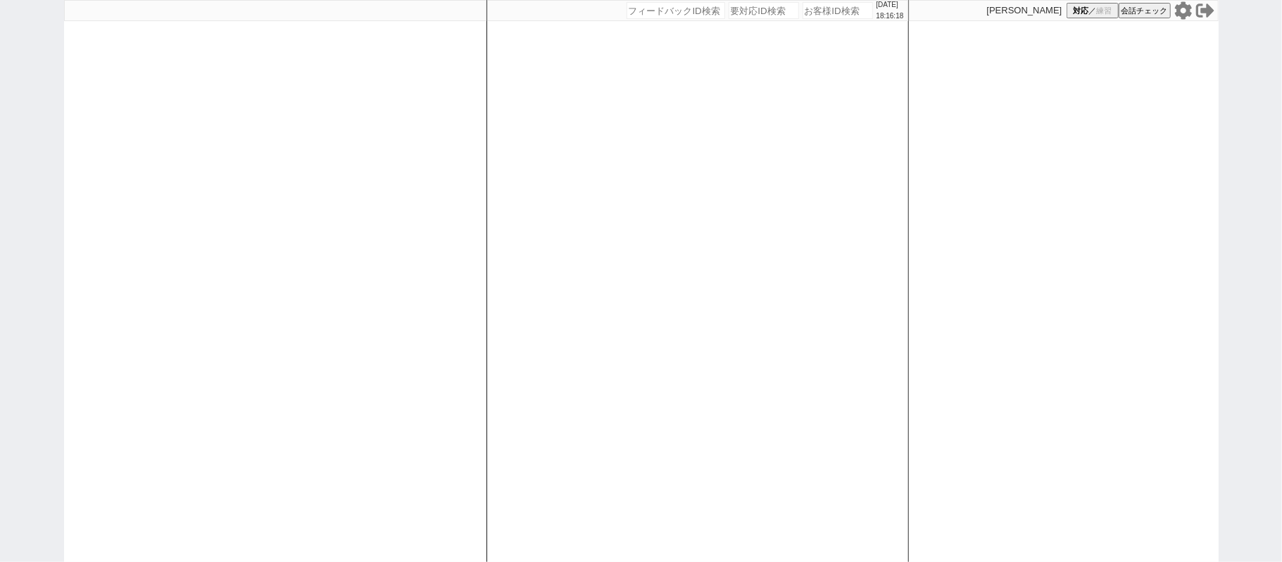
click at [238, 291] on div at bounding box center [275, 281] width 422 height 562
select select "1"
select select "6"
select select "2"
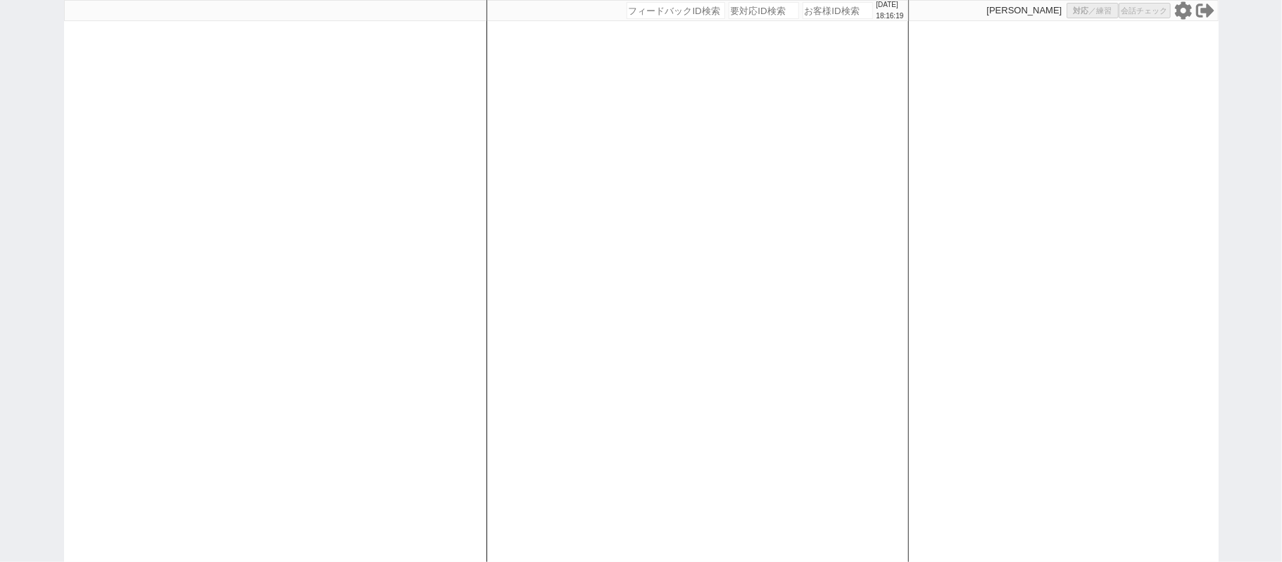
select select "5"
select select
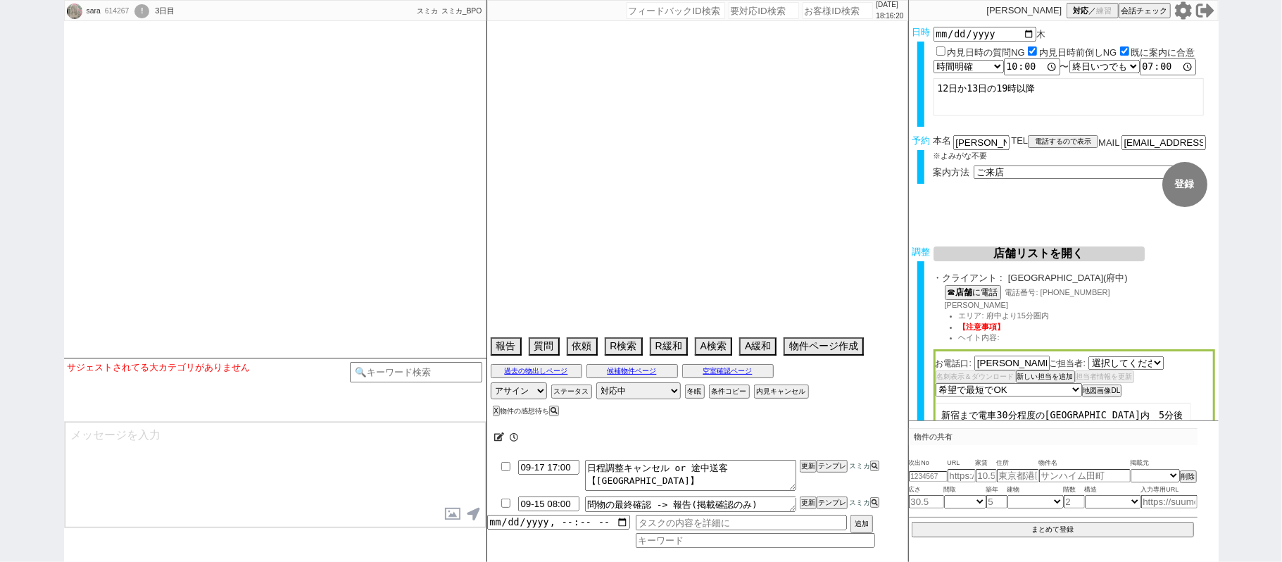
select select "[DATE]"
select select "2025"
select select "10"
select select "37"
select select "1"
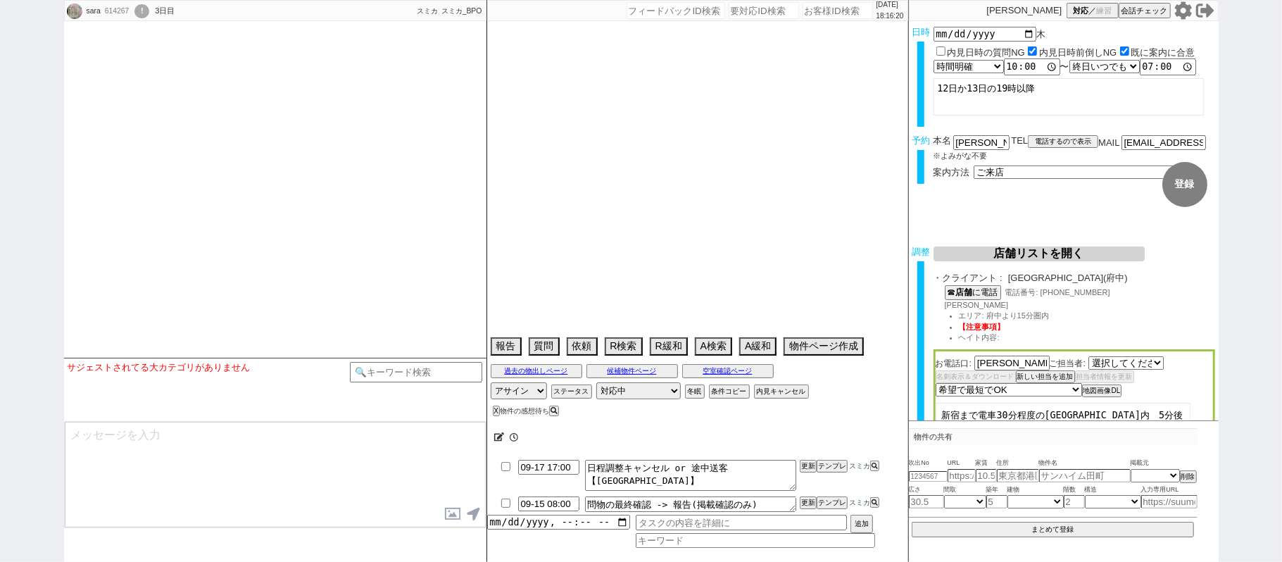
select select "29"
select select "44"
select select "[DATE]"
select select "15"
select select "522"
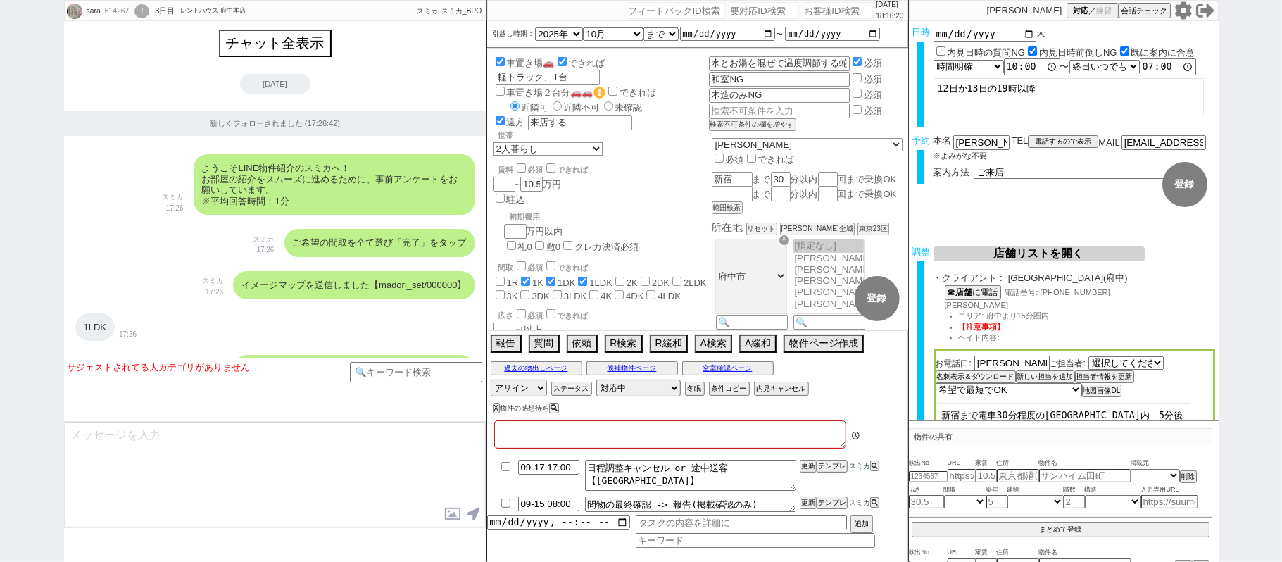
type textarea "大阪 同居人だけ一時的に東京にいる @当日までの他社予定なし"
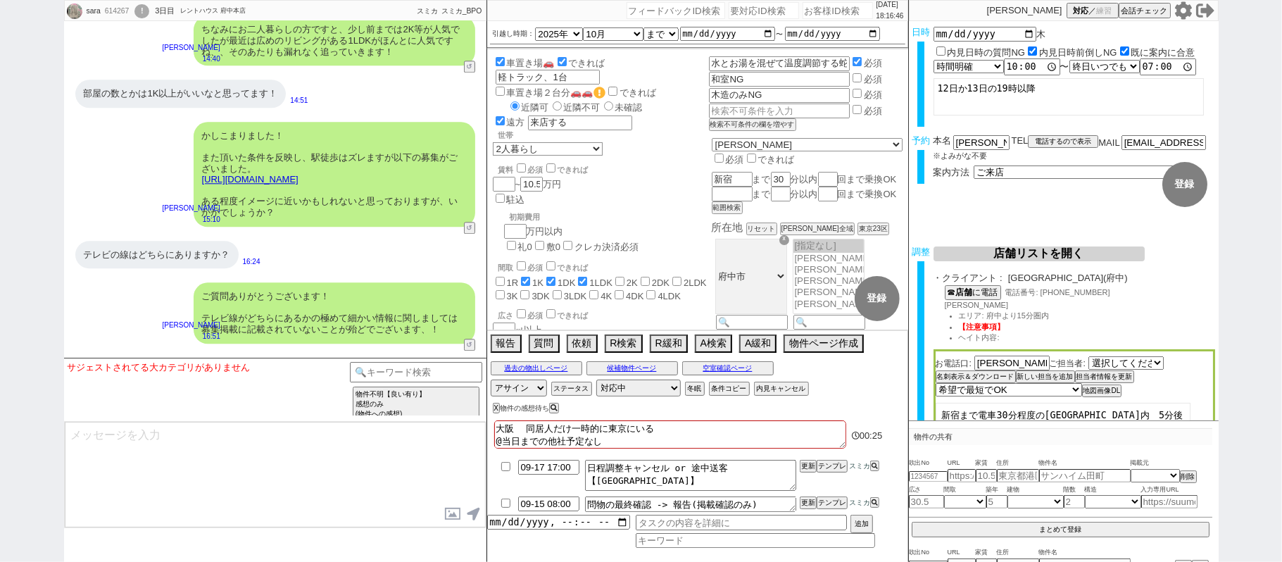
scroll to position [6332, 0]
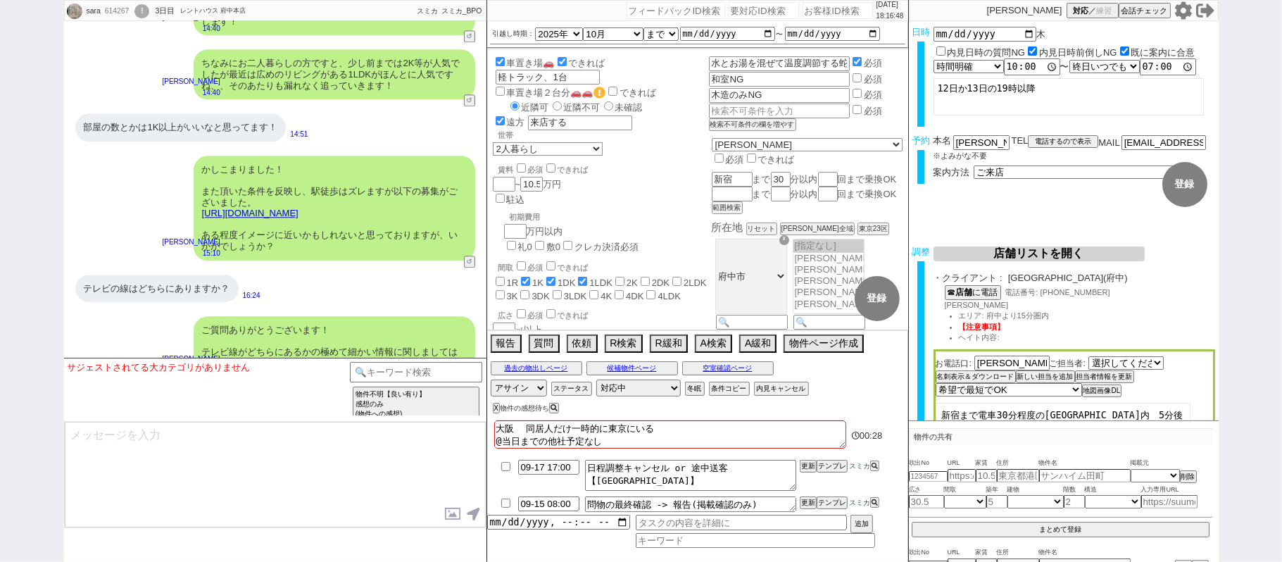
click at [298, 218] on link "[URL][DOMAIN_NAME]" at bounding box center [250, 213] width 96 height 11
drag, startPoint x: 497, startPoint y: 25, endPoint x: 494, endPoint y: 34, distance: 8.9
click at [497, 25] on button "☓" at bounding box center [500, 14] width 26 height 28
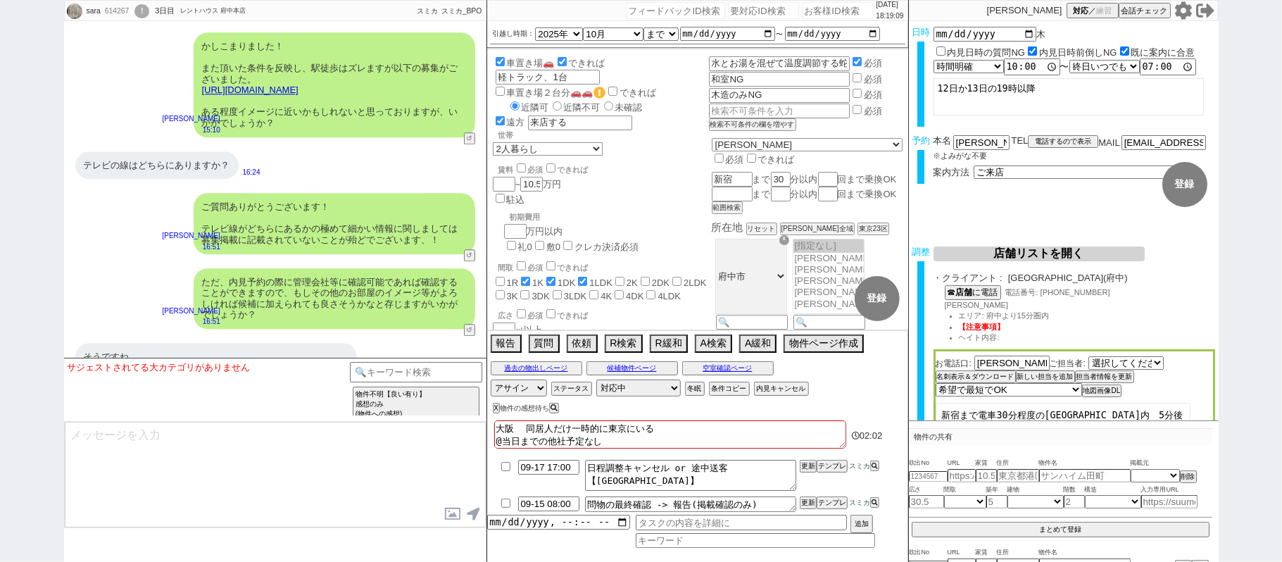
scroll to position [6520, 0]
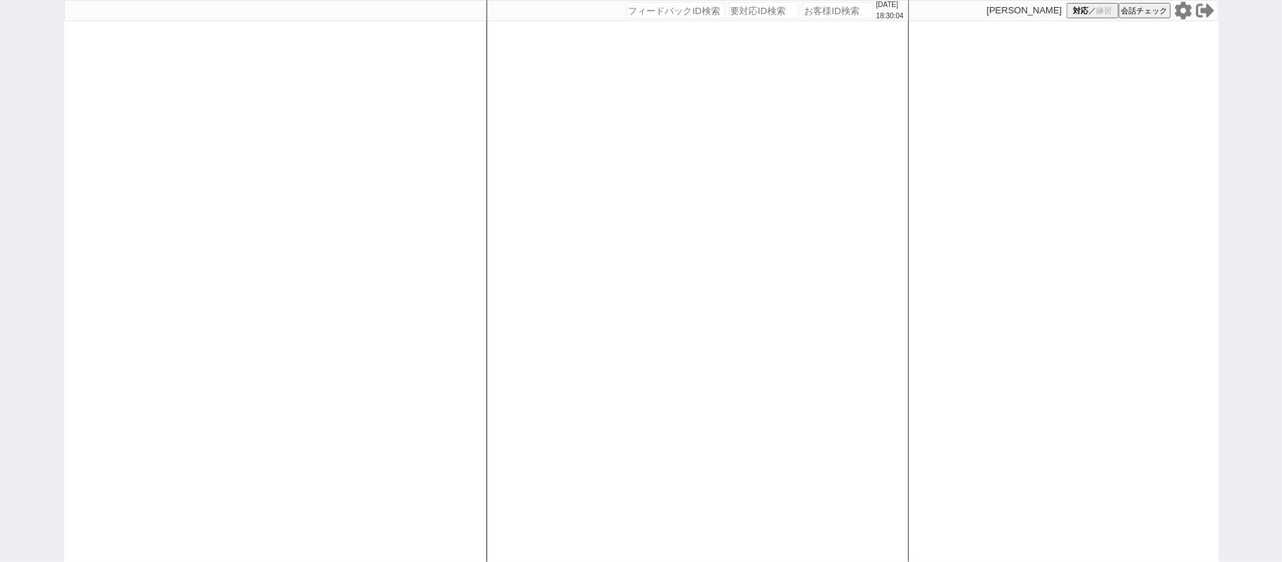
click at [389, 238] on div at bounding box center [275, 281] width 422 height 562
select select "1"
select select "6"
select select "2"
select select "5"
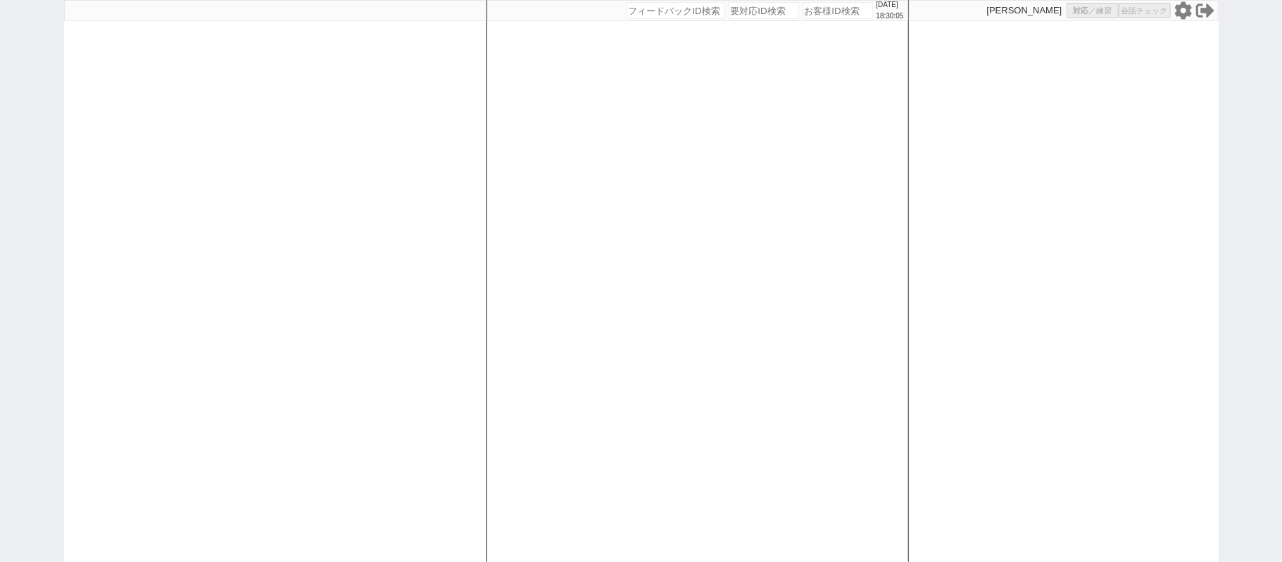
select select
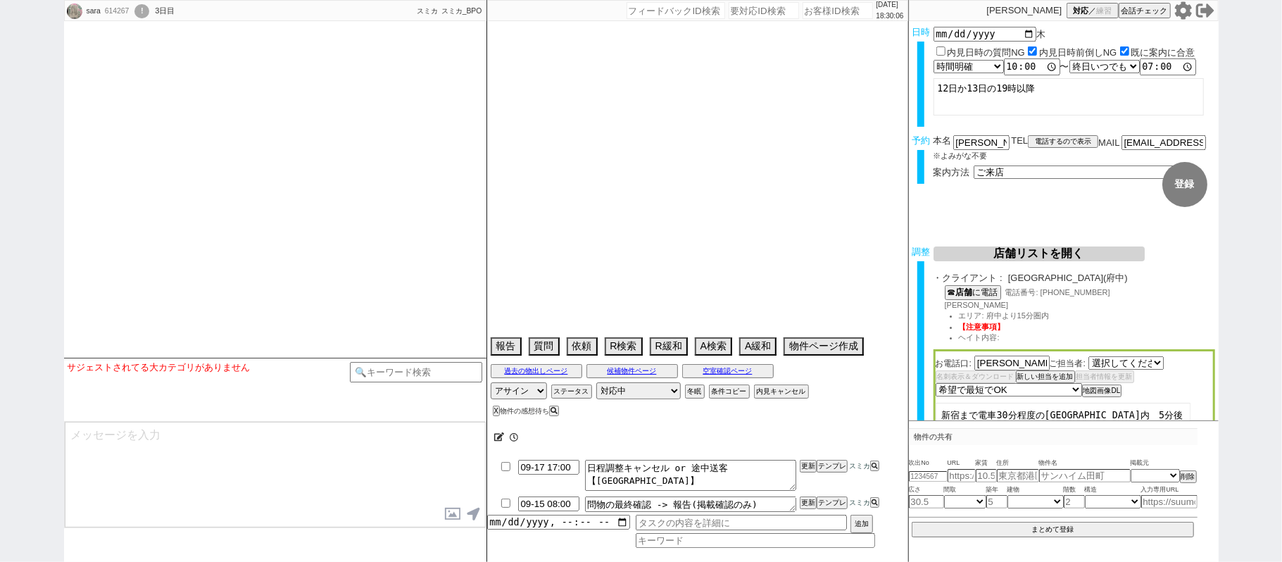
select select "1867"
select select "2025"
select select "10"
select select "37"
select select "1"
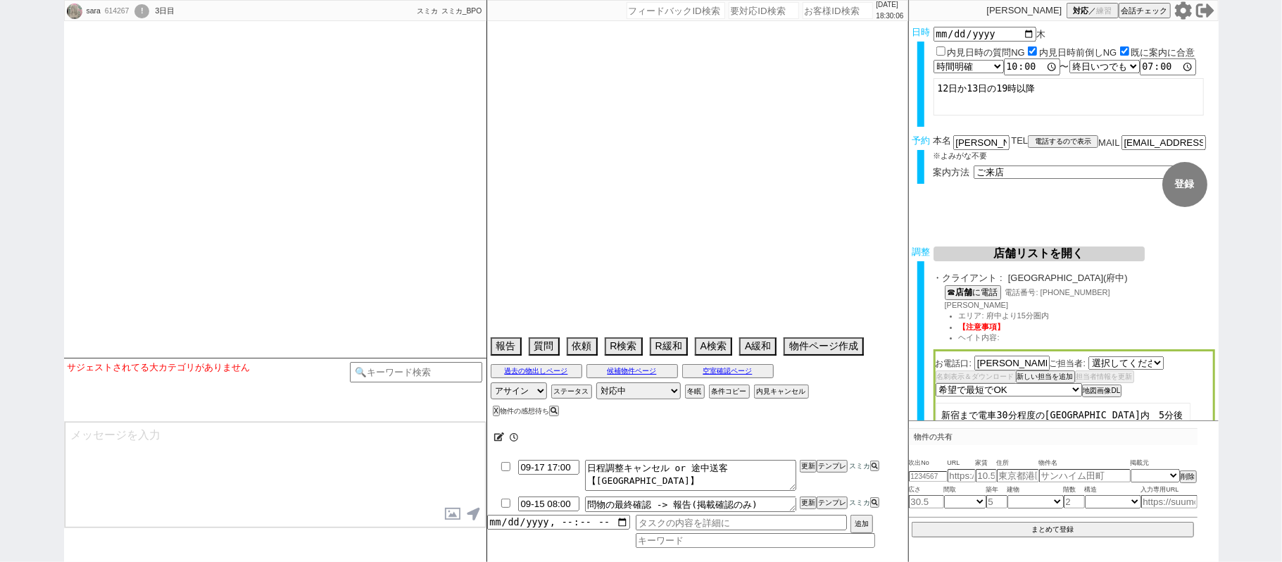
select select "29"
select select "44"
select select "1167"
select select "15"
select select "522"
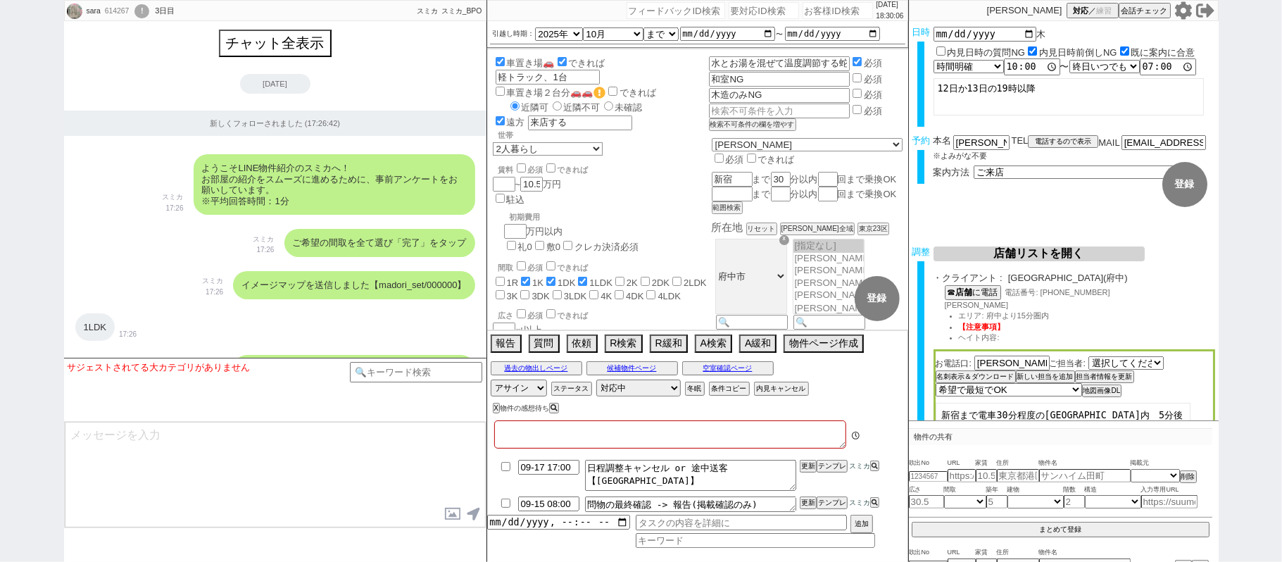
type textarea "大阪 同居人だけ一時的に東京にいる @当日までの他社予定なし"
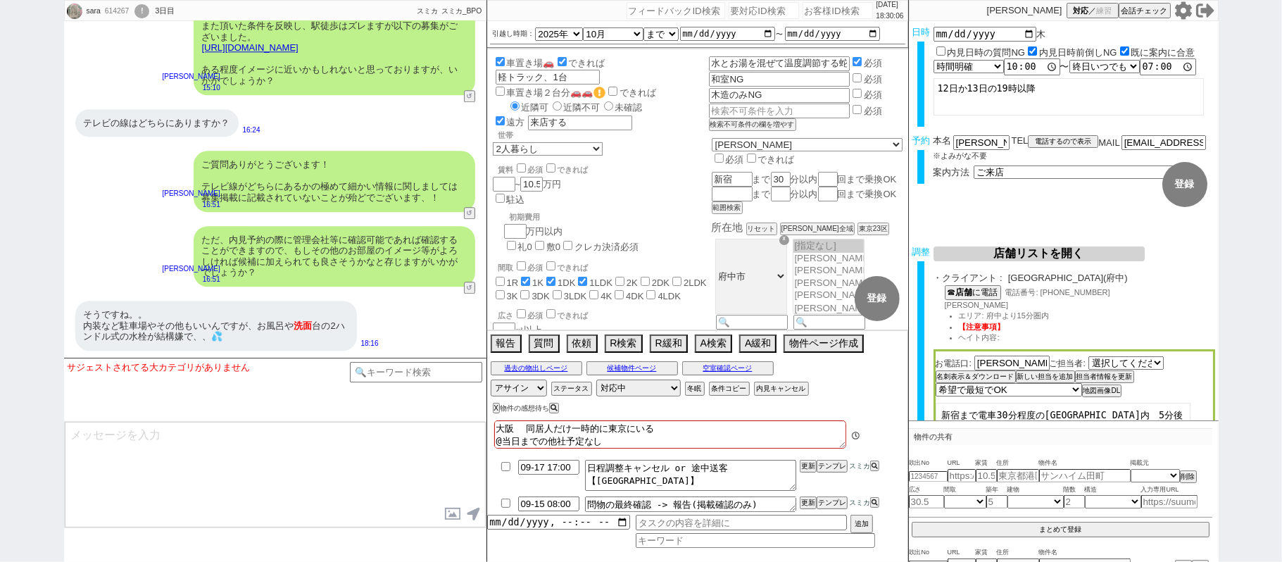
scroll to position [296, 0]
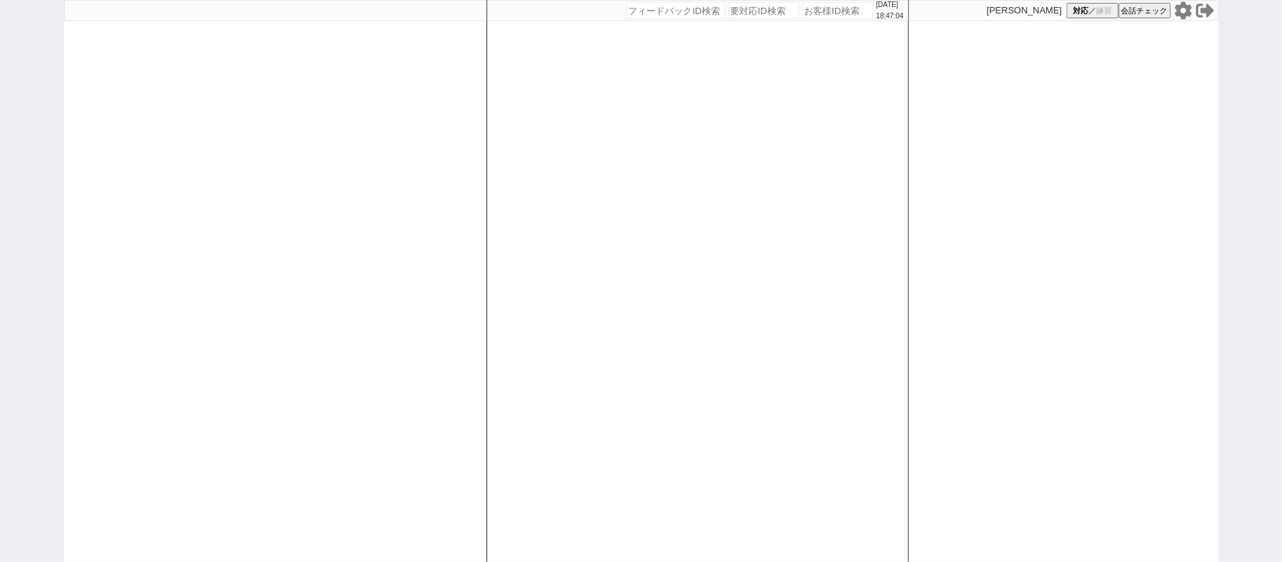
click at [215, 194] on div at bounding box center [275, 281] width 422 height 562
click at [1186, 4] on icon at bounding box center [1182, 10] width 17 height 18
click at [1186, 12] on icon at bounding box center [1182, 10] width 17 height 18
